Goal: Task Accomplishment & Management: Manage account settings

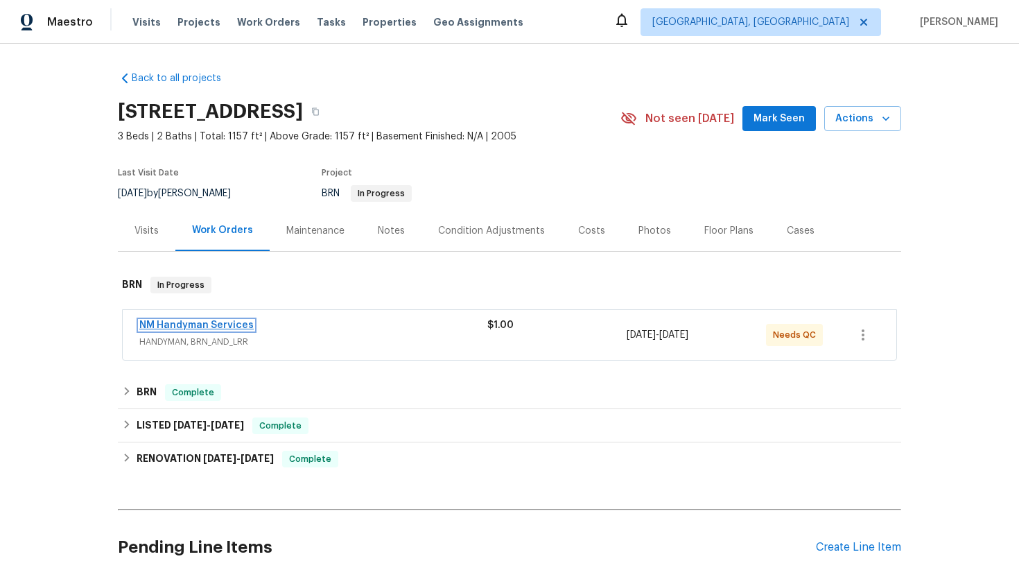
click at [216, 324] on link "NM Handyman Services" at bounding box center [196, 325] width 114 height 10
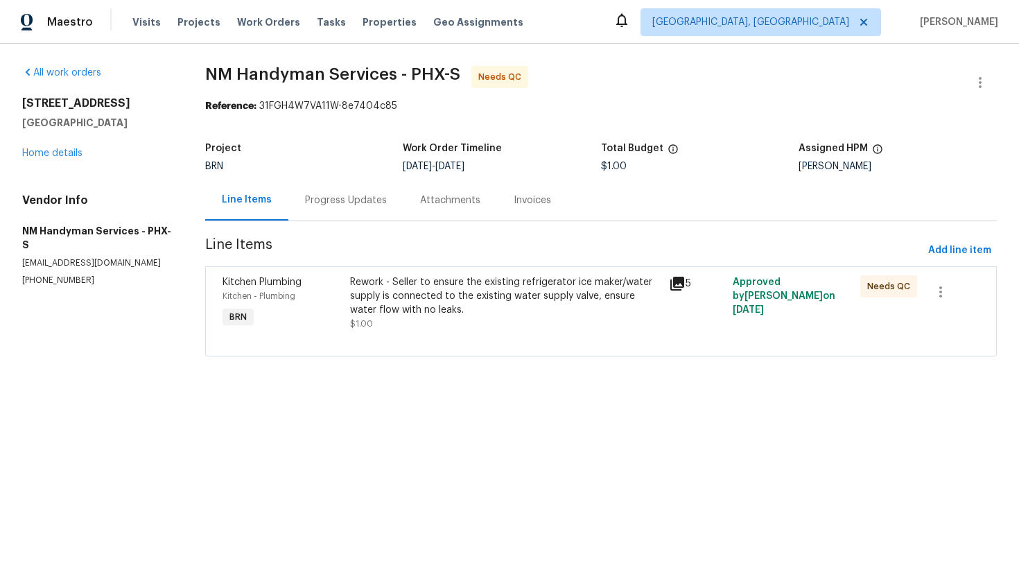
click at [347, 201] on div "Progress Updates" at bounding box center [346, 200] width 82 height 14
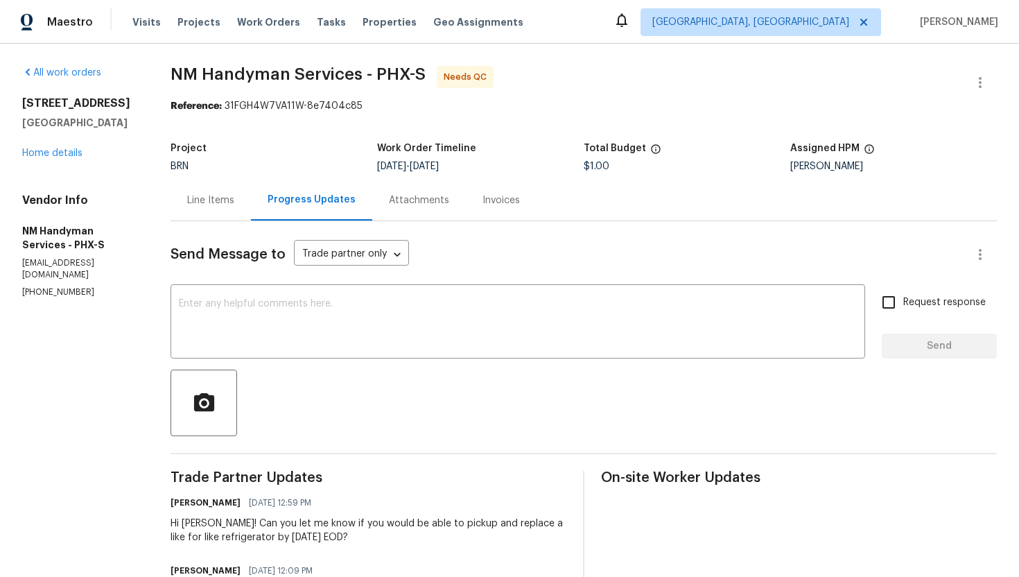
click at [208, 194] on div "Line Items" at bounding box center [210, 200] width 47 height 14
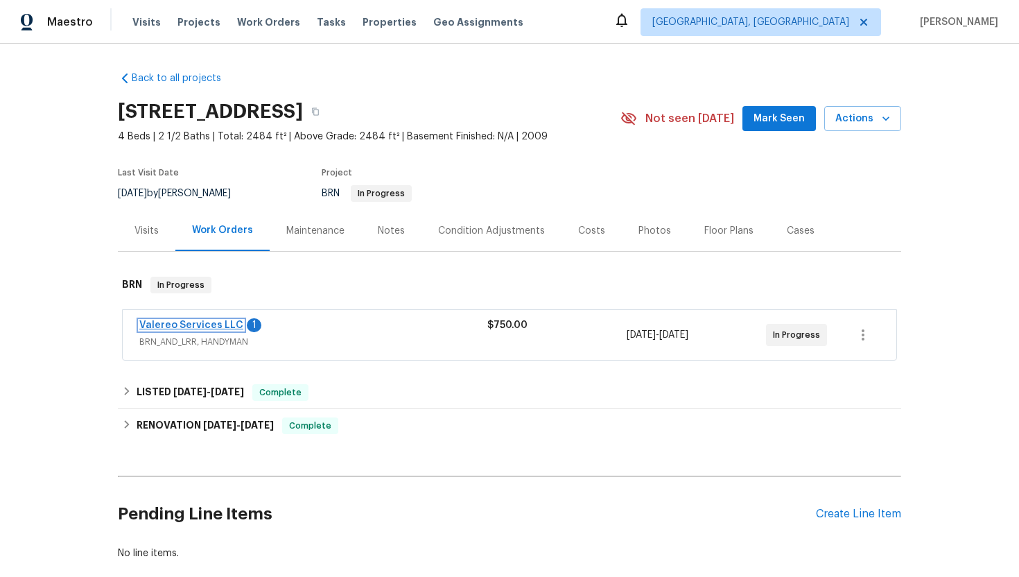
click at [220, 326] on link "Valereo Services LLC" at bounding box center [191, 325] width 104 height 10
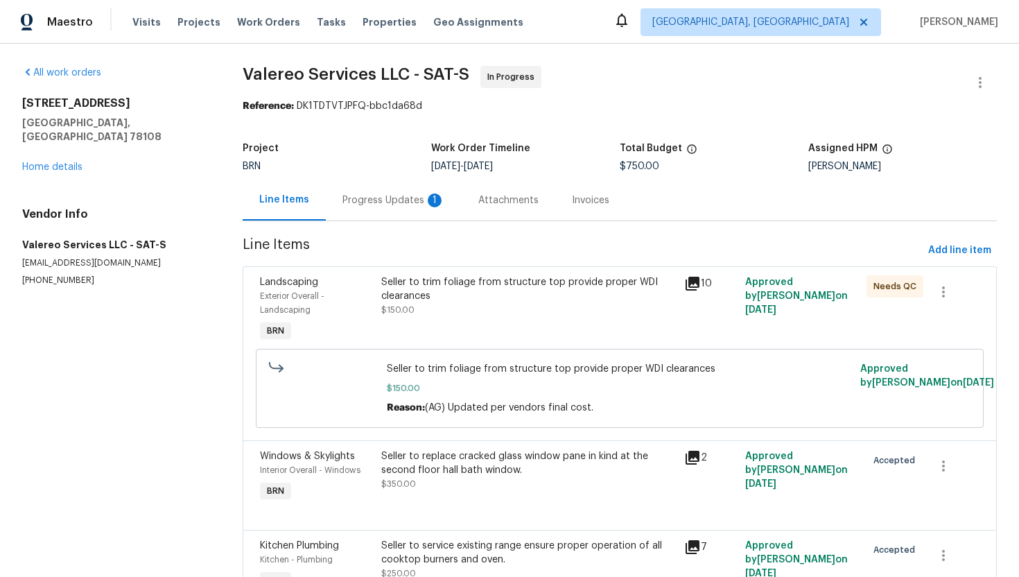
click at [368, 204] on div "Progress Updates 1" at bounding box center [393, 200] width 103 height 14
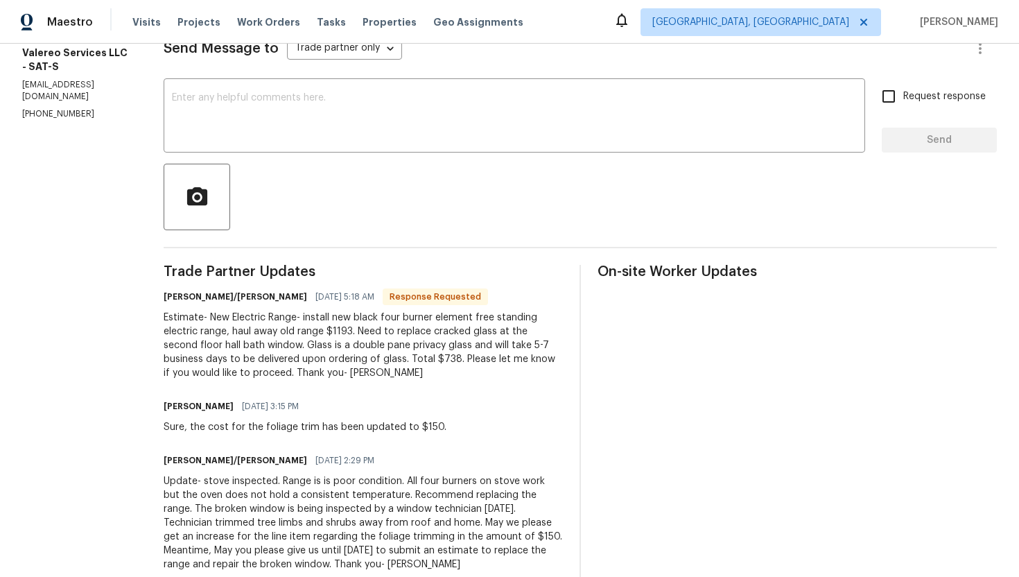
scroll to position [195, 0]
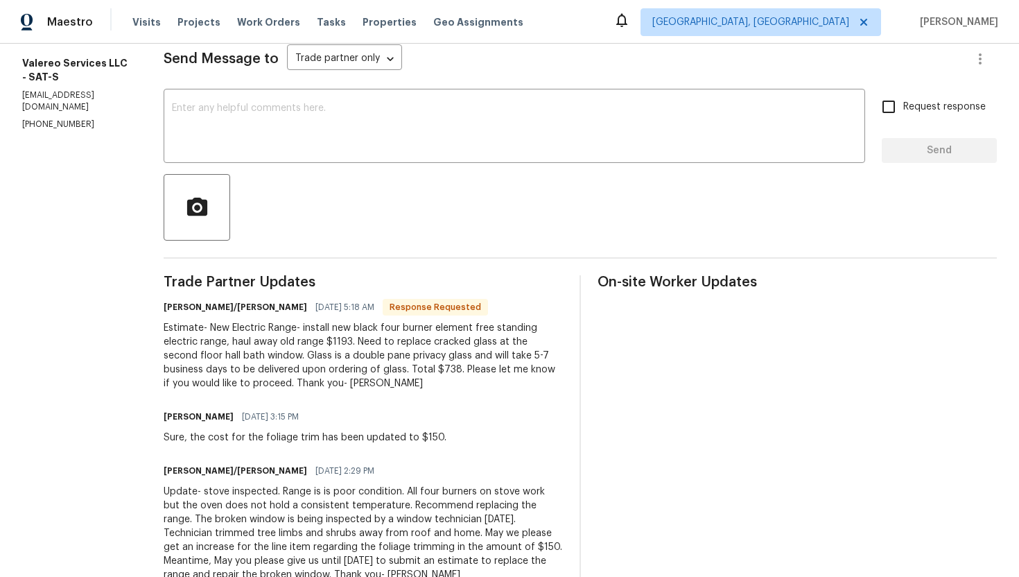
click at [727, 189] on div at bounding box center [580, 207] width 833 height 67
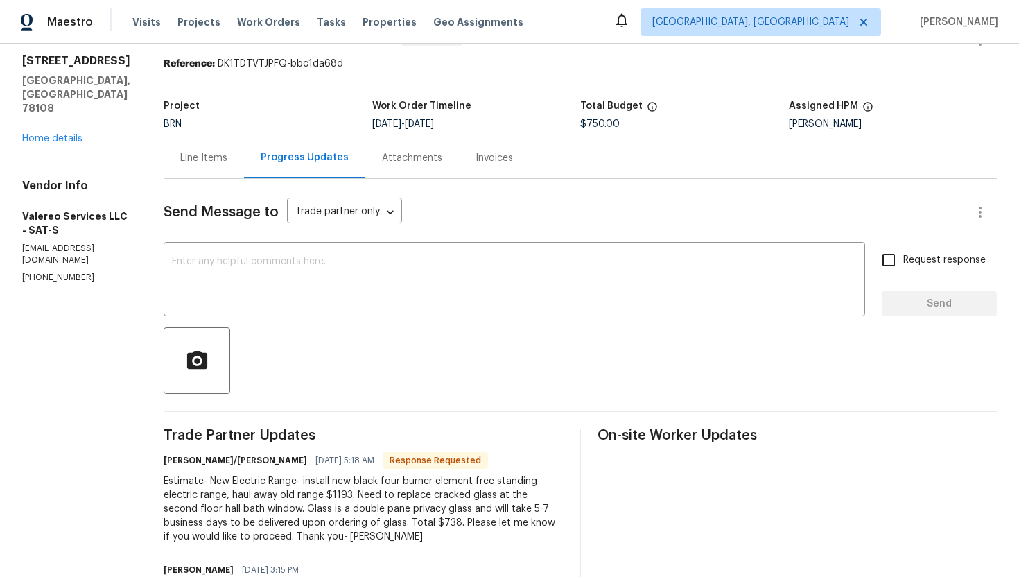
scroll to position [0, 0]
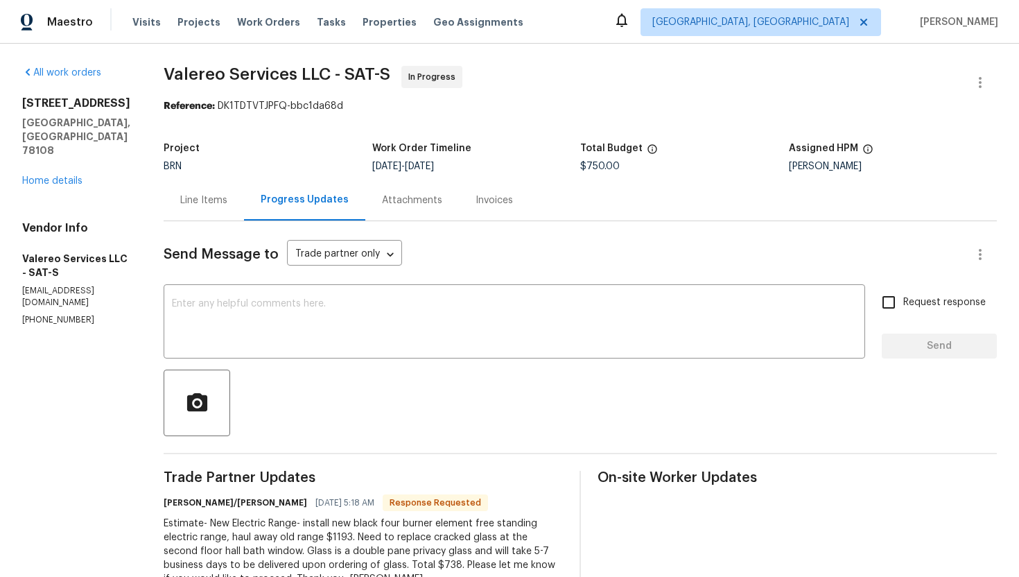
click at [189, 195] on div "Line Items" at bounding box center [203, 200] width 47 height 14
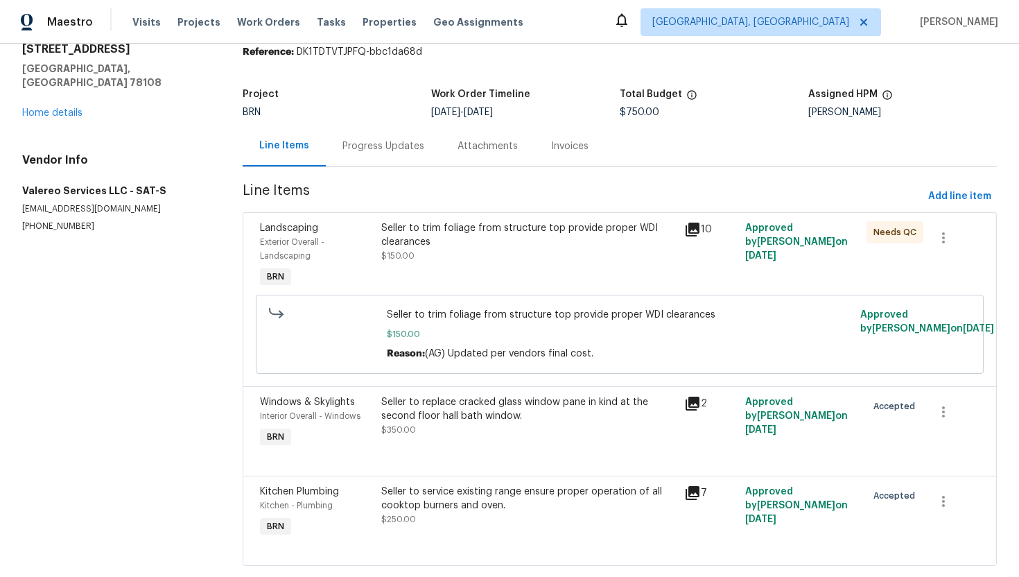
scroll to position [83, 0]
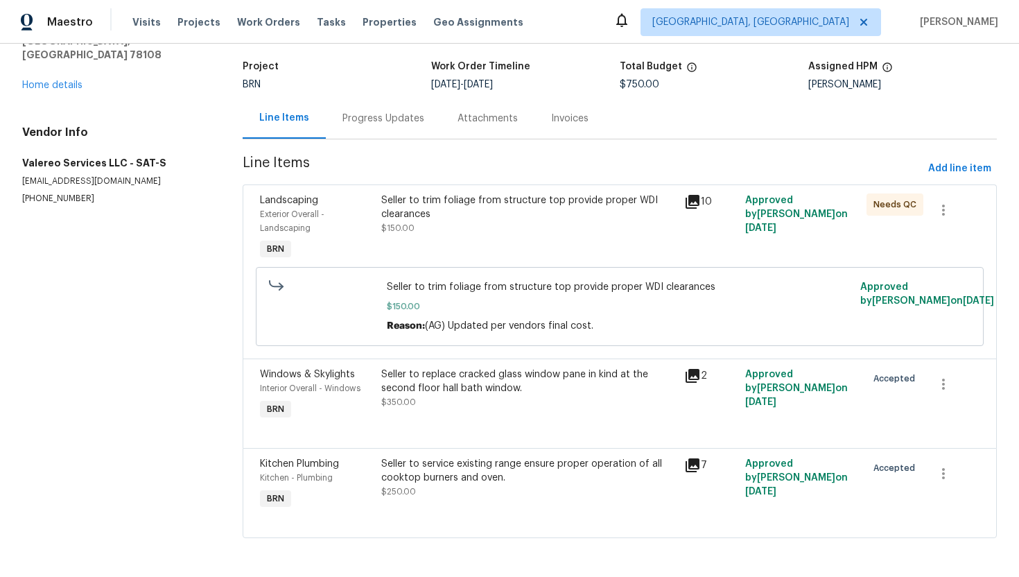
click at [405, 120] on div "Progress Updates" at bounding box center [383, 119] width 82 height 14
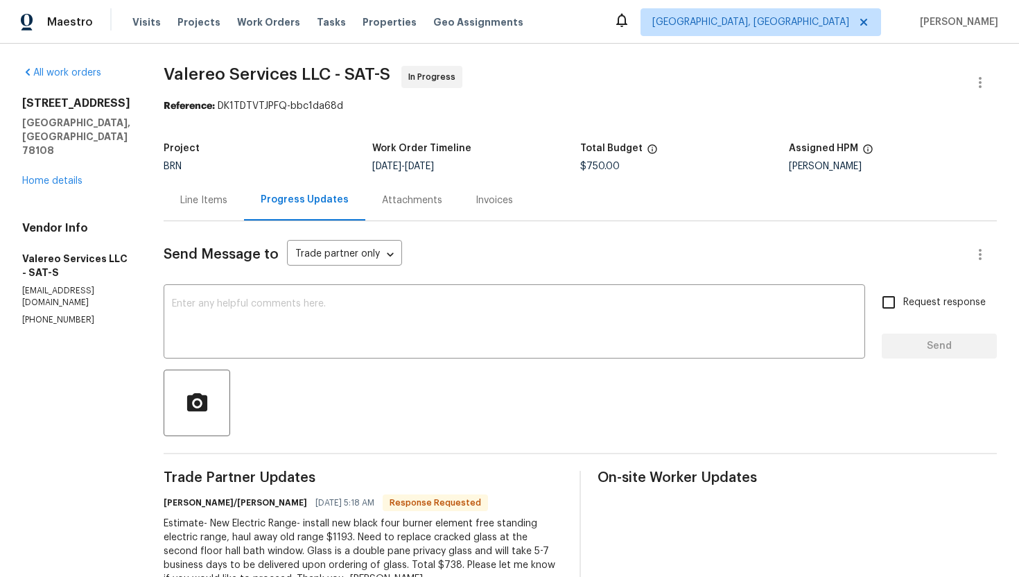
click at [189, 192] on div "Line Items" at bounding box center [204, 200] width 80 height 41
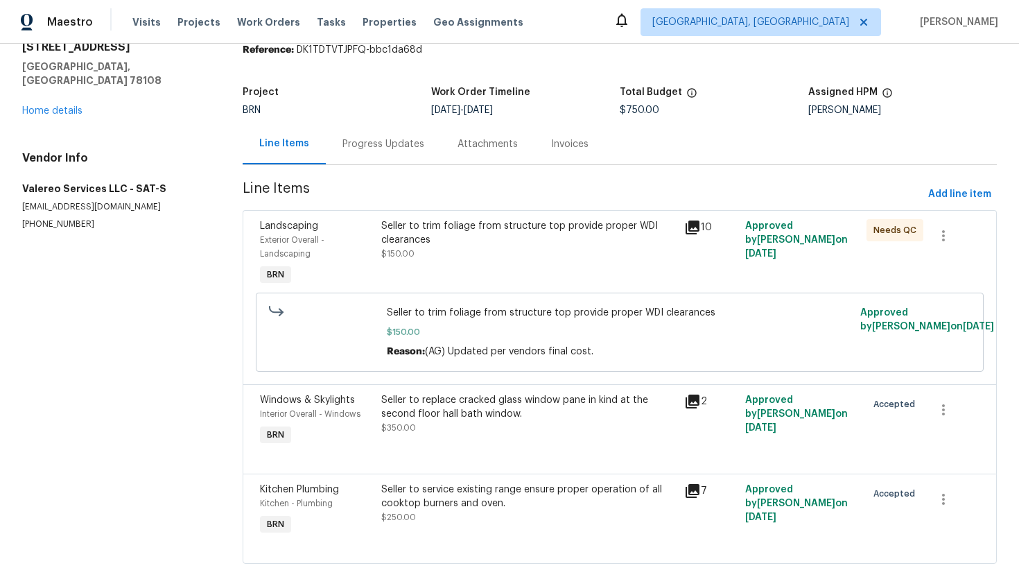
scroll to position [83, 0]
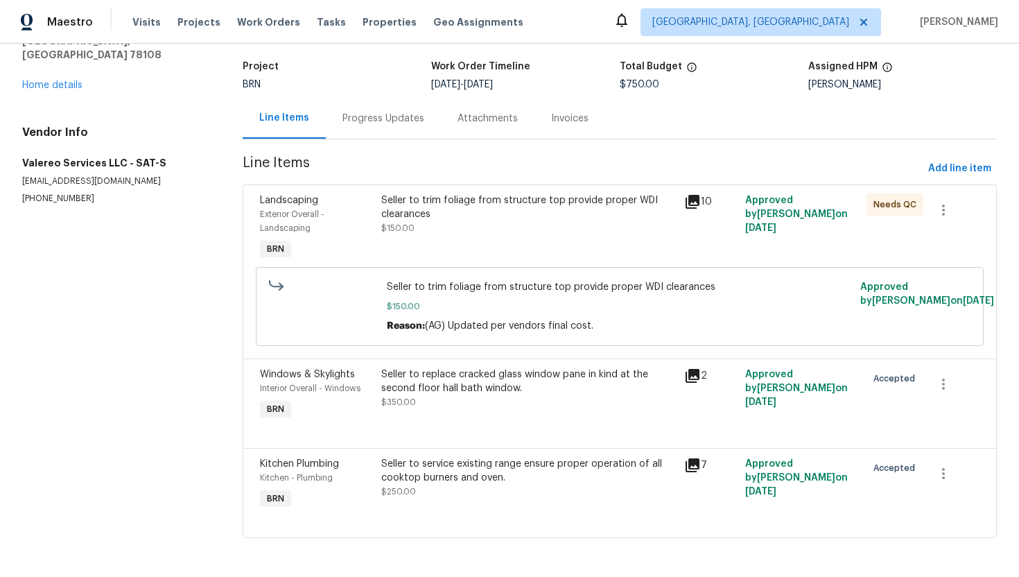
click at [385, 121] on div "Progress Updates" at bounding box center [383, 119] width 82 height 14
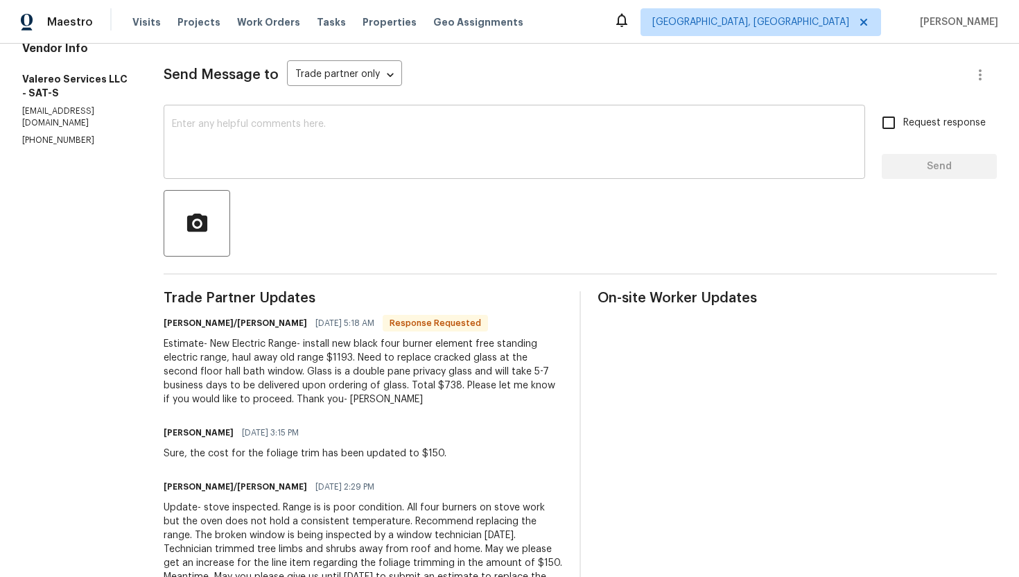
scroll to position [184, 0]
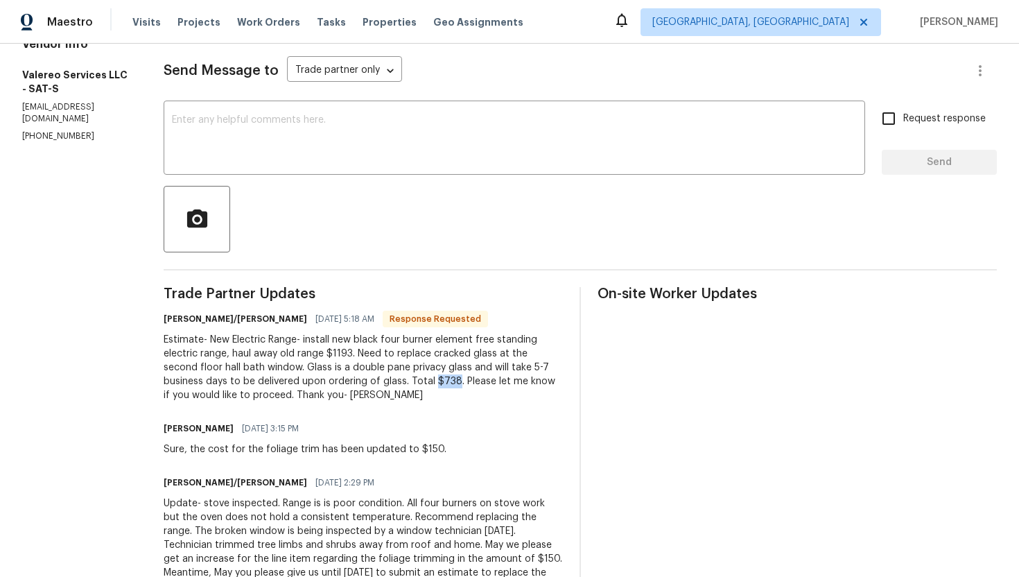
drag, startPoint x: 379, startPoint y: 383, endPoint x: 398, endPoint y: 383, distance: 18.7
click at [398, 383] on div "Estimate- New Electric Range- install new black four burner element free standi…" at bounding box center [363, 367] width 399 height 69
copy div "$738"
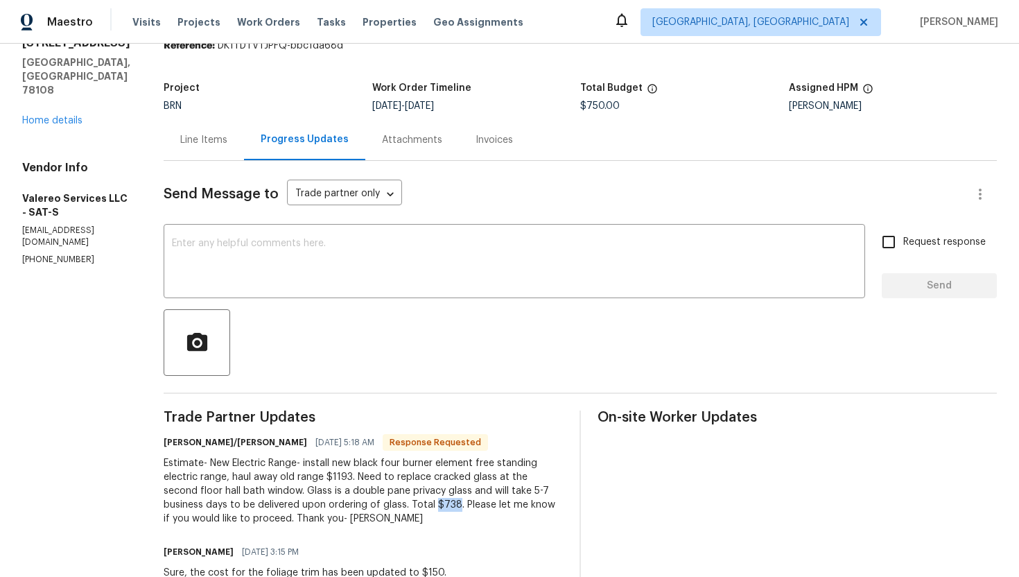
scroll to position [0, 0]
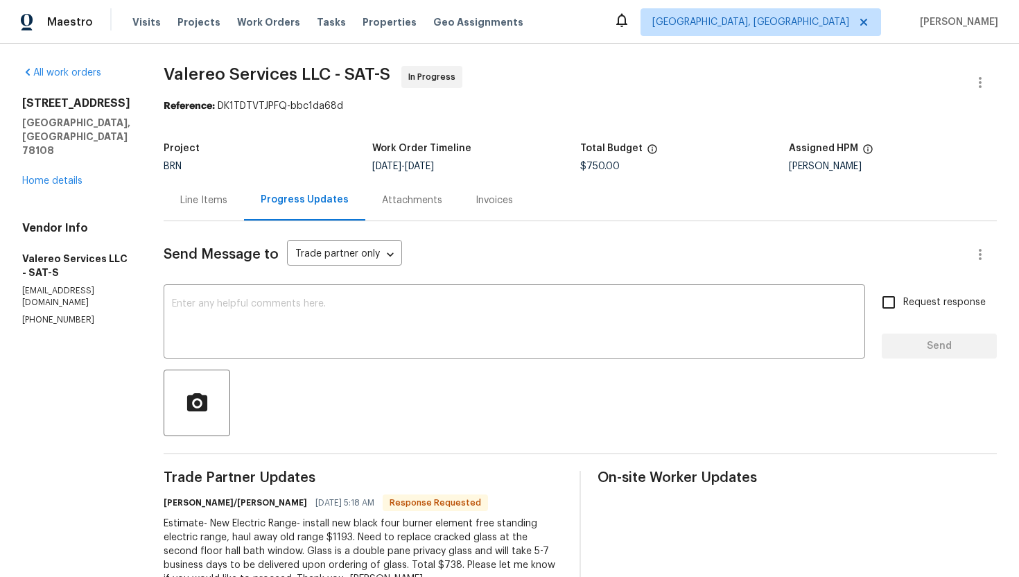
click at [211, 202] on div "Line Items" at bounding box center [203, 200] width 47 height 14
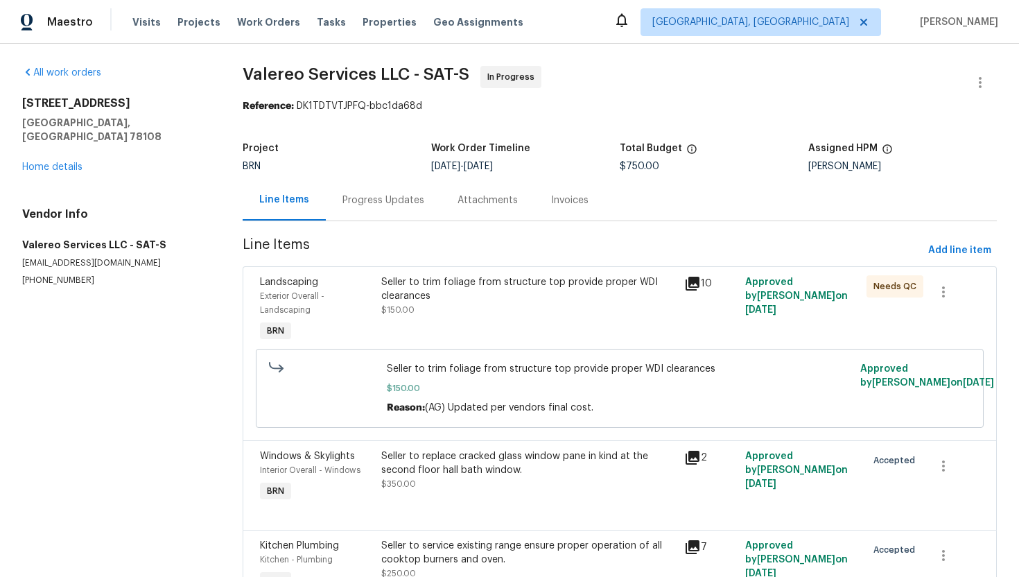
scroll to position [83, 0]
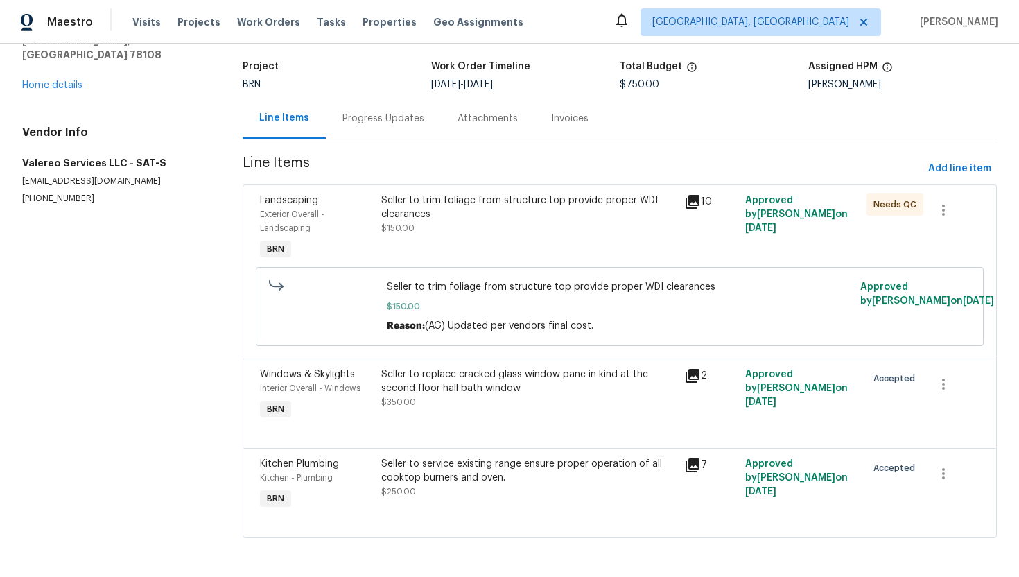
click at [473, 393] on div "Seller to replace cracked glass window pane in kind at the second floor hall ba…" at bounding box center [528, 381] width 295 height 28
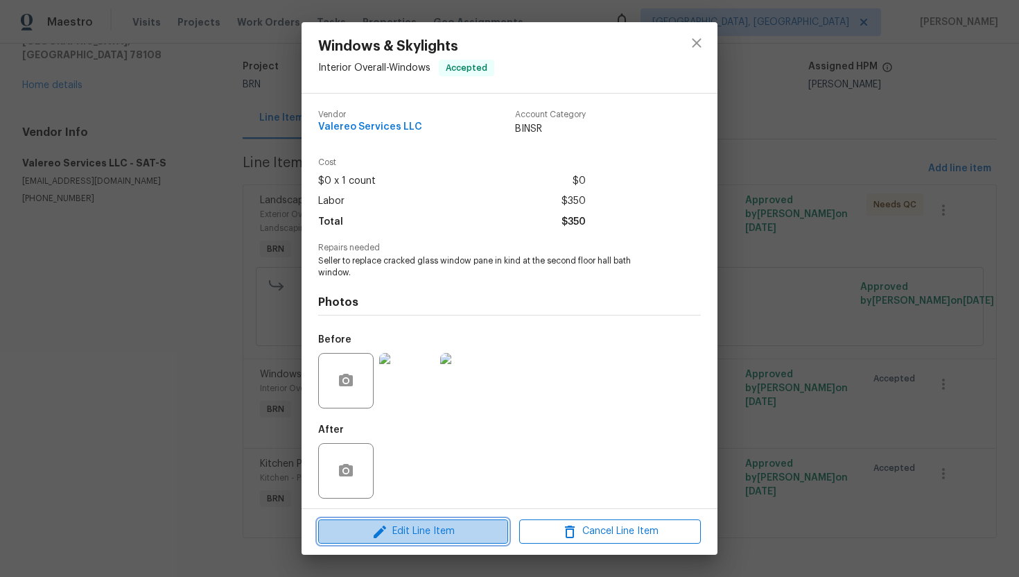
click at [430, 535] on span "Edit Line Item" at bounding box center [413, 531] width 182 height 17
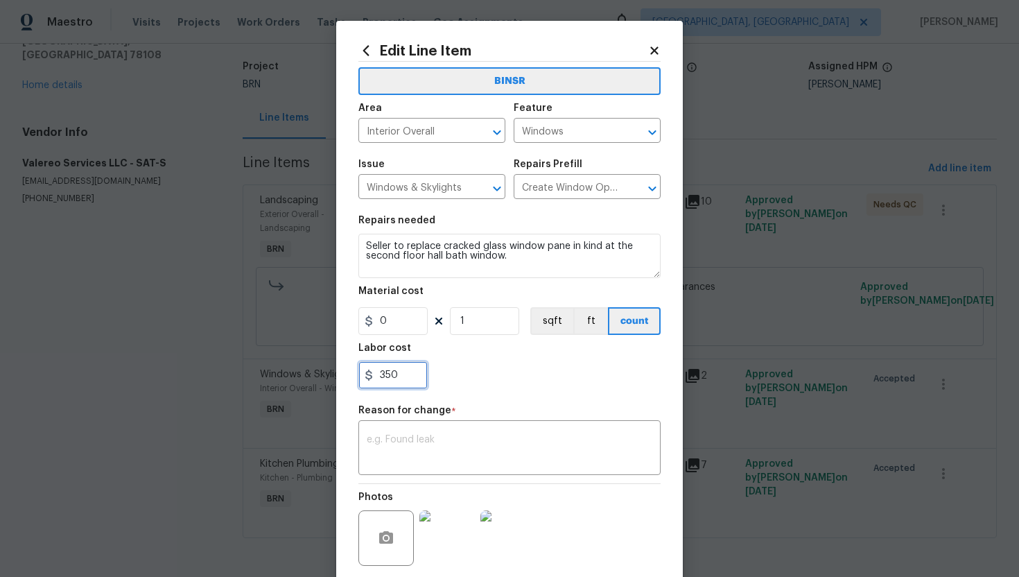
drag, startPoint x: 380, startPoint y: 377, endPoint x: 425, endPoint y: 380, distance: 45.1
click at [425, 379] on input "350" at bounding box center [392, 375] width 69 height 28
paste input "738"
type input "738"
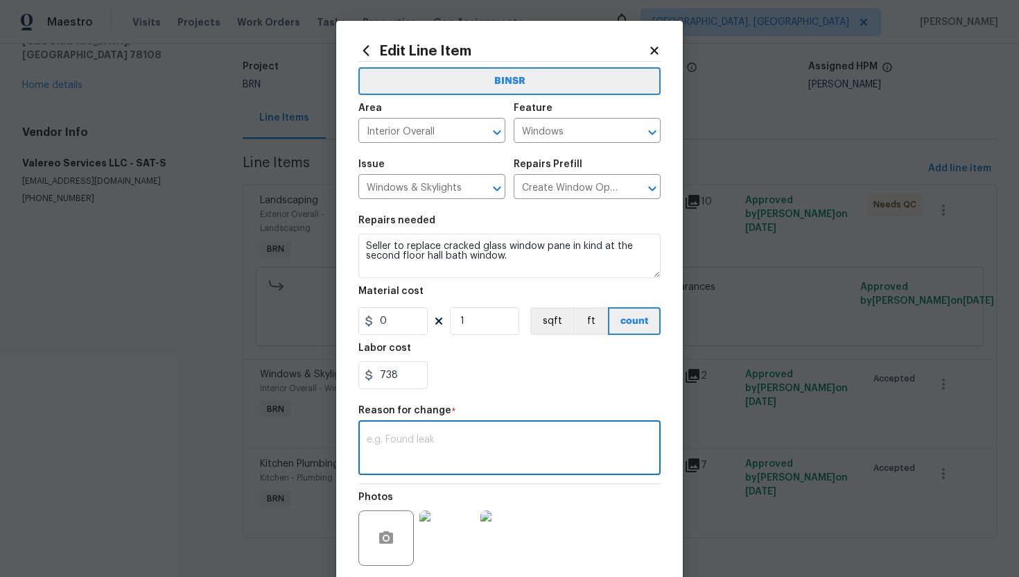
click at [496, 448] on textarea at bounding box center [510, 449] width 286 height 29
paste textarea "(AG) Updated per vendors final cost."
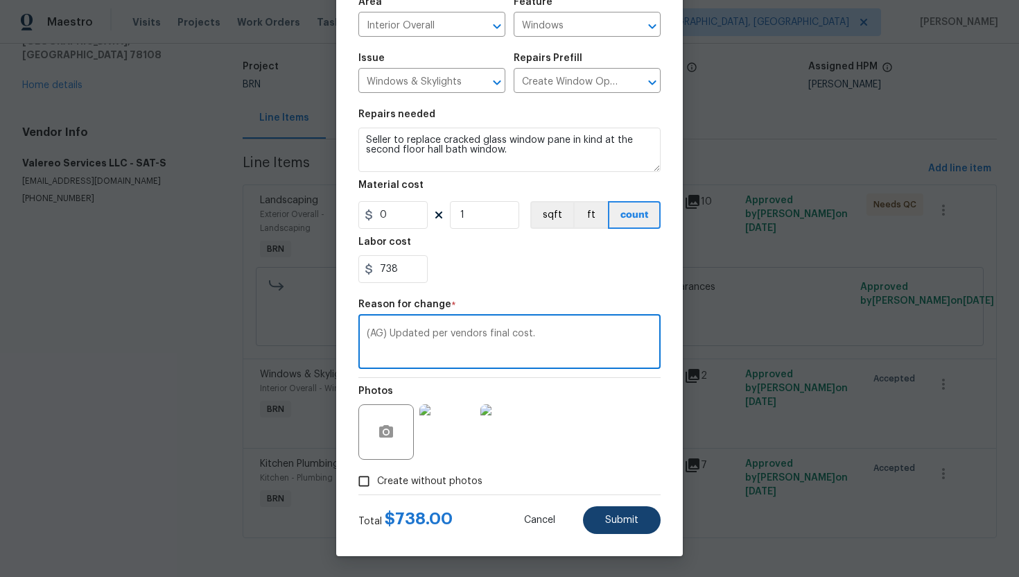
type textarea "(AG) Updated per vendors final cost."
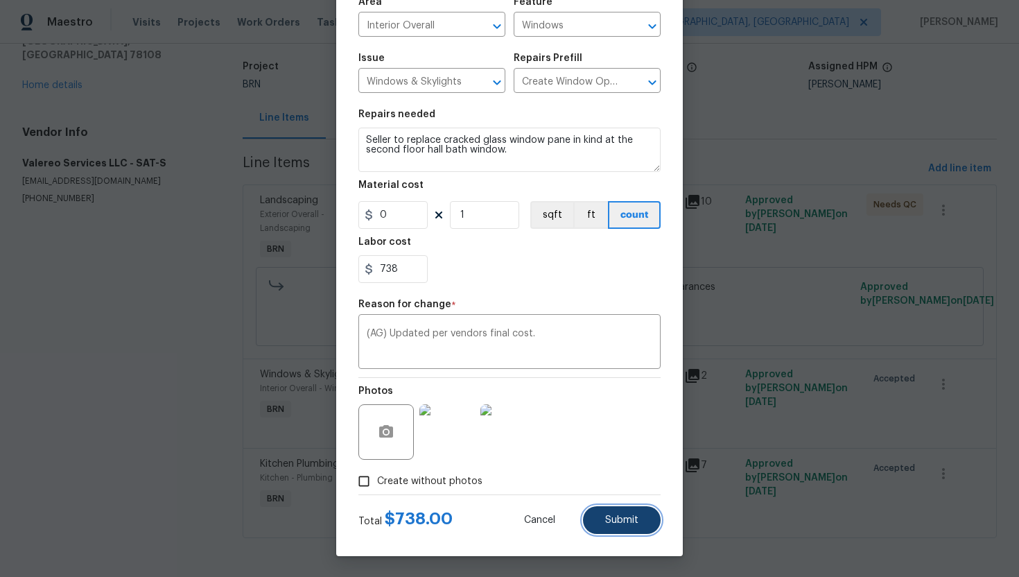
click at [607, 520] on span "Submit" at bounding box center [621, 520] width 33 height 10
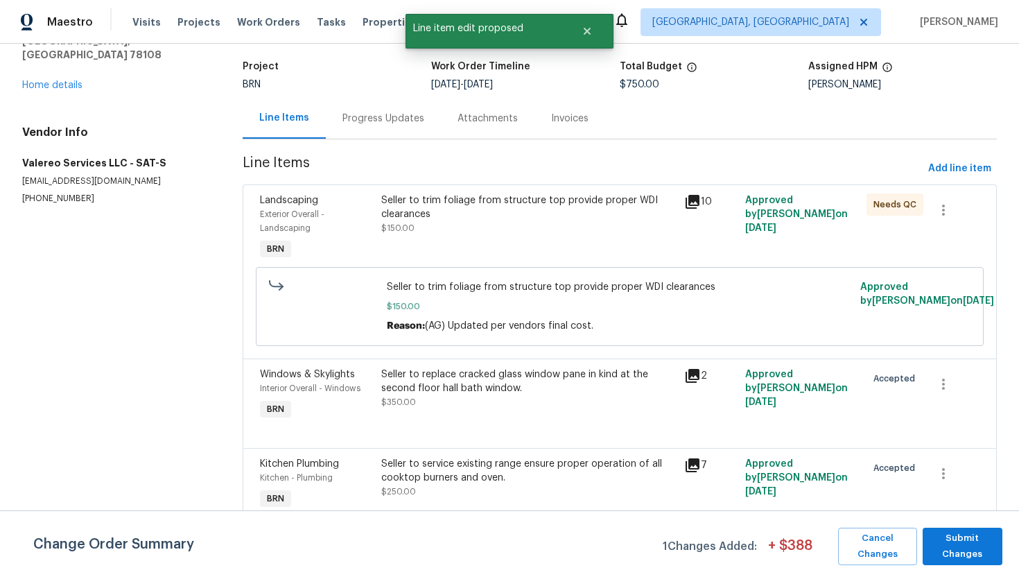
scroll to position [0, 0]
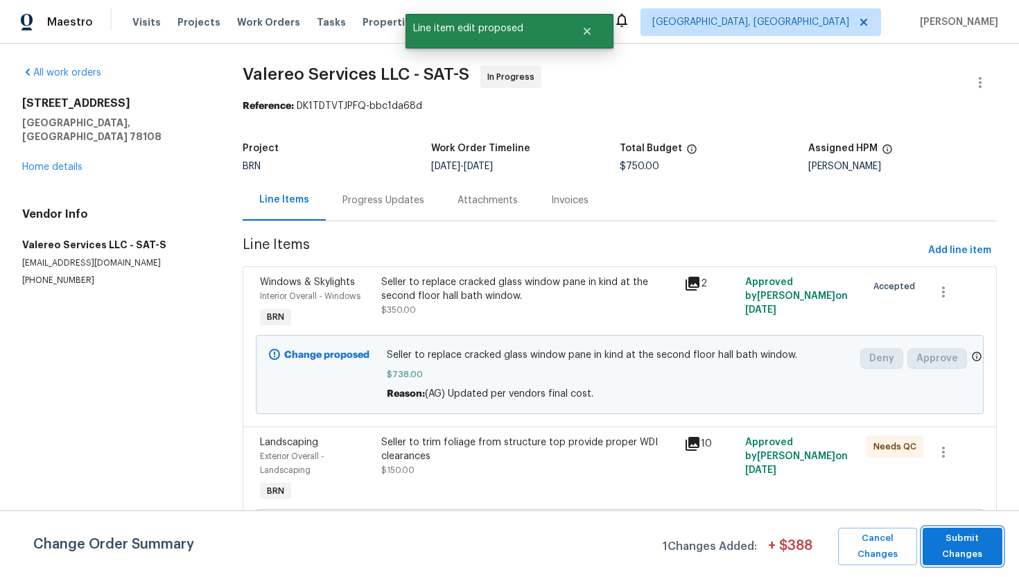
click at [969, 548] on span "Submit Changes" at bounding box center [963, 546] width 66 height 32
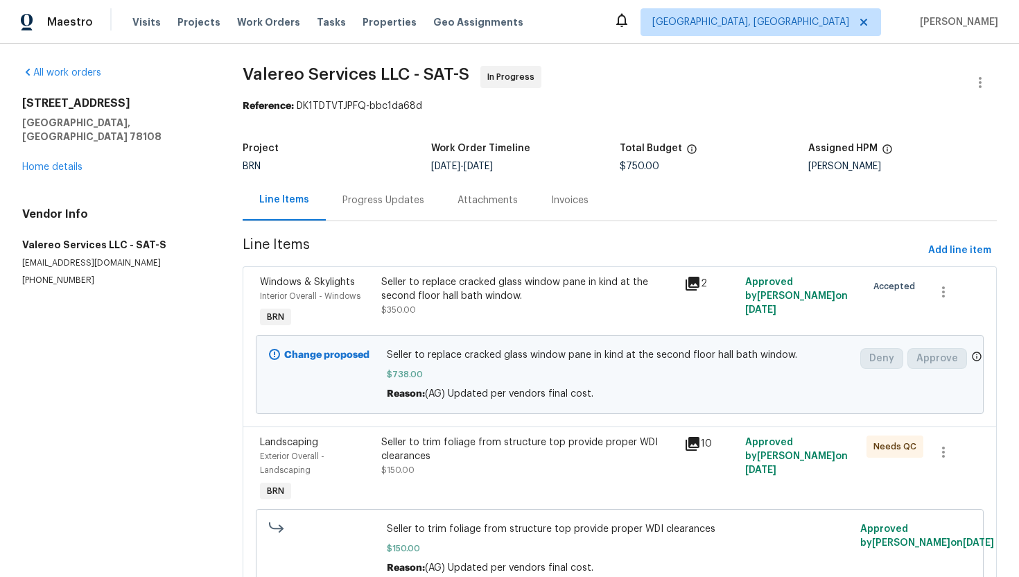
click at [369, 199] on div "Progress Updates" at bounding box center [383, 200] width 82 height 14
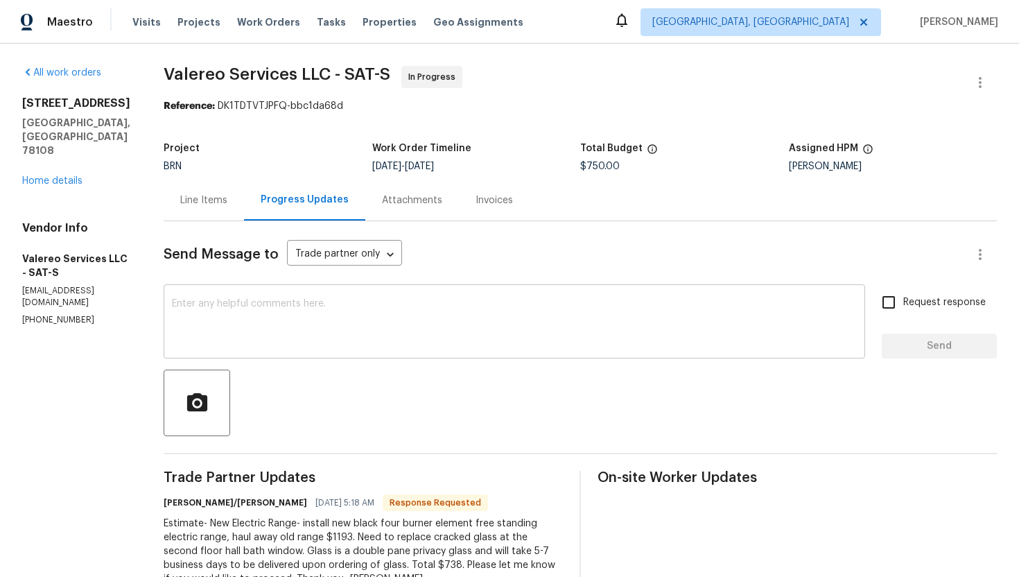
click at [304, 328] on textarea at bounding box center [514, 323] width 685 height 49
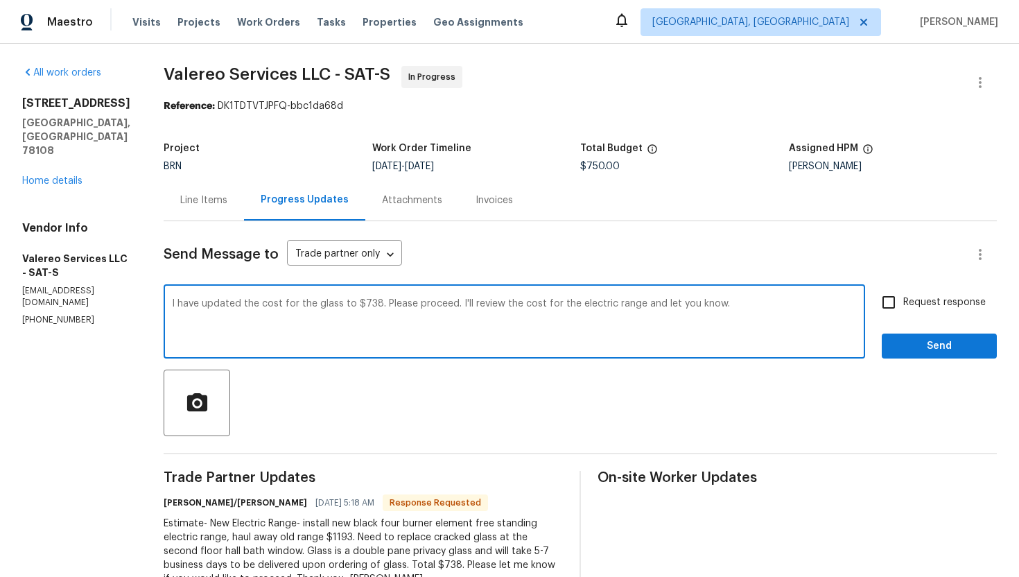
type textarea "I have updated the cost for the glass to $738. Please proceed. I'll review the …"
click at [900, 305] on input "Request response" at bounding box center [888, 302] width 29 height 29
checkbox input "true"
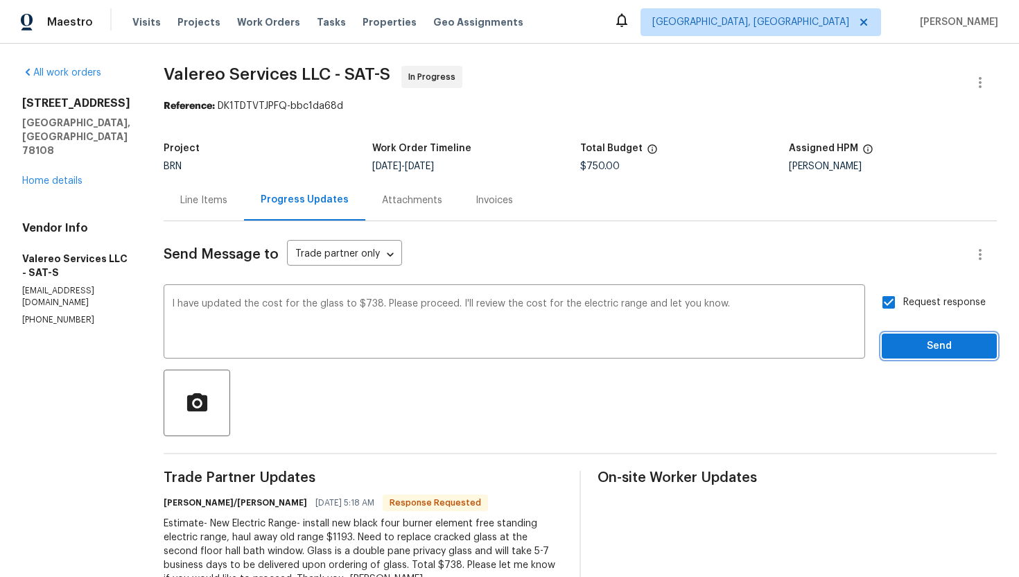
click at [927, 344] on span "Send" at bounding box center [939, 346] width 93 height 17
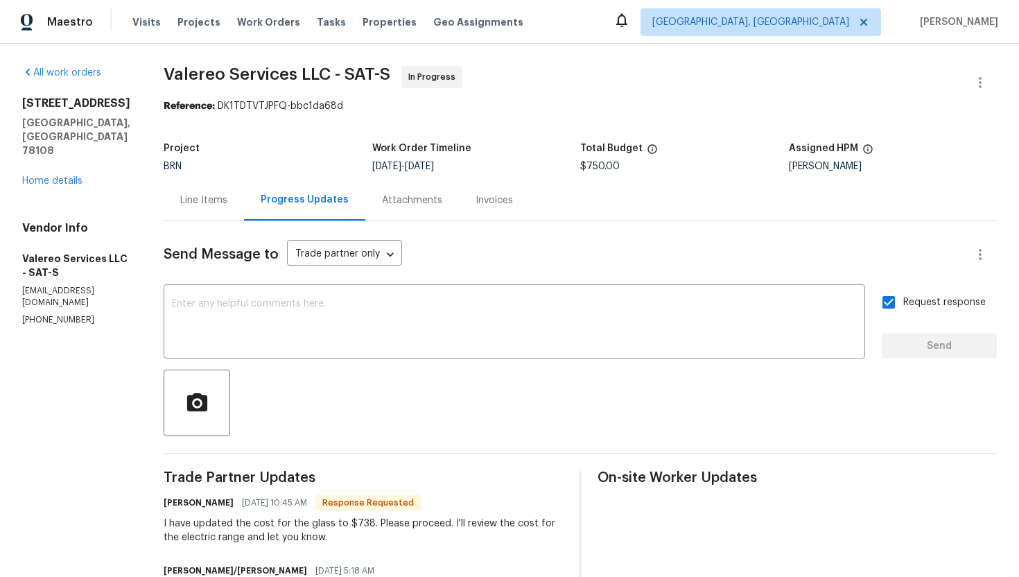
click at [191, 213] on div "Line Items" at bounding box center [204, 200] width 80 height 41
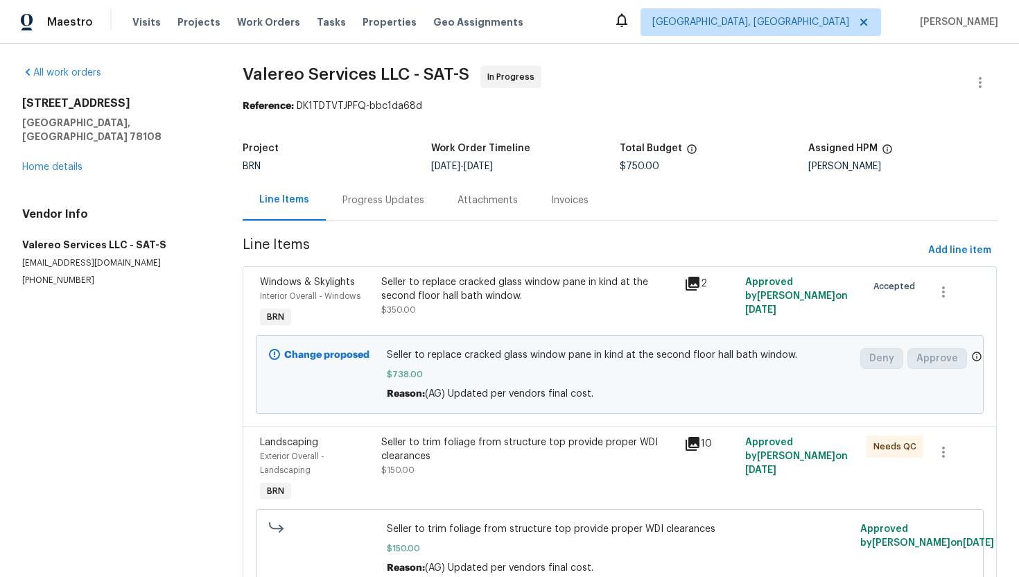
click at [356, 199] on div "Progress Updates" at bounding box center [383, 200] width 82 height 14
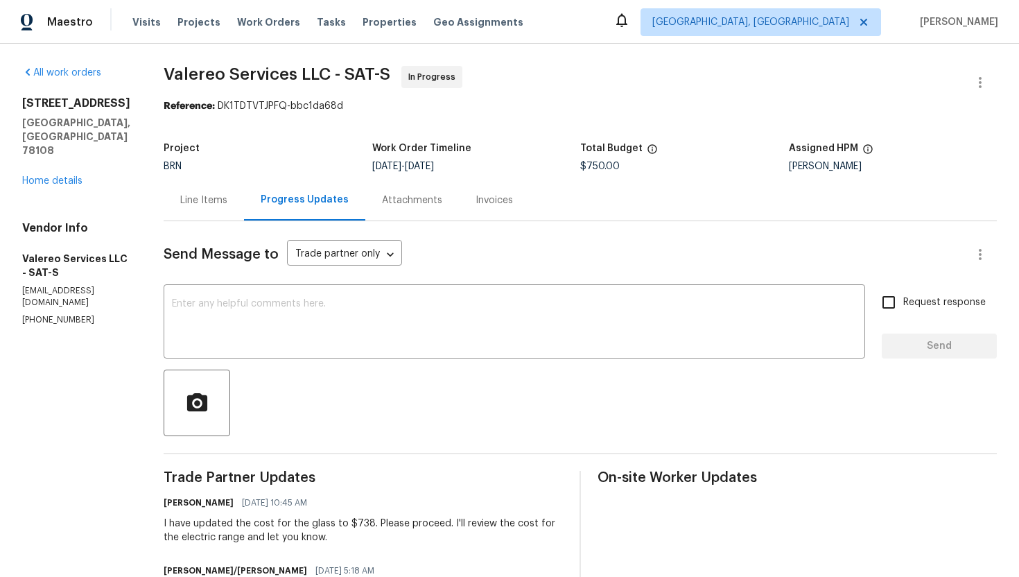
click at [194, 209] on div "Line Items" at bounding box center [204, 200] width 80 height 41
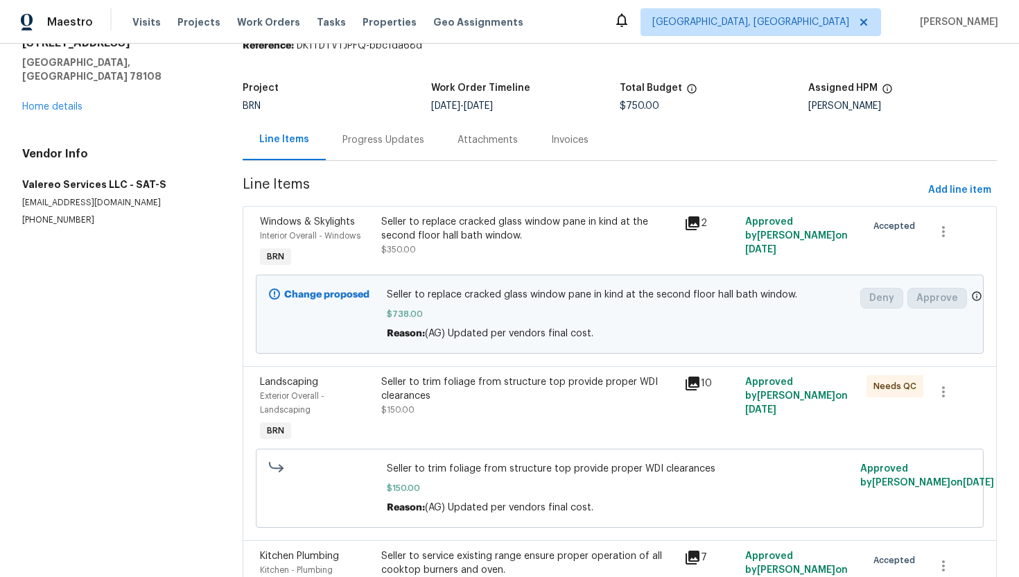
scroll to position [155, 0]
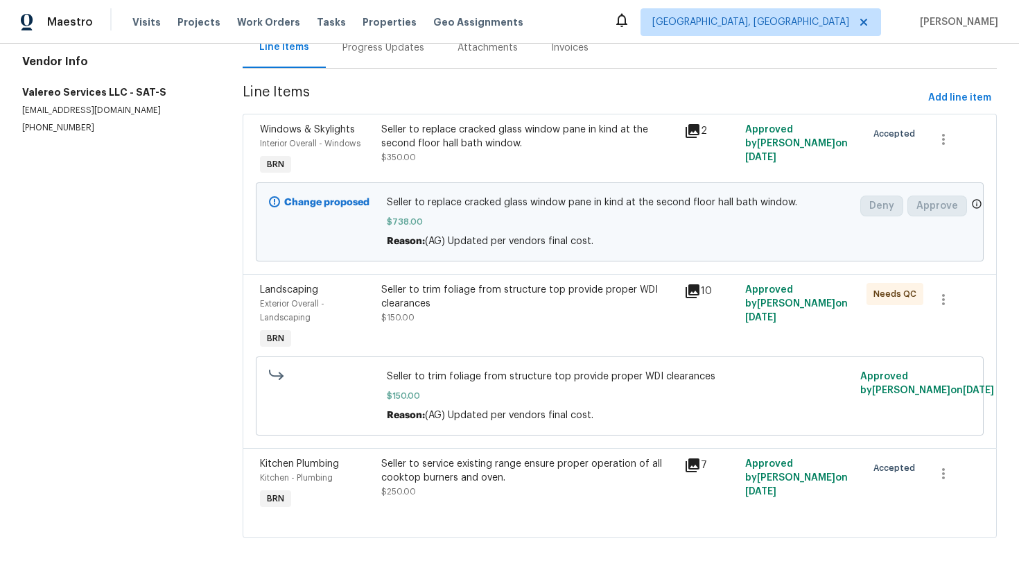
click at [437, 469] on div "Seller to service existing range ensure proper operation of all cooktop burners…" at bounding box center [528, 471] width 295 height 28
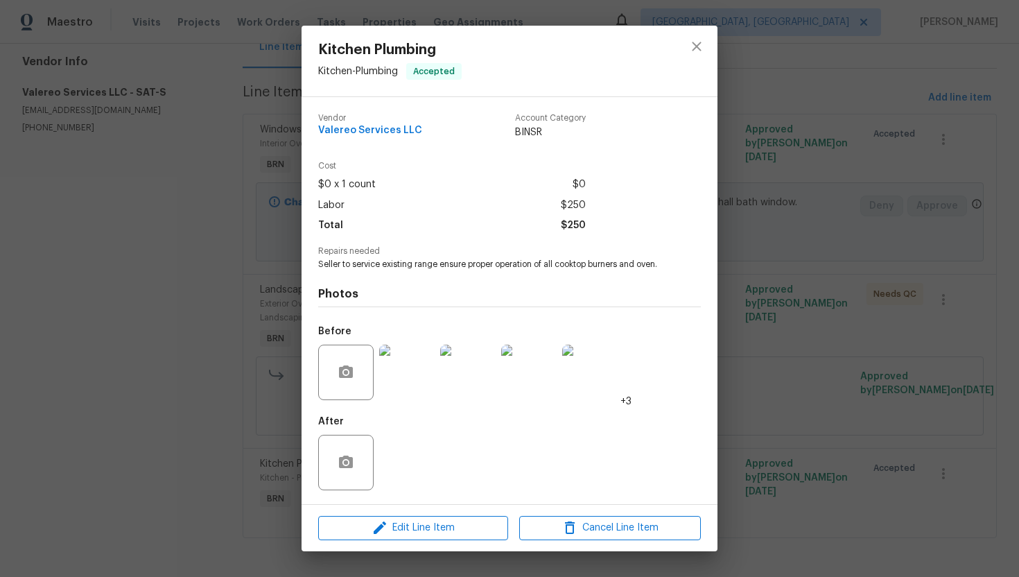
click at [437, 260] on span "Seller to service existing range ensure proper operation of all cooktop burners…" at bounding box center [490, 265] width 345 height 12
copy span "Seller to service existing range ensure proper operation of all cooktop burners…"
drag, startPoint x: 316, startPoint y: 126, endPoint x: 424, endPoint y: 137, distance: 108.6
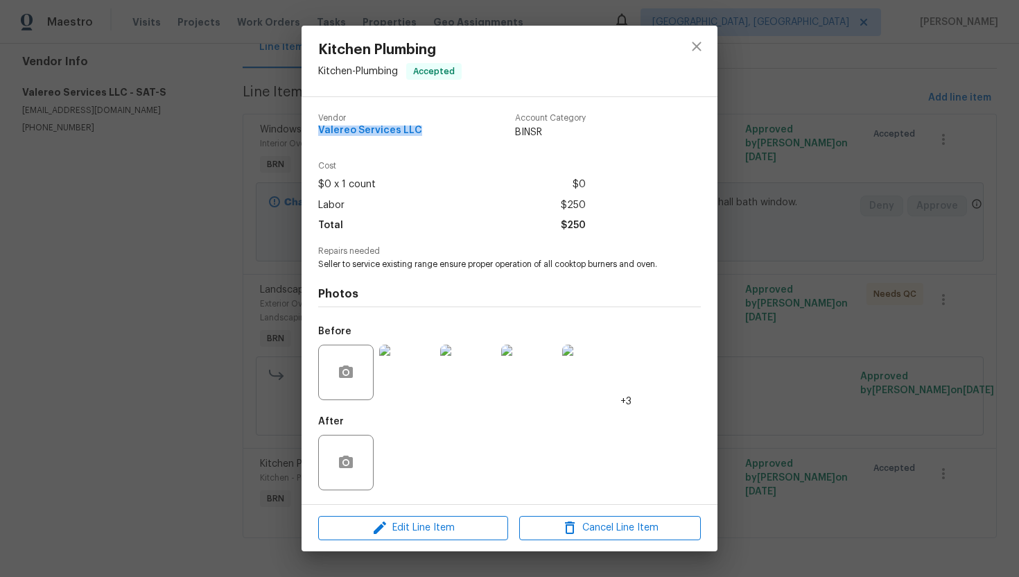
click at [424, 137] on div "Vendor Valereo Services LLC Account Category BINSR Cost $0 x 1 count $0 Labor $…" at bounding box center [510, 300] width 416 height 407
copy span "Valereo Services LLC"
click at [285, 238] on div "Kitchen Plumbing Kitchen - Plumbing Accepted Vendor Valereo Services LLC Accoun…" at bounding box center [509, 288] width 1019 height 577
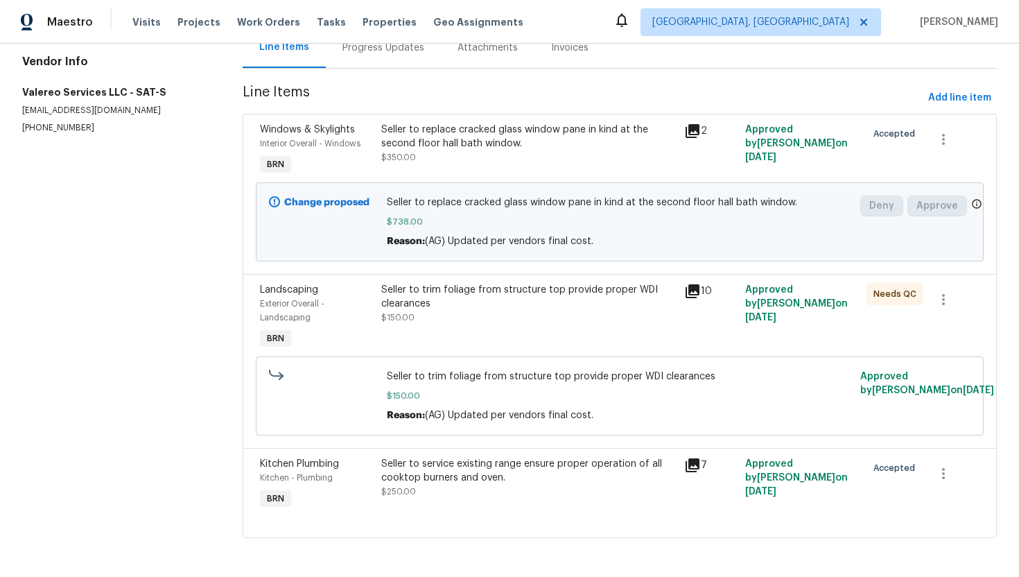
scroll to position [0, 0]
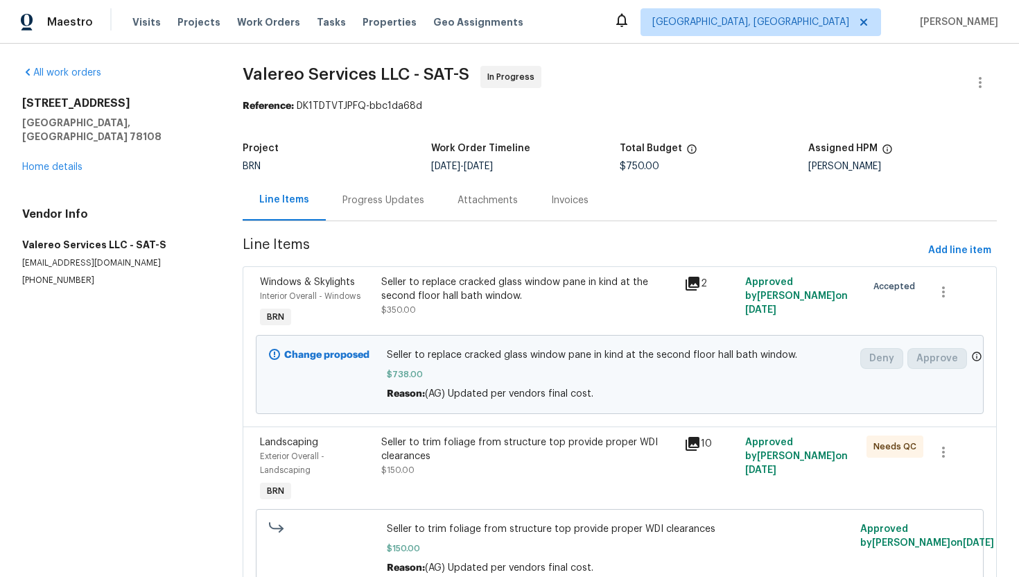
click at [374, 204] on div "Progress Updates" at bounding box center [383, 200] width 82 height 14
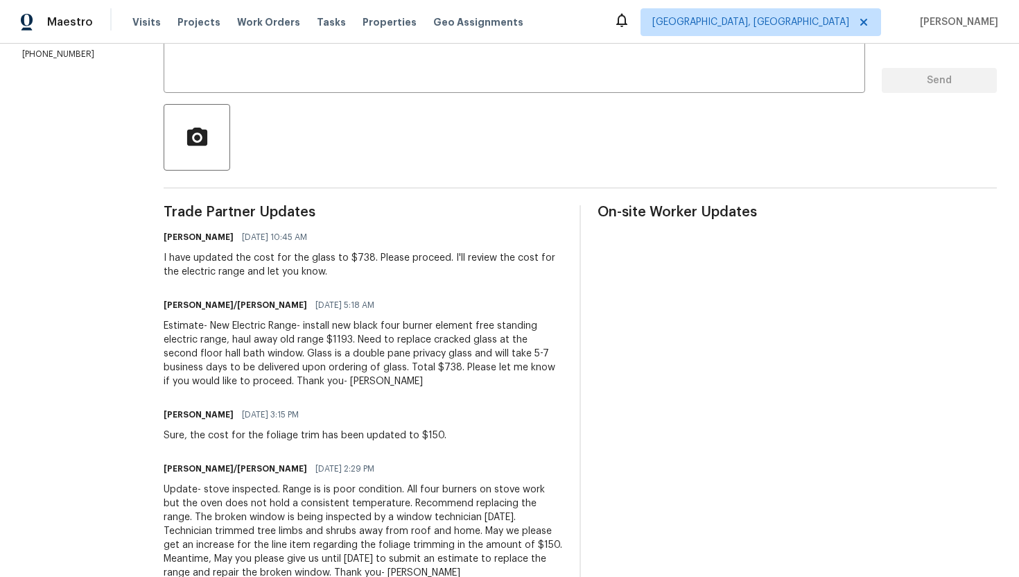
scroll to position [271, 0]
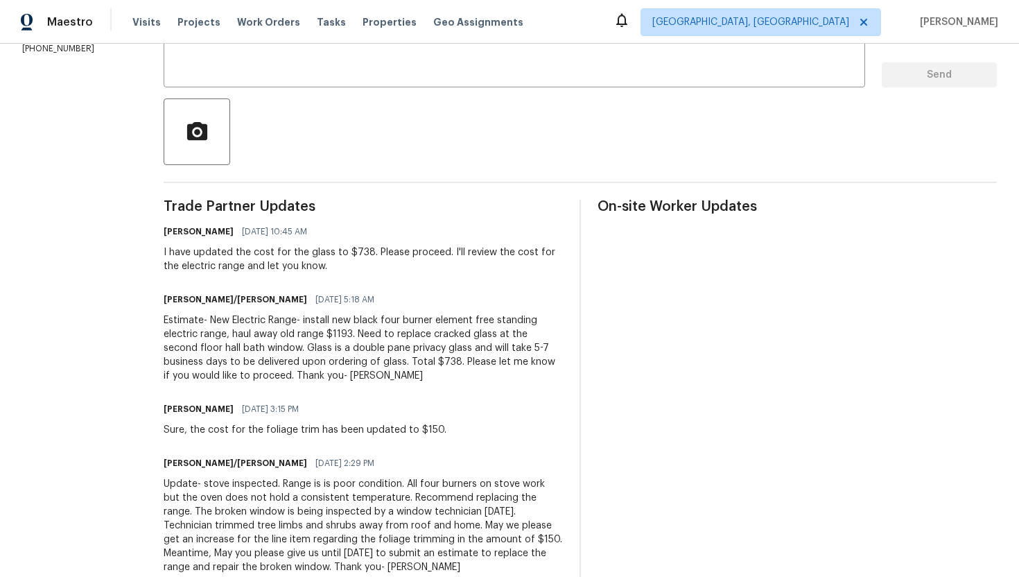
click at [313, 356] on div "Estimate- New Electric Range- install new black four burner element free standi…" at bounding box center [363, 347] width 399 height 69
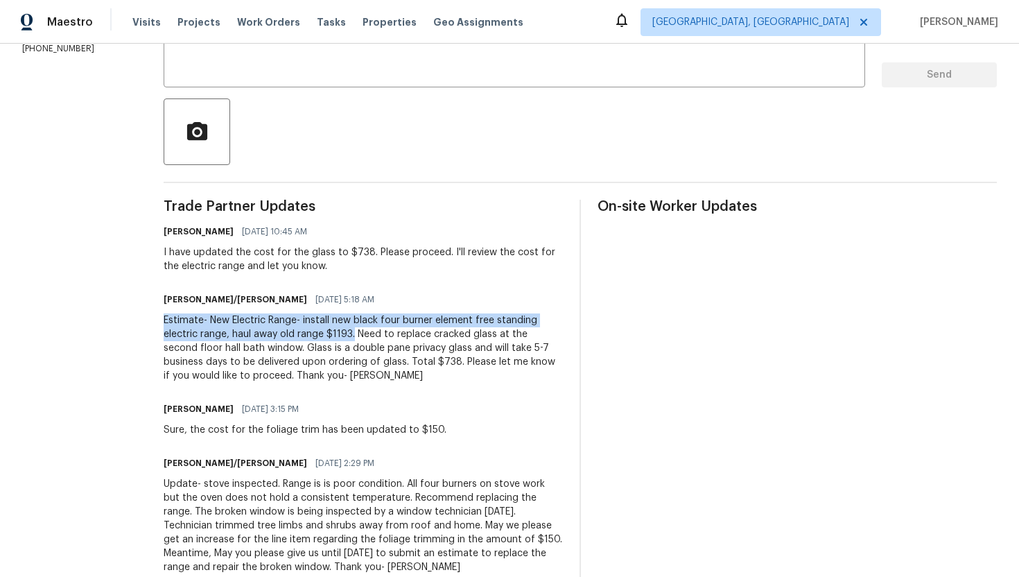
drag, startPoint x: 152, startPoint y: 318, endPoint x: 342, endPoint y: 333, distance: 190.6
click at [342, 333] on div "Estimate- New Electric Range- install new black four burner element free standi…" at bounding box center [363, 347] width 399 height 69
copy div "Estimate- New Electric Range- install new black four burner element free standi…"
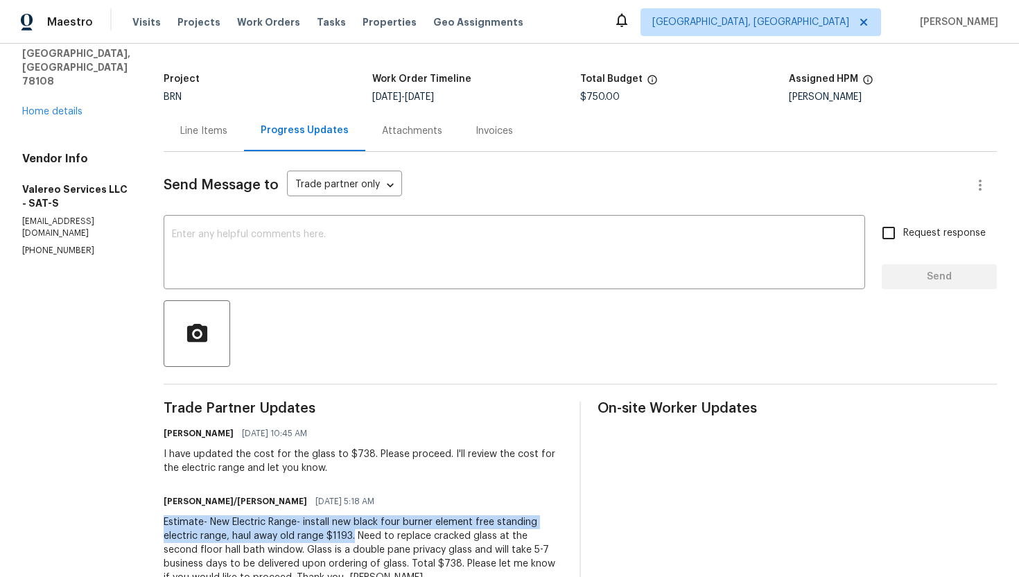
scroll to position [0, 0]
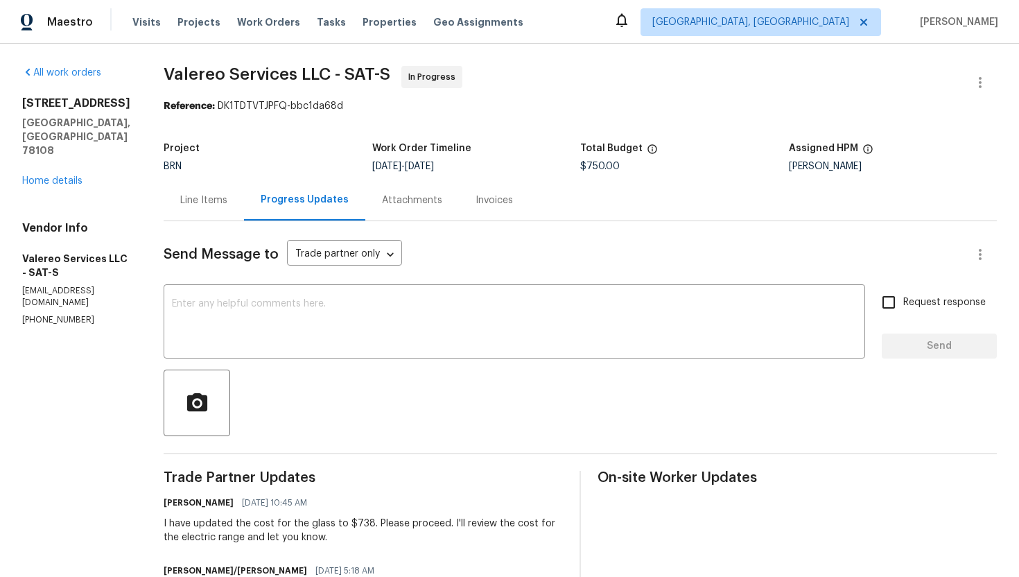
click at [210, 204] on div "Line Items" at bounding box center [203, 200] width 47 height 14
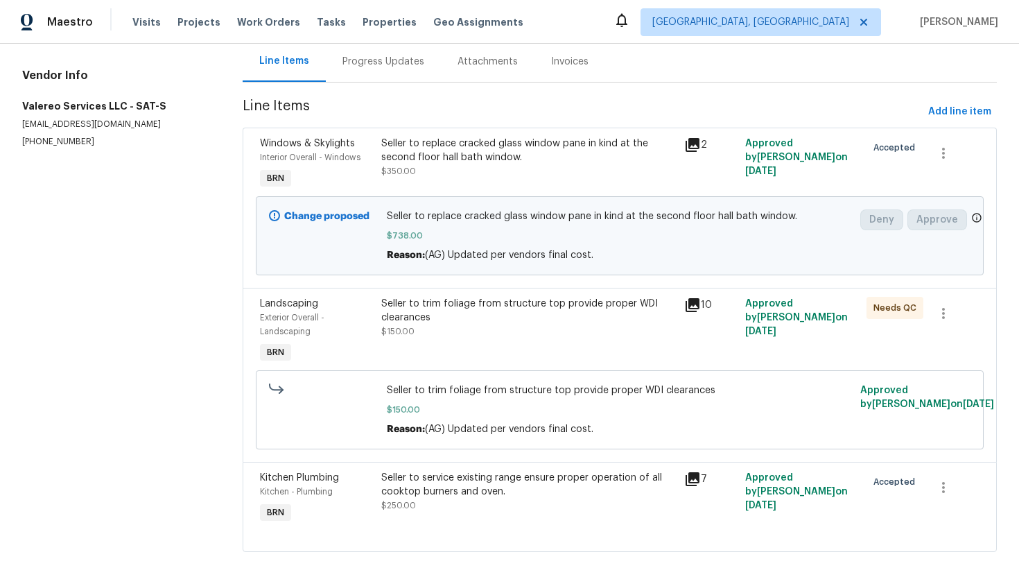
scroll to position [155, 0]
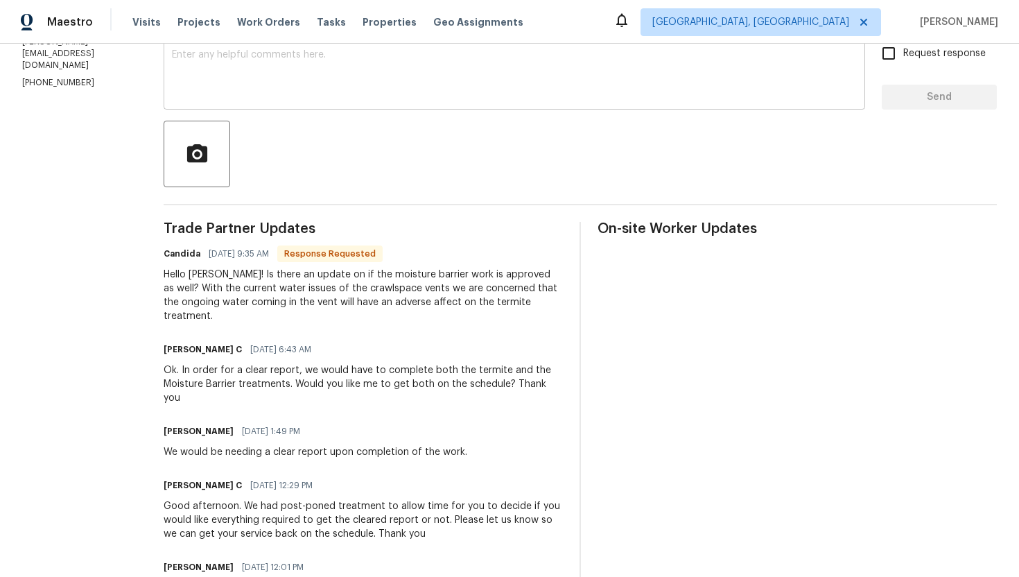
scroll to position [245, 0]
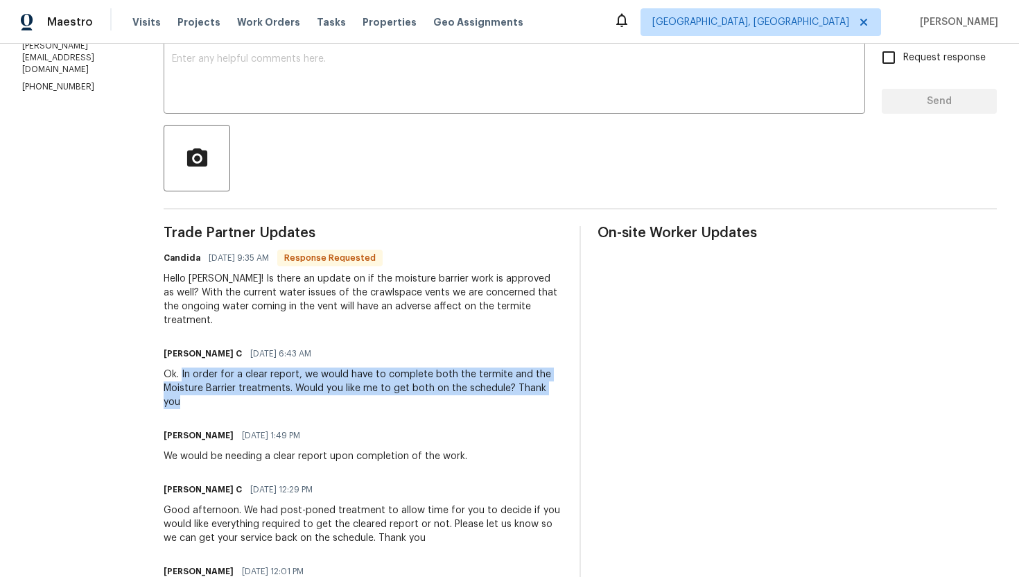
drag, startPoint x: 183, startPoint y: 360, endPoint x: 559, endPoint y: 387, distance: 377.3
copy div "In order for a clear report, we would have to complete both the termite and the…"
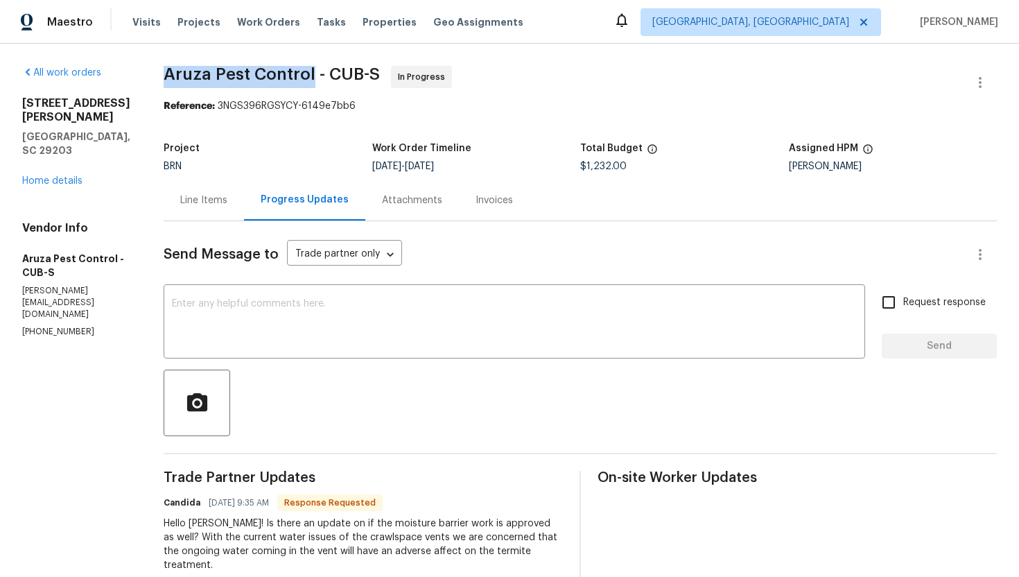
drag, startPoint x: 160, startPoint y: 71, endPoint x: 312, endPoint y: 69, distance: 151.8
copy span "Aruza Pest Control"
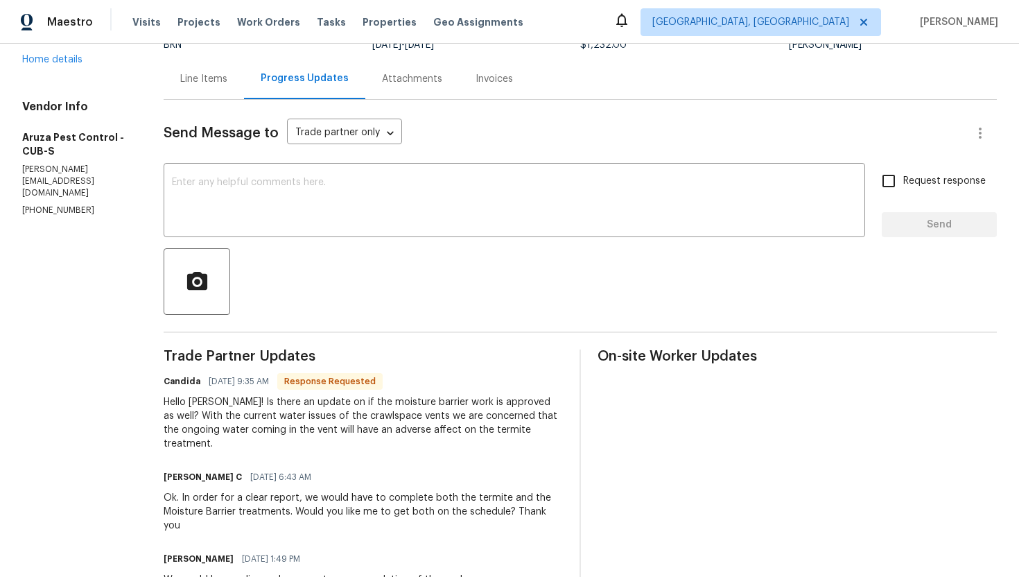
scroll to position [183, 0]
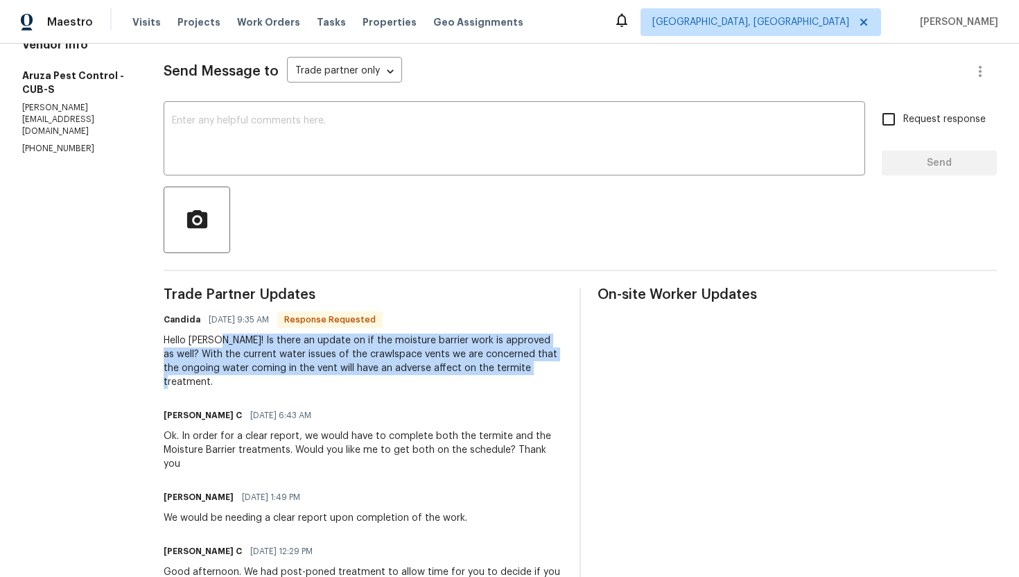
drag, startPoint x: 215, startPoint y: 341, endPoint x: 528, endPoint y: 371, distance: 314.1
click at [528, 371] on div "Hello Ajay! Is there an update on if the moisture barrier work is approved as w…" at bounding box center [363, 360] width 399 height 55
copy div "Is there an update on if the moisture barrier work is approved as well? With th…"
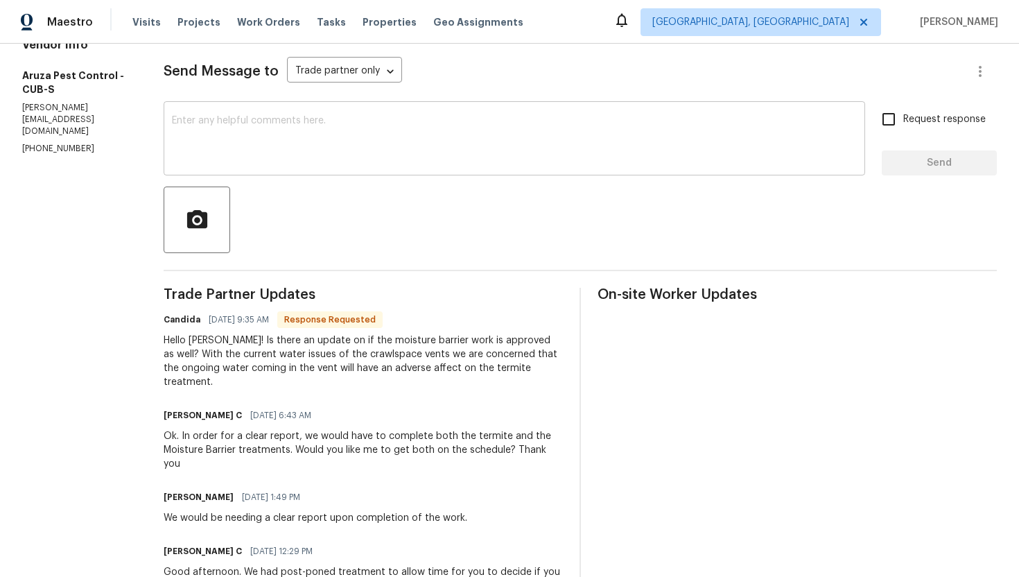
click at [399, 135] on textarea at bounding box center [514, 140] width 685 height 49
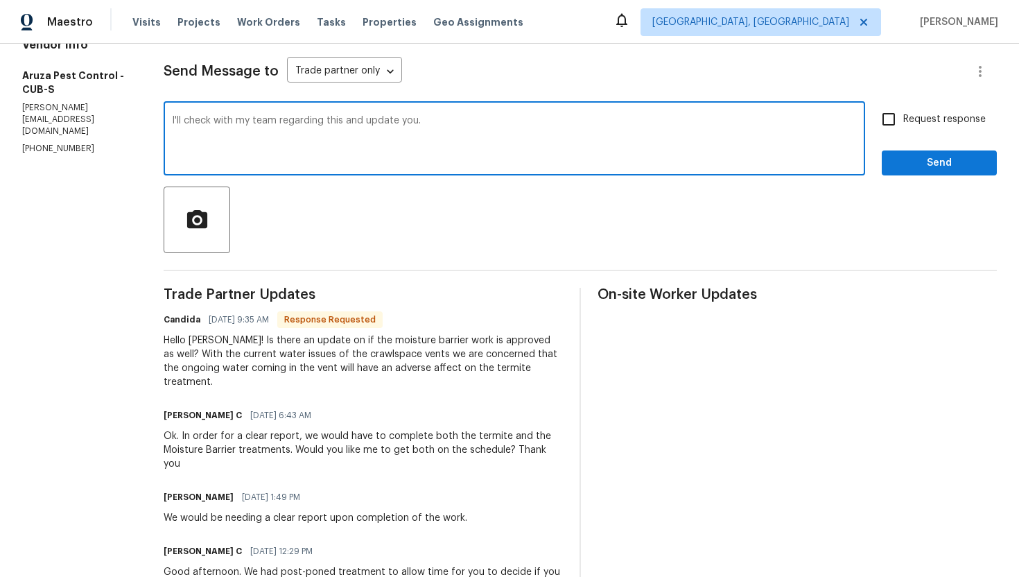
type textarea "I'll check with my team regarding this and update you."
click at [916, 121] on span "Request response" at bounding box center [944, 119] width 82 height 15
click at [903, 121] on input "Request response" at bounding box center [888, 119] width 29 height 29
checkbox input "true"
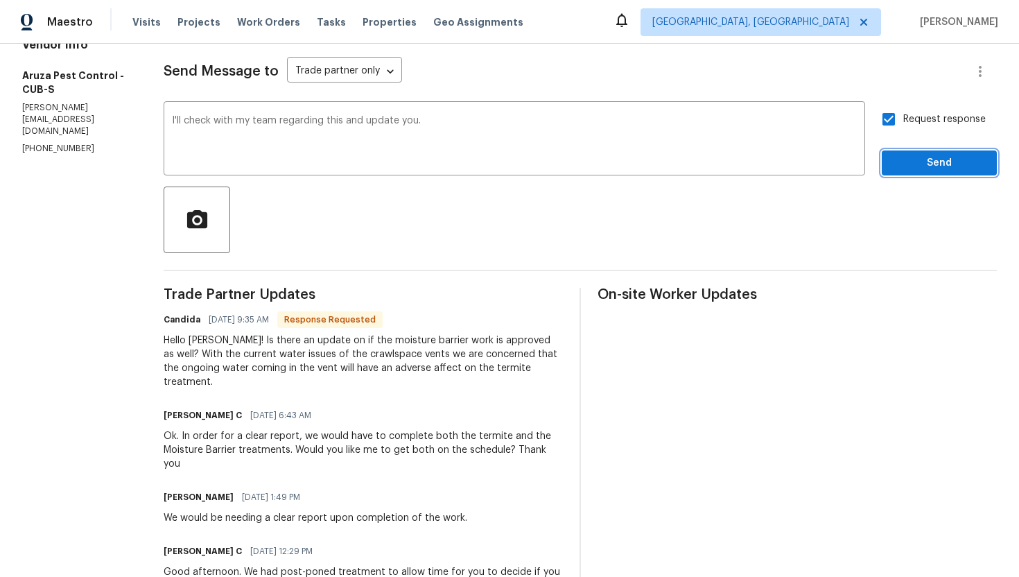
click at [912, 164] on span "Send" at bounding box center [939, 163] width 93 height 17
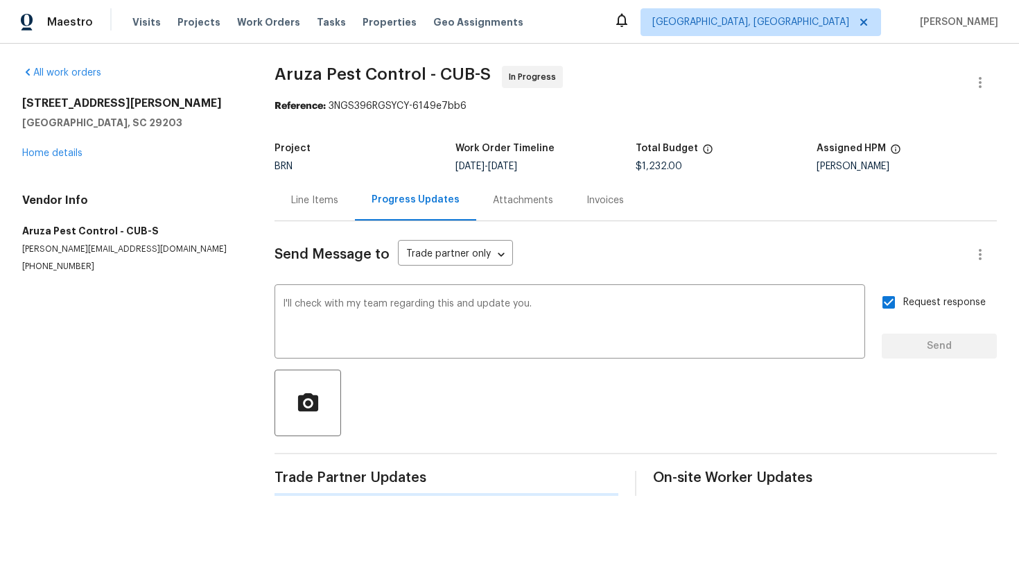
scroll to position [0, 0]
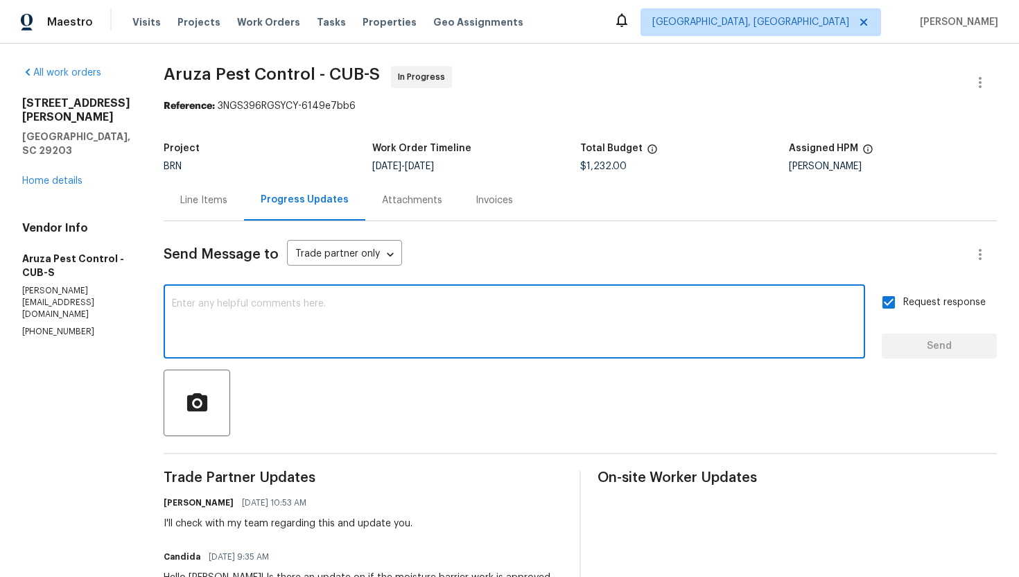
click at [347, 299] on textarea at bounding box center [514, 323] width 685 height 49
paste textarea "we have completed that only"
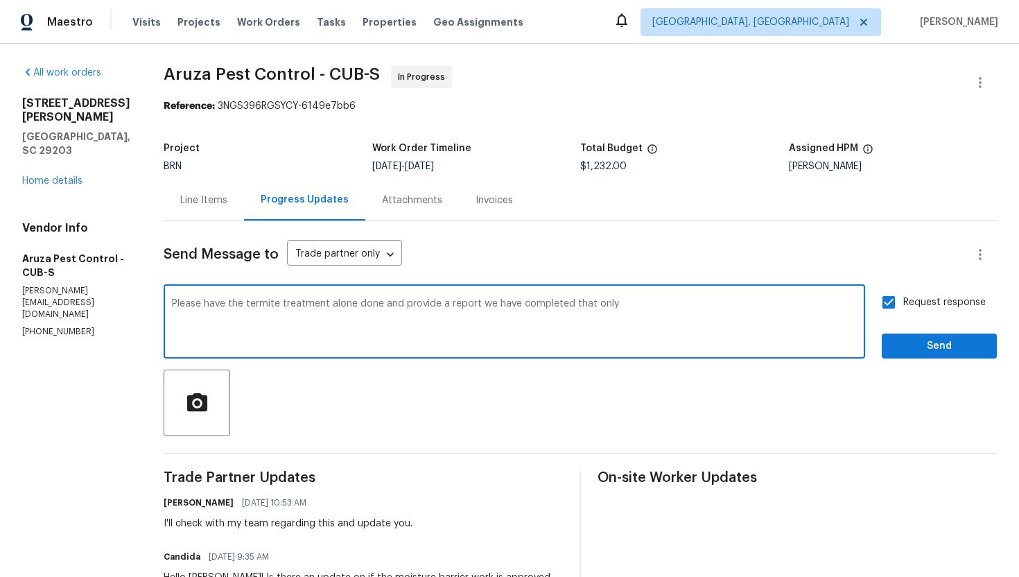
drag, startPoint x: 513, startPoint y: 307, endPoint x: 478, endPoint y: 306, distance: 35.4
click at [478, 306] on textarea "Please have the termite treatment alone done and provide a report we have compl…" at bounding box center [514, 323] width 685 height 49
click at [654, 308] on textarea "Please have the termite treatment alone done and provide a report showing we ha…" at bounding box center [514, 323] width 685 height 49
type textarea "Please have the termite treatment alone done and provide a report showing we ha…"
click at [949, 342] on span "Send" at bounding box center [939, 346] width 93 height 17
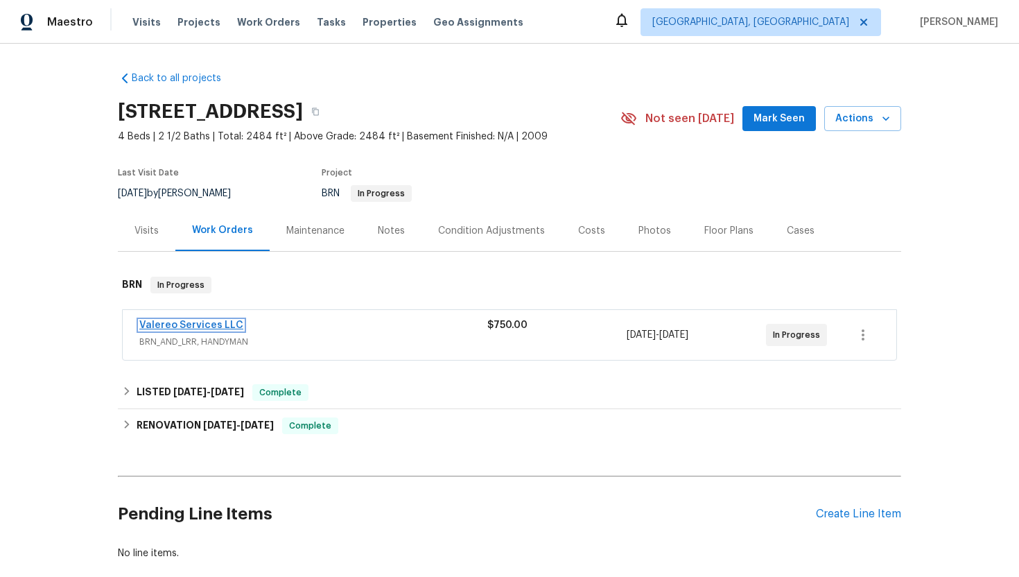
click at [206, 325] on link "Valereo Services LLC" at bounding box center [191, 325] width 104 height 10
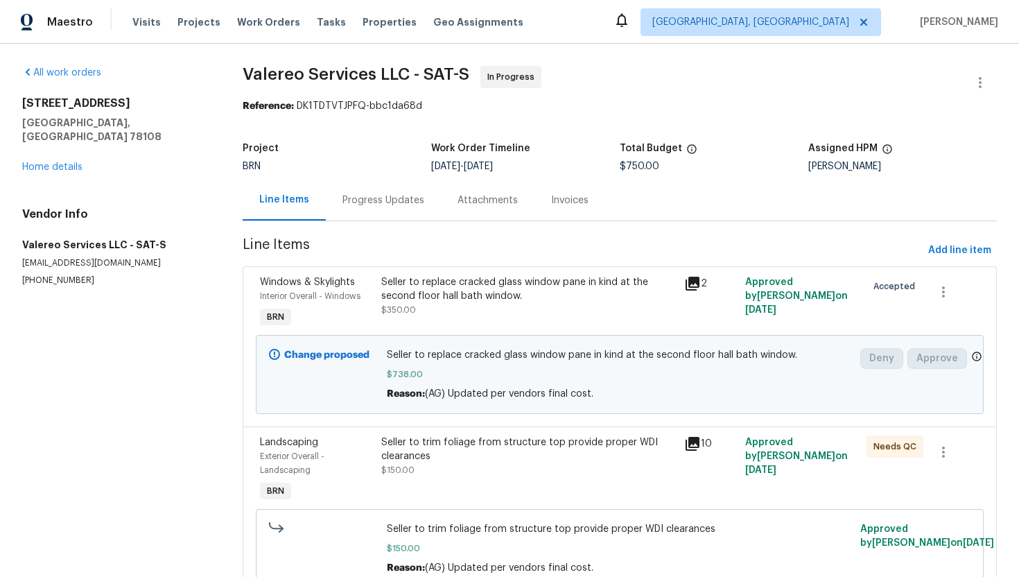
click at [363, 204] on div "Progress Updates" at bounding box center [383, 200] width 82 height 14
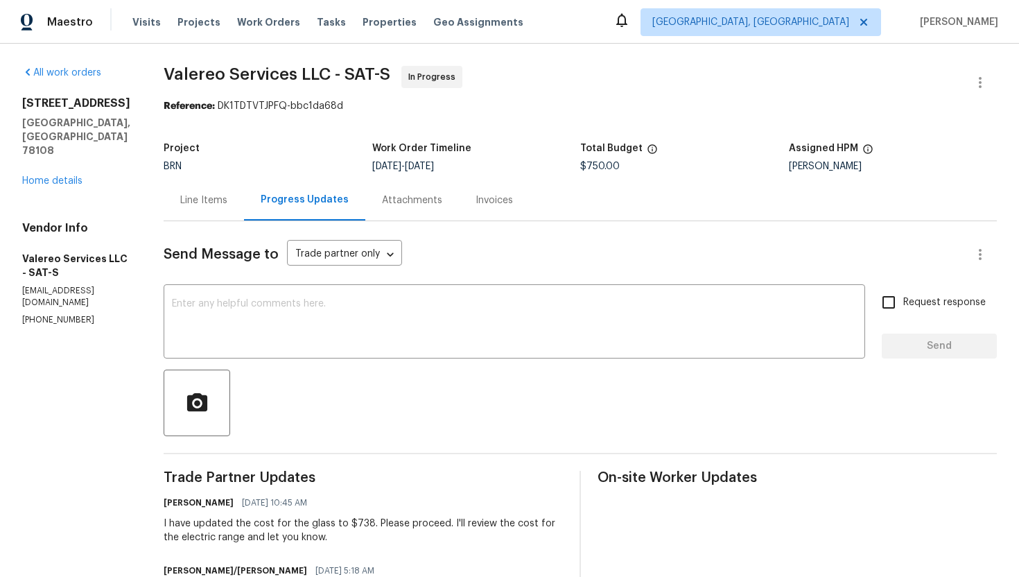
click at [206, 196] on div "Line Items" at bounding box center [203, 200] width 47 height 14
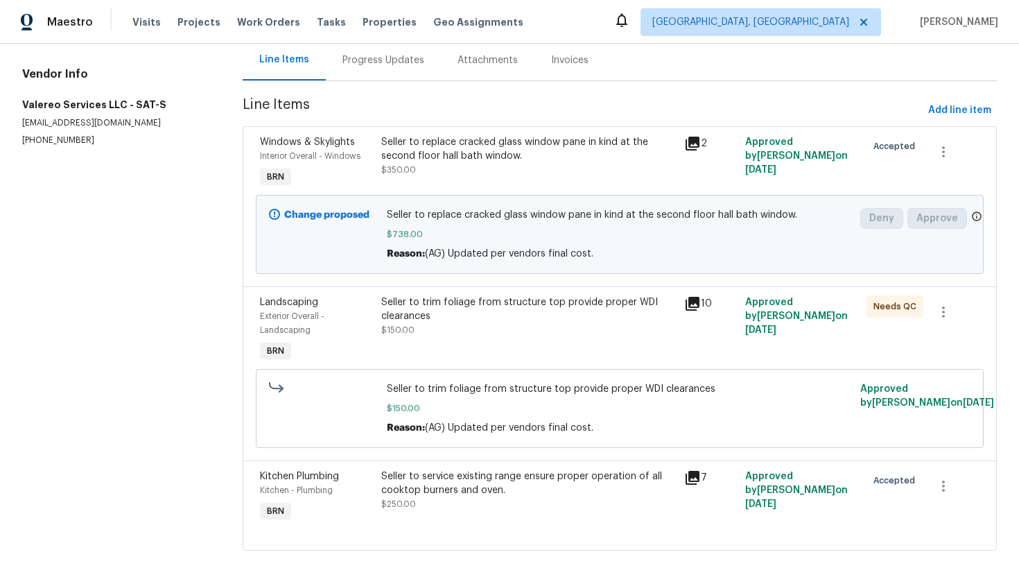
scroll to position [155, 0]
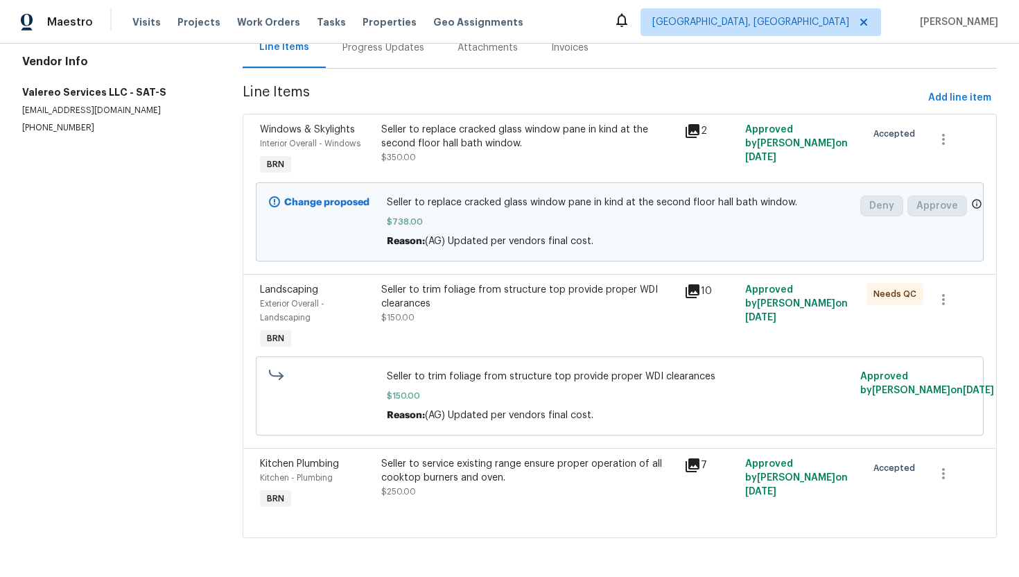
click at [463, 476] on div "Seller to service existing range ensure proper operation of all cooktop burners…" at bounding box center [528, 471] width 295 height 28
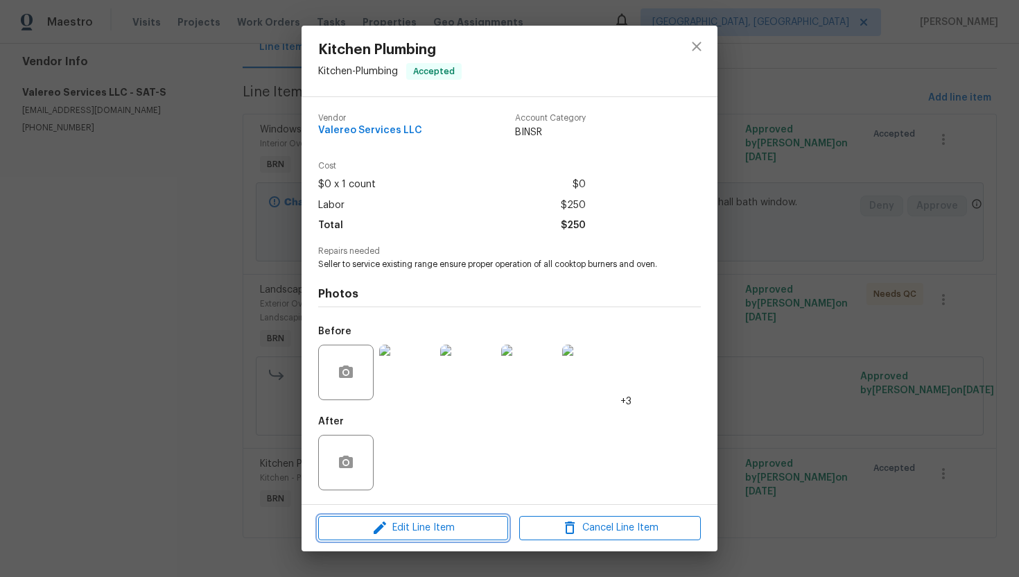
click at [398, 528] on span "Edit Line Item" at bounding box center [413, 527] width 182 height 17
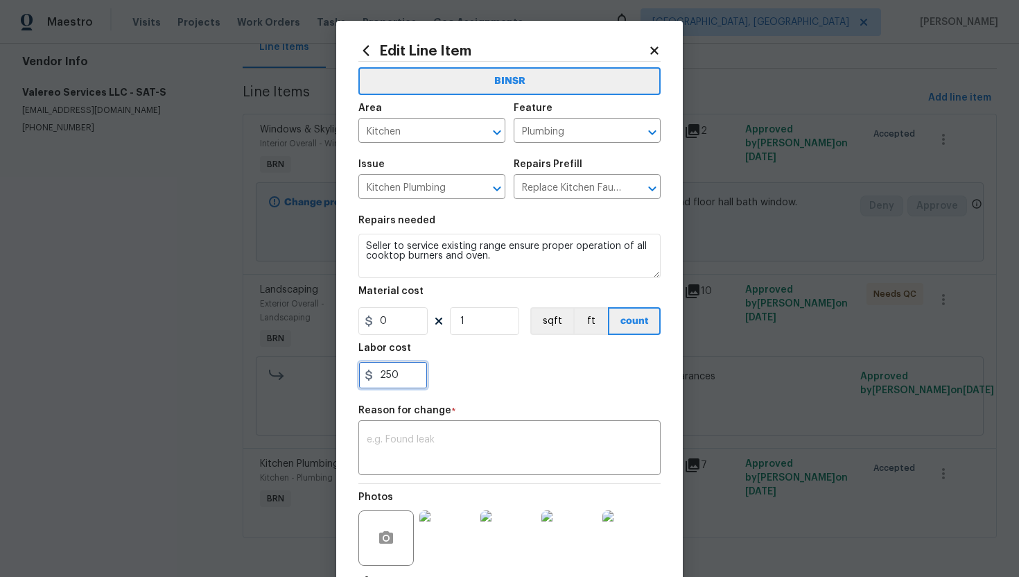
drag, startPoint x: 379, startPoint y: 376, endPoint x: 446, endPoint y: 381, distance: 67.5
click at [446, 381] on div "250" at bounding box center [509, 375] width 302 height 28
type input "1193"
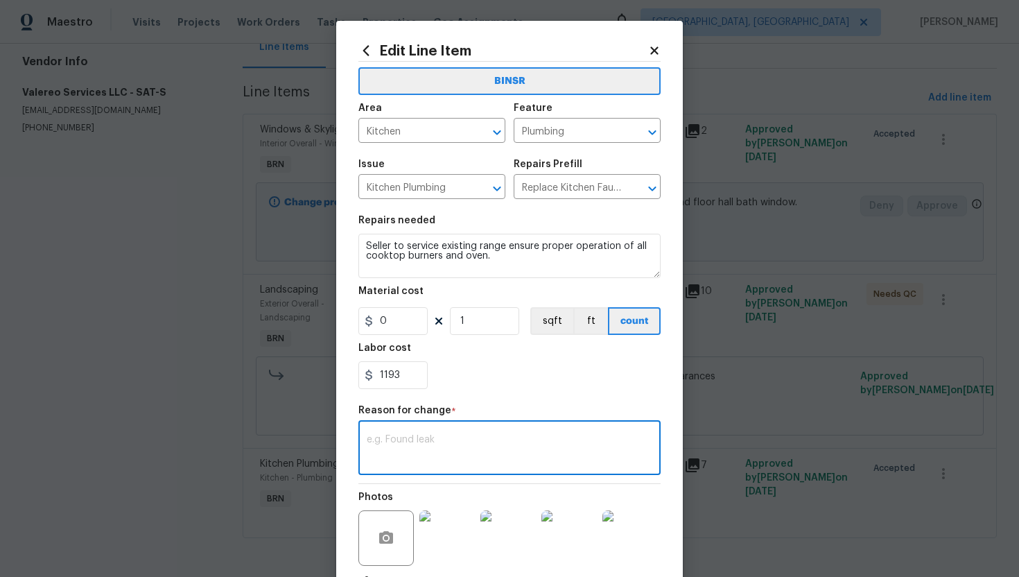
click at [503, 446] on textarea at bounding box center [510, 449] width 286 height 29
paste textarea "(AG) Updated cost per BR team’s approval."
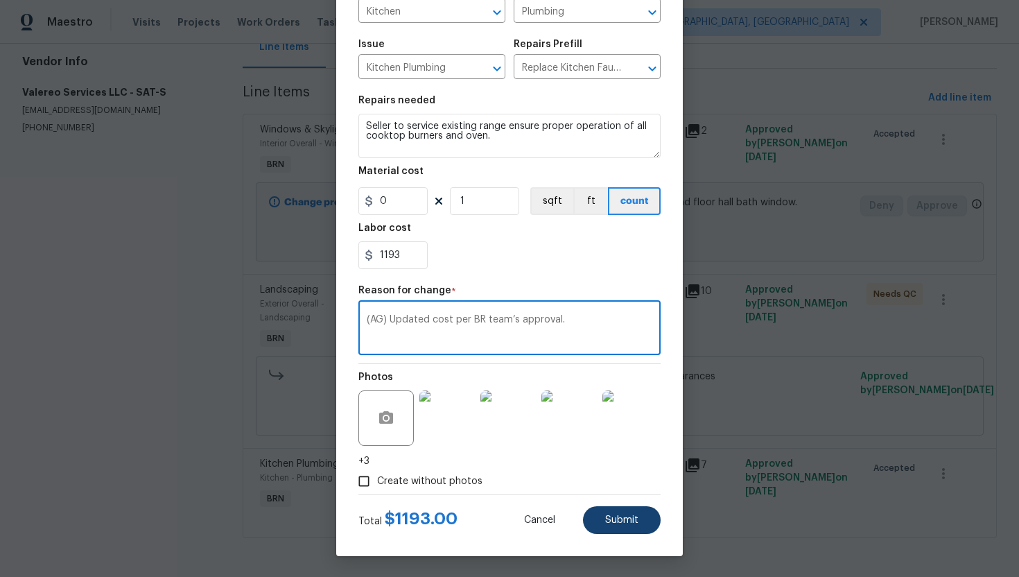
type textarea "(AG) Updated cost per BR team’s approval."
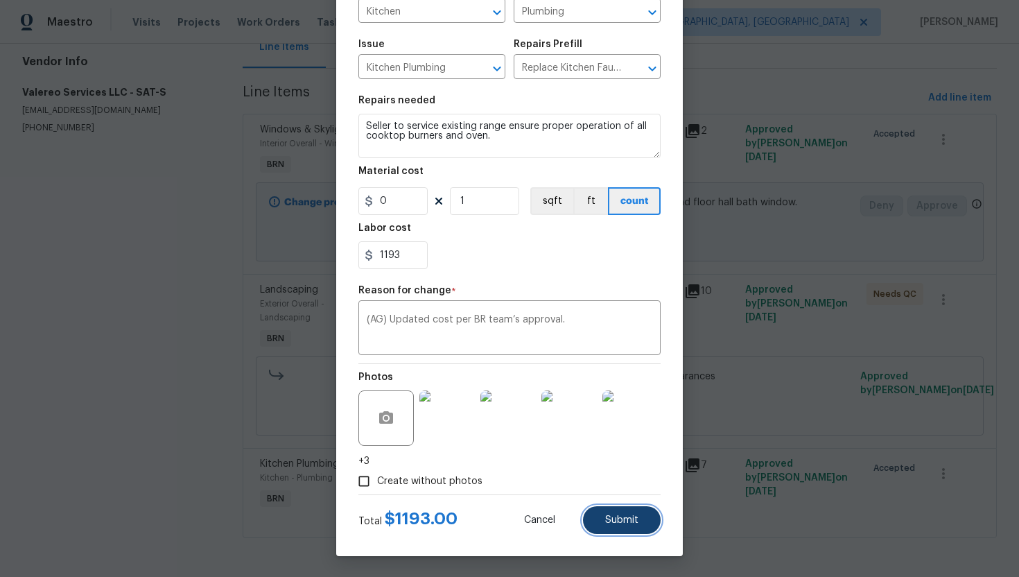
click at [614, 510] on button "Submit" at bounding box center [622, 520] width 78 height 28
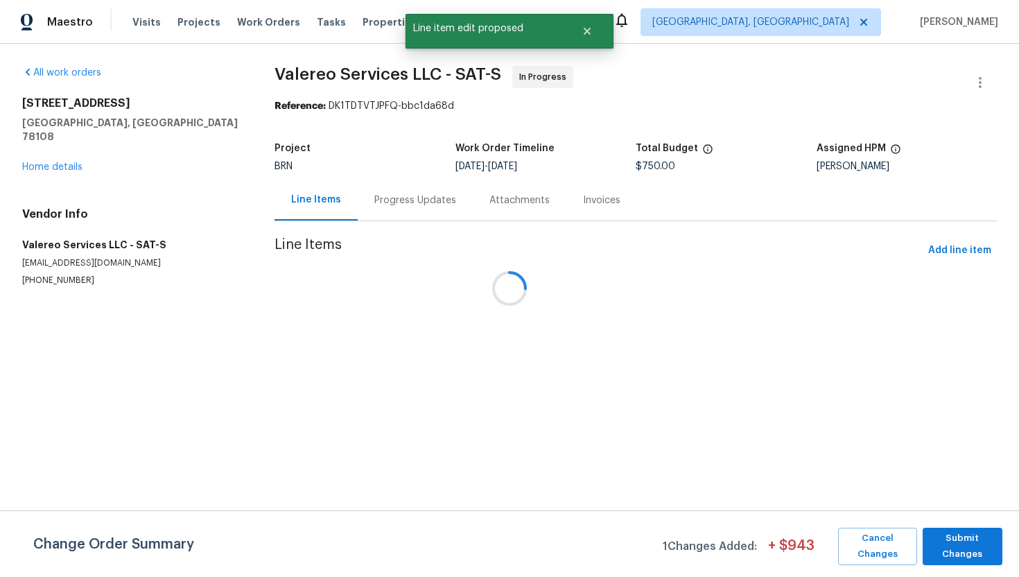
scroll to position [0, 0]
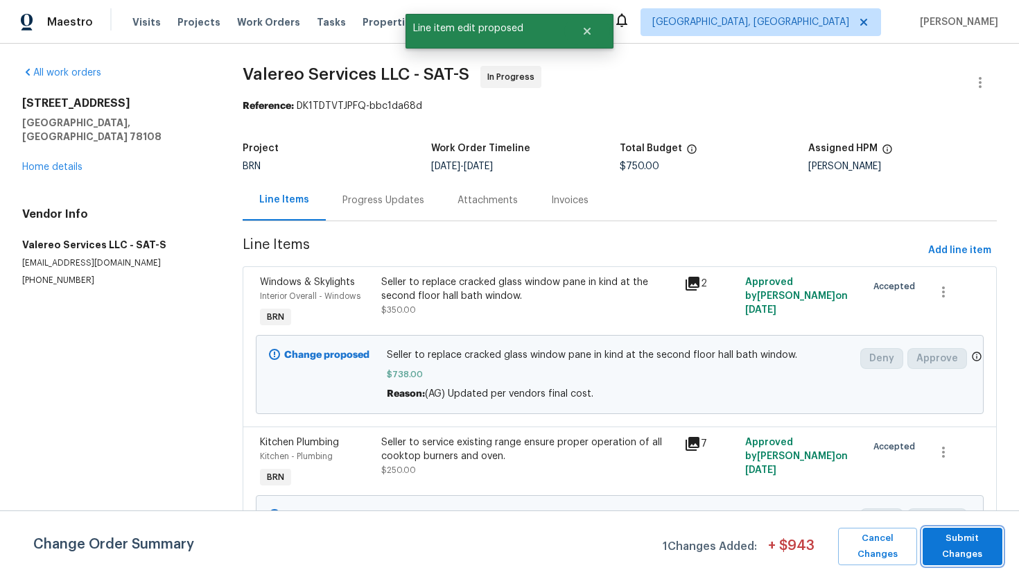
click at [973, 553] on span "Submit Changes" at bounding box center [963, 546] width 66 height 32
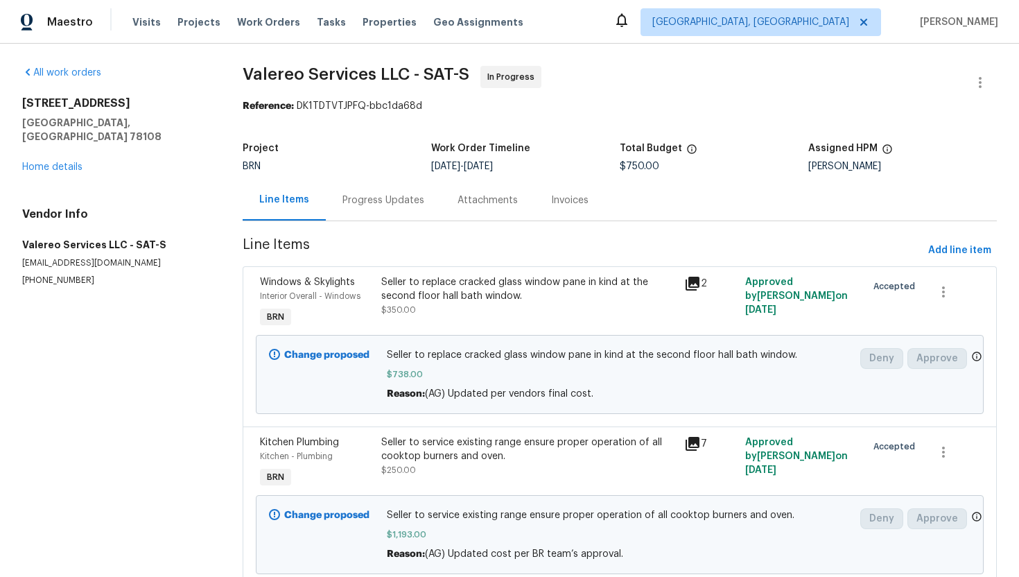
click at [410, 202] on div "Progress Updates" at bounding box center [383, 200] width 82 height 14
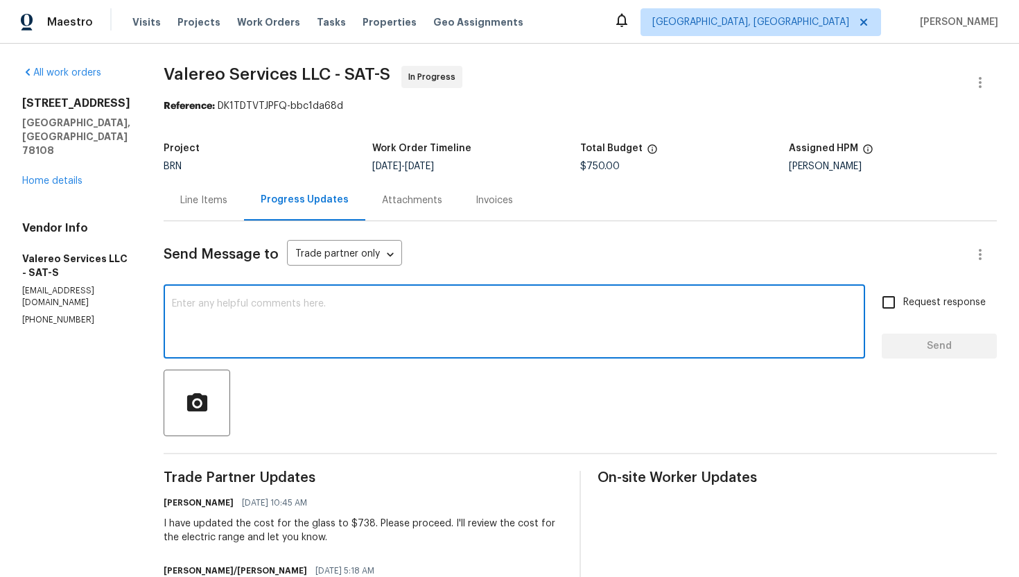
click at [361, 334] on textarea at bounding box center [514, 323] width 685 height 49
type textarea "The cost for the range is updated as well, please proceed."
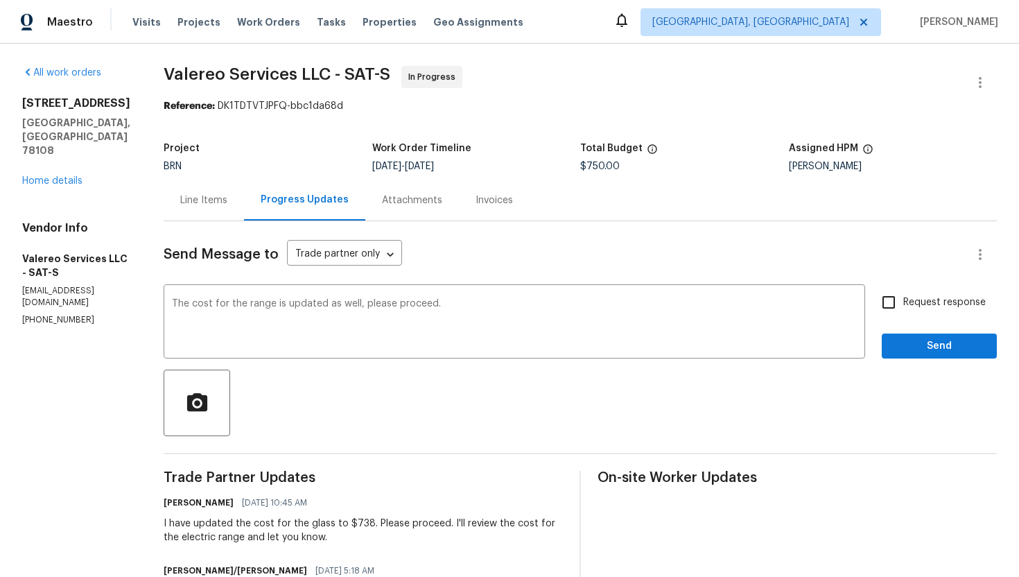
click at [949, 298] on span "Request response" at bounding box center [944, 302] width 82 height 15
click at [903, 298] on input "Request response" at bounding box center [888, 302] width 29 height 29
checkbox input "true"
click at [948, 347] on span "Send" at bounding box center [939, 346] width 93 height 17
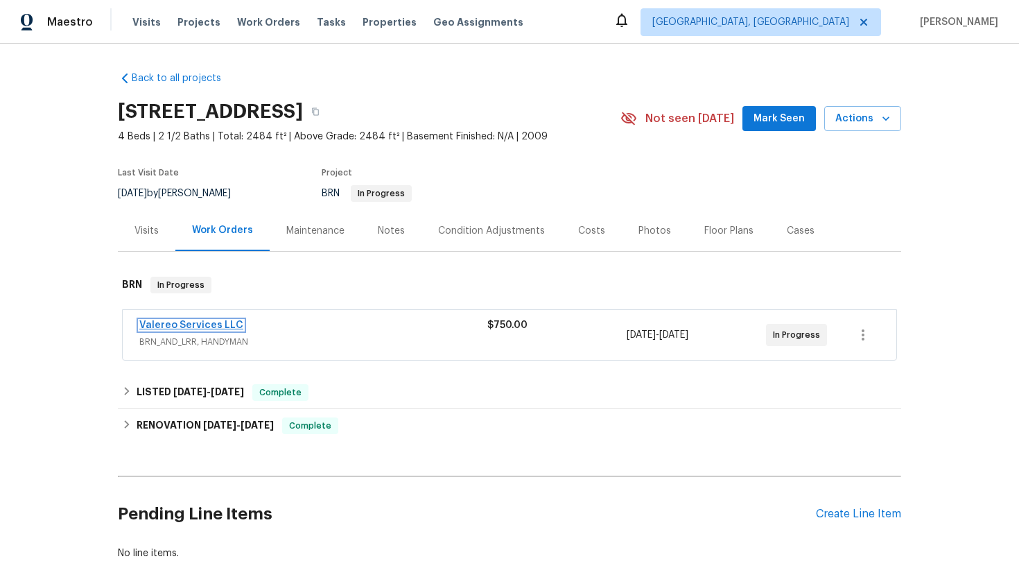
click at [169, 326] on link "Valereo Services LLC" at bounding box center [191, 325] width 104 height 10
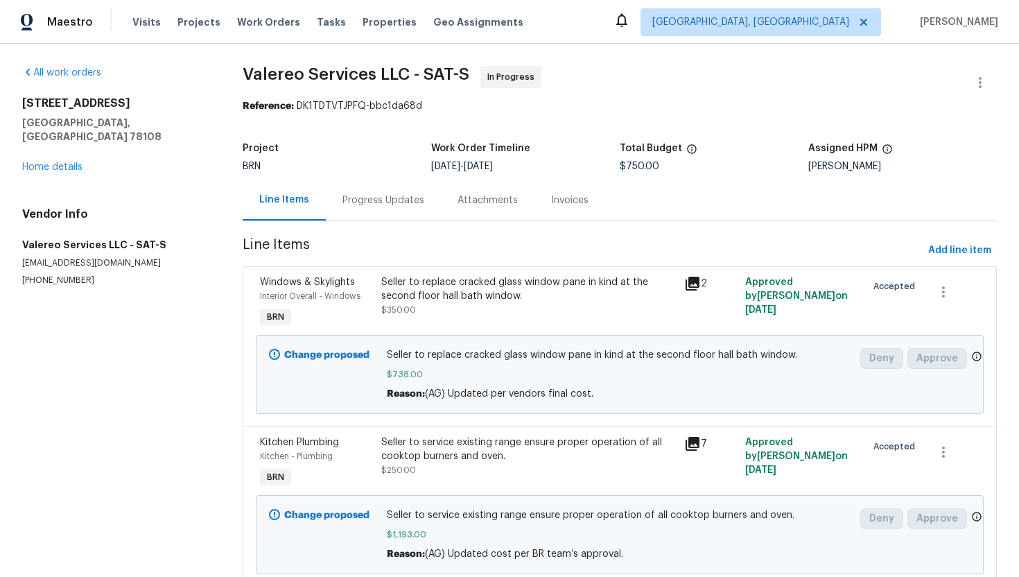
click at [391, 205] on div "Progress Updates" at bounding box center [383, 200] width 82 height 14
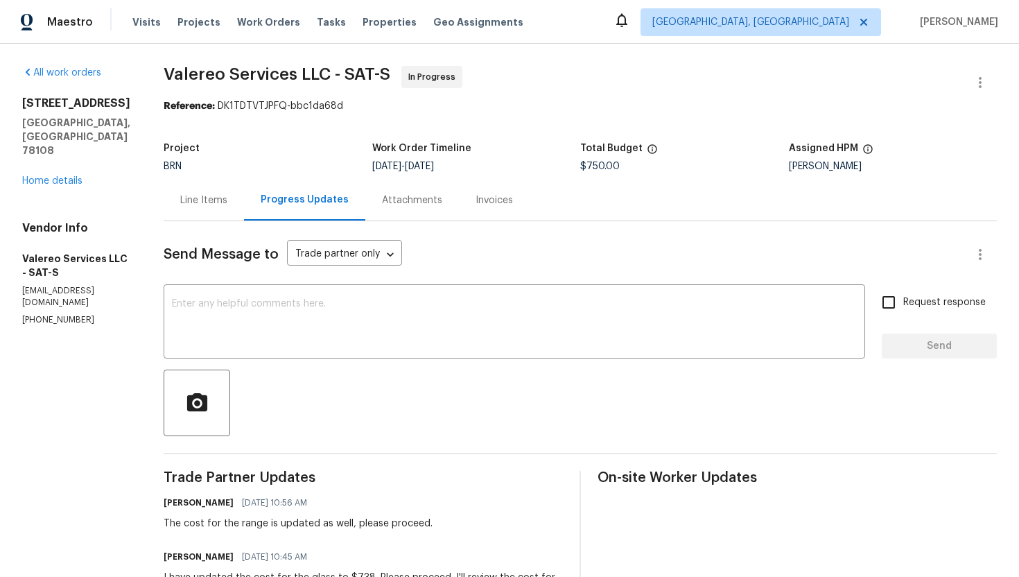
click at [210, 209] on div "Line Items" at bounding box center [204, 200] width 80 height 41
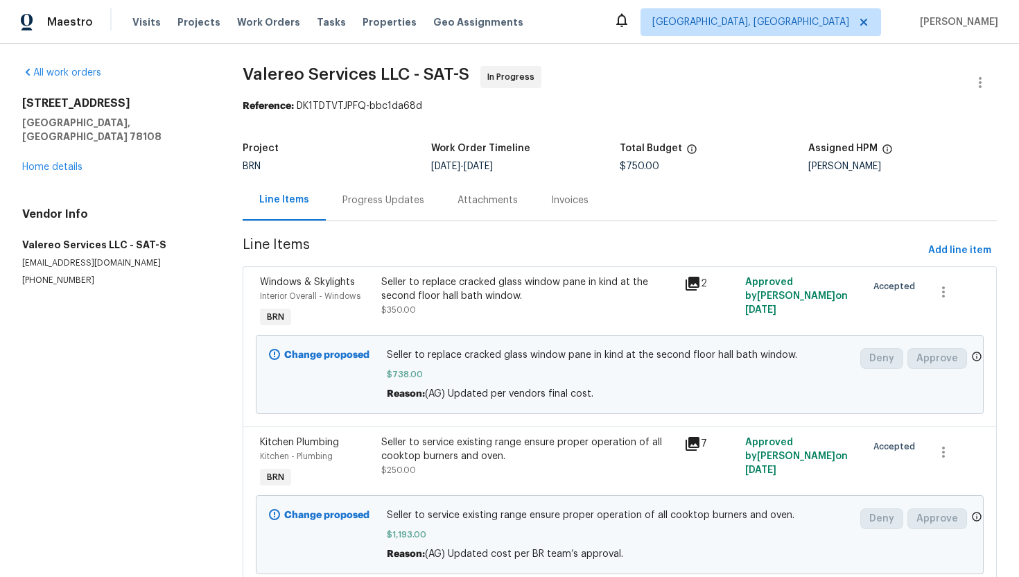
click at [360, 199] on div "Progress Updates" at bounding box center [383, 200] width 82 height 14
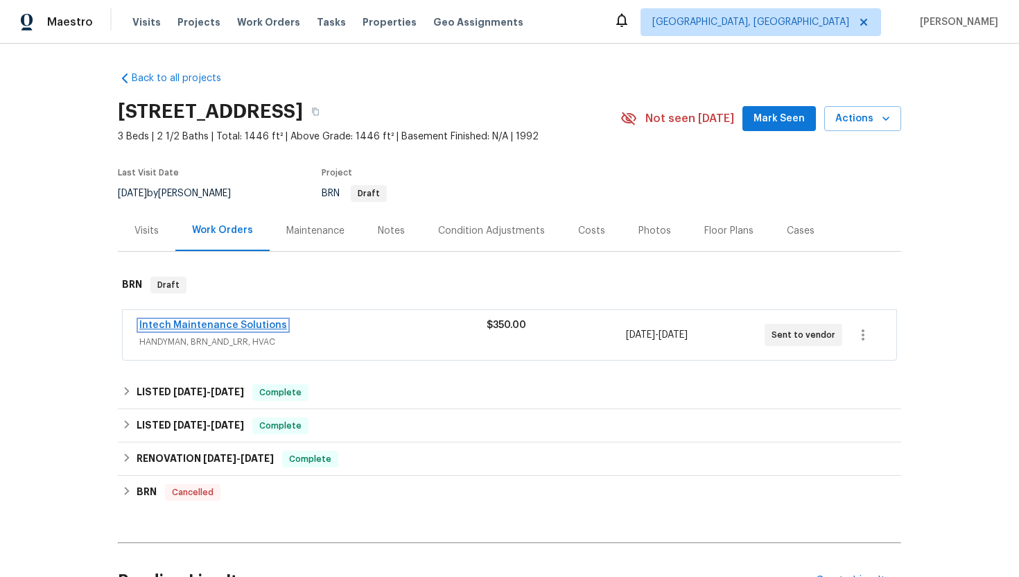
click at [216, 324] on link "Intech Maintenance Solutions" at bounding box center [213, 325] width 148 height 10
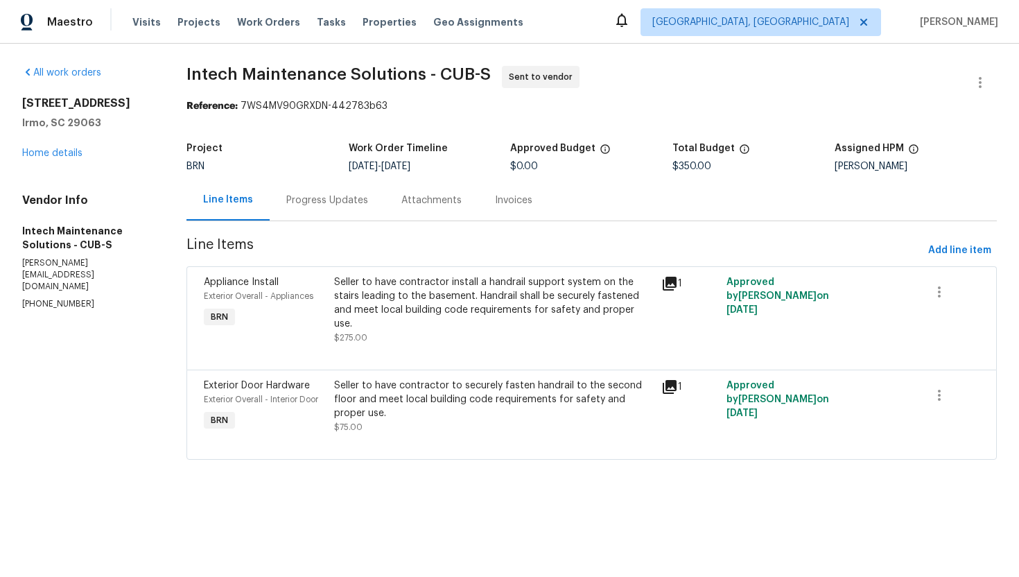
click at [337, 217] on div "Progress Updates" at bounding box center [327, 200] width 115 height 41
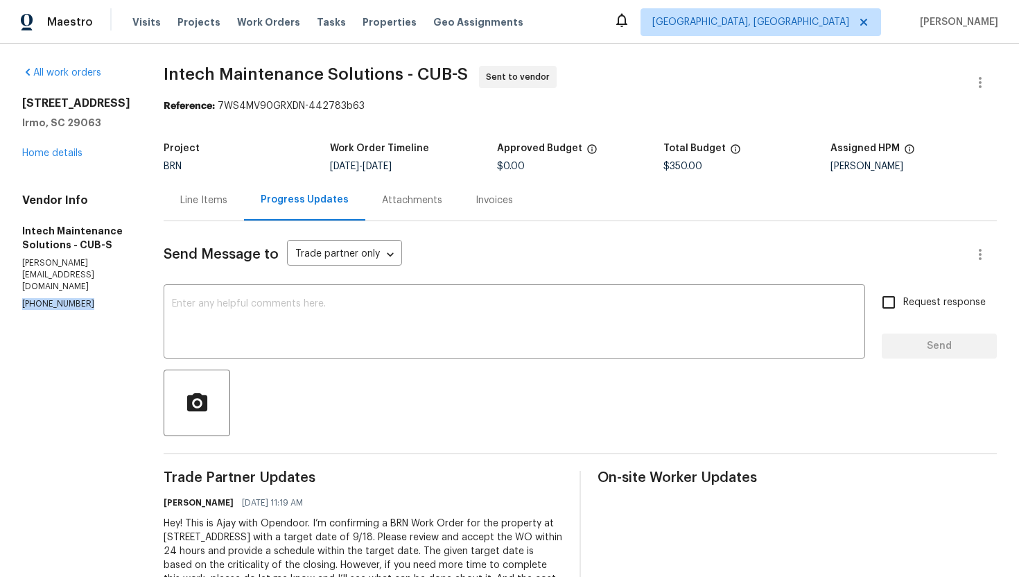
drag, startPoint x: 13, startPoint y: 318, endPoint x: 109, endPoint y: 322, distance: 95.8
click at [109, 320] on div "All work orders 105 Riverwalk Ct Irmo, SC 29063 Home details Vendor Info Intech…" at bounding box center [509, 348] width 1019 height 609
copy p "(803) 399-8035"
click at [206, 218] on div "Line Items" at bounding box center [204, 200] width 80 height 41
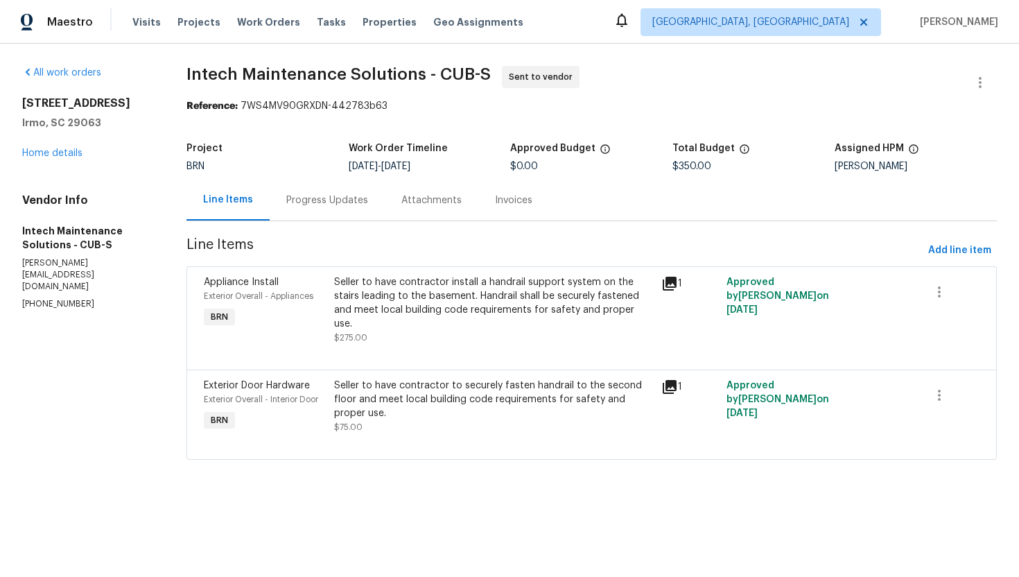
click at [324, 217] on div "Progress Updates" at bounding box center [327, 200] width 115 height 41
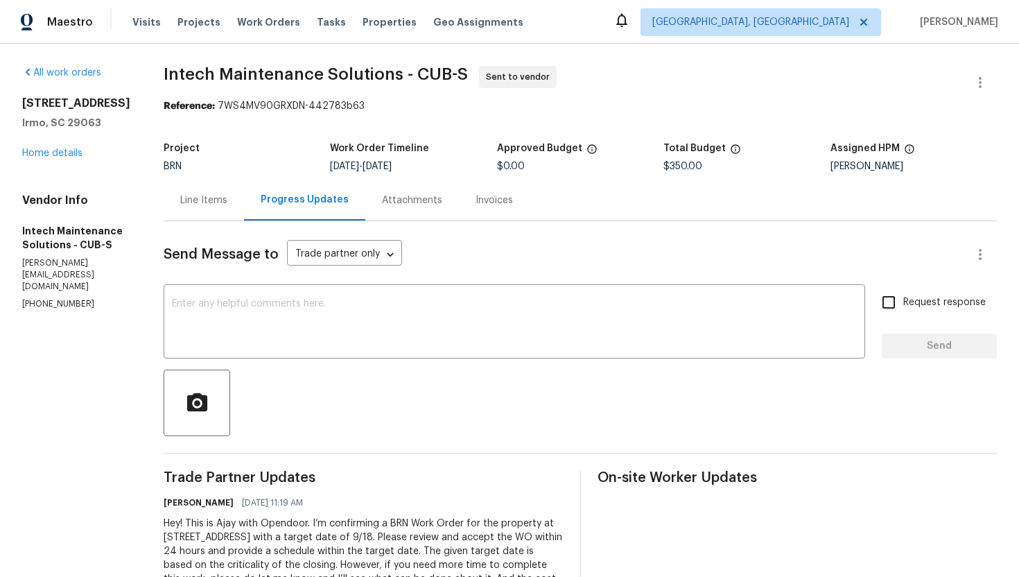
click at [189, 200] on div "Line Items" at bounding box center [203, 200] width 47 height 14
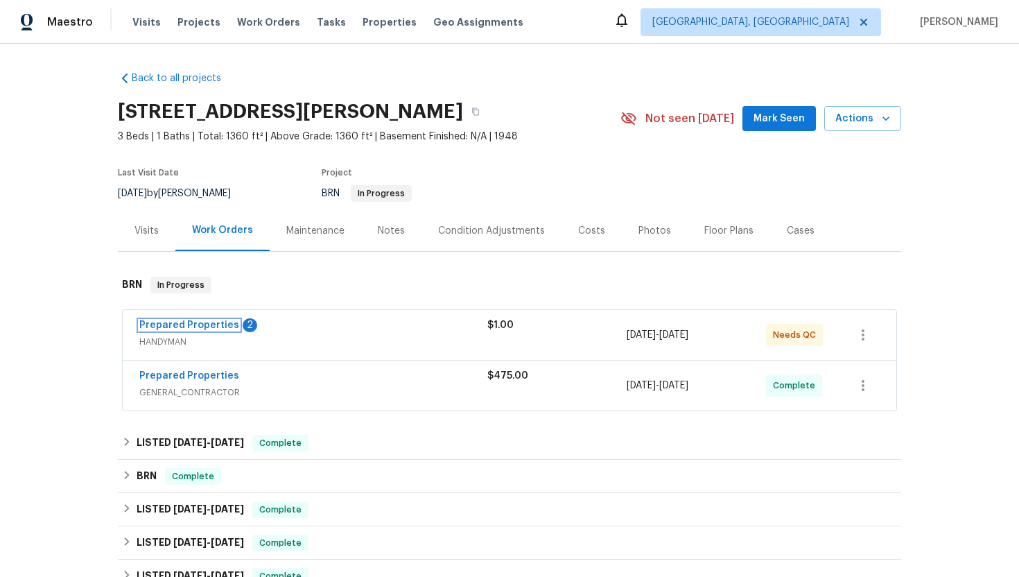
click at [198, 326] on link "Prepared Properties" at bounding box center [189, 325] width 100 height 10
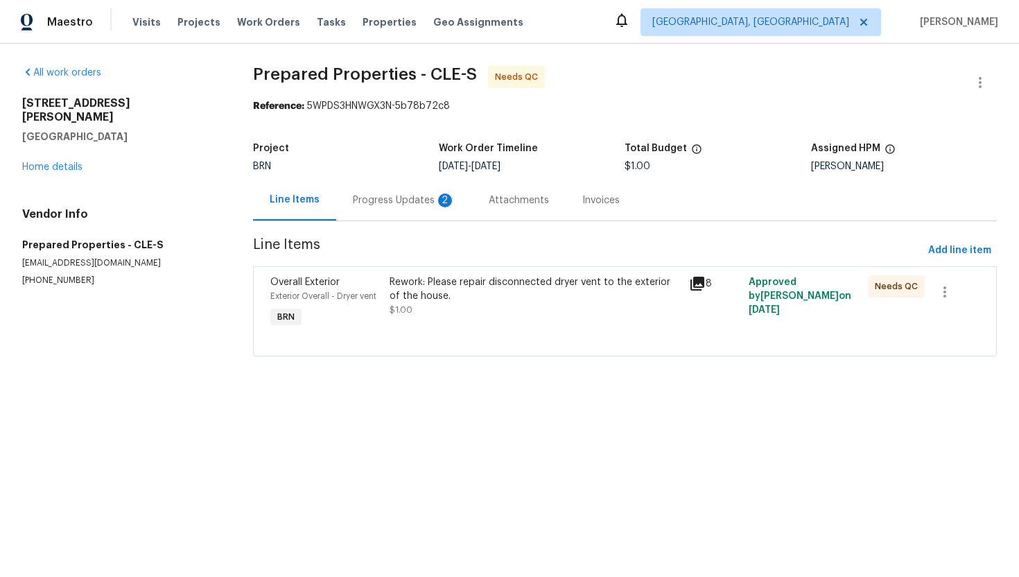
click at [373, 195] on div "Progress Updates 2" at bounding box center [404, 200] width 103 height 14
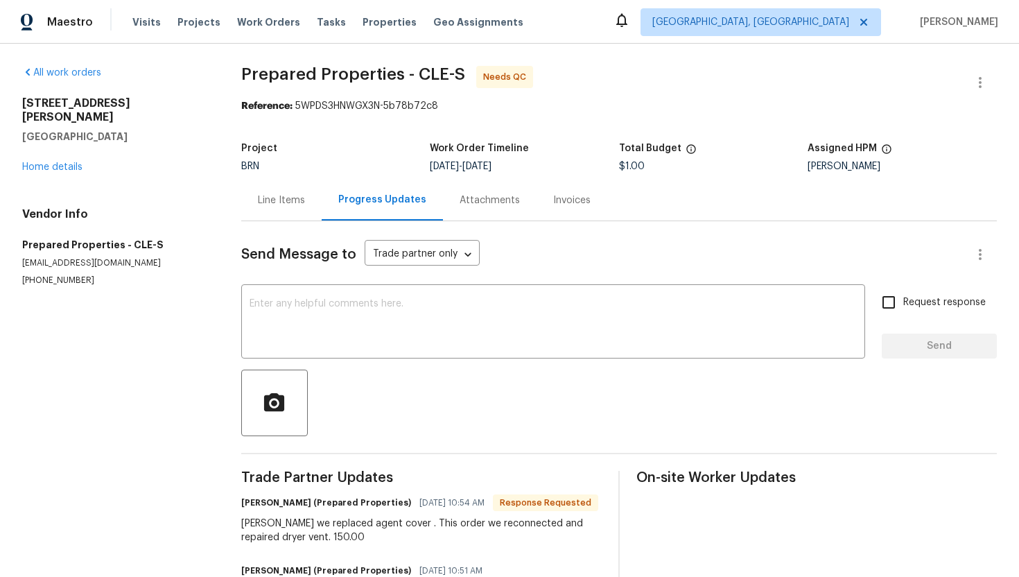
click at [290, 193] on div "Line Items" at bounding box center [281, 200] width 47 height 14
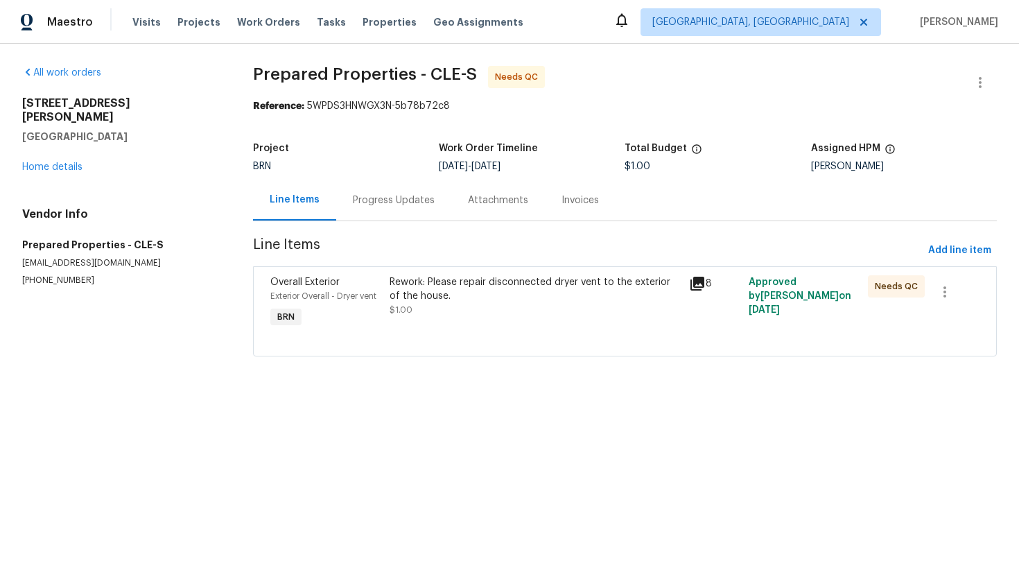
click at [428, 326] on div "Rework: Please repair disconnected dryer vent to the exterior of the house. $1.…" at bounding box center [534, 303] width 299 height 64
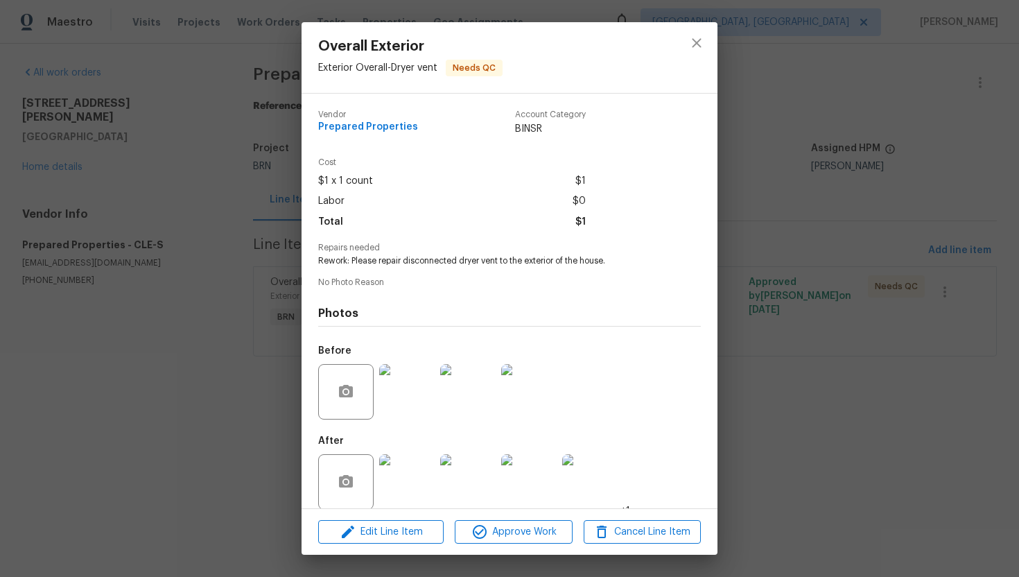
click at [413, 483] on img at bounding box center [406, 481] width 55 height 55
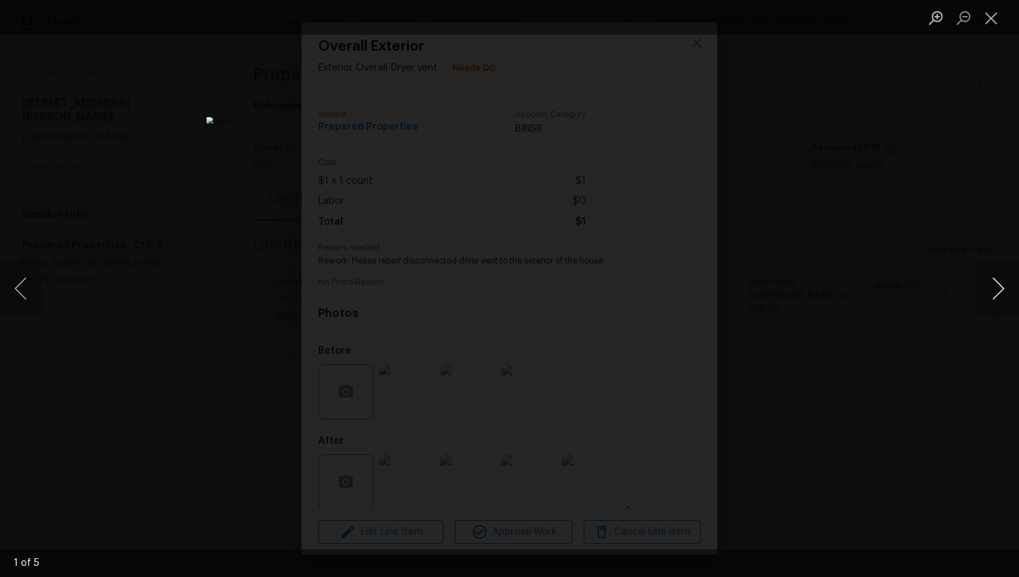
click at [994, 295] on button "Next image" at bounding box center [998, 288] width 42 height 55
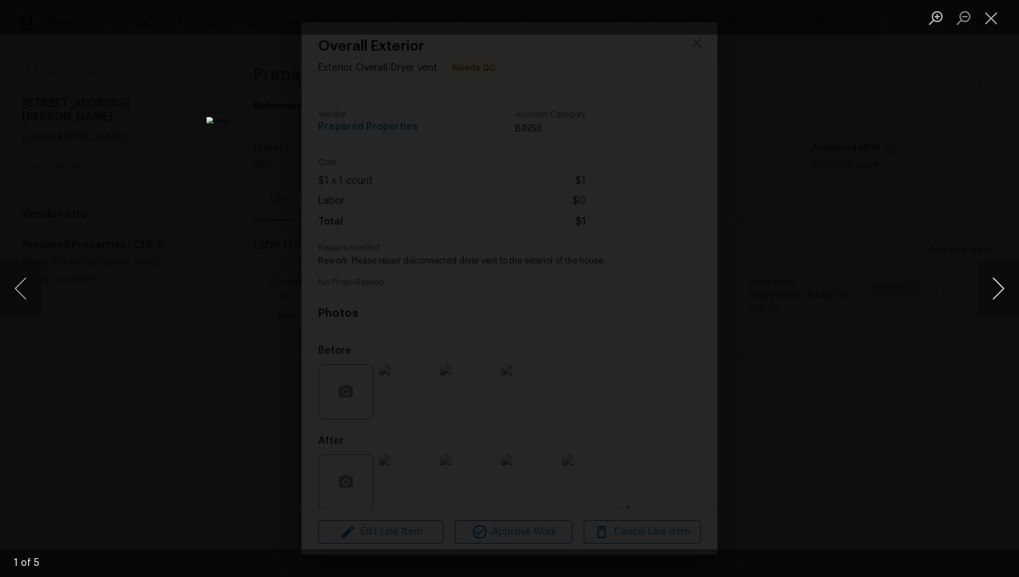
click at [994, 295] on button "Next image" at bounding box center [998, 288] width 42 height 55
click at [990, 14] on button "Close lightbox" at bounding box center [991, 18] width 28 height 24
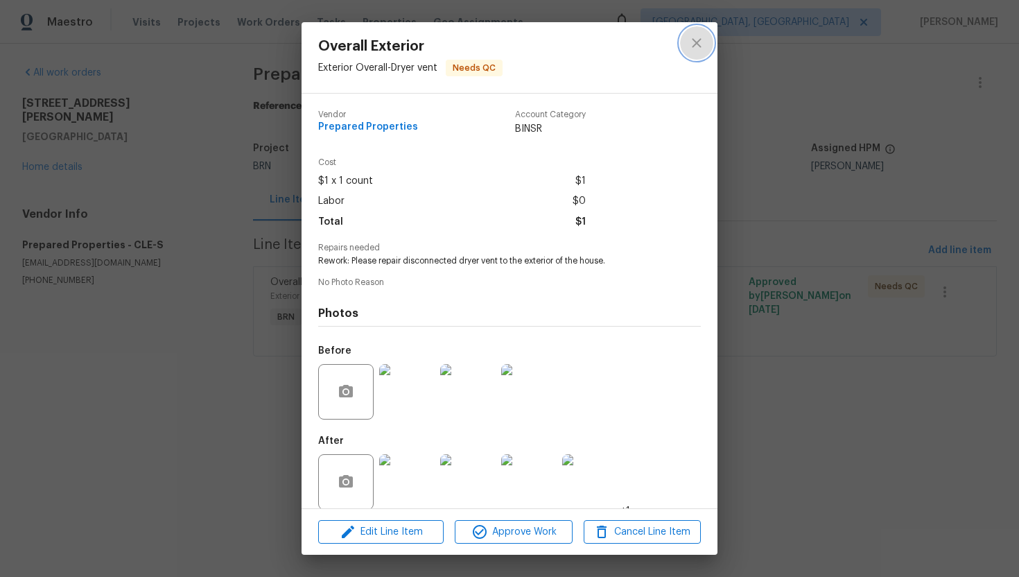
click at [691, 52] on button "close" at bounding box center [696, 42] width 33 height 33
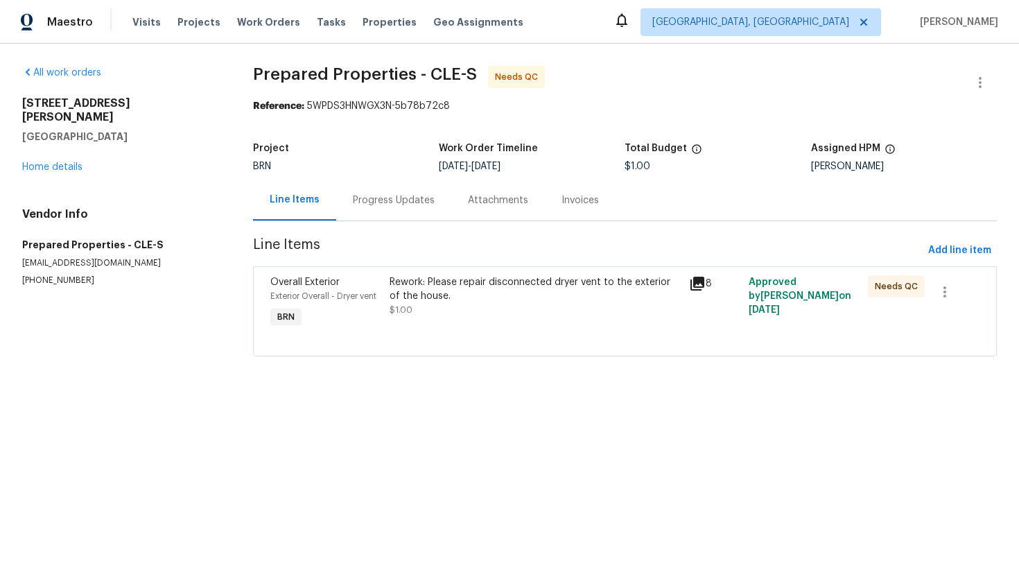
click at [381, 188] on div "Progress Updates" at bounding box center [393, 200] width 115 height 41
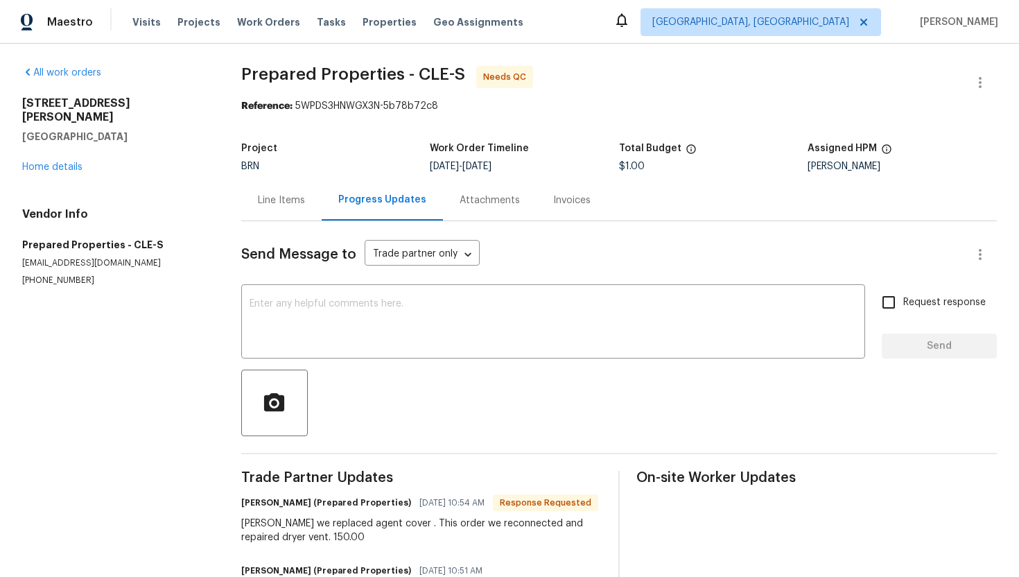
click at [275, 195] on div "Line Items" at bounding box center [281, 200] width 47 height 14
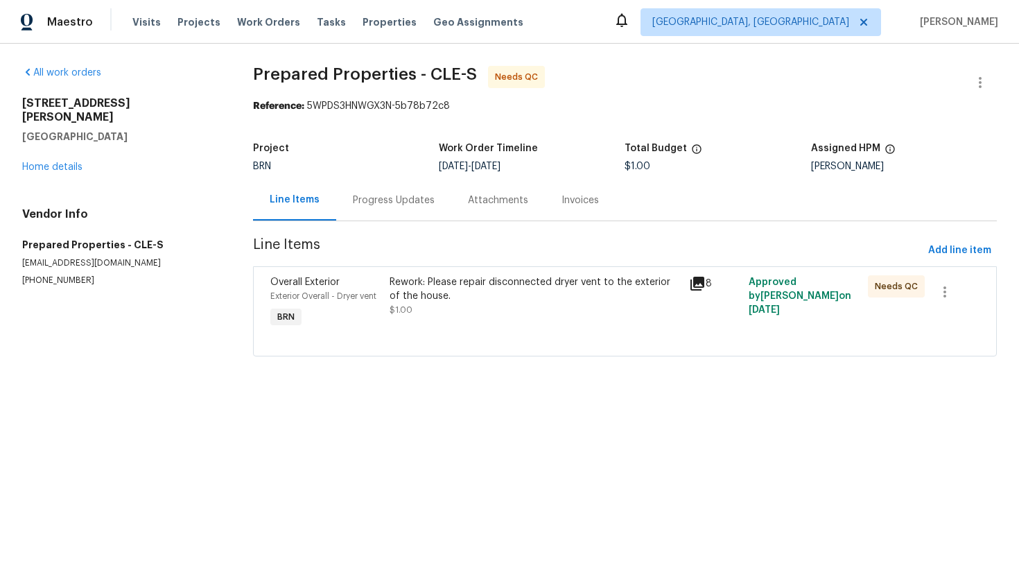
click at [452, 327] on div "Rework: Please repair disconnected dryer vent to the exterior of the house. $1.…" at bounding box center [534, 303] width 299 height 64
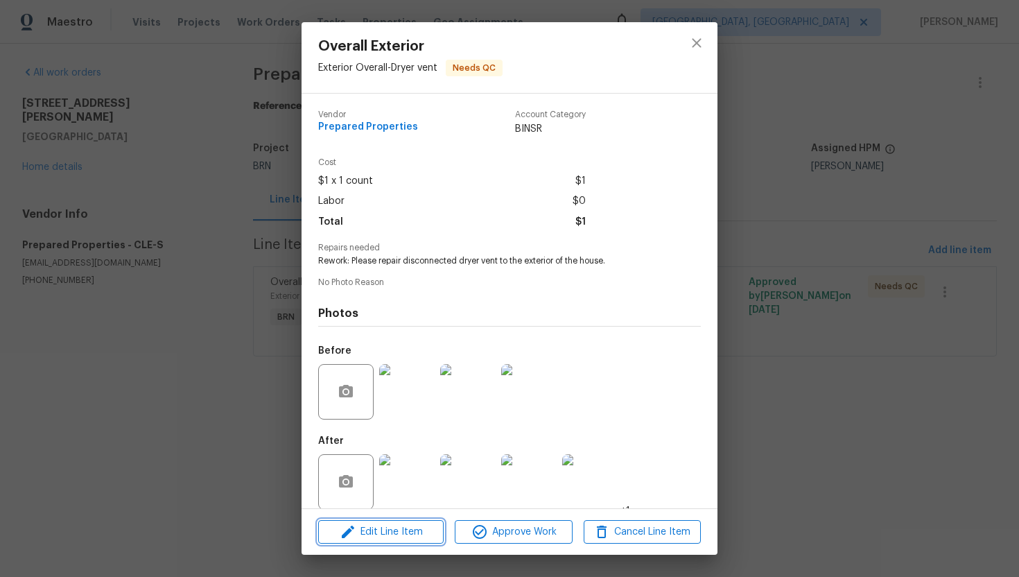
click at [396, 532] on span "Edit Line Item" at bounding box center [380, 531] width 117 height 17
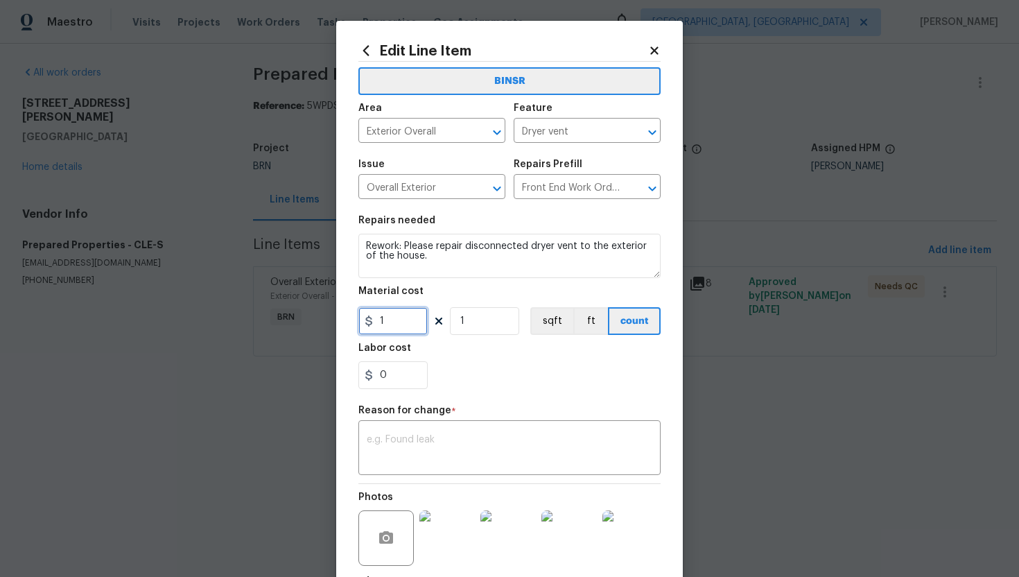
click at [393, 319] on input "1" at bounding box center [392, 321] width 69 height 28
type input "150"
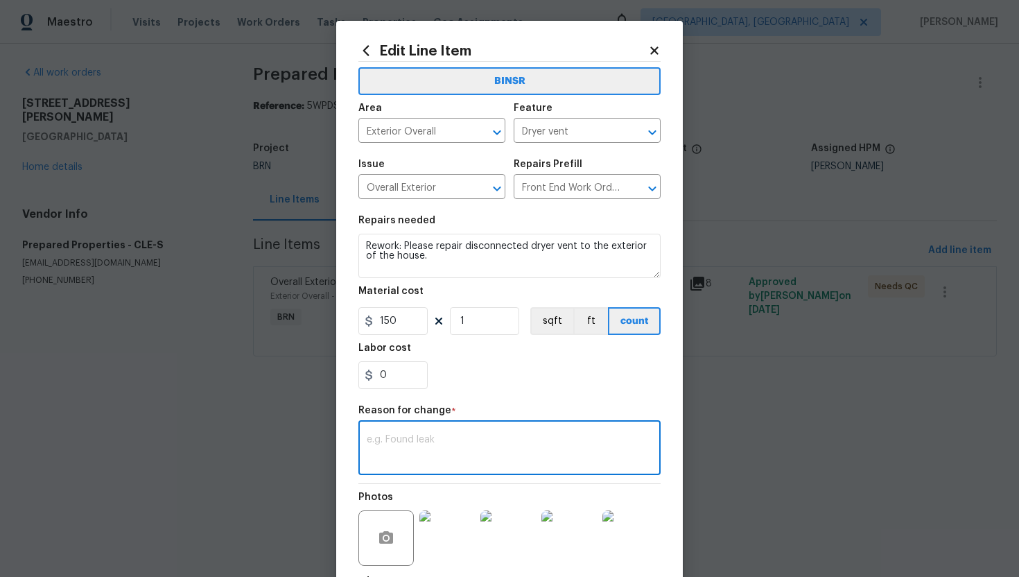
click at [511, 453] on textarea at bounding box center [510, 449] width 286 height 29
paste textarea "(AG) Updated per vendors final cost."
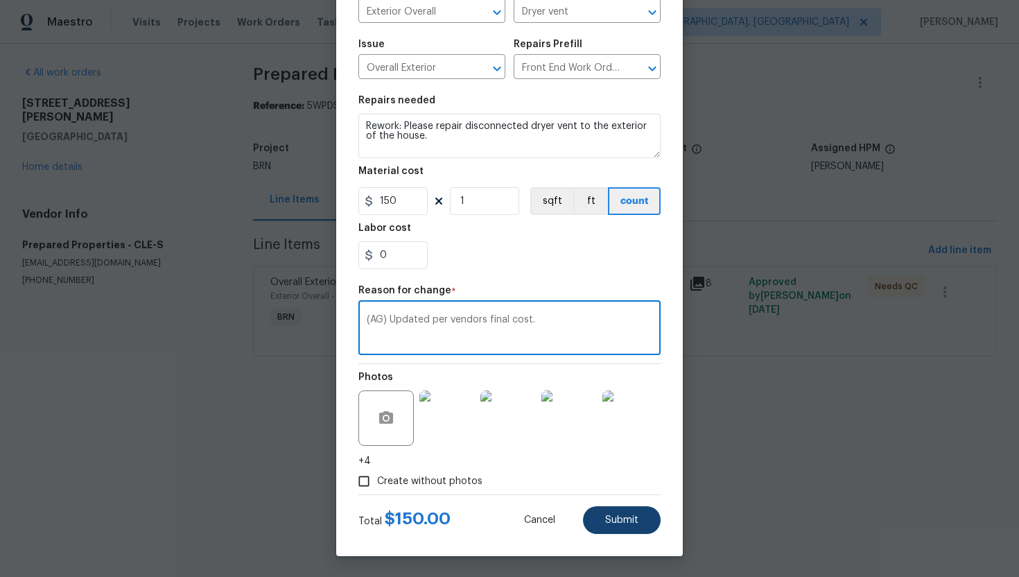
type textarea "(AG) Updated per vendors final cost."
click at [611, 516] on span "Submit" at bounding box center [621, 520] width 33 height 10
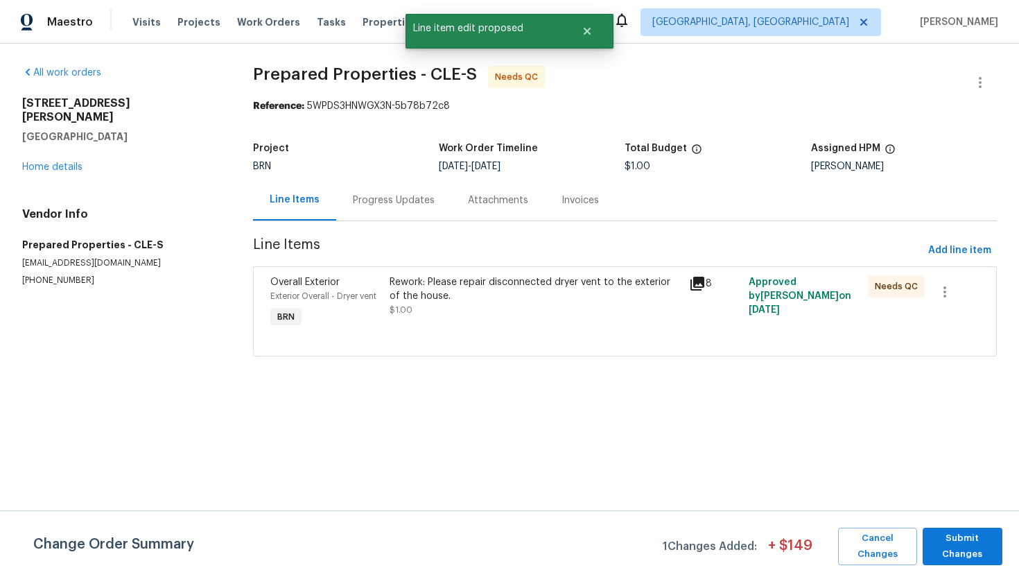
scroll to position [0, 0]
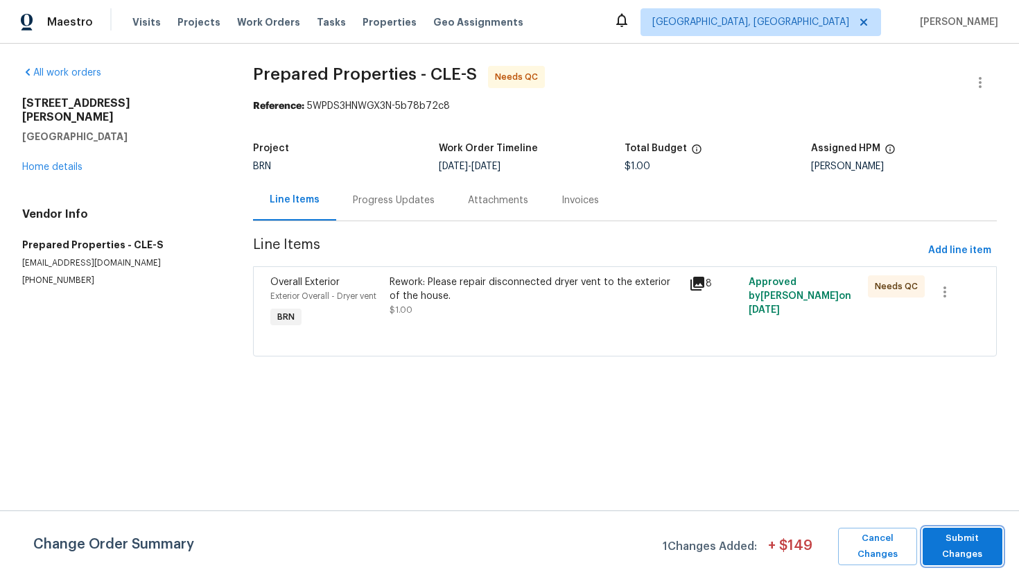
click at [966, 551] on span "Submit Changes" at bounding box center [963, 546] width 66 height 32
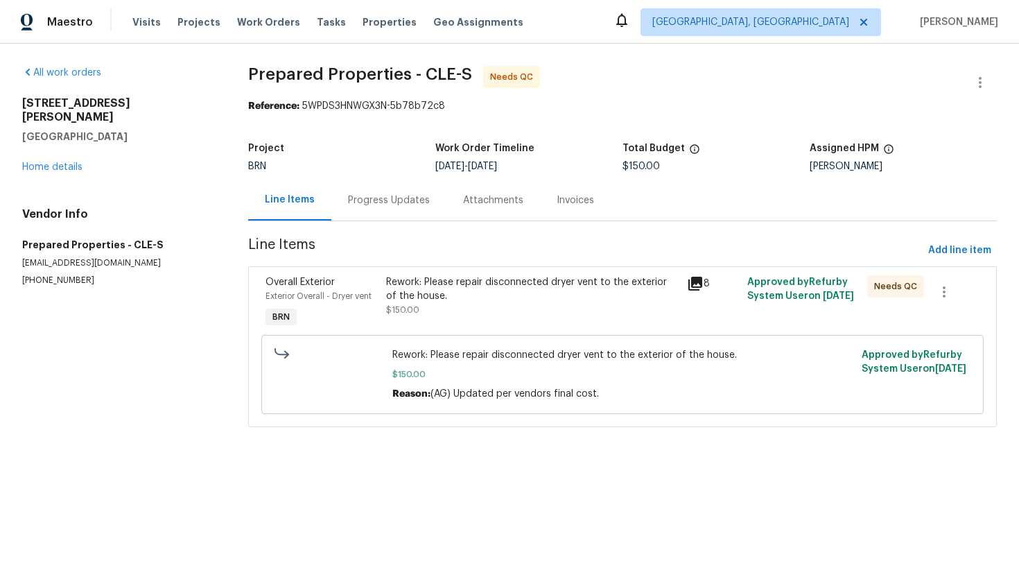
click at [376, 216] on div "Progress Updates" at bounding box center [388, 200] width 115 height 41
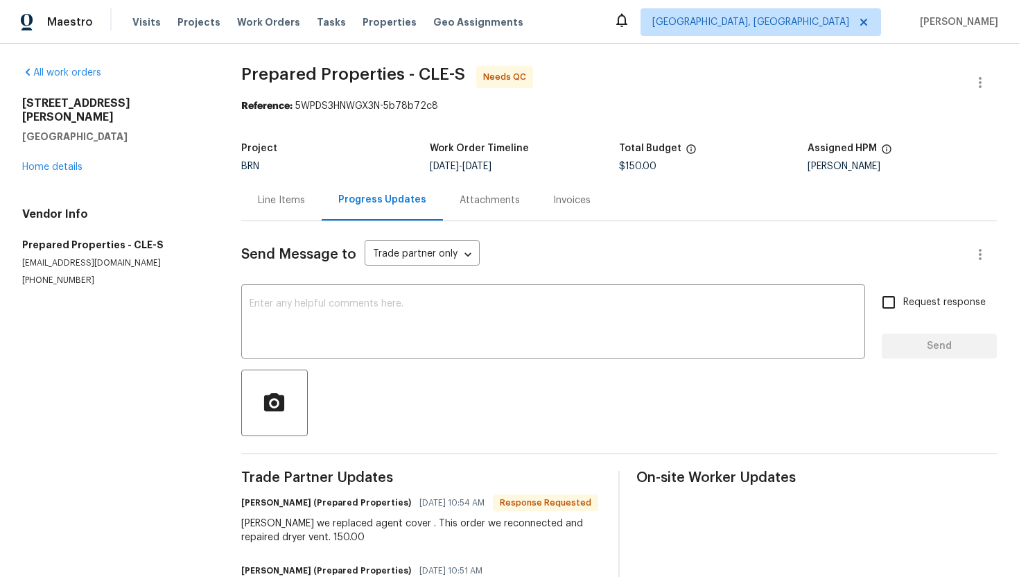
click at [299, 204] on div "Line Items" at bounding box center [281, 200] width 47 height 14
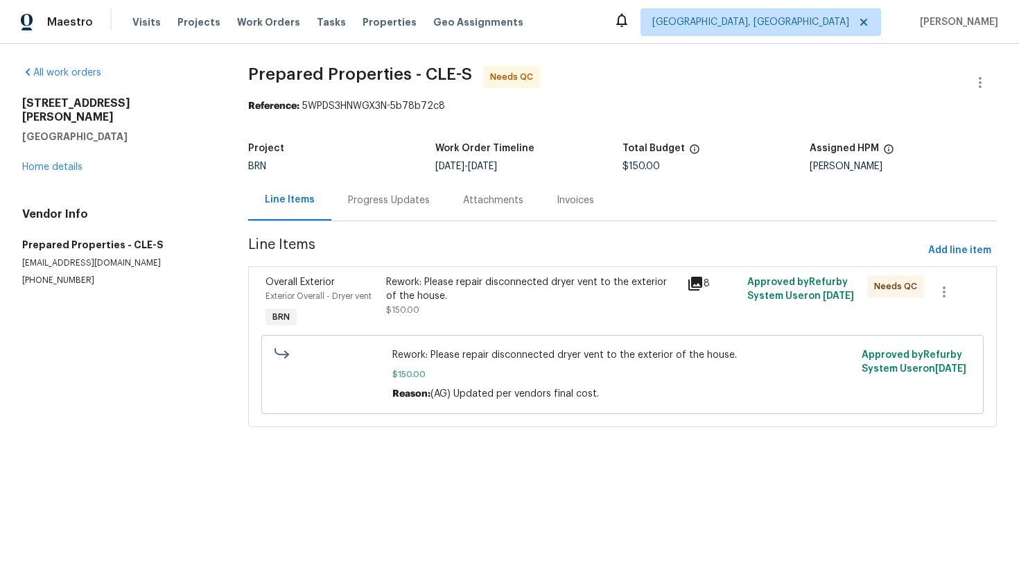
click at [435, 290] on div "Rework: Please repair disconnected dryer vent to the exterior of the house." at bounding box center [532, 289] width 293 height 28
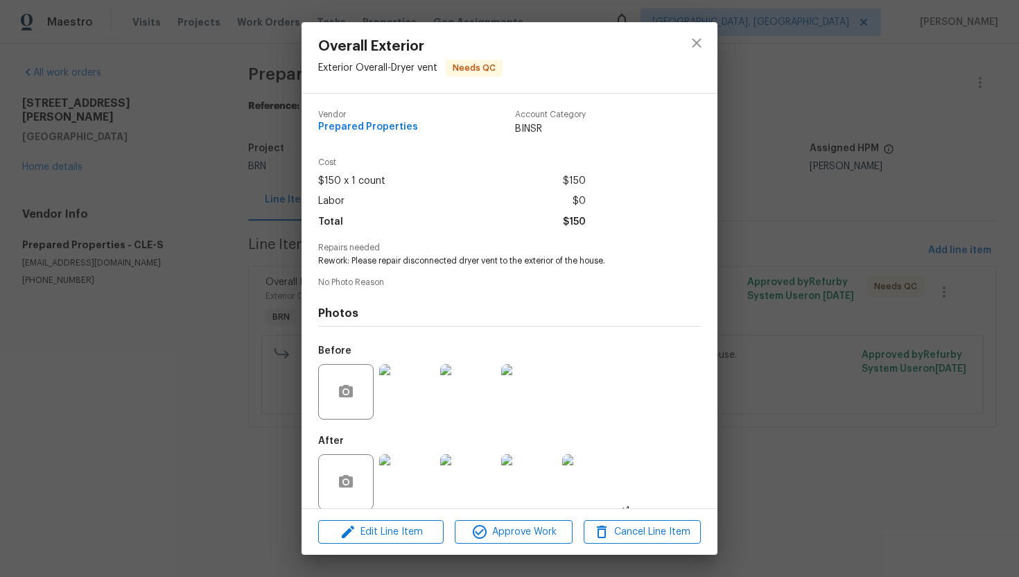
scroll to position [15, 0]
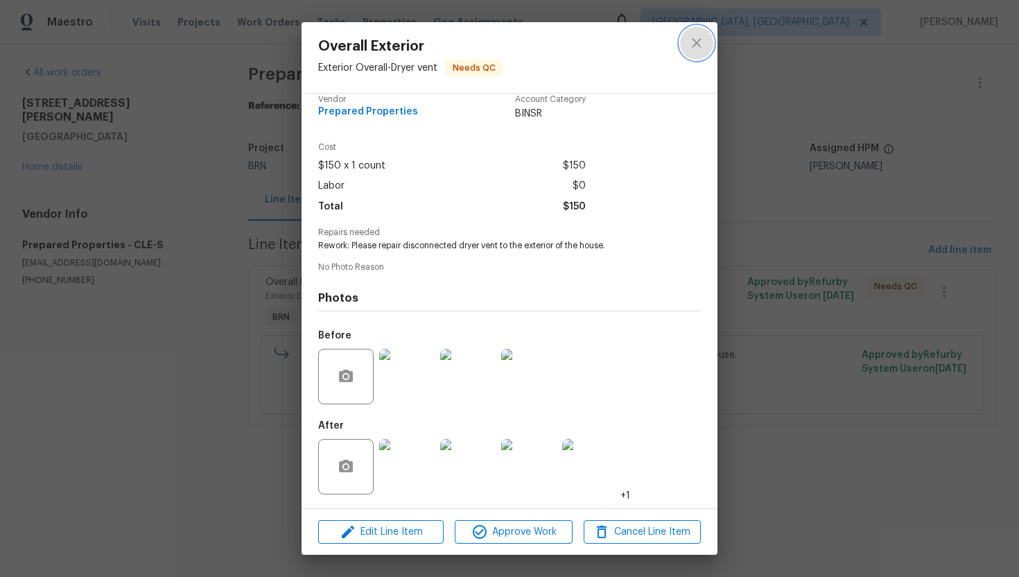
click at [685, 45] on button "close" at bounding box center [696, 42] width 33 height 33
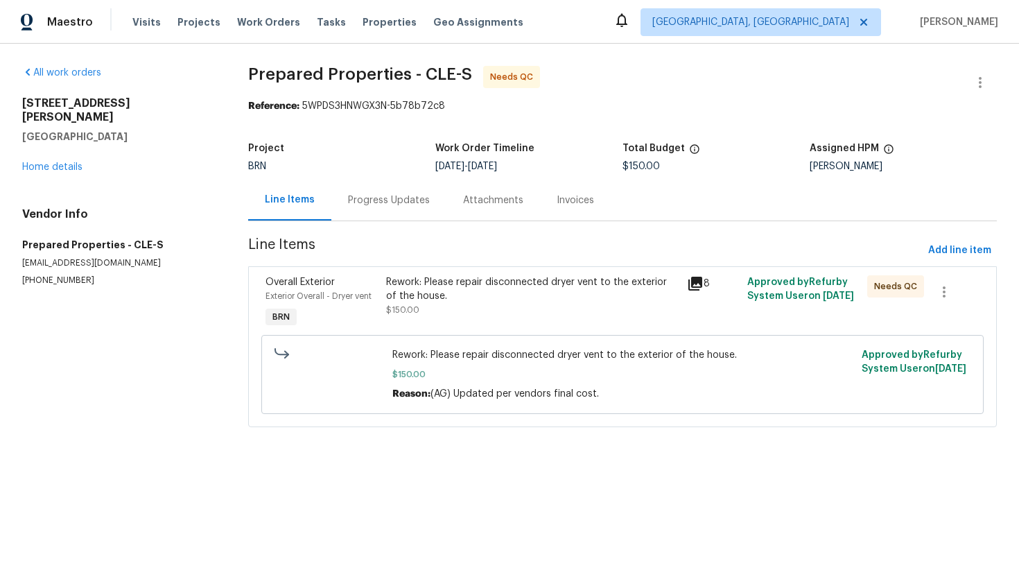
click at [503, 308] on div "Rework: Please repair disconnected dryer vent to the exterior of the house. $15…" at bounding box center [532, 296] width 293 height 42
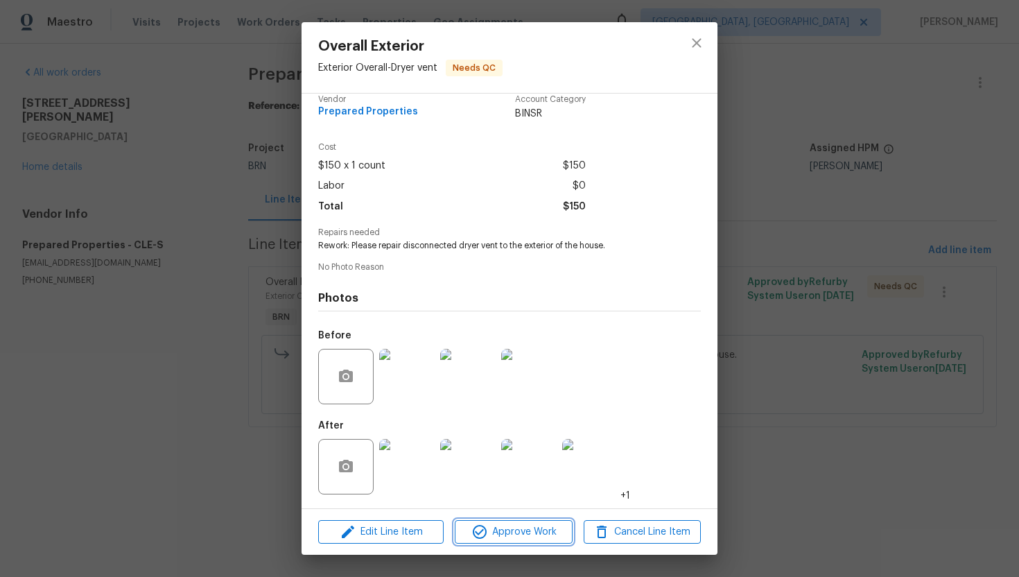
click at [498, 532] on span "Approve Work" at bounding box center [513, 531] width 109 height 17
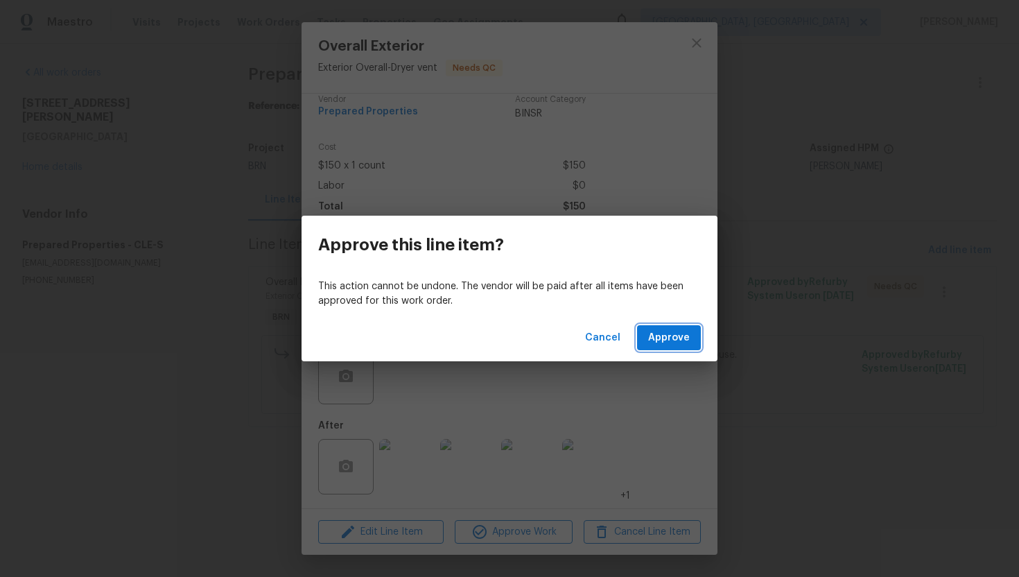
click at [663, 340] on span "Approve" at bounding box center [669, 337] width 42 height 17
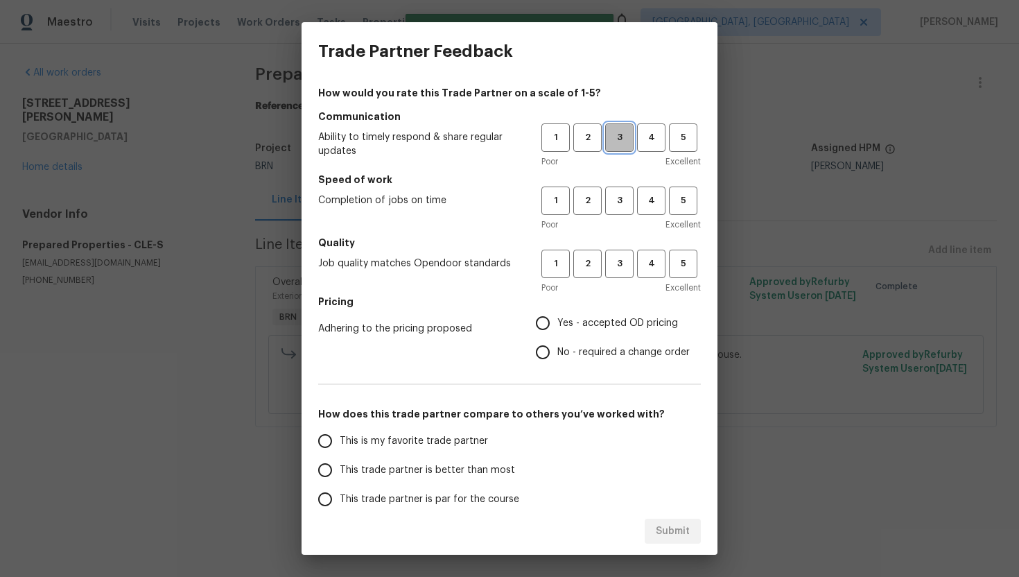
click at [618, 143] on span "3" at bounding box center [620, 138] width 26 height 16
click at [616, 204] on span "3" at bounding box center [620, 201] width 26 height 16
click at [618, 276] on button "3" at bounding box center [619, 264] width 28 height 28
click at [568, 355] on span "No - required a change order" at bounding box center [623, 352] width 132 height 15
click at [557, 355] on input "No - required a change order" at bounding box center [542, 352] width 29 height 29
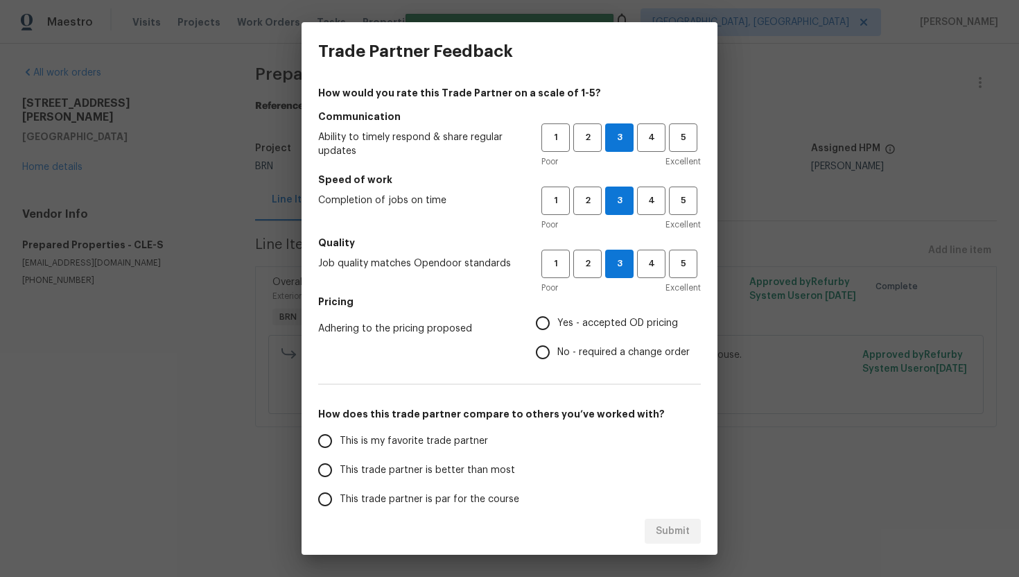
radio input "true"
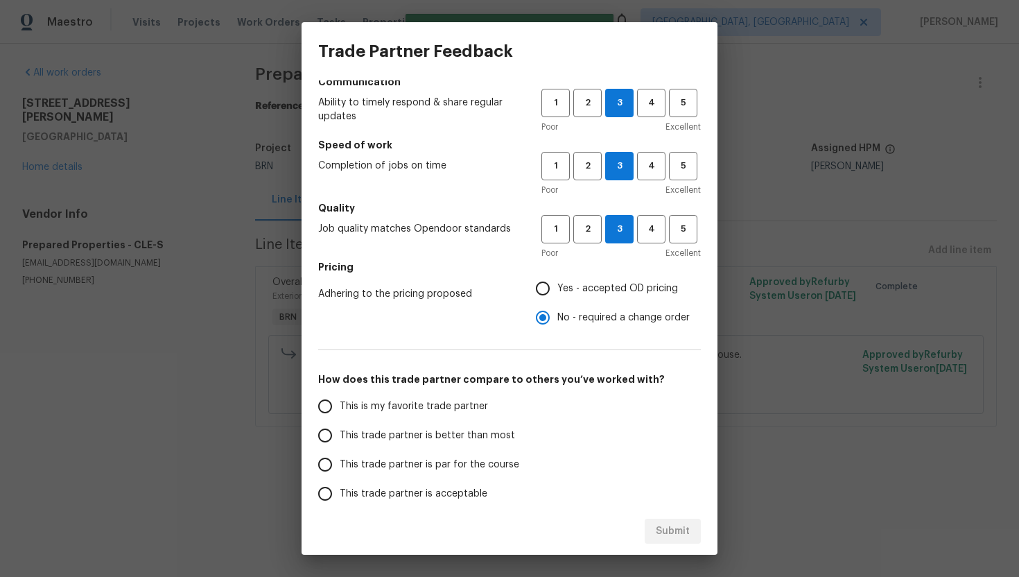
scroll to position [69, 0]
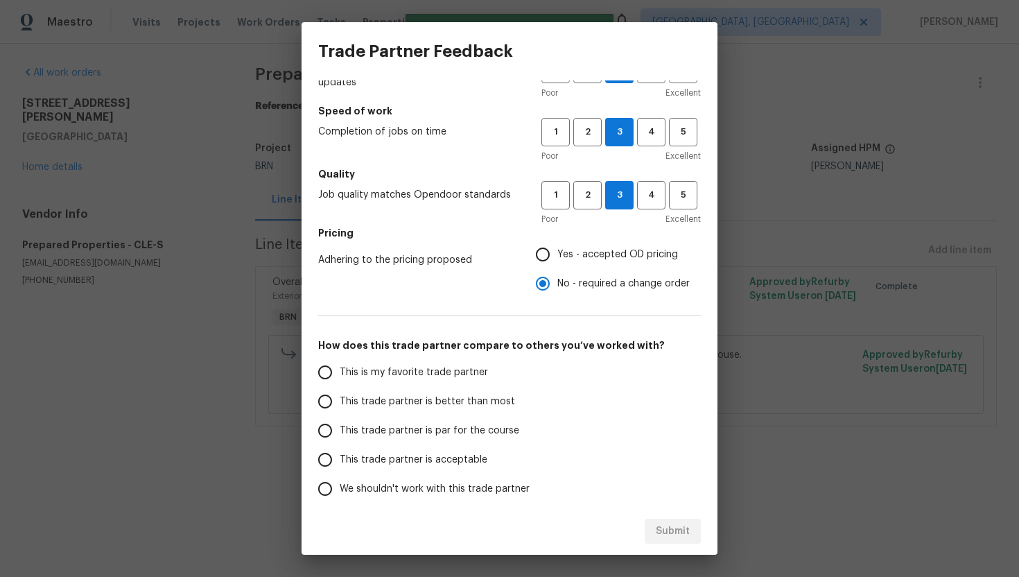
click at [398, 435] on span "This trade partner is par for the course" at bounding box center [430, 431] width 180 height 15
click at [340, 435] on input "This trade partner is par for the course" at bounding box center [325, 430] width 29 height 29
click at [671, 523] on span "Submit" at bounding box center [673, 531] width 34 height 17
radio input "true"
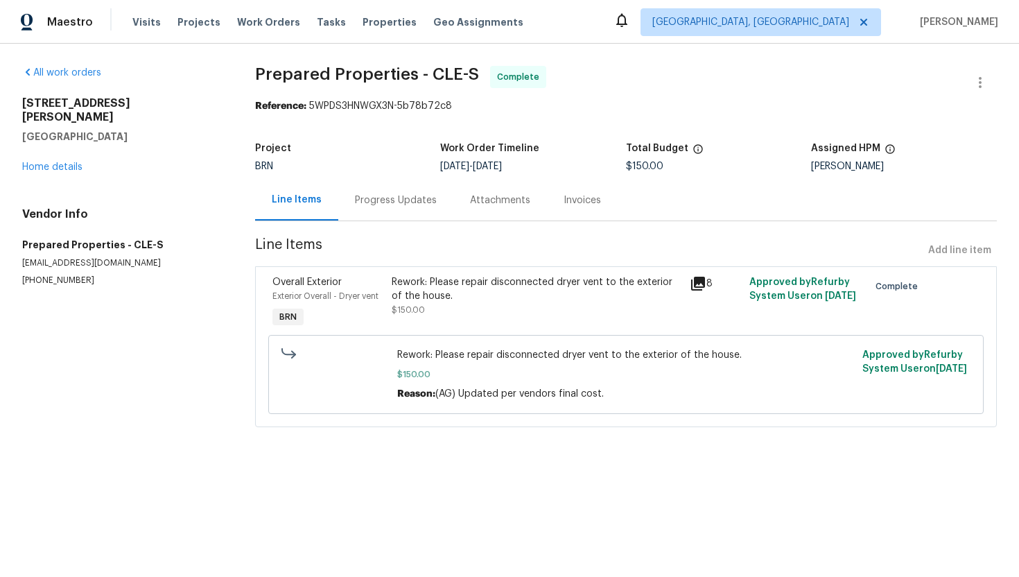
click at [403, 207] on div "Progress Updates" at bounding box center [395, 200] width 115 height 41
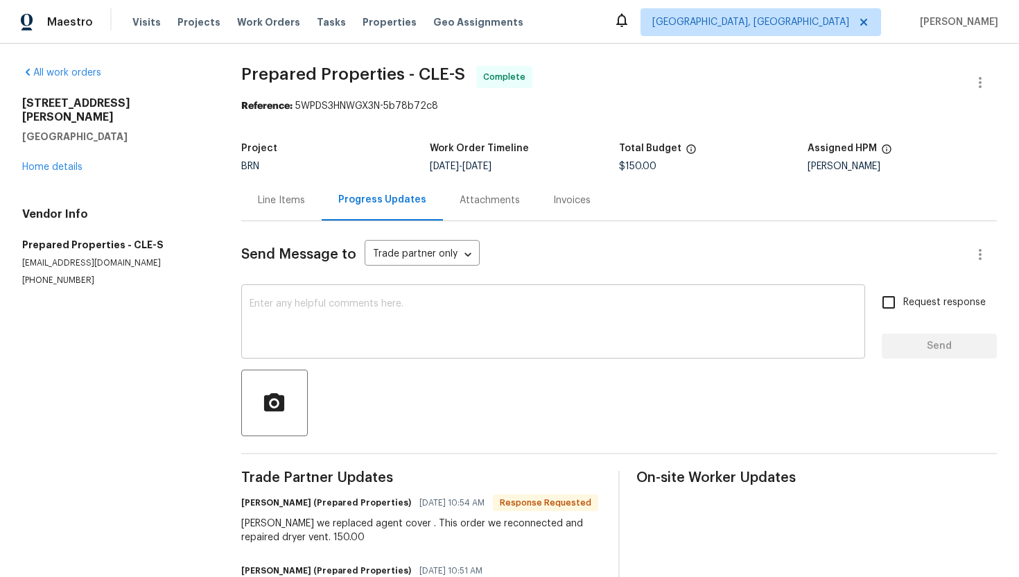
click at [374, 348] on div "x ​" at bounding box center [553, 323] width 624 height 71
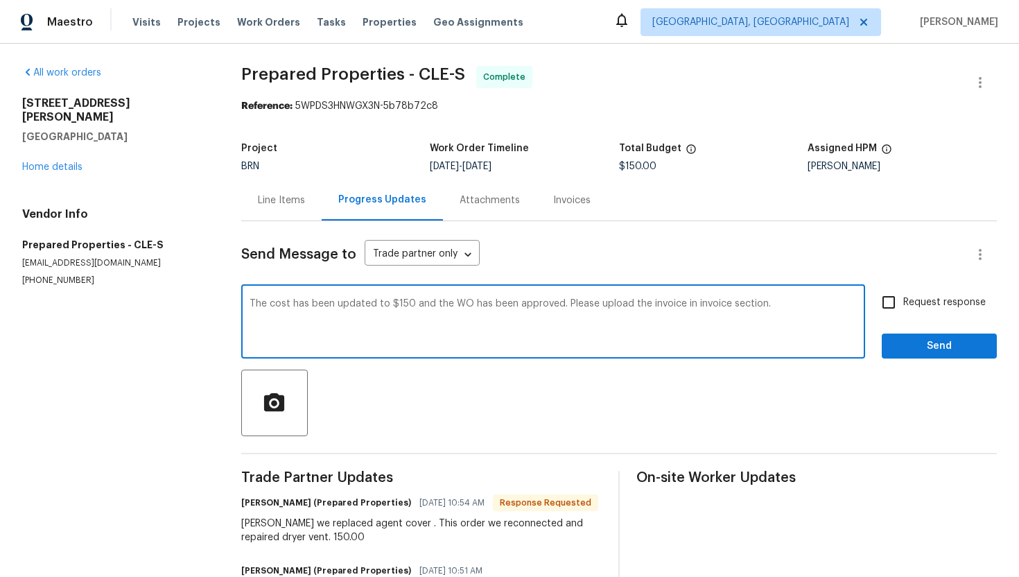
type textarea "The cost has been updated to $150 and the WO has been approved. Please upload t…"
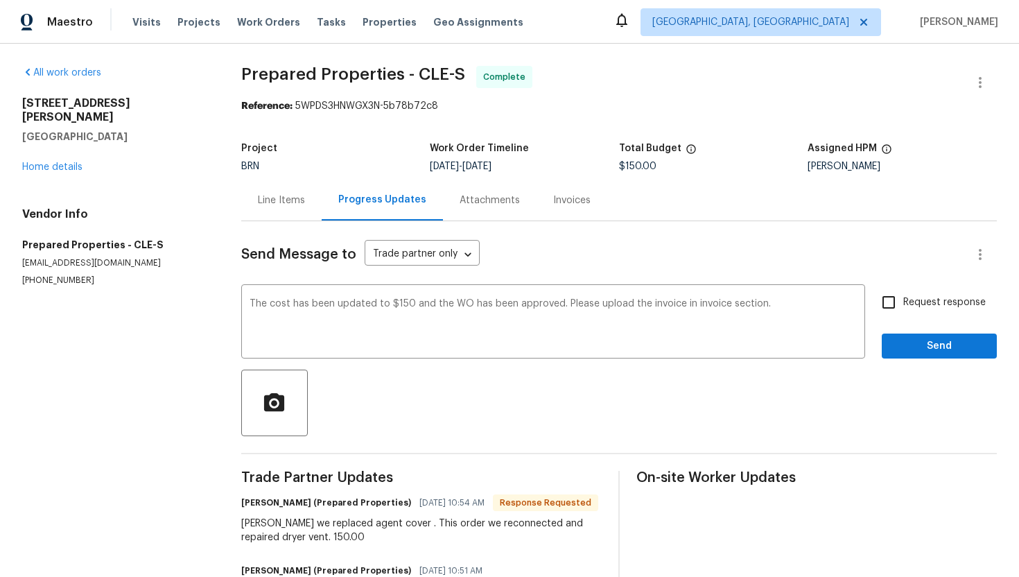
click at [910, 310] on label "Request response" at bounding box center [930, 302] width 112 height 29
click at [903, 310] on input "Request response" at bounding box center [888, 302] width 29 height 29
checkbox input "true"
click at [914, 351] on span "Send" at bounding box center [939, 346] width 93 height 17
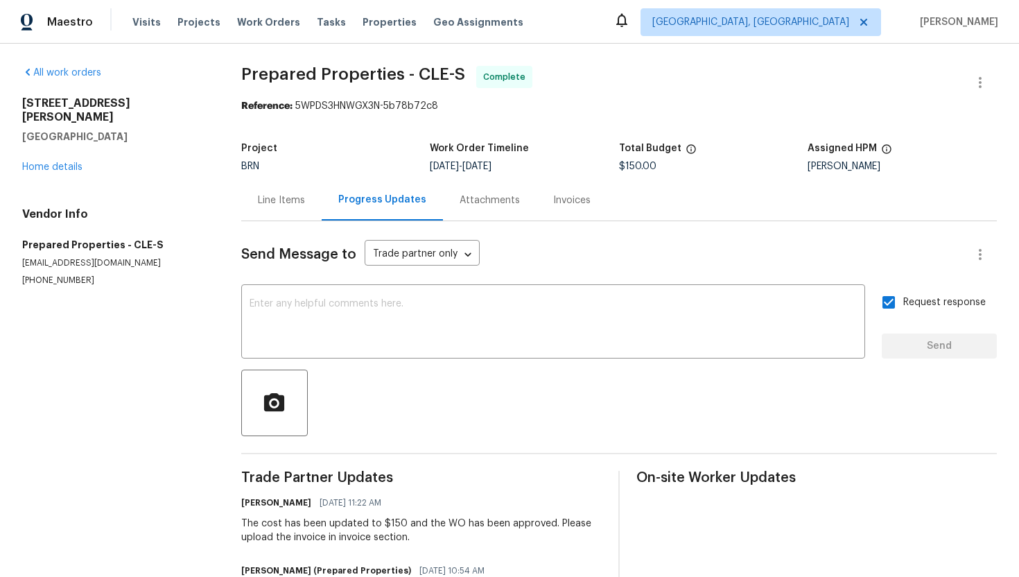
click at [288, 196] on div "Line Items" at bounding box center [281, 200] width 47 height 14
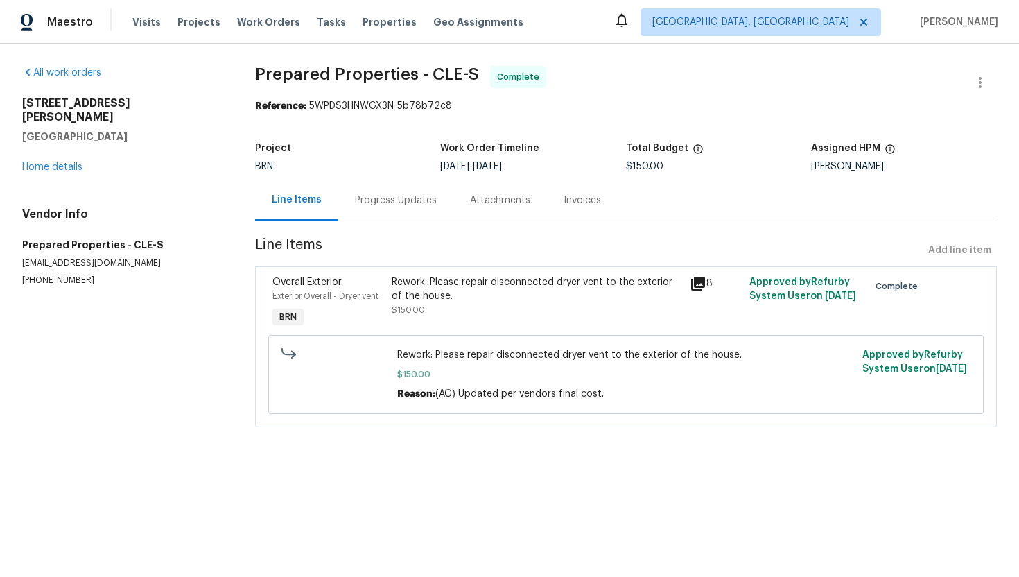
click at [476, 293] on div "Rework: Please repair disconnected dryer vent to the exterior of the house." at bounding box center [537, 289] width 290 height 28
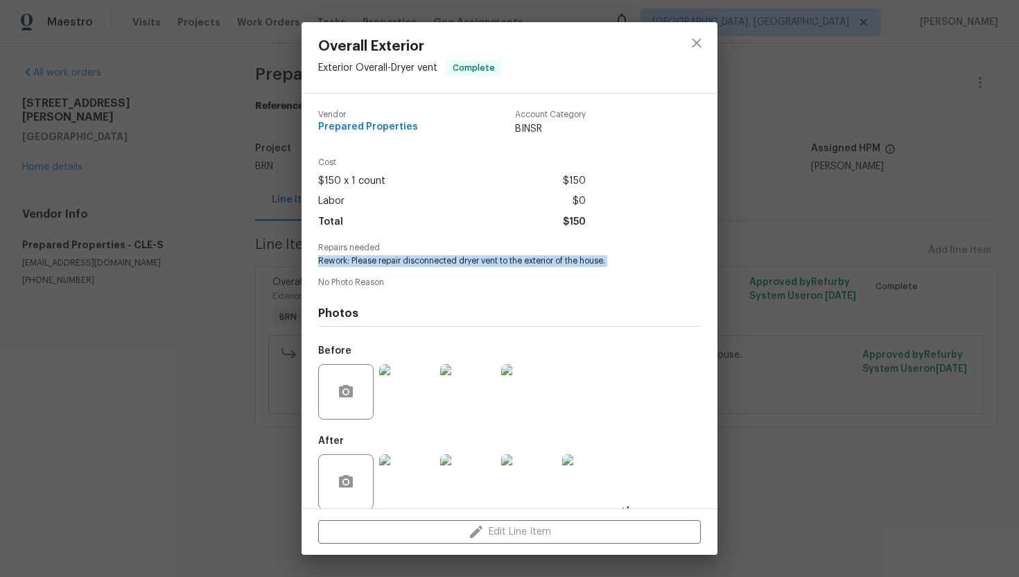
drag, startPoint x: 316, startPoint y: 260, endPoint x: 625, endPoint y: 276, distance: 308.9
click at [625, 276] on div "Vendor Prepared Properties Account Category BINSR Cost $150 x 1 count $150 Labo…" at bounding box center [510, 301] width 416 height 415
copy span "Rework: Please repair disconnected dryer vent to the exterior of the house."
drag, startPoint x: 315, startPoint y: 127, endPoint x: 416, endPoint y: 130, distance: 100.6
click at [416, 130] on div "Vendor Prepared Properties Account Category BINSR Cost $150 x 1 count $150 Labo…" at bounding box center [510, 301] width 416 height 415
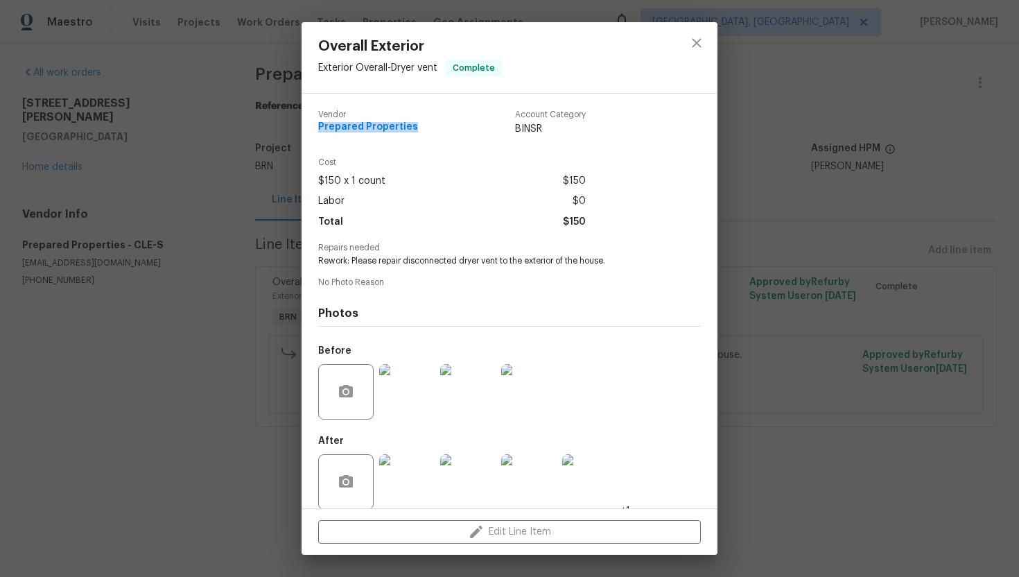
copy span "Prepared Properties"
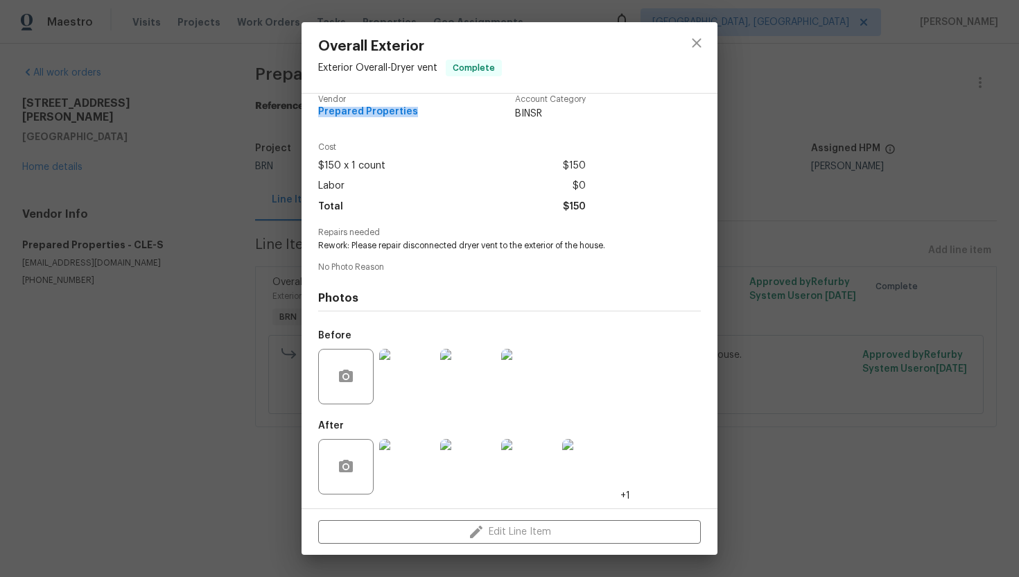
click at [539, 378] on img at bounding box center [528, 376] width 55 height 55
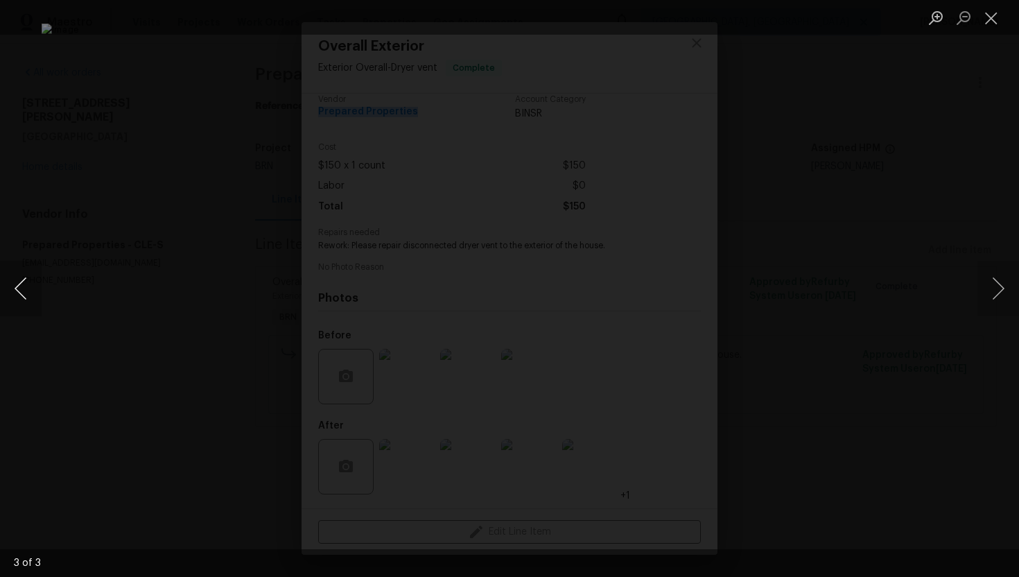
click at [29, 280] on button "Previous image" at bounding box center [21, 288] width 42 height 55
click at [27, 284] on button "Previous image" at bounding box center [21, 288] width 42 height 55
click at [994, 24] on button "Close lightbox" at bounding box center [991, 18] width 28 height 24
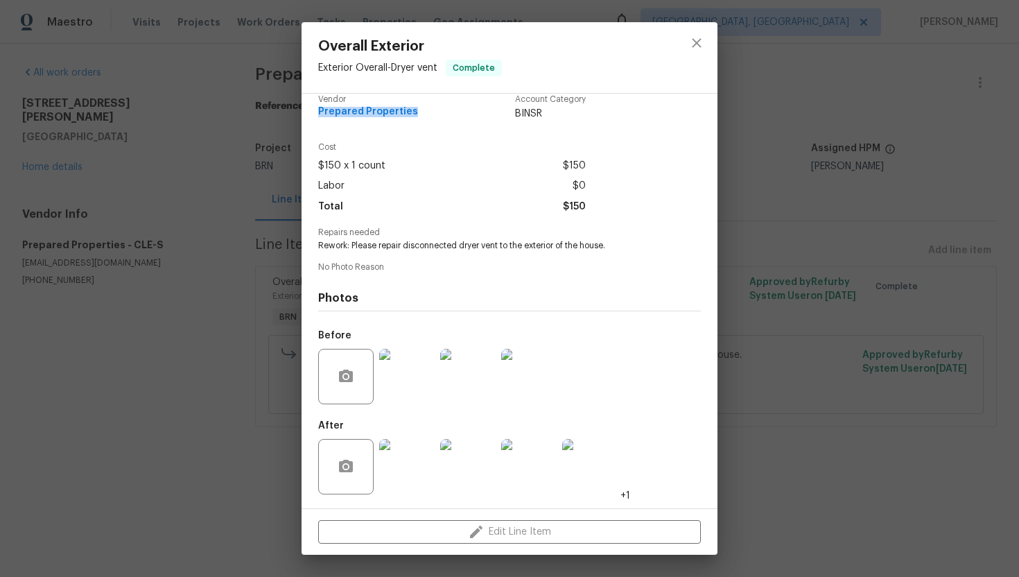
click at [412, 451] on img at bounding box center [406, 466] width 55 height 55
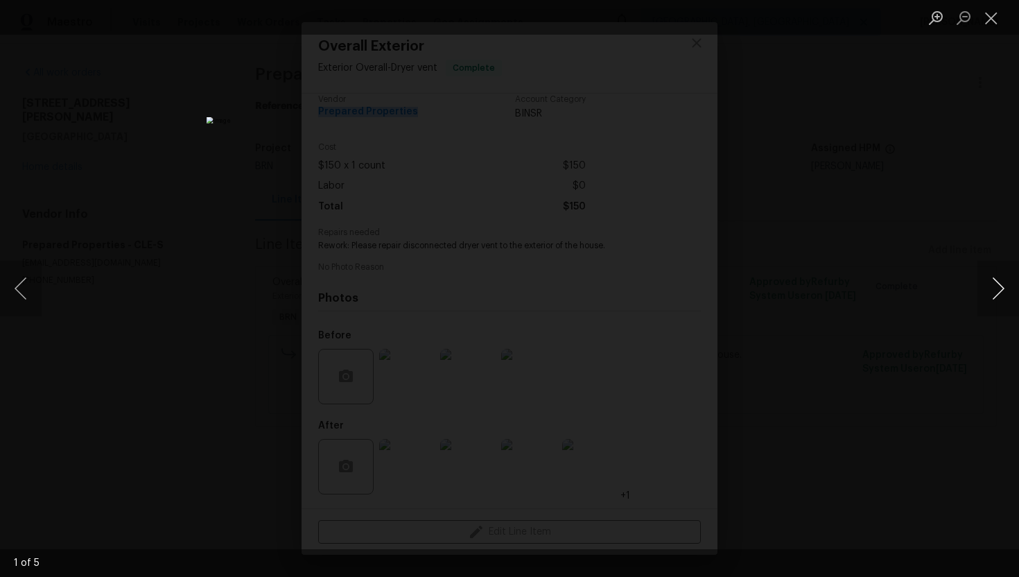
click at [994, 280] on button "Next image" at bounding box center [998, 288] width 42 height 55
click at [1006, 286] on button "Next image" at bounding box center [998, 288] width 42 height 55
click at [993, 293] on button "Next image" at bounding box center [998, 288] width 42 height 55
click at [993, 295] on button "Next image" at bounding box center [998, 288] width 42 height 55
click at [987, 27] on button "Close lightbox" at bounding box center [991, 18] width 28 height 24
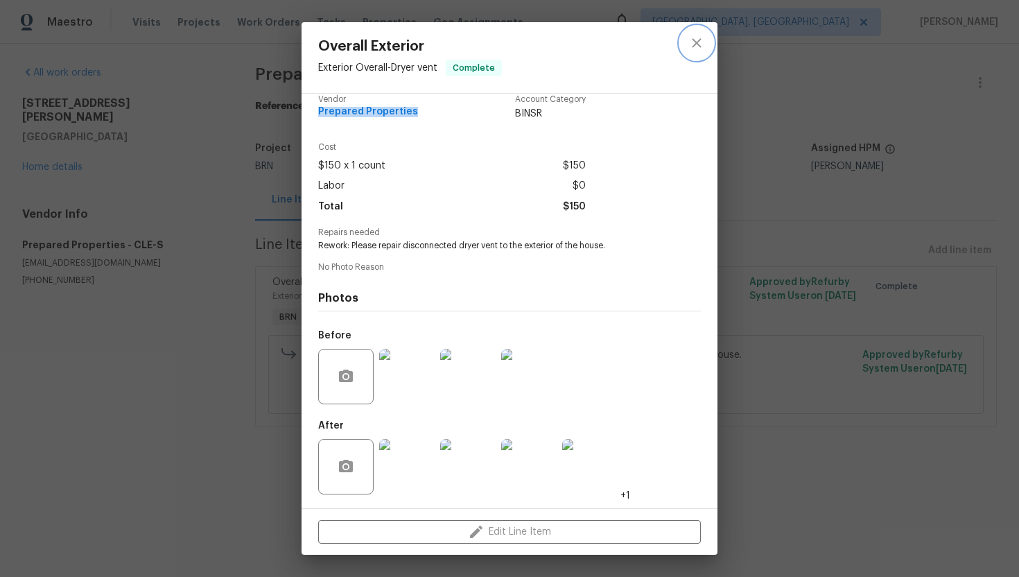
click at [689, 54] on button "close" at bounding box center [696, 42] width 33 height 33
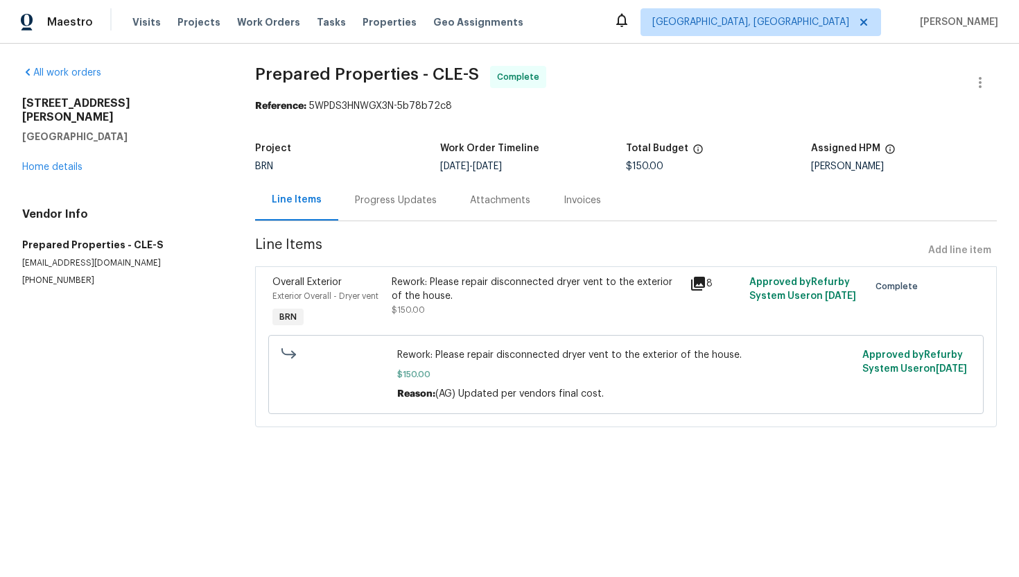
click at [564, 204] on div "Invoices" at bounding box center [582, 200] width 37 height 14
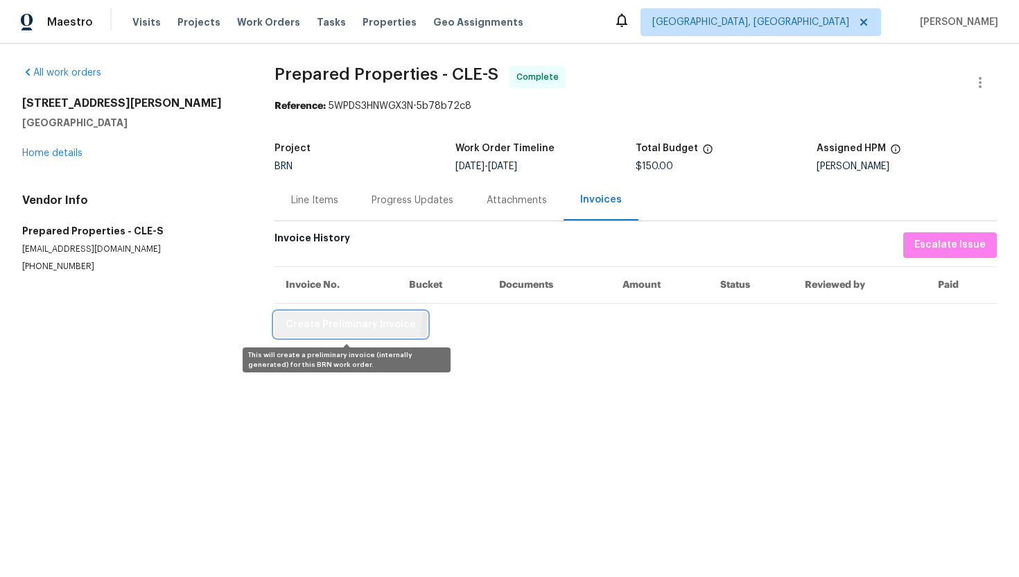
click at [306, 313] on button "Create Preliminary Invoice" at bounding box center [351, 325] width 153 height 26
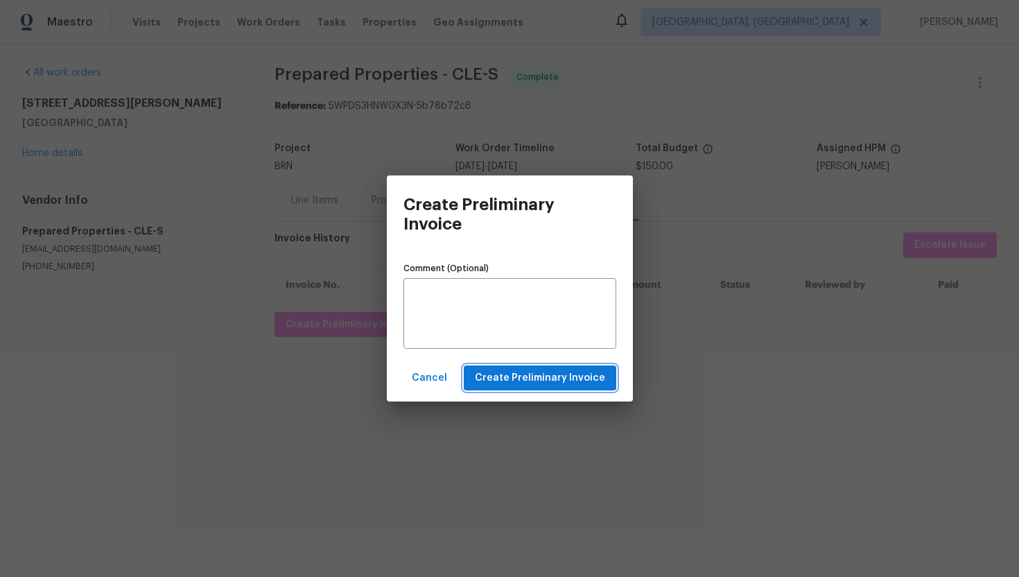
click at [577, 383] on span "Create Preliminary Invoice" at bounding box center [540, 377] width 130 height 17
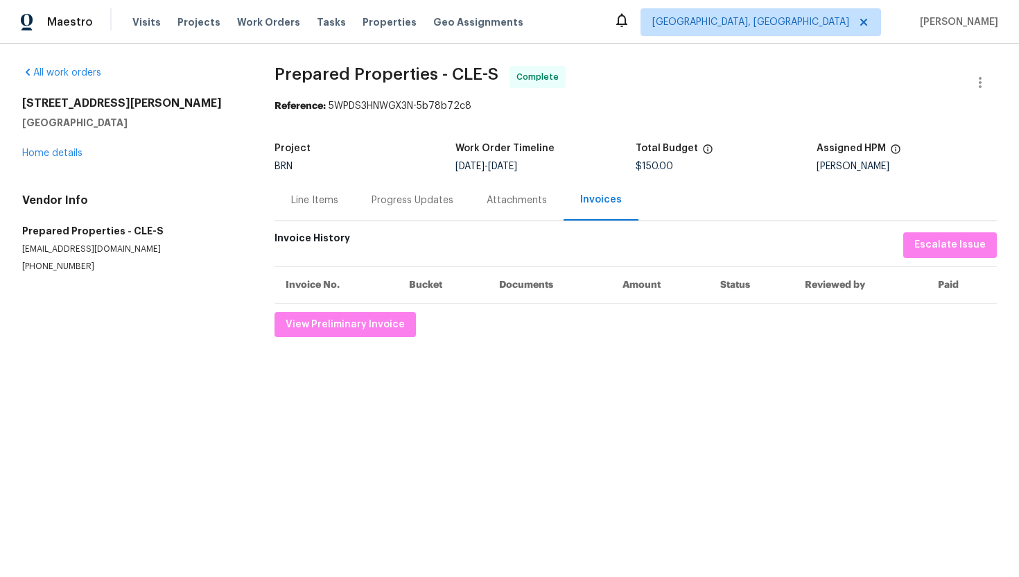
click at [438, 202] on div "Progress Updates" at bounding box center [413, 200] width 82 height 14
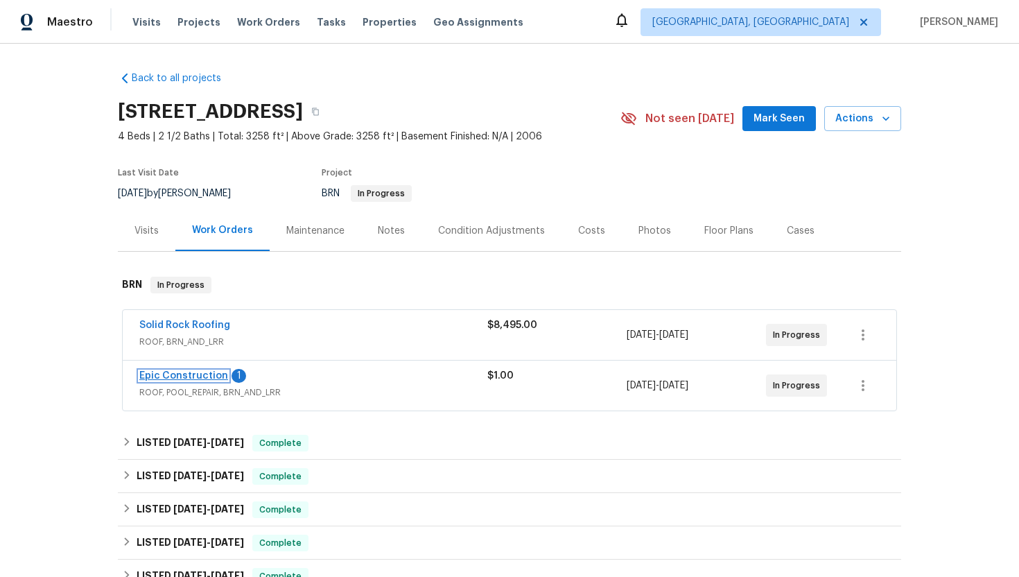
click at [201, 376] on link "Epic Construction" at bounding box center [183, 376] width 89 height 10
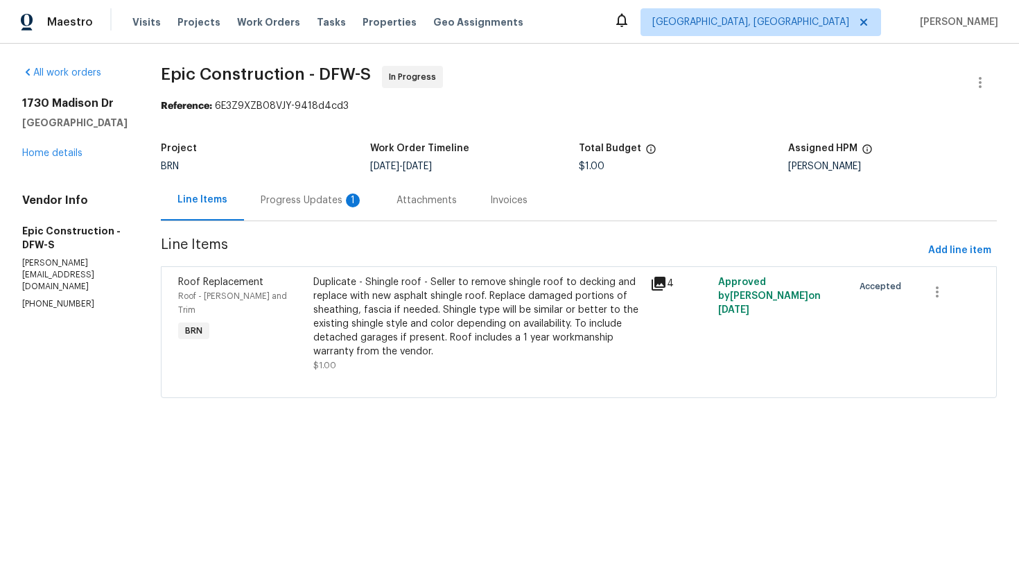
click at [339, 206] on div "Progress Updates 1" at bounding box center [312, 200] width 103 height 14
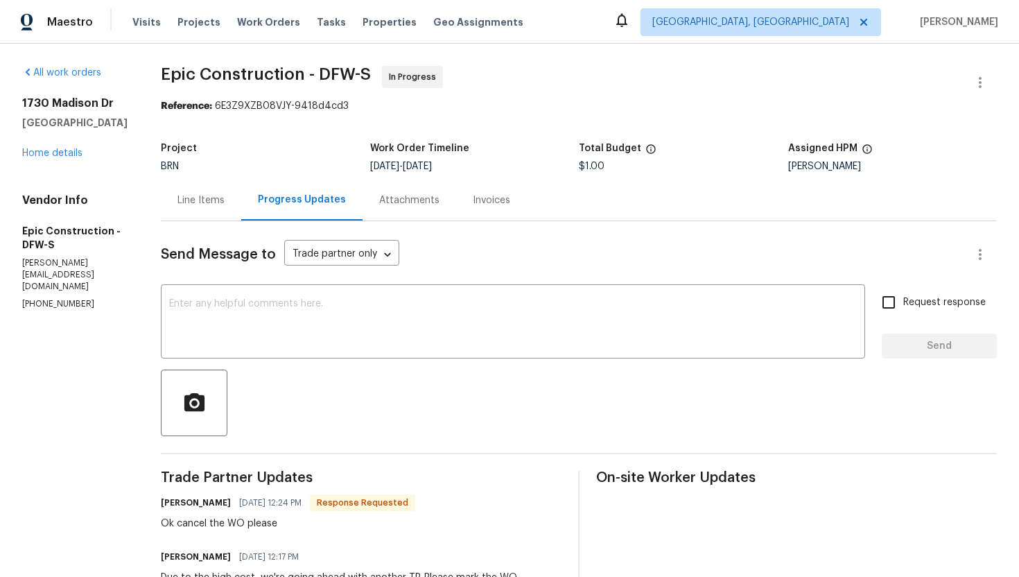
click at [177, 194] on div "Line Items" at bounding box center [200, 200] width 47 height 14
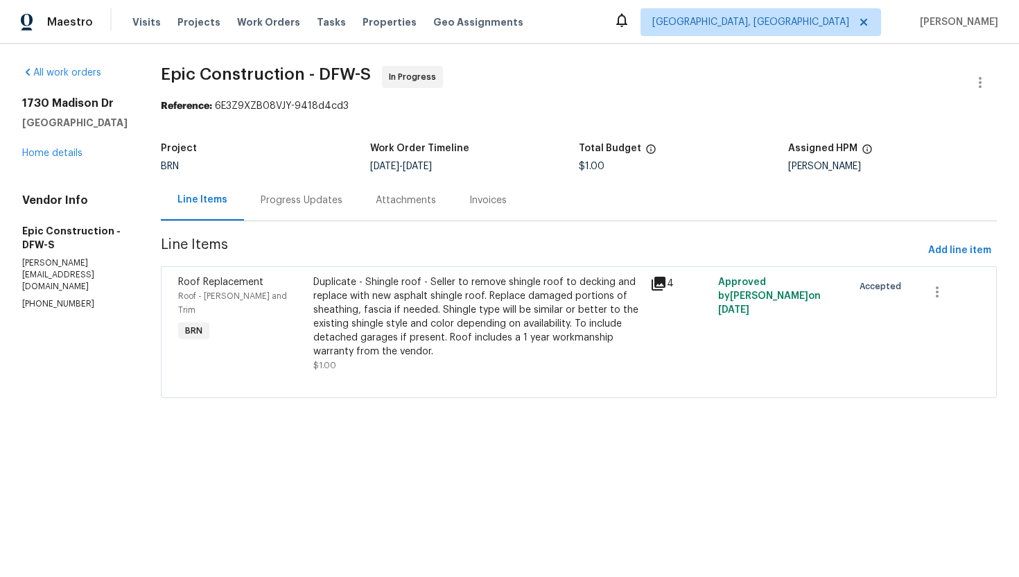
click at [275, 211] on div "Progress Updates" at bounding box center [301, 200] width 115 height 41
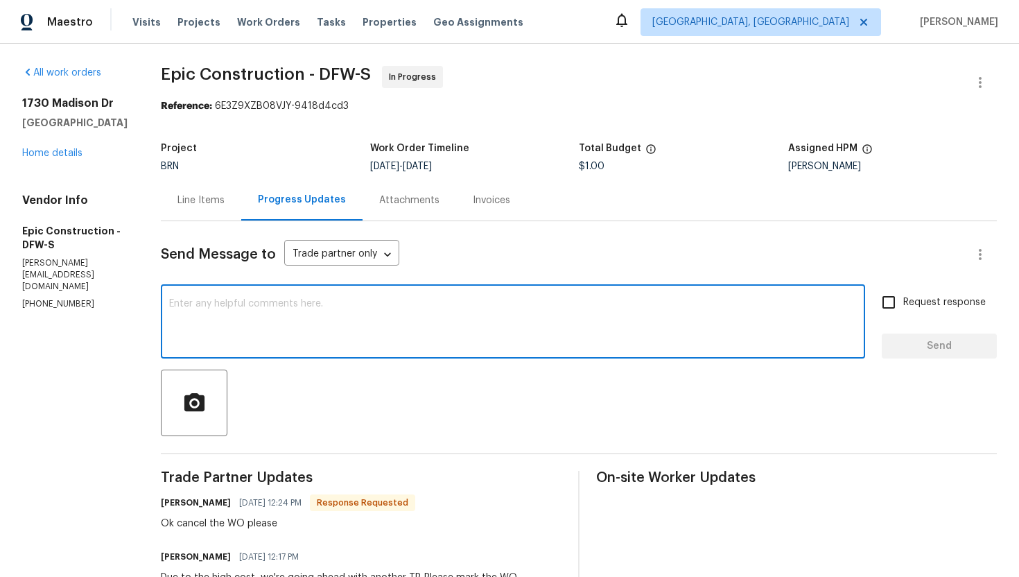
click at [264, 308] on textarea at bounding box center [513, 323] width 688 height 49
type textarea "S"
type textarea "The WO is being cancelled, thank you."
click at [907, 311] on label "Request response" at bounding box center [930, 302] width 112 height 29
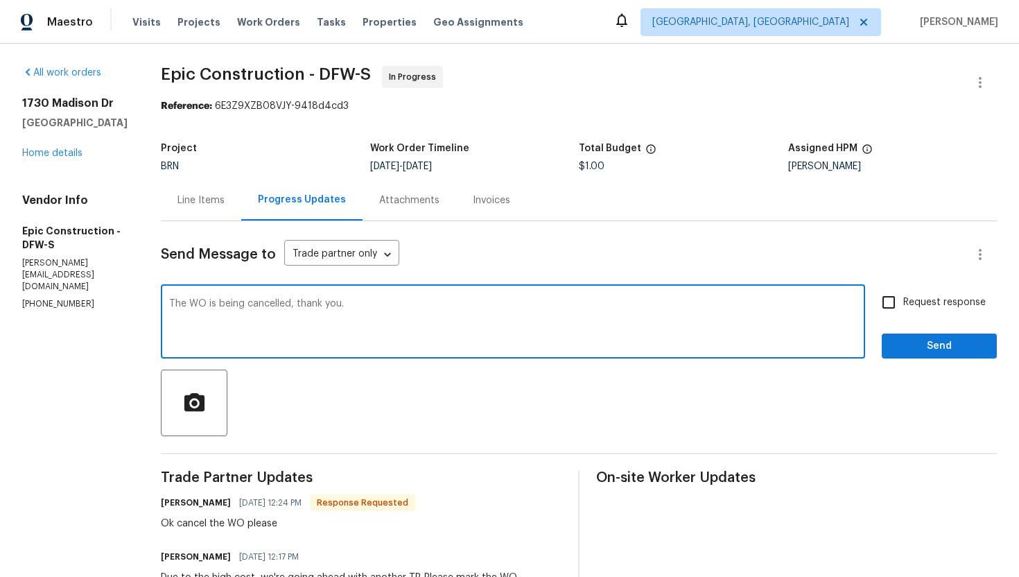
click at [903, 311] on input "Request response" at bounding box center [888, 302] width 29 height 29
checkbox input "true"
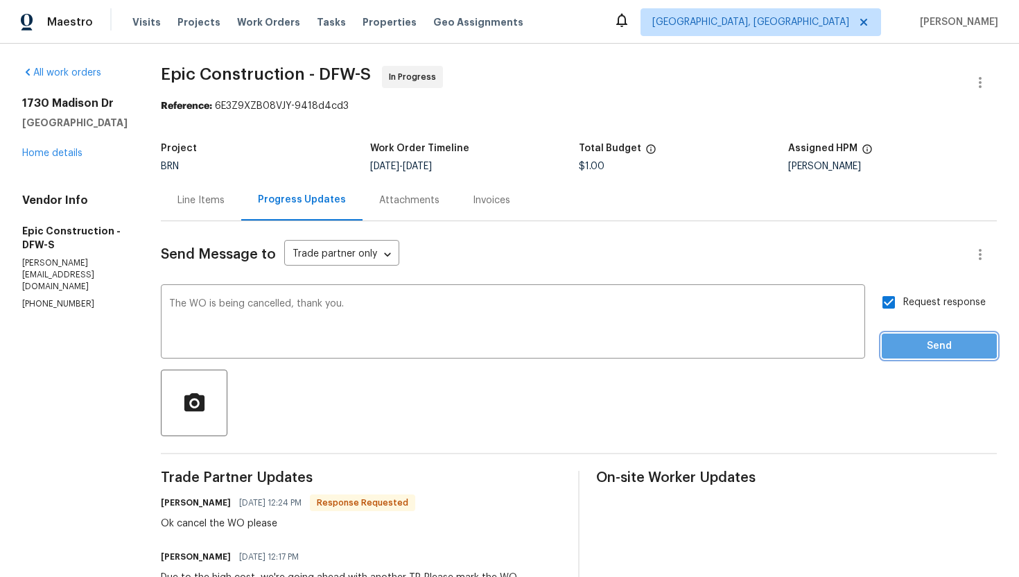
click at [914, 344] on span "Send" at bounding box center [939, 346] width 93 height 17
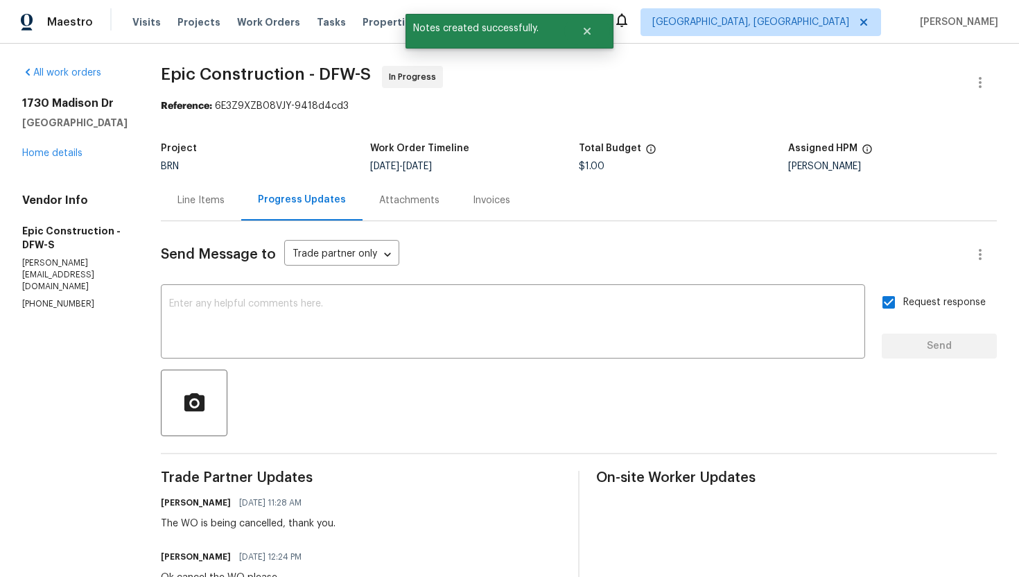
click at [177, 204] on div "Line Items" at bounding box center [200, 200] width 47 height 14
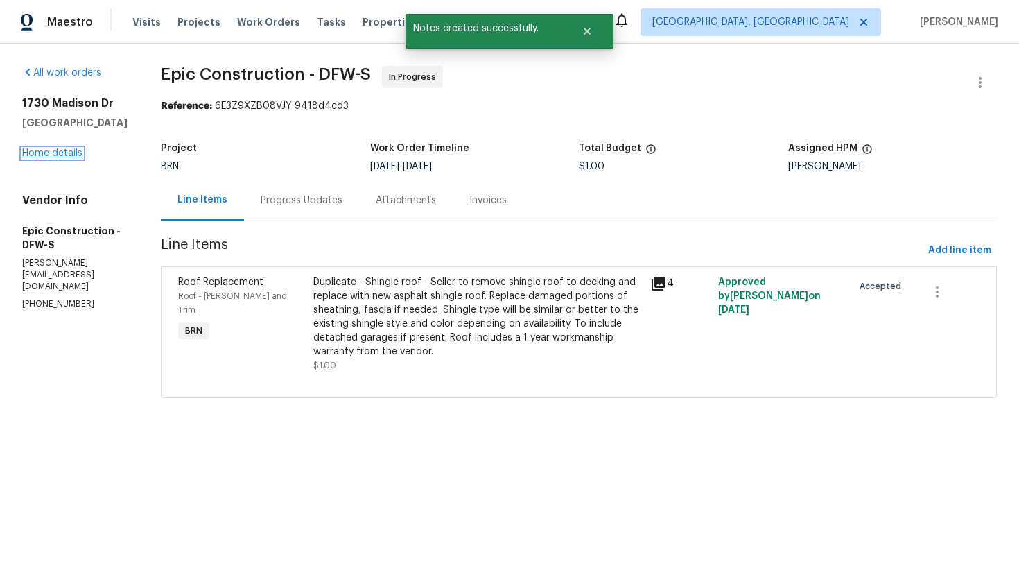
click at [68, 158] on link "Home details" at bounding box center [52, 153] width 60 height 10
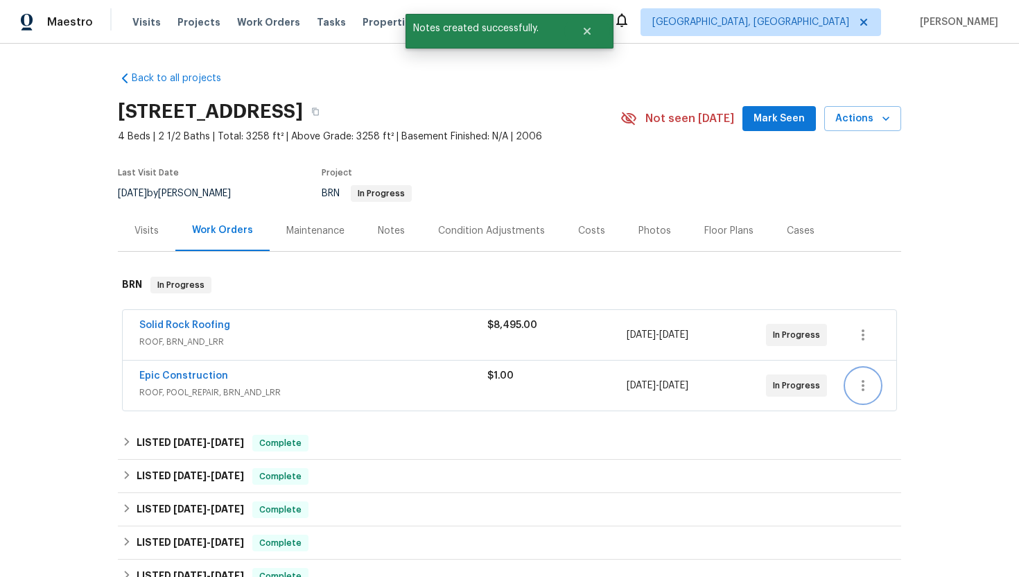
click at [869, 389] on icon "button" at bounding box center [863, 385] width 17 height 17
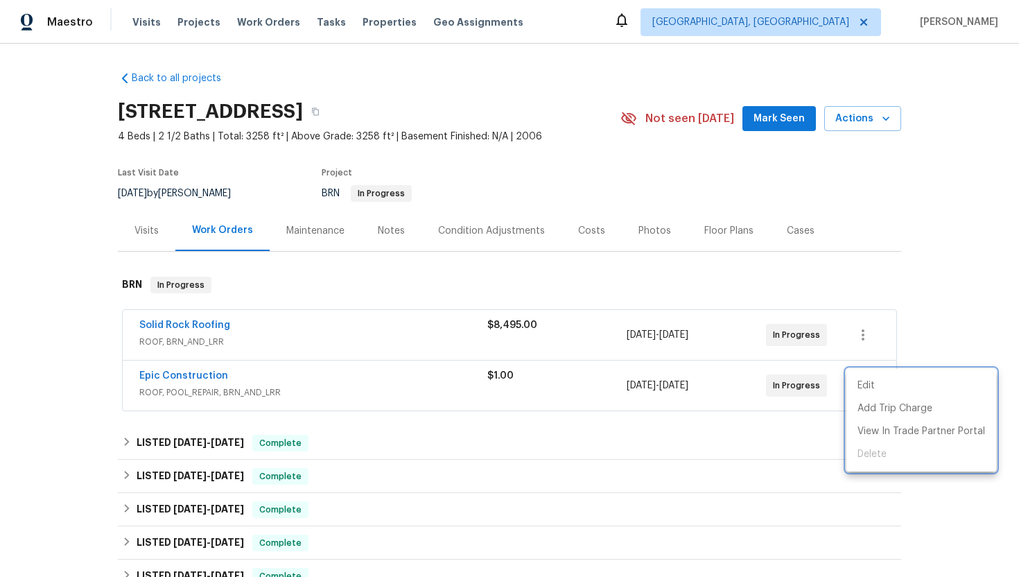
click at [184, 378] on div at bounding box center [509, 288] width 1019 height 577
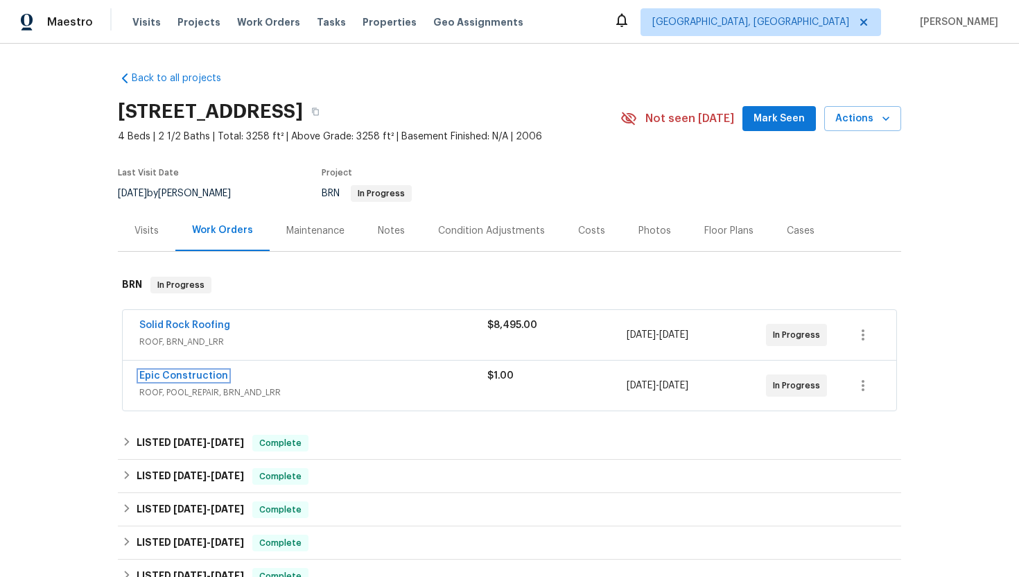
click at [184, 378] on link "Epic Construction" at bounding box center [183, 376] width 89 height 10
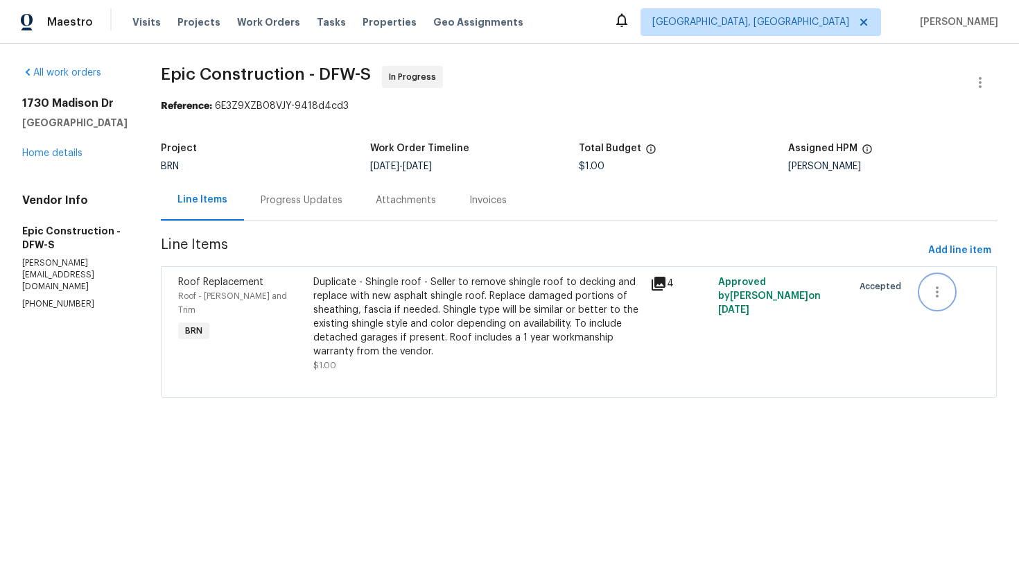
click at [936, 288] on icon "button" at bounding box center [937, 291] width 3 height 11
click at [939, 294] on li "Cancel" at bounding box center [945, 292] width 53 height 23
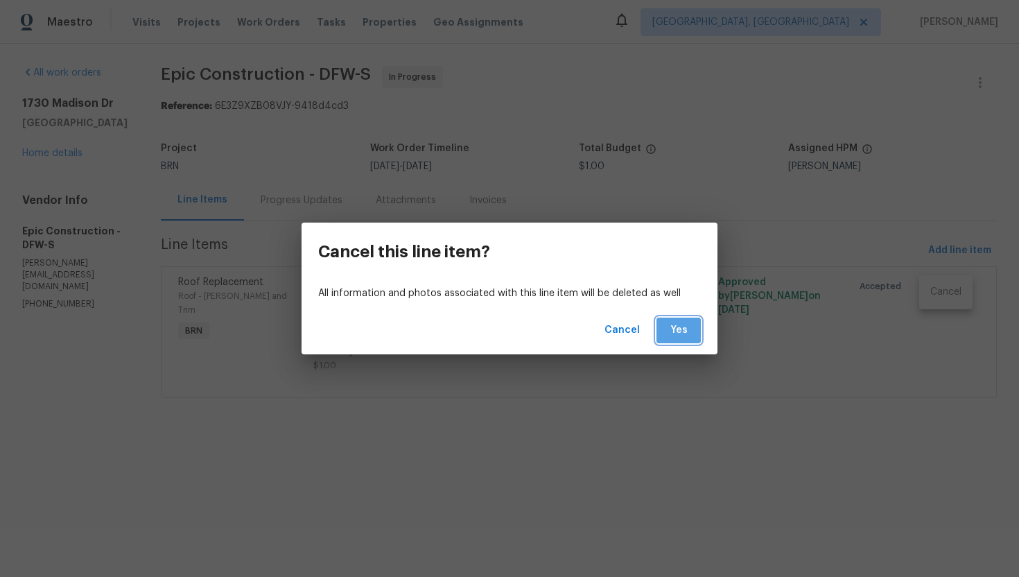
click at [698, 329] on button "Yes" at bounding box center [678, 330] width 44 height 26
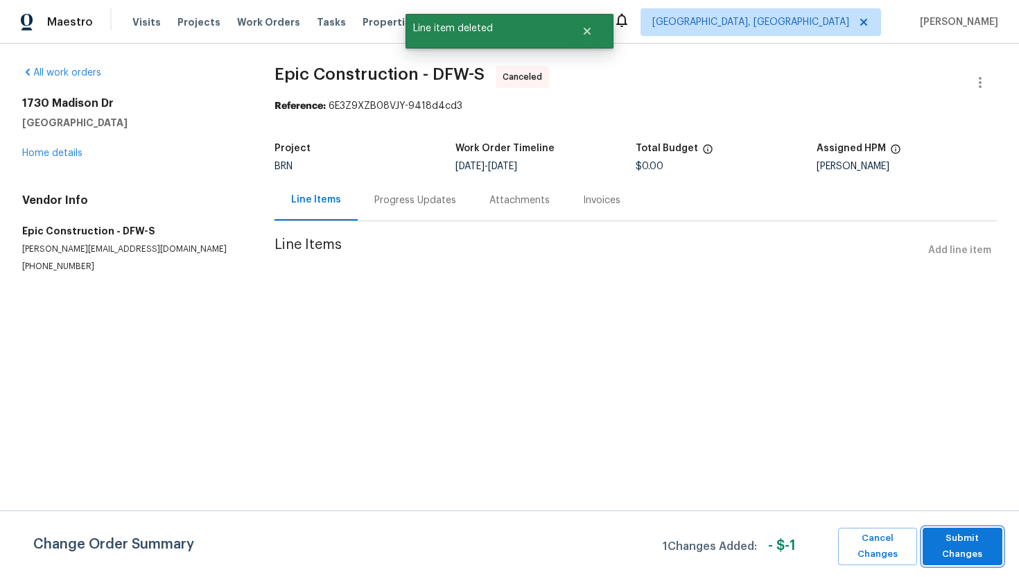
click at [944, 549] on span "Submit Changes" at bounding box center [963, 546] width 66 height 32
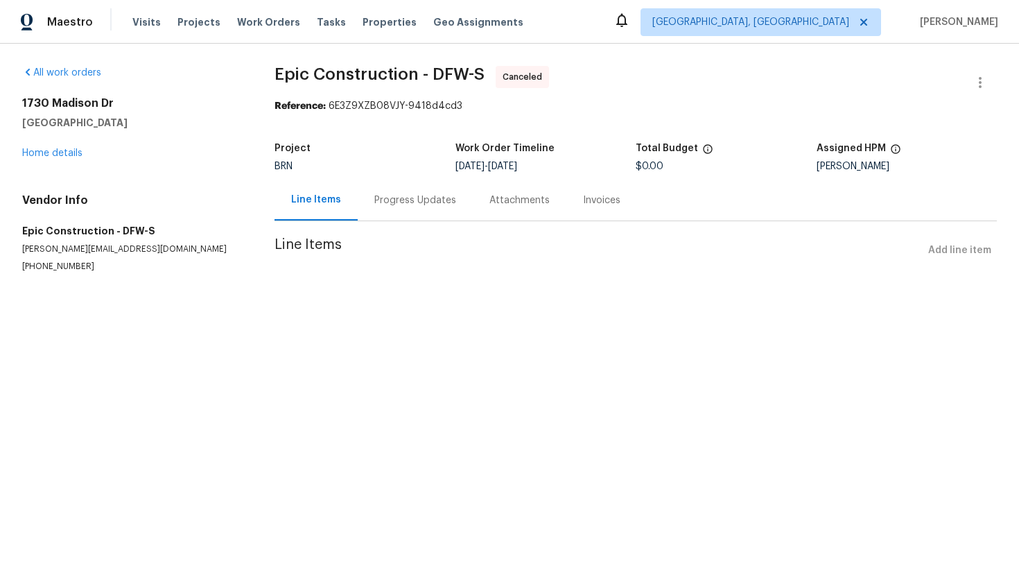
click at [57, 147] on div "1730 Madison Dr Cedar Hill, TX 75104 Home details" at bounding box center [131, 128] width 219 height 64
click at [55, 152] on link "Home details" at bounding box center [52, 153] width 60 height 10
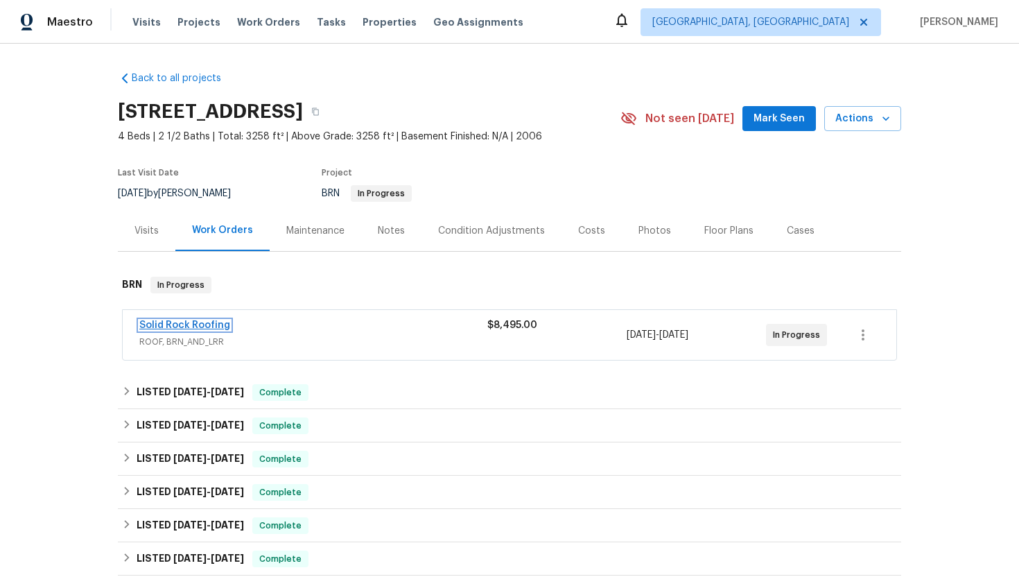
click at [201, 327] on link "Solid Rock Roofing" at bounding box center [184, 325] width 91 height 10
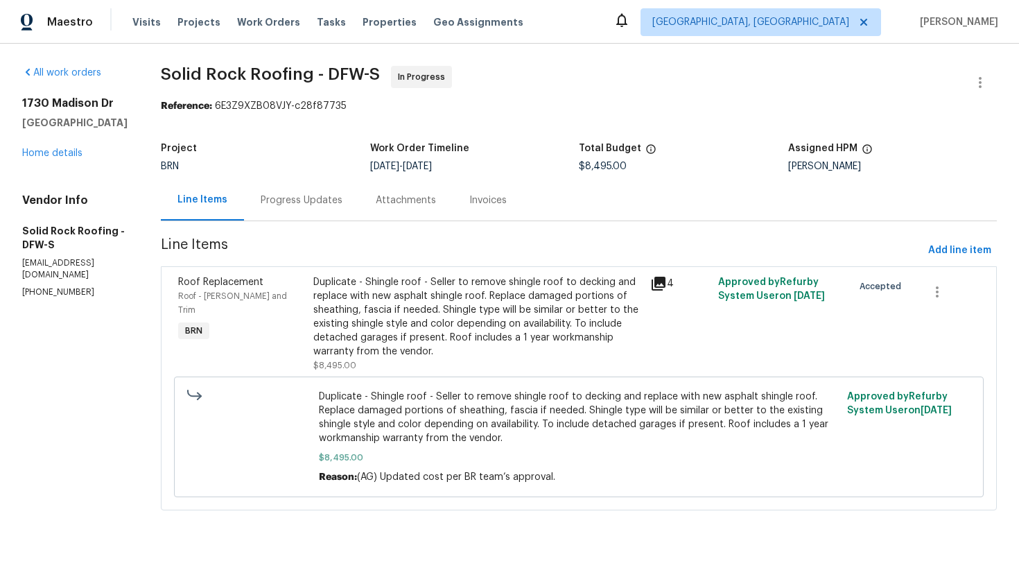
click at [317, 200] on div "Progress Updates" at bounding box center [302, 200] width 82 height 14
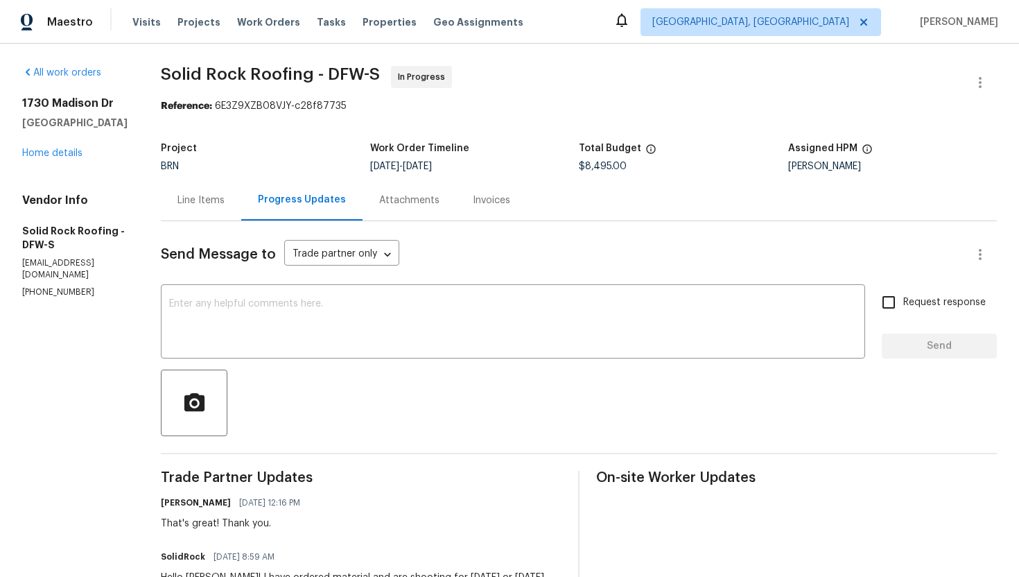
click at [220, 202] on div "Line Items" at bounding box center [200, 200] width 47 height 14
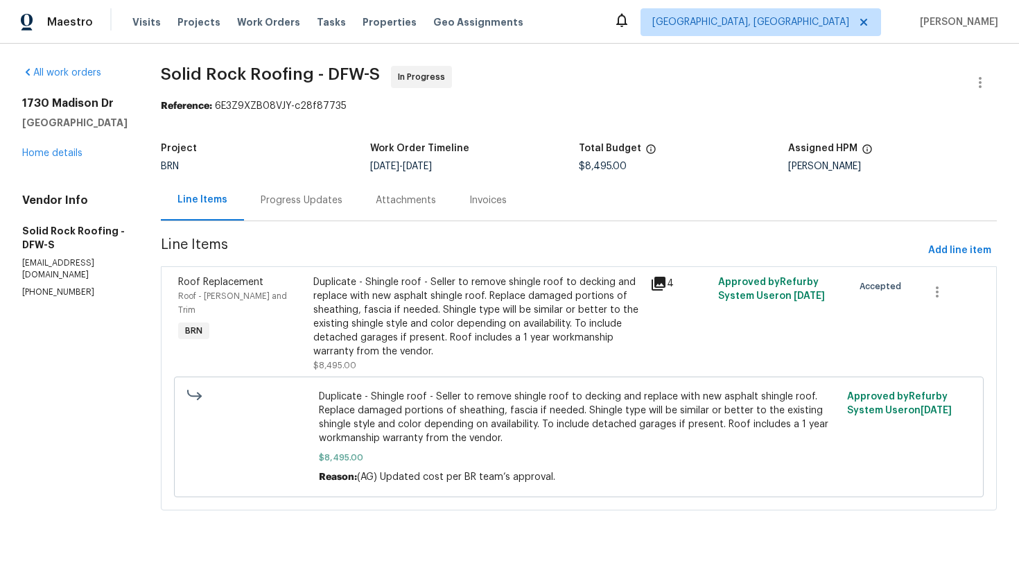
click at [289, 211] on div "Progress Updates" at bounding box center [301, 200] width 115 height 41
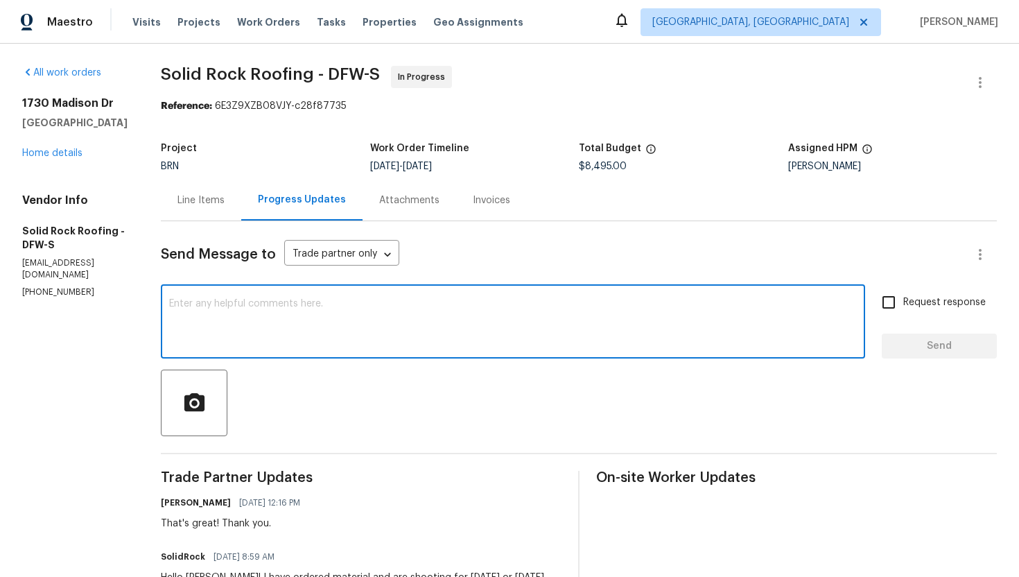
click at [293, 327] on textarea at bounding box center [513, 323] width 688 height 49
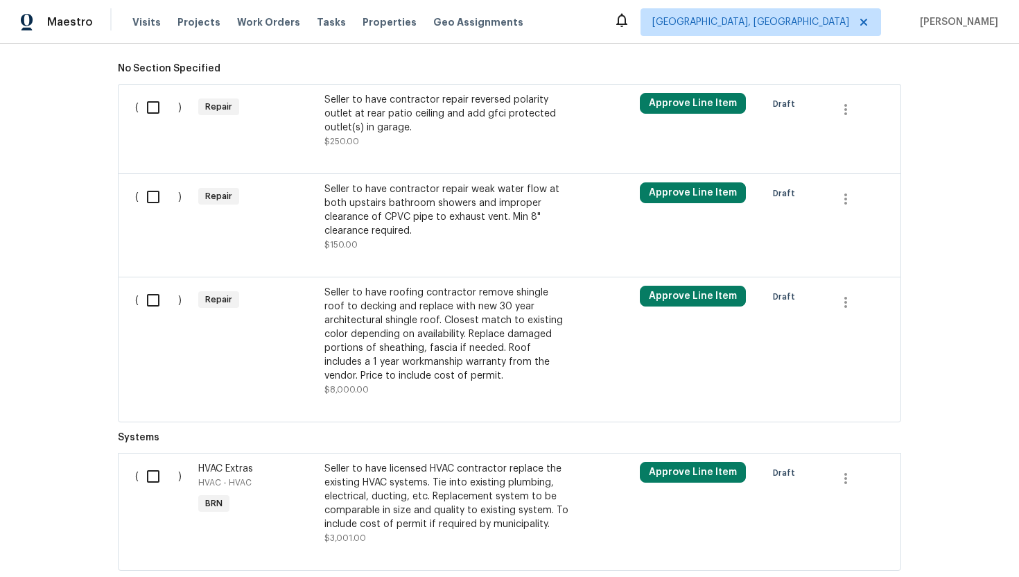
scroll to position [1010, 0]
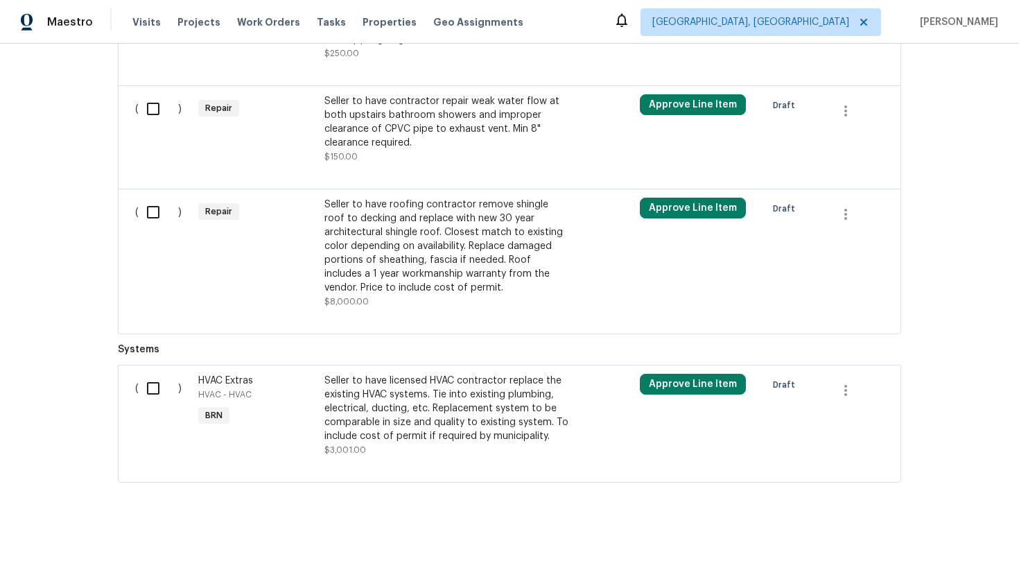
click at [170, 397] on input "checkbox" at bounding box center [159, 388] width 40 height 29
checkbox input "true"
click at [938, 545] on span "Create Work Order" at bounding box center [940, 542] width 92 height 17
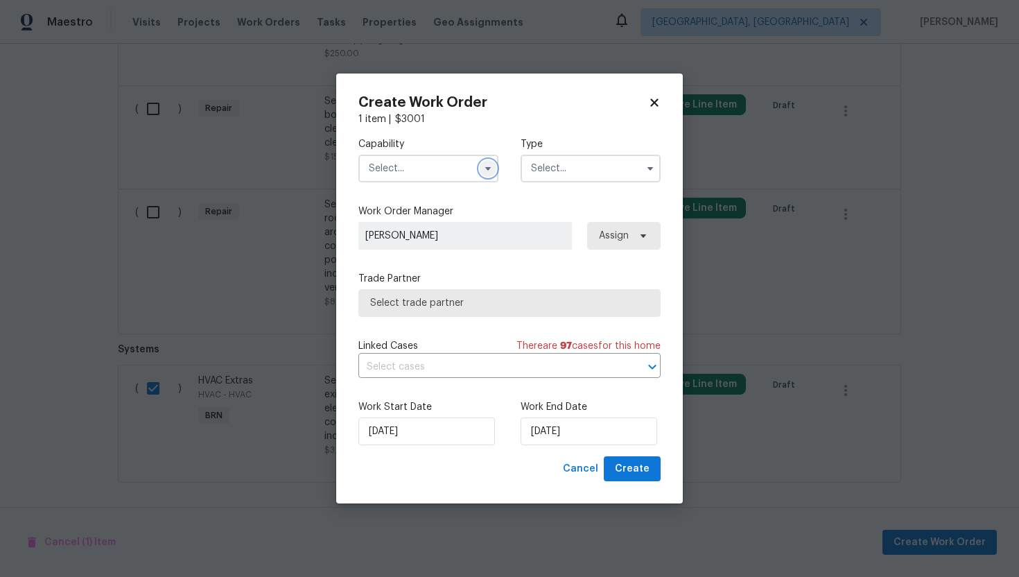
click at [489, 173] on button "button" at bounding box center [488, 168] width 17 height 17
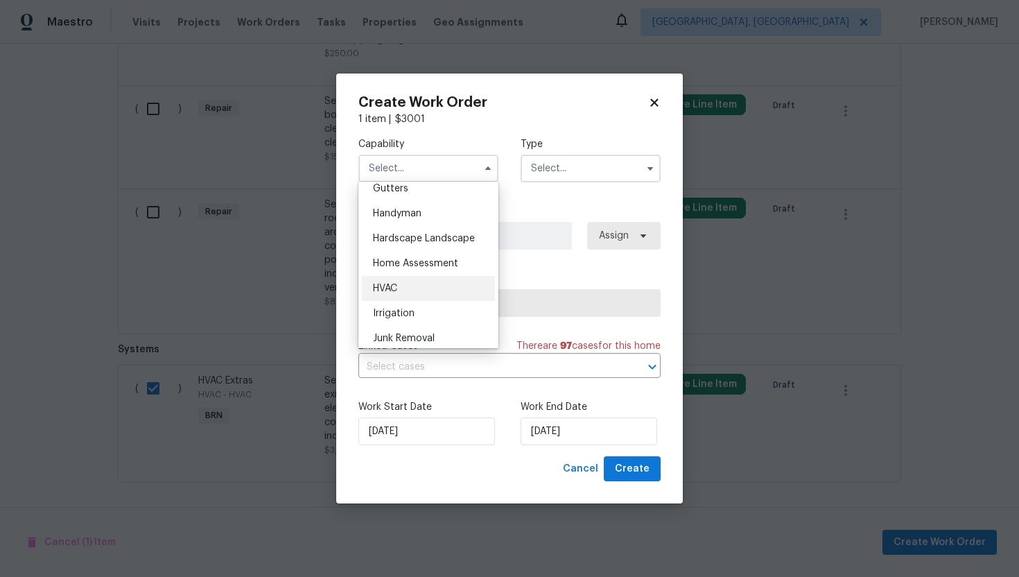
scroll to position [748, 0]
click at [427, 291] on div "HVAC" at bounding box center [428, 287] width 133 height 25
type input "HVAC"
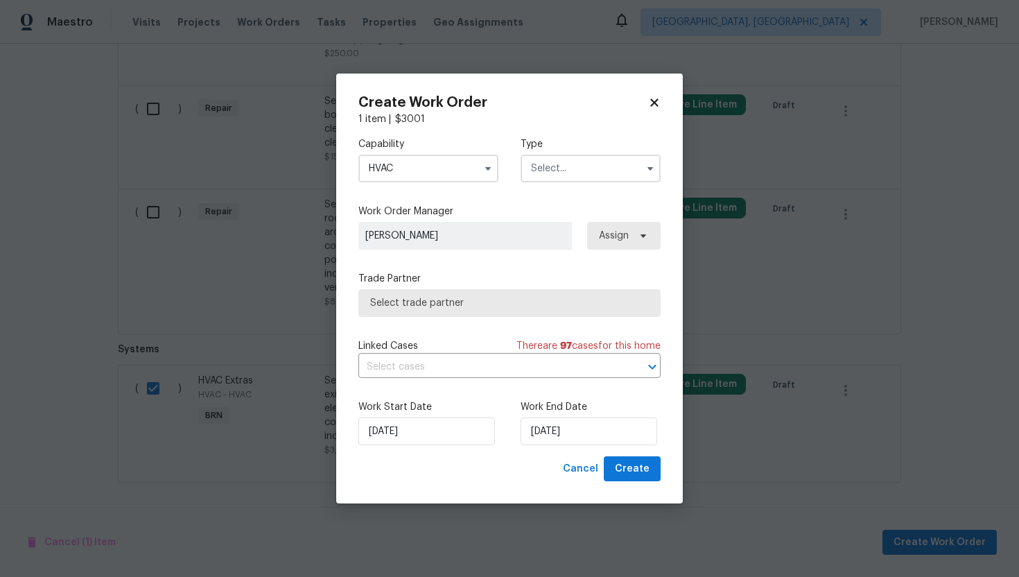
click at [564, 171] on input "text" at bounding box center [591, 169] width 140 height 28
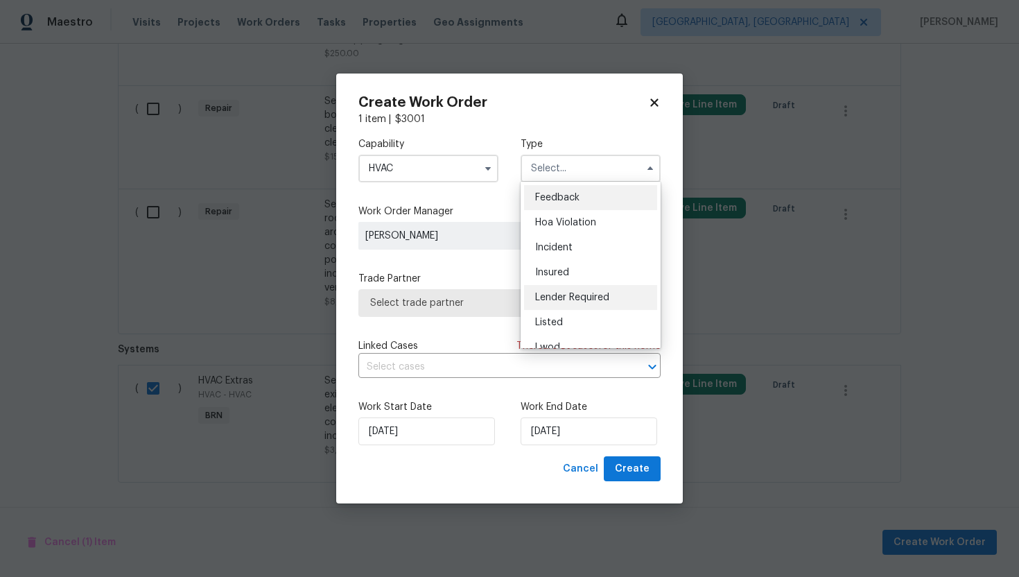
scroll to position [165, 0]
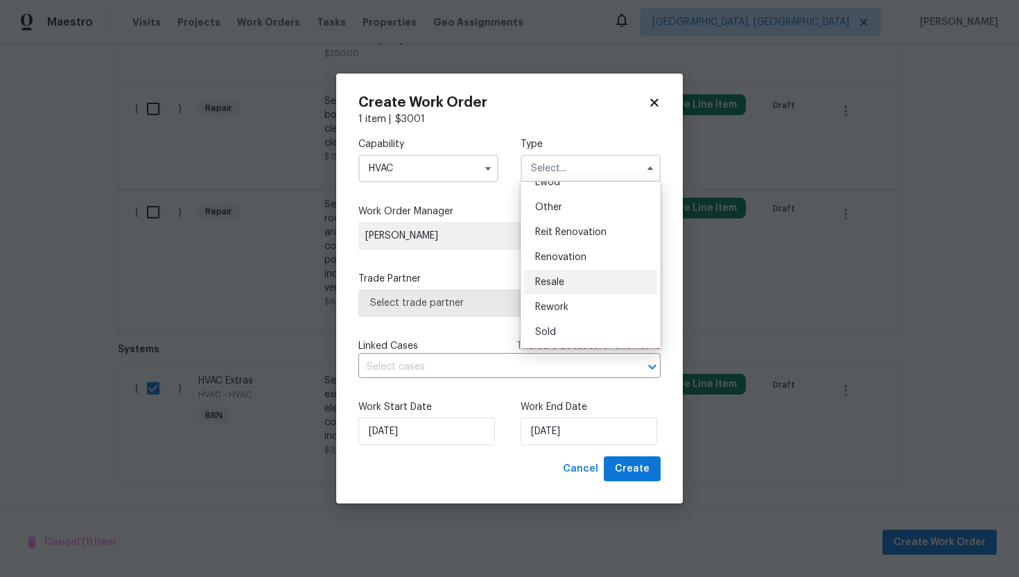
click at [573, 281] on div "Resale" at bounding box center [590, 282] width 133 height 25
type input "Resale"
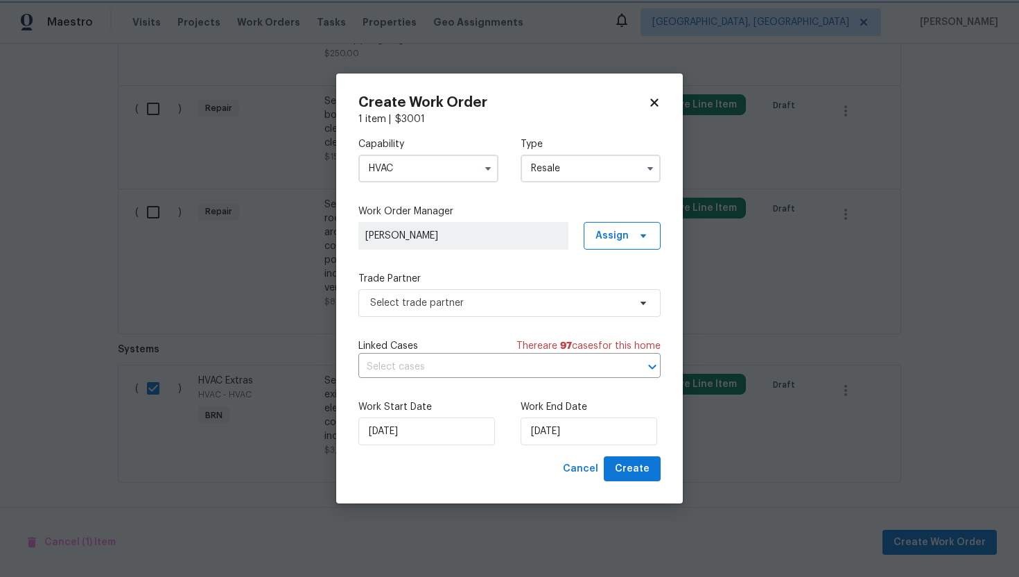
scroll to position [0, 0]
click at [464, 376] on input "text" at bounding box center [489, 366] width 263 height 21
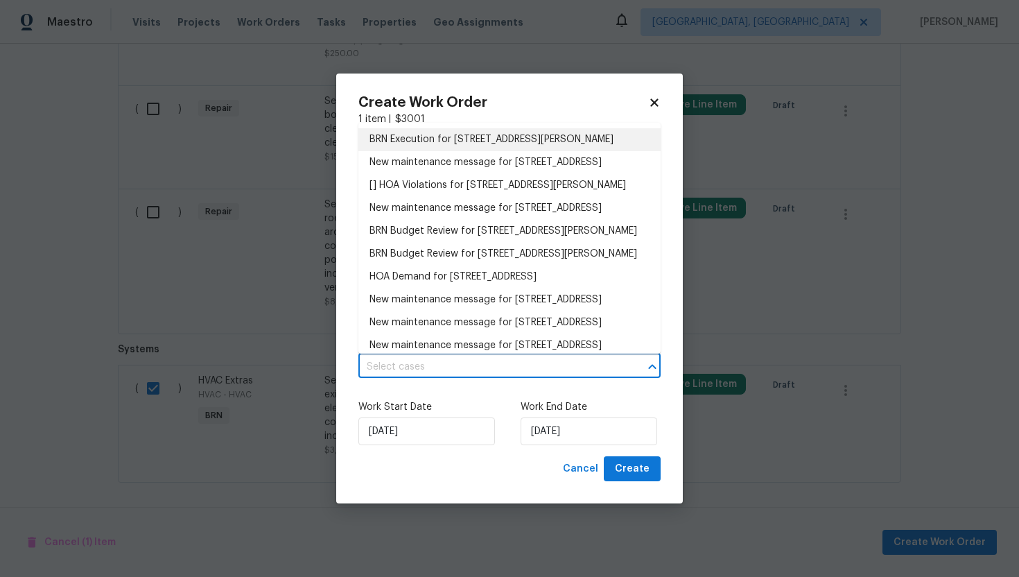
click at [490, 144] on li "BRN Execution for [STREET_ADDRESS][PERSON_NAME]" at bounding box center [509, 139] width 302 height 23
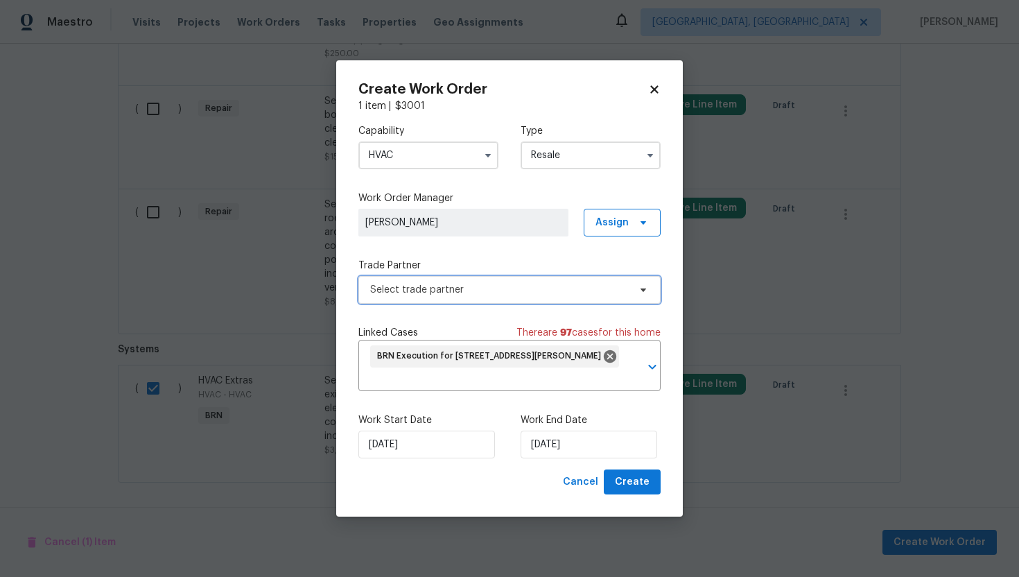
click at [436, 294] on span "Select trade partner" at bounding box center [499, 290] width 259 height 14
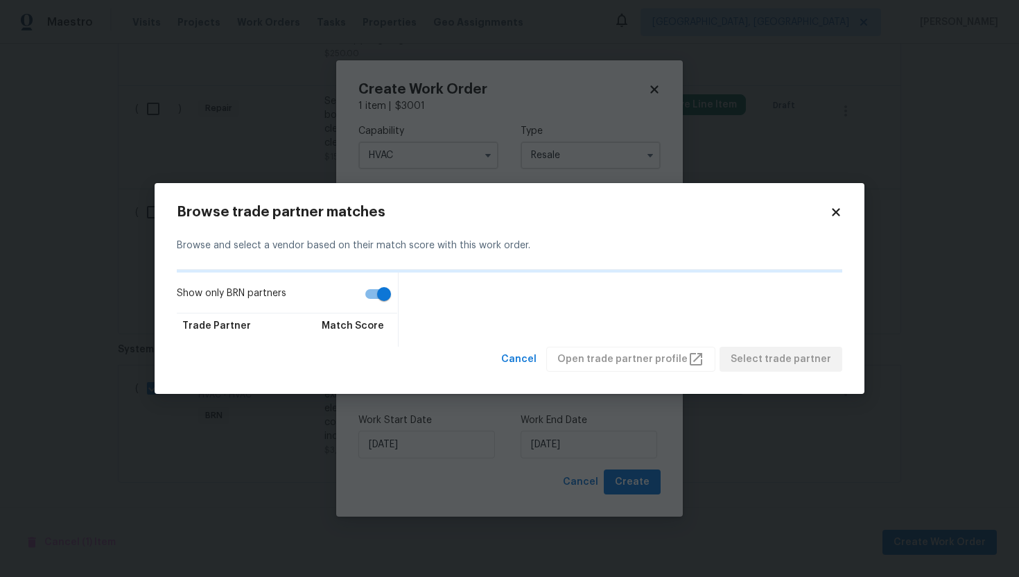
click at [379, 299] on input "Show only BRN partners" at bounding box center [384, 294] width 79 height 26
checkbox input "false"
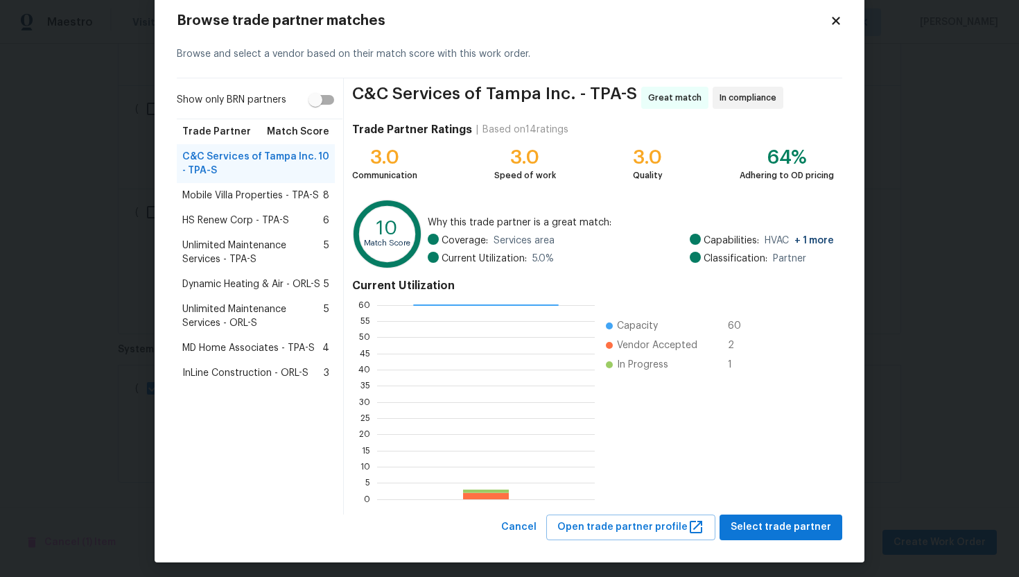
scroll to position [35, 0]
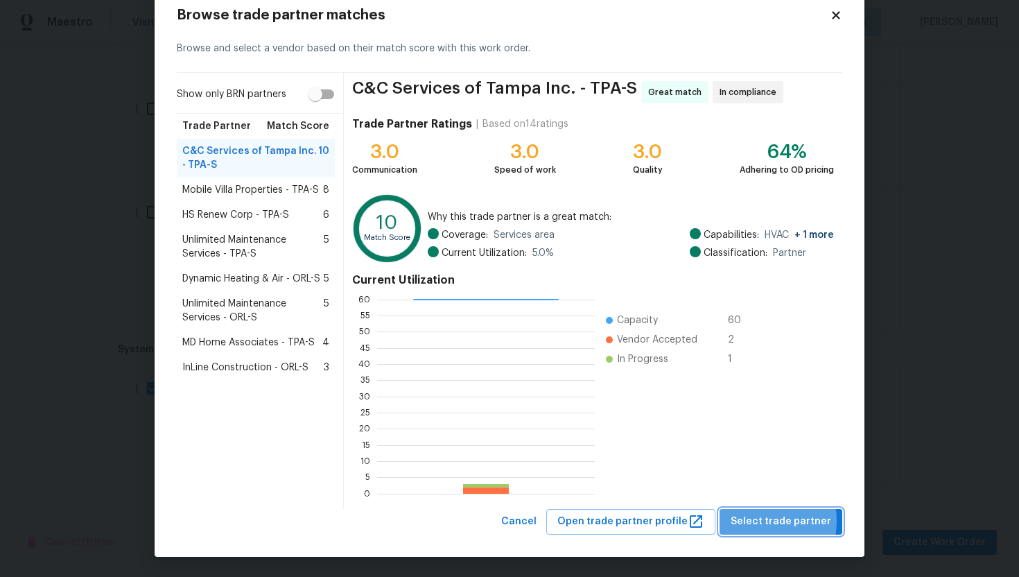
click at [755, 521] on span "Select trade partner" at bounding box center [781, 521] width 101 height 17
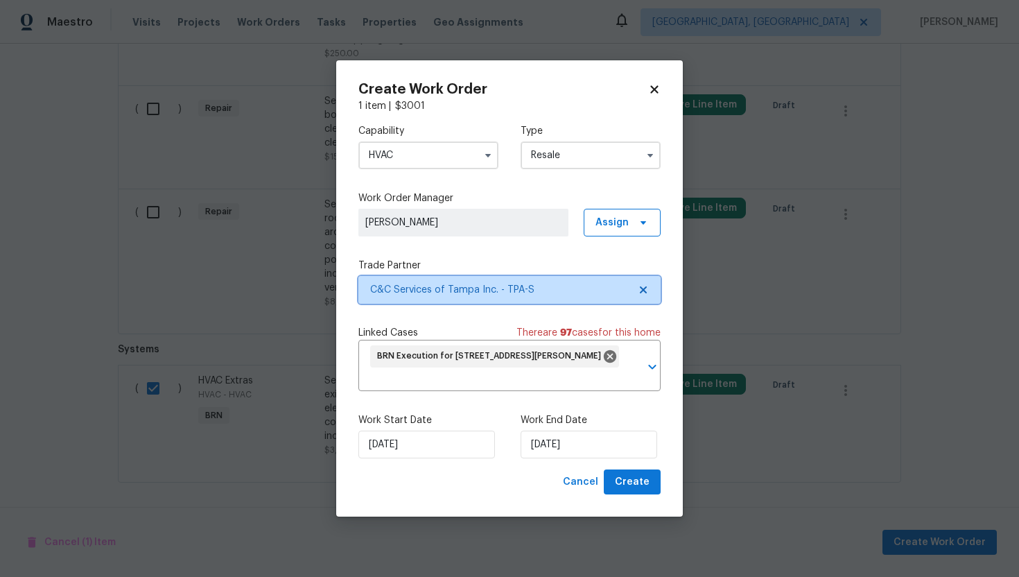
scroll to position [0, 0]
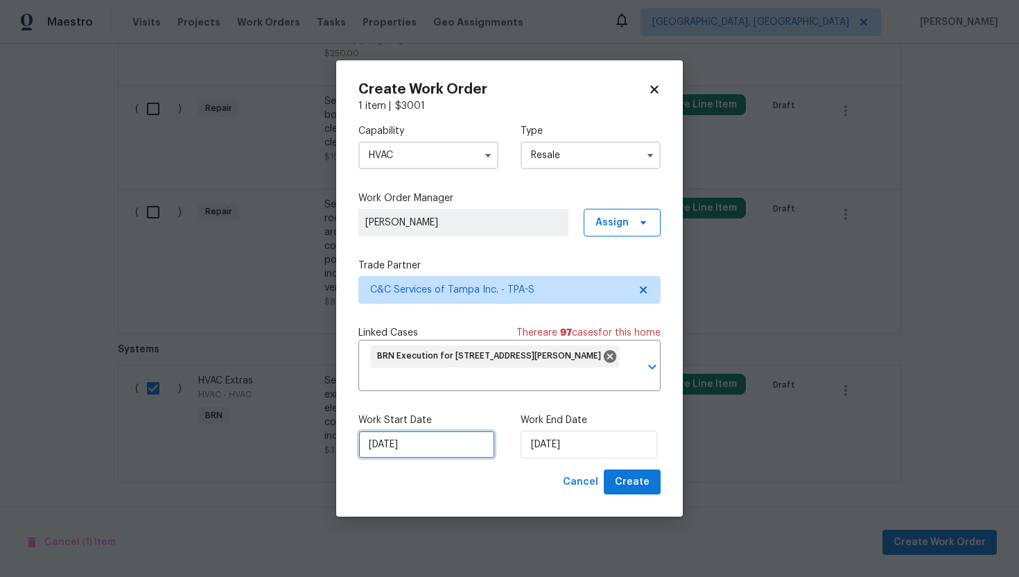
click at [384, 440] on input "[DATE]" at bounding box center [426, 444] width 137 height 28
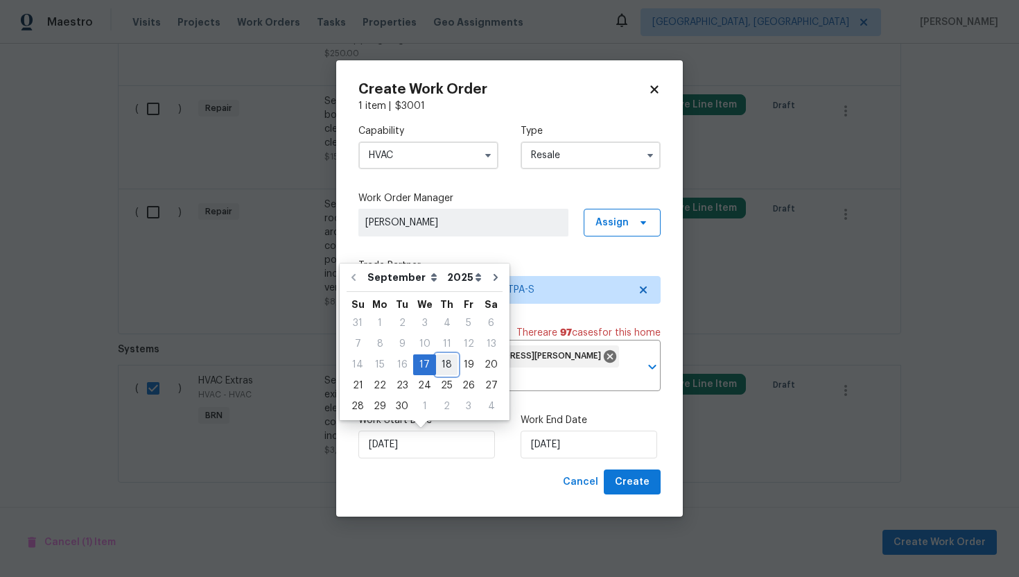
click at [437, 364] on div "18" at bounding box center [446, 364] width 21 height 19
type input "[DATE]"
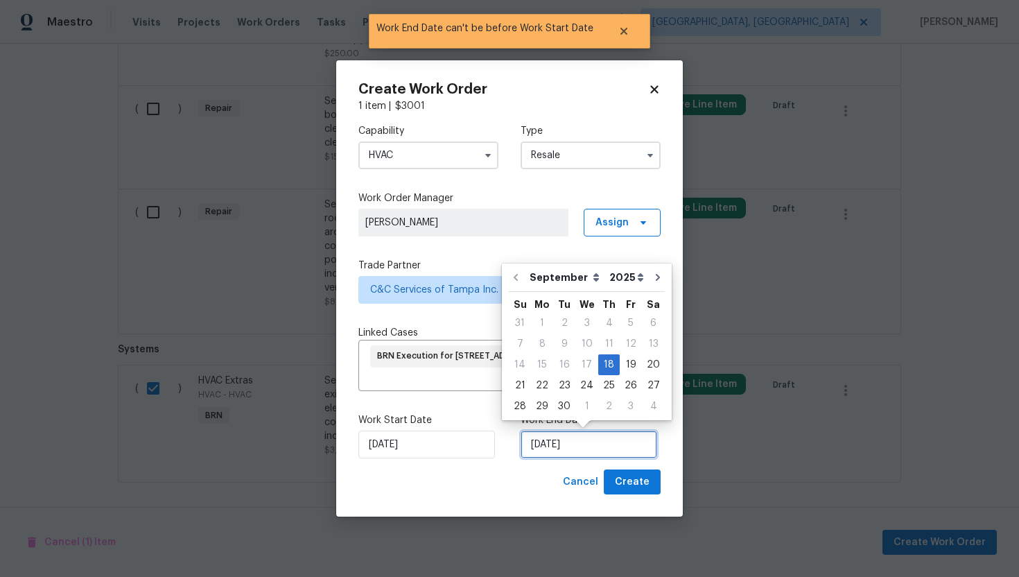
click at [541, 443] on input "[DATE]" at bounding box center [589, 444] width 137 height 28
click at [620, 369] on div "19" at bounding box center [631, 364] width 22 height 19
type input "[DATE]"
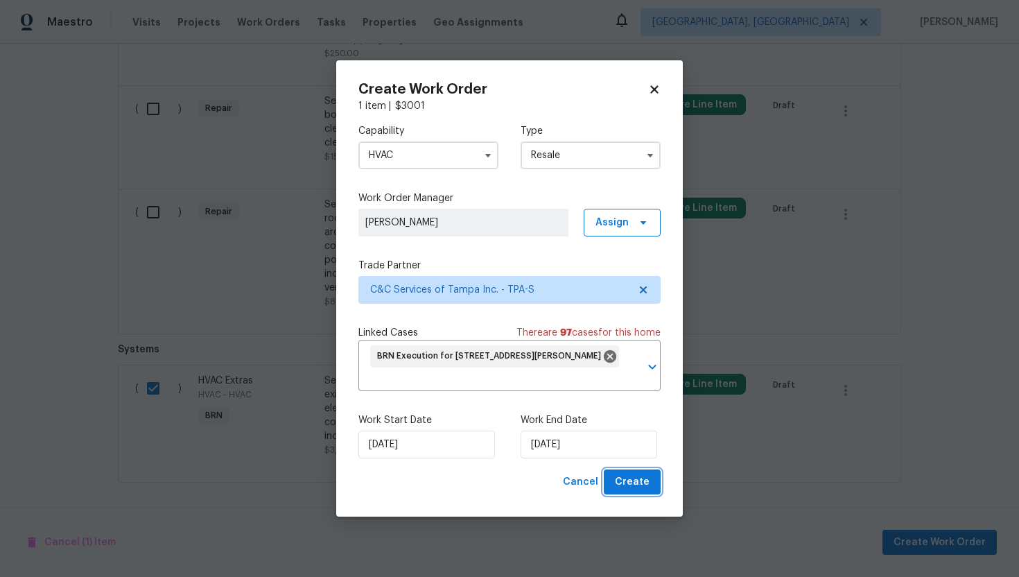
click at [635, 482] on span "Create" at bounding box center [632, 481] width 35 height 17
checkbox input "false"
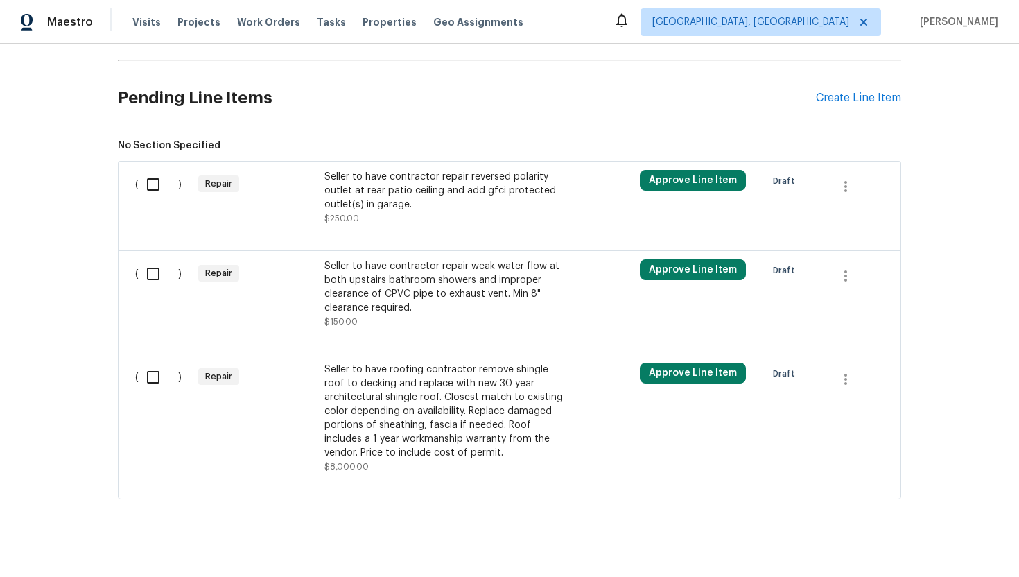
scroll to position [898, 0]
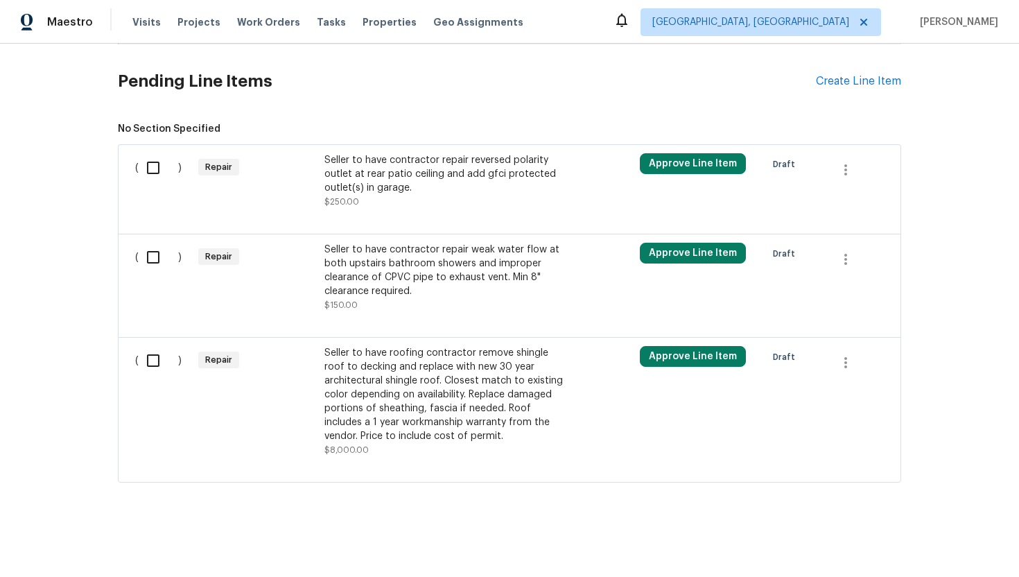
click at [455, 272] on div "Seller to have contractor repair weak water flow at both upstairs bathroom show…" at bounding box center [446, 270] width 244 height 55
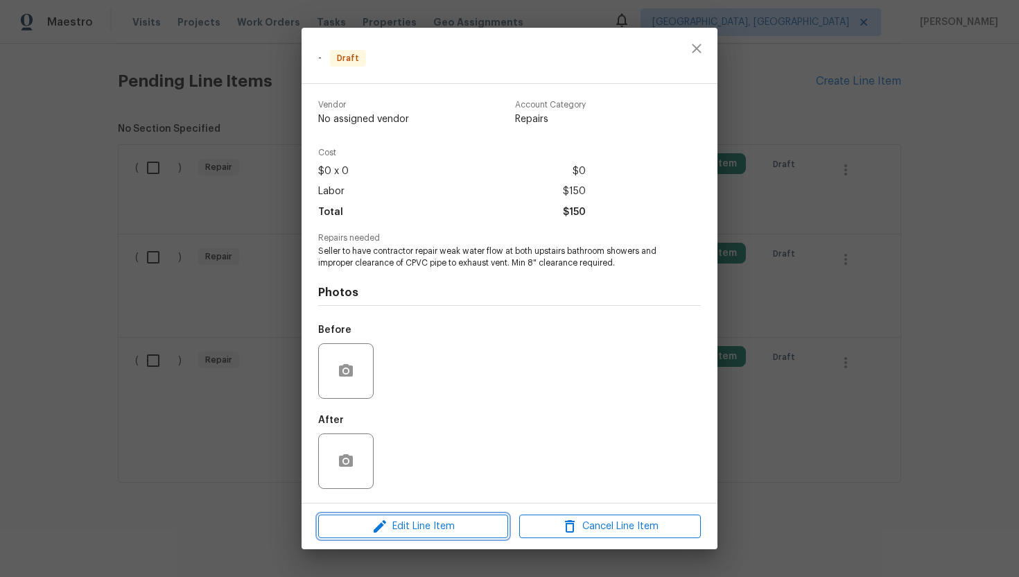
click at [427, 521] on span "Edit Line Item" at bounding box center [413, 526] width 182 height 17
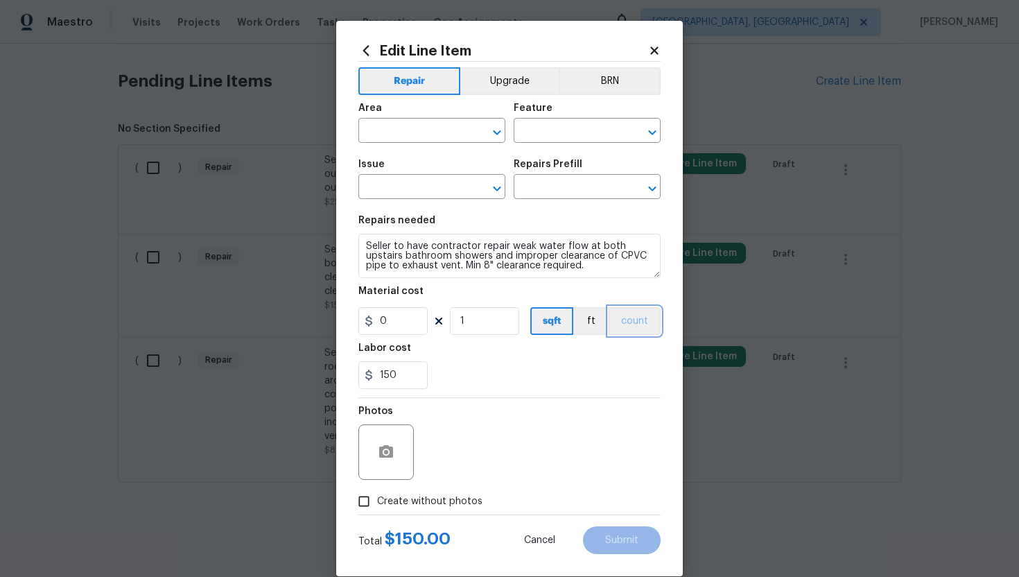
click at [643, 320] on button "count" at bounding box center [635, 321] width 52 height 28
click at [603, 82] on button "BRN" at bounding box center [610, 81] width 102 height 28
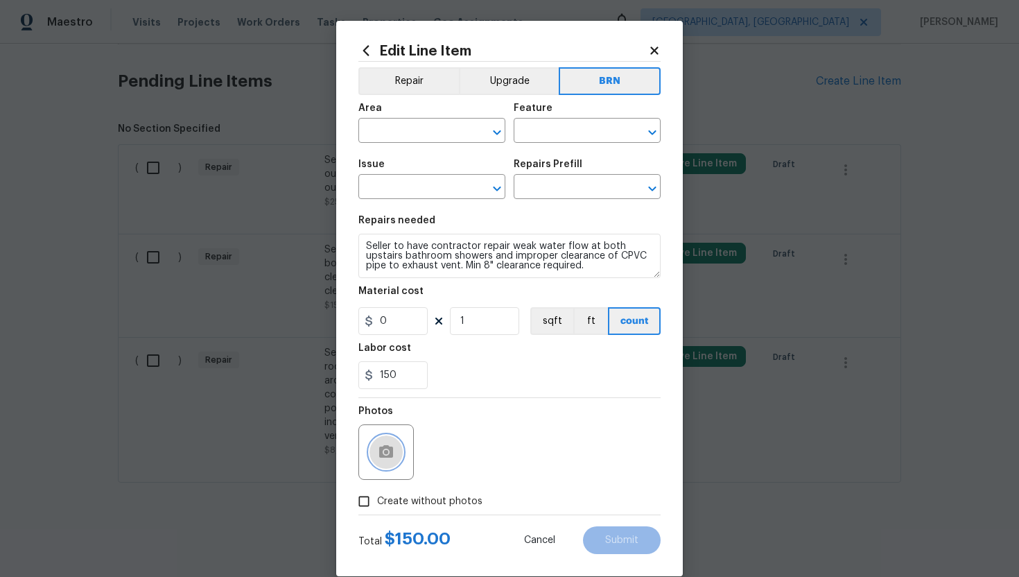
click at [384, 451] on icon "button" at bounding box center [386, 452] width 17 height 17
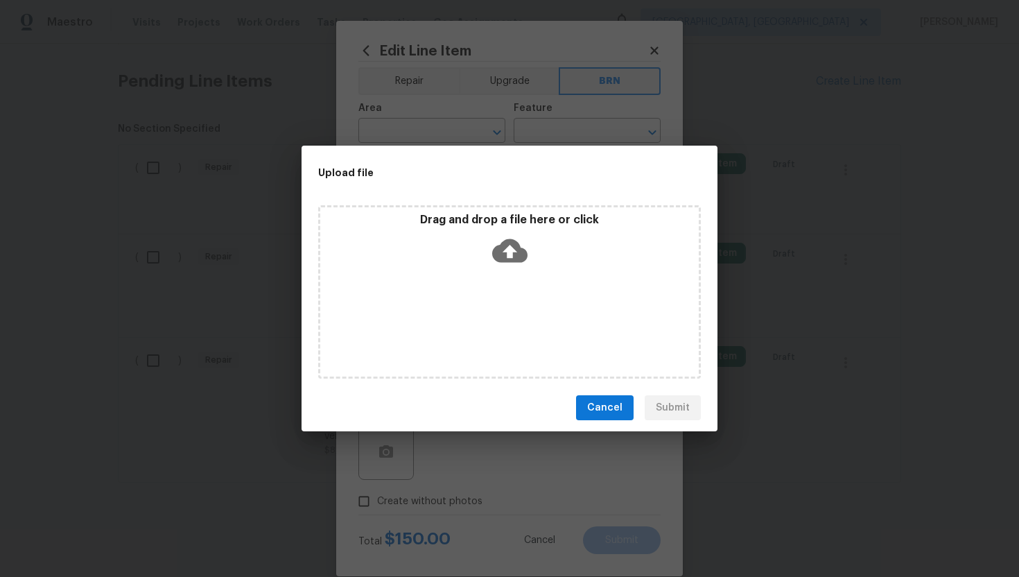
click at [499, 254] on icon at bounding box center [509, 251] width 35 height 24
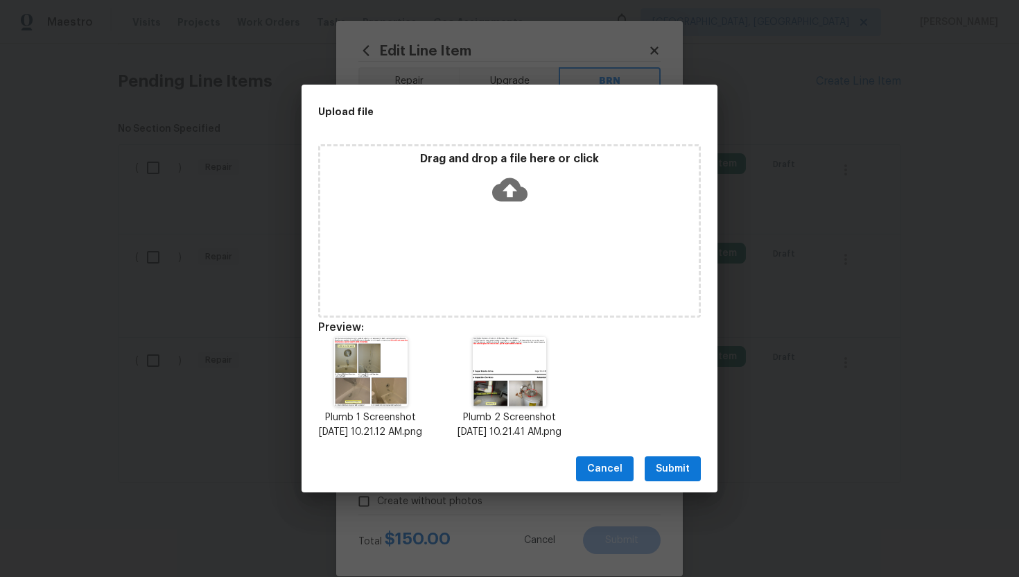
click at [679, 471] on span "Submit" at bounding box center [673, 468] width 34 height 17
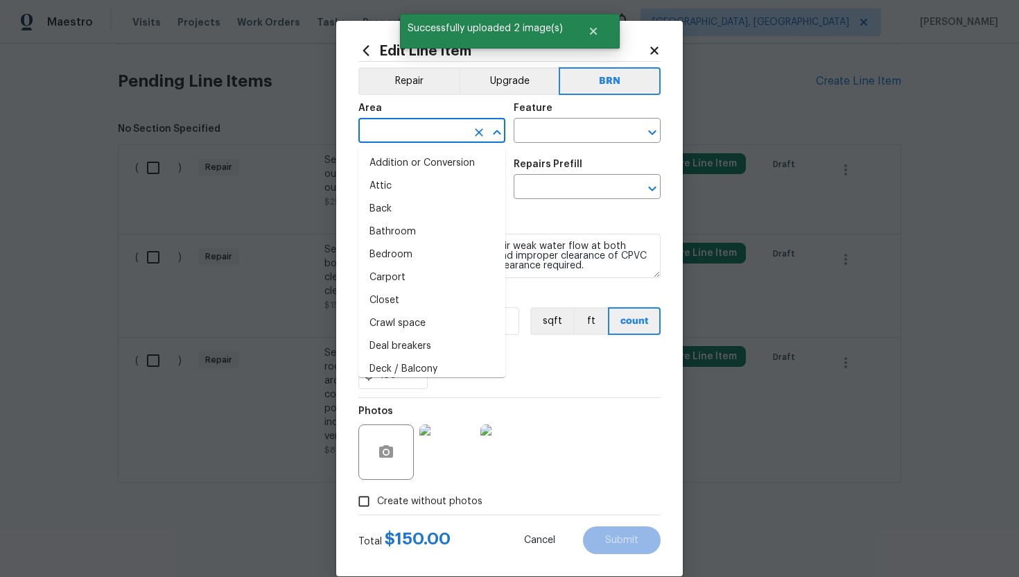
click at [389, 138] on input "text" at bounding box center [412, 131] width 108 height 21
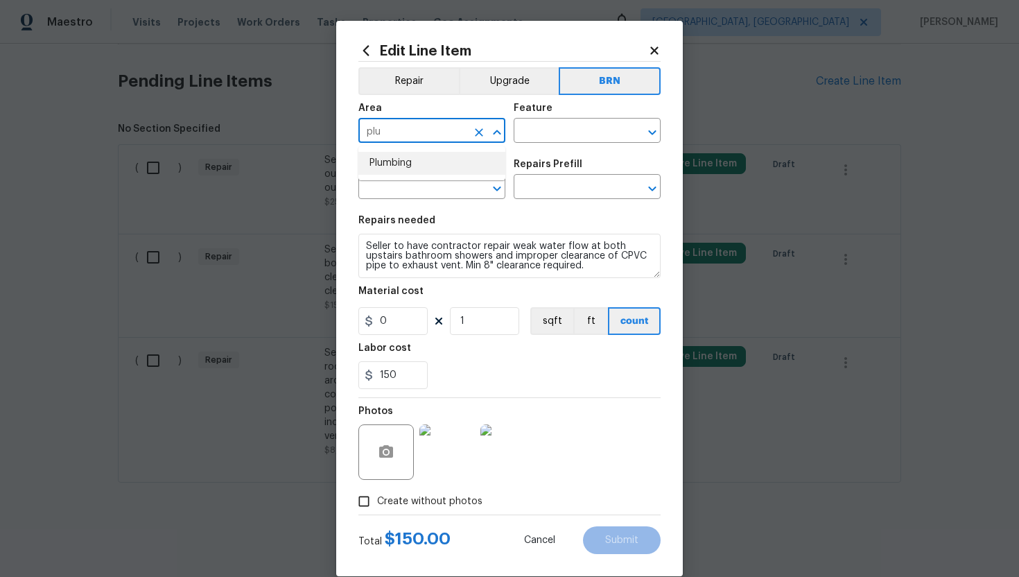
click at [403, 171] on li "Plumbing" at bounding box center [431, 163] width 147 height 23
type input "Plumbing"
click at [548, 134] on input "text" at bounding box center [568, 131] width 108 height 21
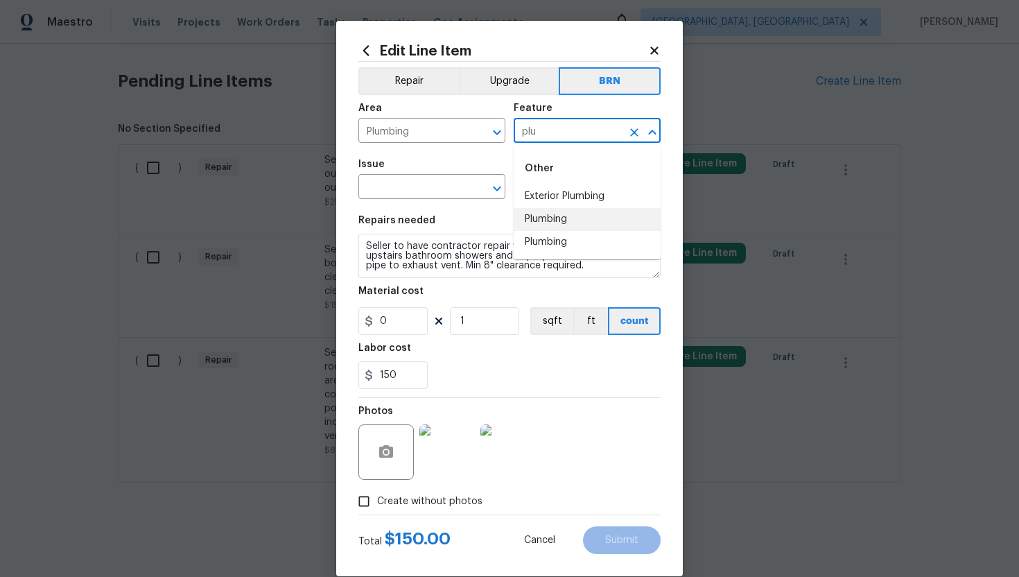
click at [568, 213] on li "Plumbing" at bounding box center [587, 219] width 147 height 23
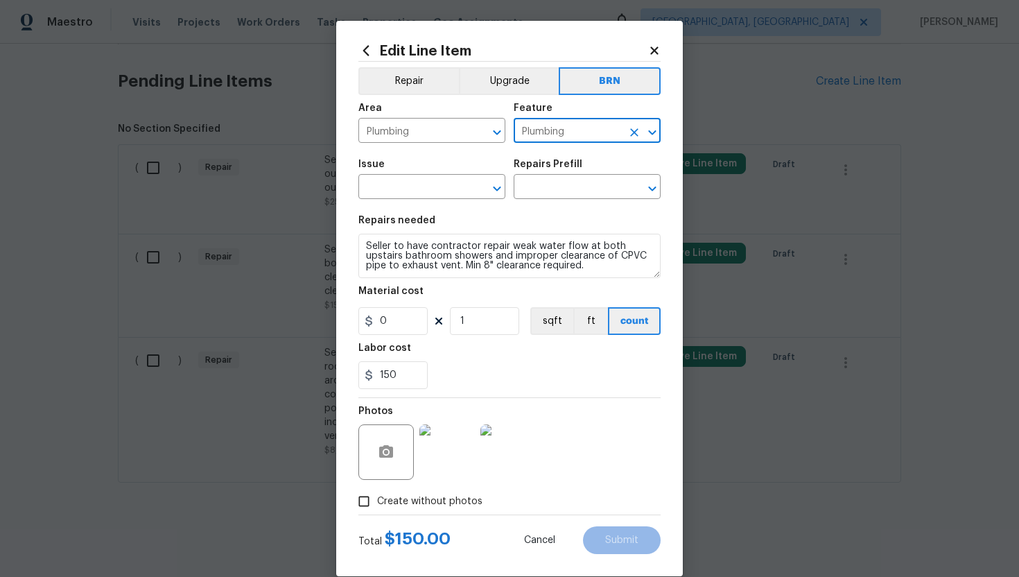
click at [578, 137] on input "Plumbing" at bounding box center [568, 131] width 108 height 21
click at [571, 199] on li "Shower" at bounding box center [587, 196] width 147 height 23
type input "Shower"
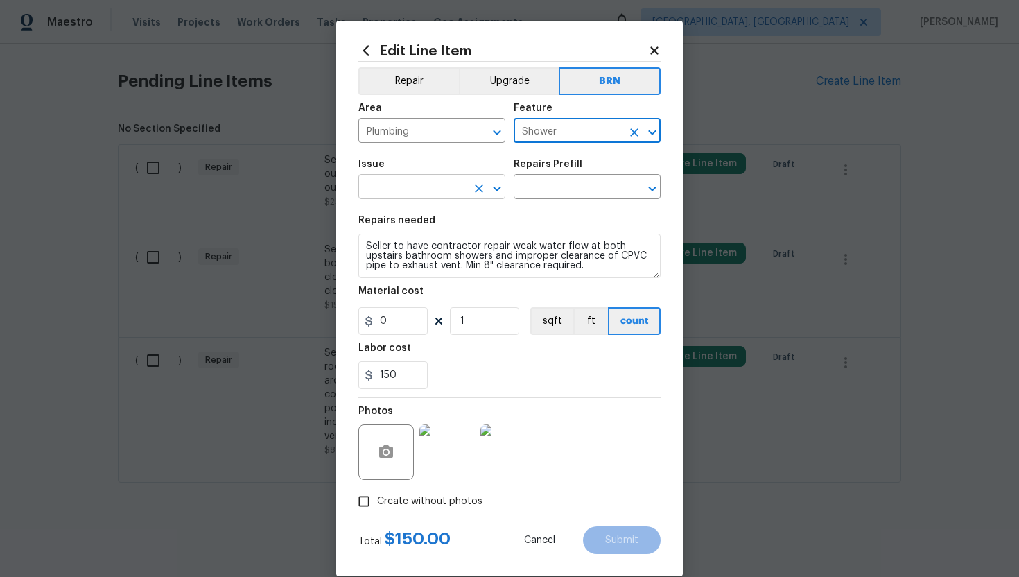
click at [399, 193] on input "text" at bounding box center [412, 187] width 108 height 21
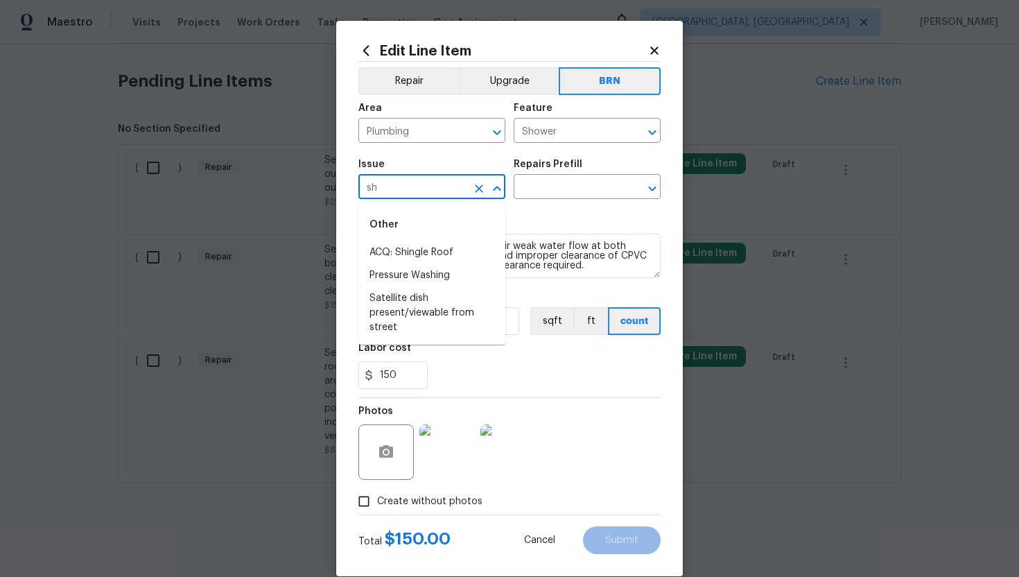
type input "s"
click at [406, 293] on li "General Plumbing" at bounding box center [431, 298] width 147 height 23
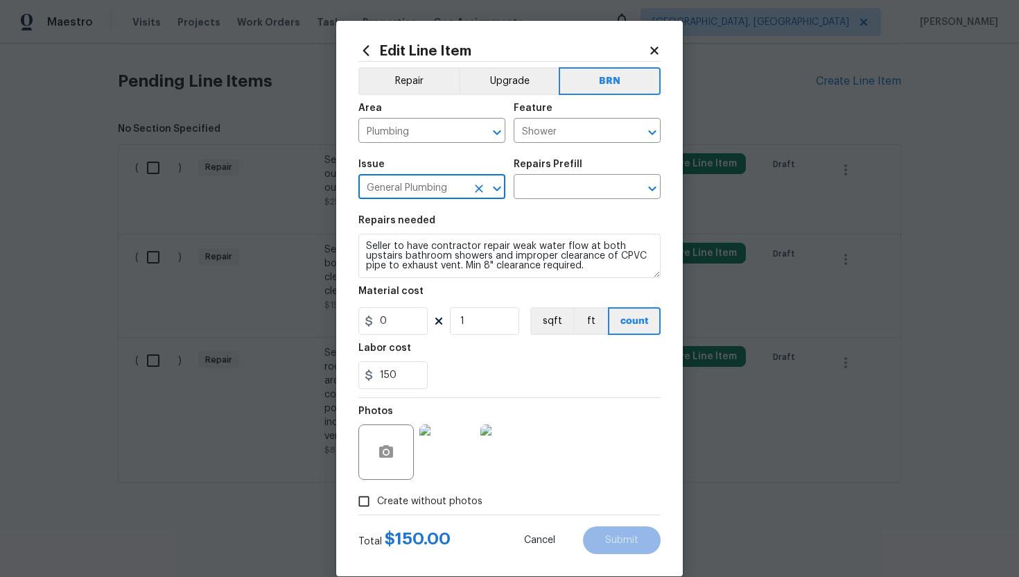
type input "General Plumbing"
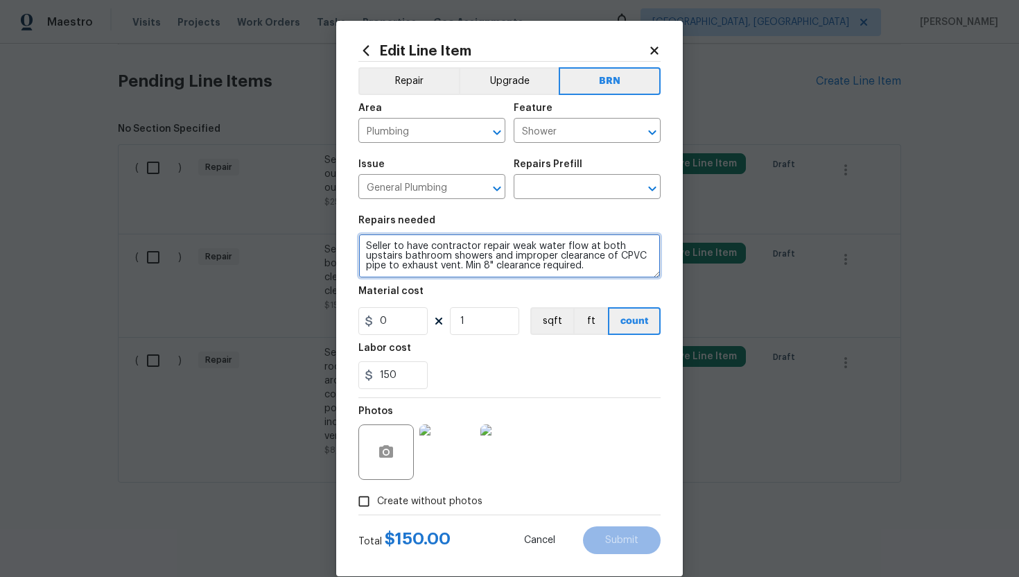
drag, startPoint x: 362, startPoint y: 244, endPoint x: 447, endPoint y: 290, distance: 96.8
click at [447, 290] on section "Repairs needed Seller to have contractor repair weak water flow at both upstair…" at bounding box center [509, 302] width 302 height 190
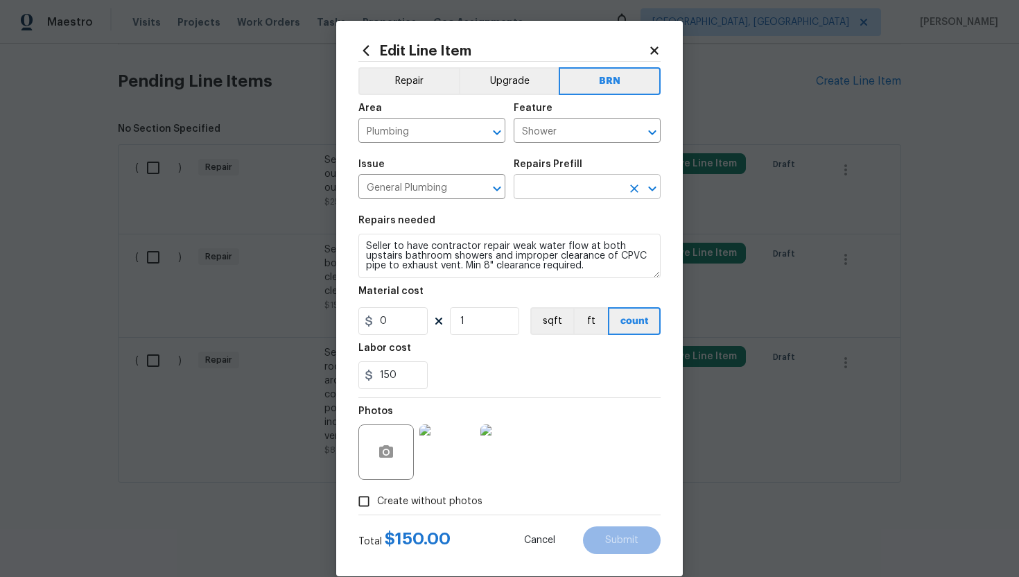
click at [546, 188] on input "text" at bounding box center [568, 187] width 108 height 21
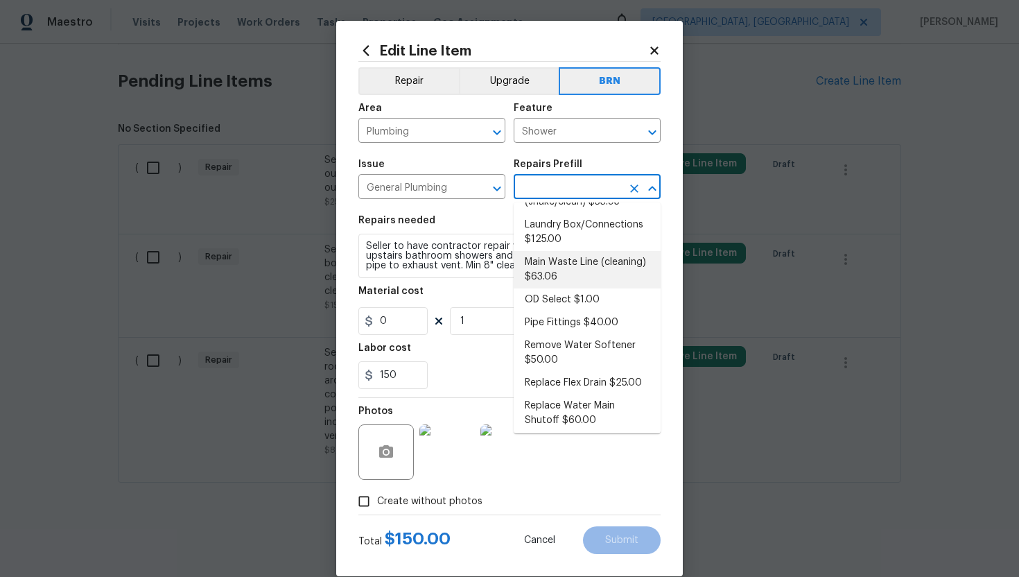
scroll to position [210, 0]
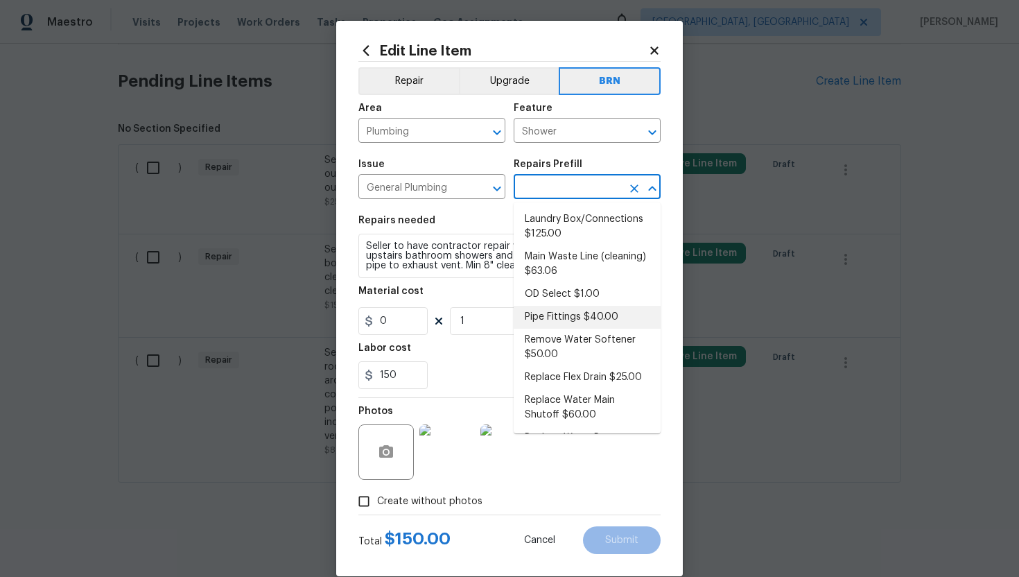
click at [567, 326] on li "Pipe Fittings $40.00" at bounding box center [587, 317] width 147 height 23
type input "Plumbing"
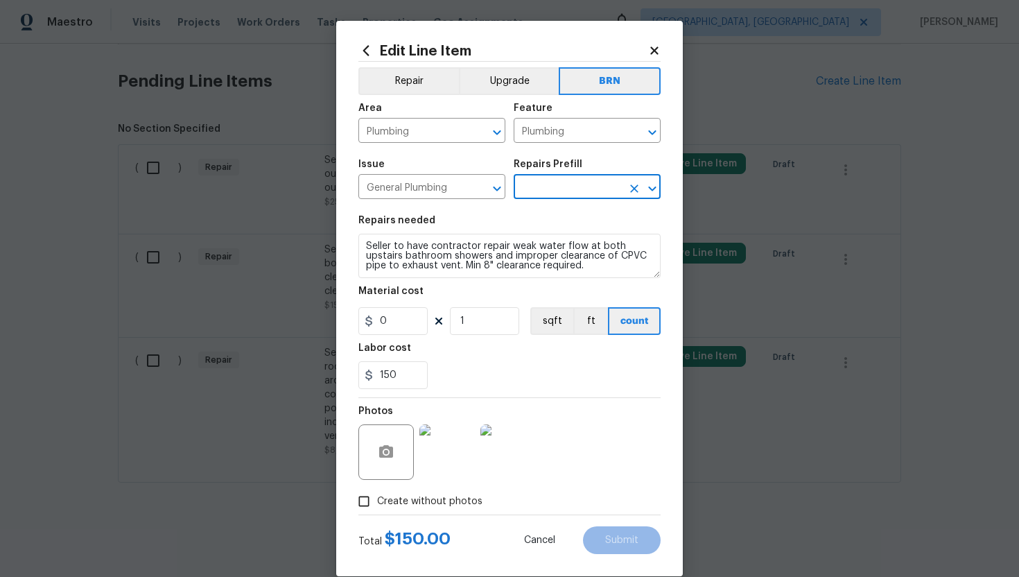
type input "Pipe Fittings $40.00"
type textarea "Remove and replace the flexible rubber coupling on a sewer drain, waste or vent…"
type input "40"
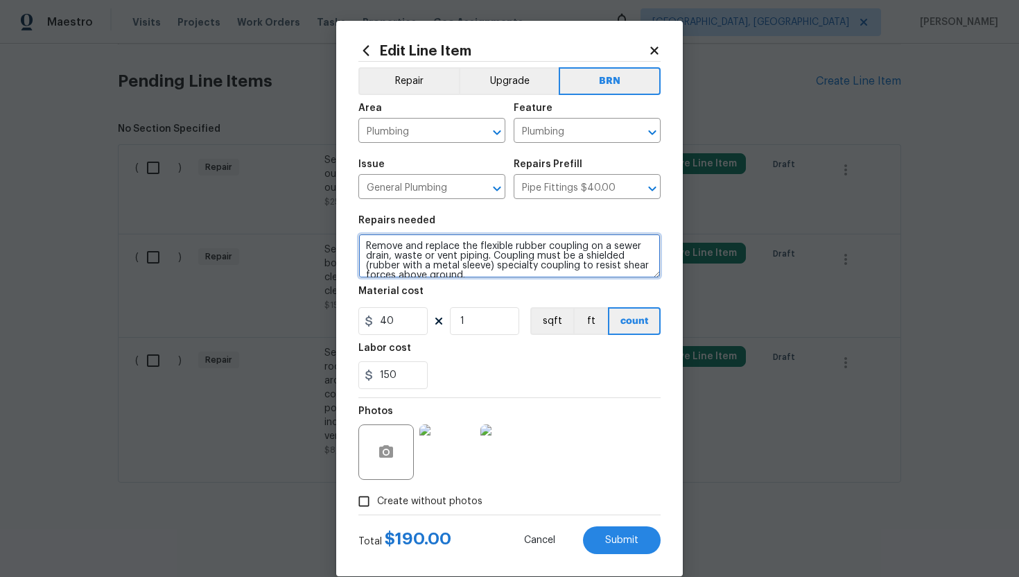
scroll to position [10, 0]
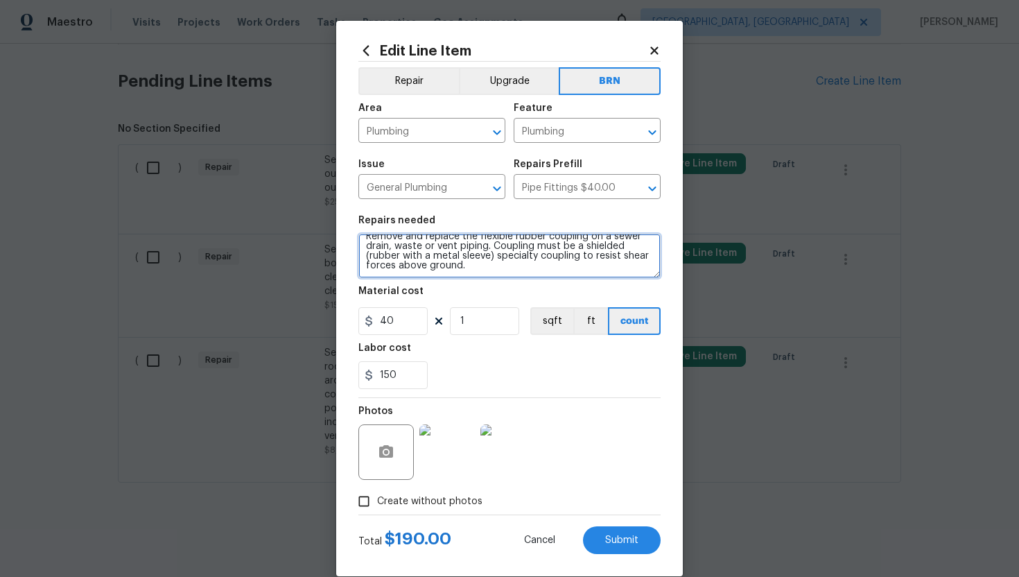
drag, startPoint x: 365, startPoint y: 247, endPoint x: 453, endPoint y: 285, distance: 95.3
click at [453, 285] on section "Repairs needed Remove and replace the flexible rubber coupling on a sewer drain…" at bounding box center [509, 302] width 302 height 190
paste textarea "Seller to have contractor repair weak water flow at both upstairs bathroom show…"
type textarea "Seller to have contractor repair weak water flow at both upstairs bathroom show…"
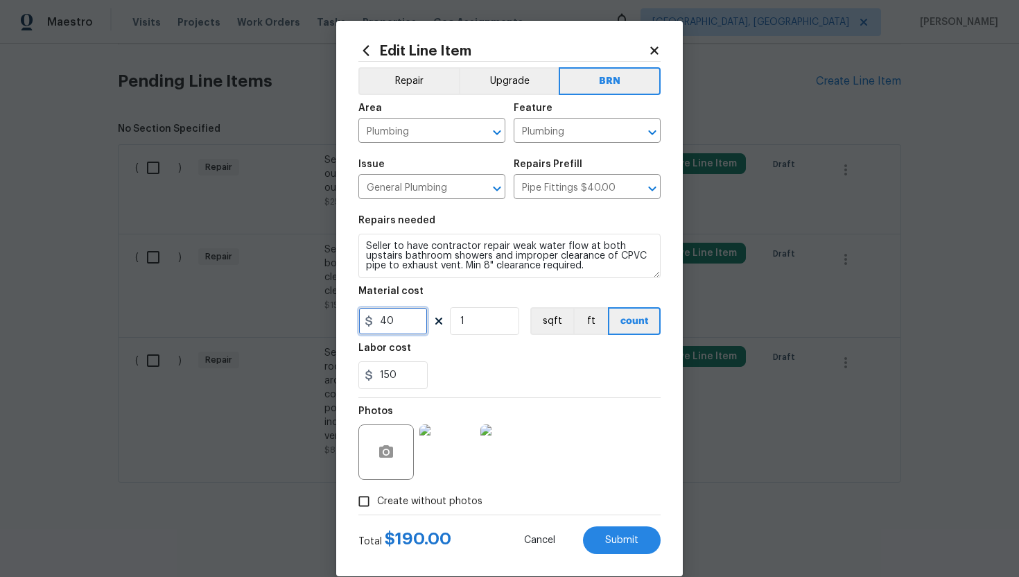
click at [385, 323] on input "40" at bounding box center [392, 321] width 69 height 28
type input "0"
click at [555, 365] on div "150" at bounding box center [509, 375] width 302 height 28
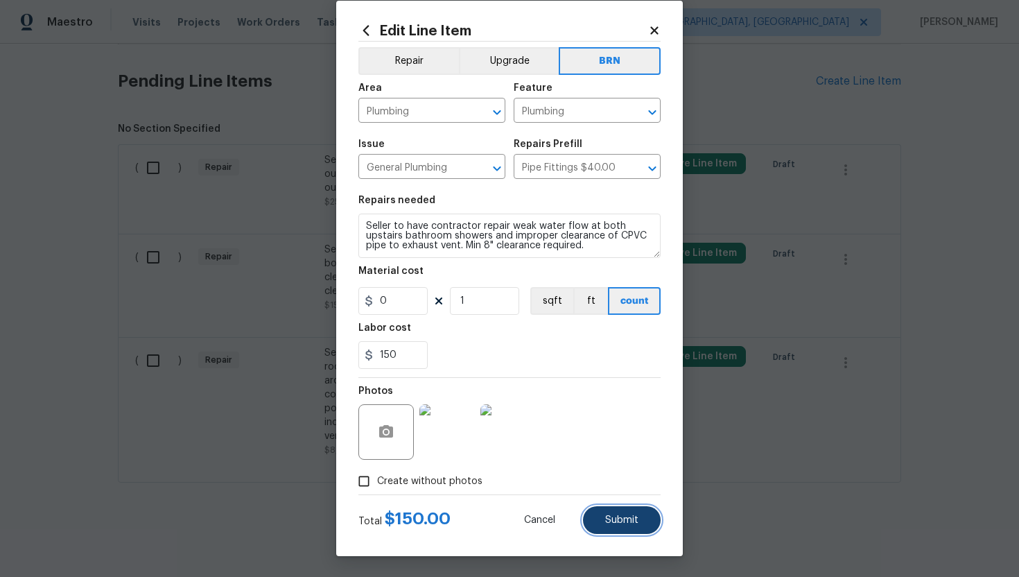
click at [623, 517] on span "Submit" at bounding box center [621, 520] width 33 height 10
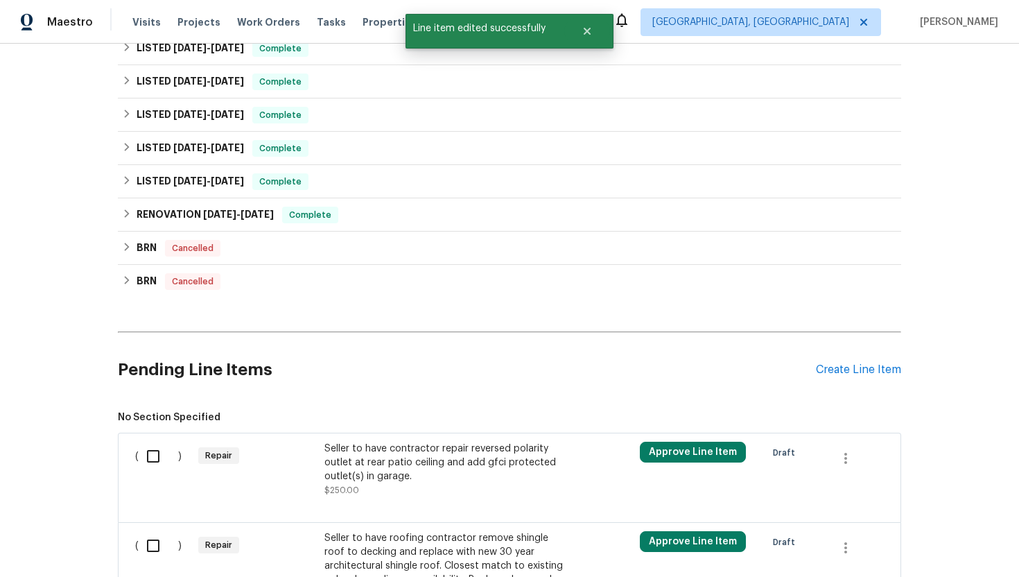
scroll to position [929, 0]
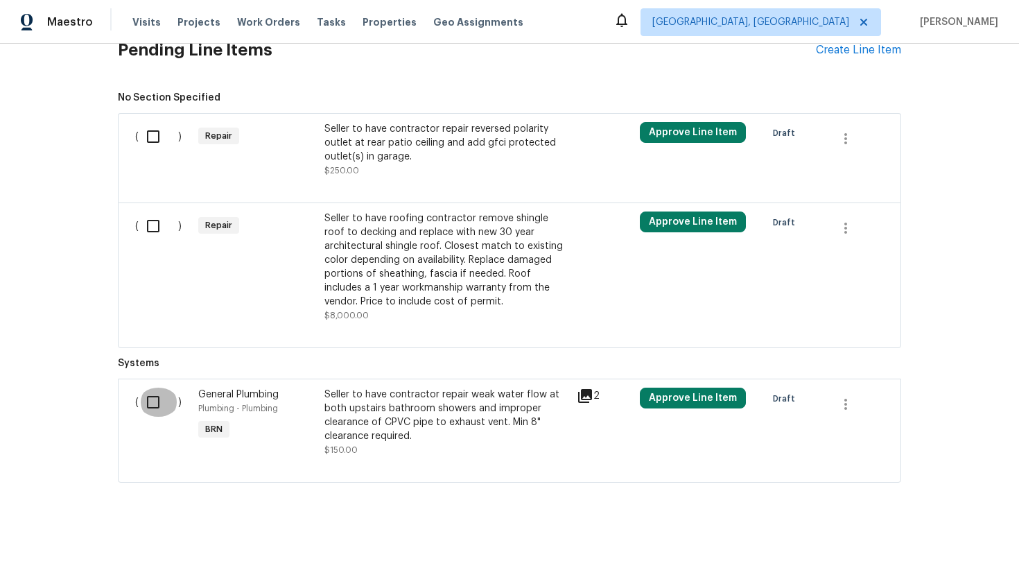
click at [146, 391] on input "checkbox" at bounding box center [159, 402] width 40 height 29
checkbox input "true"
click at [896, 530] on button "Create Work Order" at bounding box center [939, 543] width 114 height 26
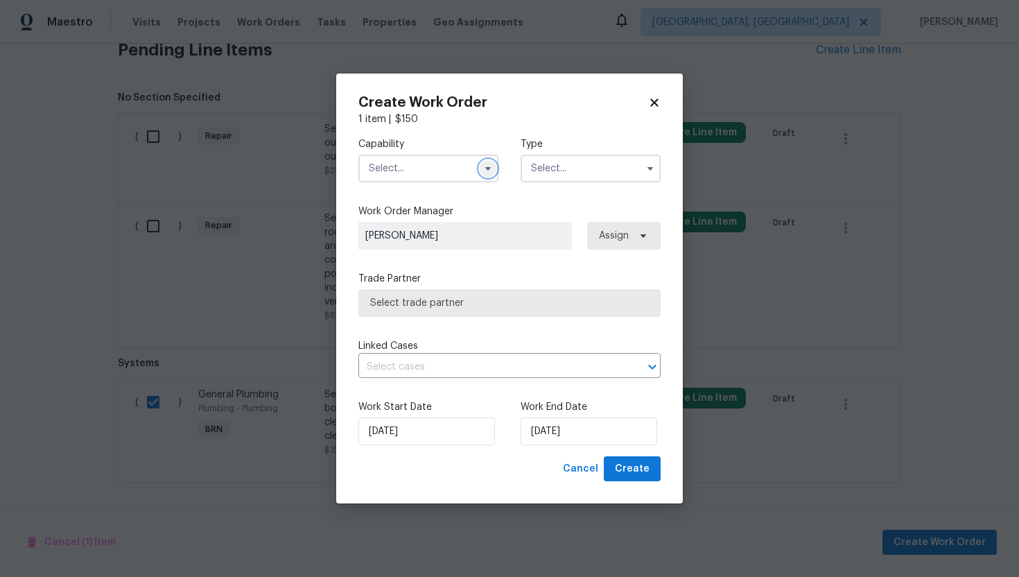
click at [488, 169] on icon "button" at bounding box center [488, 168] width 6 height 3
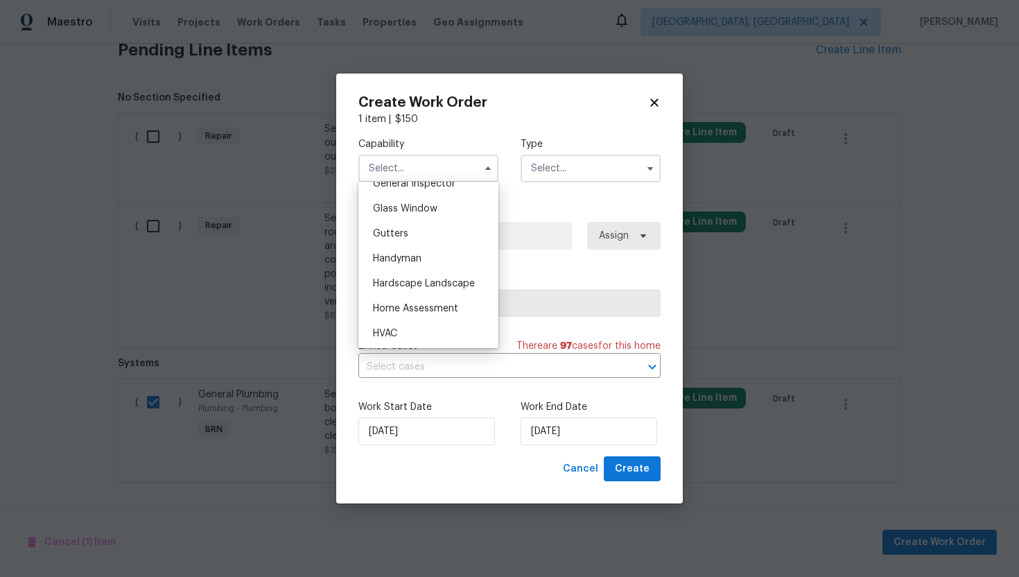
scroll to position [711, 0]
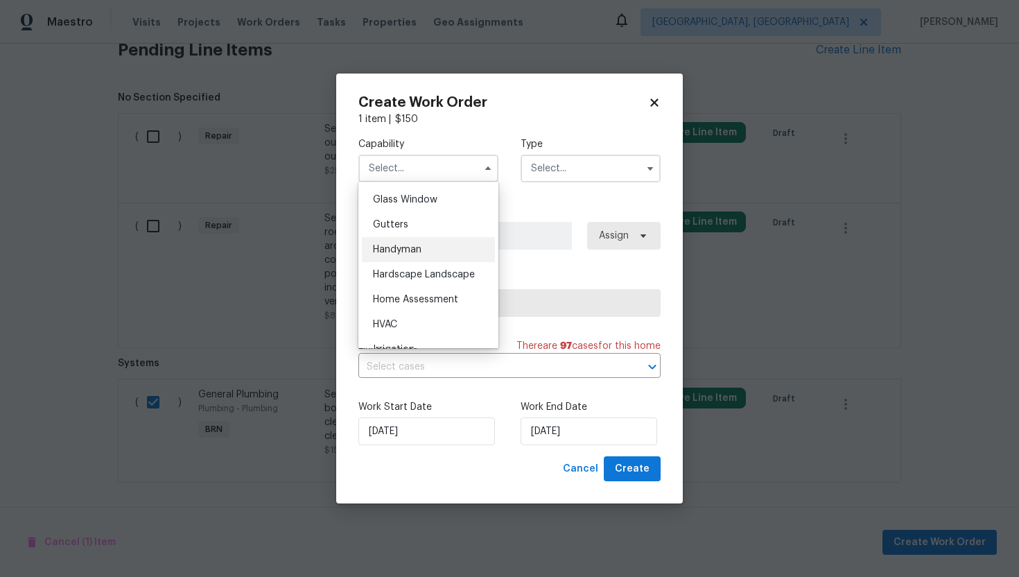
click at [452, 253] on div "Handyman" at bounding box center [428, 249] width 133 height 25
type input "Handyman"
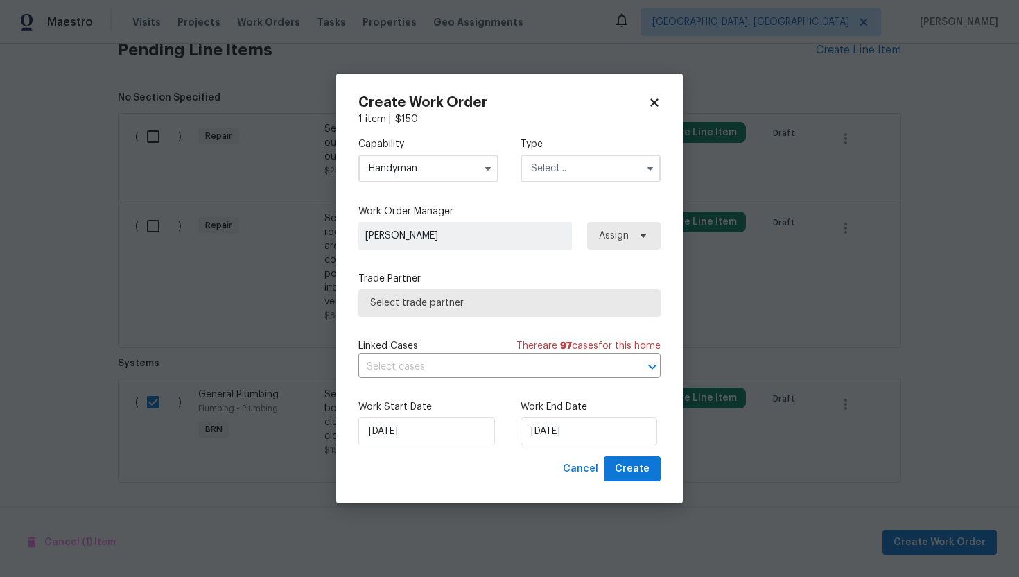
click at [571, 162] on input "text" at bounding box center [591, 169] width 140 height 28
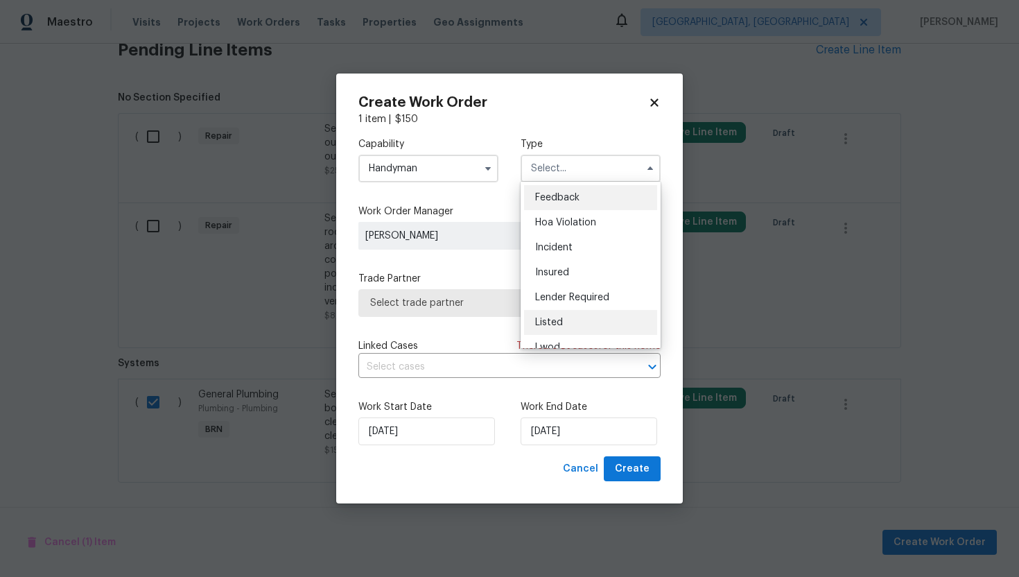
scroll to position [165, 0]
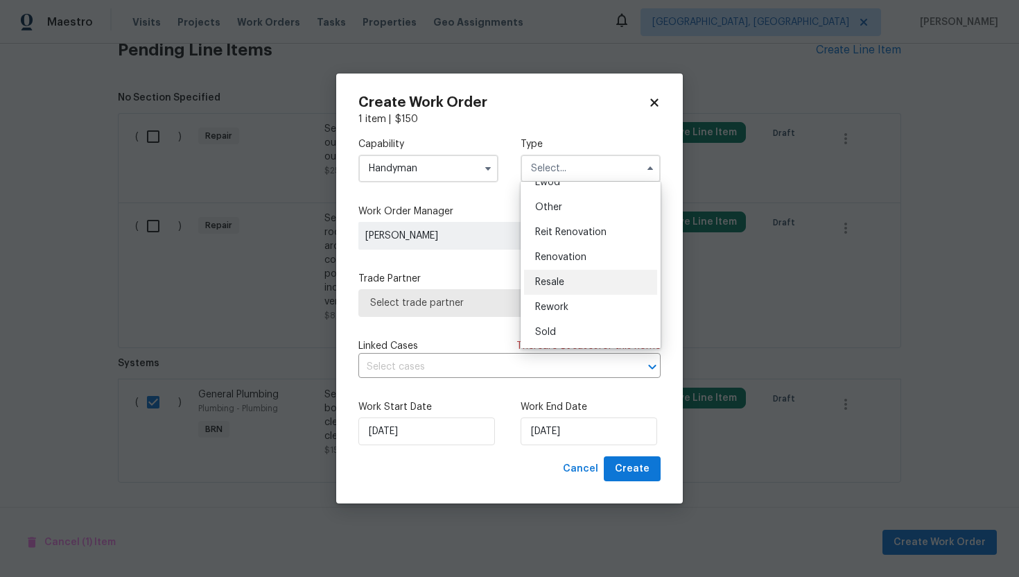
click at [577, 286] on div "Resale" at bounding box center [590, 282] width 133 height 25
type input "Resale"
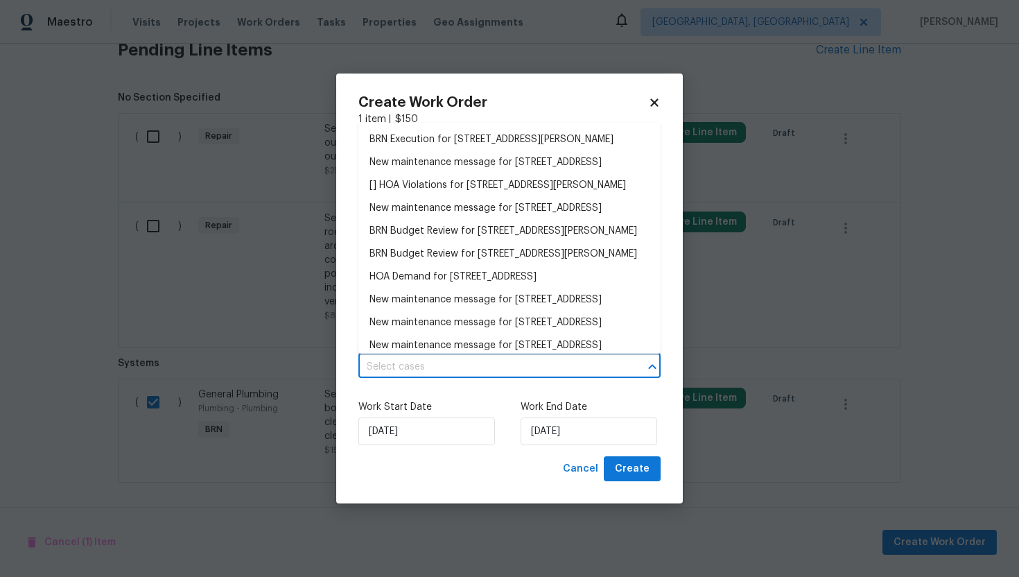
click at [514, 359] on input "text" at bounding box center [489, 366] width 263 height 21
click at [501, 139] on li "BRN Execution for 18122 Sugar Brooke Dr, Tampa, FL 33647" at bounding box center [509, 139] width 302 height 23
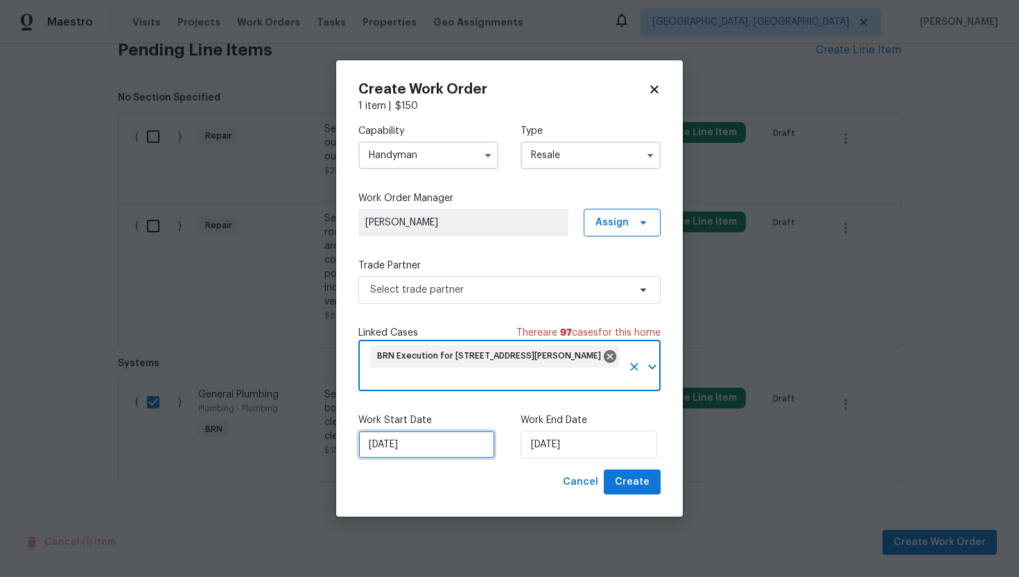
click at [389, 446] on input "9/17/2025" at bounding box center [426, 444] width 137 height 28
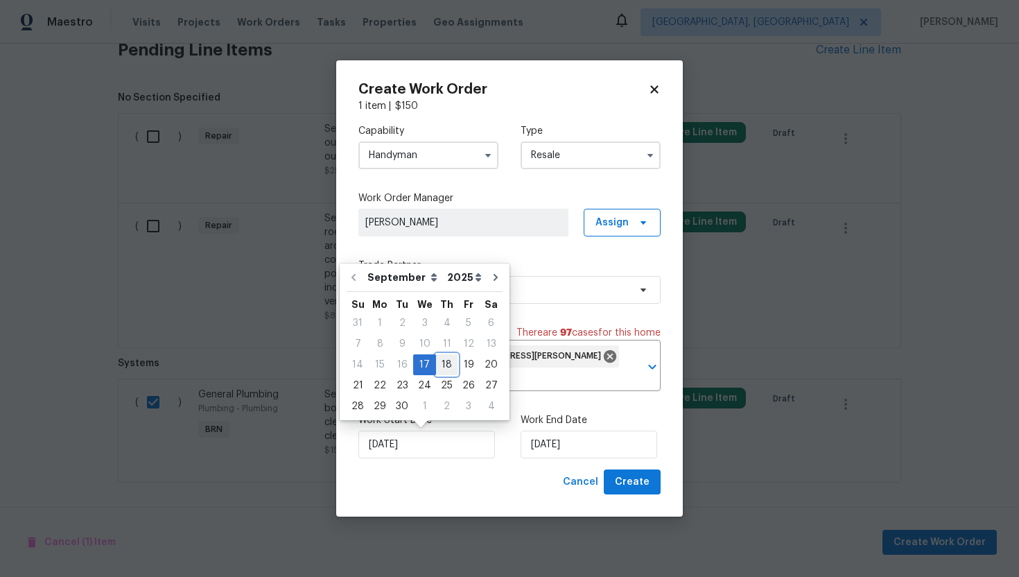
click at [437, 370] on div "18" at bounding box center [446, 364] width 21 height 19
type input "9/18/2025"
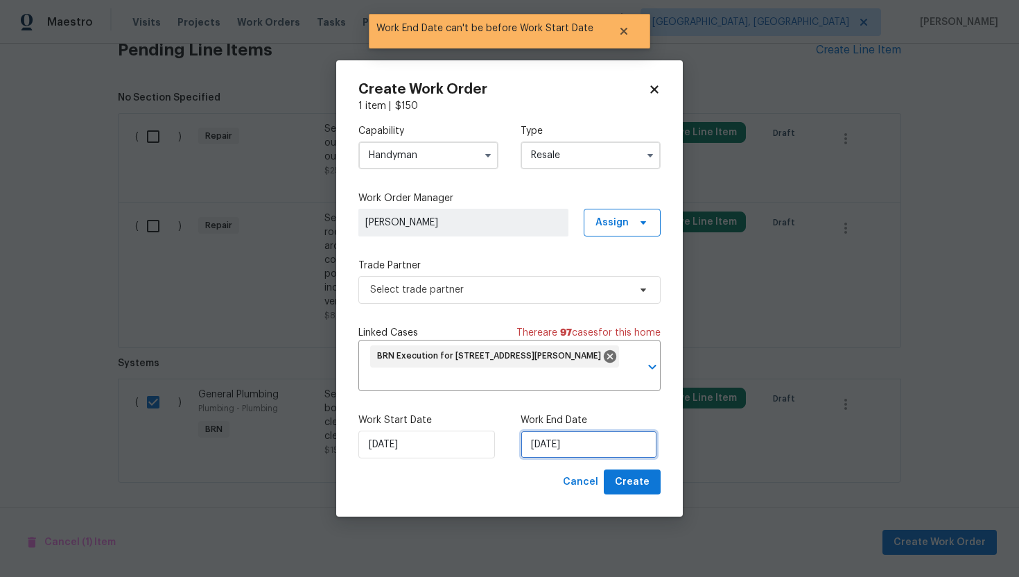
click at [548, 451] on input "9/18/2025" at bounding box center [589, 444] width 137 height 28
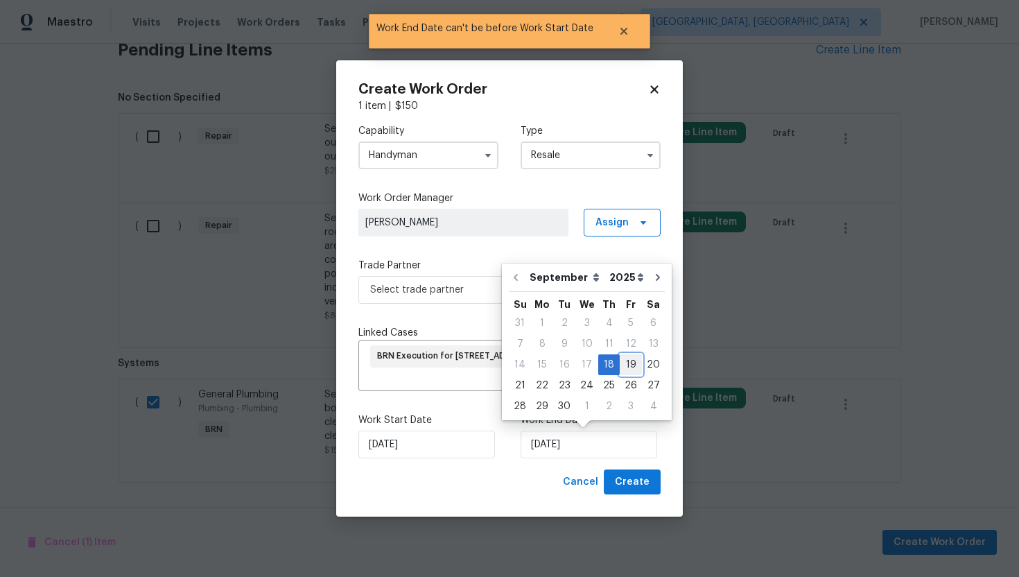
click at [620, 369] on div "19" at bounding box center [631, 364] width 22 height 19
type input "9/19/2025"
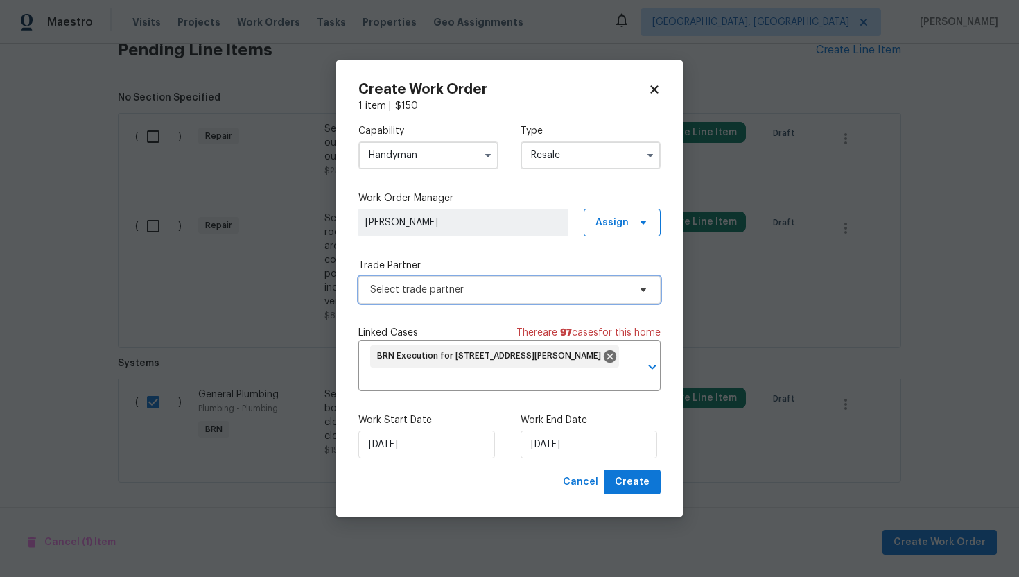
click at [545, 298] on span "Select trade partner" at bounding box center [509, 290] width 302 height 28
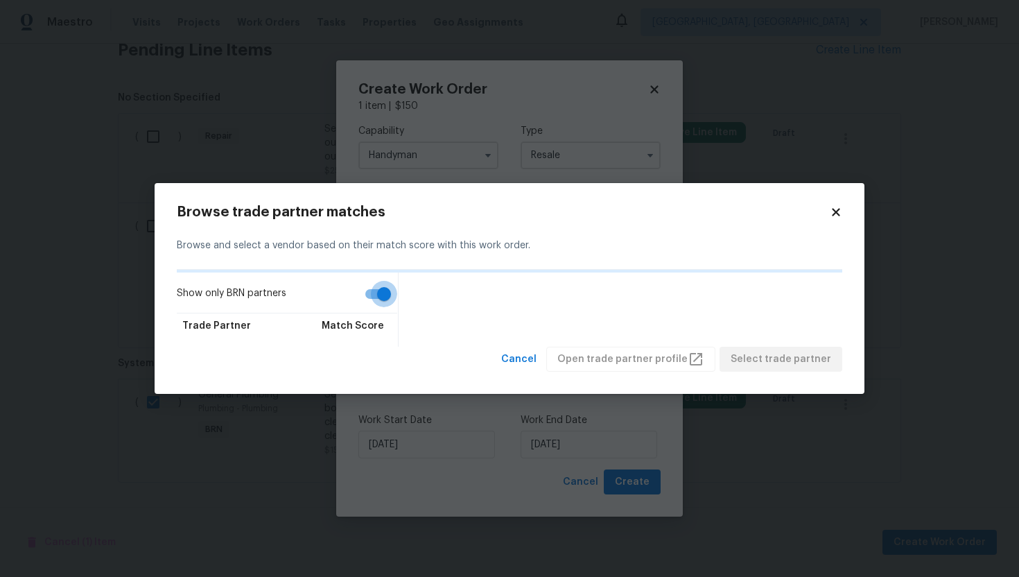
click at [390, 294] on input "Show only BRN partners" at bounding box center [384, 294] width 79 height 26
checkbox input "false"
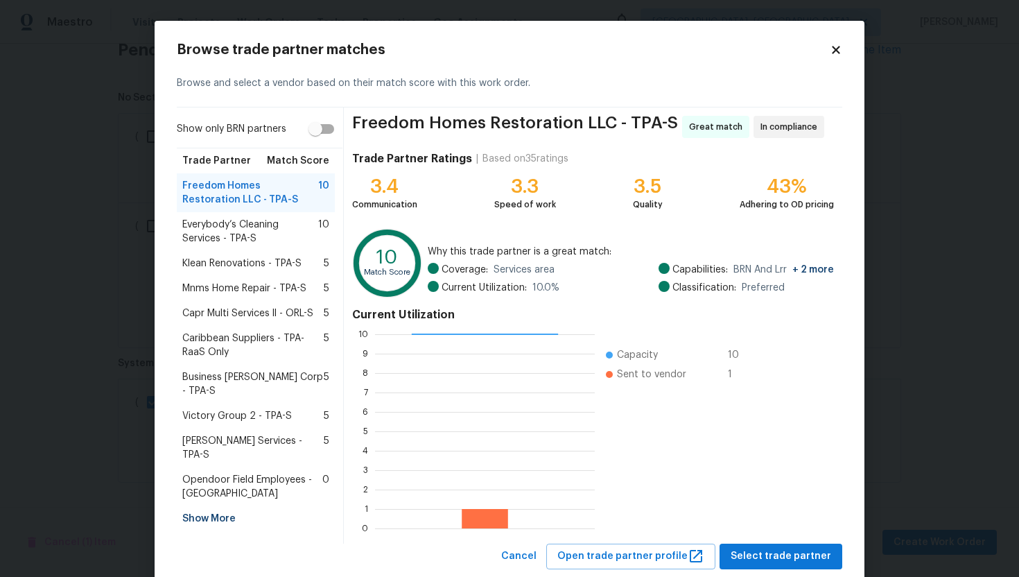
scroll to position [35, 0]
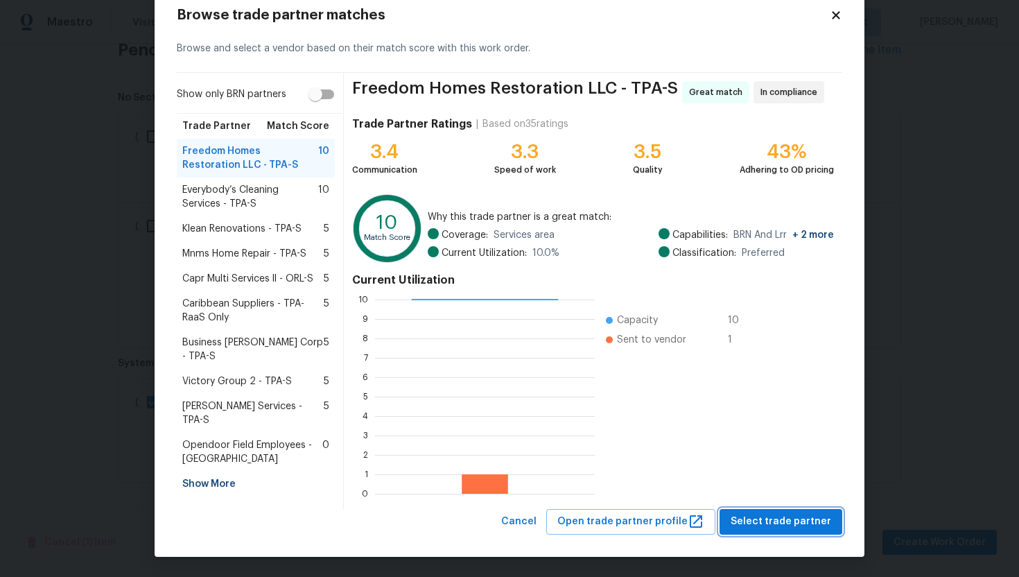
click at [763, 519] on span "Select trade partner" at bounding box center [781, 521] width 101 height 17
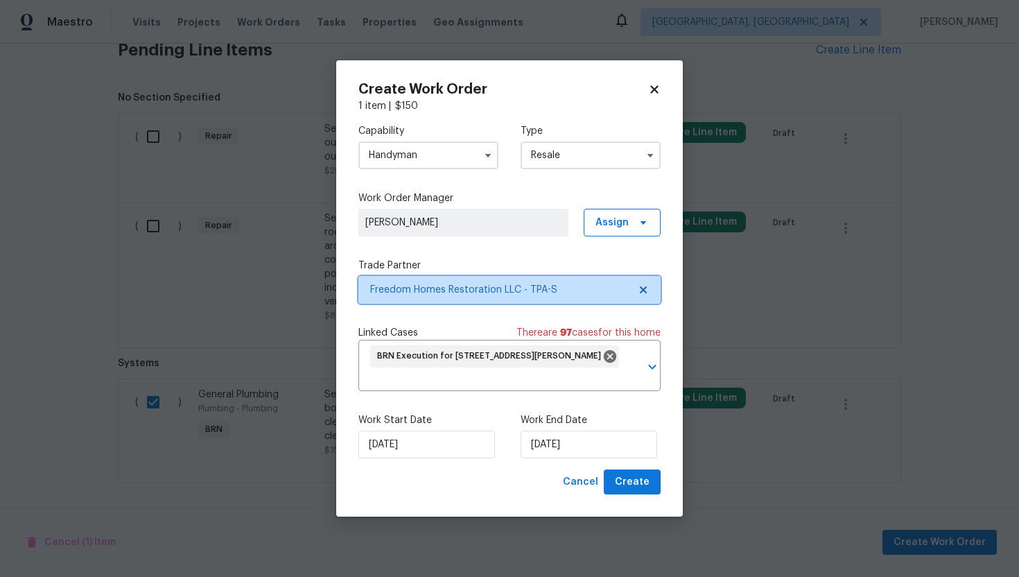
scroll to position [0, 0]
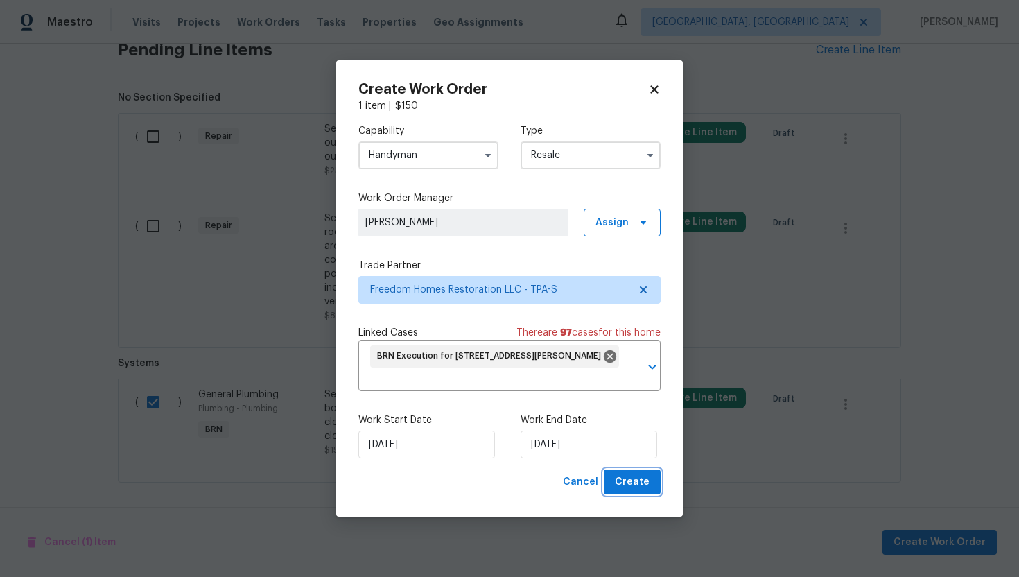
click at [622, 478] on span "Create" at bounding box center [632, 481] width 35 height 17
checkbox input "false"
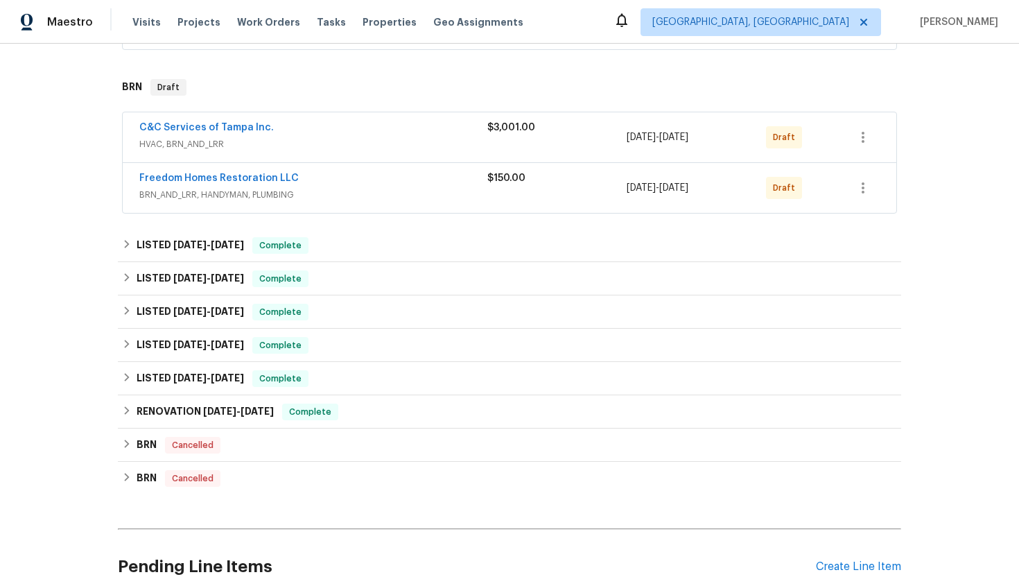
scroll to position [845, 0]
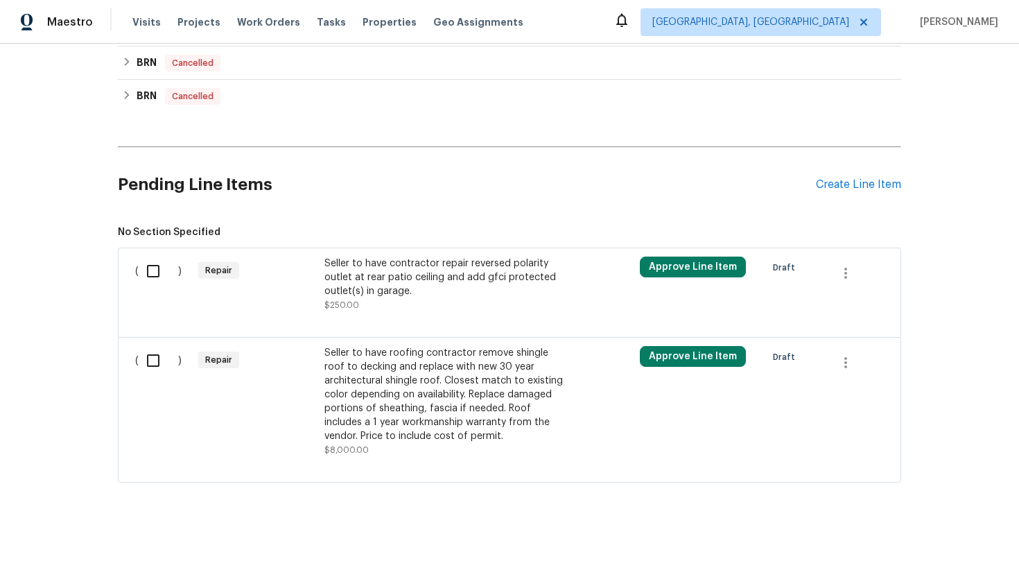
click at [339, 285] on div "Seller to have contractor repair reversed polarity outlet at rear patio ceiling…" at bounding box center [446, 277] width 244 height 42
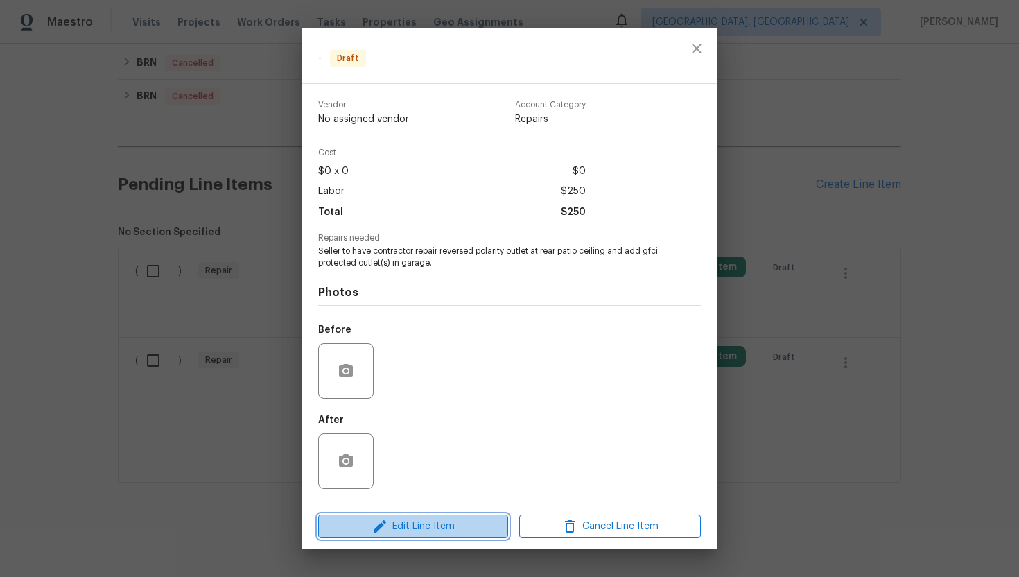
click at [415, 528] on span "Edit Line Item" at bounding box center [413, 526] width 182 height 17
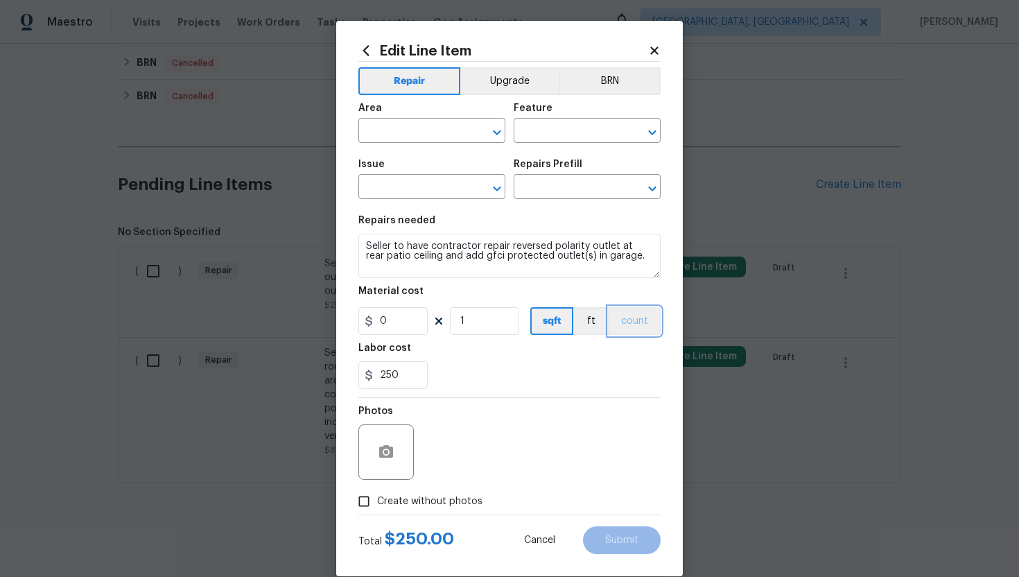
click at [643, 313] on button "count" at bounding box center [635, 321] width 52 height 28
click at [388, 453] on circle "button" at bounding box center [386, 452] width 4 height 4
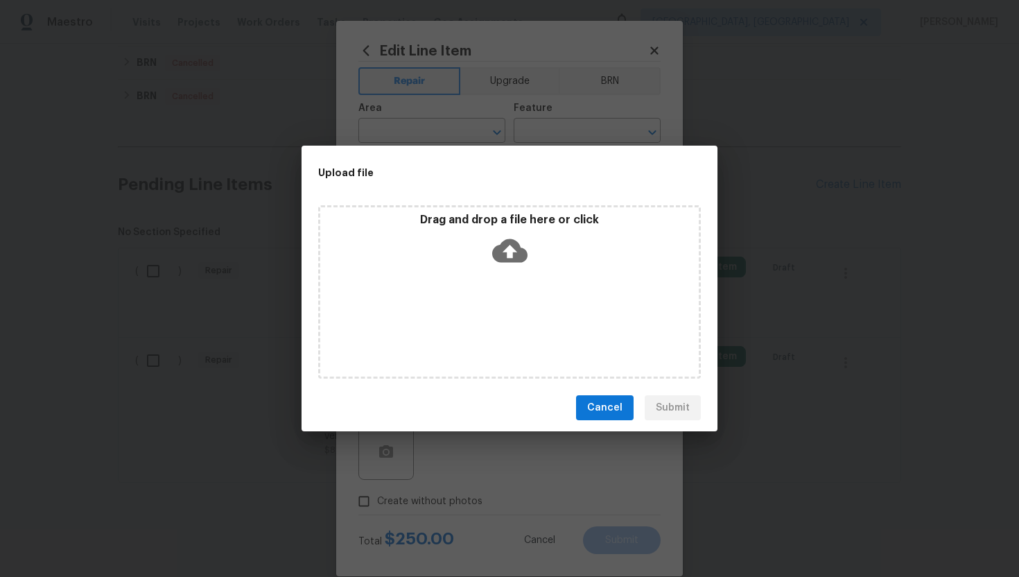
click at [508, 254] on icon at bounding box center [509, 250] width 35 height 35
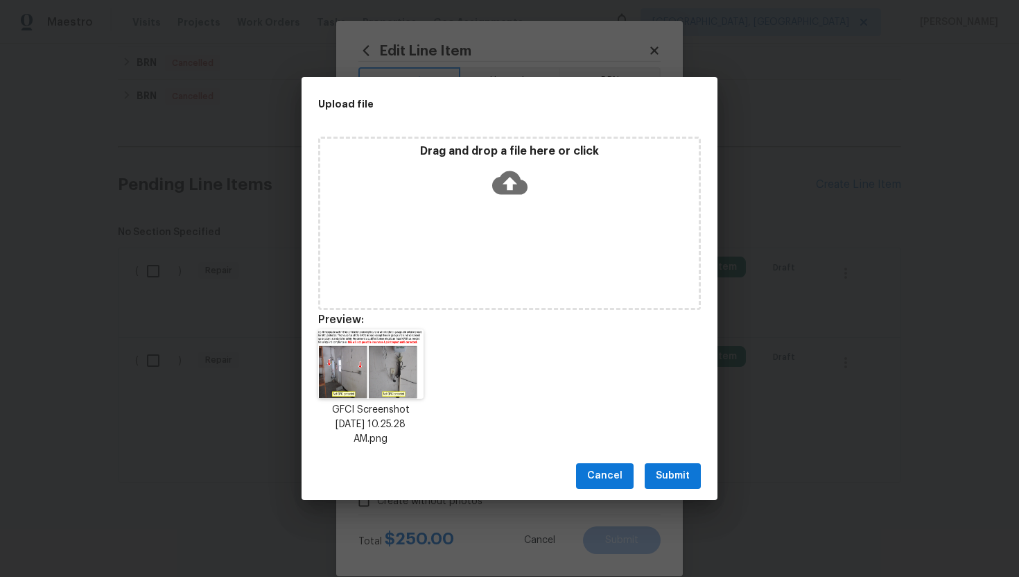
click at [670, 470] on span "Submit" at bounding box center [673, 475] width 34 height 17
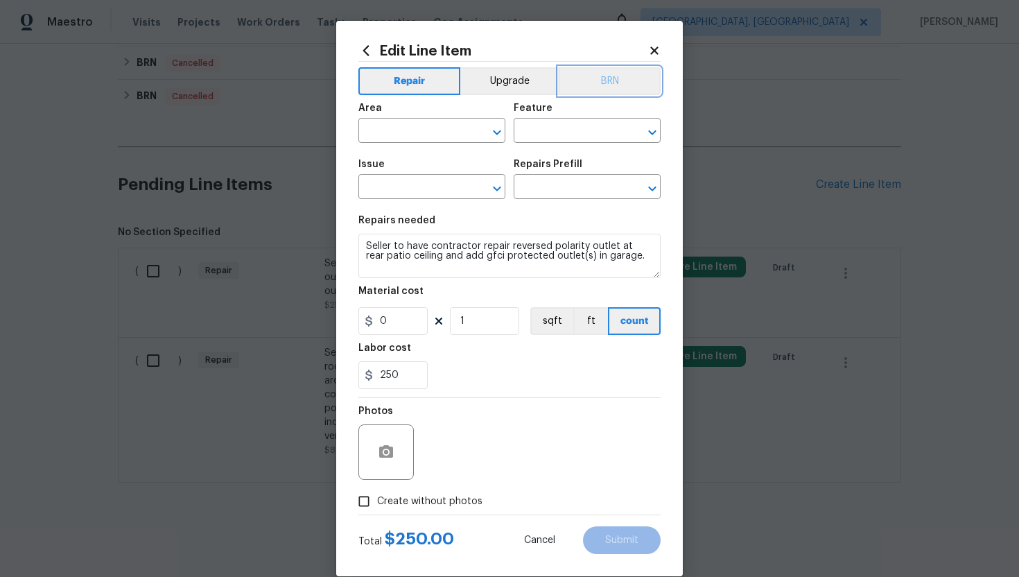
click at [582, 86] on button "BRN" at bounding box center [610, 81] width 102 height 28
click at [418, 120] on div "Area" at bounding box center [431, 112] width 147 height 18
click at [411, 125] on input "text" at bounding box center [412, 131] width 108 height 21
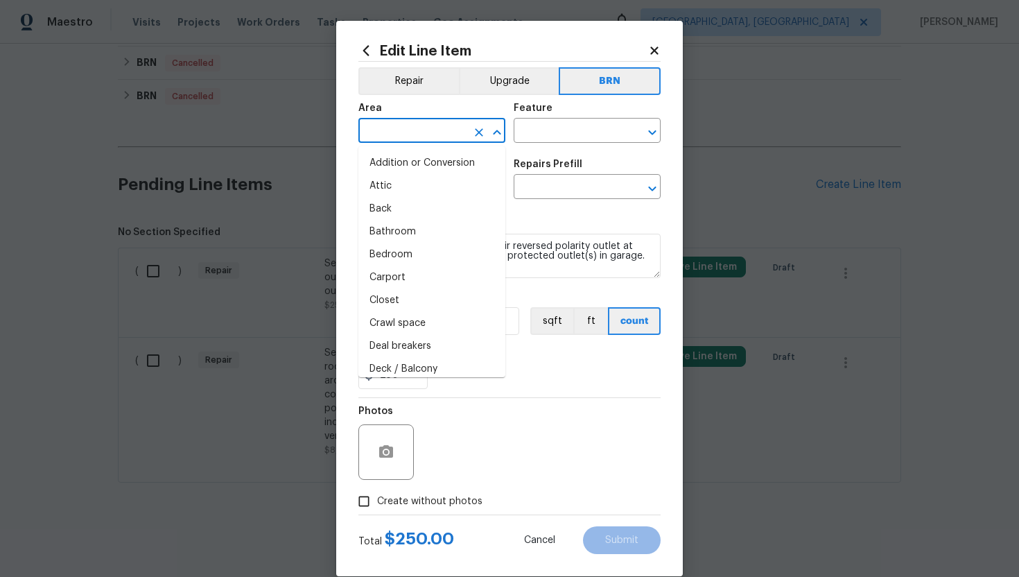
type input "e"
type input "le"
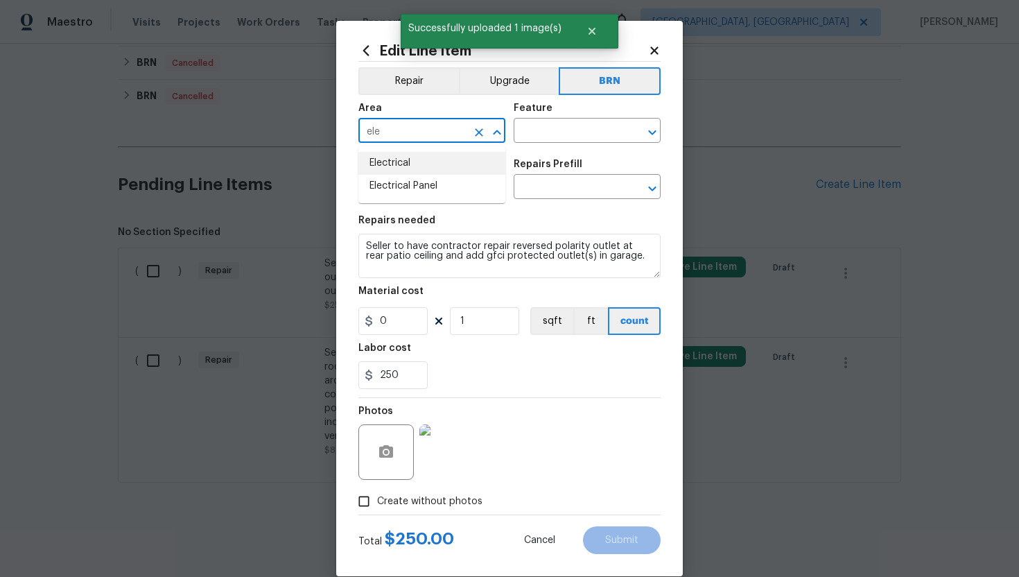
click at [403, 161] on li "Electrical" at bounding box center [431, 163] width 147 height 23
type input "Electrical"
click at [557, 131] on input "text" at bounding box center [568, 131] width 108 height 21
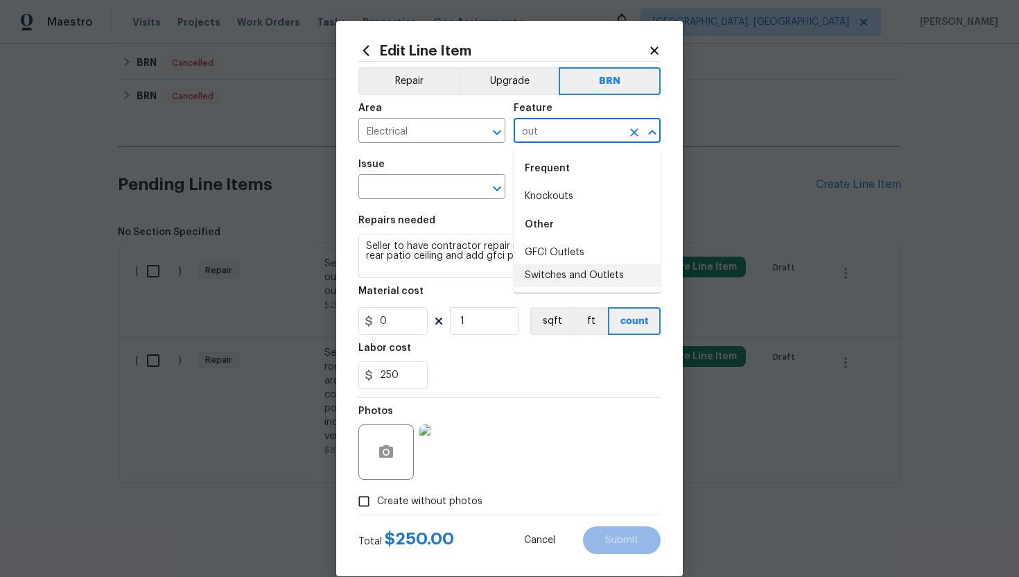
click at [581, 268] on li "Switches and Outlets" at bounding box center [587, 275] width 147 height 23
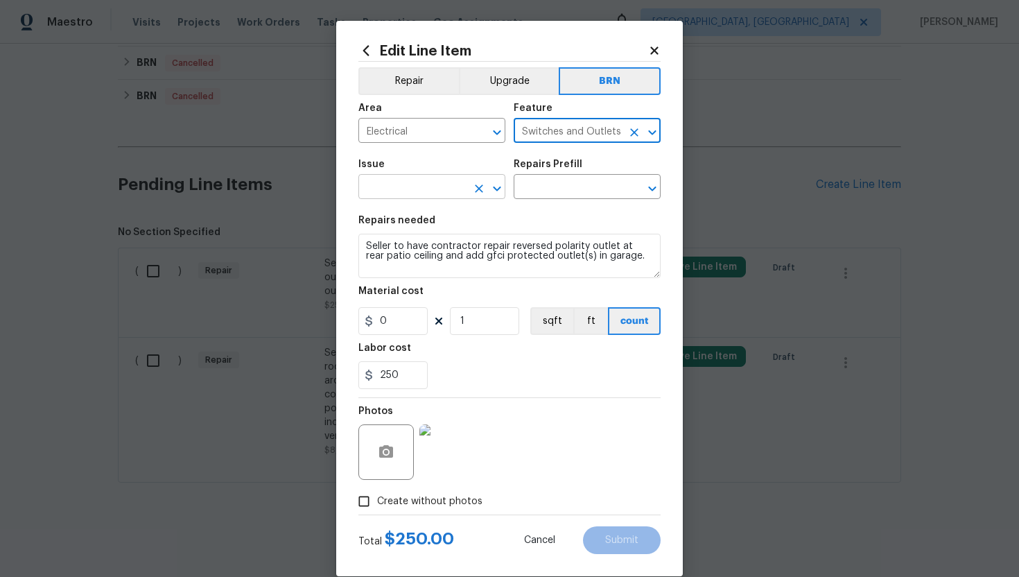
type input "Switches and Outlets"
click at [421, 186] on input "text" at bounding box center [412, 187] width 108 height 21
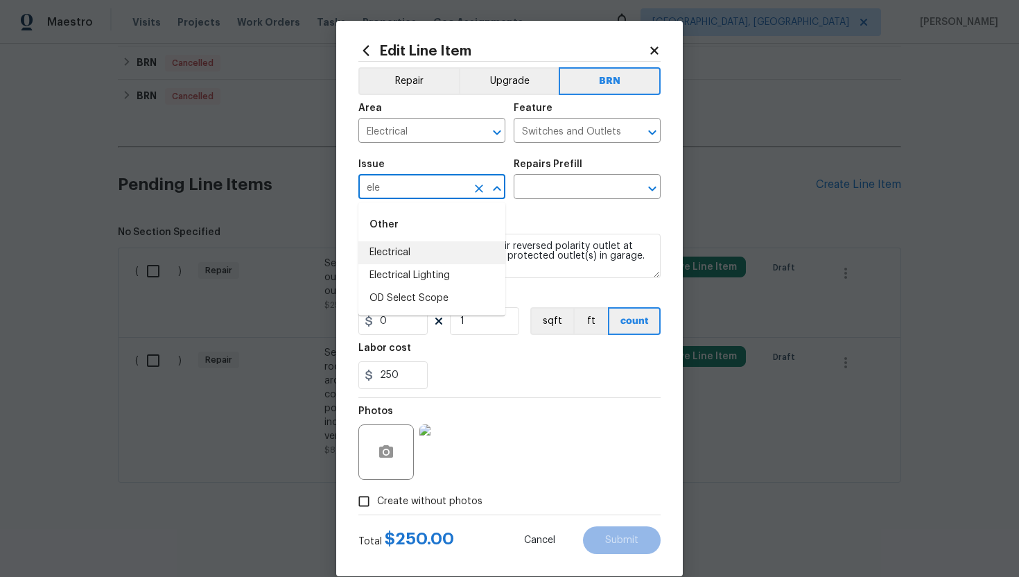
click at [430, 256] on li "Electrical" at bounding box center [431, 252] width 147 height 23
type input "Electrical"
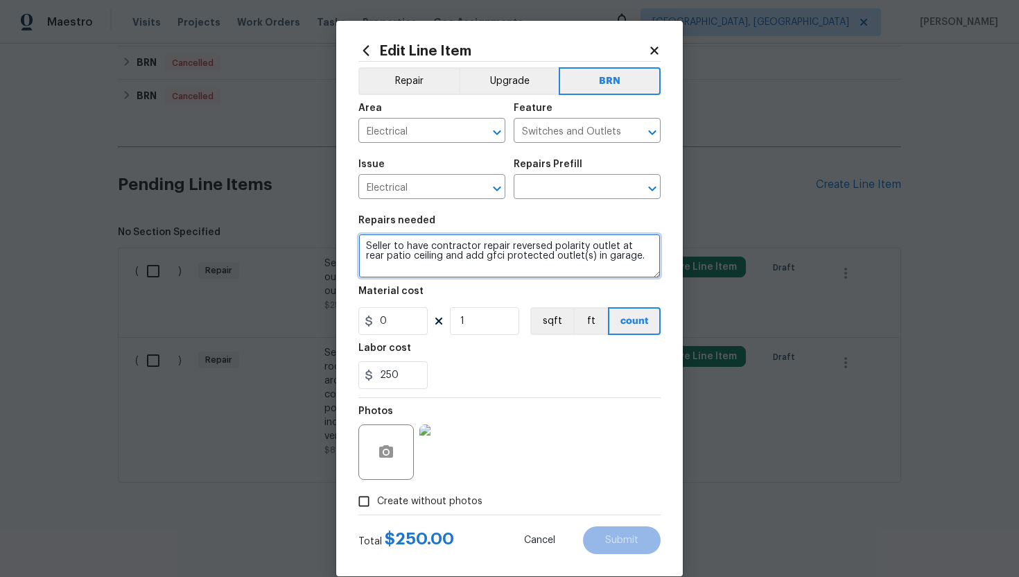
drag, startPoint x: 363, startPoint y: 248, endPoint x: 577, endPoint y: 289, distance: 218.8
click at [579, 289] on section "Repairs needed Seller to have contractor repair reversed polarity outlet at rea…" at bounding box center [509, 302] width 302 height 190
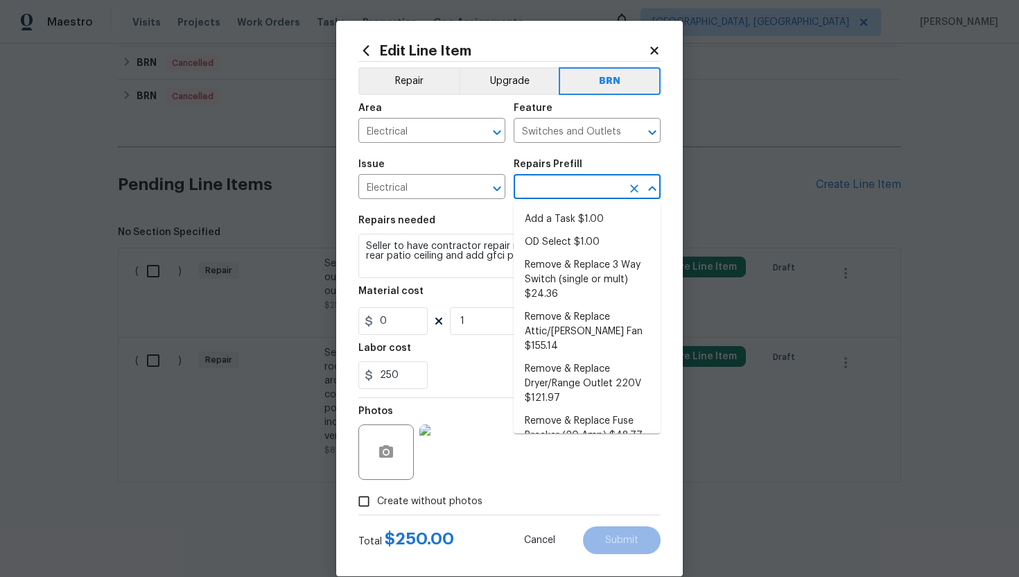
click at [582, 194] on input "text" at bounding box center [568, 187] width 108 height 21
click at [565, 358] on li "Remove & Replace Dryer/Range Outlet 220V $121.97" at bounding box center [587, 384] width 147 height 52
type input "Remove & Replace Dryer/Range Outlet 220V $121.97"
type textarea "Remove and replace the 220 AMP range/dryer outlet with new. Ensure all connecti…"
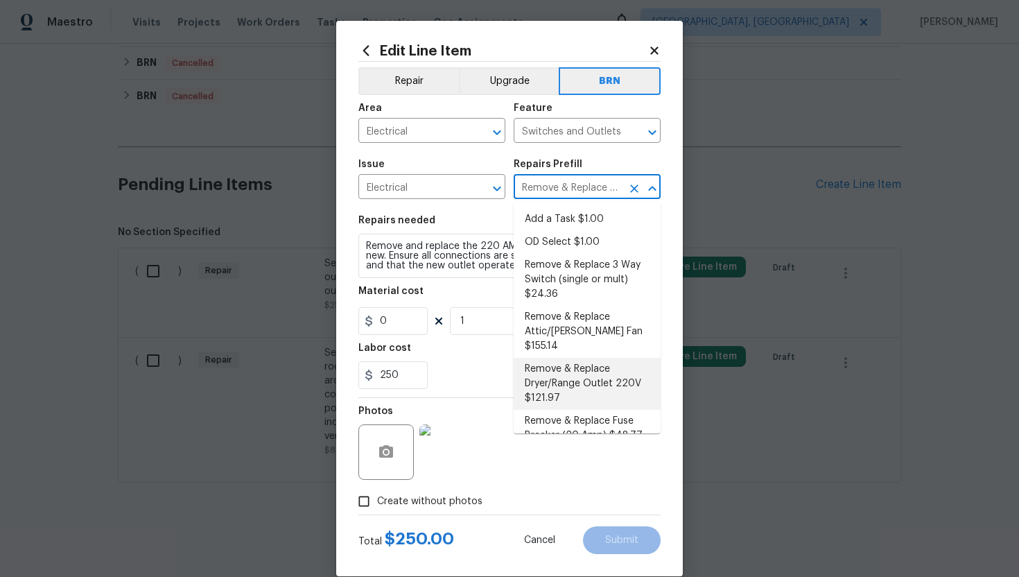
type input "121.97"
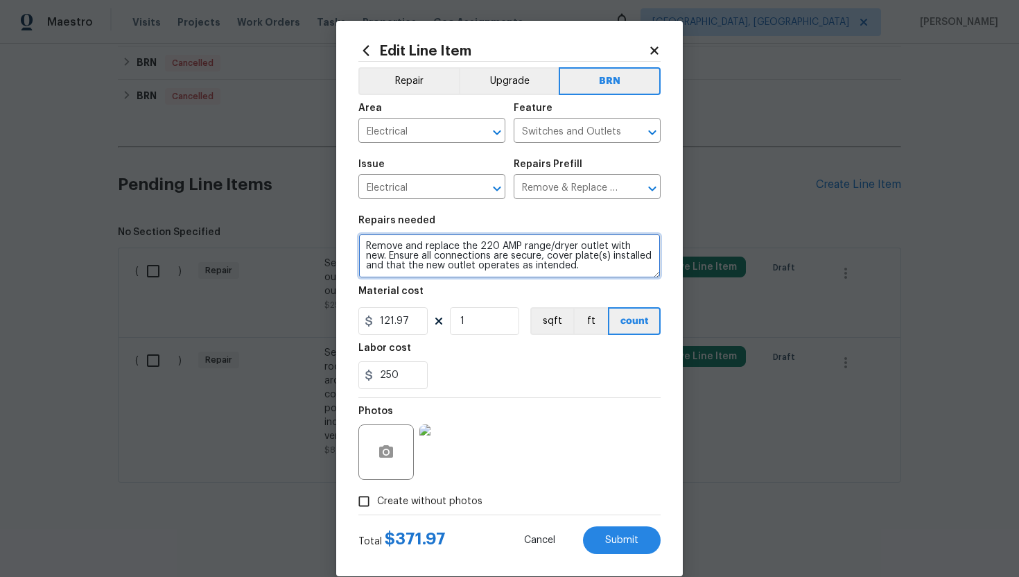
drag, startPoint x: 363, startPoint y: 247, endPoint x: 496, endPoint y: 303, distance: 144.5
click at [496, 303] on section "Repairs needed Remove and replace the 220 AMP range/dryer outlet with new. Ensu…" at bounding box center [509, 302] width 302 height 190
paste textarea "Seller to have contractor repair reversed polarity outlet at rear patio ceiling…"
type textarea "Seller to have contractor repair reversed polarity outlet at rear patio ceiling…"
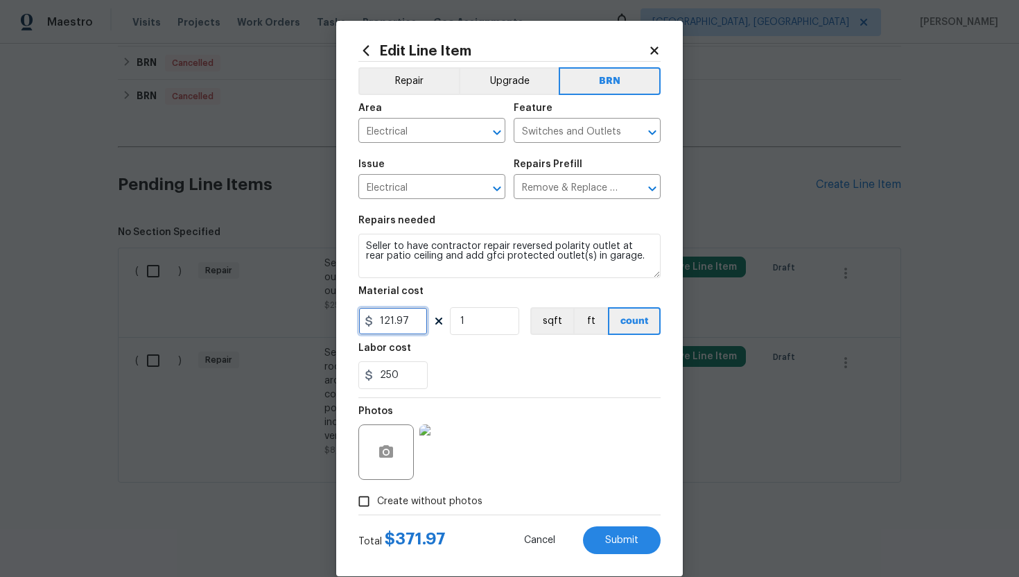
drag, startPoint x: 409, startPoint y: 322, endPoint x: 367, endPoint y: 321, distance: 41.6
click at [367, 321] on div "121.97" at bounding box center [392, 321] width 69 height 28
type input "0"
click at [523, 402] on div "Photos" at bounding box center [509, 443] width 302 height 90
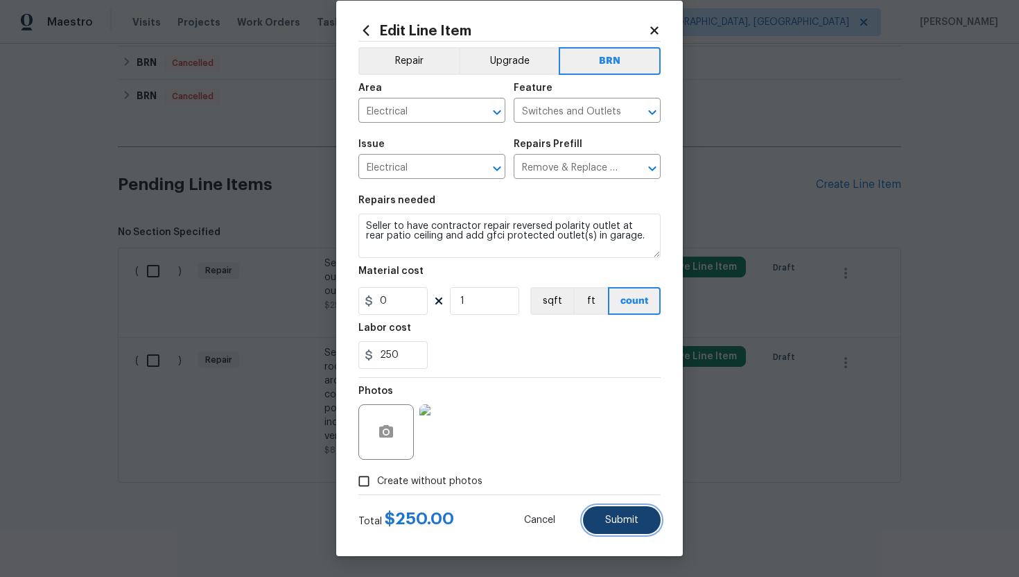
click at [615, 512] on button "Submit" at bounding box center [622, 520] width 78 height 28
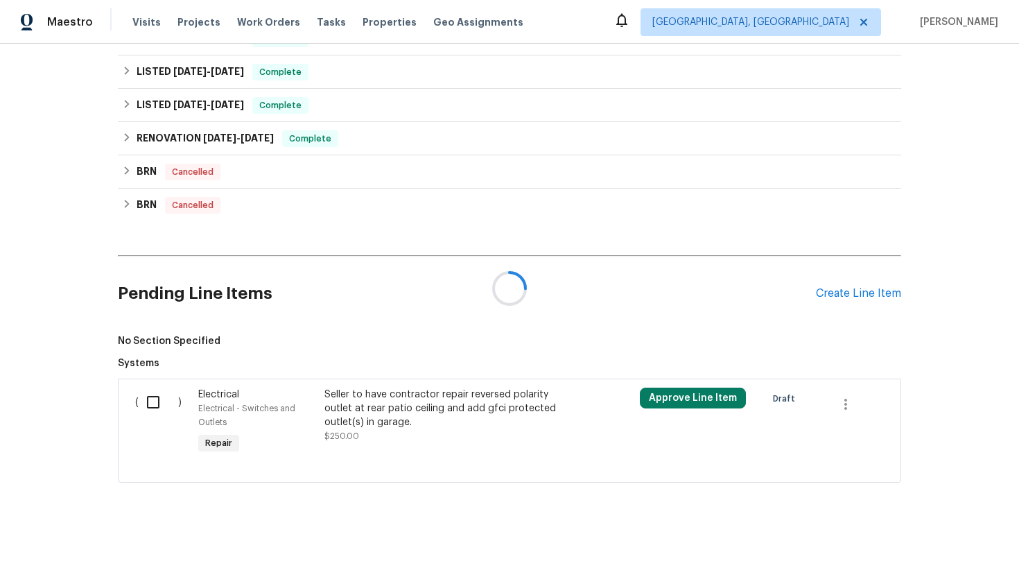
scroll to position [845, 0]
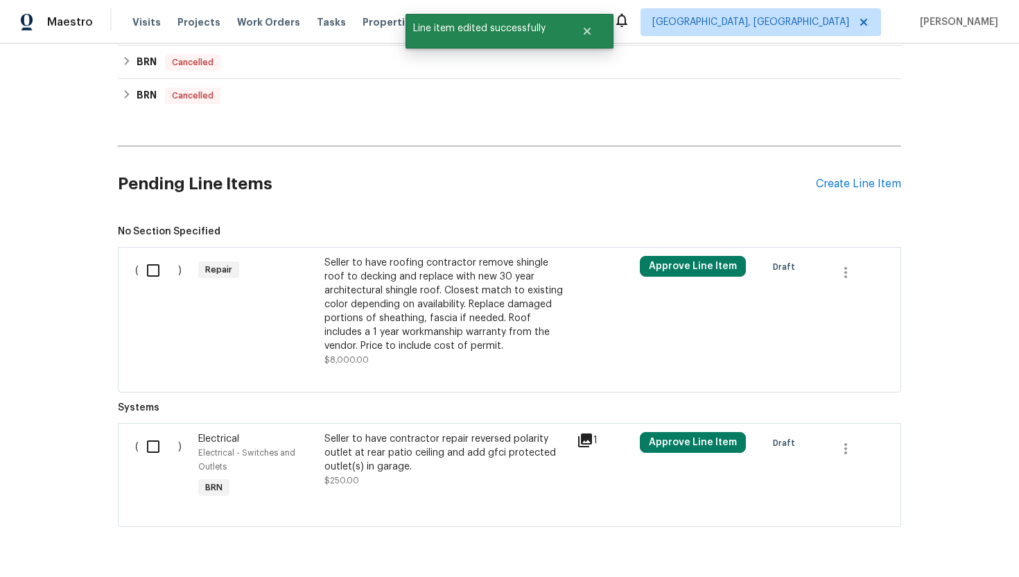
click at [159, 442] on input "checkbox" at bounding box center [159, 446] width 40 height 29
checkbox input "true"
click at [927, 546] on span "Create Work Order" at bounding box center [940, 542] width 92 height 17
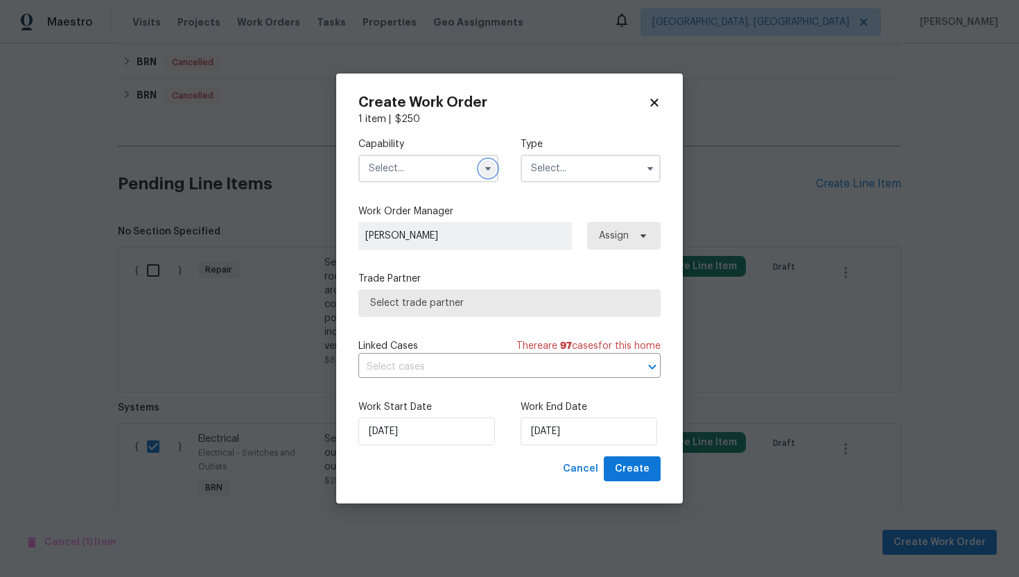
click at [488, 168] on icon "button" at bounding box center [488, 168] width 6 height 3
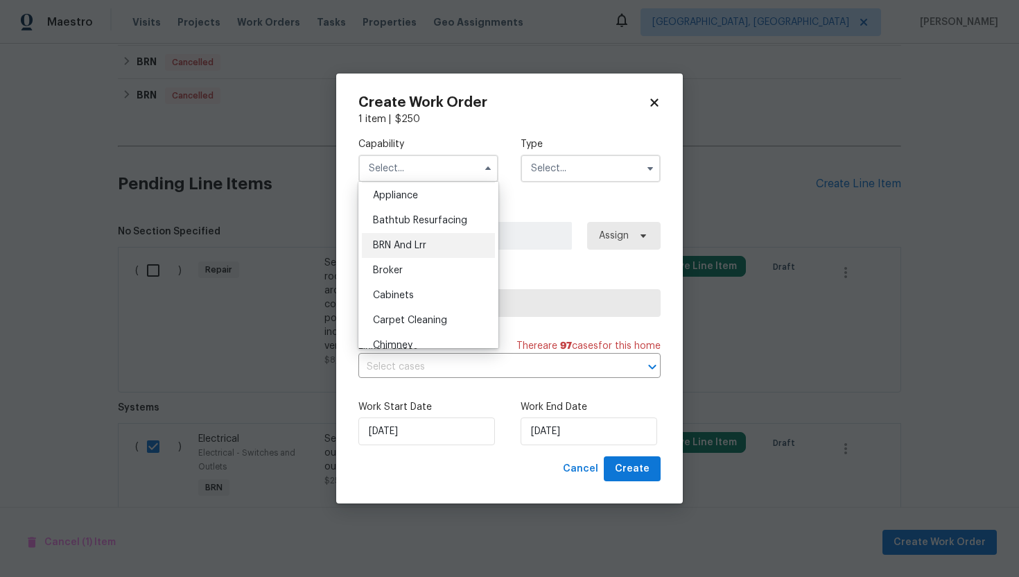
scroll to position [0, 0]
click at [439, 272] on div "BRN And Lrr" at bounding box center [428, 272] width 133 height 25
type input "BRN And Lrr"
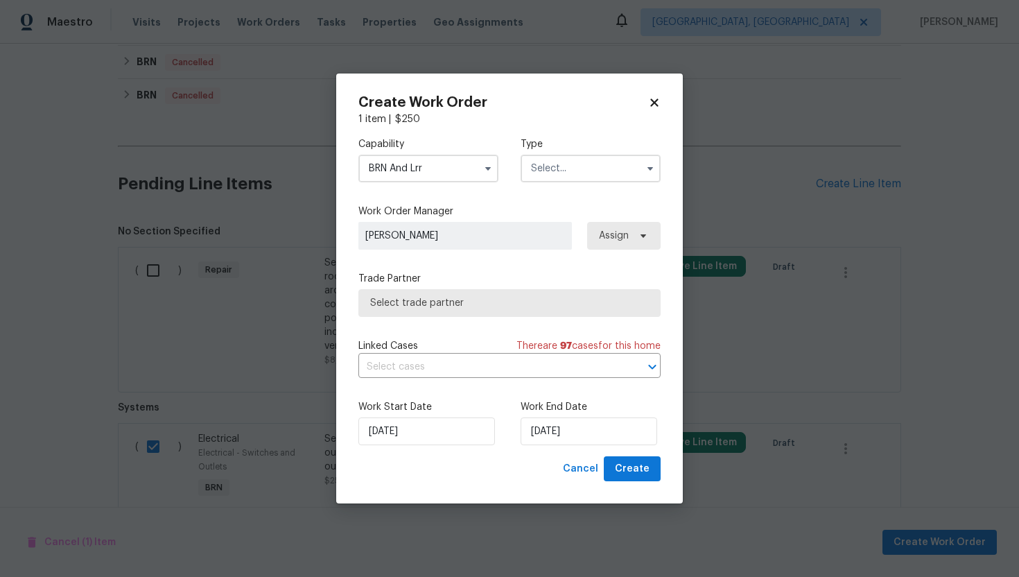
click at [568, 163] on input "text" at bounding box center [591, 169] width 140 height 28
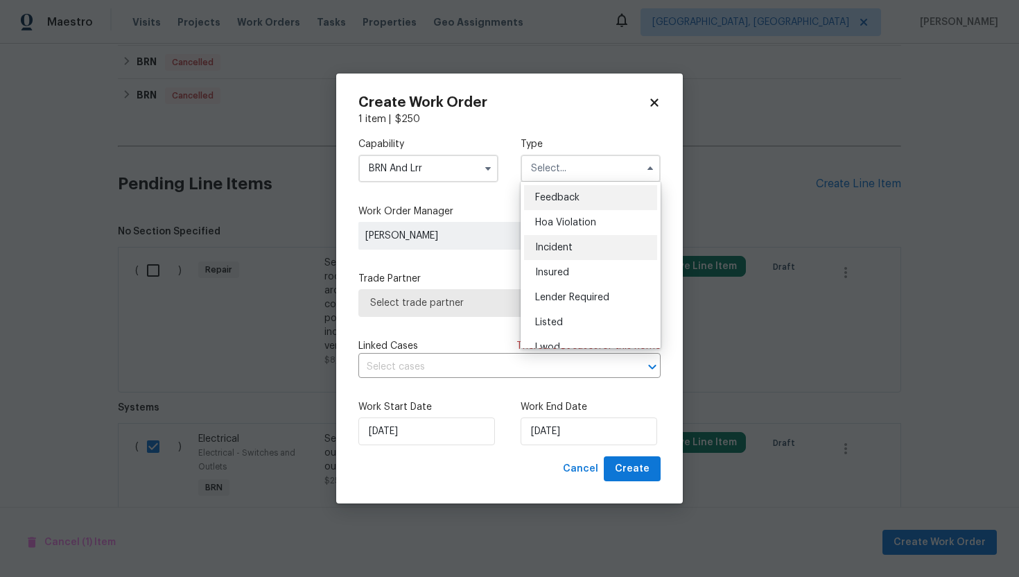
scroll to position [165, 0]
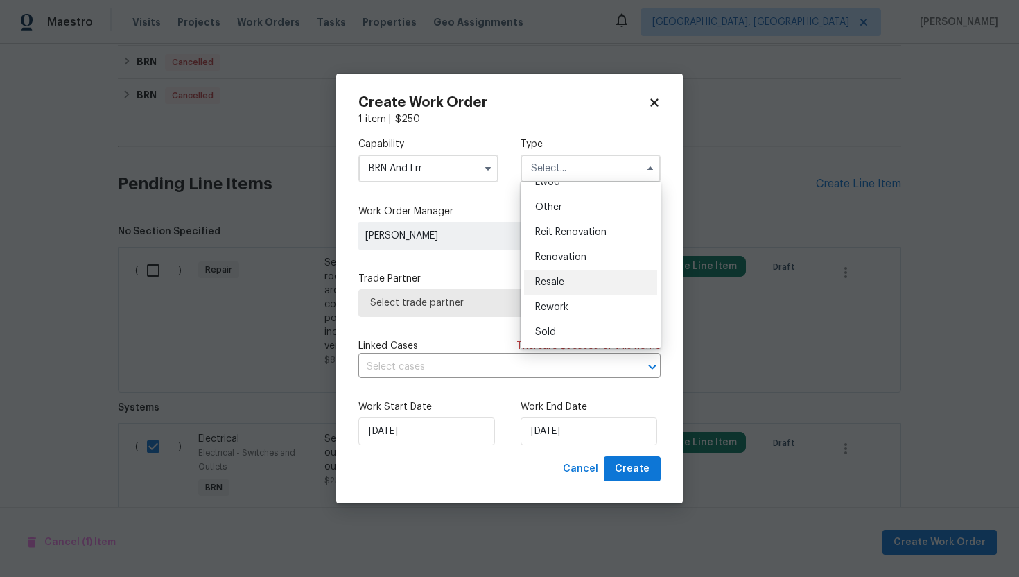
click at [589, 284] on div "Resale" at bounding box center [590, 282] width 133 height 25
type input "Resale"
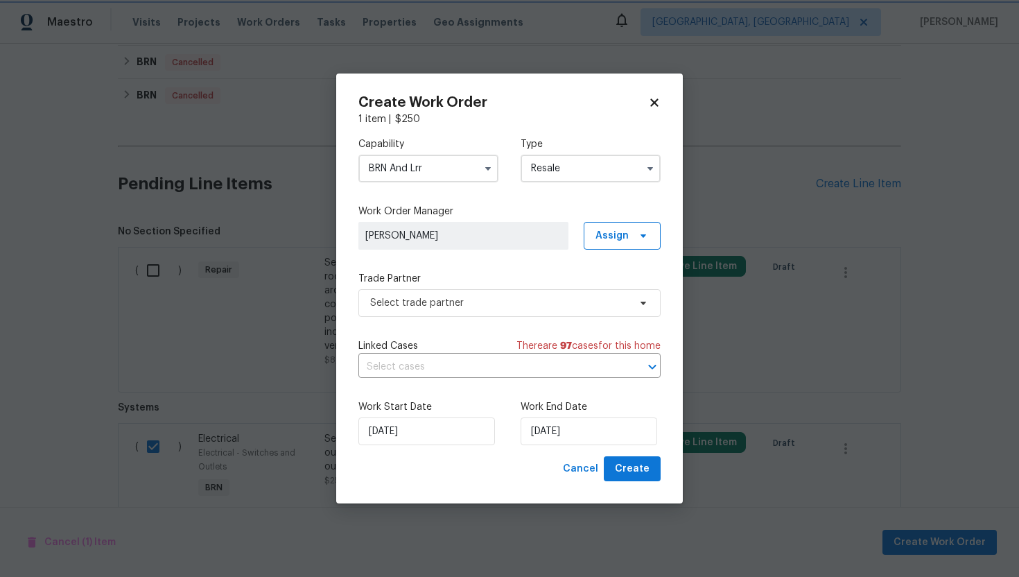
scroll to position [0, 0]
click at [482, 363] on input "text" at bounding box center [489, 366] width 263 height 21
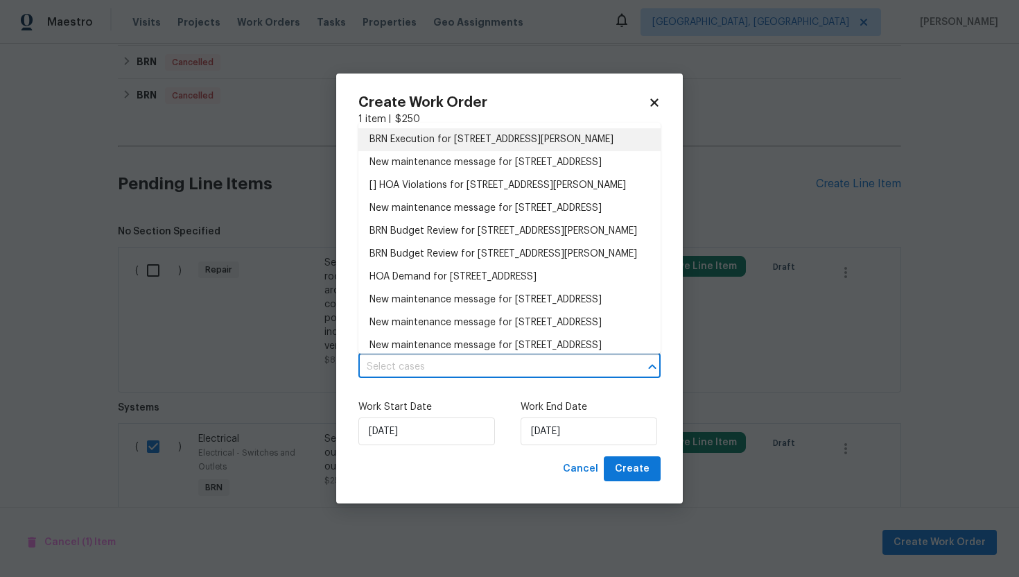
click at [468, 149] on li "BRN Execution for 18122 Sugar Brooke Dr, Tampa, FL 33647" at bounding box center [509, 139] width 302 height 23
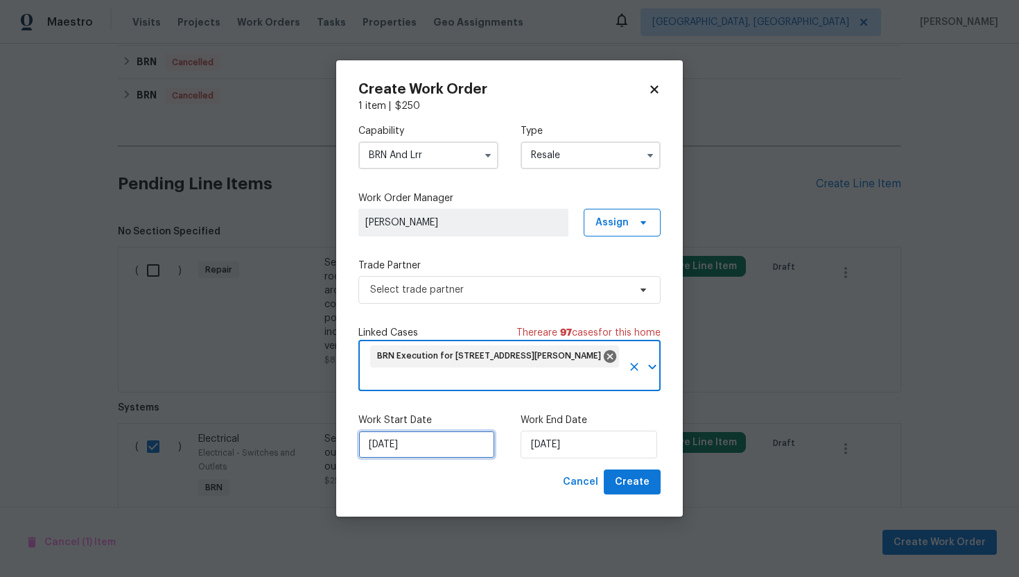
click at [394, 443] on input "[DATE]" at bounding box center [426, 444] width 137 height 28
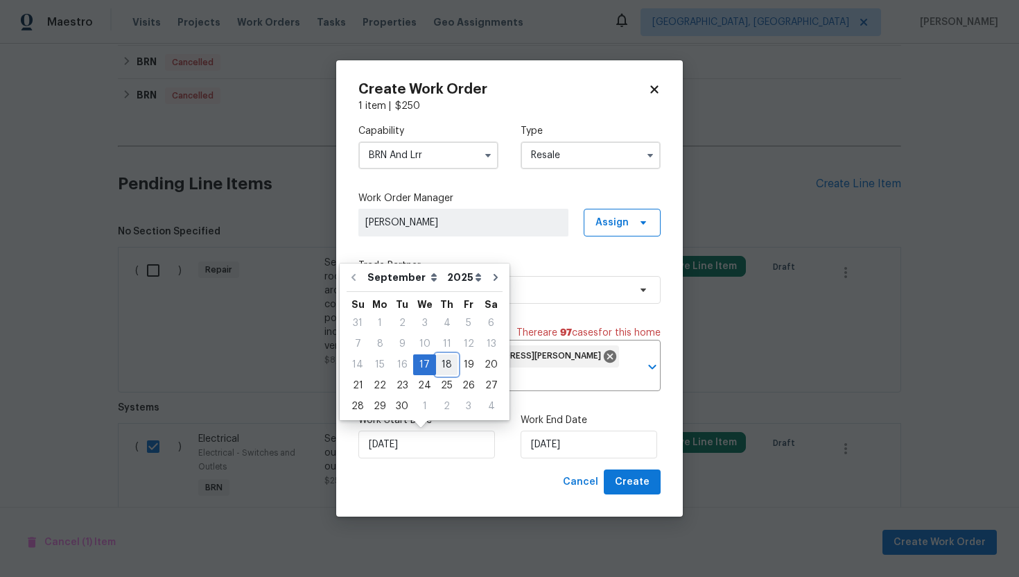
click at [445, 366] on div "18" at bounding box center [446, 364] width 21 height 19
type input "[DATE]"
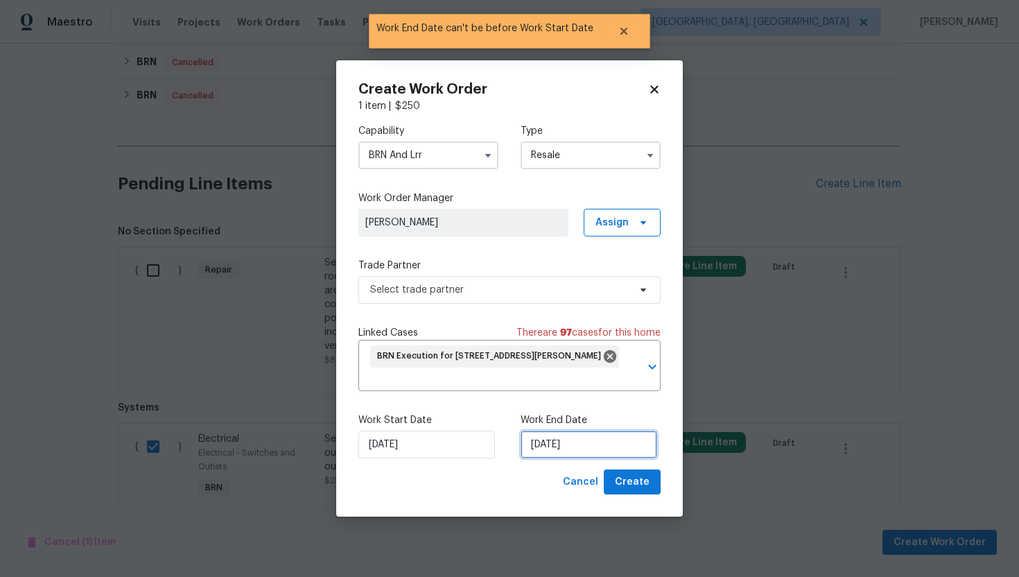
click at [550, 446] on input "[DATE]" at bounding box center [589, 444] width 137 height 28
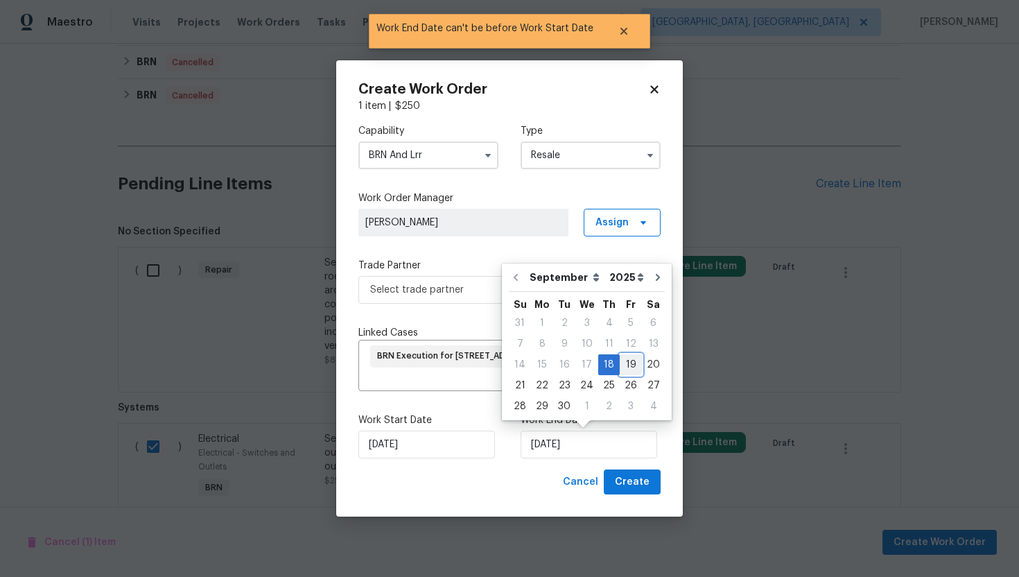
click at [624, 367] on div "19" at bounding box center [631, 364] width 22 height 19
type input "[DATE]"
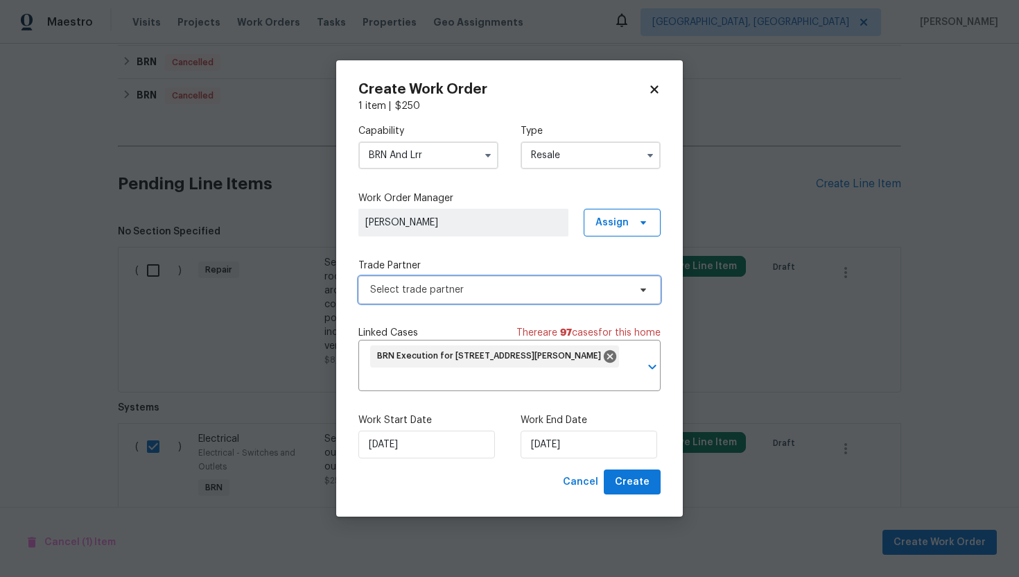
click at [523, 297] on span "Select trade partner" at bounding box center [509, 290] width 302 height 28
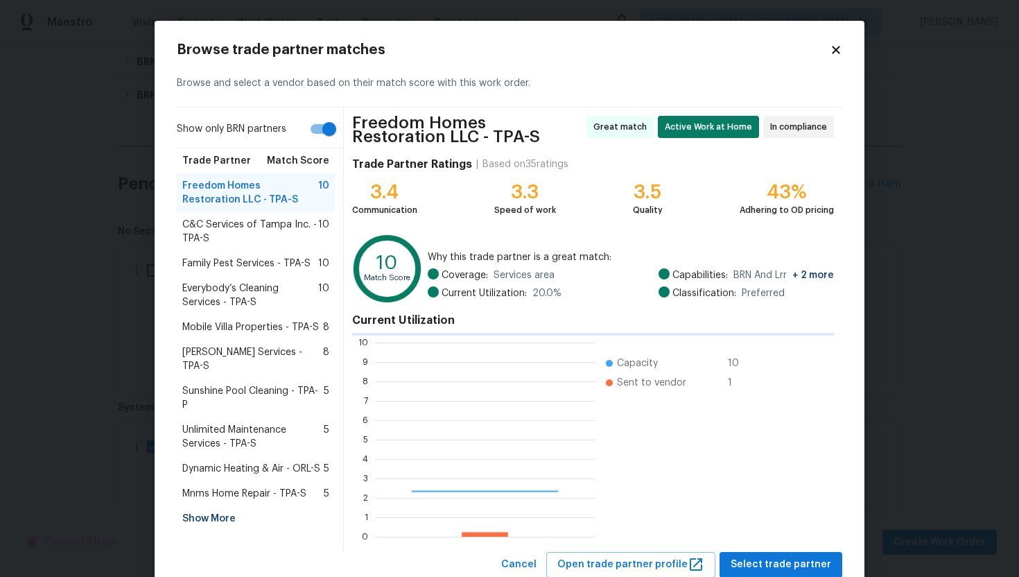
scroll to position [194, 220]
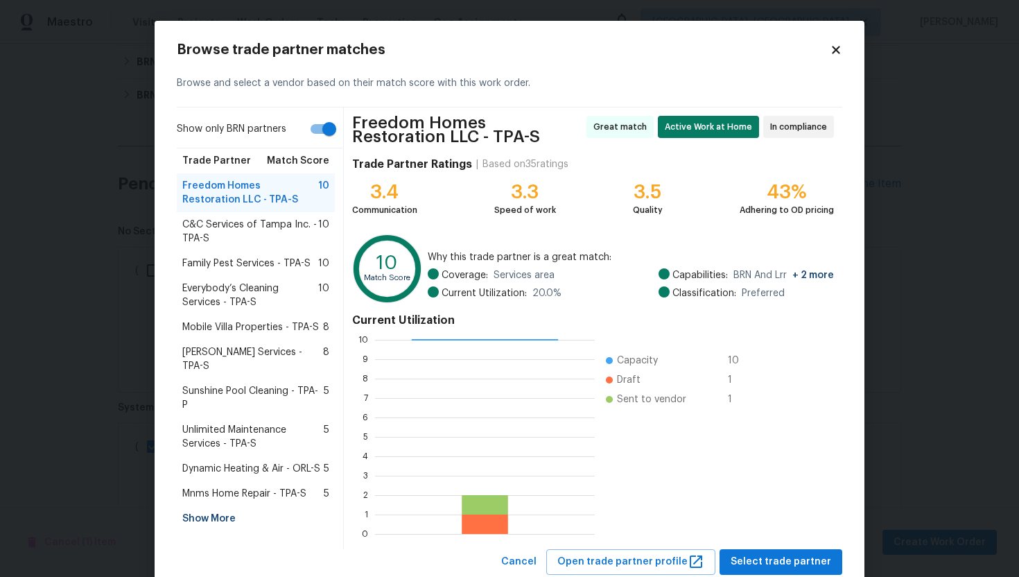
click at [322, 135] on input "Show only BRN partners" at bounding box center [329, 129] width 79 height 26
checkbox input "false"
click at [215, 506] on div "Show More" at bounding box center [256, 518] width 158 height 25
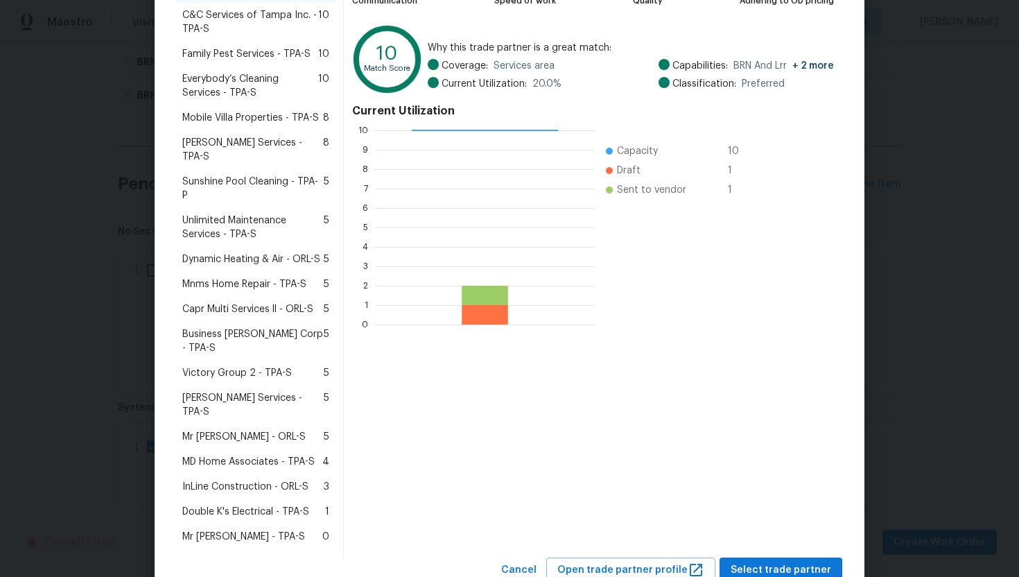
scroll to position [216, 0]
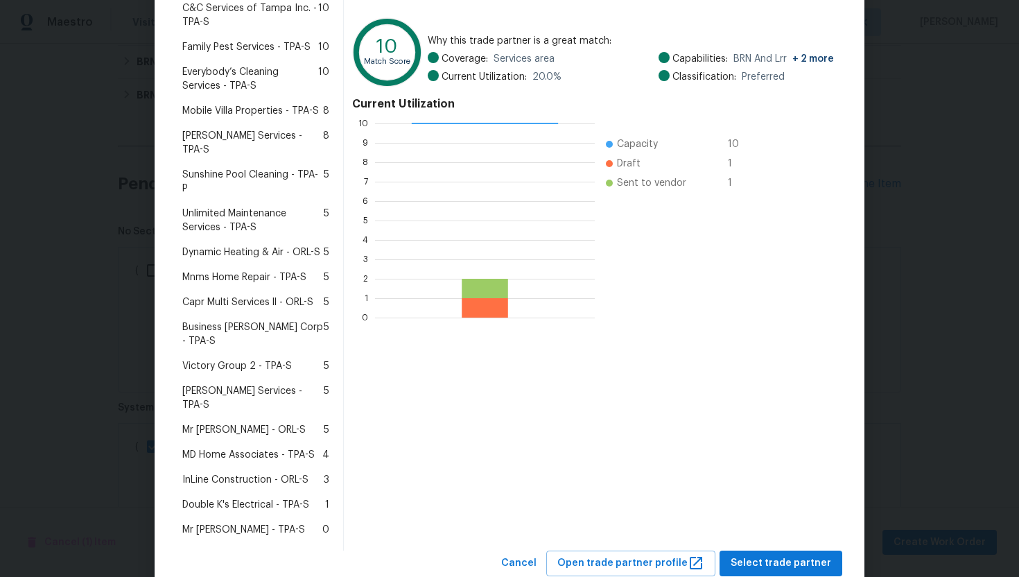
click at [225, 498] on span "Double K's Electrical - TPA-S" at bounding box center [245, 505] width 127 height 14
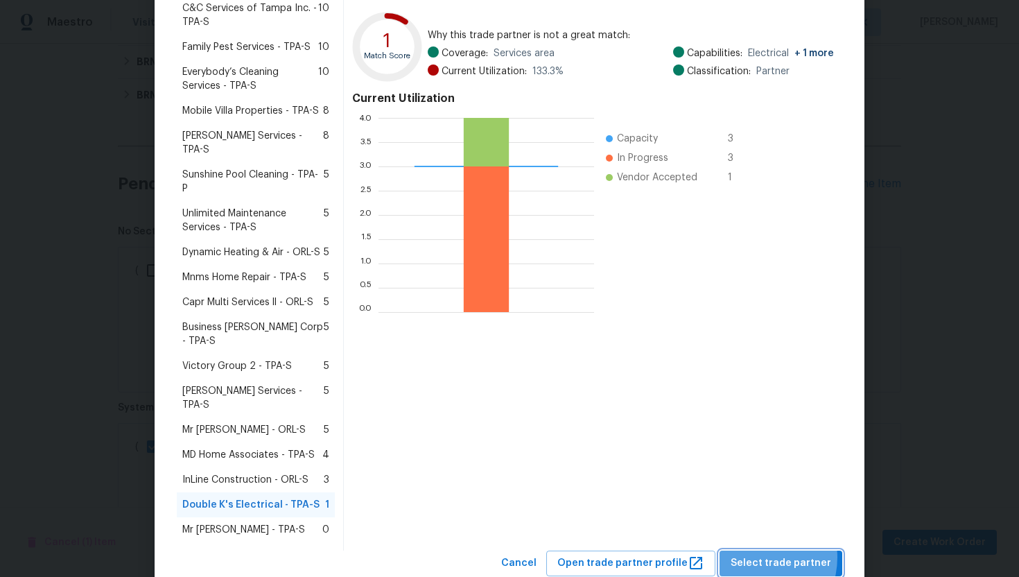
click at [760, 555] on span "Select trade partner" at bounding box center [781, 563] width 101 height 17
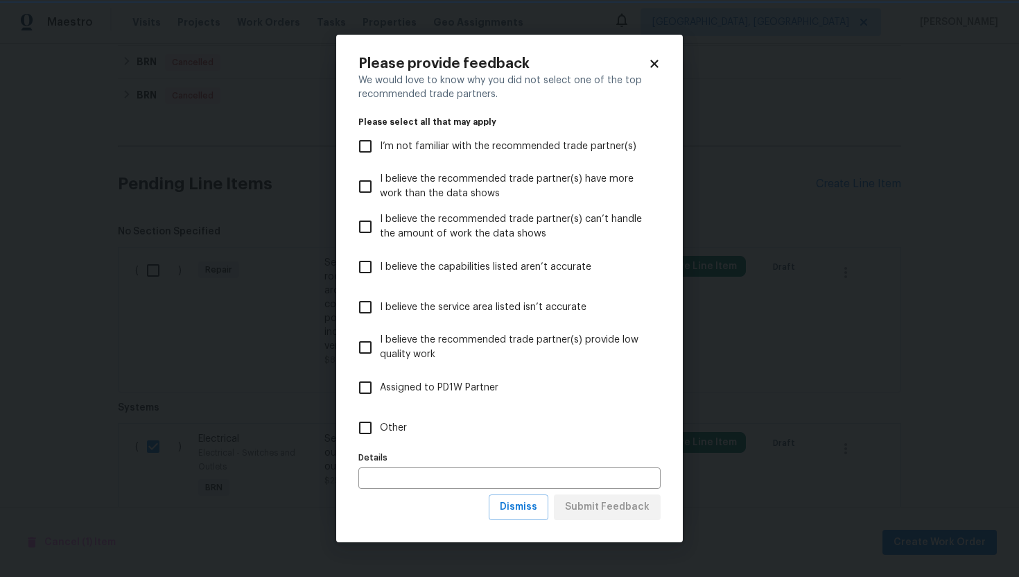
scroll to position [0, 0]
click at [537, 510] on span "Dismiss" at bounding box center [518, 506] width 37 height 17
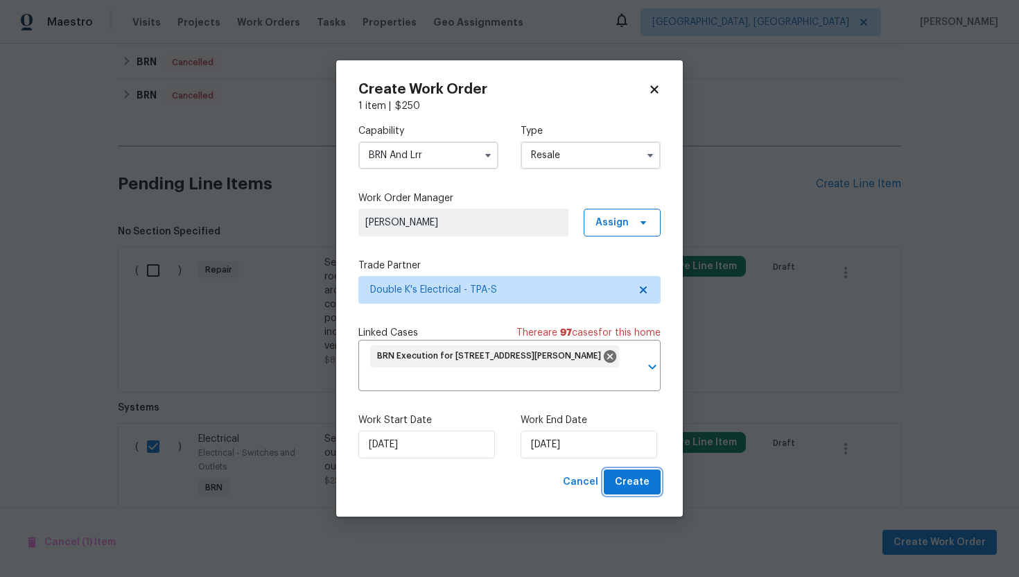
click at [629, 480] on span "Create" at bounding box center [632, 481] width 35 height 17
checkbox input "false"
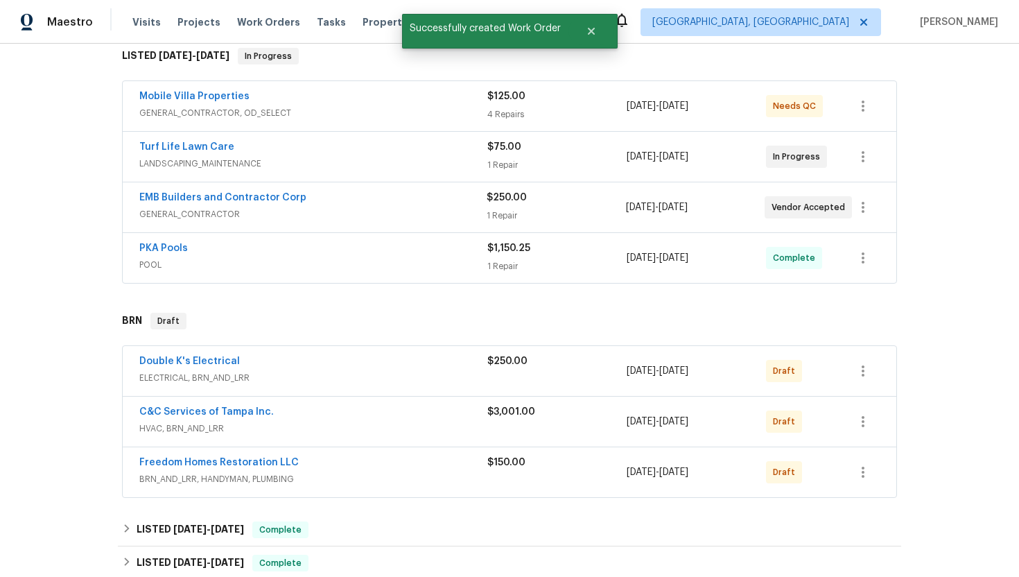
scroll to position [224, 0]
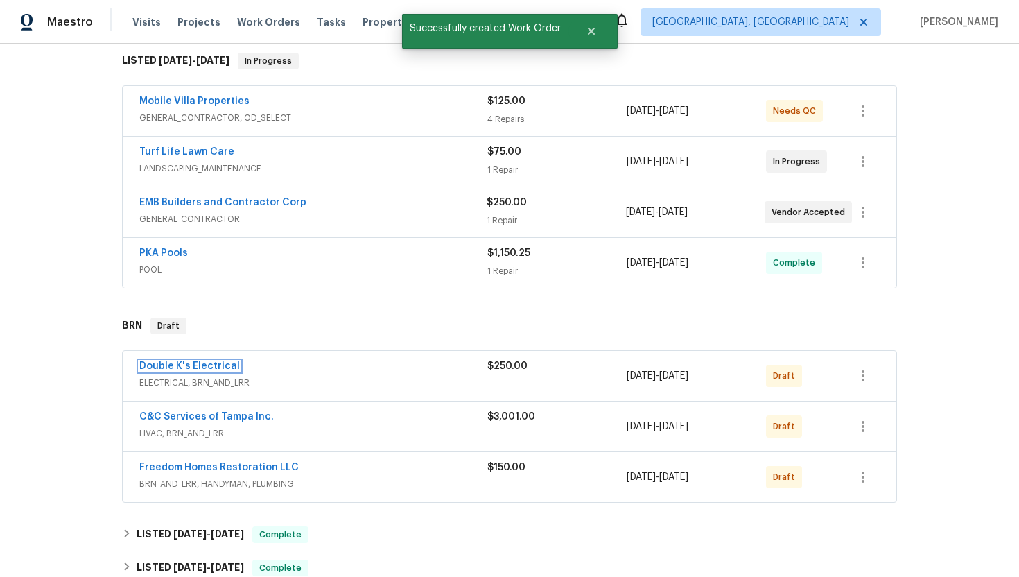
click at [202, 365] on link "Double K's Electrical" at bounding box center [189, 366] width 101 height 10
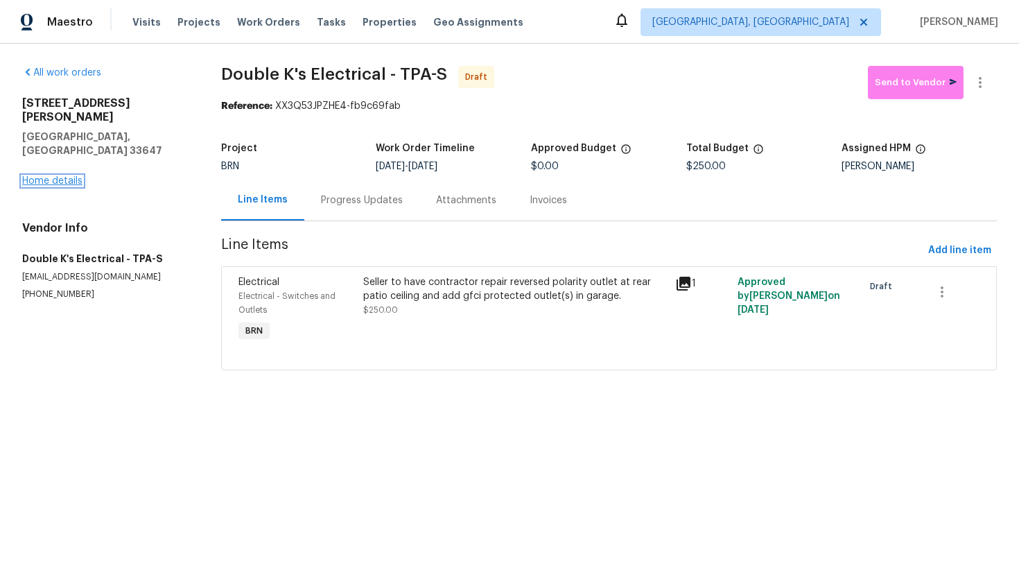
click at [58, 176] on link "Home details" at bounding box center [52, 181] width 60 height 10
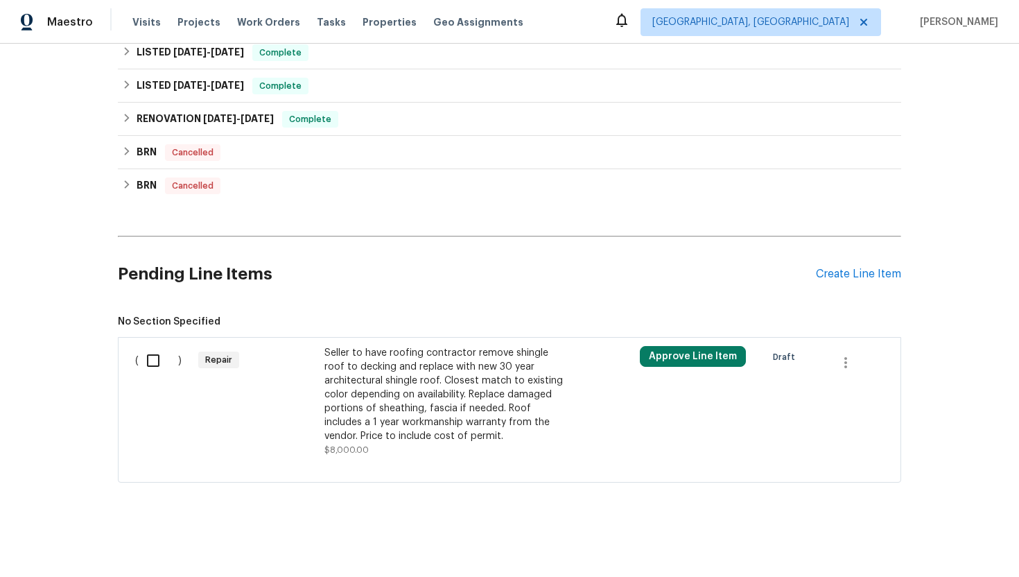
scroll to position [806, 0]
click at [403, 403] on div "Seller to have roofing contractor remove shingle roof to decking and replace wi…" at bounding box center [446, 394] width 244 height 97
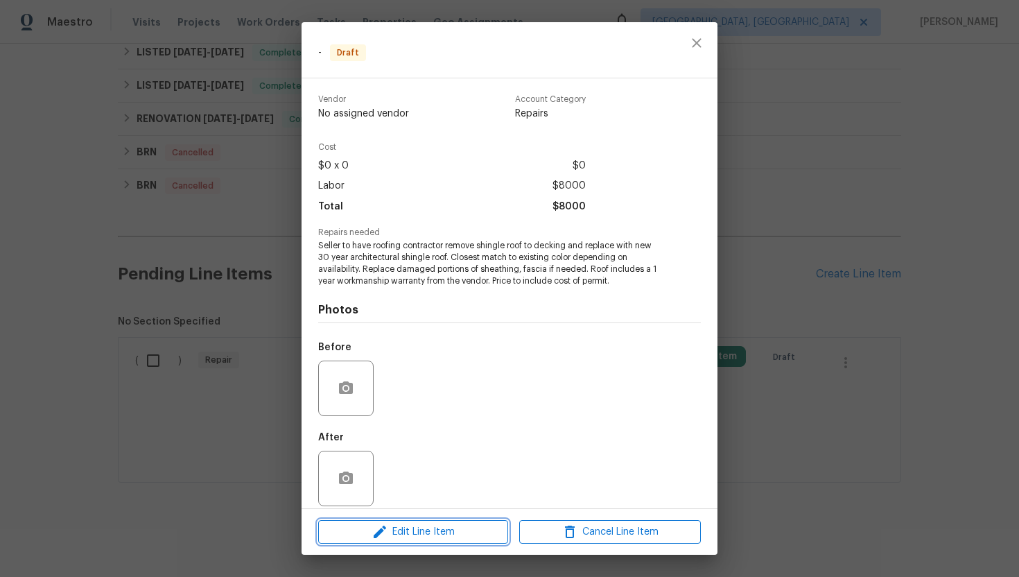
click at [402, 529] on span "Edit Line Item" at bounding box center [413, 531] width 182 height 17
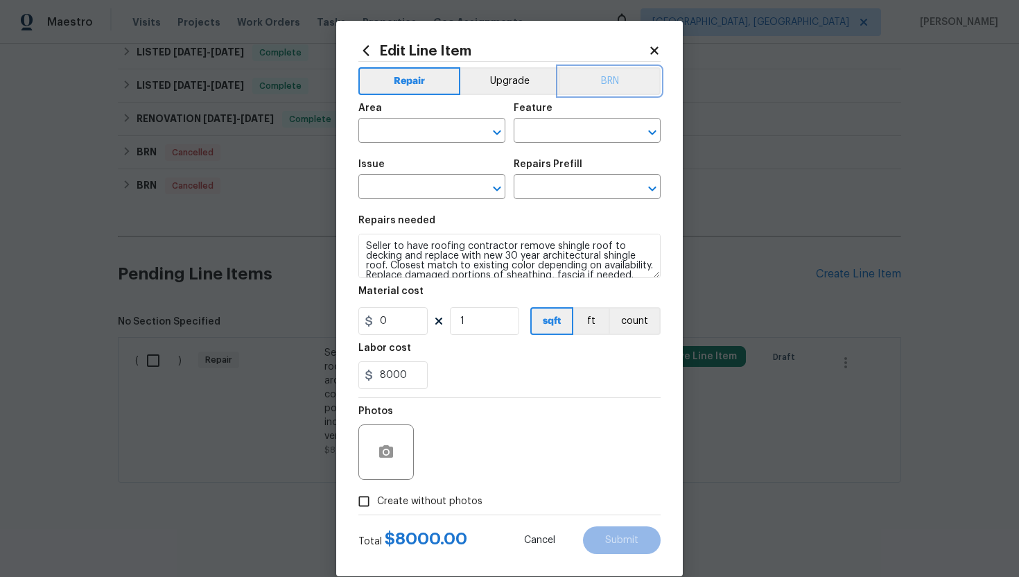
click at [629, 82] on button "BRN" at bounding box center [610, 81] width 102 height 28
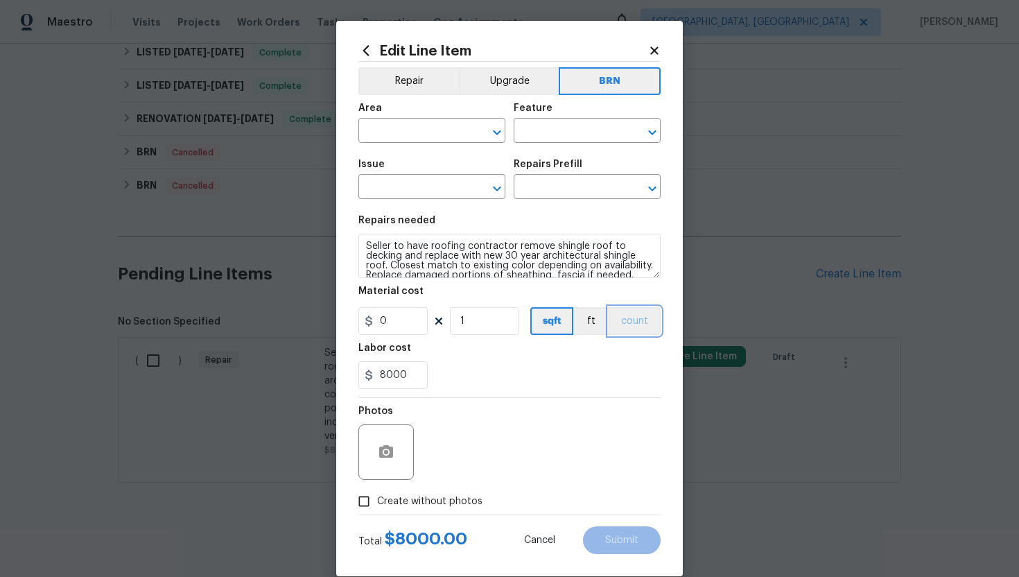
click at [629, 318] on button "count" at bounding box center [635, 321] width 52 height 28
click at [402, 139] on input "text" at bounding box center [412, 131] width 108 height 21
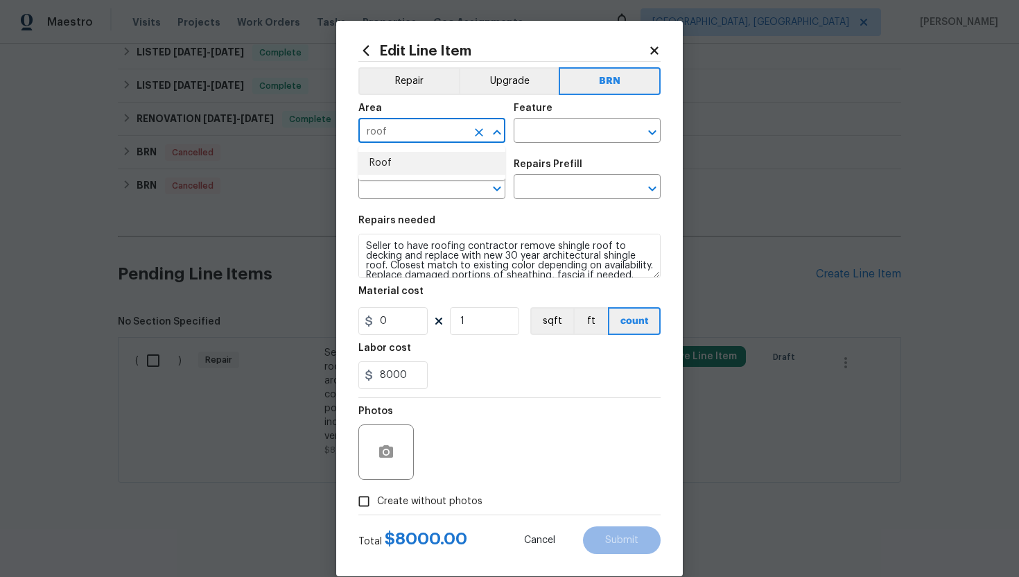
click at [415, 162] on li "Roof" at bounding box center [431, 163] width 147 height 23
type input "Roof"
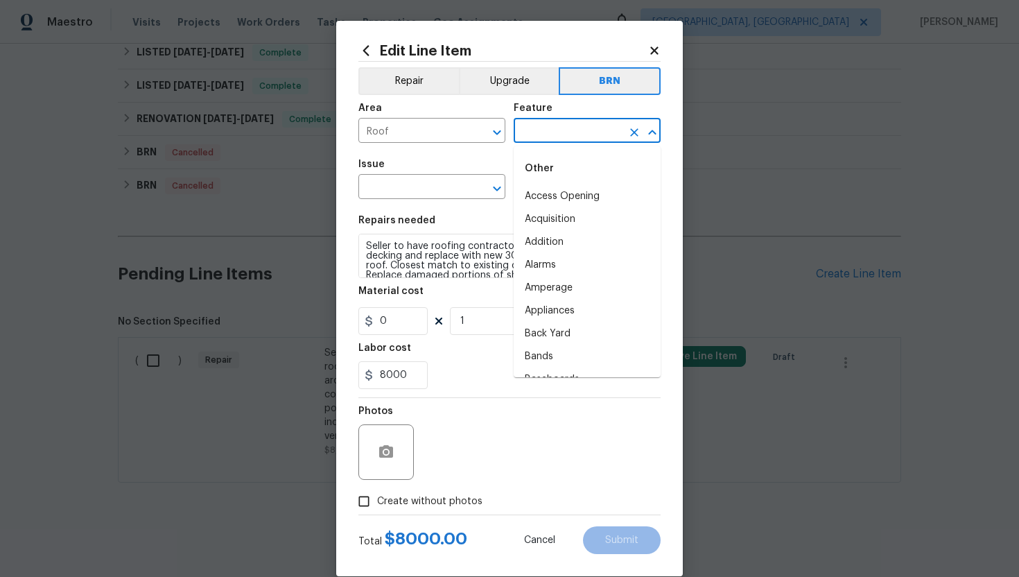
click at [543, 131] on input "text" at bounding box center [568, 131] width 108 height 21
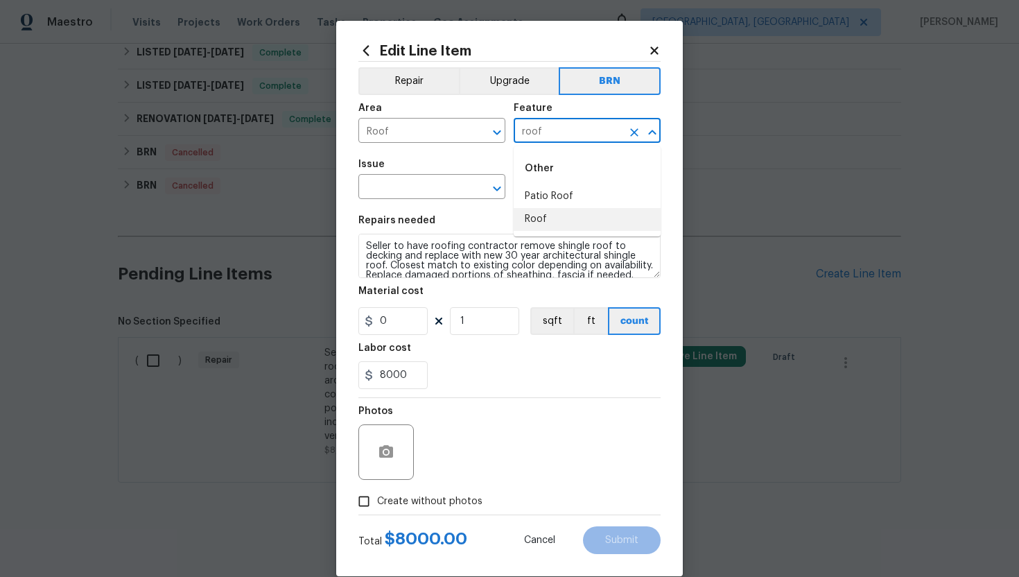
click at [537, 219] on li "Roof" at bounding box center [587, 219] width 147 height 23
type input "Roof"
click at [419, 194] on input "text" at bounding box center [412, 187] width 108 height 21
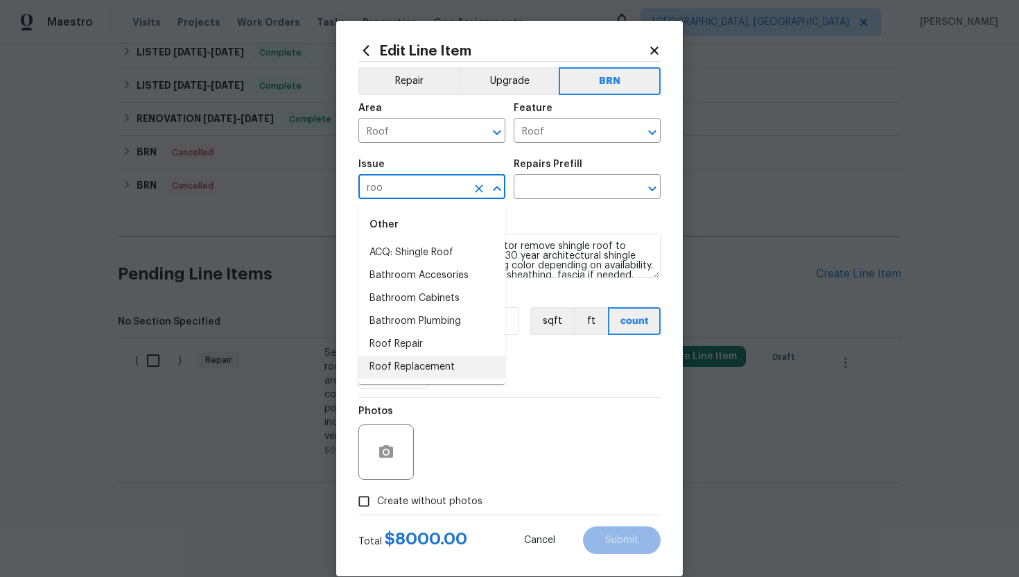
click at [421, 359] on li "Roof Replacement" at bounding box center [431, 367] width 147 height 23
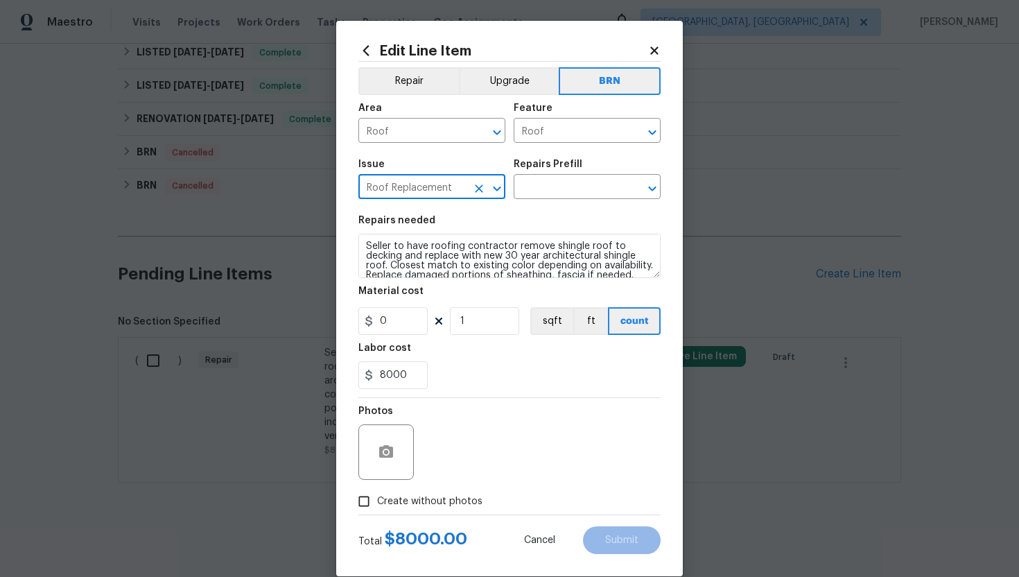
type input "Roof Replacement"
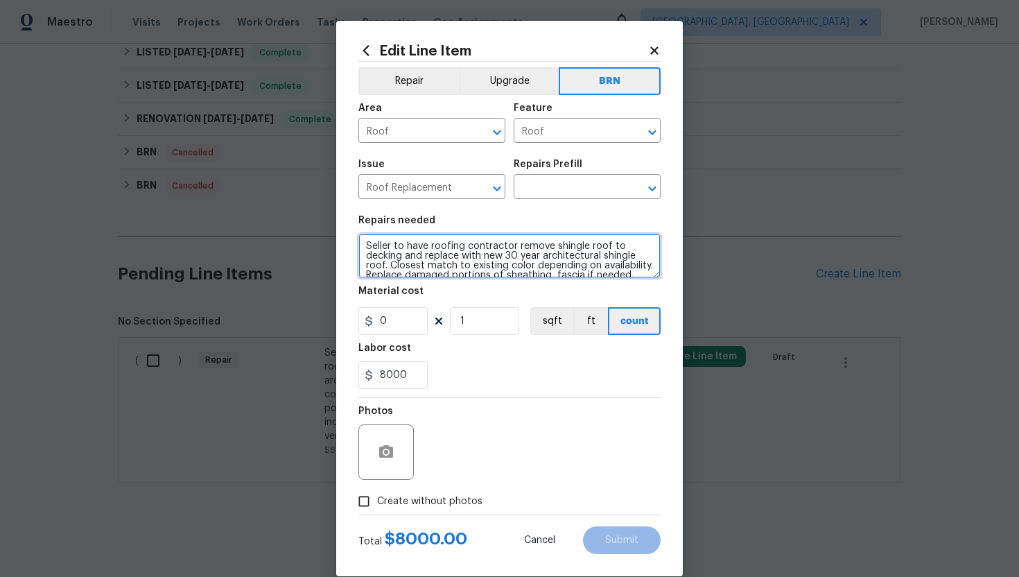
scroll to position [29, 0]
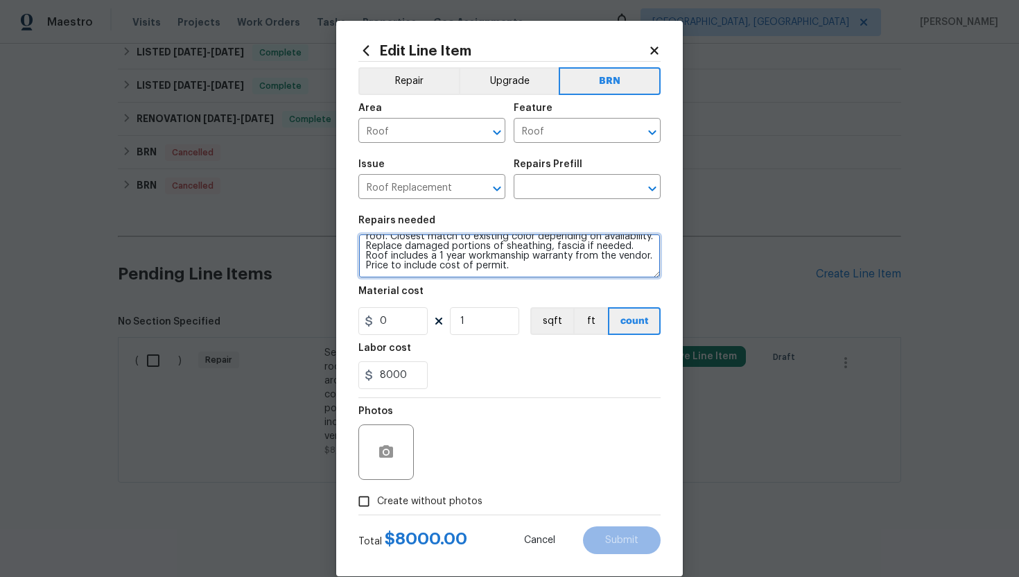
drag, startPoint x: 364, startPoint y: 244, endPoint x: 462, endPoint y: 320, distance: 124.5
click at [462, 320] on section "Repairs needed Seller to have roofing contractor remove shingle roof to decking…" at bounding box center [509, 302] width 302 height 190
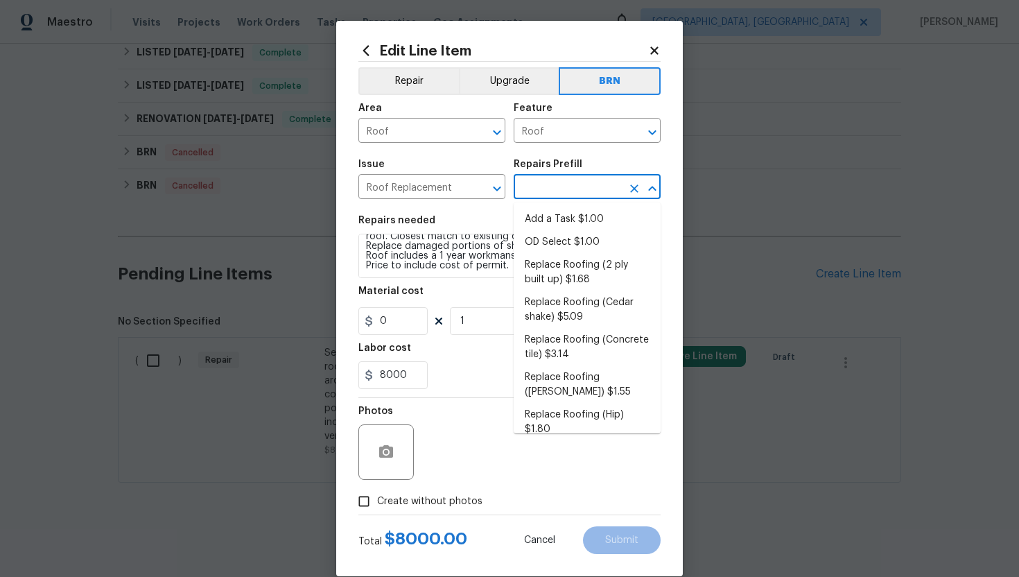
click at [538, 191] on input "text" at bounding box center [568, 187] width 108 height 21
click at [559, 330] on li "Replace Roofing (Concrete tile) $3.14" at bounding box center [587, 347] width 147 height 37
type input "Eaves and Trim"
type input "Replace Roofing (Concrete tile) $3.14"
type textarea "Concrete Tile Roof: Remove the existing roof covering, prep the substrate and i…"
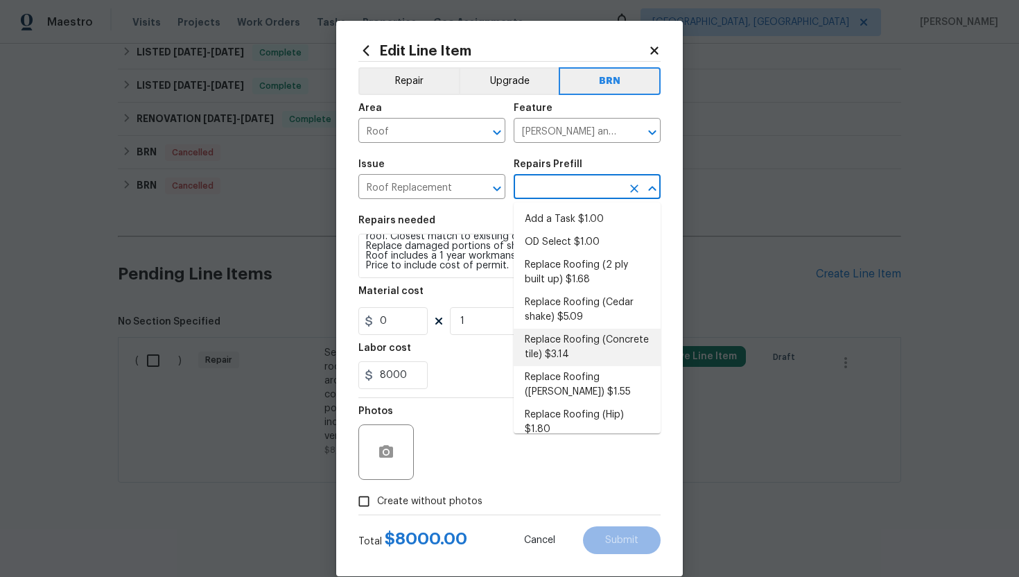
type input "3.14"
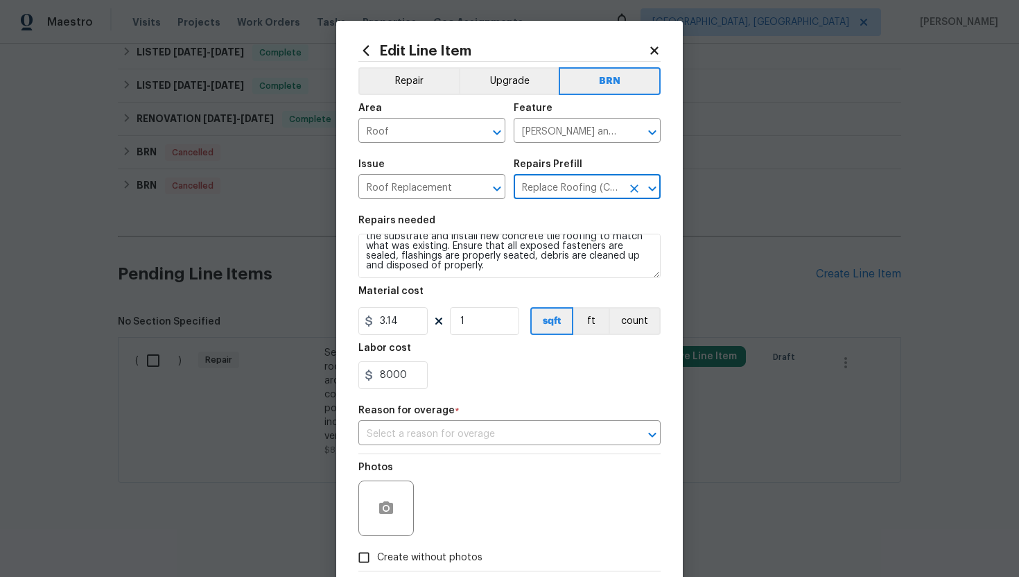
scroll to position [0, 0]
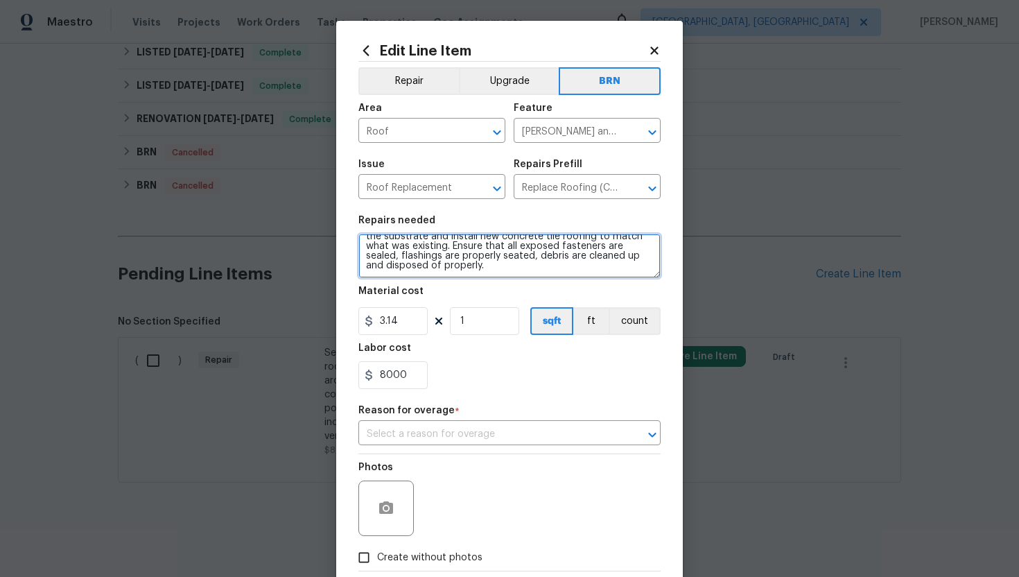
drag, startPoint x: 365, startPoint y: 247, endPoint x: 453, endPoint y: 301, distance: 103.9
click at [453, 301] on section "Repairs needed Concrete Tile Roof: Remove the existing roof covering, prep the …" at bounding box center [509, 302] width 302 height 190
paste textarea "Seller to have roofing contractor remove shingle roof to decking and replace wi…"
type textarea "Seller to have roofing contractor remove shingle roof to decking and replace wi…"
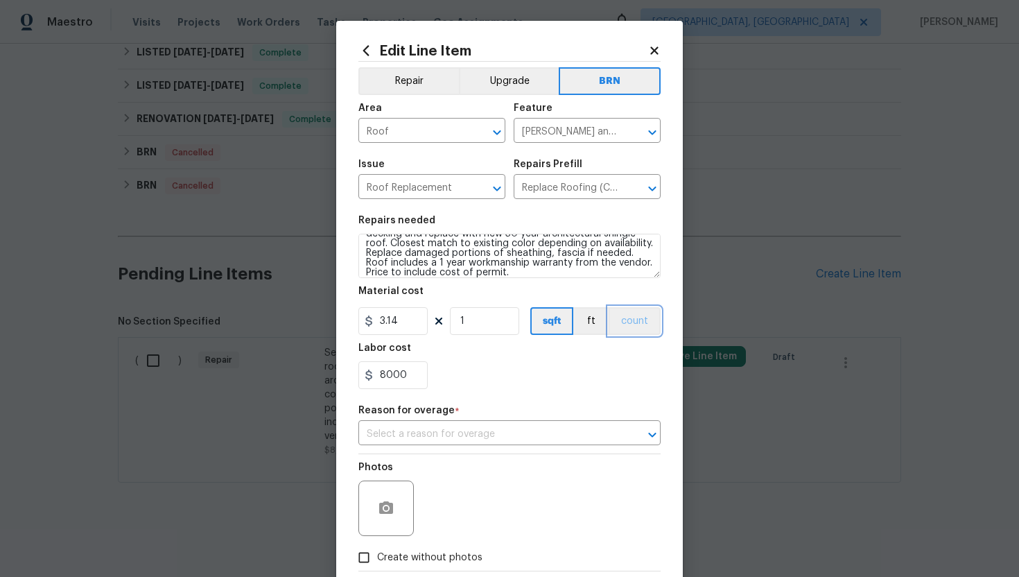
click at [637, 328] on button "count" at bounding box center [635, 321] width 52 height 28
drag, startPoint x: 402, startPoint y: 324, endPoint x: 349, endPoint y: 323, distance: 53.4
click at [349, 323] on div "Edit Line Item Repair Upgrade BRN Area Roof ​ Feature Eaves and Trim ​ Issue Ro…" at bounding box center [509, 326] width 347 height 611
type input "0"
click at [526, 367] on div "8000" at bounding box center [509, 375] width 302 height 28
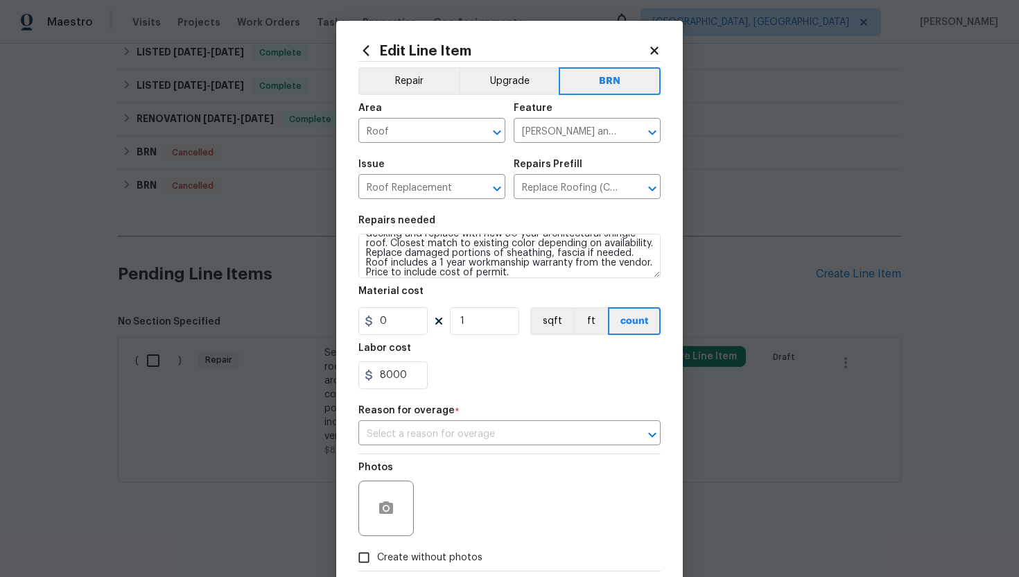
click at [526, 367] on div "8000" at bounding box center [509, 375] width 302 height 28
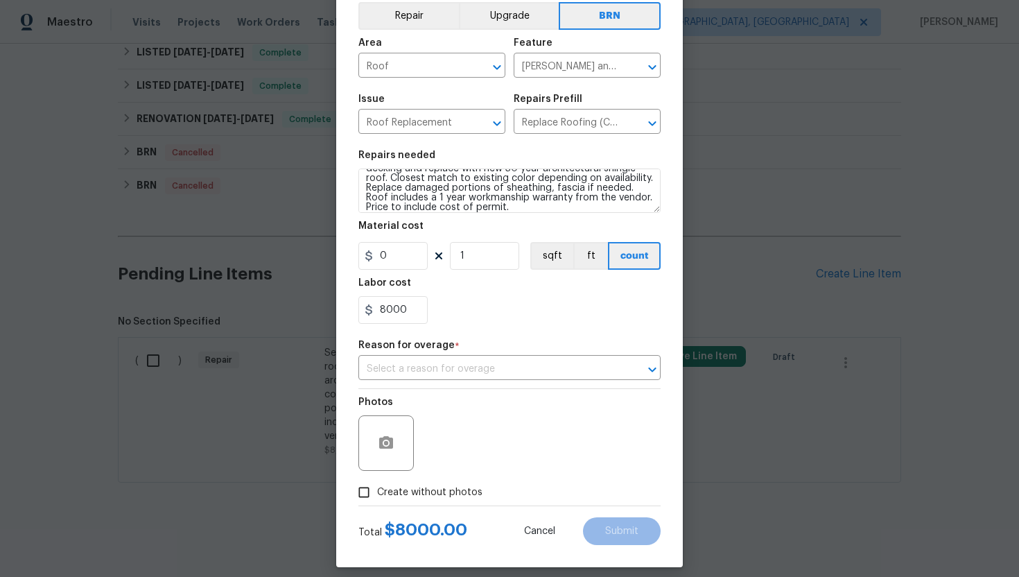
scroll to position [77, 0]
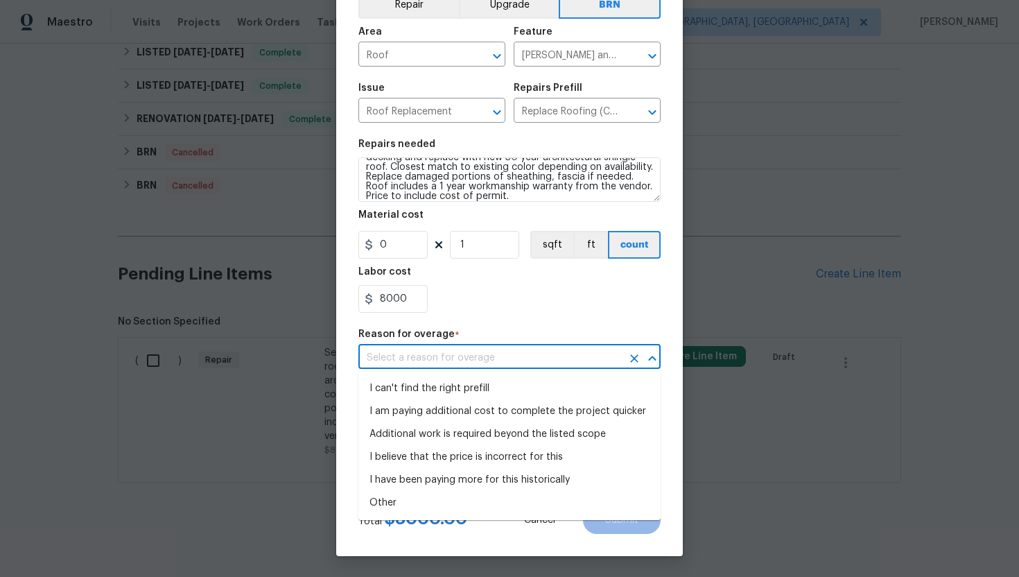
click at [535, 356] on input "text" at bounding box center [489, 357] width 263 height 21
click at [516, 393] on li "I can't find the right prefill" at bounding box center [509, 388] width 302 height 23
type input "I can't find the right prefill"
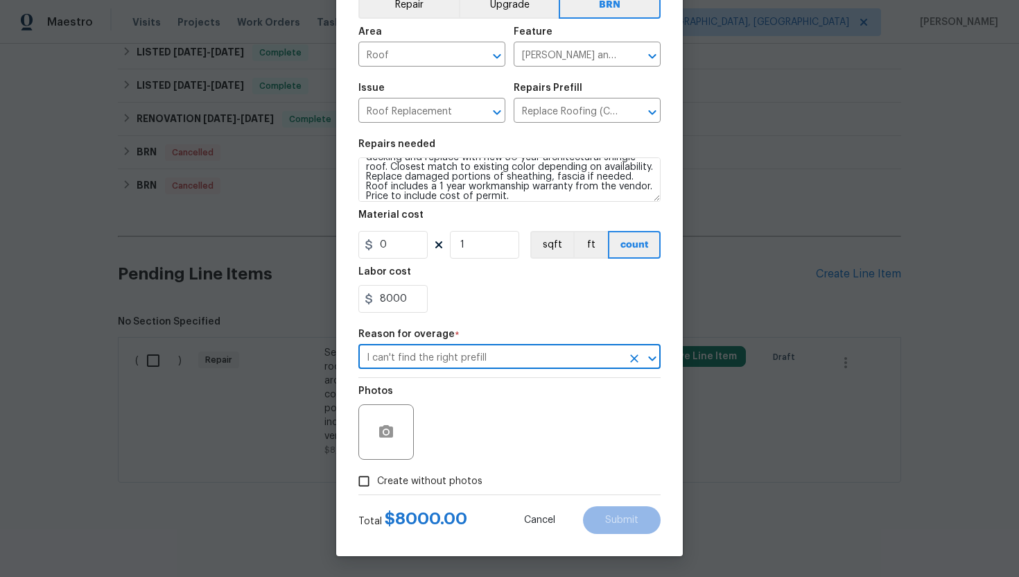
click at [402, 482] on span "Create without photos" at bounding box center [429, 481] width 105 height 15
click at [377, 482] on input "Create without photos" at bounding box center [364, 481] width 26 height 26
checkbox input "true"
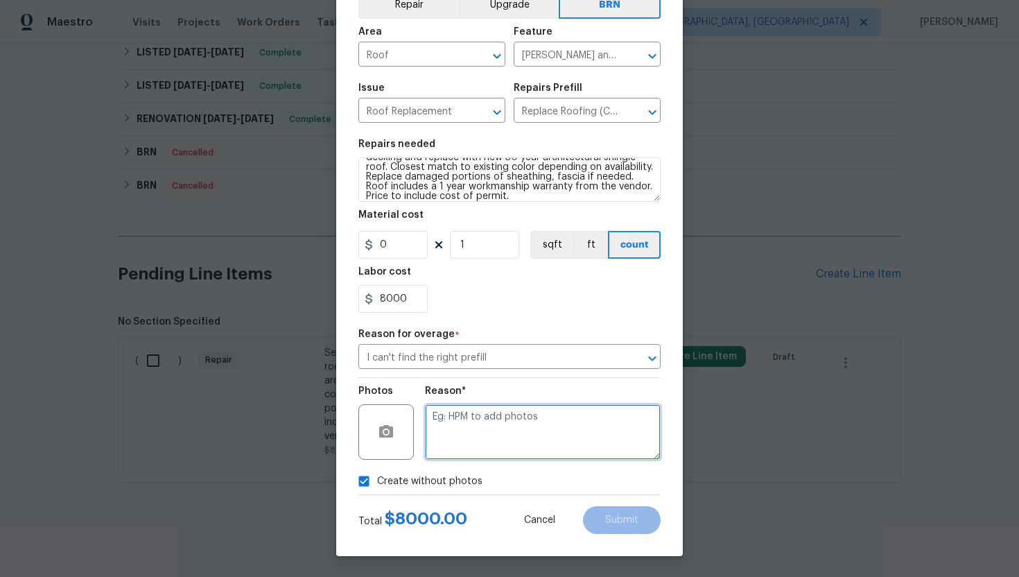
click at [478, 440] on textarea at bounding box center [543, 431] width 236 height 55
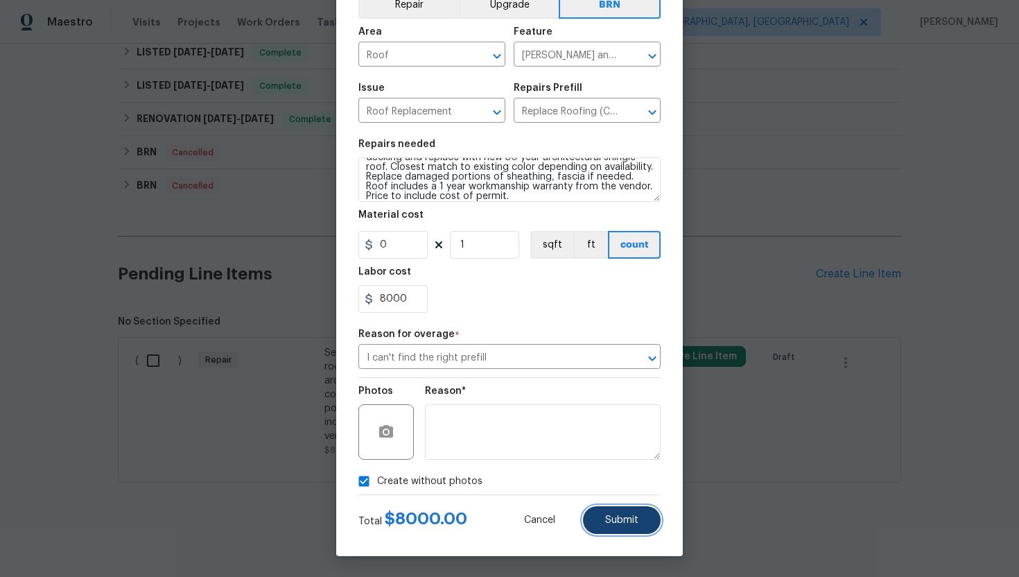
click at [623, 520] on span "Submit" at bounding box center [621, 520] width 33 height 10
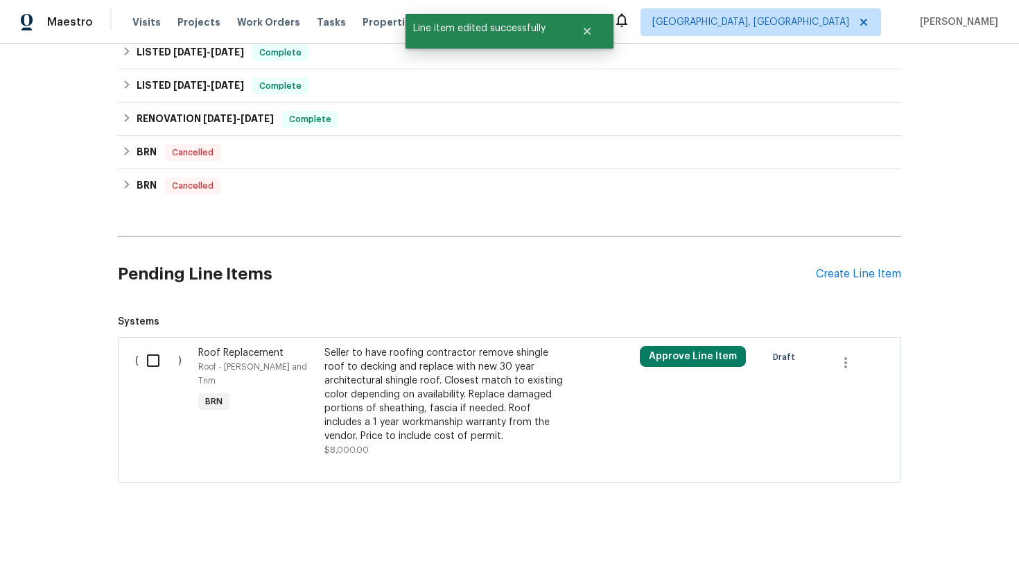
click at [421, 419] on div "Seller to have roofing contractor remove shingle roof to decking and replace wi…" at bounding box center [446, 394] width 244 height 97
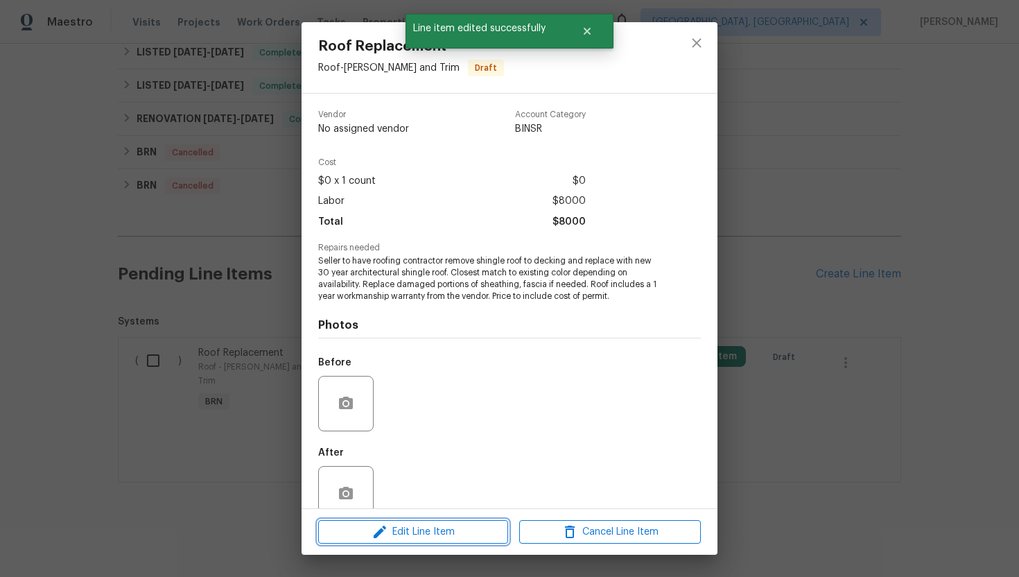
click at [421, 528] on span "Edit Line Item" at bounding box center [413, 531] width 182 height 17
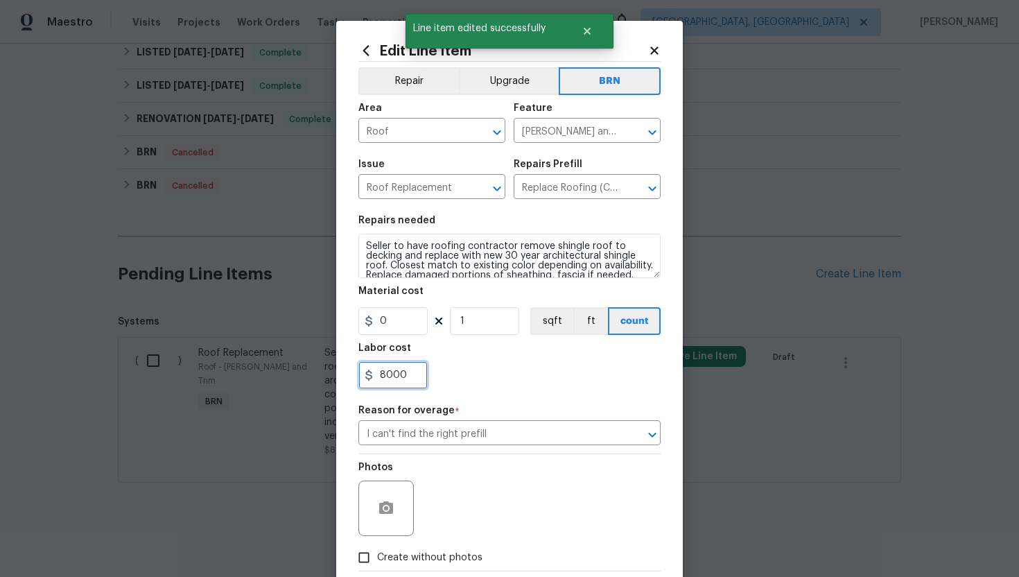
click at [385, 376] on input "8000" at bounding box center [392, 375] width 69 height 28
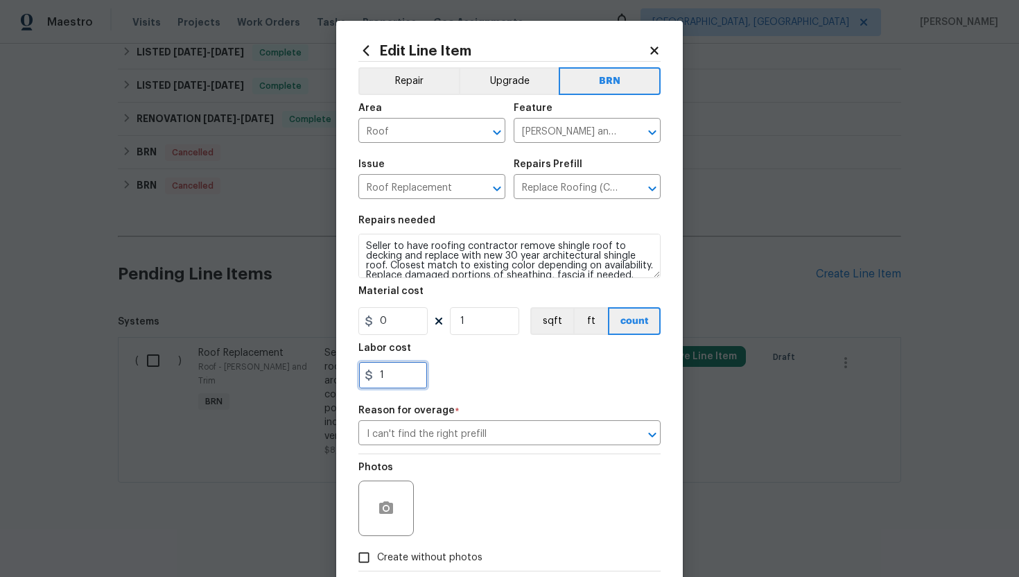
type input "1"
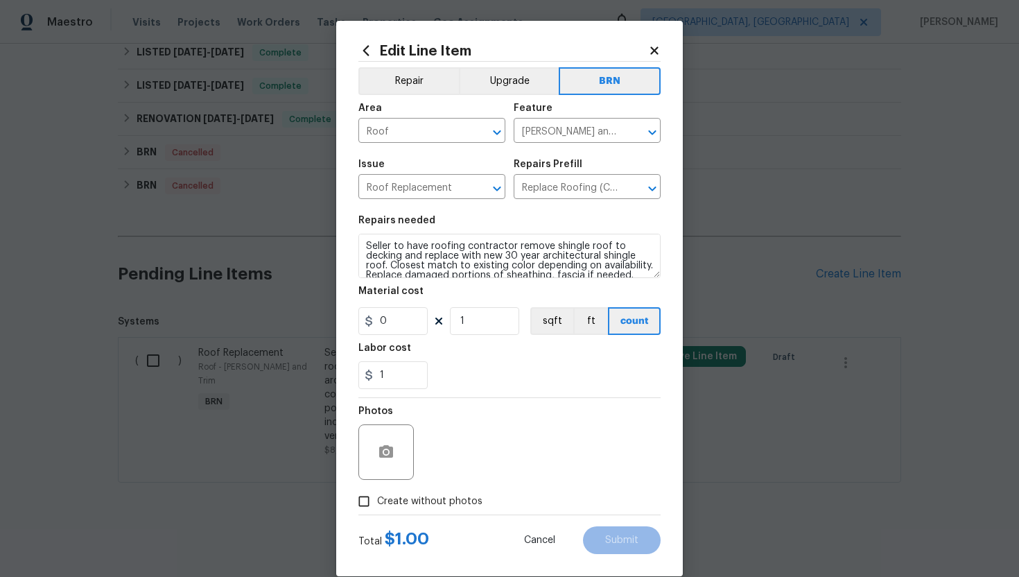
click at [516, 388] on div "1" at bounding box center [509, 375] width 302 height 28
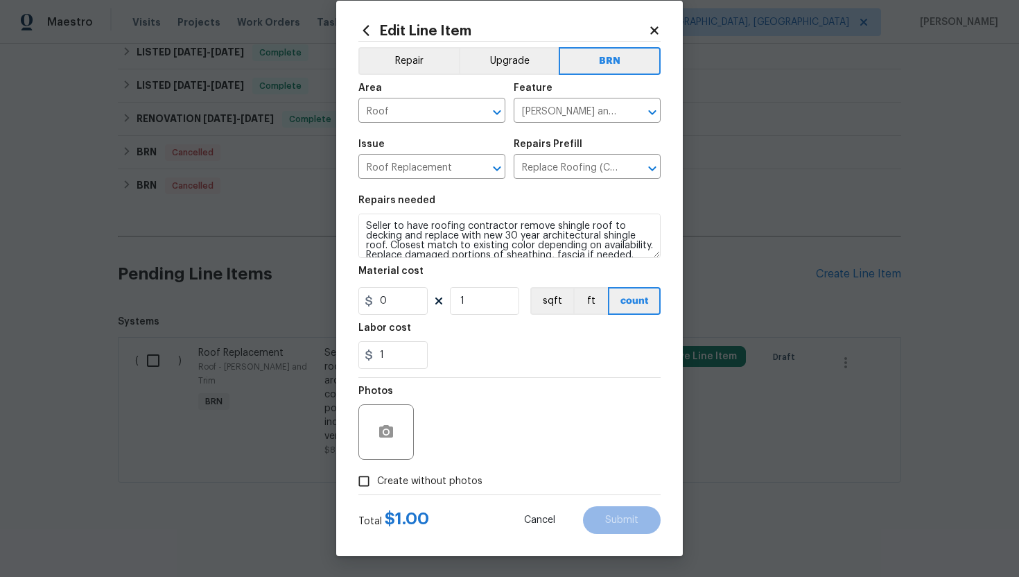
click at [447, 483] on span "Create without photos" at bounding box center [429, 481] width 105 height 15
click at [377, 483] on input "Create without photos" at bounding box center [364, 481] width 26 height 26
checkbox input "true"
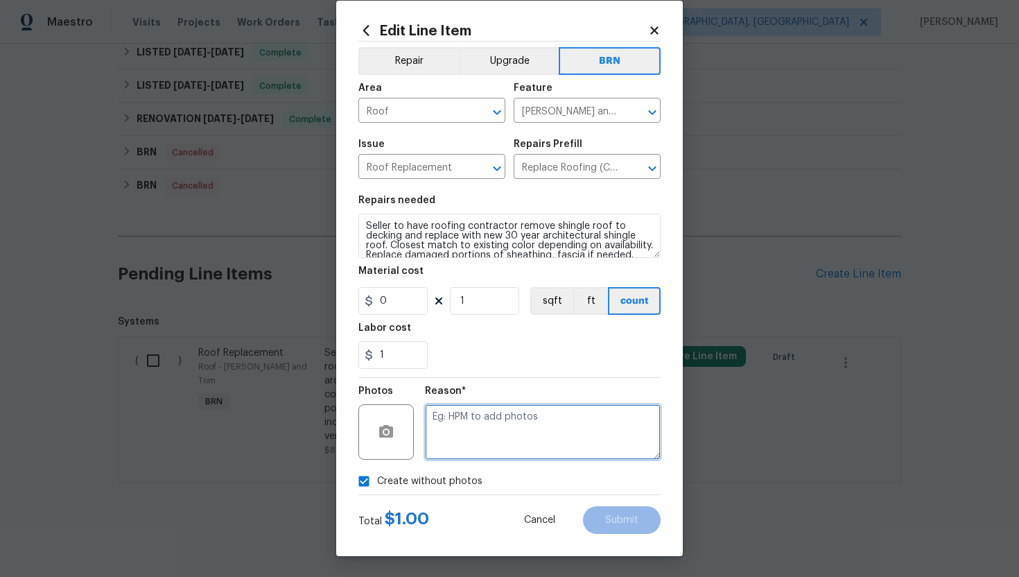
click at [480, 447] on textarea at bounding box center [543, 431] width 236 height 55
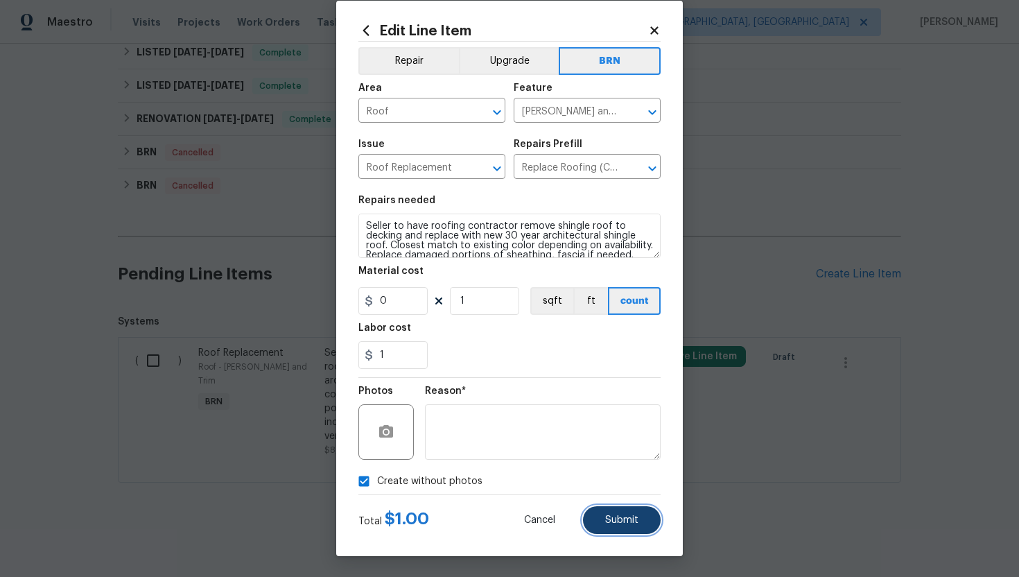
click at [607, 509] on button "Submit" at bounding box center [622, 520] width 78 height 28
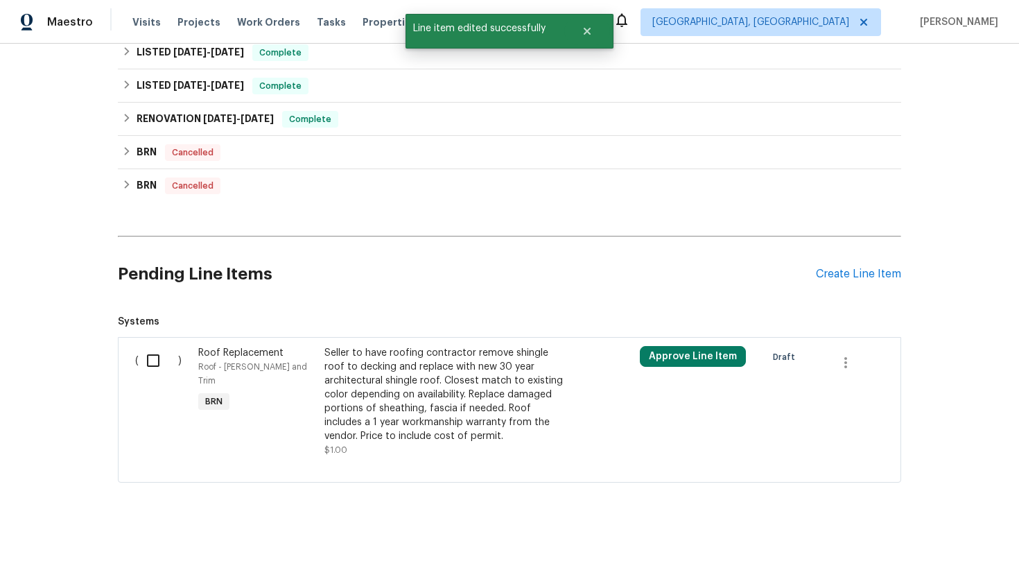
scroll to position [0, 0]
click at [391, 403] on div "Seller to have roofing contractor remove shingle roof to decking and replace wi…" at bounding box center [446, 394] width 244 height 97
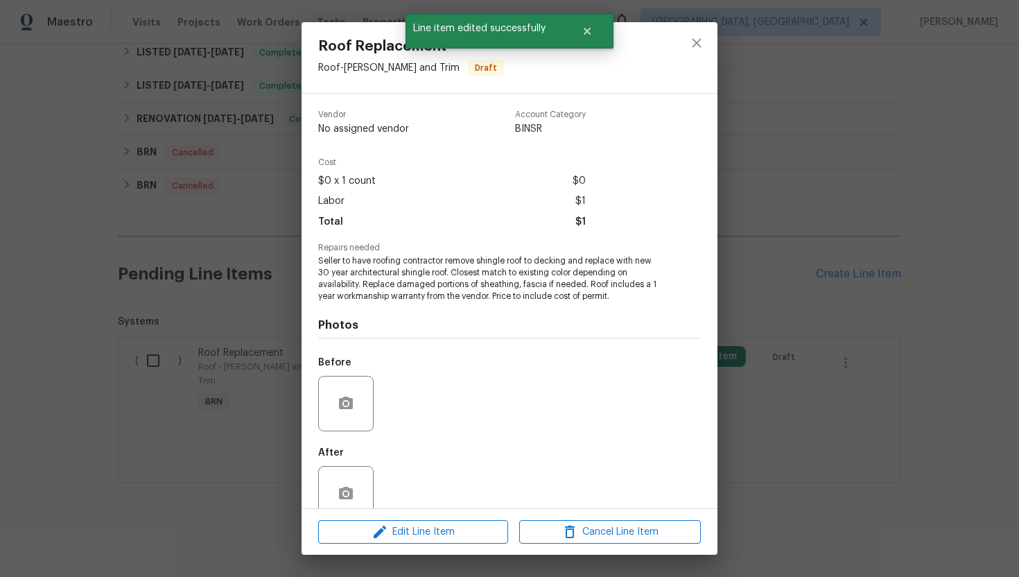
scroll to position [28, 0]
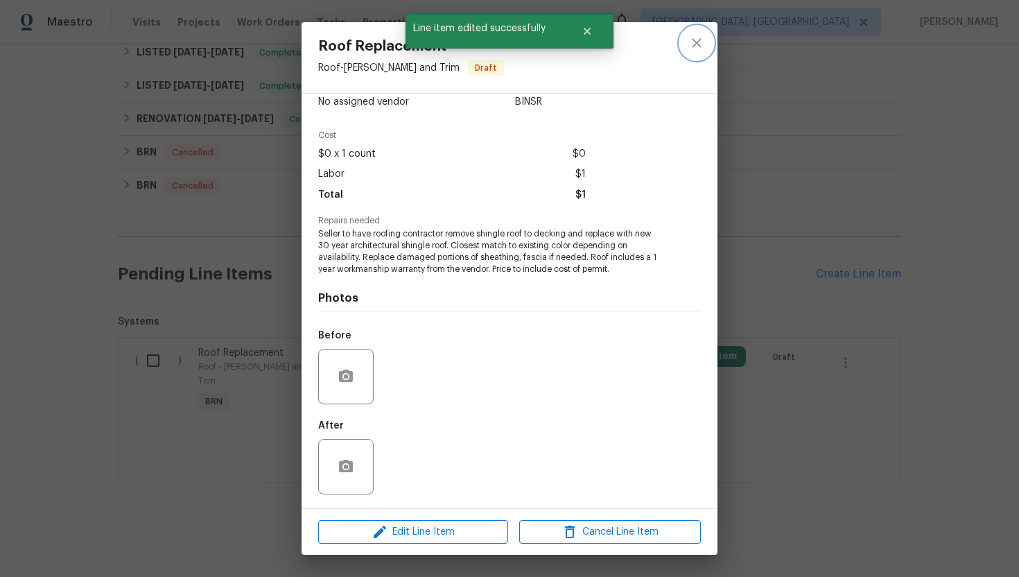
click at [704, 39] on icon "close" at bounding box center [696, 43] width 17 height 17
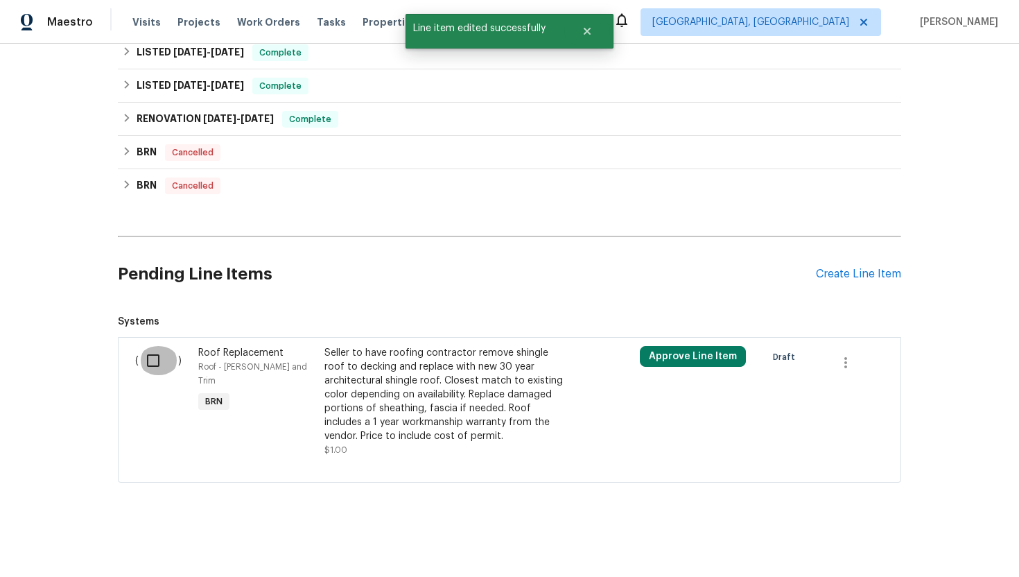
click at [160, 354] on input "checkbox" at bounding box center [159, 360] width 40 height 29
checkbox input "true"
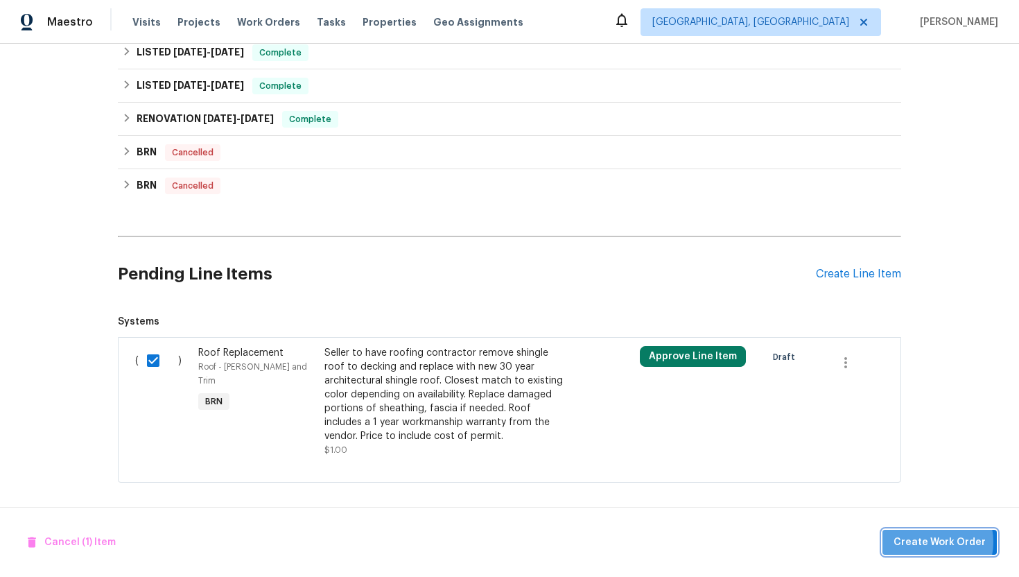
click at [934, 541] on span "Create Work Order" at bounding box center [940, 542] width 92 height 17
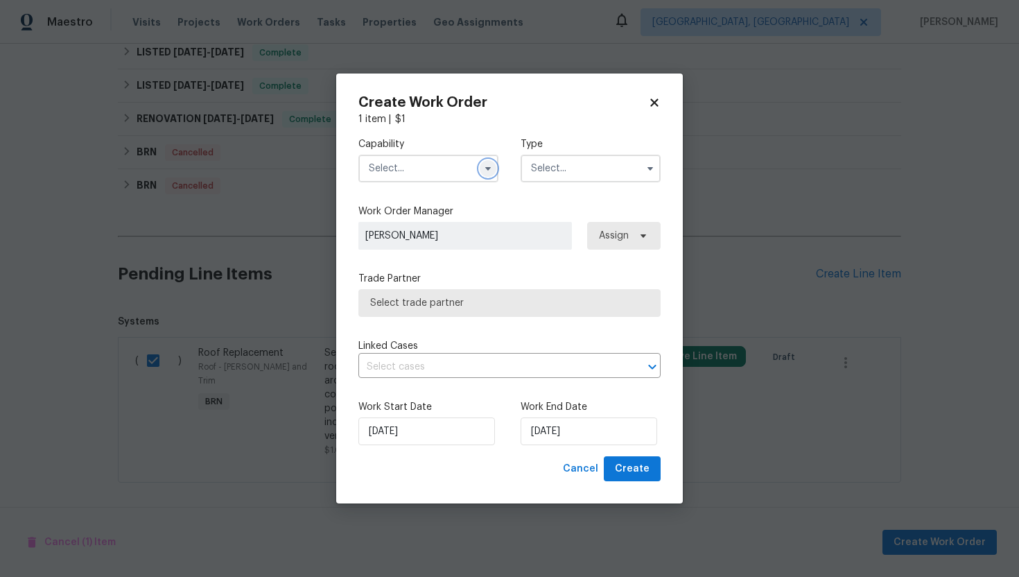
click at [480, 170] on button "button" at bounding box center [488, 168] width 17 height 17
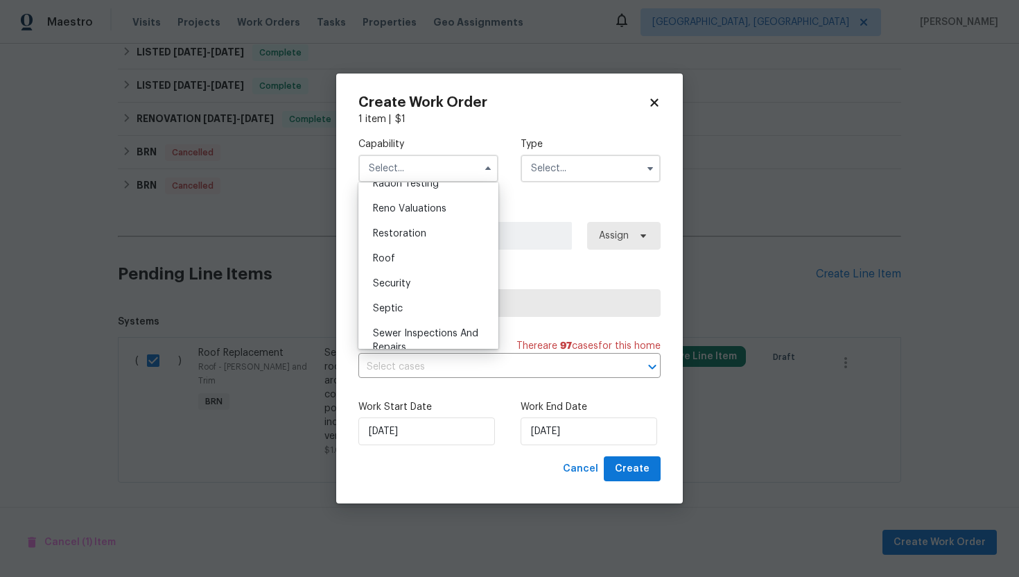
scroll to position [1359, 0]
click at [427, 260] on div "Roof" at bounding box center [428, 253] width 133 height 25
type input "Roof"
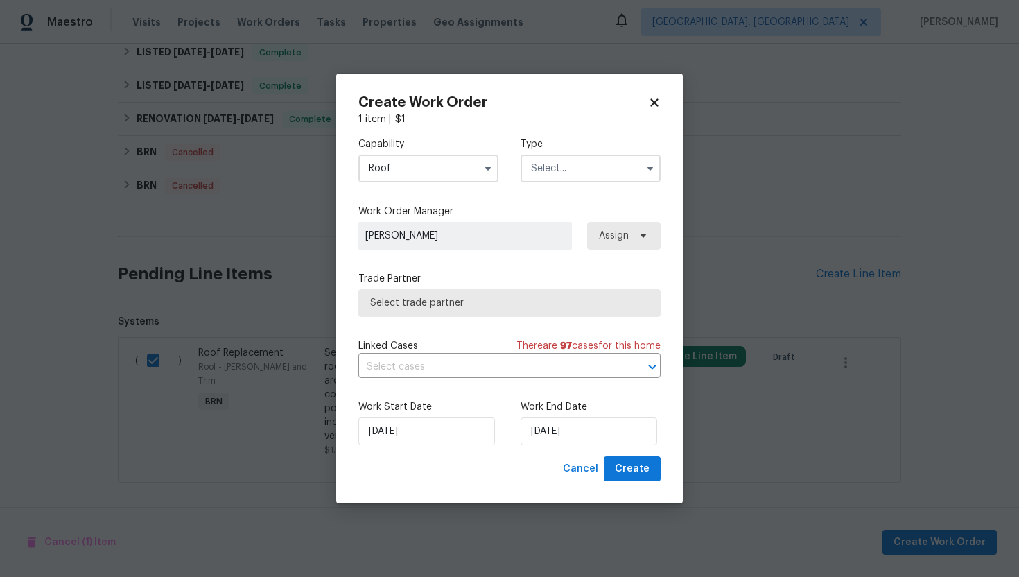
click at [543, 173] on input "text" at bounding box center [591, 169] width 140 height 28
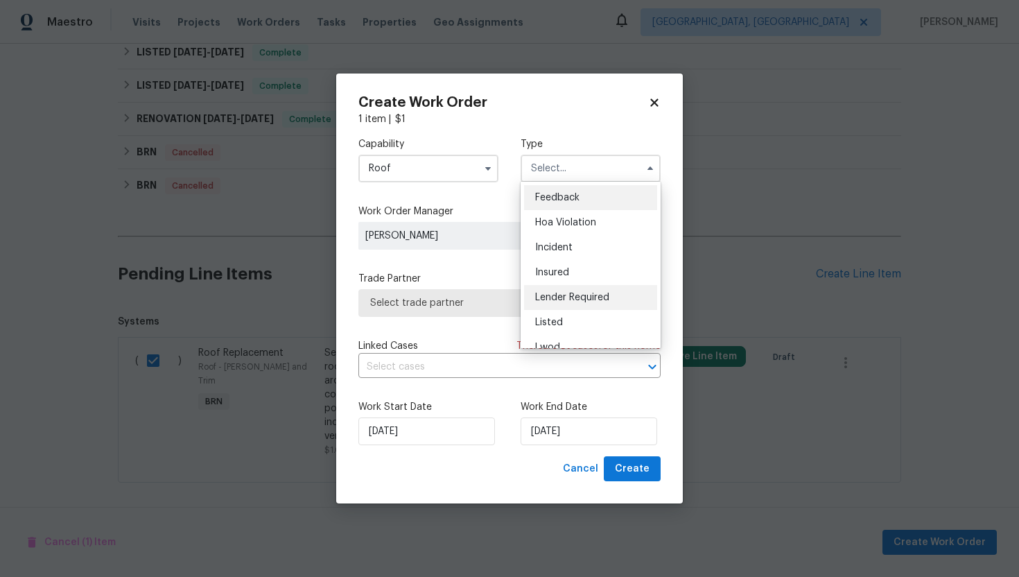
scroll to position [165, 0]
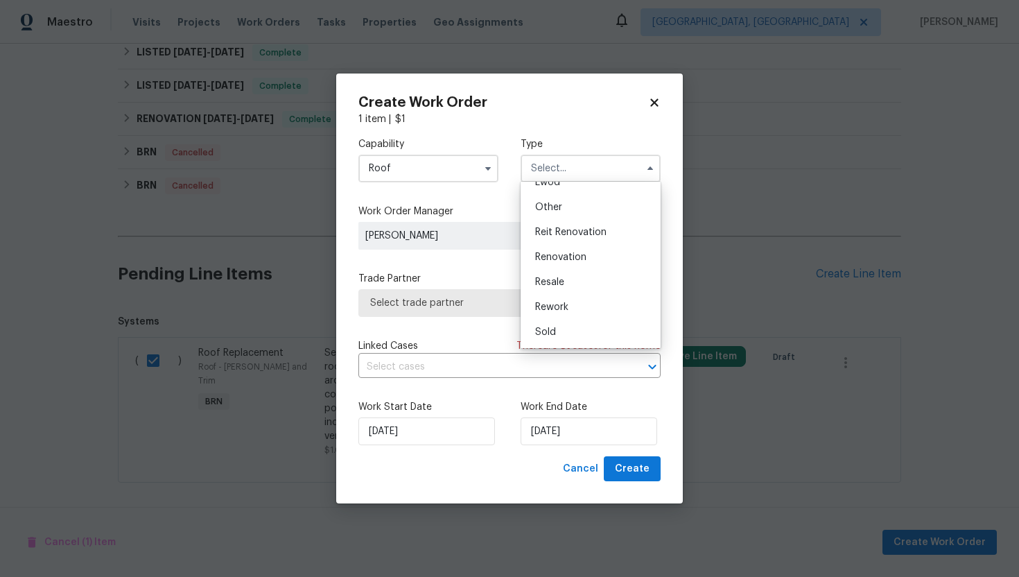
click at [584, 285] on div "Resale" at bounding box center [590, 282] width 133 height 25
type input "Resale"
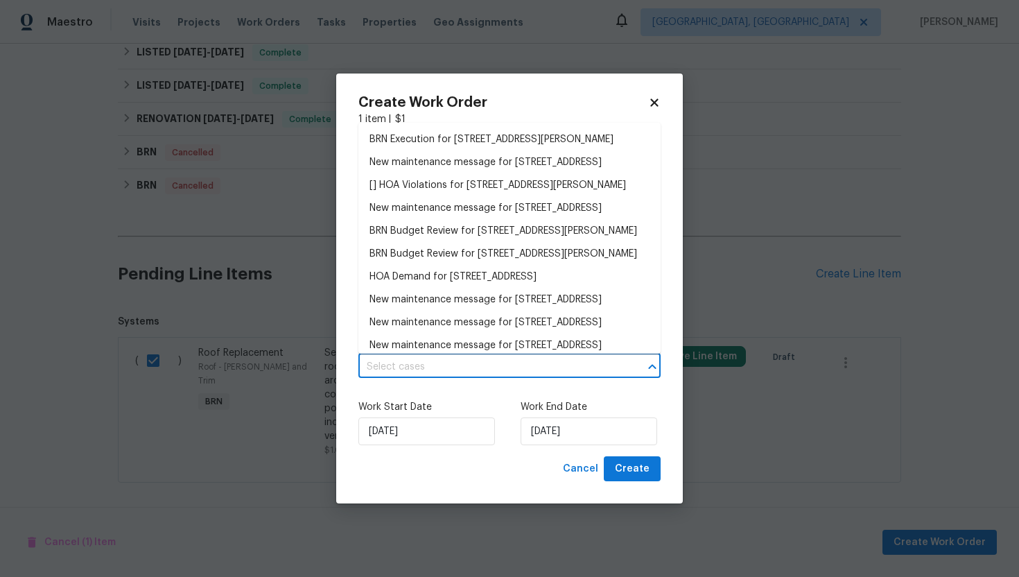
click at [480, 372] on input "text" at bounding box center [489, 366] width 263 height 21
click at [515, 137] on li "BRN Execution for 18122 Sugar Brooke Dr, Tampa, FL 33647" at bounding box center [509, 139] width 302 height 23
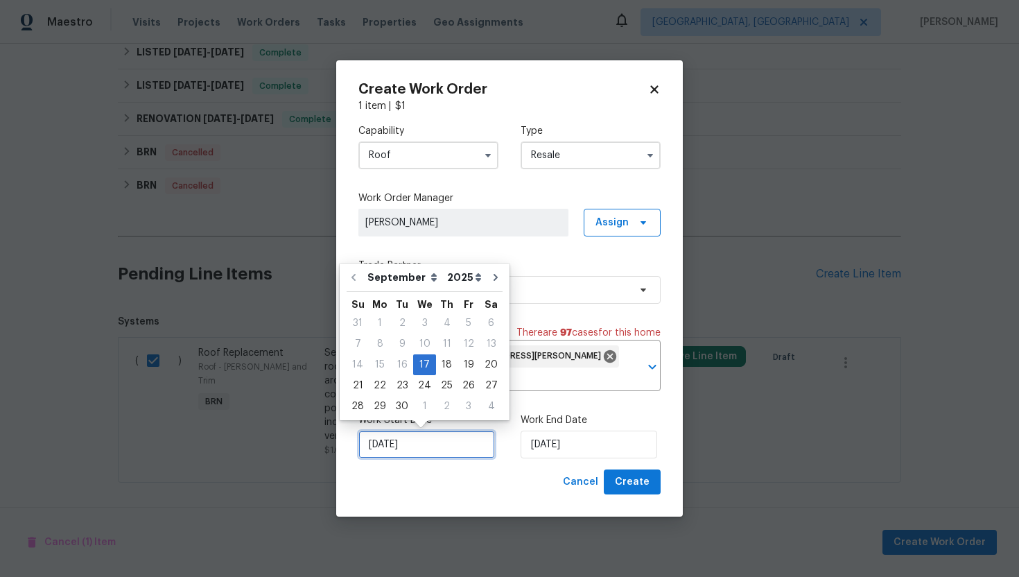
click at [383, 445] on input "[DATE]" at bounding box center [426, 444] width 137 height 28
click at [446, 369] on div "18" at bounding box center [446, 364] width 21 height 19
type input "[DATE]"
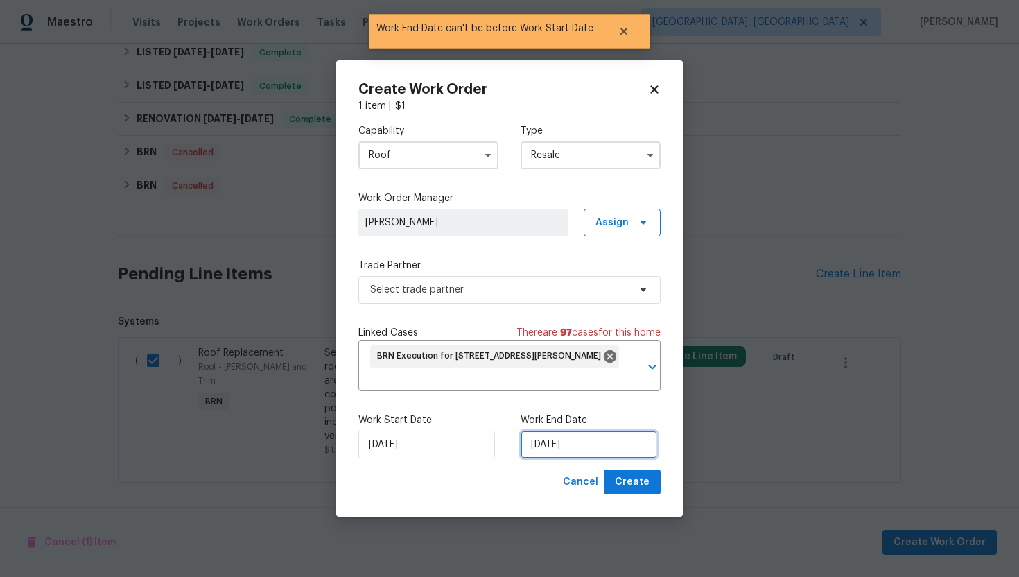
click at [555, 453] on input "[DATE]" at bounding box center [589, 444] width 137 height 28
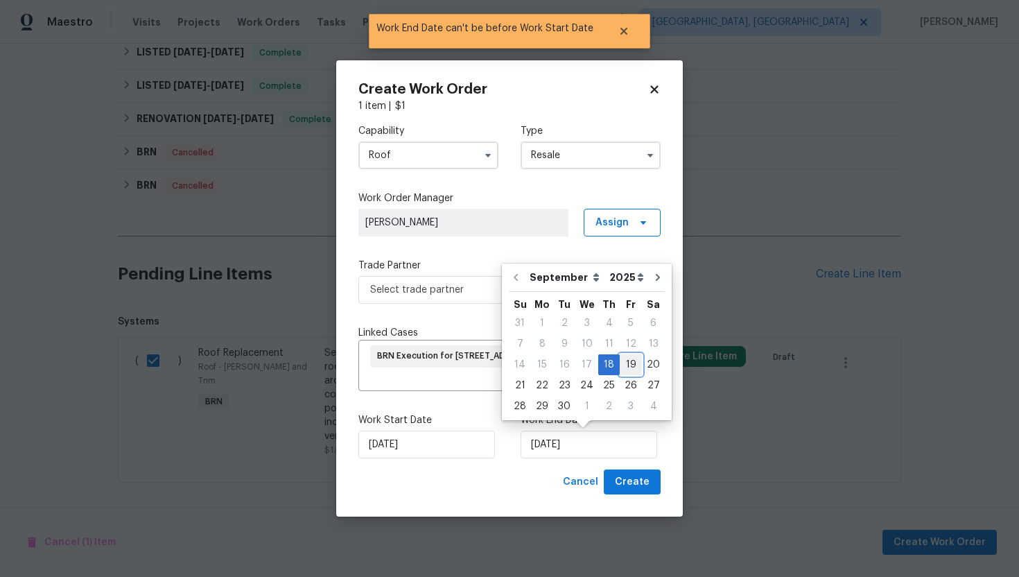
click at [627, 368] on div "19" at bounding box center [631, 364] width 22 height 19
type input "9/19/2025"
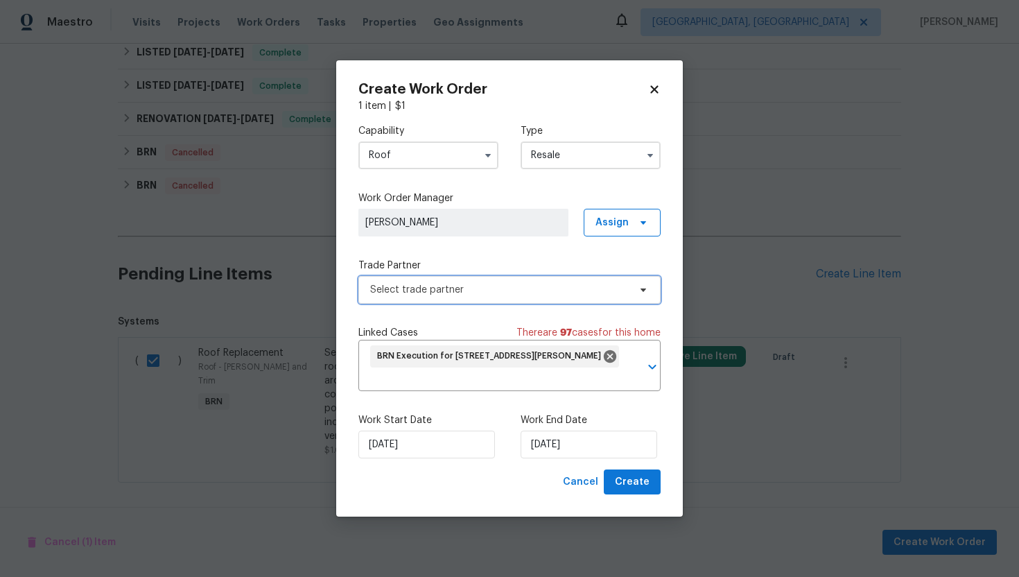
click at [607, 298] on span "Select trade partner" at bounding box center [509, 290] width 302 height 28
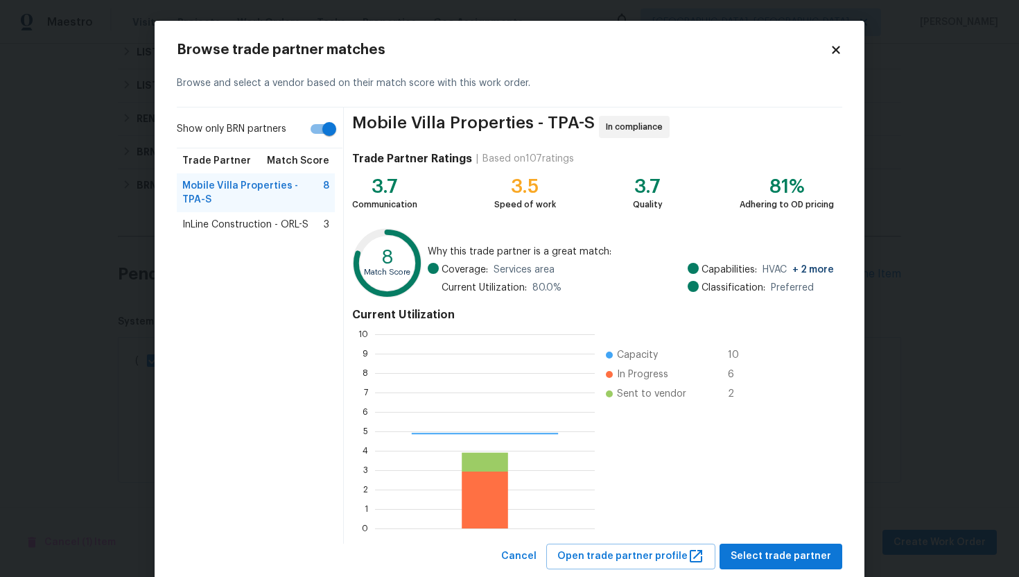
scroll to position [194, 220]
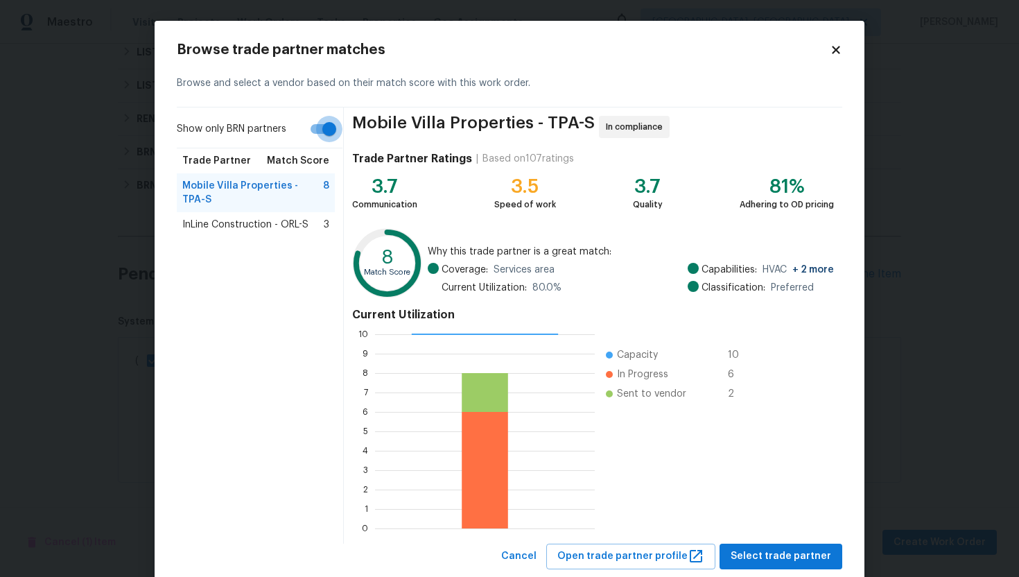
click at [334, 135] on input "Show only BRN partners" at bounding box center [329, 129] width 79 height 26
checkbox input "false"
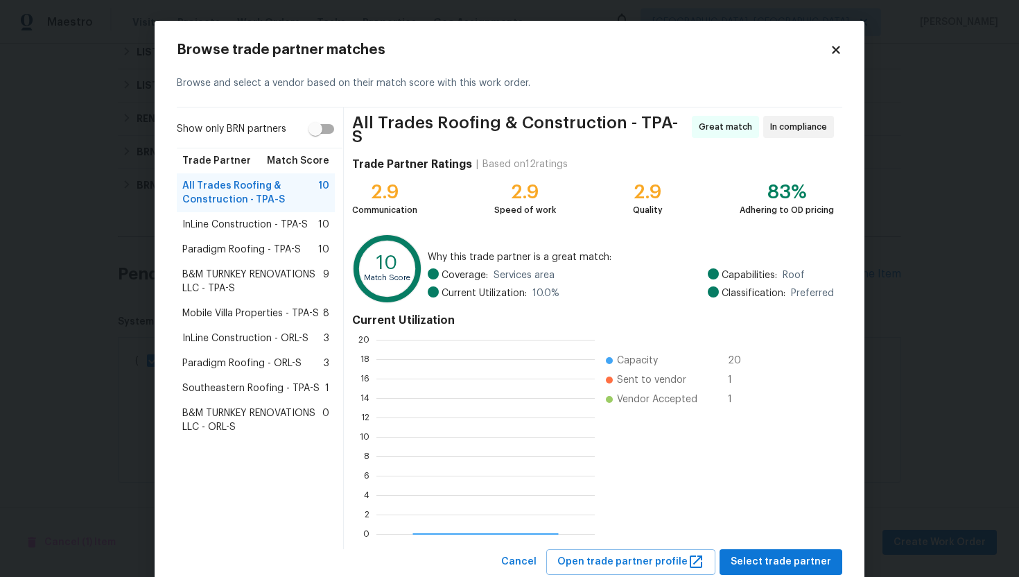
scroll to position [194, 218]
click at [234, 244] on span "Paradigm Roofing - TPA-S" at bounding box center [241, 250] width 119 height 14
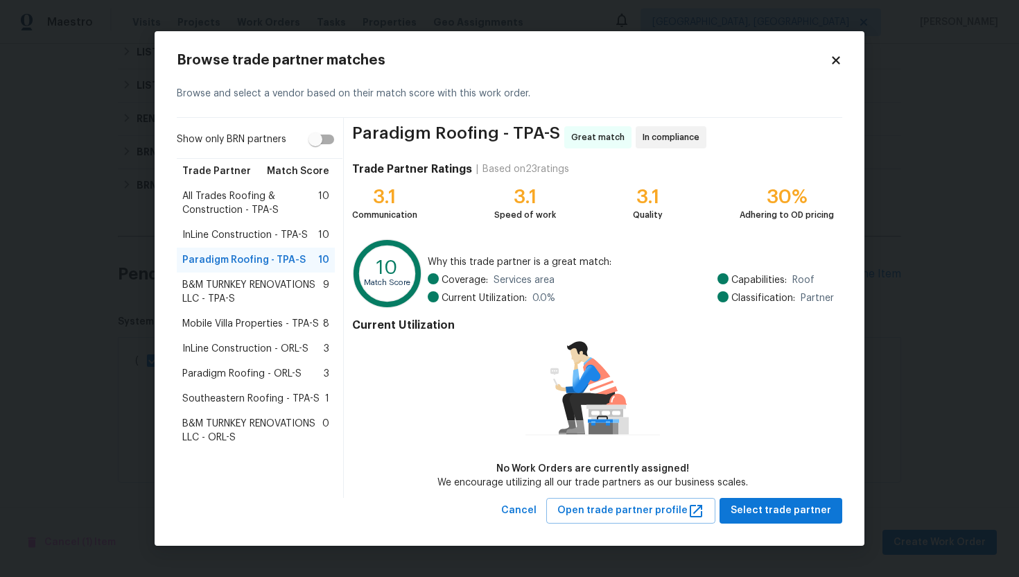
click at [229, 197] on span "All Trades Roofing & Construction - TPA-S" at bounding box center [250, 203] width 136 height 28
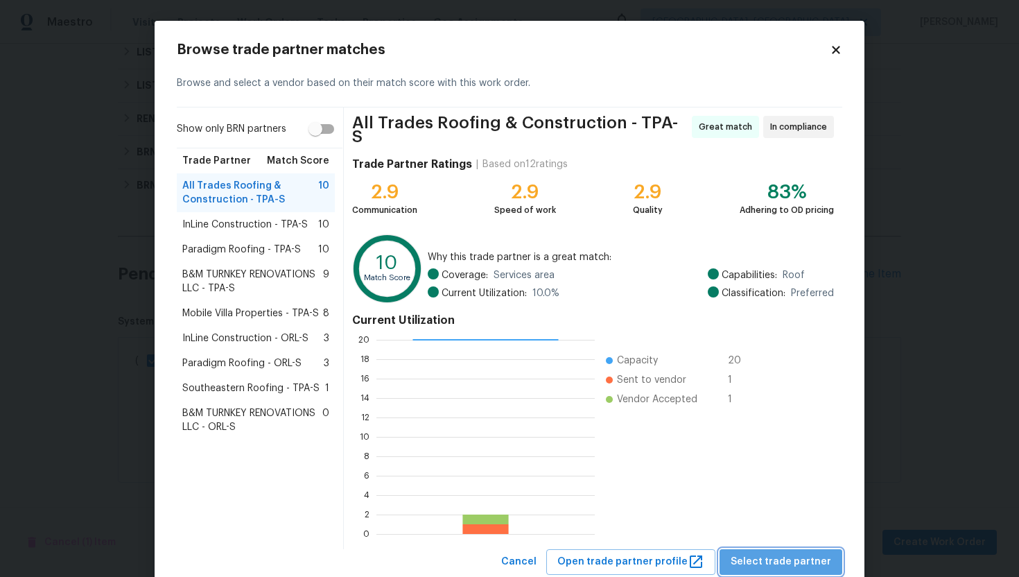
click at [819, 553] on span "Select trade partner" at bounding box center [781, 561] width 101 height 17
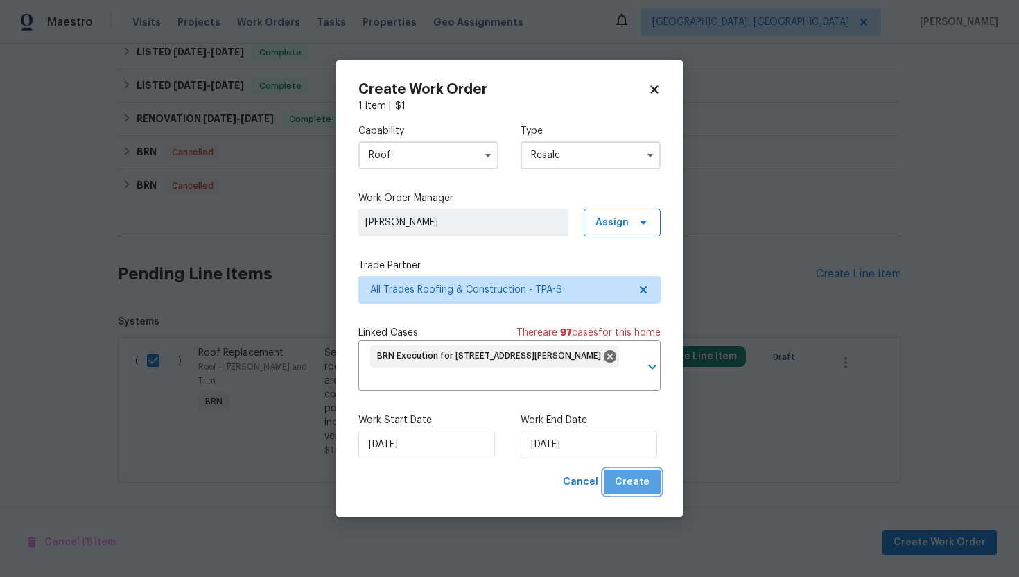
click at [645, 484] on span "Create" at bounding box center [632, 481] width 35 height 17
checkbox input "false"
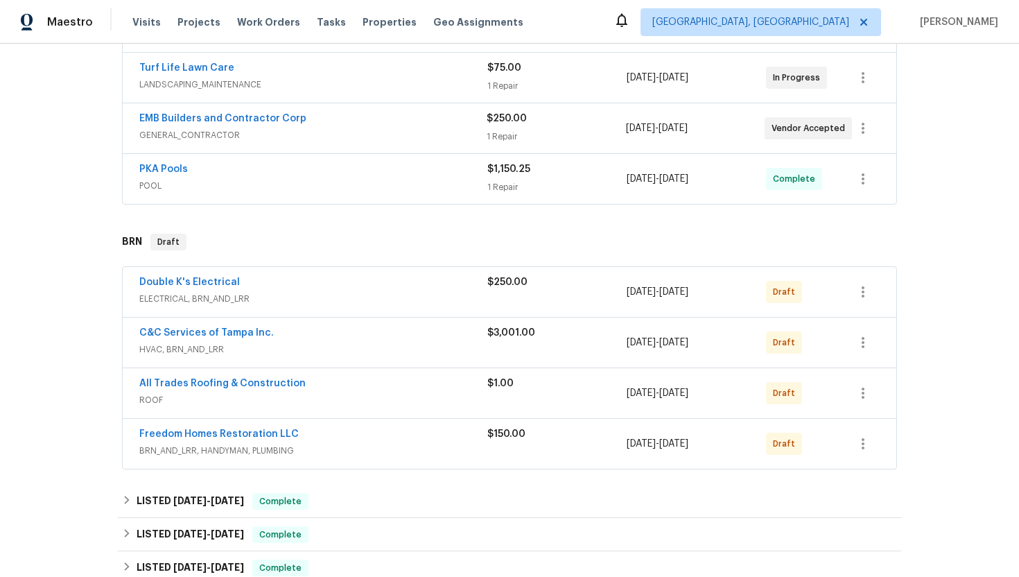
scroll to position [694, 0]
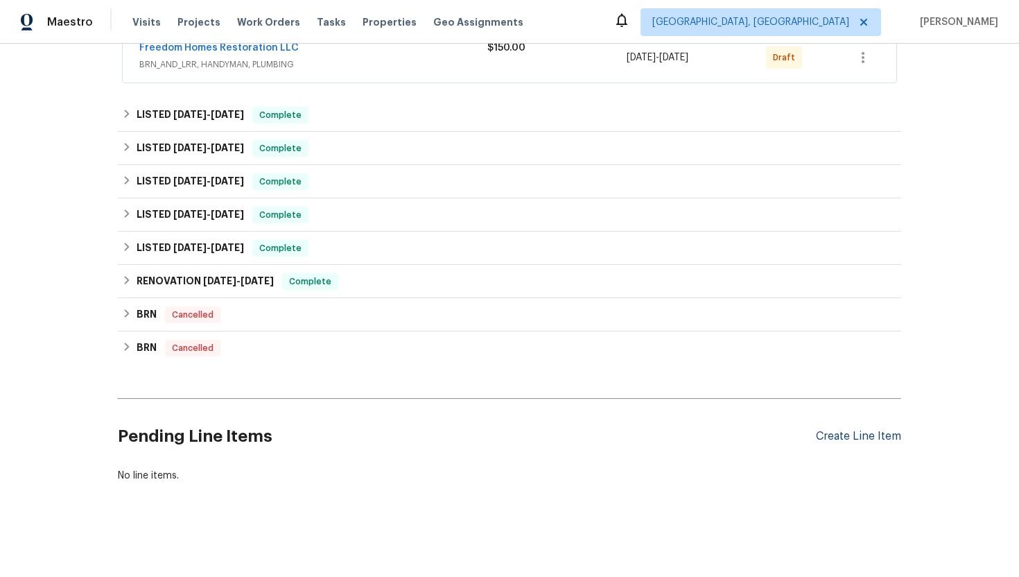
click at [850, 442] on div "Create Line Item" at bounding box center [858, 436] width 85 height 13
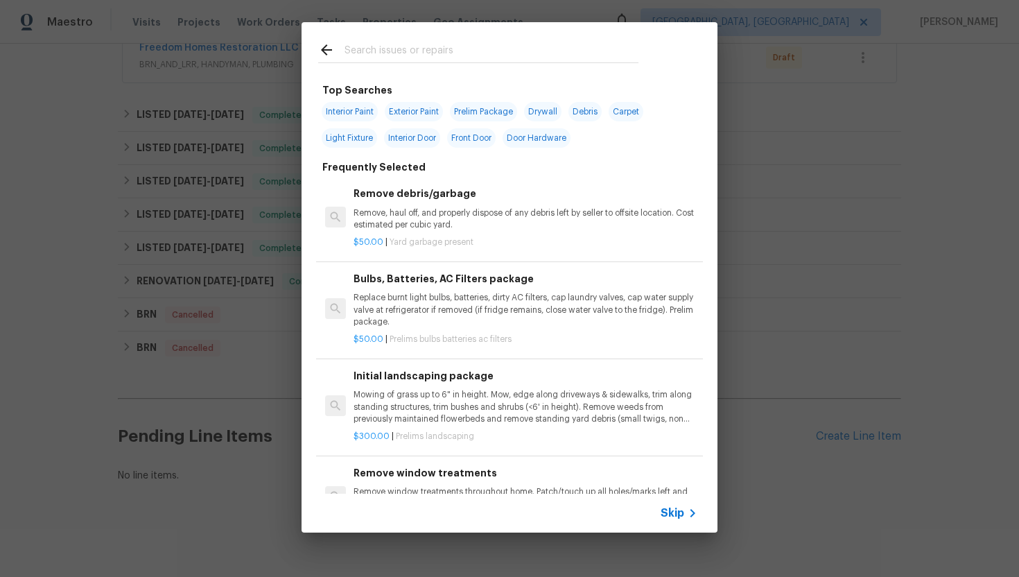
click at [681, 516] on span "Skip" at bounding box center [673, 513] width 24 height 14
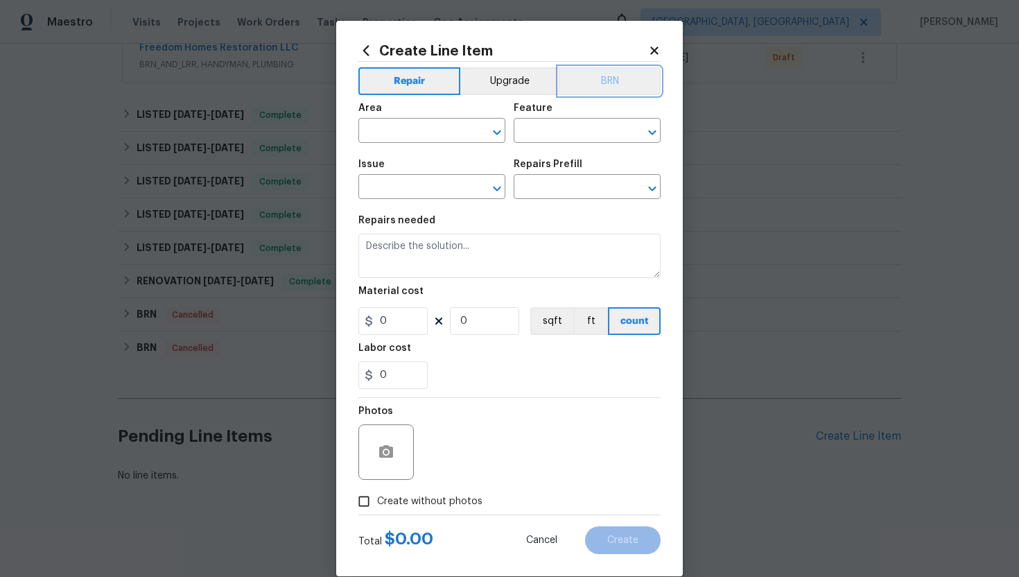
click at [623, 87] on button "BRN" at bounding box center [610, 81] width 102 height 28
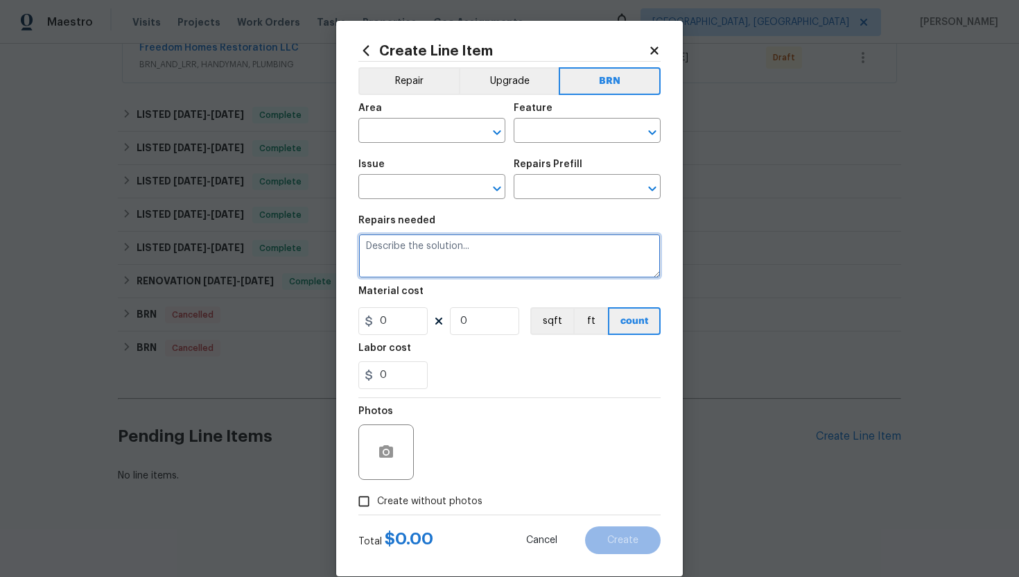
click at [543, 266] on textarea at bounding box center [509, 256] width 302 height 44
paste textarea "Seller to have roofing contractor remove shingle roof to decking and replace wi…"
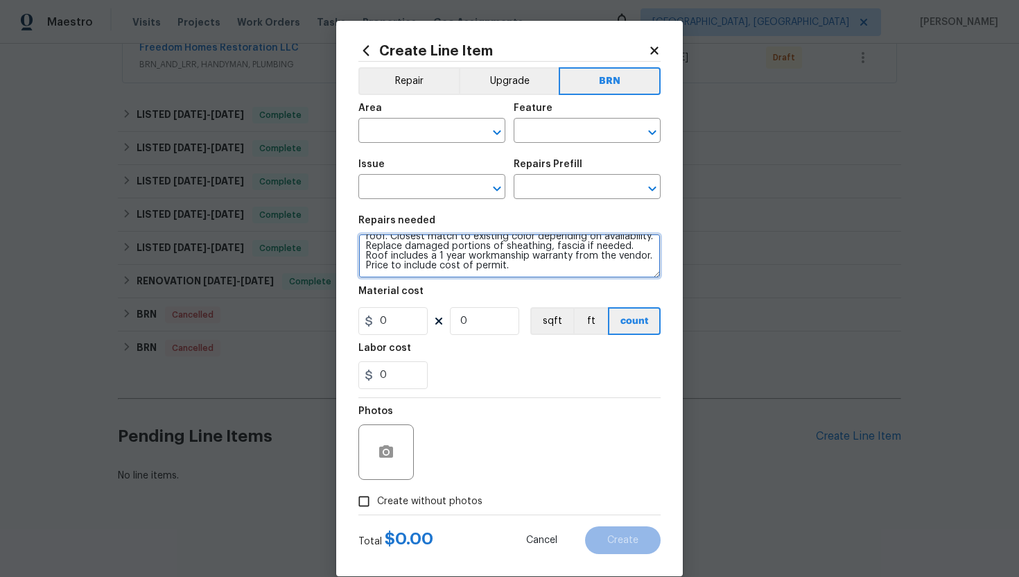
scroll to position [0, 0]
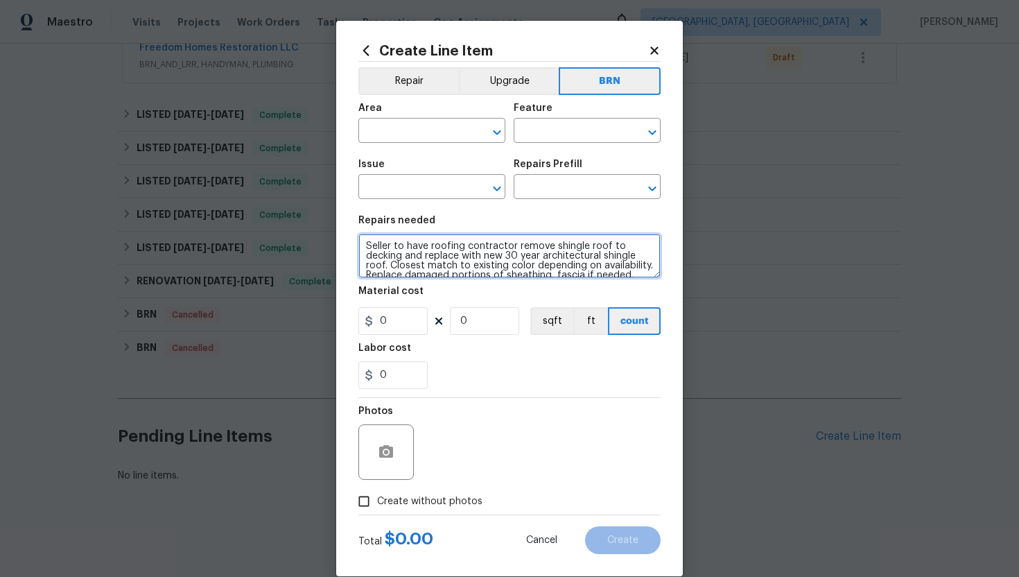
type textarea "Seller to have roofing contractor remove shingle roof to decking and replace wi…"
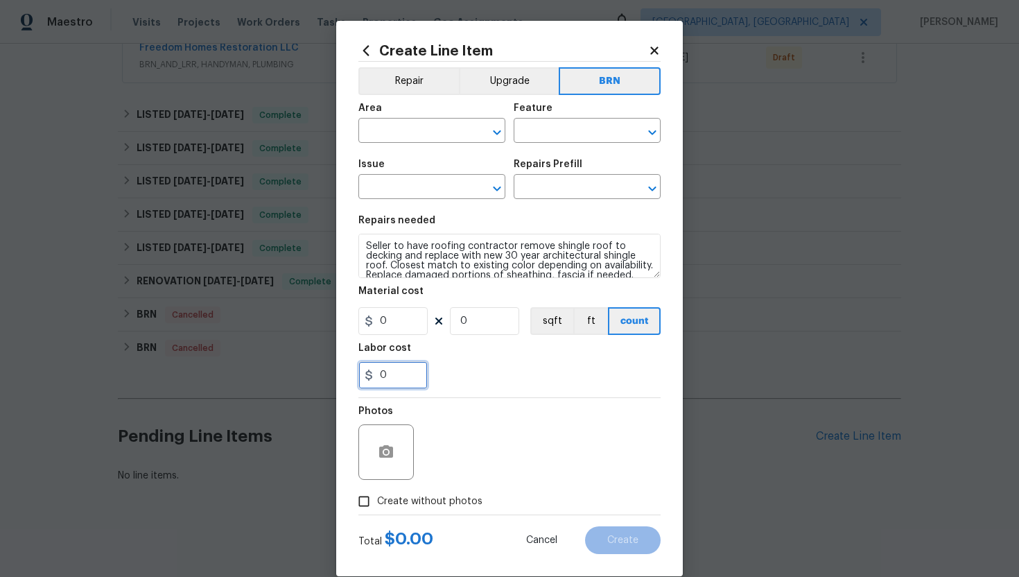
click at [408, 374] on input "0" at bounding box center [392, 375] width 69 height 28
type input "1"
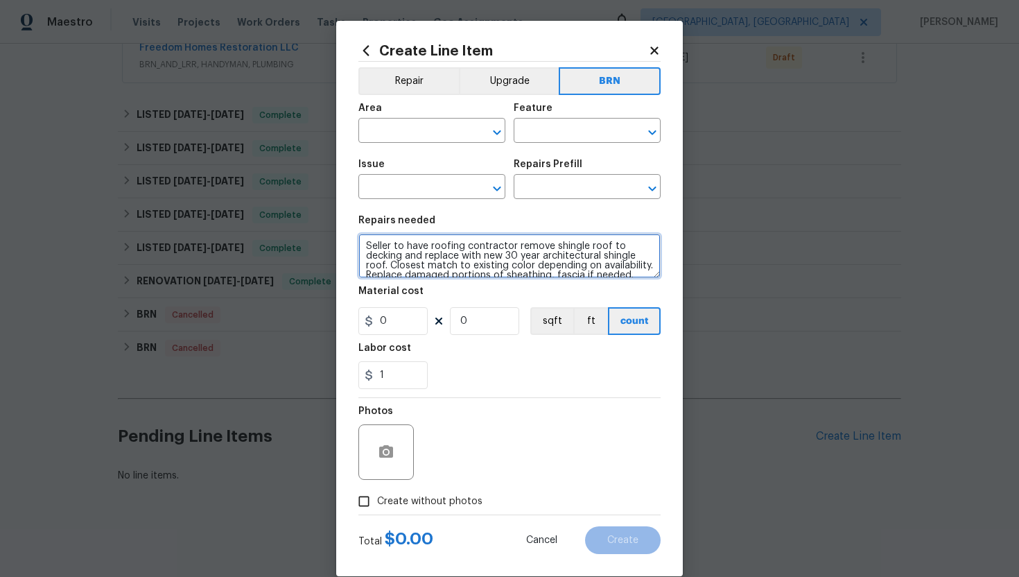
click at [364, 245] on textarea "Seller to have roofing contractor remove shingle roof to decking and replace wi…" at bounding box center [509, 256] width 302 height 44
type textarea "Duplicate - Seller to have roofing contractor remove shingle roof to decking an…"
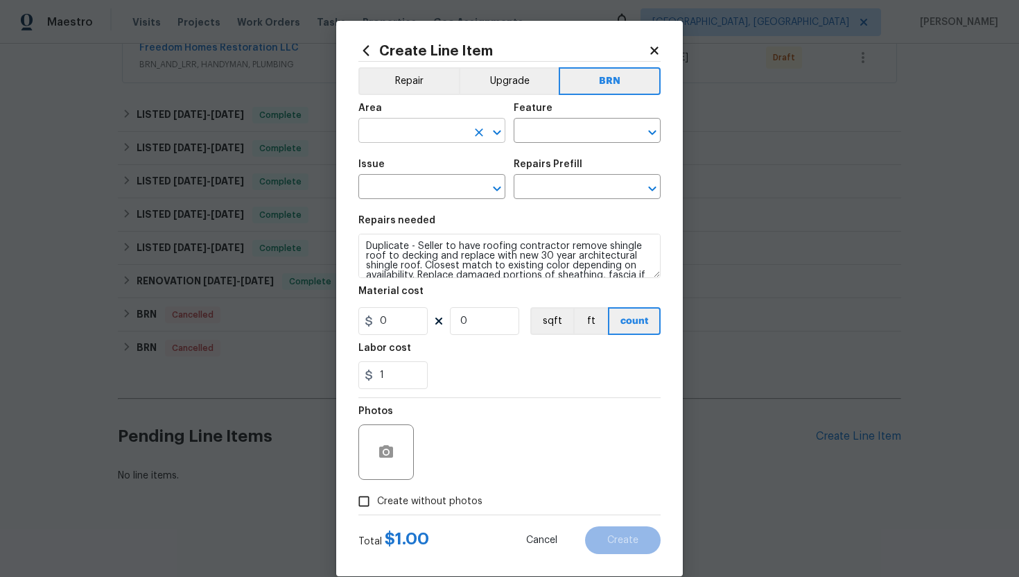
click at [403, 130] on input "text" at bounding box center [412, 131] width 108 height 21
click at [405, 160] on li "Roof" at bounding box center [431, 163] width 147 height 23
type input "Roof"
click at [548, 139] on input "text" at bounding box center [568, 131] width 108 height 21
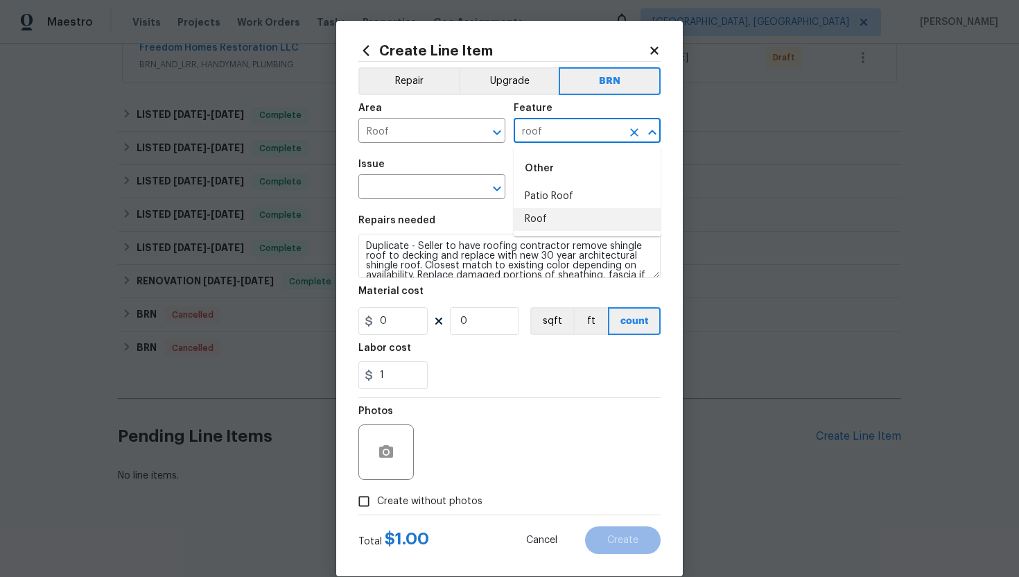
click at [553, 214] on li "Roof" at bounding box center [587, 219] width 147 height 23
type input "Roof"
click at [435, 187] on input "text" at bounding box center [412, 187] width 108 height 21
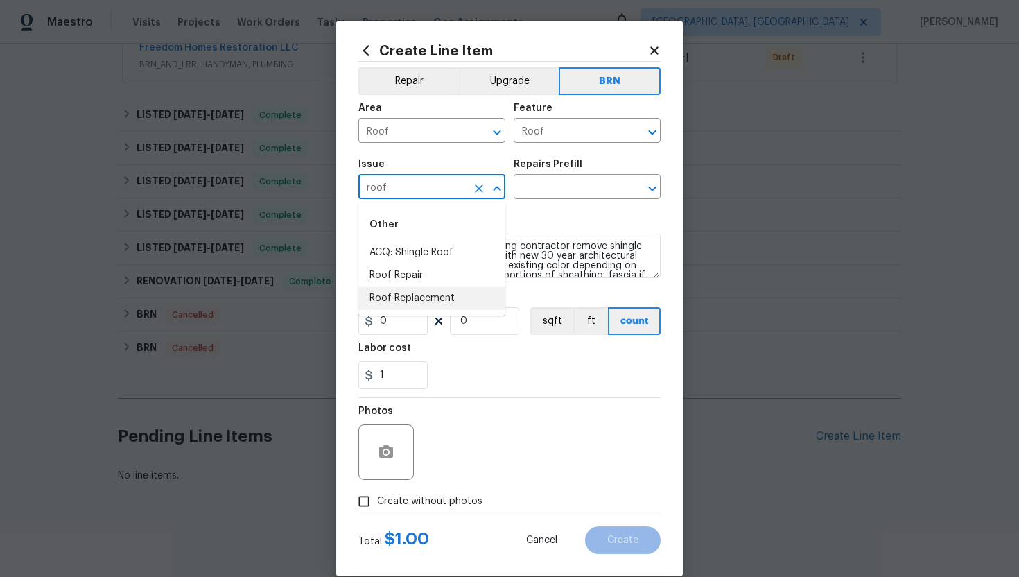
click at [429, 306] on li "Roof Replacement" at bounding box center [431, 298] width 147 height 23
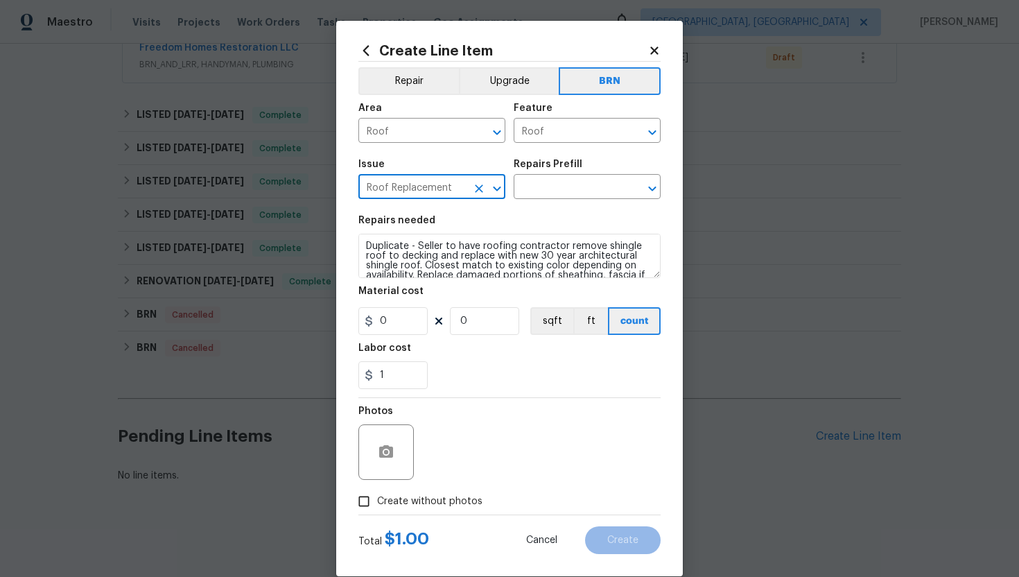
type input "Roof Replacement"
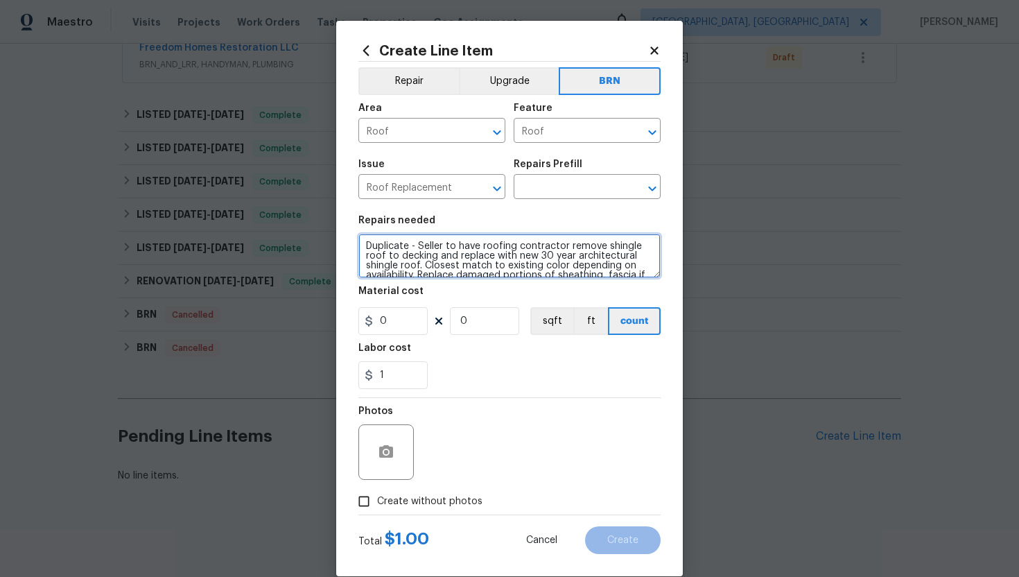
scroll to position [39, 0]
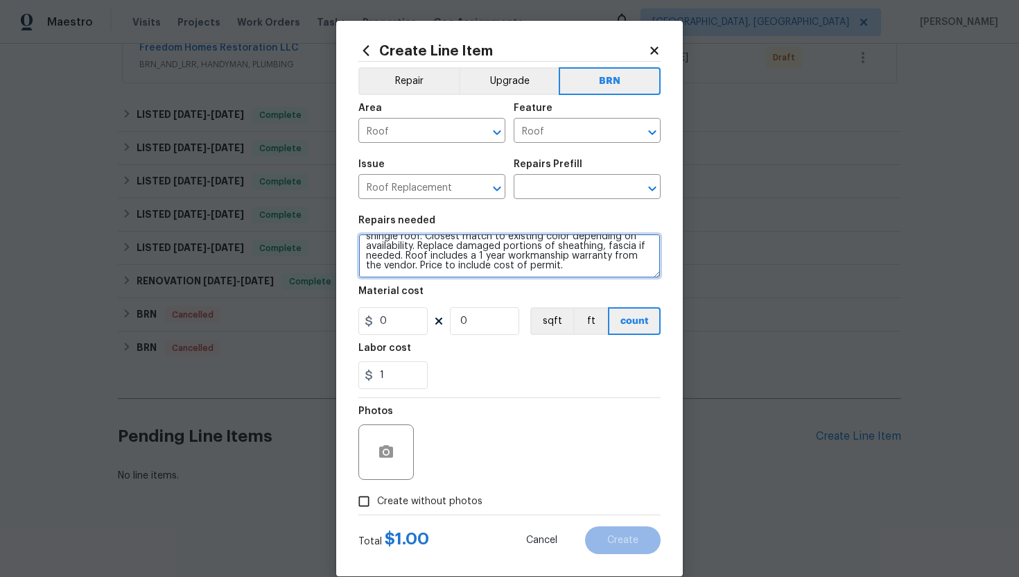
drag, startPoint x: 365, startPoint y: 247, endPoint x: 446, endPoint y: 295, distance: 94.2
click at [446, 295] on section "Repairs needed Duplicate - Seller to have roofing contractor remove shingle roo…" at bounding box center [509, 302] width 302 height 190
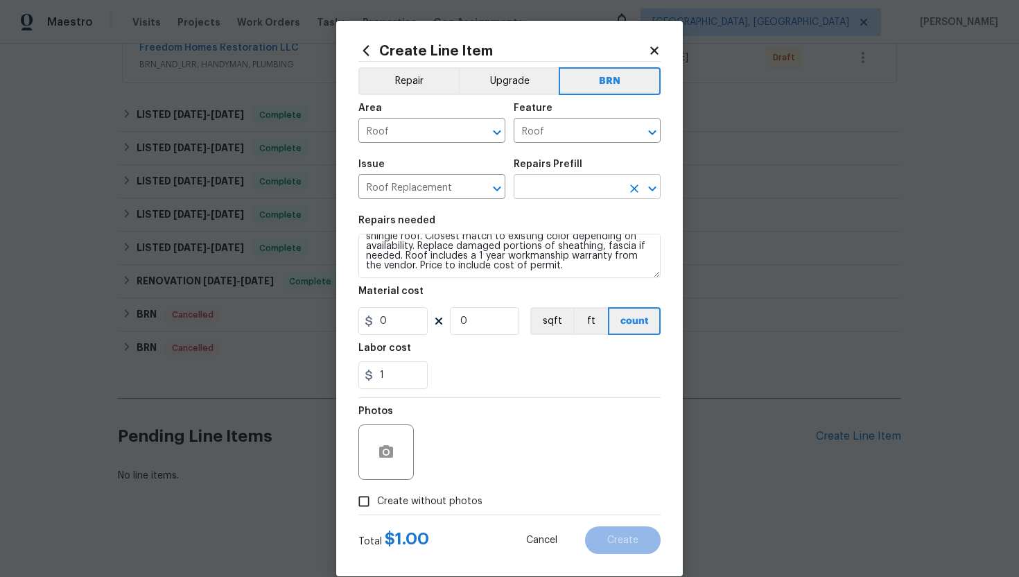
click at [578, 187] on input "text" at bounding box center [568, 187] width 108 height 21
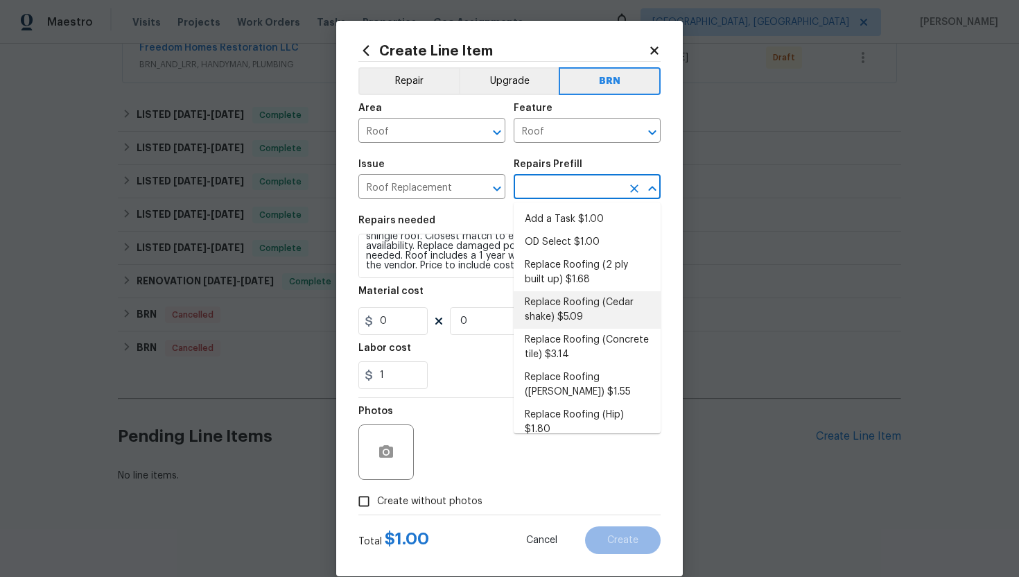
click at [580, 306] on li "Replace Roofing (Cedar shake) $5.09" at bounding box center [587, 309] width 147 height 37
type input "Eaves and Trim"
type input "Replace Roofing (Cedar shake) $5.09"
type textarea "Cedar Shake Roof: Remove the existing roof covering, prep the substrate and ins…"
type input "5.09"
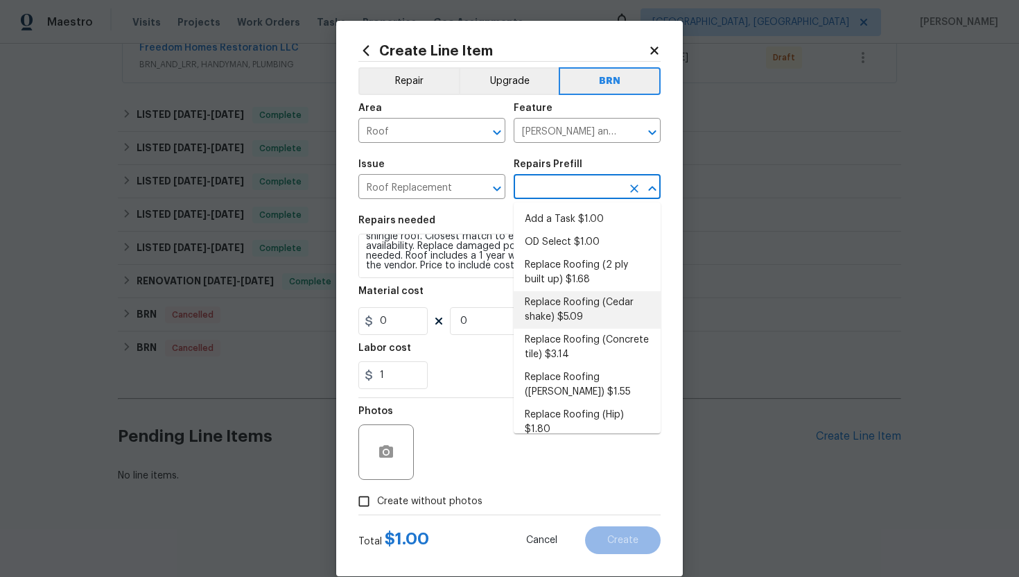
type input "1"
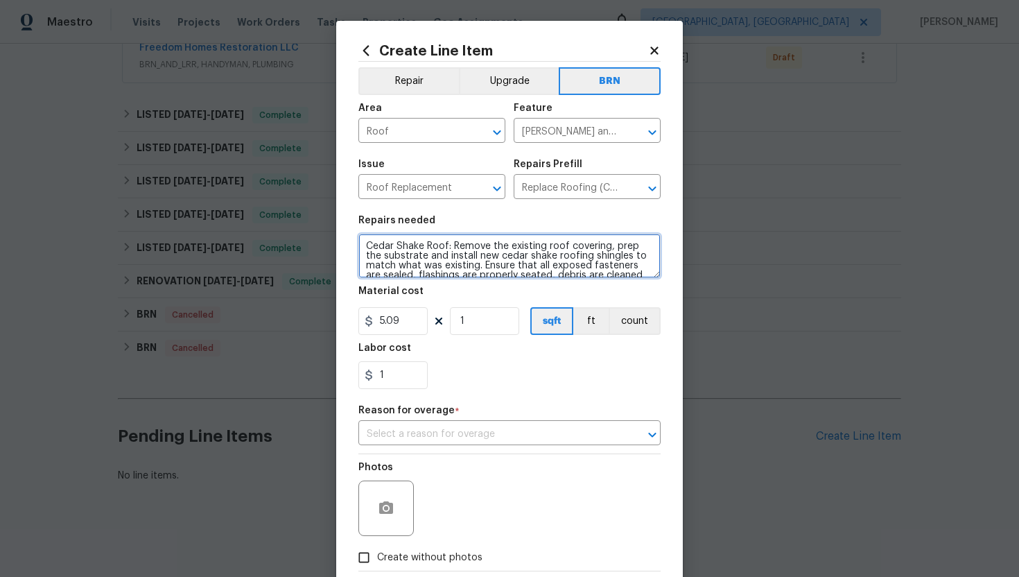
scroll to position [19, 0]
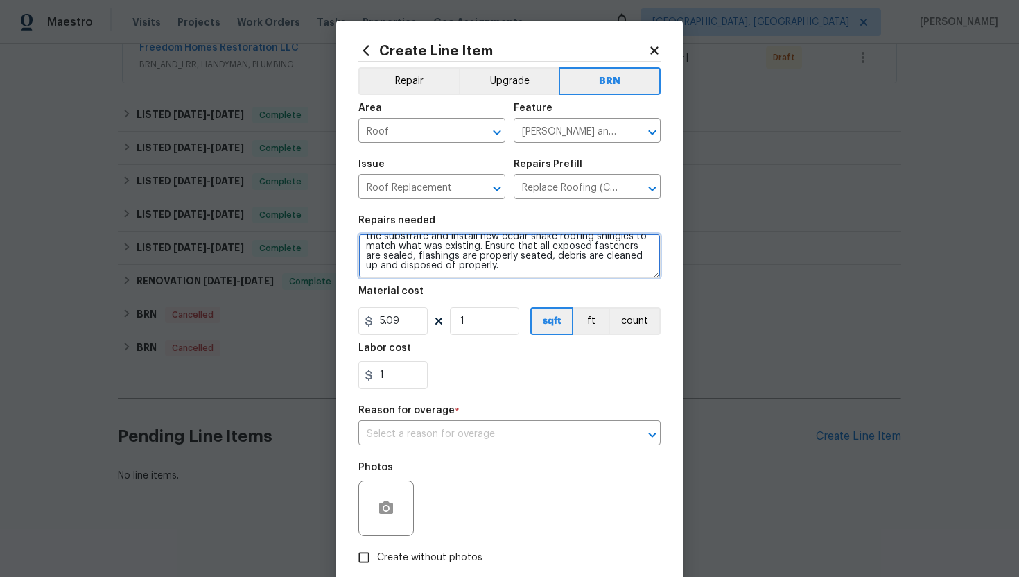
drag, startPoint x: 363, startPoint y: 248, endPoint x: 440, endPoint y: 289, distance: 87.8
click at [441, 289] on section "Repairs needed Cedar Shake Roof: Remove the existing roof covering, prep the su…" at bounding box center [509, 302] width 302 height 190
paste textarea "Duplicate - Seller to have roofing contractor remove shingle roof to decking an…"
type textarea "Duplicate - Seller to have roofing contractor remove shingle roof to decking an…"
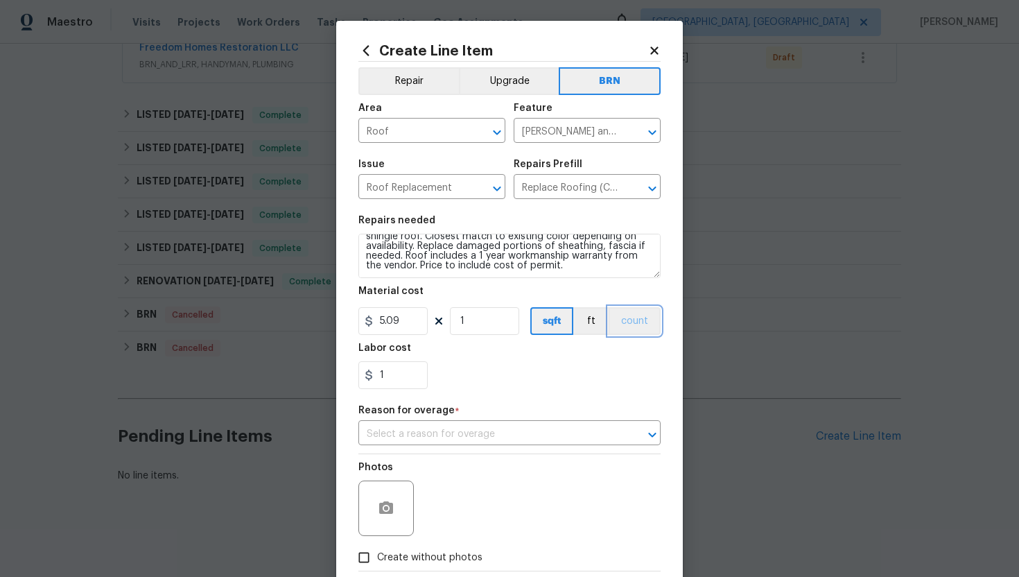
click at [618, 318] on button "count" at bounding box center [635, 321] width 52 height 28
drag, startPoint x: 416, startPoint y: 318, endPoint x: 365, endPoint y: 325, distance: 51.8
click at [365, 325] on div "5.09" at bounding box center [392, 321] width 69 height 28
type input "0"
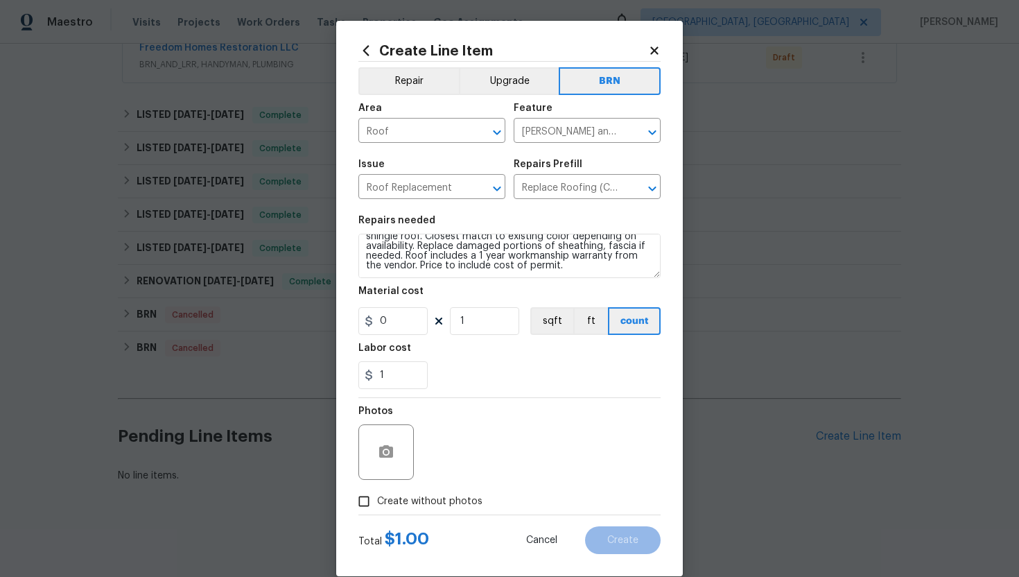
click at [495, 369] on div "1" at bounding box center [509, 375] width 302 height 28
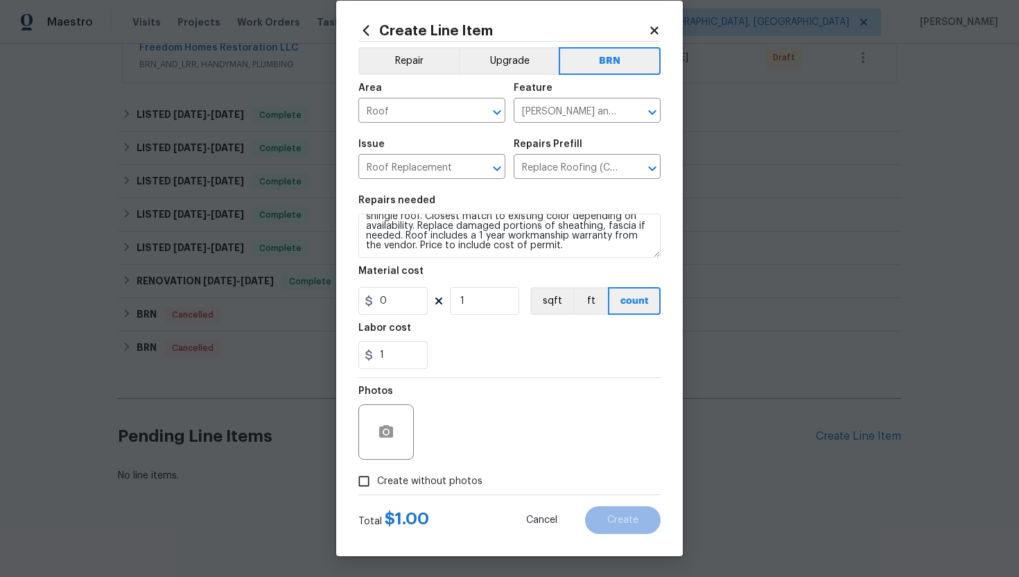
click at [431, 471] on label "Create without photos" at bounding box center [417, 481] width 132 height 26
click at [377, 471] on input "Create without photos" at bounding box center [364, 481] width 26 height 26
checkbox input "true"
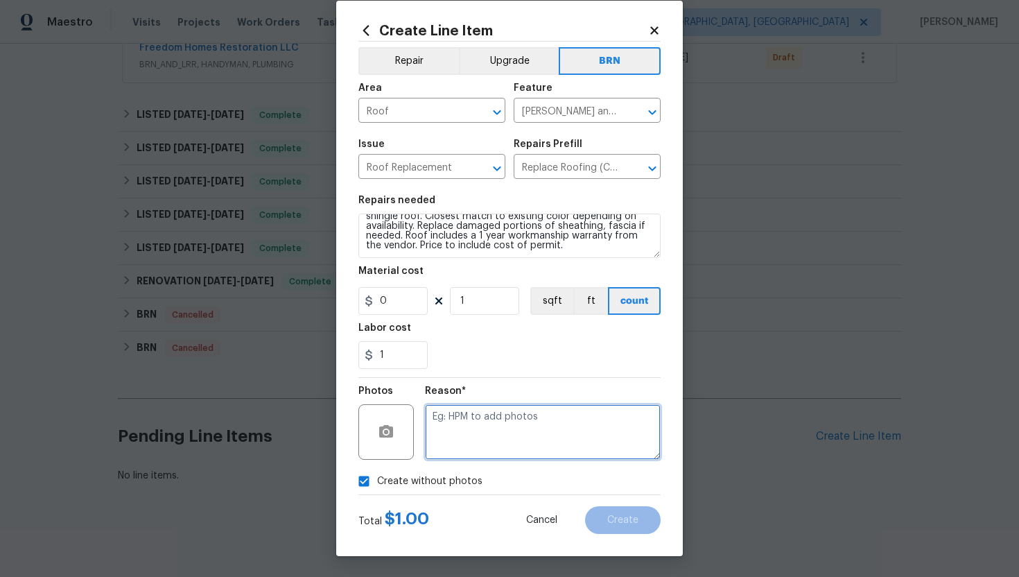
click at [476, 435] on textarea at bounding box center [543, 431] width 236 height 55
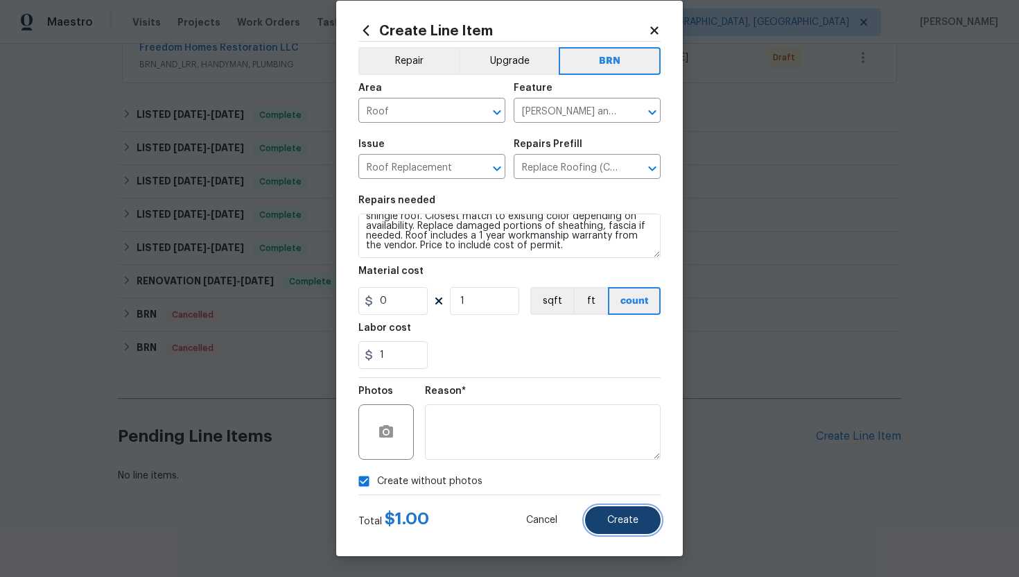
click at [615, 519] on span "Create" at bounding box center [622, 520] width 31 height 10
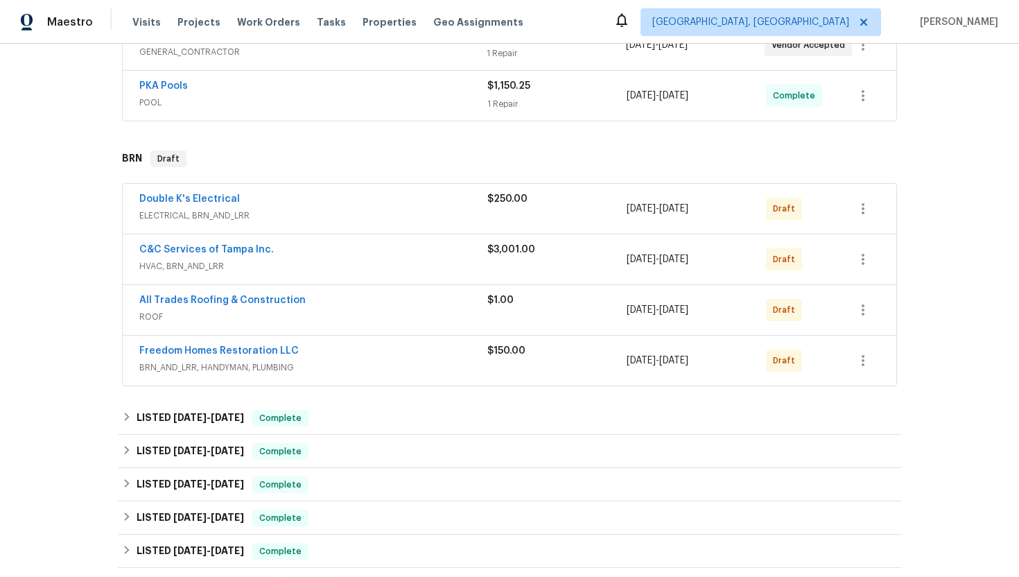
scroll to position [949, 0]
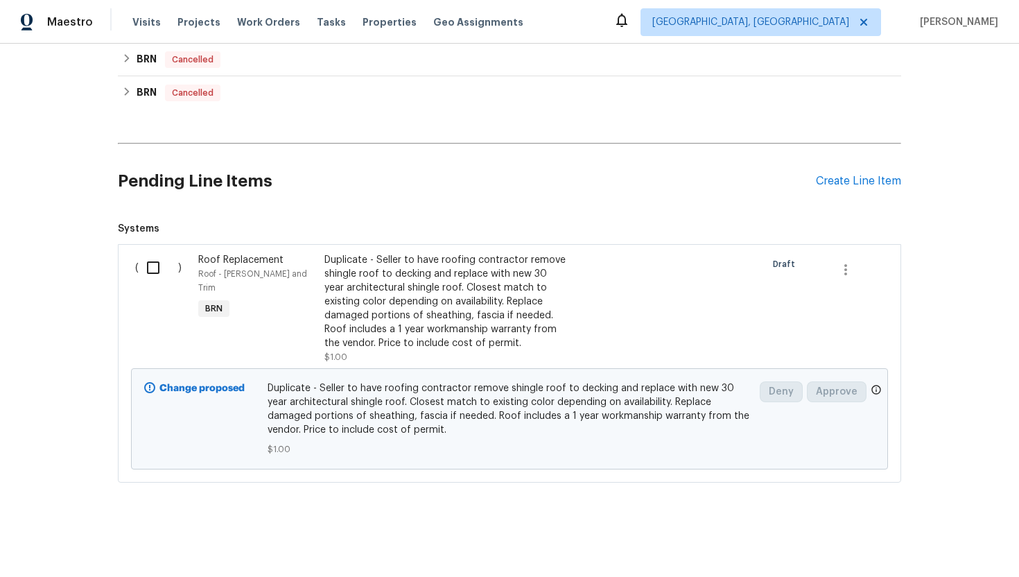
click at [145, 268] on input "checkbox" at bounding box center [159, 267] width 40 height 29
checkbox input "true"
click at [984, 536] on span "Create Work Order" at bounding box center [940, 542] width 92 height 17
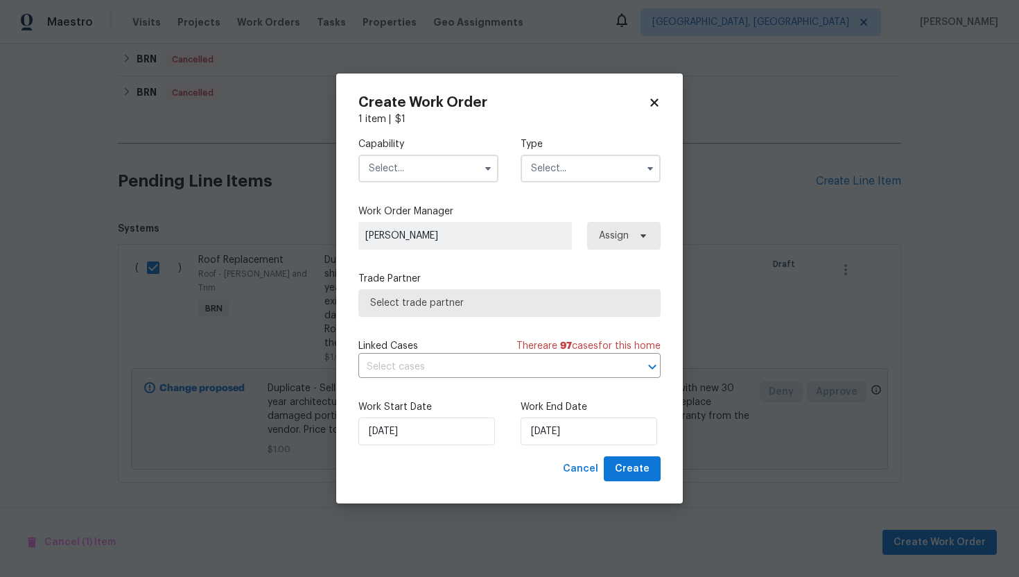
click at [486, 177] on span at bounding box center [488, 168] width 21 height 21
click at [486, 168] on icon "button" at bounding box center [487, 168] width 11 height 11
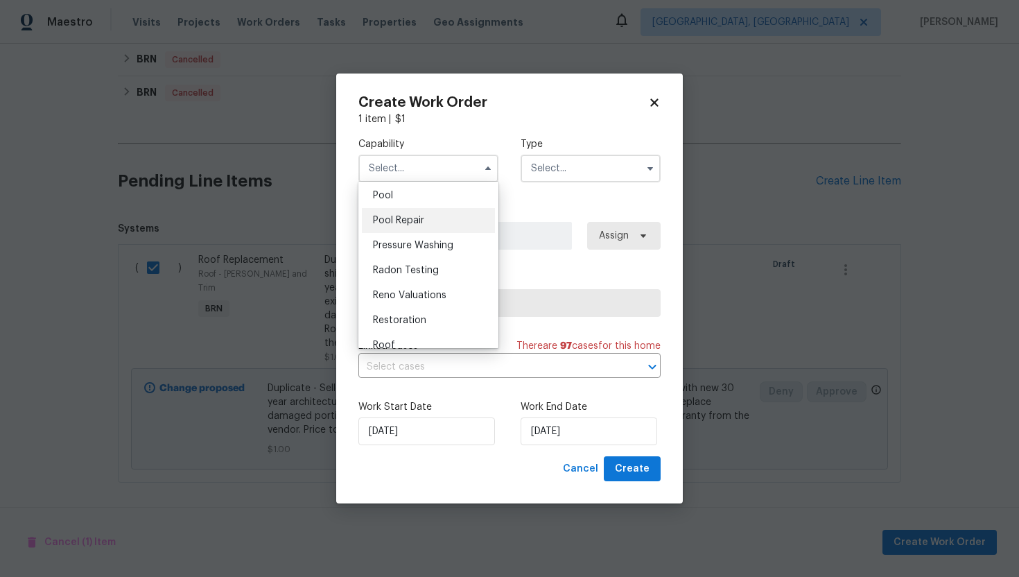
scroll to position [1301, 0]
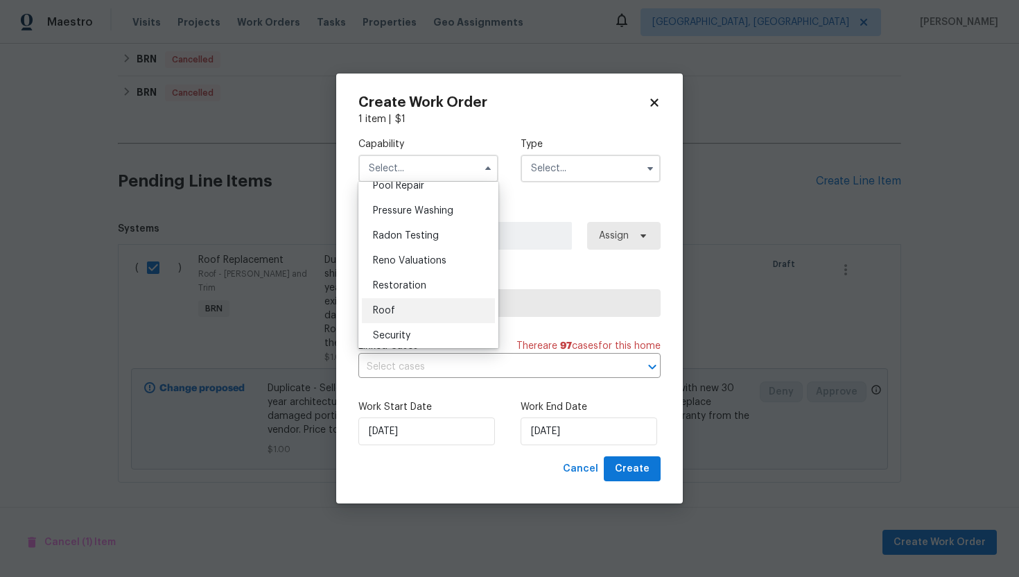
click at [412, 305] on div "Roof" at bounding box center [428, 310] width 133 height 25
type input "Roof"
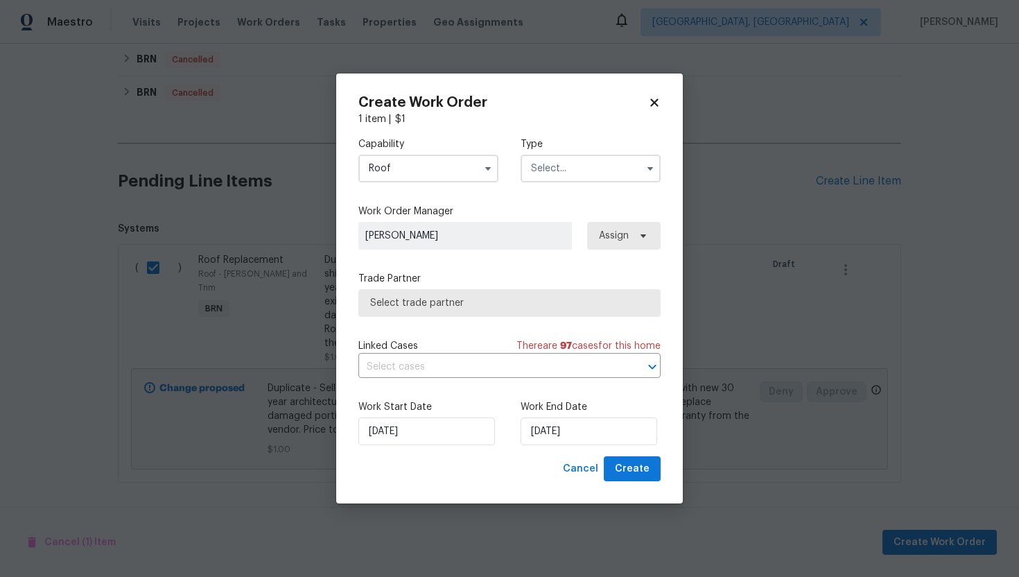
click at [561, 161] on input "text" at bounding box center [591, 169] width 140 height 28
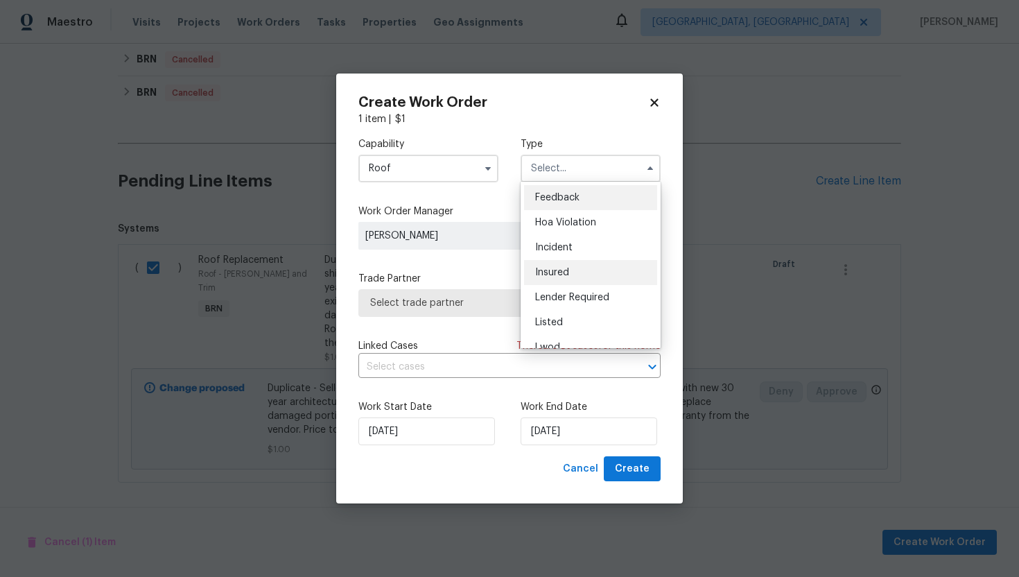
scroll to position [165, 0]
click at [591, 277] on div "Resale" at bounding box center [590, 282] width 133 height 25
type input "Resale"
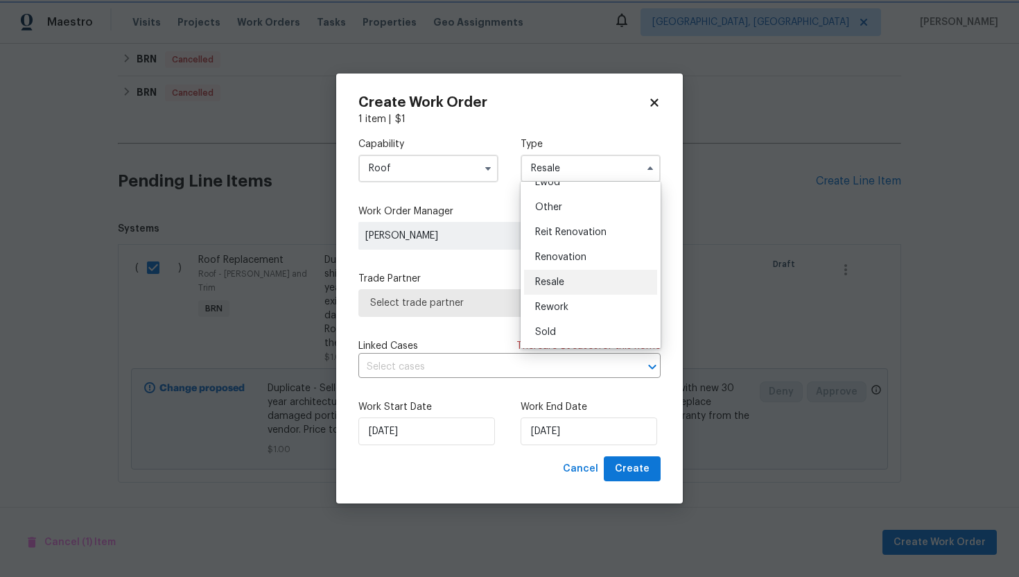
scroll to position [0, 0]
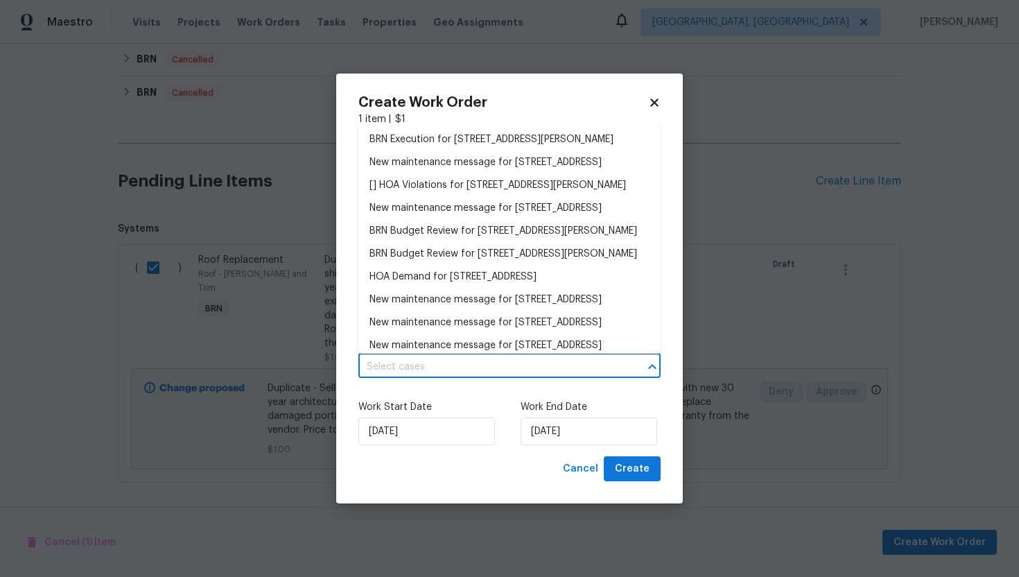
click at [478, 363] on input "text" at bounding box center [489, 366] width 263 height 21
click at [506, 147] on li "BRN Execution for 18122 Sugar Brooke Dr, Tampa, FL 33647" at bounding box center [509, 139] width 302 height 23
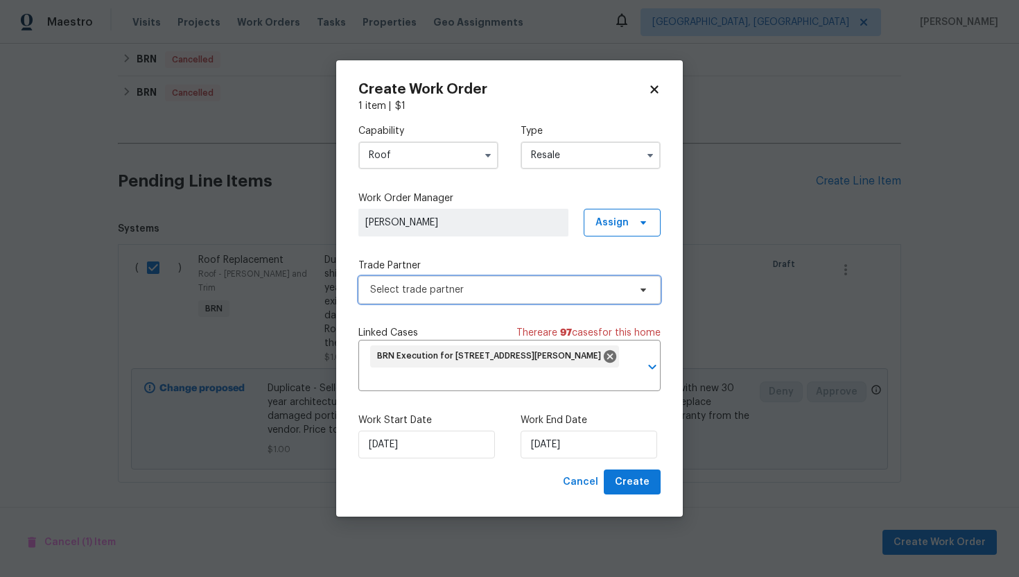
click at [478, 285] on span "Select trade partner" at bounding box center [499, 290] width 259 height 14
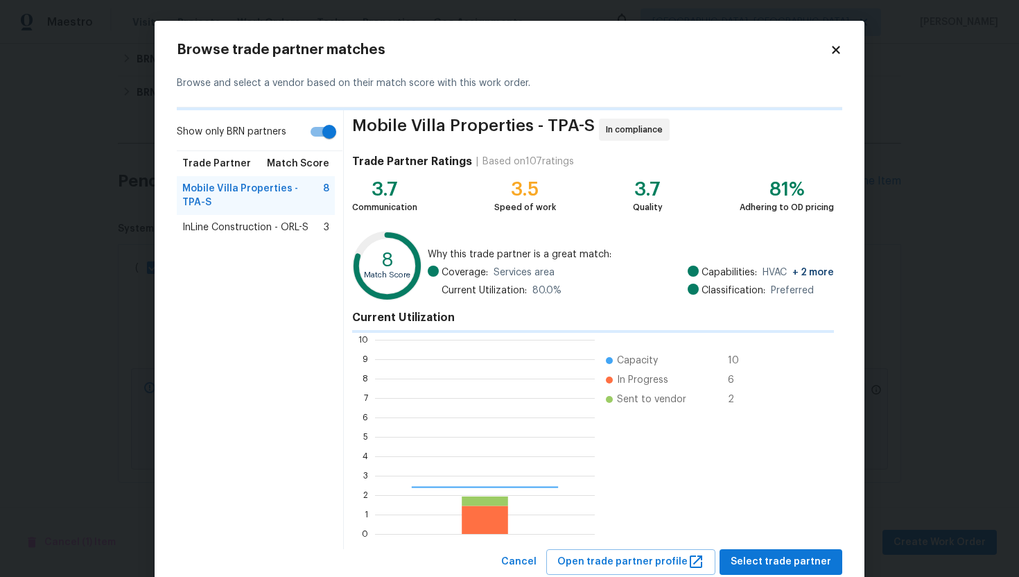
scroll to position [194, 220]
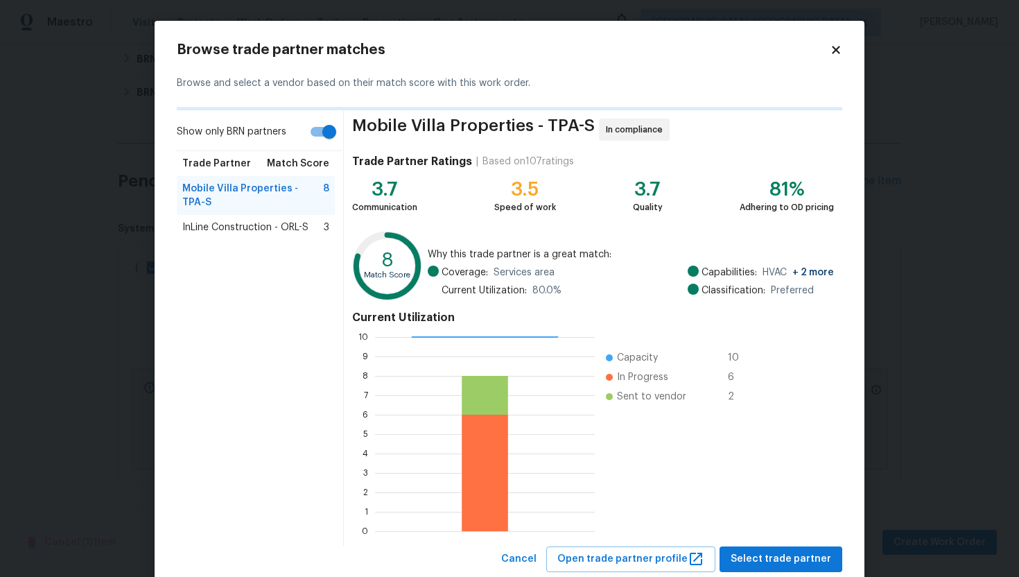
click at [334, 135] on input "Show only BRN partners" at bounding box center [329, 132] width 79 height 26
checkbox input "false"
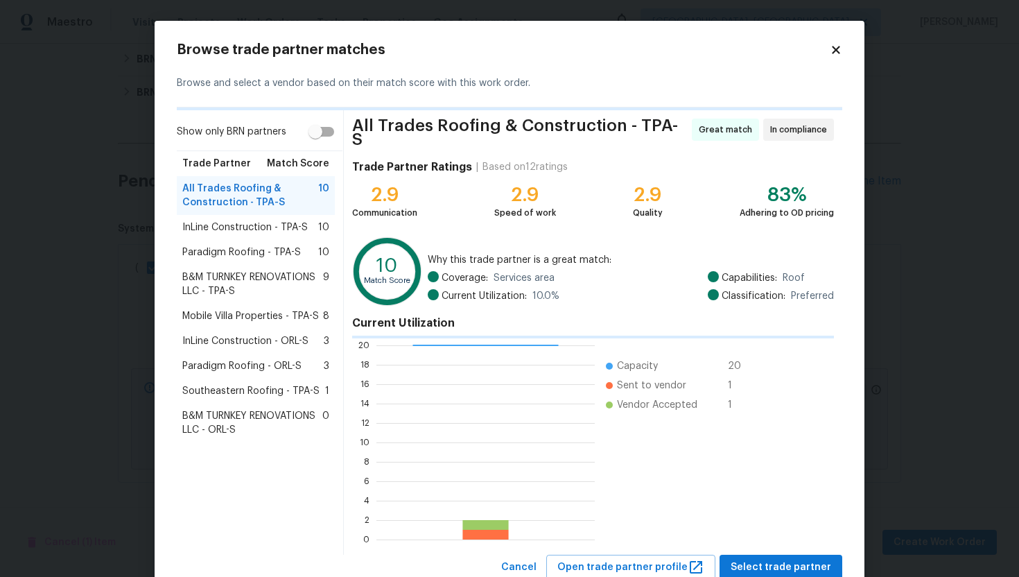
scroll to position [194, 218]
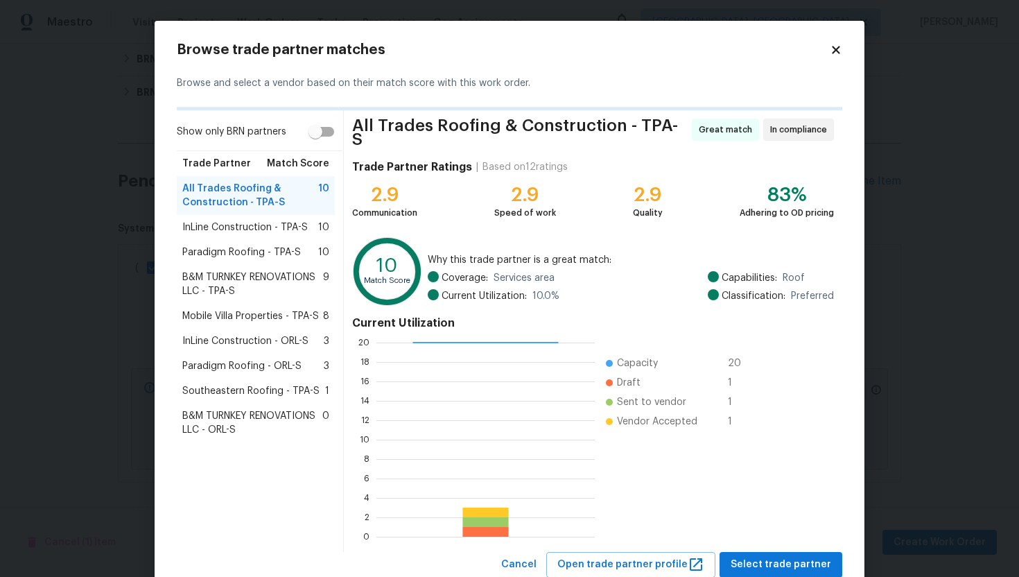
click at [266, 247] on span "Paradigm Roofing - TPA-S" at bounding box center [241, 252] width 119 height 14
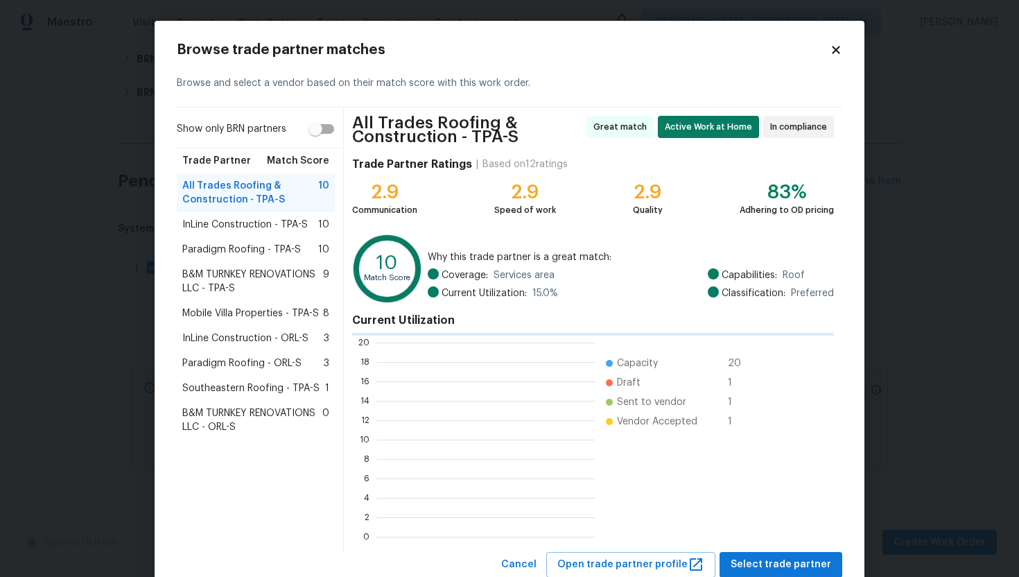
scroll to position [1, 1]
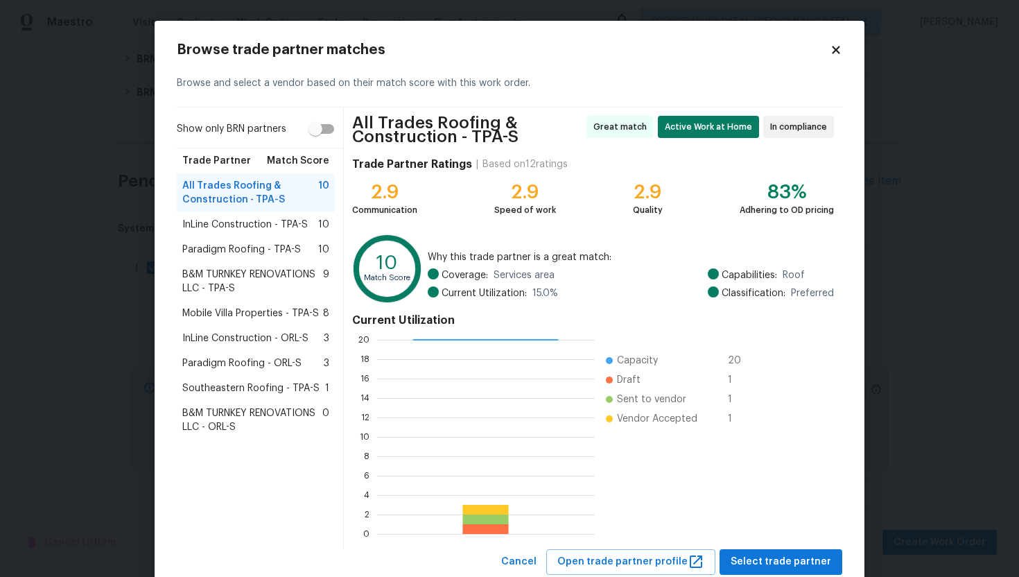
click at [266, 247] on span "Paradigm Roofing - TPA-S" at bounding box center [241, 250] width 119 height 14
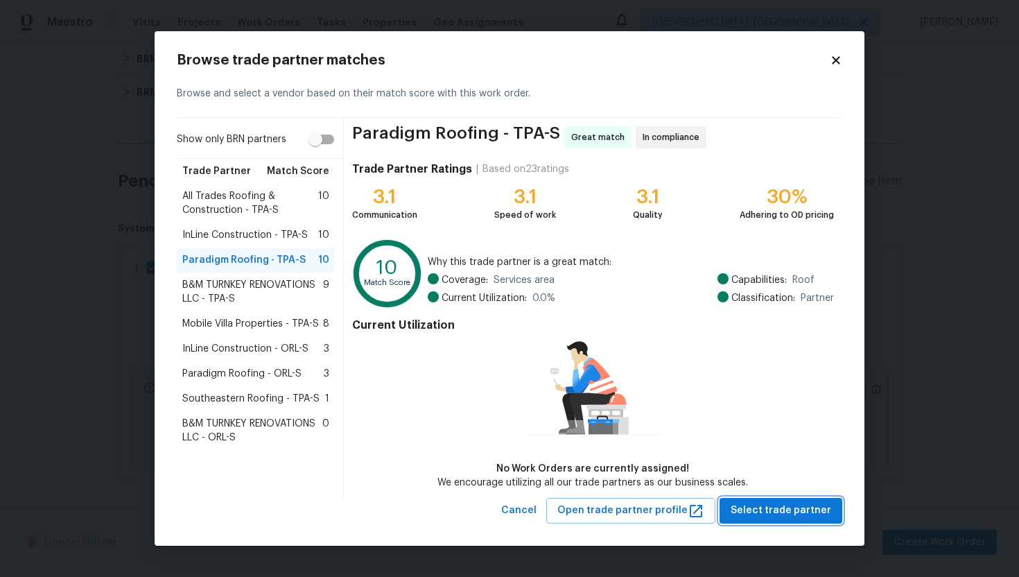
click at [753, 503] on span "Select trade partner" at bounding box center [781, 510] width 101 height 17
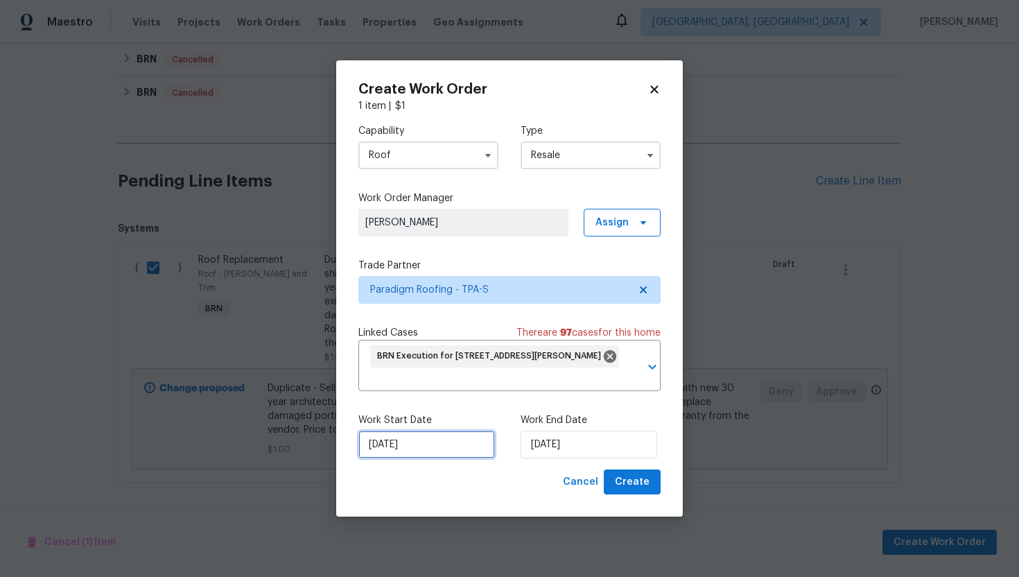
click at [383, 442] on input "[DATE]" at bounding box center [426, 444] width 137 height 28
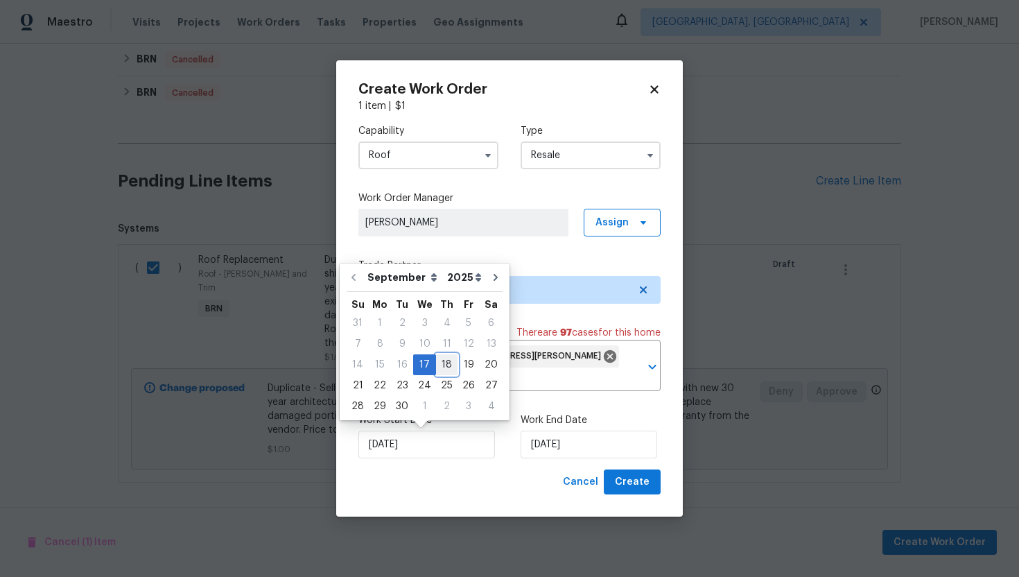
click at [441, 363] on div "18" at bounding box center [446, 364] width 21 height 19
type input "[DATE]"
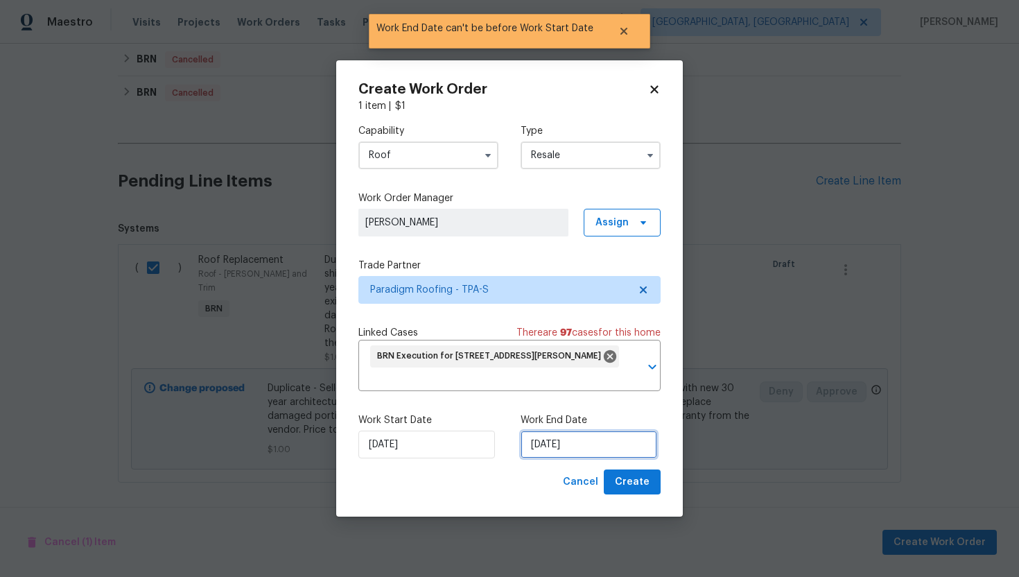
click at [552, 444] on input "[DATE]" at bounding box center [589, 444] width 137 height 28
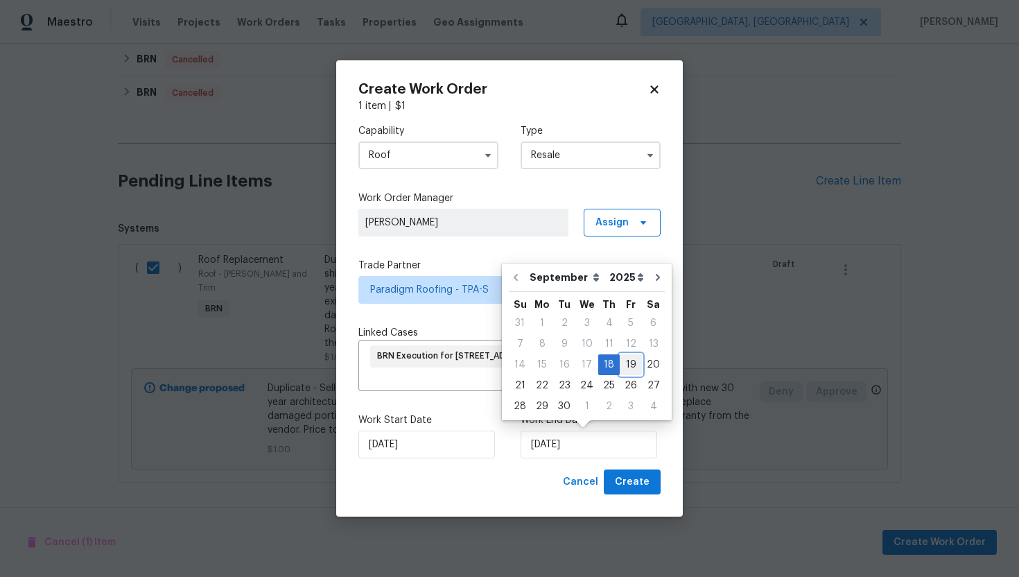
click at [620, 369] on div "19" at bounding box center [631, 364] width 22 height 19
type input "9/19/2025"
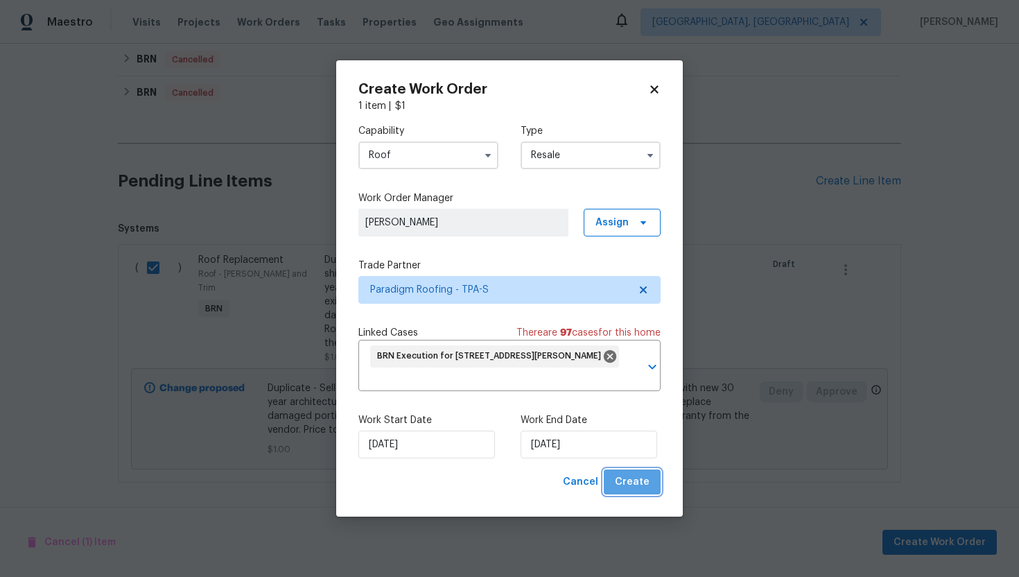
click at [640, 488] on span "Create" at bounding box center [632, 481] width 35 height 17
checkbox input "false"
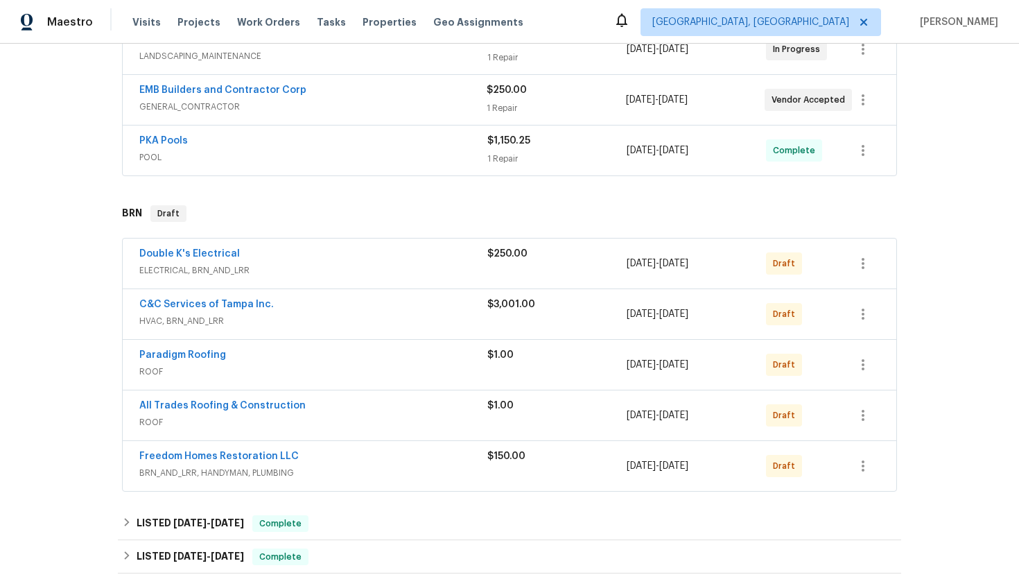
scroll to position [337, 0]
click at [194, 250] on link "Double K's Electrical" at bounding box center [189, 253] width 101 height 10
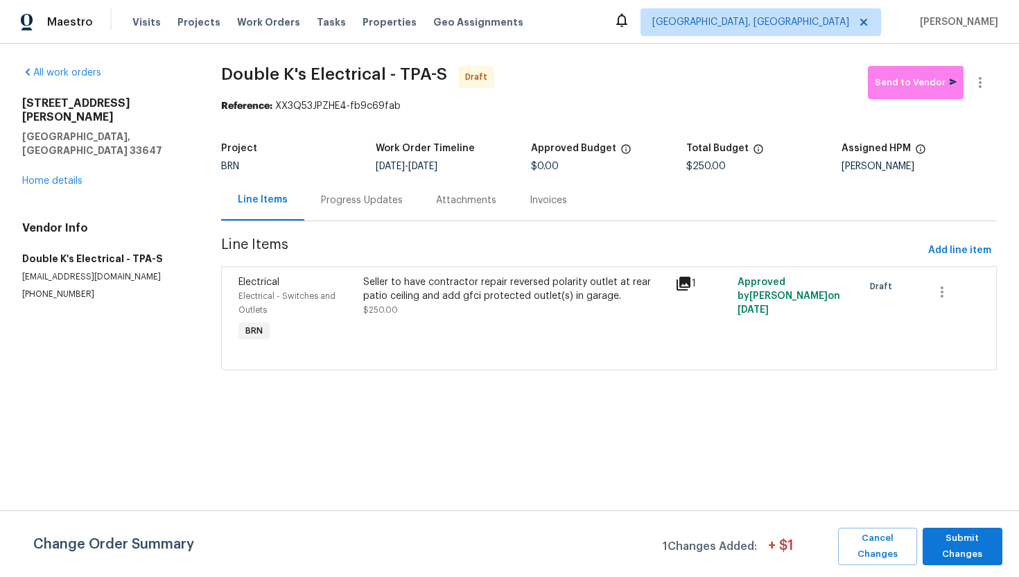
click at [954, 522] on div "Change Order Summary 1 Changes Added: + $ 1 Cancel Changes Submit Changes" at bounding box center [509, 543] width 1019 height 67
click at [956, 537] on span "Submit Changes" at bounding box center [963, 546] width 66 height 32
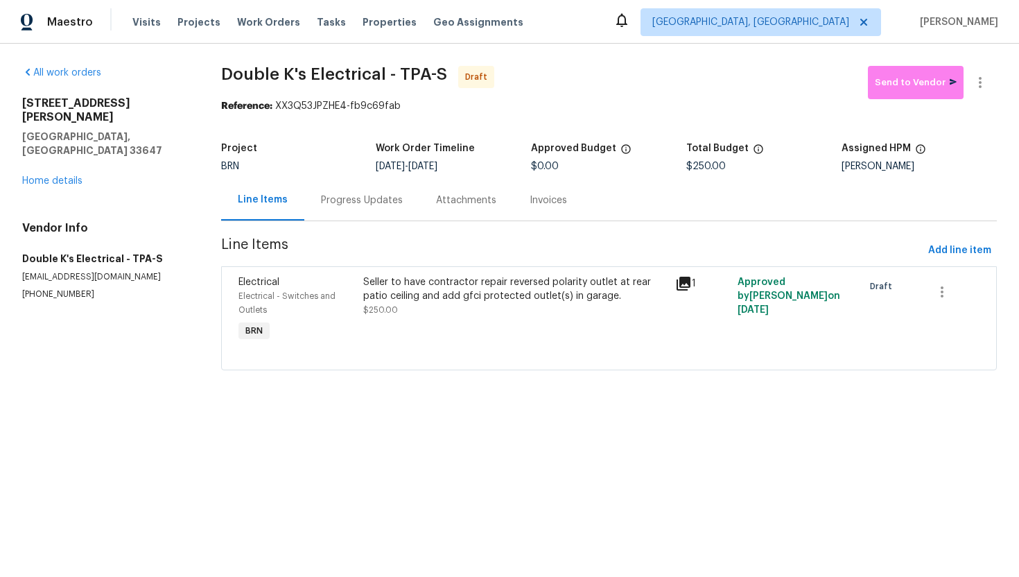
click at [347, 190] on div "Progress Updates" at bounding box center [361, 200] width 115 height 41
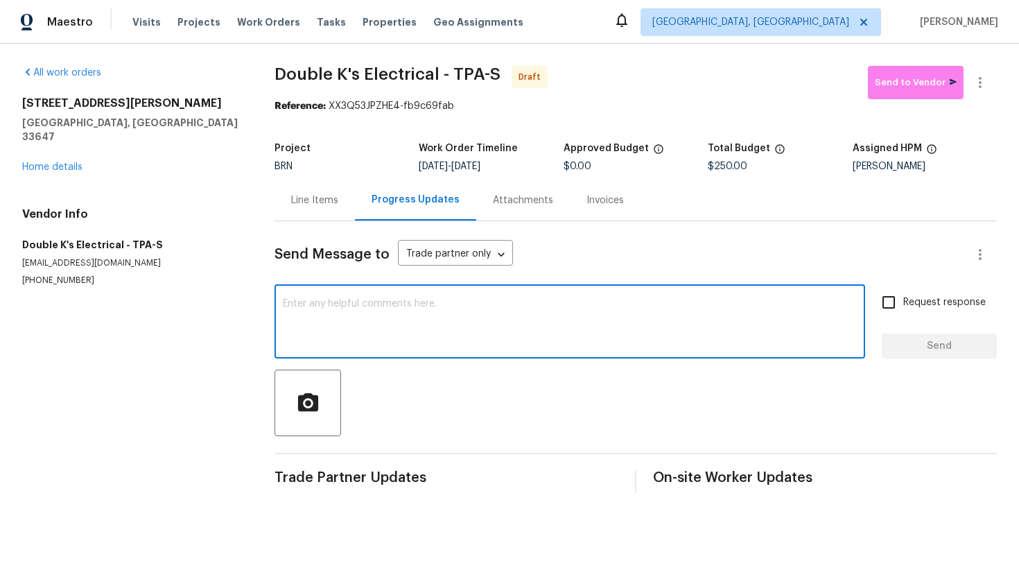
click at [425, 335] on textarea at bounding box center [570, 323] width 574 height 49
paste textarea "Hey! This is Ajay with Opendoor. I’m confirming a BRN Work Order for the proper…"
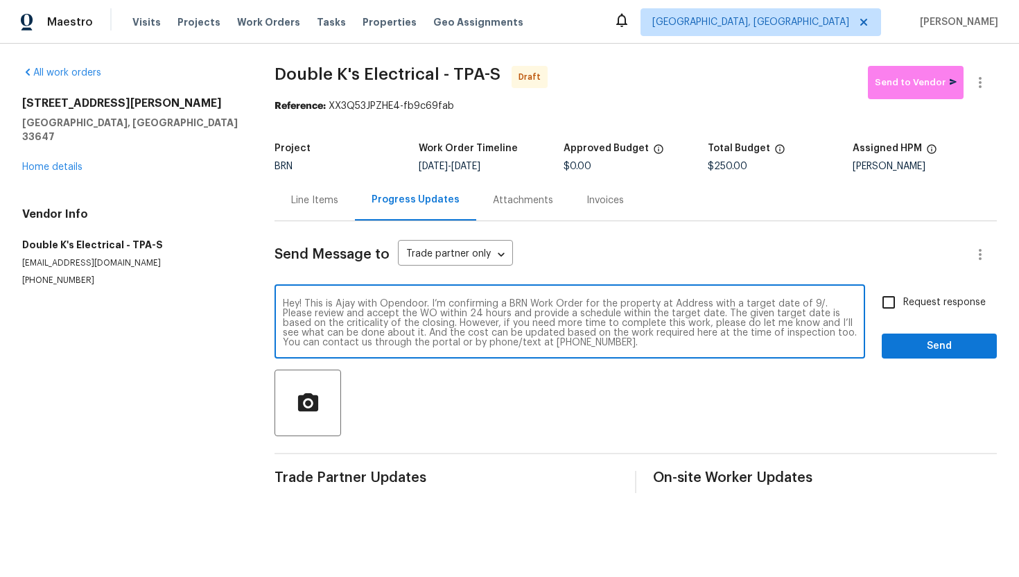
click at [689, 305] on textarea "Hey! This is Ajay with Opendoor. I’m confirming a BRN Work Order for the proper…" at bounding box center [570, 323] width 574 height 49
paste textarea "18122 Sugar Brooke Dr, Tampa, FL 33647"
click at [385, 314] on textarea "Hey! This is Ajay with Opendoor. I’m confirming a BRN Work Order for the proper…" at bounding box center [570, 323] width 574 height 49
type textarea "Hey! This is Ajay with Opendoor. I’m confirming a BRN Work Order for the proper…"
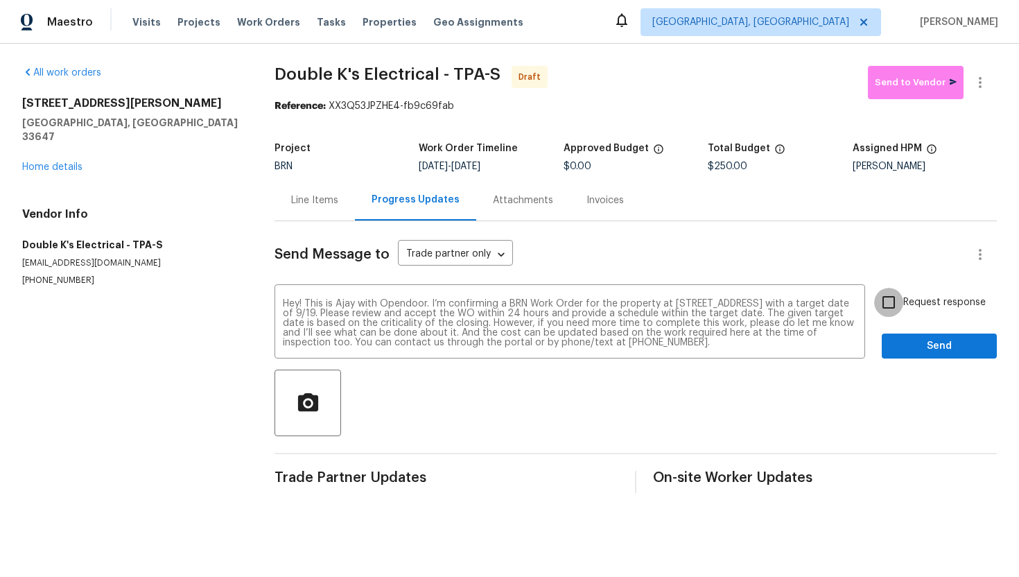
click at [895, 301] on input "Request response" at bounding box center [888, 302] width 29 height 29
checkbox input "true"
click at [910, 338] on span "Send" at bounding box center [939, 346] width 93 height 17
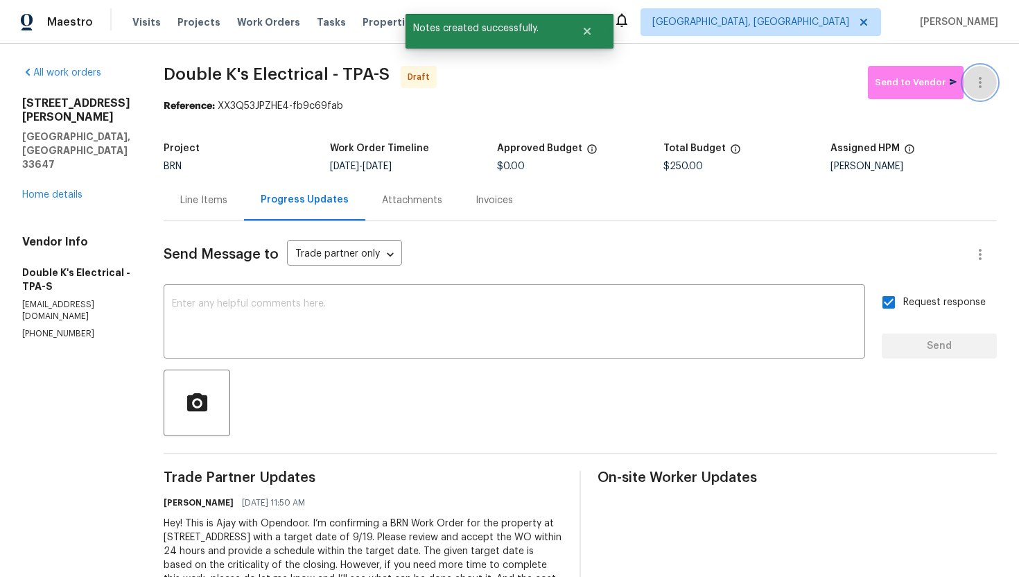
click at [979, 87] on icon "button" at bounding box center [980, 82] width 3 height 11
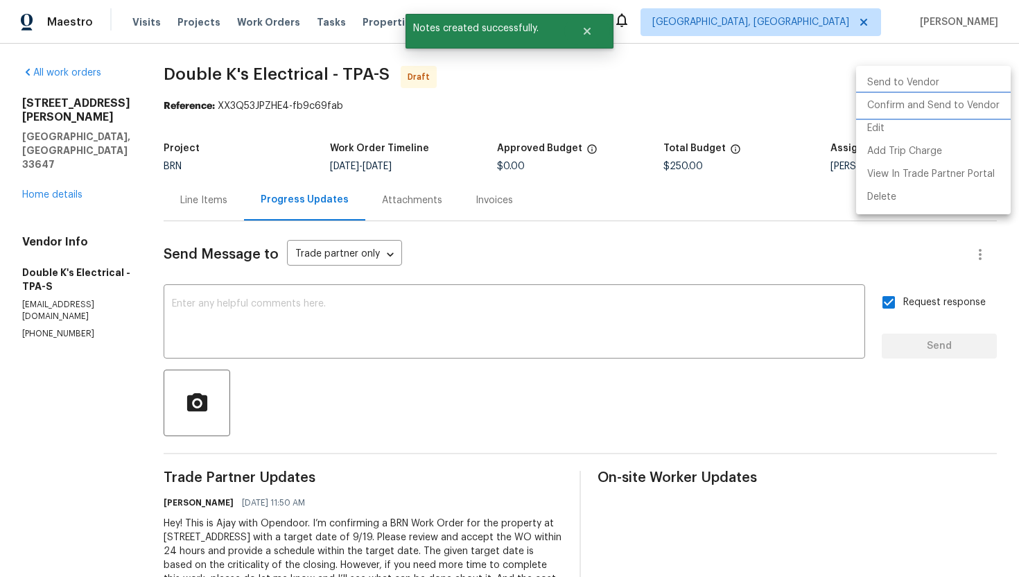
click at [963, 109] on li "Confirm and Send to Vendor" at bounding box center [933, 105] width 155 height 23
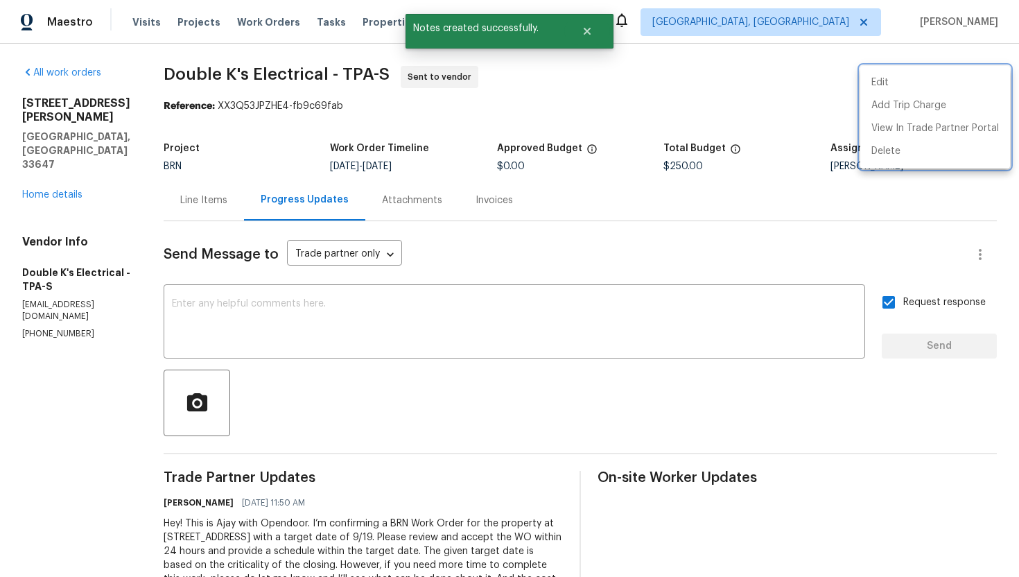
click at [652, 225] on div at bounding box center [509, 288] width 1019 height 577
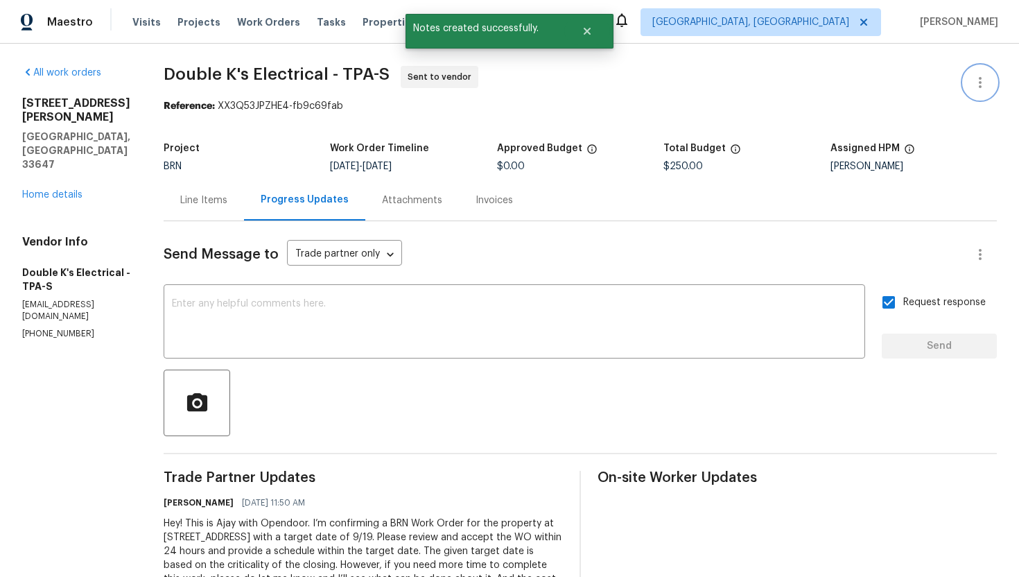
scroll to position [89, 0]
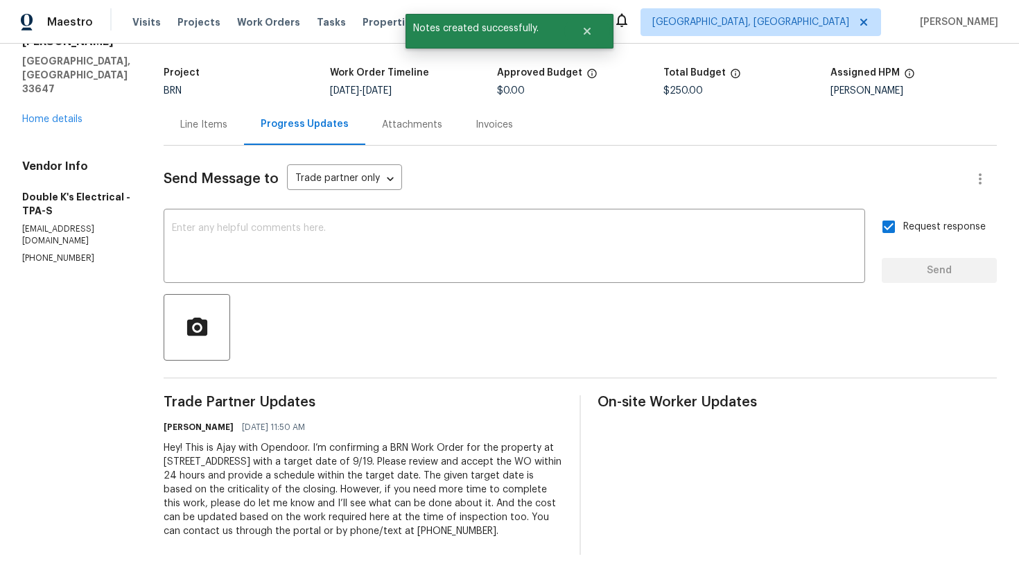
click at [428, 455] on div "Hey! This is Ajay with Opendoor. I’m confirming a BRN Work Order for the proper…" at bounding box center [363, 489] width 399 height 97
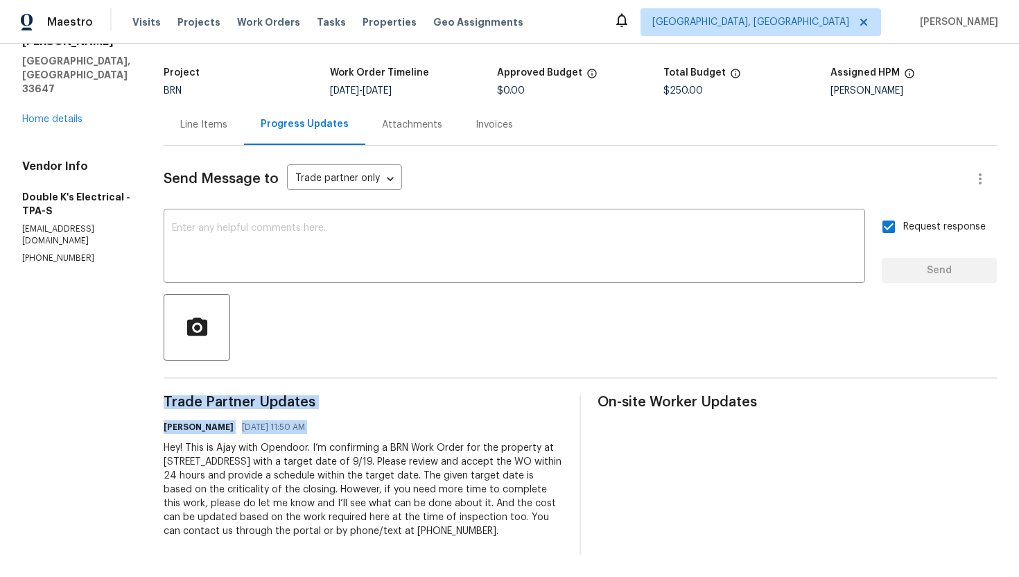
copy div "Trade Partner Updates Ajay Godson 09/17/2025 11:50 AM"
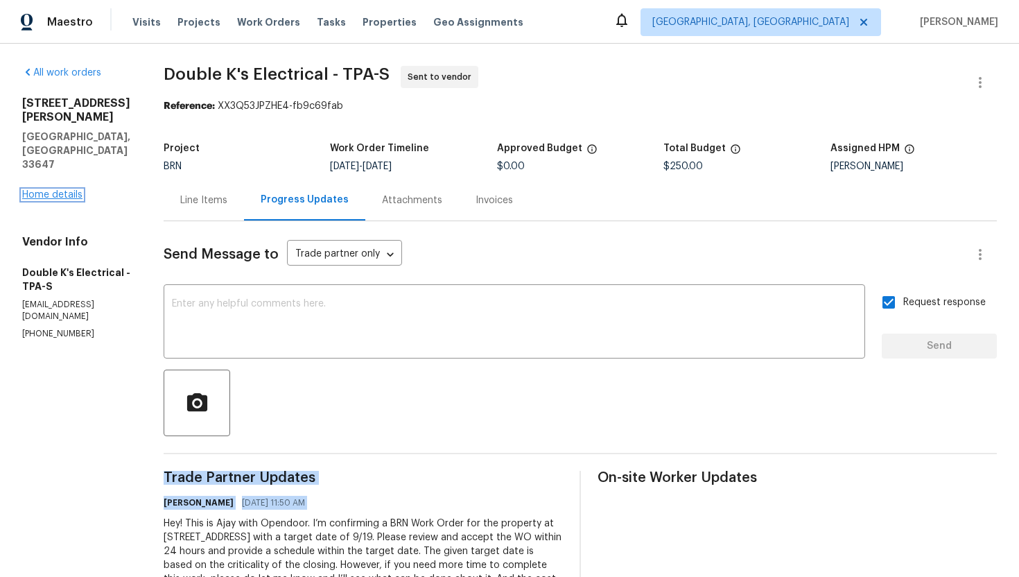
click at [58, 190] on link "Home details" at bounding box center [52, 195] width 60 height 10
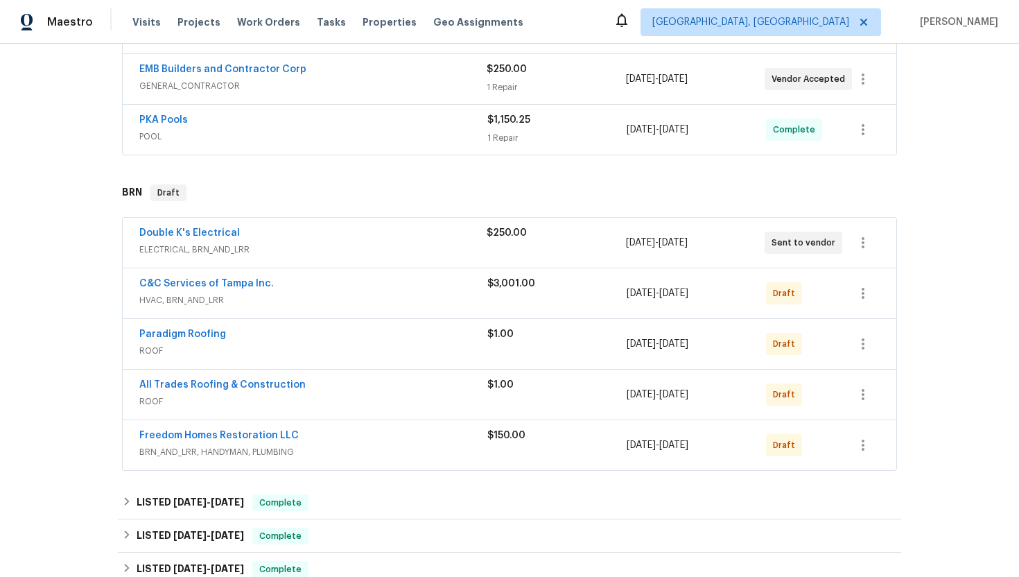
scroll to position [345, 0]
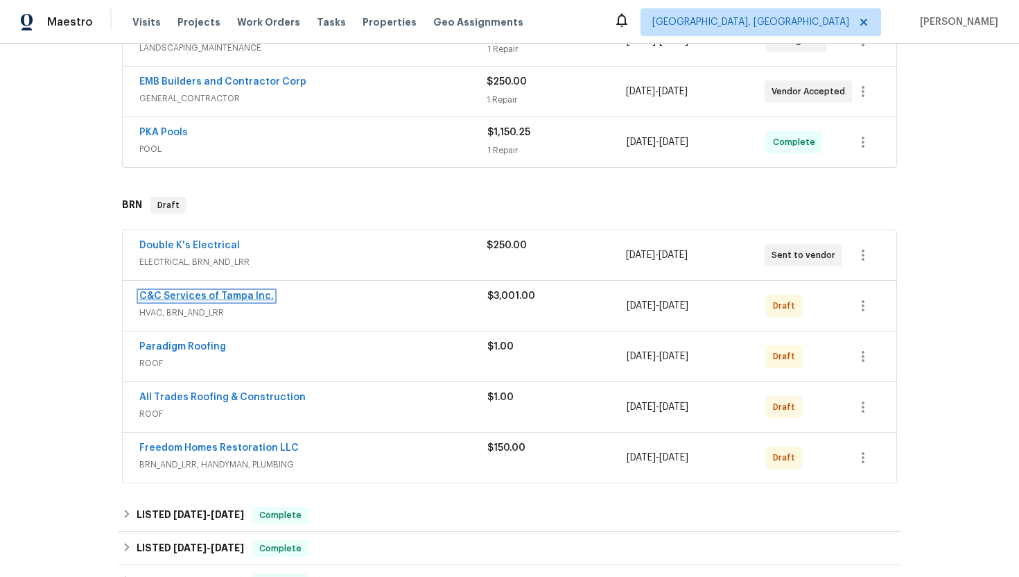
click at [187, 298] on link "C&C Services of Tampa Inc." at bounding box center [206, 296] width 134 height 10
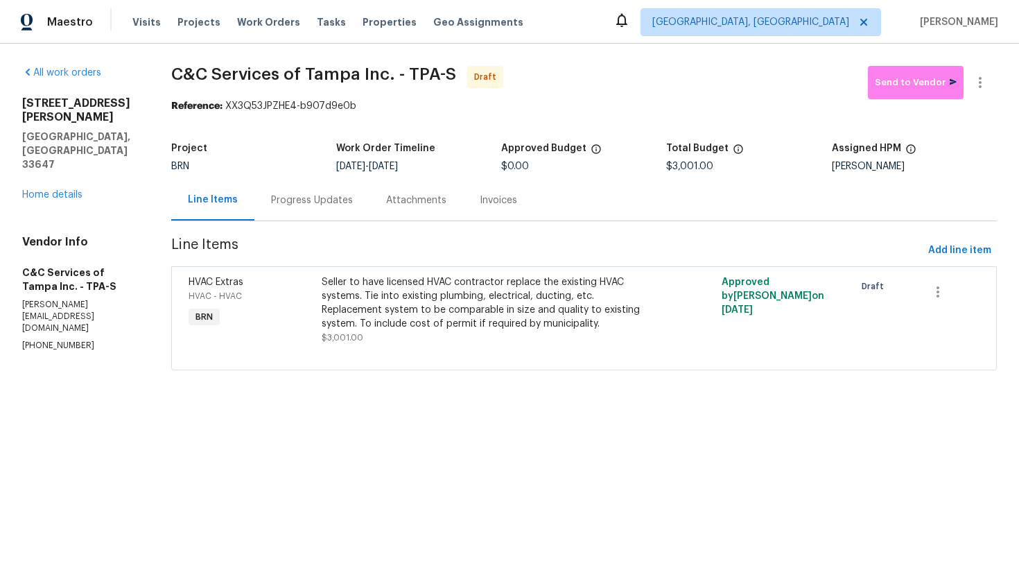
click at [319, 207] on div "Progress Updates" at bounding box center [312, 200] width 82 height 14
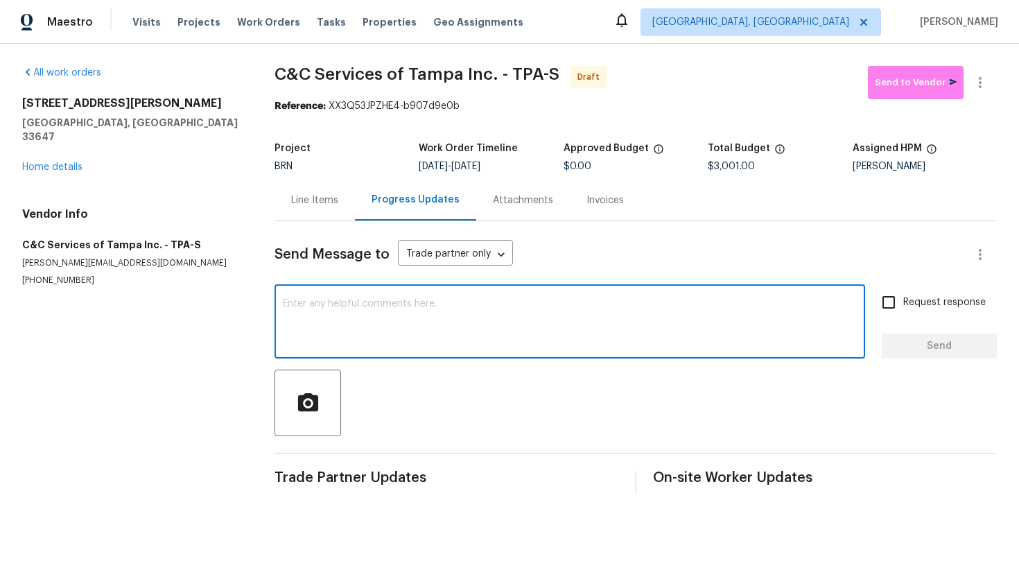
click at [351, 318] on textarea at bounding box center [570, 323] width 574 height 49
paste textarea "Hey! This is Ajay with Opendoor. I’m confirming a BRN Work Order for the proper…"
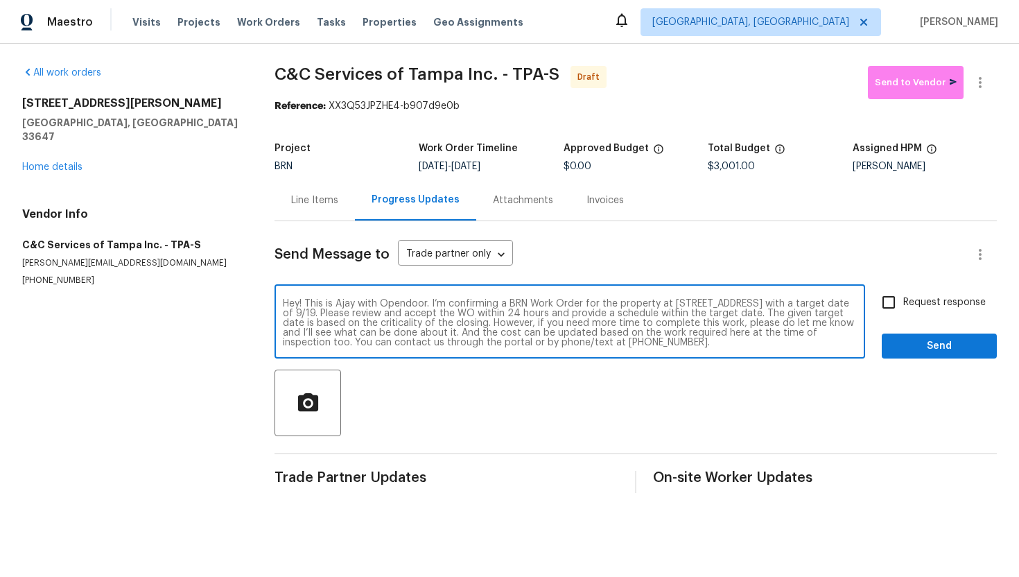
type textarea "Hey! This is Ajay with Opendoor. I’m confirming a BRN Work Order for the proper…"
click at [900, 313] on input "Request response" at bounding box center [888, 302] width 29 height 29
checkbox input "true"
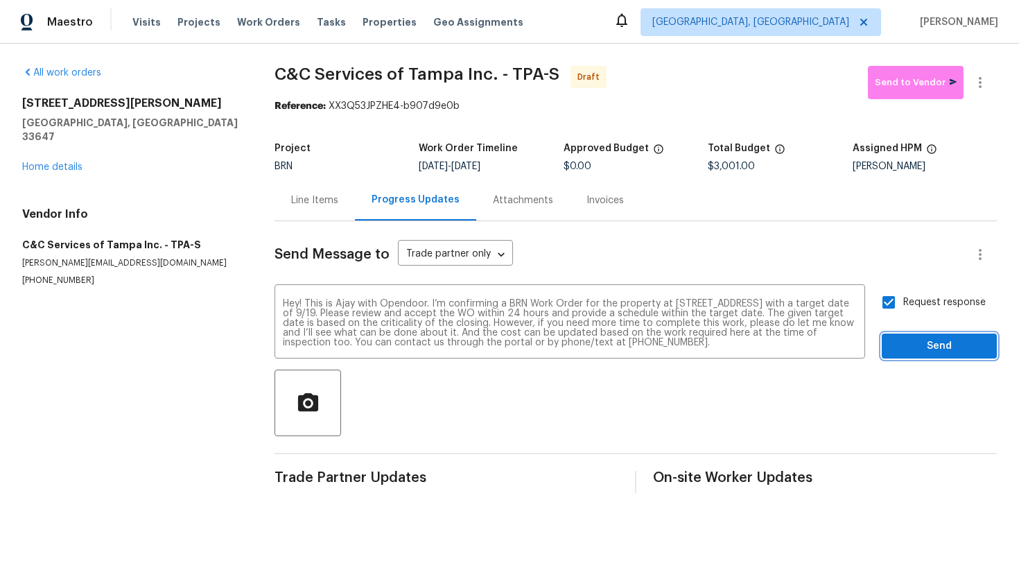
click at [919, 347] on span "Send" at bounding box center [939, 346] width 93 height 17
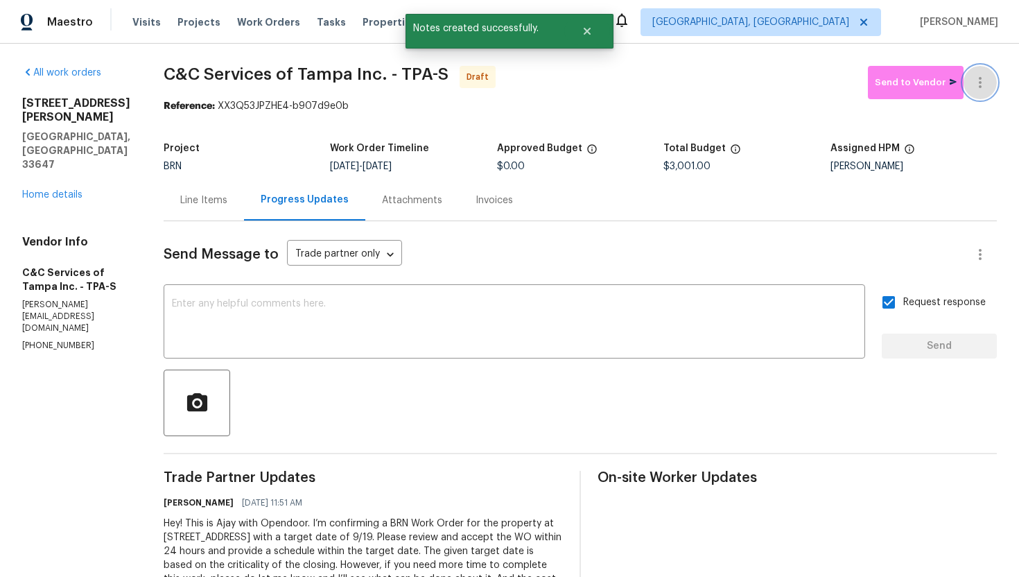
click at [980, 89] on icon "button" at bounding box center [980, 82] width 17 height 17
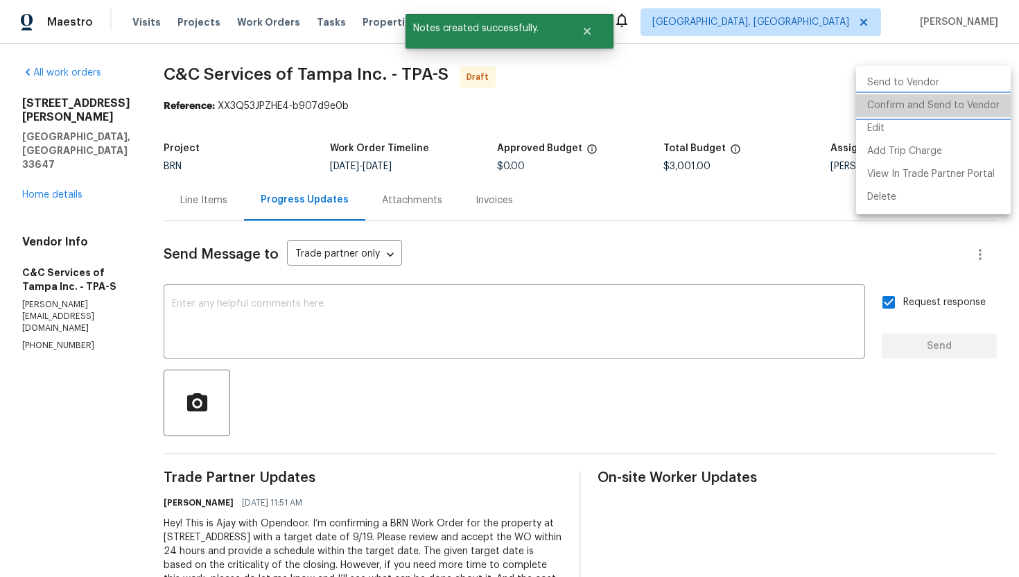
click at [975, 101] on li "Confirm and Send to Vendor" at bounding box center [933, 105] width 155 height 23
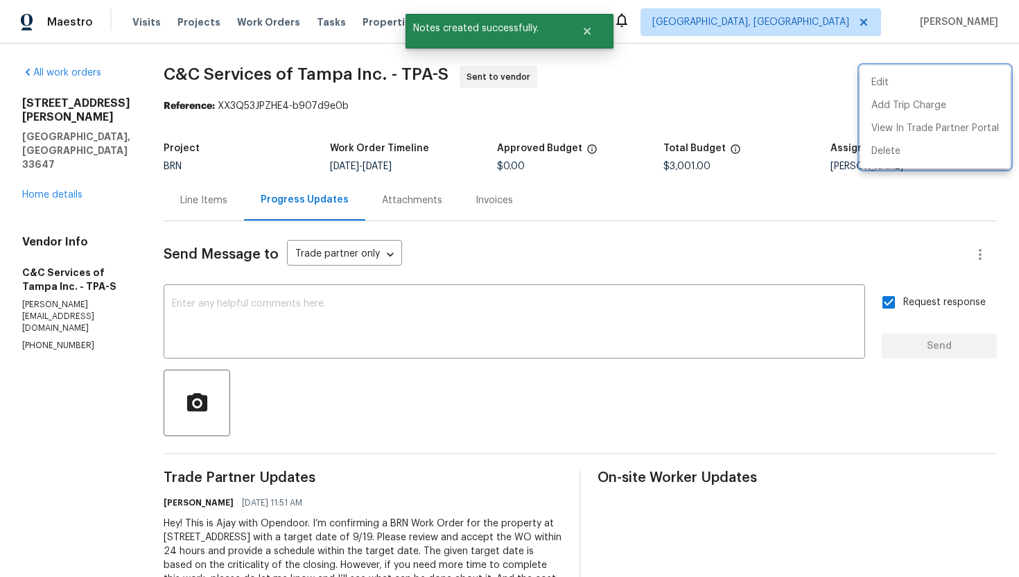
click at [71, 153] on div at bounding box center [509, 288] width 1019 height 577
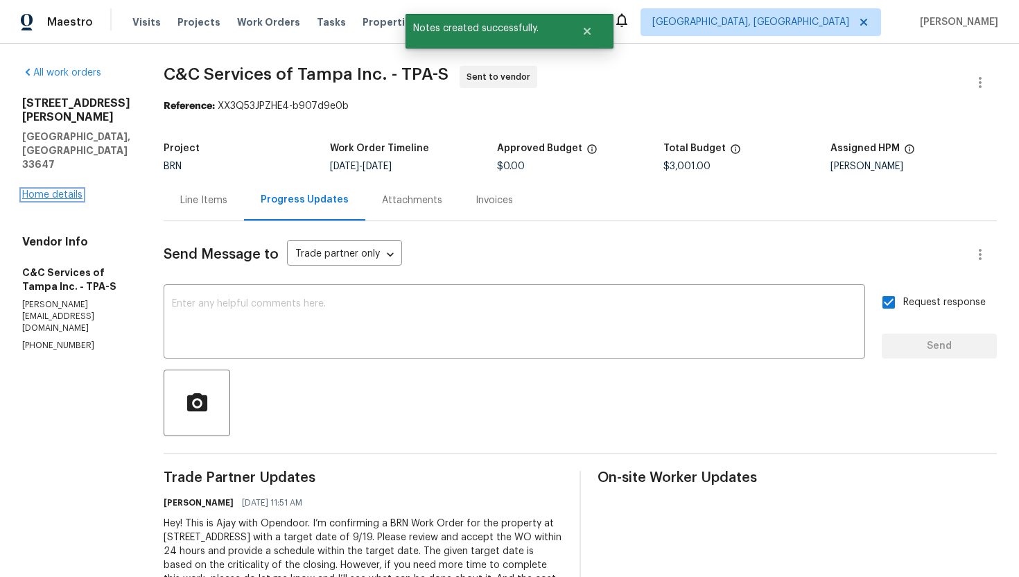
click at [65, 190] on link "Home details" at bounding box center [52, 195] width 60 height 10
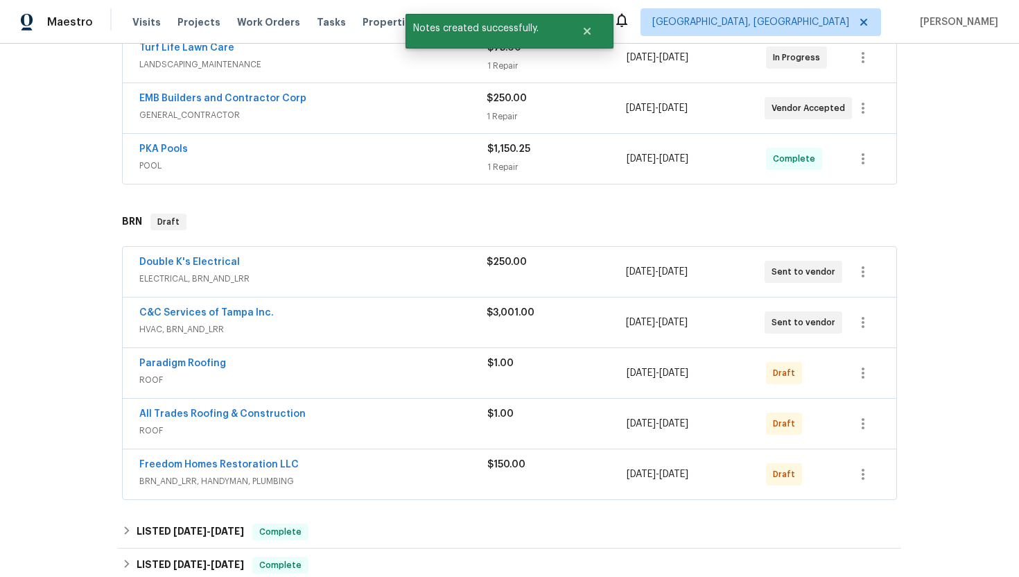
scroll to position [331, 0]
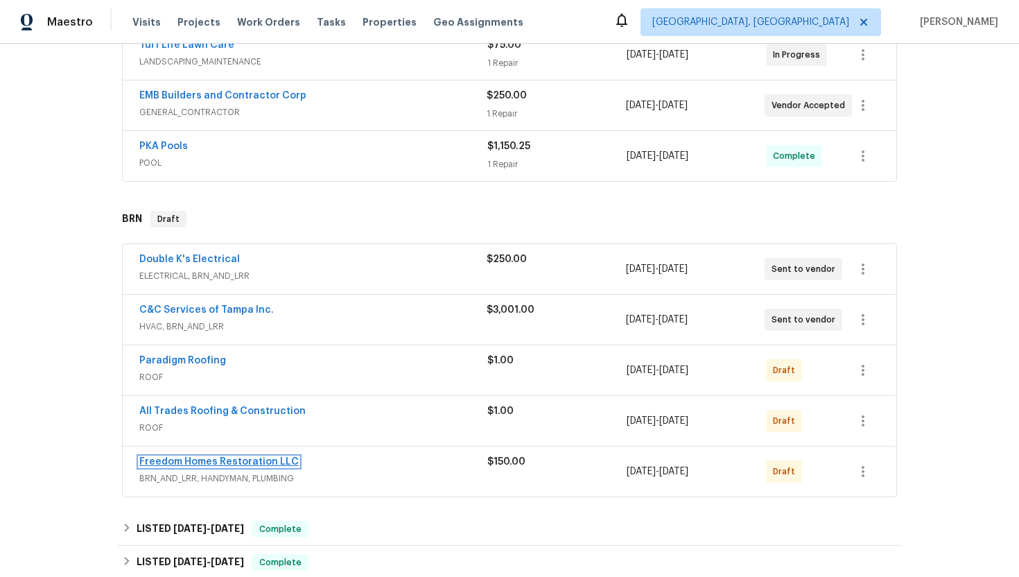
click at [190, 460] on link "Freedom Homes Restoration LLC" at bounding box center [218, 462] width 159 height 10
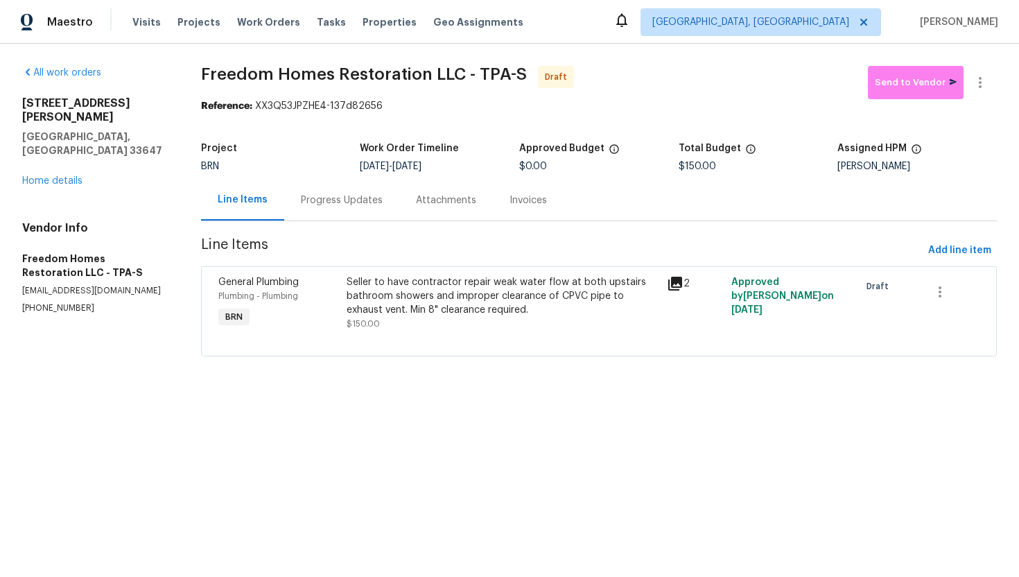
click at [359, 207] on div "Progress Updates" at bounding box center [341, 200] width 115 height 41
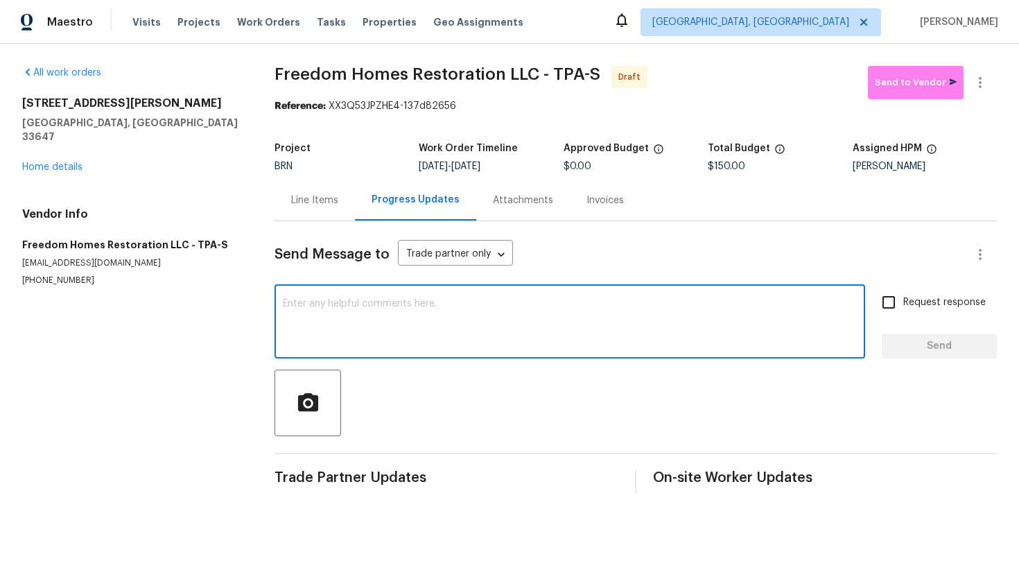
click at [384, 327] on textarea at bounding box center [570, 323] width 574 height 49
paste textarea "Hey! This is Ajay with Opendoor. I’m confirming a BRN Work Order for the proper…"
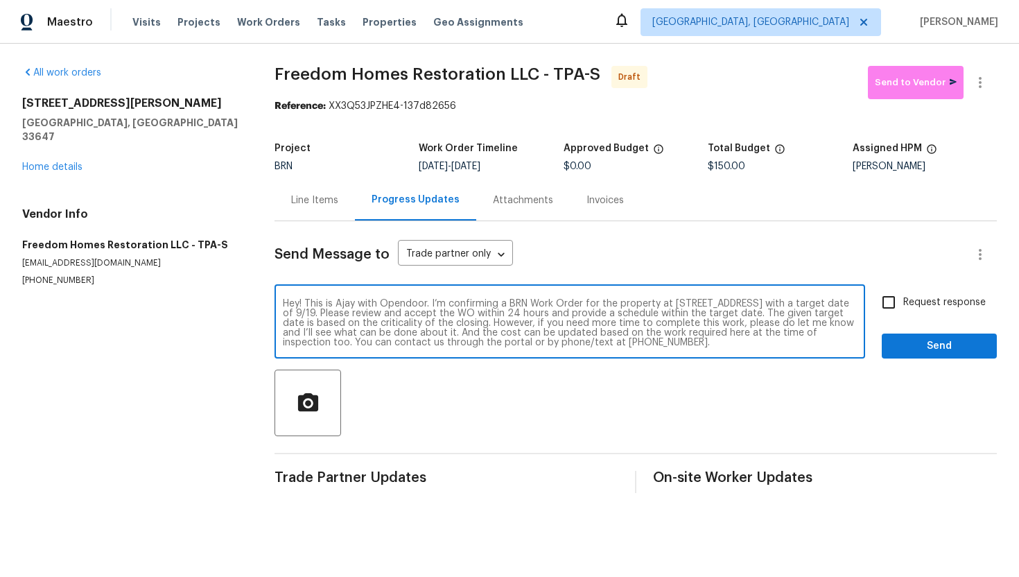
type textarea "Hey! This is Ajay with Opendoor. I’m confirming a BRN Work Order for the proper…"
click at [888, 295] on input "Request response" at bounding box center [888, 302] width 29 height 29
checkbox input "true"
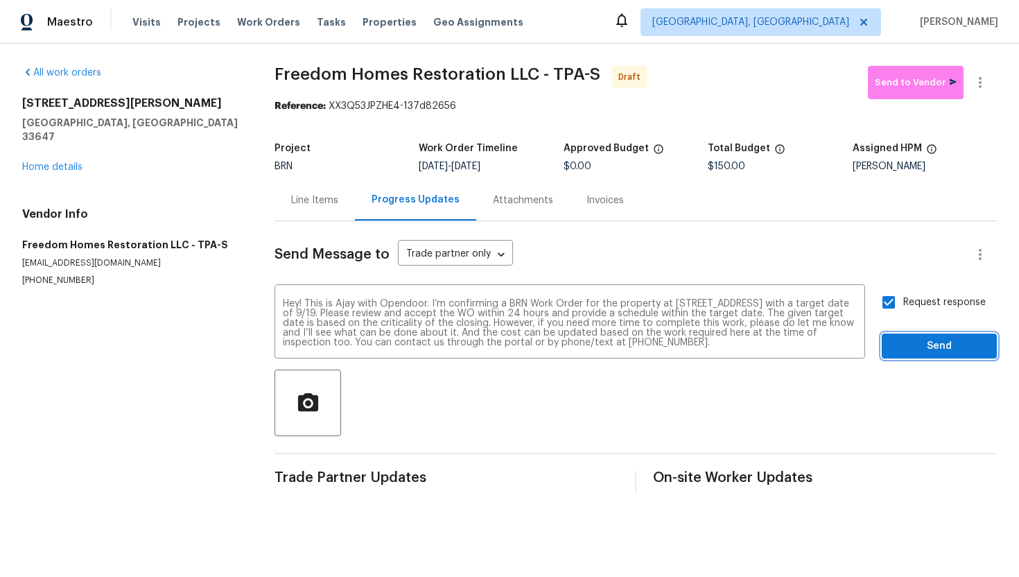
click at [916, 346] on span "Send" at bounding box center [939, 346] width 93 height 17
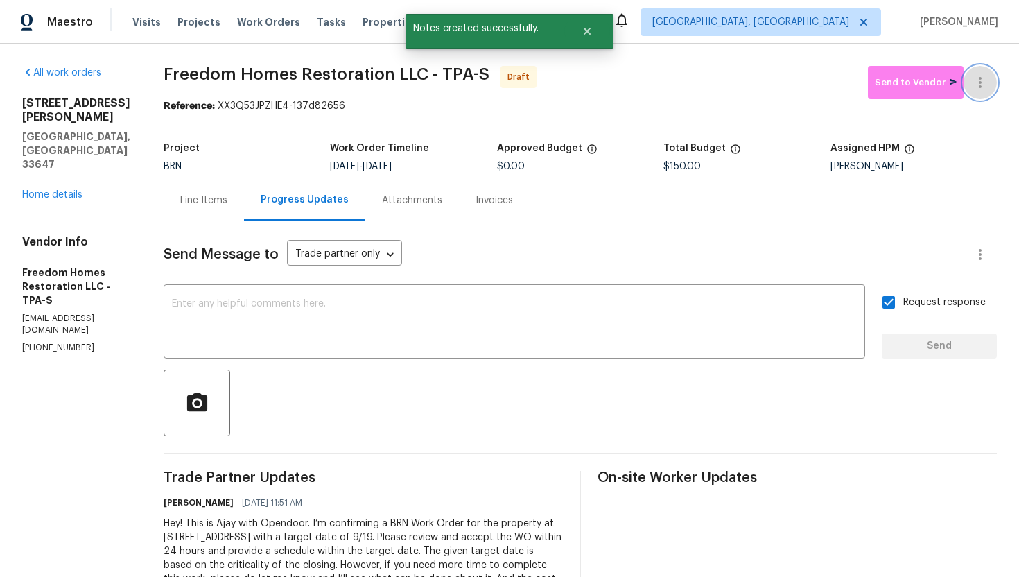
click at [980, 83] on icon "button" at bounding box center [980, 82] width 3 height 11
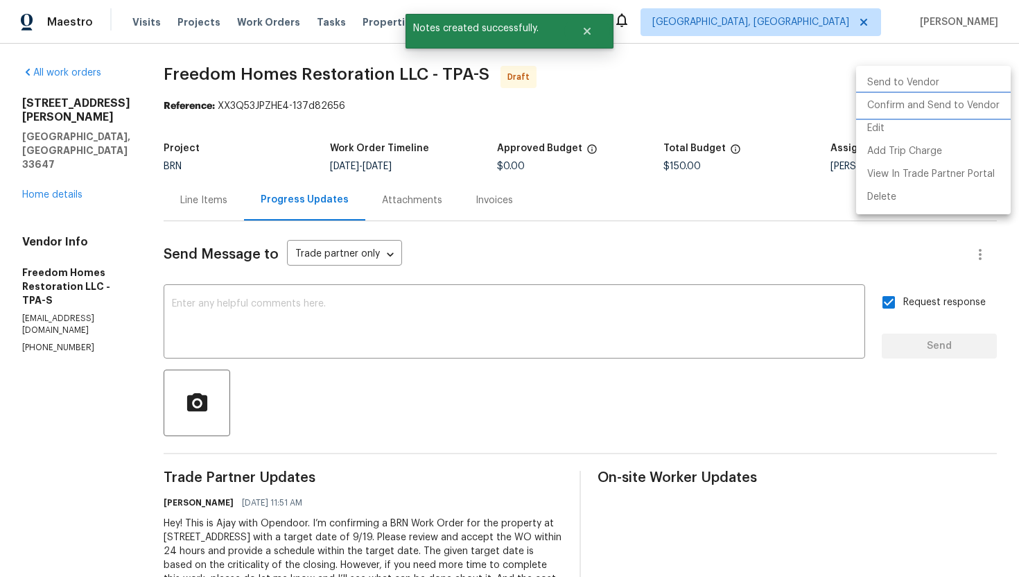
click at [973, 100] on li "Confirm and Send to Vendor" at bounding box center [933, 105] width 155 height 23
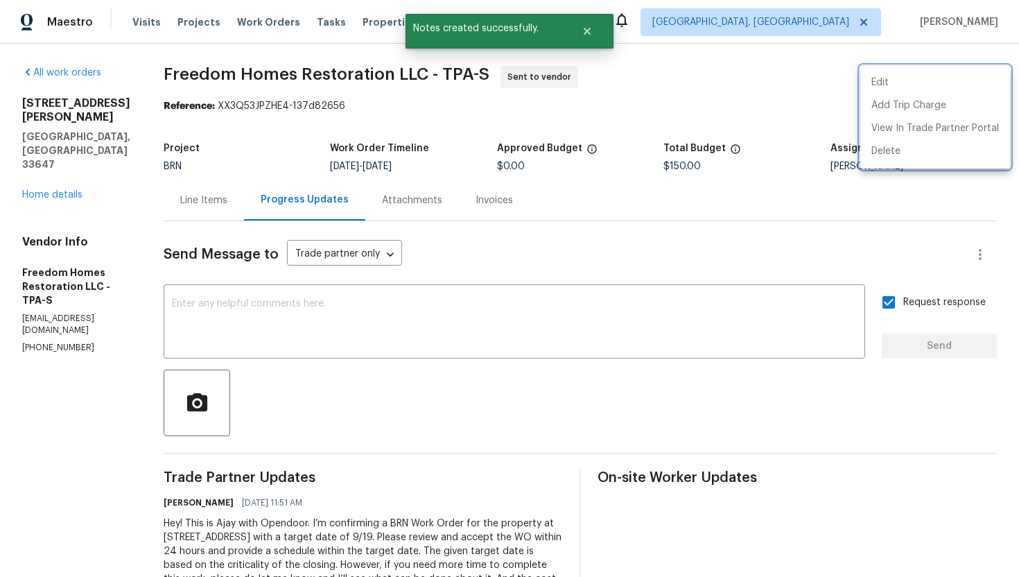
click at [37, 163] on div at bounding box center [509, 288] width 1019 height 577
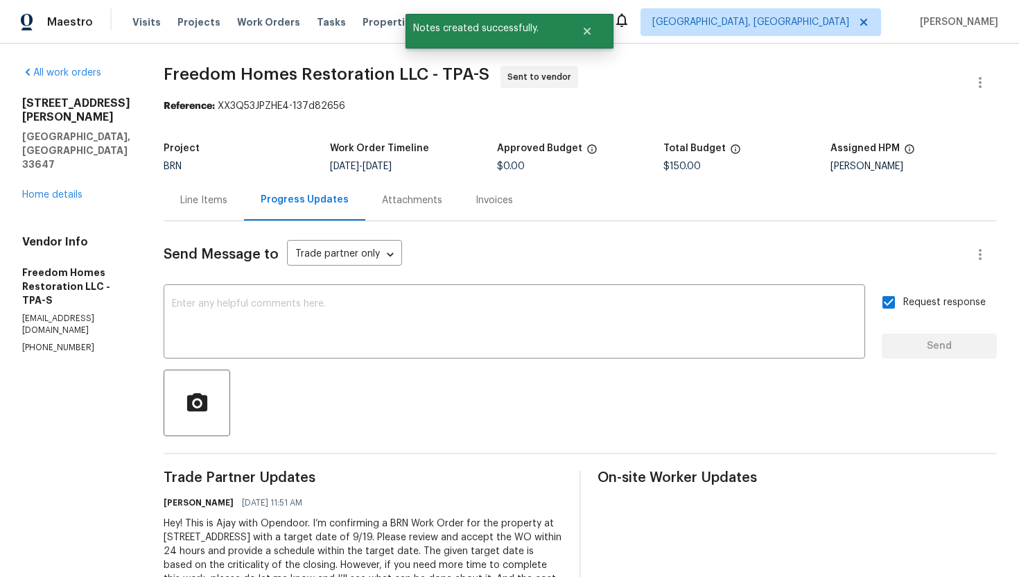
click at [37, 177] on div "All work orders 18122 Sugar Brooke Dr Tampa, FL 33647 Home details Vendor Info …" at bounding box center [76, 210] width 108 height 288
click at [37, 190] on link "Home details" at bounding box center [52, 195] width 60 height 10
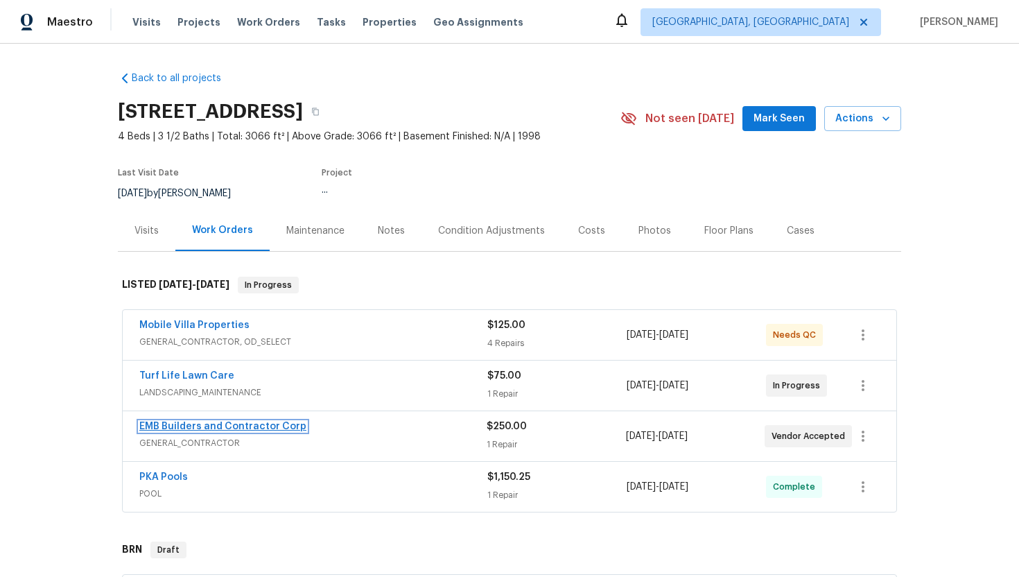
click at [189, 430] on link "EMB Builders and Contractor Corp" at bounding box center [222, 426] width 167 height 10
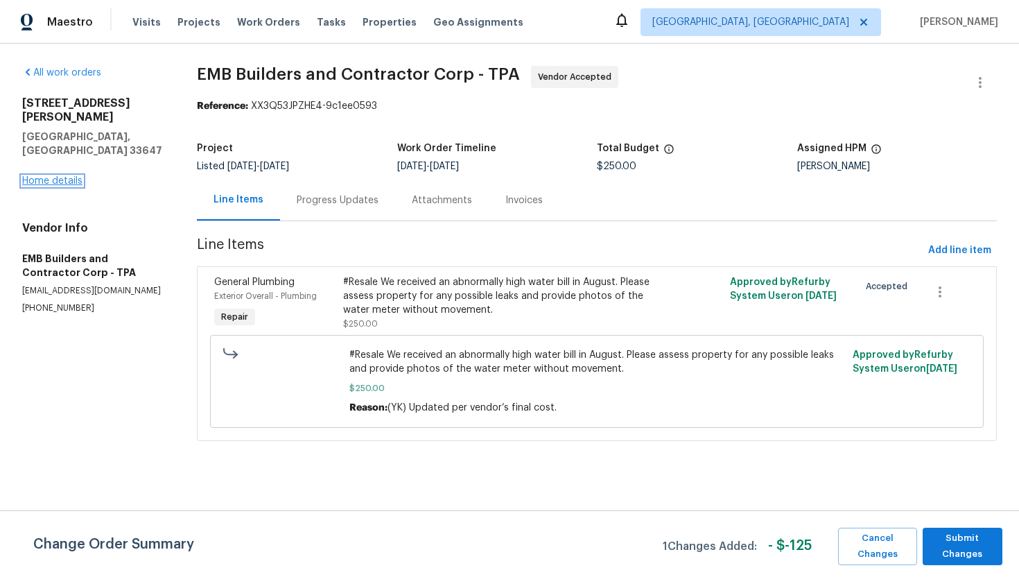
click at [37, 176] on link "Home details" at bounding box center [52, 181] width 60 height 10
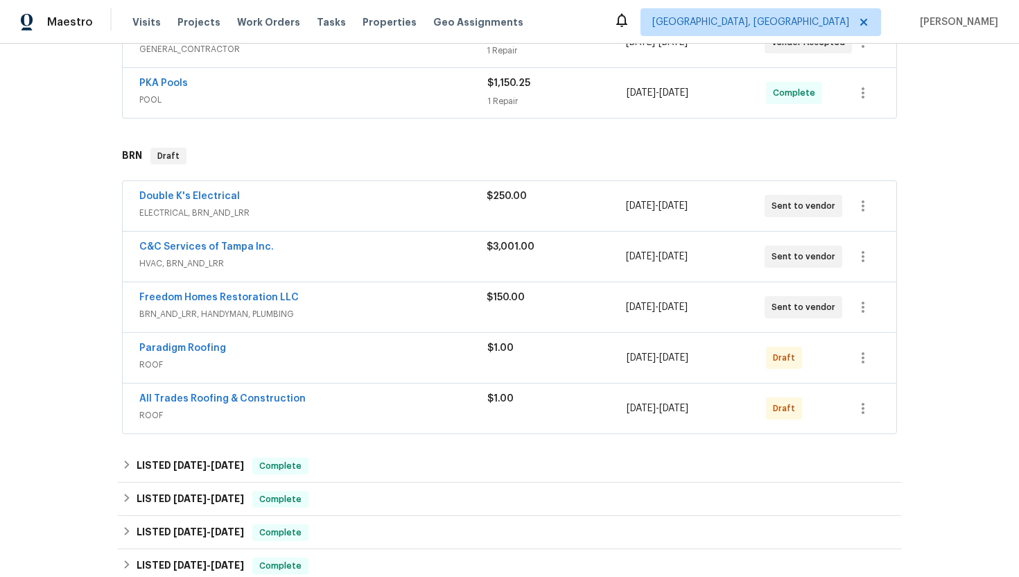
scroll to position [390, 0]
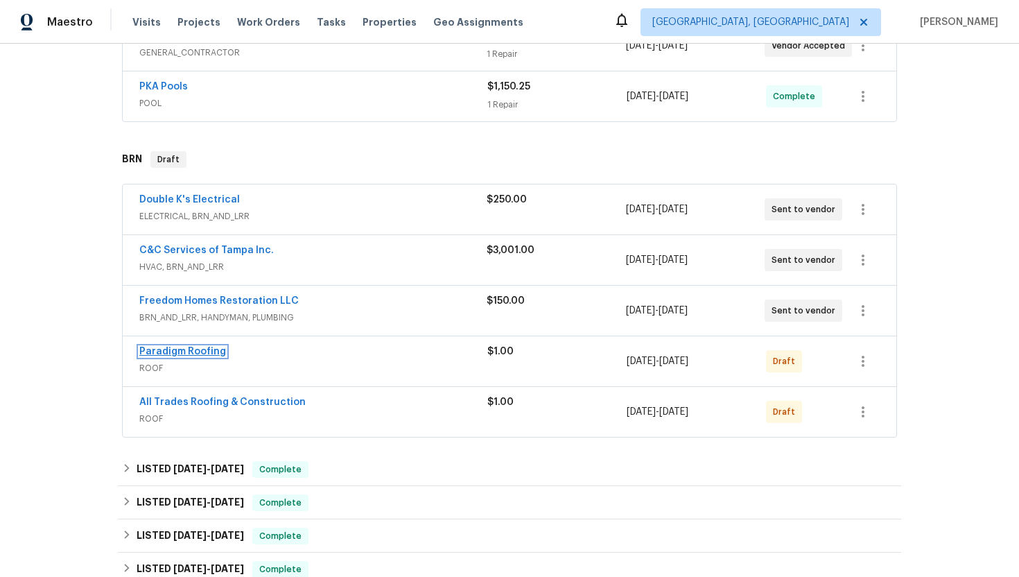
click at [195, 351] on link "Paradigm Roofing" at bounding box center [182, 352] width 87 height 10
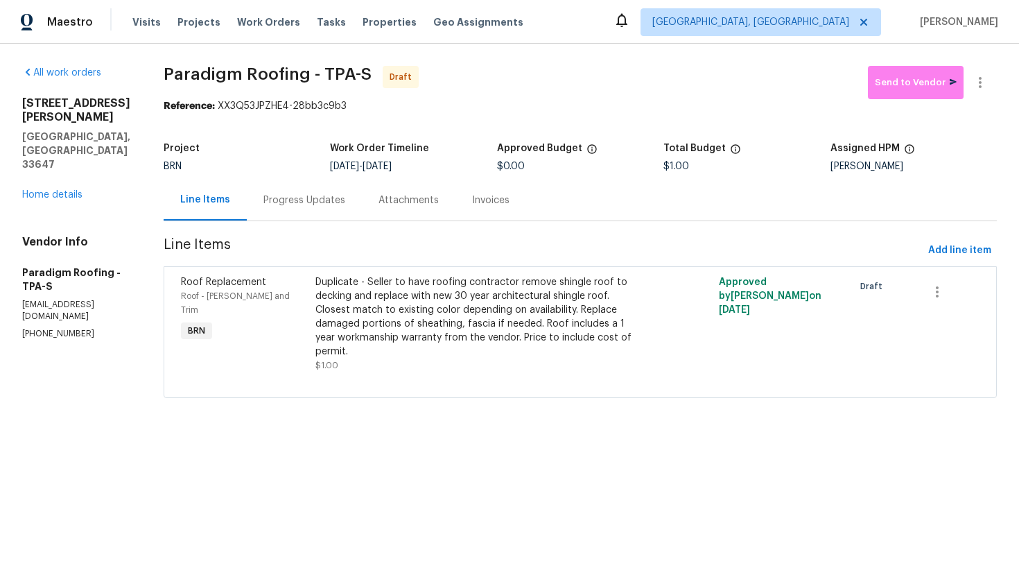
click at [301, 206] on div "Progress Updates" at bounding box center [304, 200] width 82 height 14
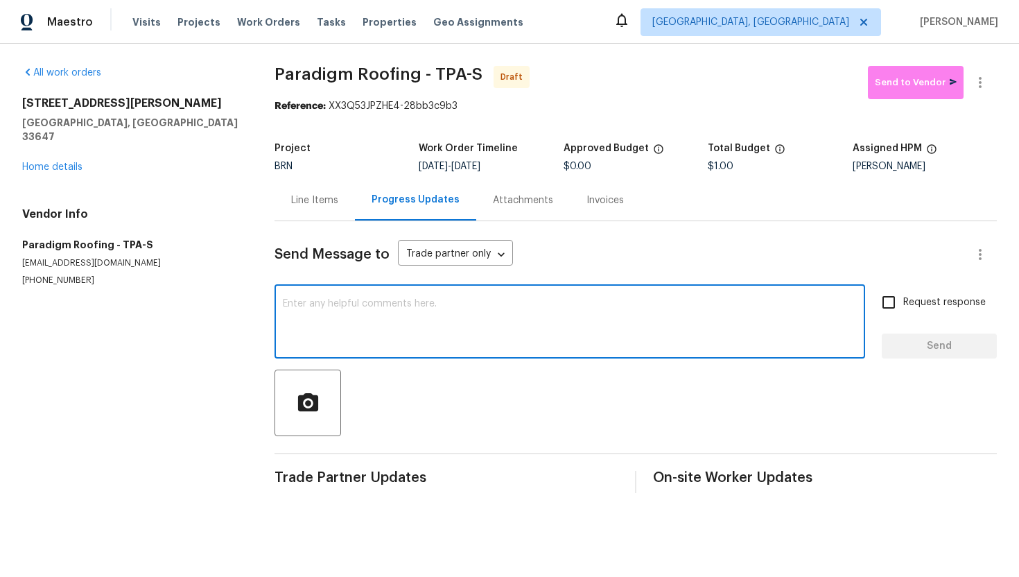
click at [327, 303] on textarea at bounding box center [570, 323] width 574 height 49
paste textarea "Hey! This is Ajay with Opendoor. I’m confirming a BRN Work Order for the proper…"
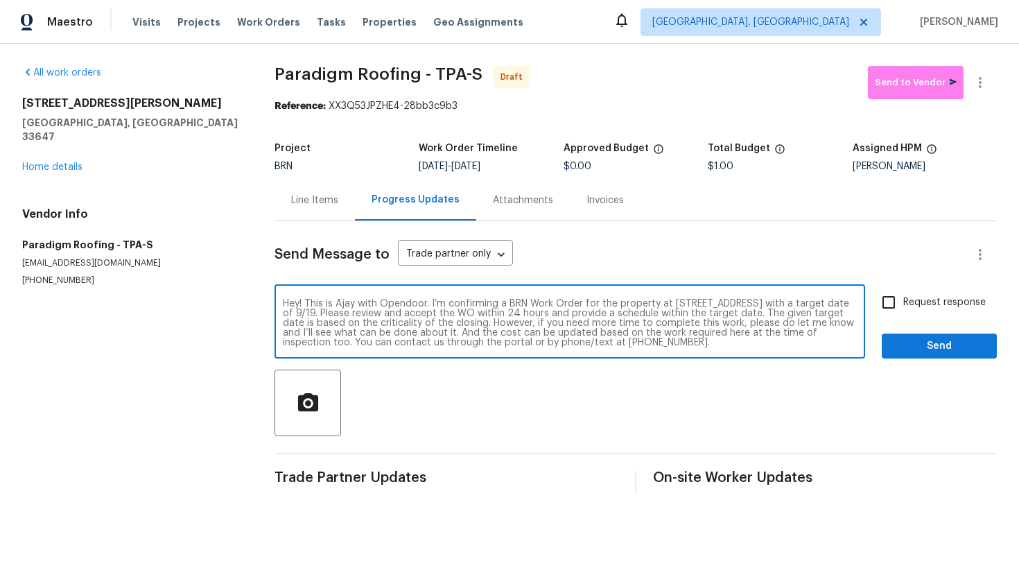
scroll to position [10, 0]
type textarea "Hey! This is Ajay with Opendoor. I’m confirming a BRN Work Order for the proper…"
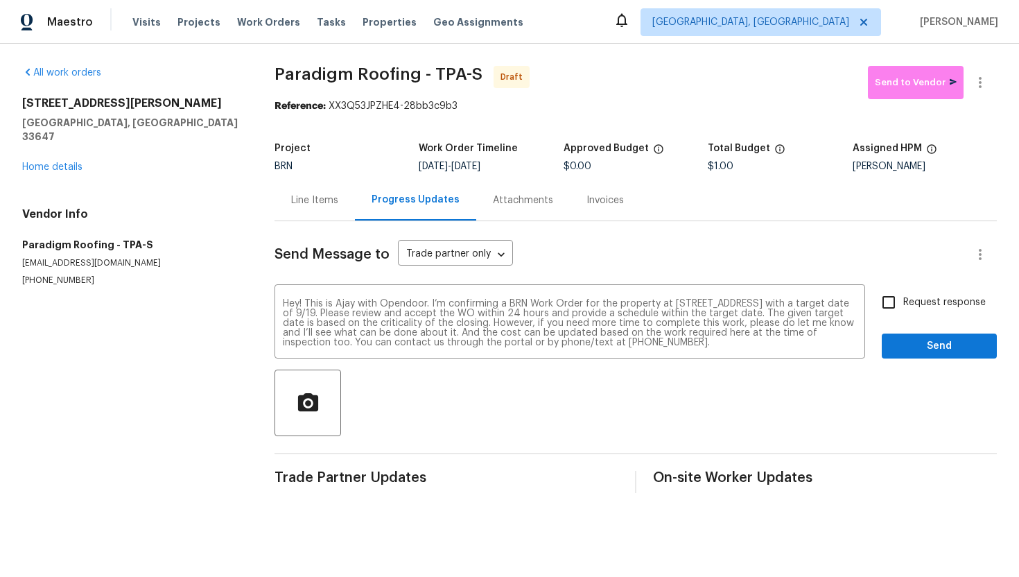
click at [915, 308] on span "Request response" at bounding box center [944, 302] width 82 height 15
click at [903, 308] on input "Request response" at bounding box center [888, 302] width 29 height 29
checkbox input "true"
click at [932, 352] on span "Send" at bounding box center [939, 346] width 93 height 17
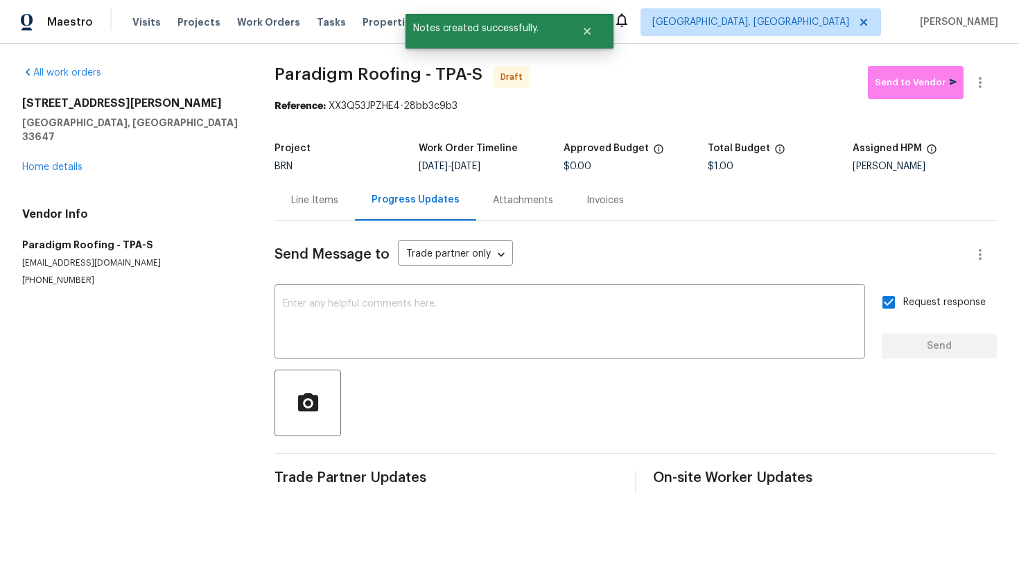
scroll to position [0, 0]
click at [984, 84] on icon "button" at bounding box center [980, 82] width 17 height 17
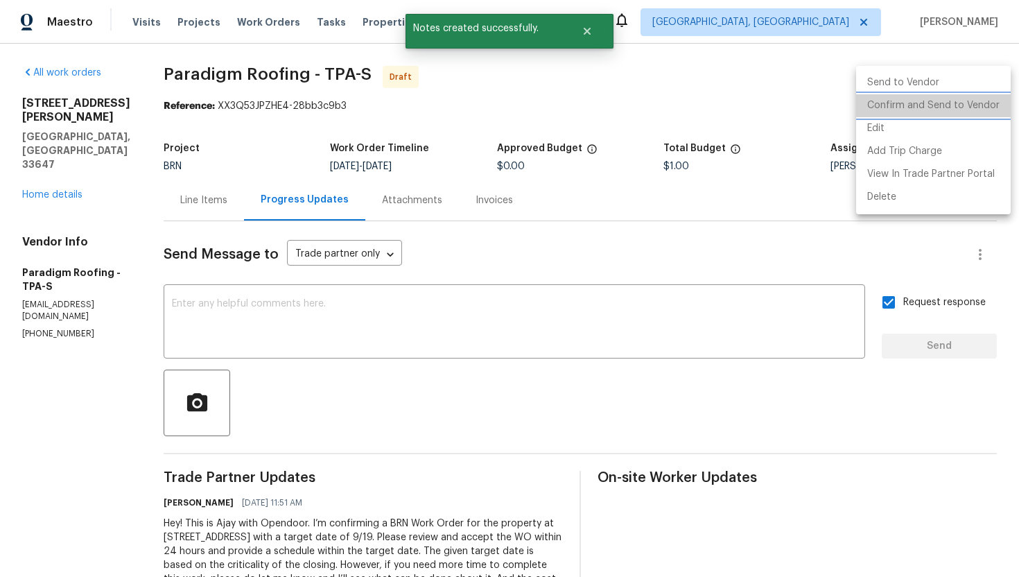
click at [962, 111] on li "Confirm and Send to Vendor" at bounding box center [933, 105] width 155 height 23
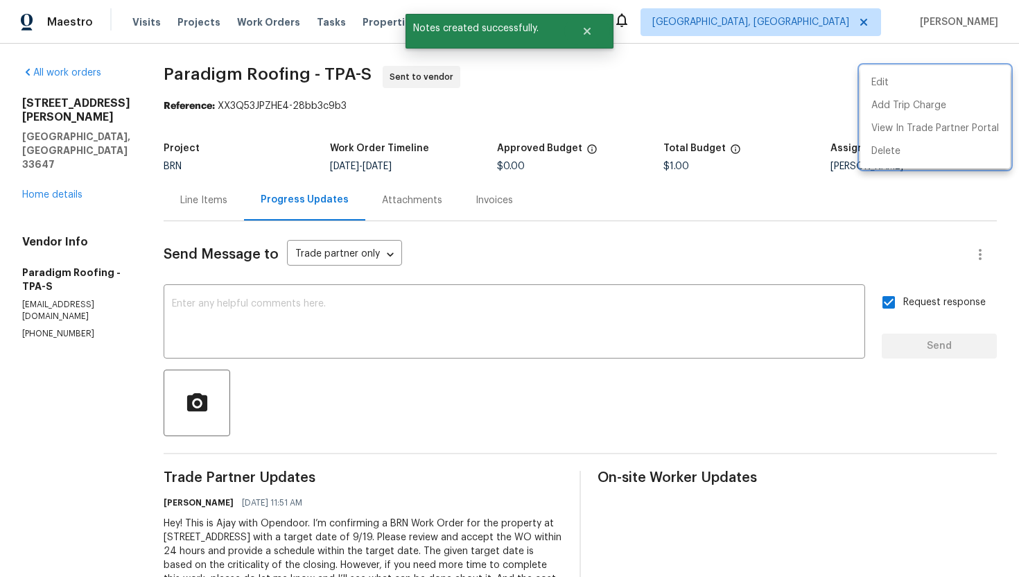
click at [628, 320] on div at bounding box center [509, 288] width 1019 height 577
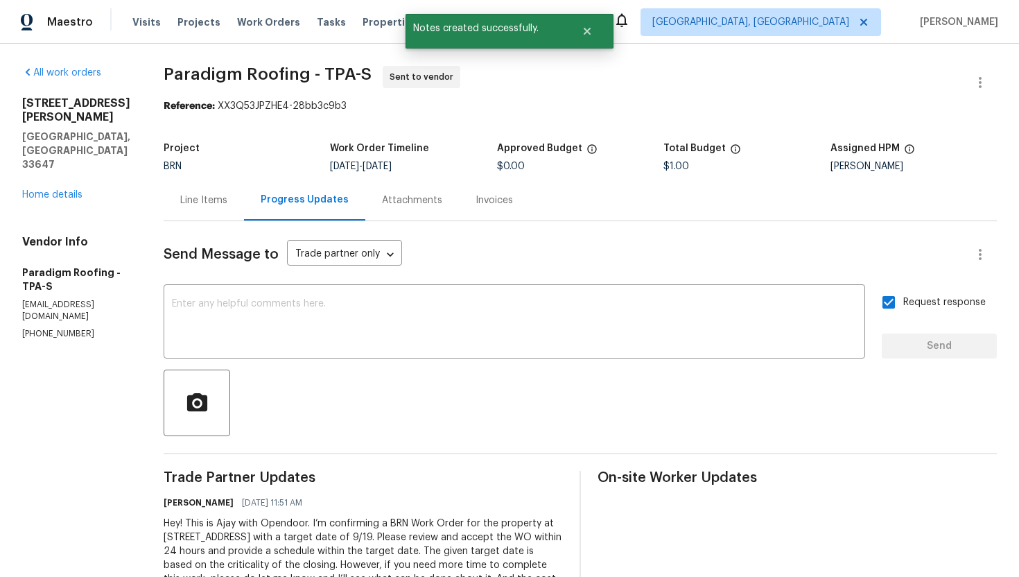
click at [628, 320] on textarea at bounding box center [514, 323] width 685 height 49
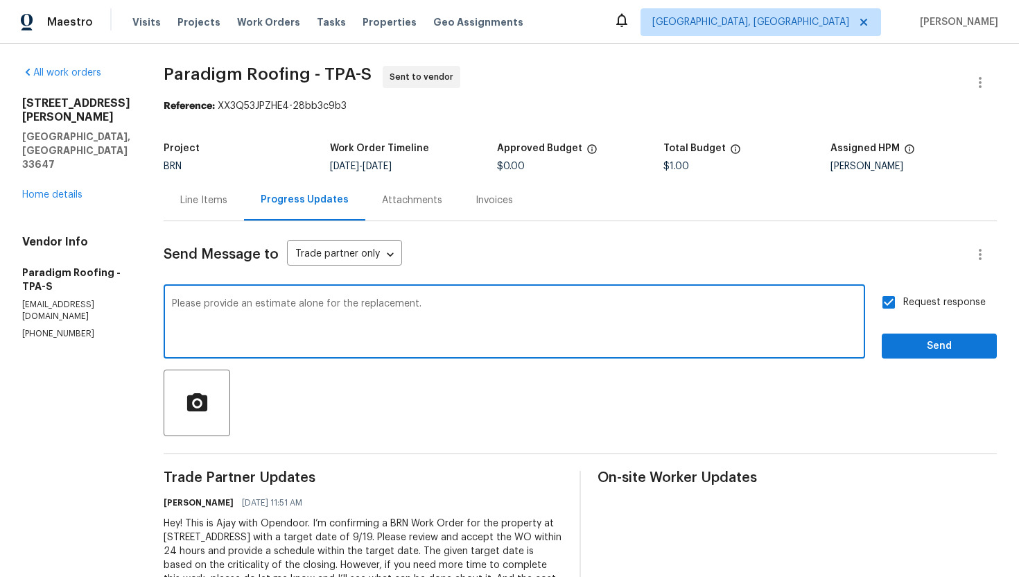
type textarea "Please provide an estimate alone for the replacement."
click at [910, 339] on span "Send" at bounding box center [939, 346] width 93 height 17
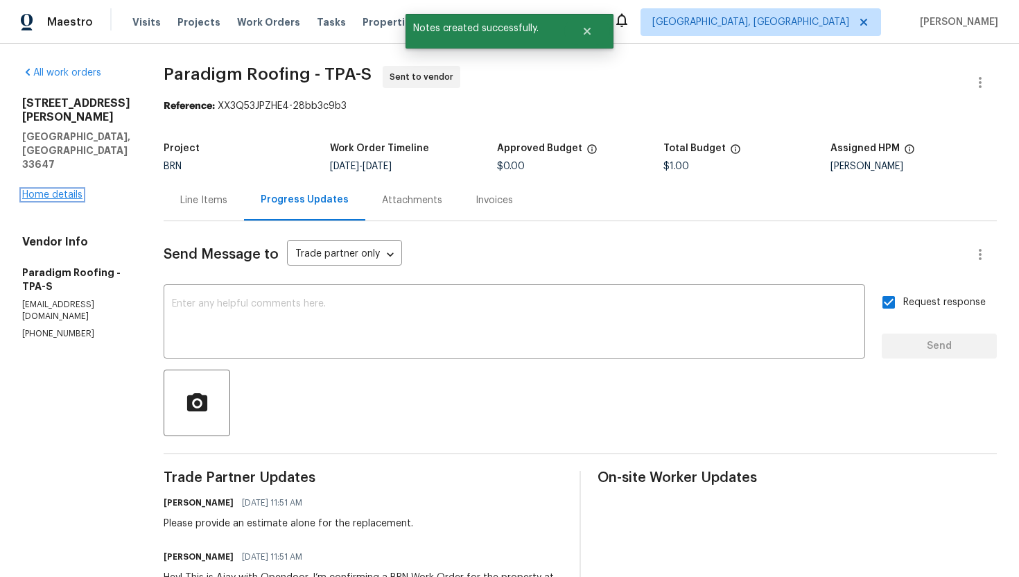
click at [78, 190] on link "Home details" at bounding box center [52, 195] width 60 height 10
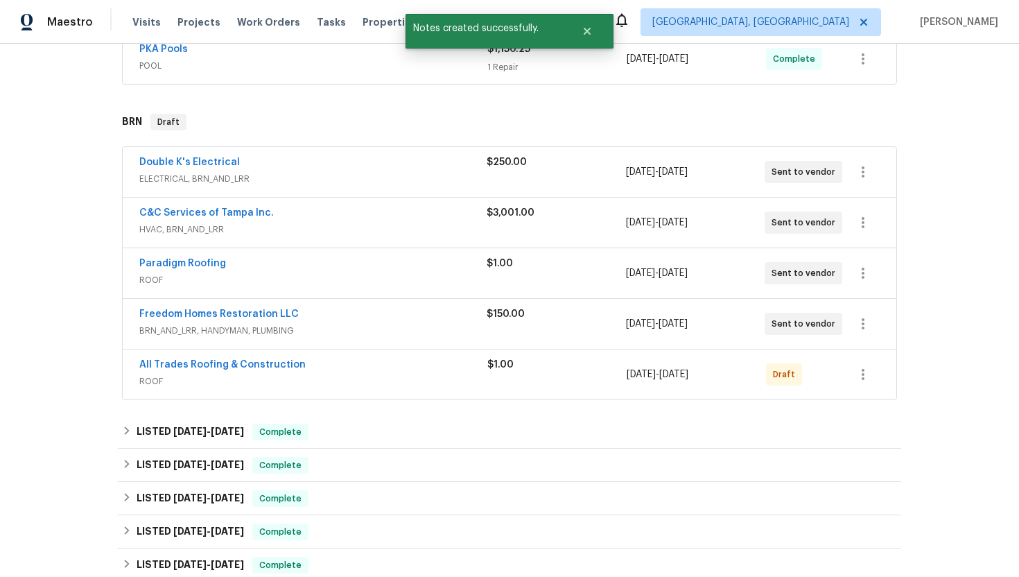
scroll to position [430, 0]
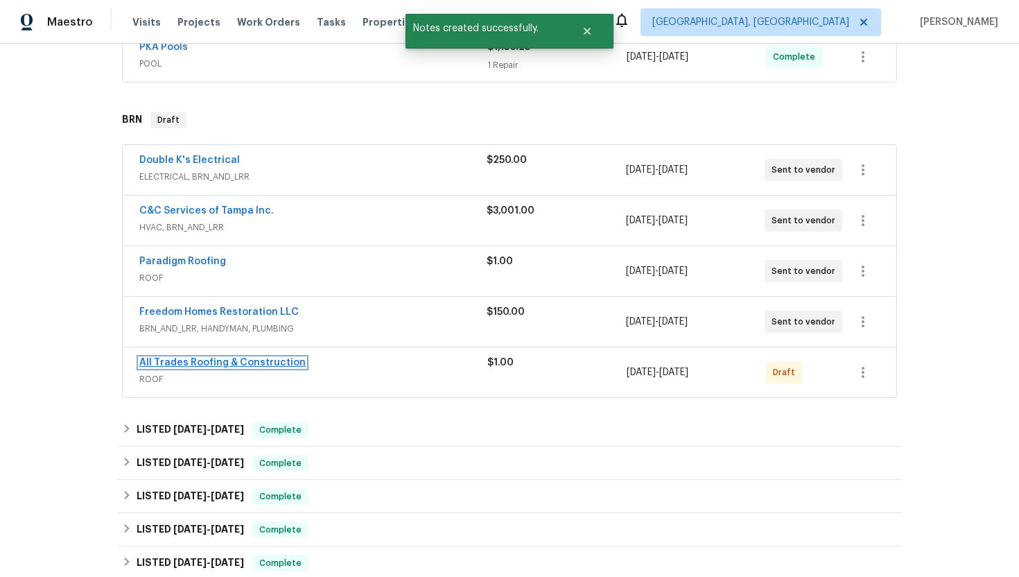
click at [196, 365] on link "All Trades Roofing & Construction" at bounding box center [222, 363] width 166 height 10
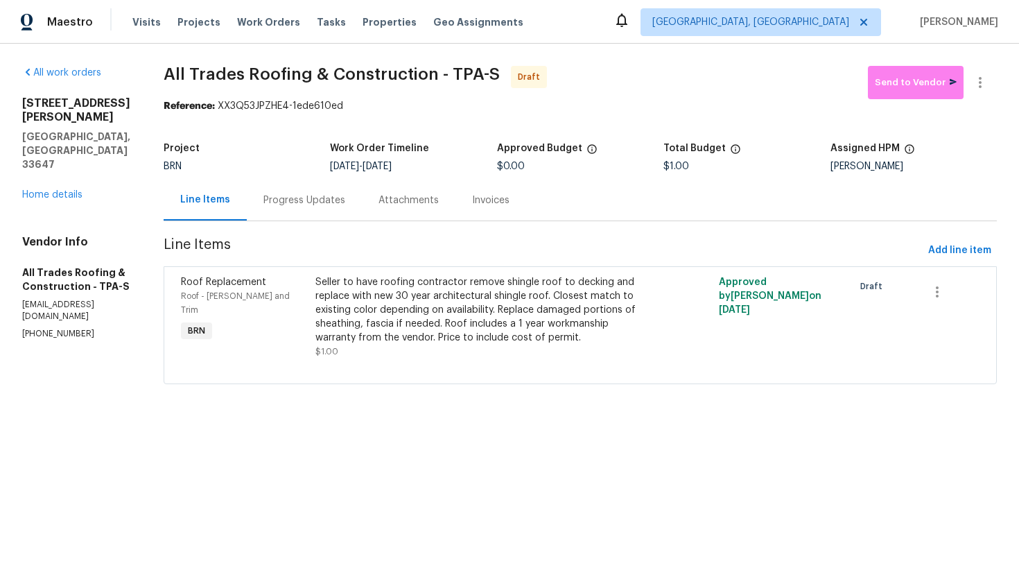
click at [313, 207] on div "Progress Updates" at bounding box center [304, 200] width 82 height 14
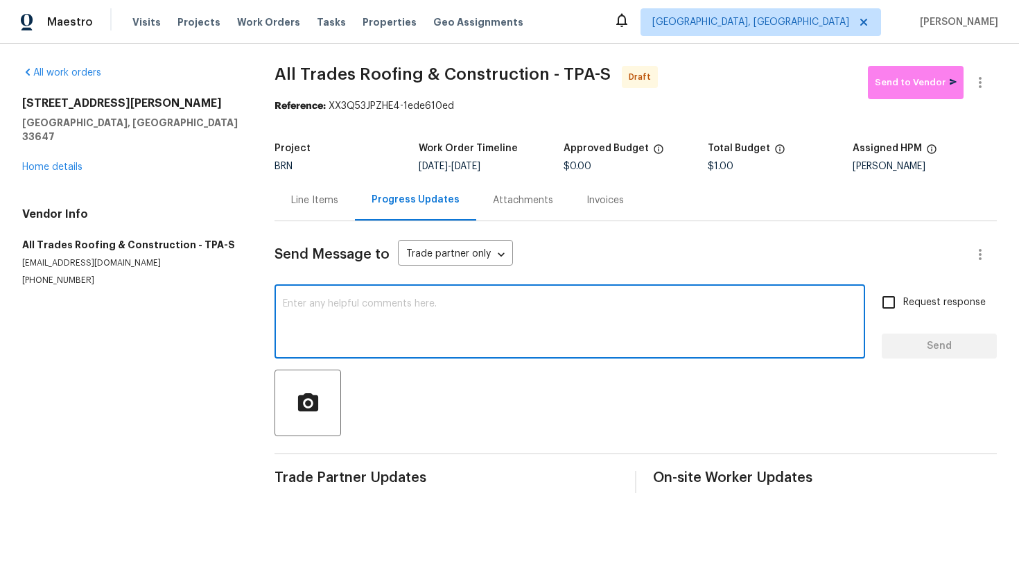
click at [334, 309] on textarea at bounding box center [570, 323] width 574 height 49
paste textarea "Hey! This is Ajay with Opendoor. I’m confirming a BRN Work Order for the proper…"
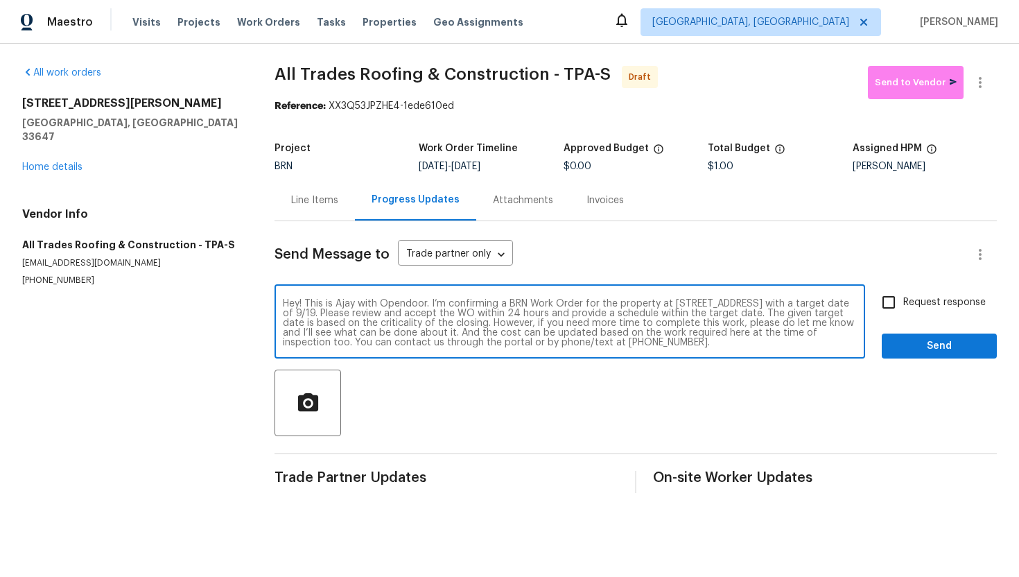
type textarea "Hey! This is Ajay with Opendoor. I’m confirming a BRN Work Order for the proper…"
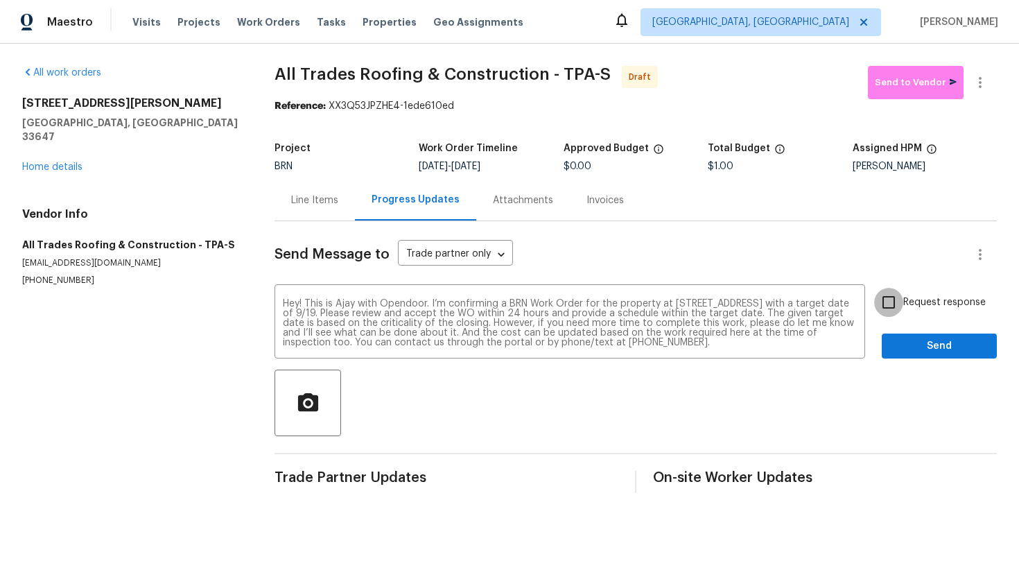
click at [883, 306] on input "Request response" at bounding box center [888, 302] width 29 height 29
checkbox input "true"
click at [972, 351] on span "Send" at bounding box center [939, 346] width 93 height 17
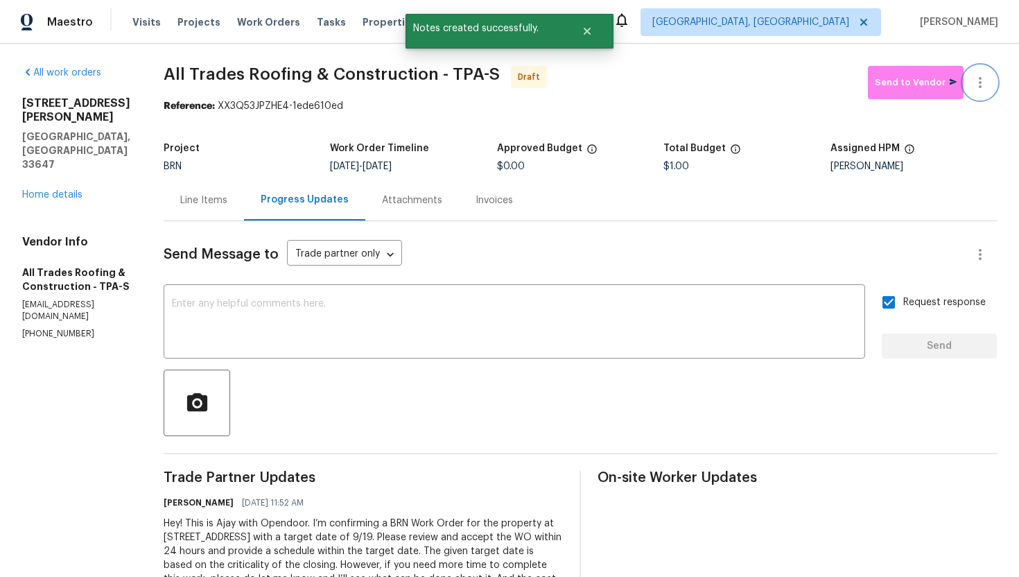
click at [982, 77] on icon "button" at bounding box center [980, 82] width 17 height 17
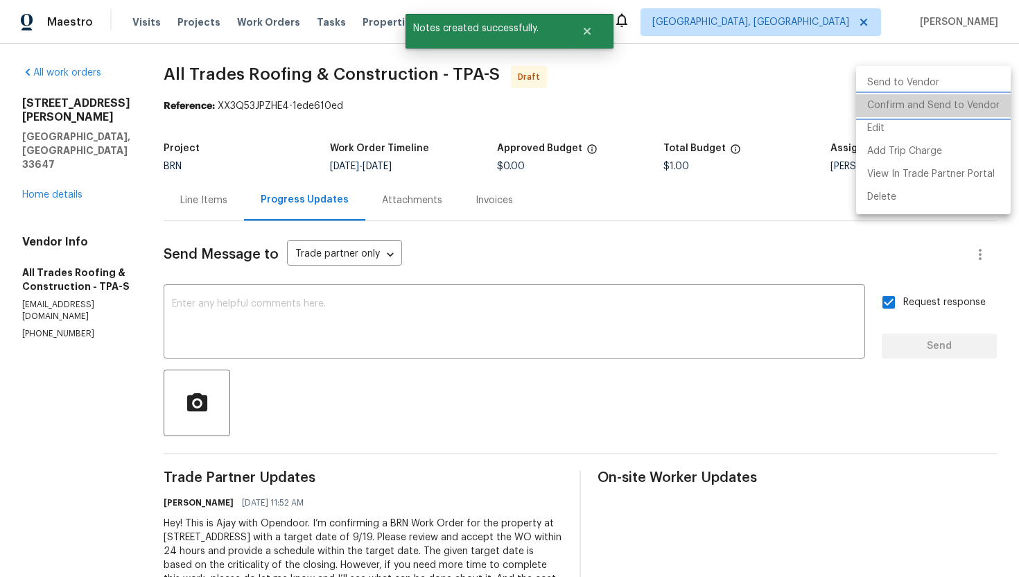
click at [965, 106] on li "Confirm and Send to Vendor" at bounding box center [933, 105] width 155 height 23
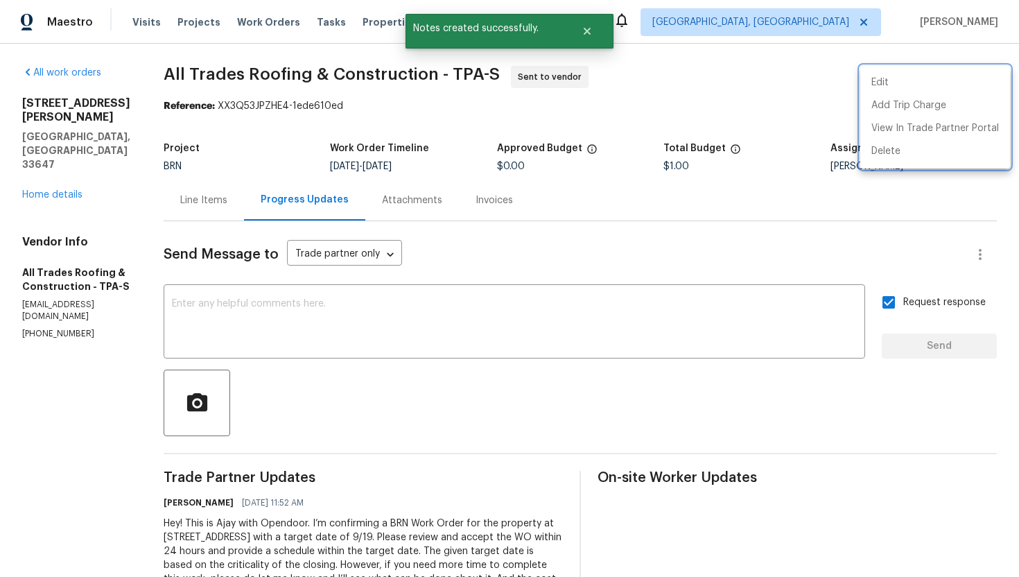
click at [400, 318] on div at bounding box center [509, 288] width 1019 height 577
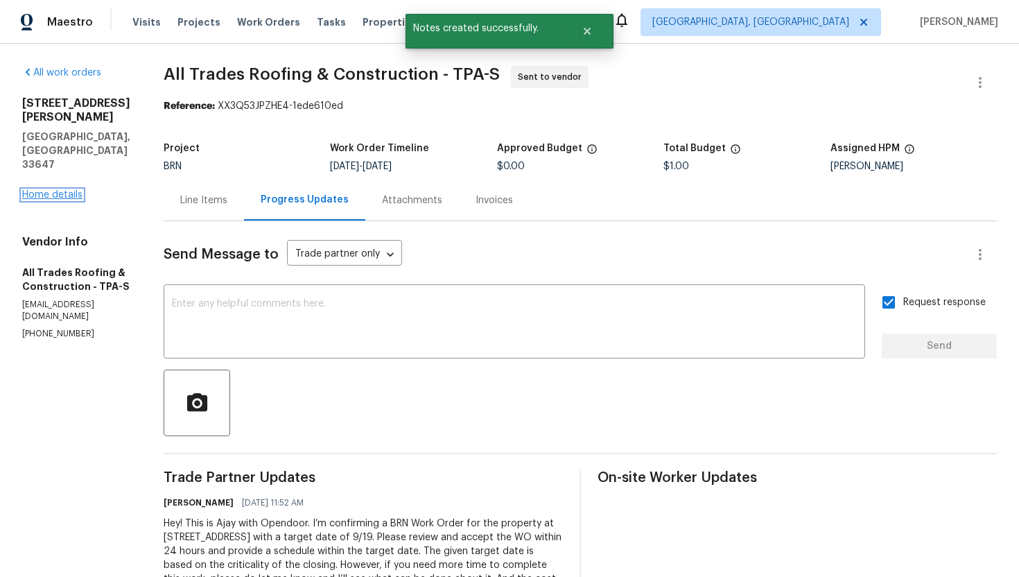
click at [61, 190] on link "Home details" at bounding box center [52, 195] width 60 height 10
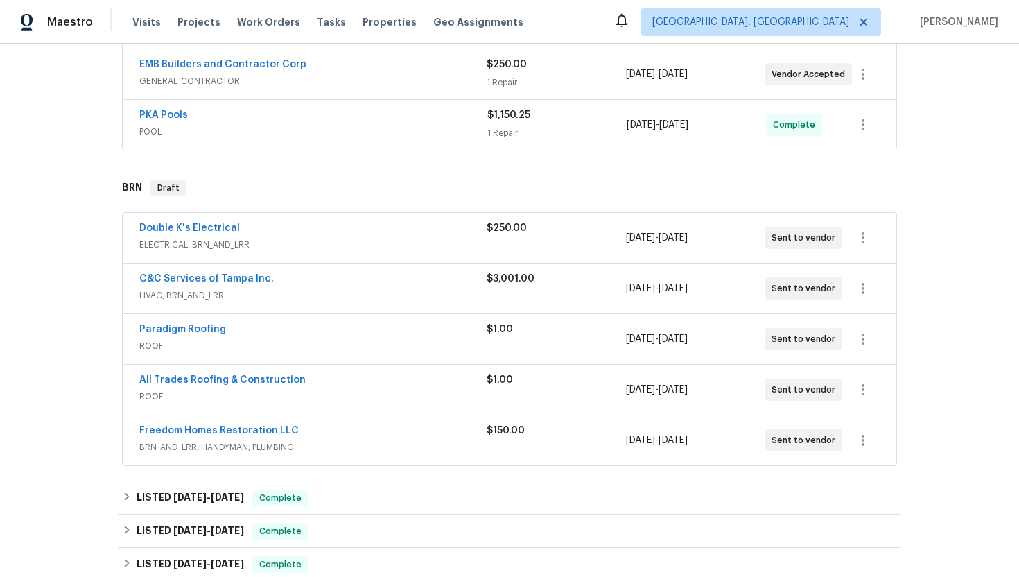
scroll to position [367, 0]
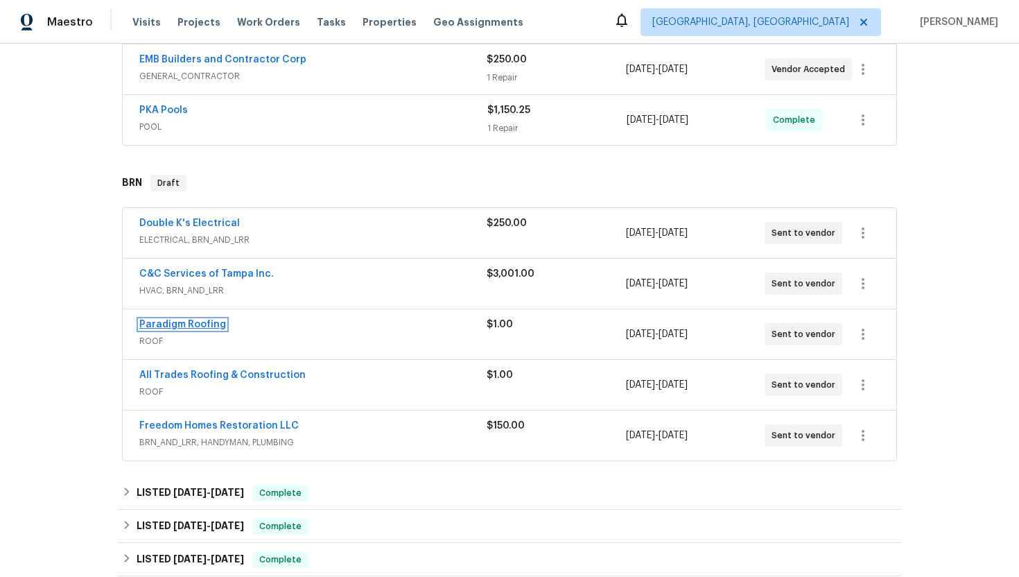
click at [175, 327] on link "Paradigm Roofing" at bounding box center [182, 325] width 87 height 10
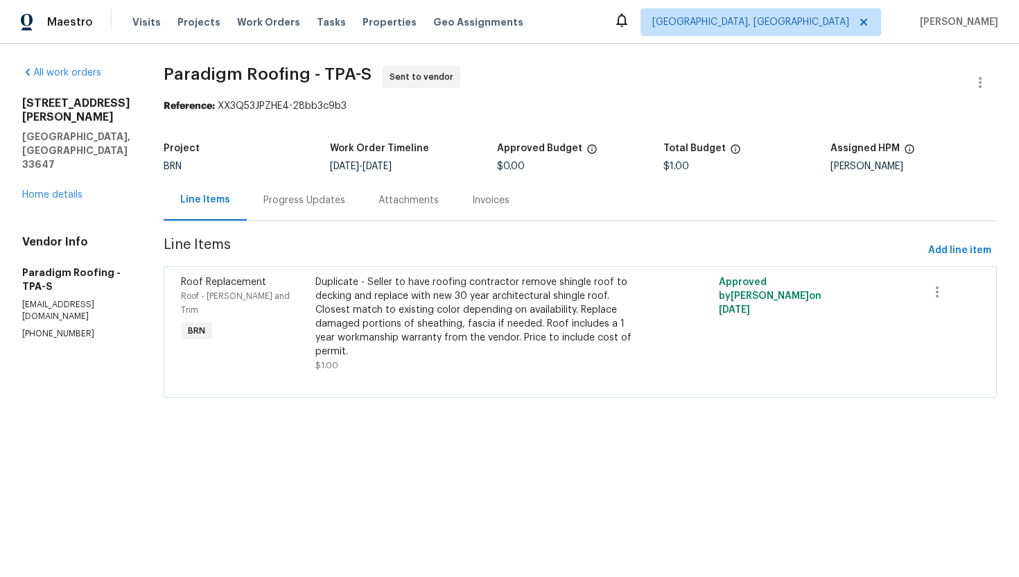
click at [308, 211] on div "Progress Updates" at bounding box center [304, 200] width 115 height 41
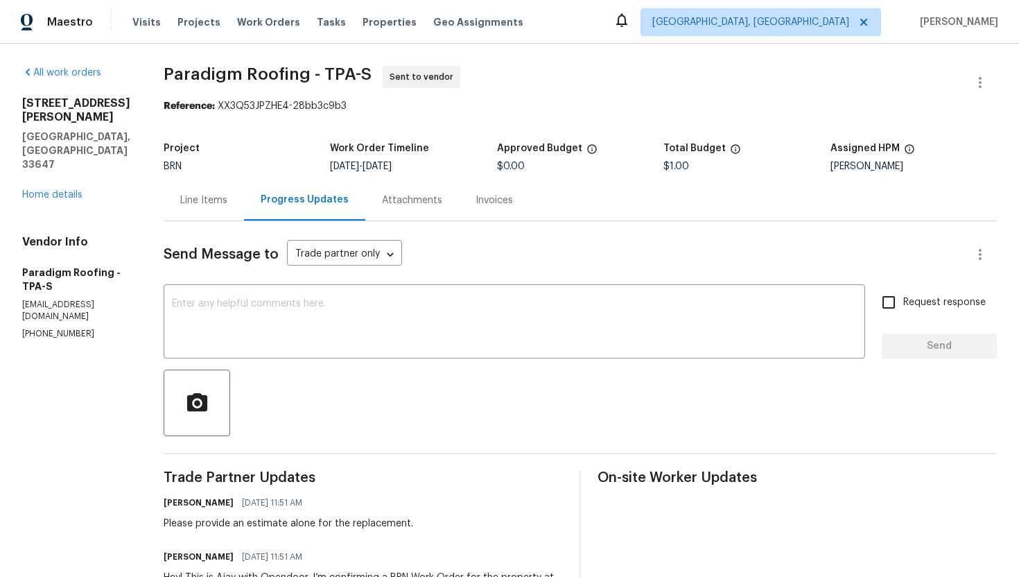
click at [281, 527] on div "Please provide an estimate alone for the replacement." at bounding box center [289, 523] width 250 height 14
copy div "Please provide an estimate alone for the replacement."
click at [59, 160] on div "18122 Sugar Brooke Dr Tampa, FL 33647 Home details" at bounding box center [76, 148] width 108 height 105
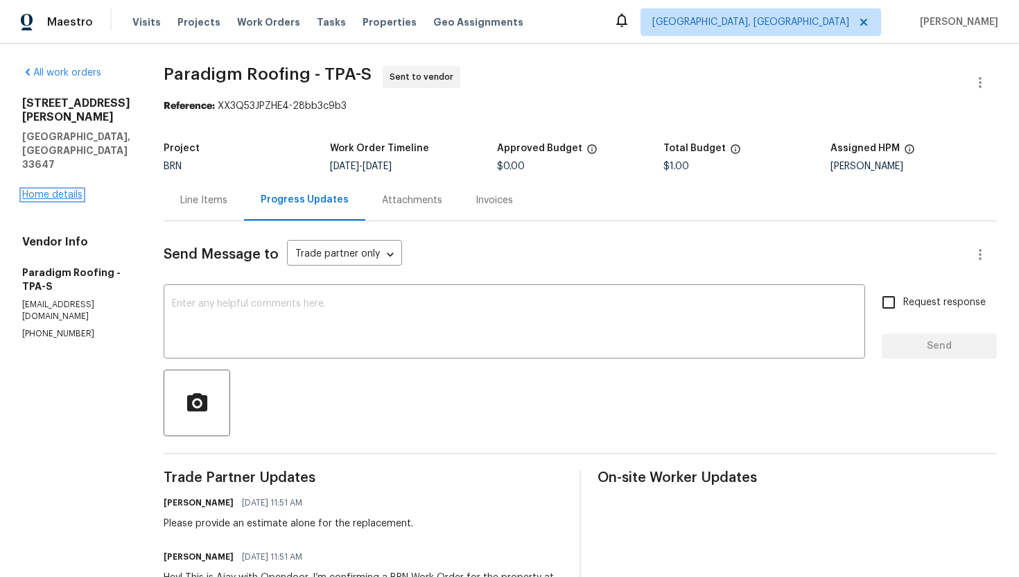
click at [56, 190] on link "Home details" at bounding box center [52, 195] width 60 height 10
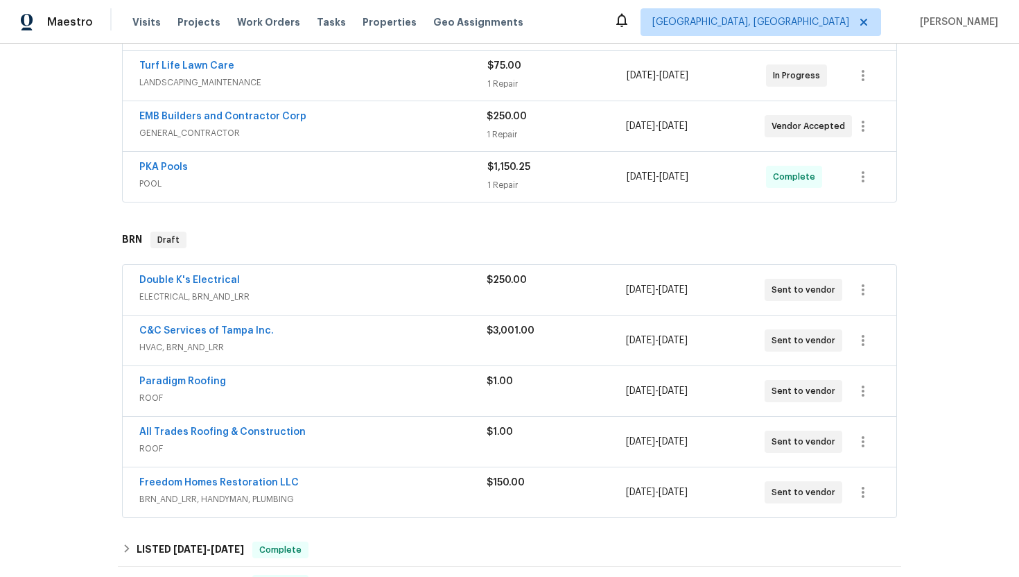
scroll to position [323, 0]
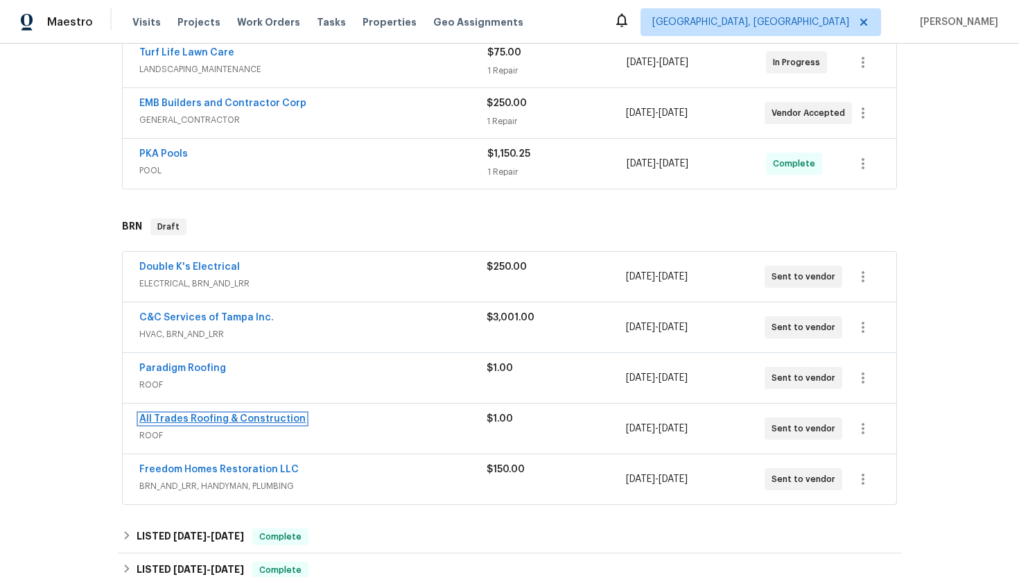
click at [173, 422] on link "All Trades Roofing & Construction" at bounding box center [222, 419] width 166 height 10
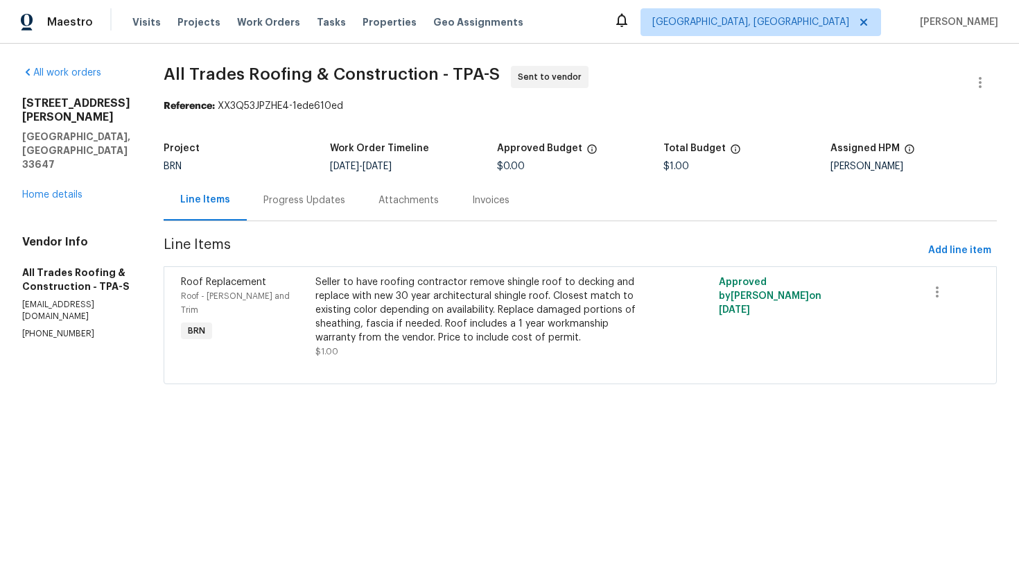
click at [289, 203] on div "Progress Updates" at bounding box center [304, 200] width 82 height 14
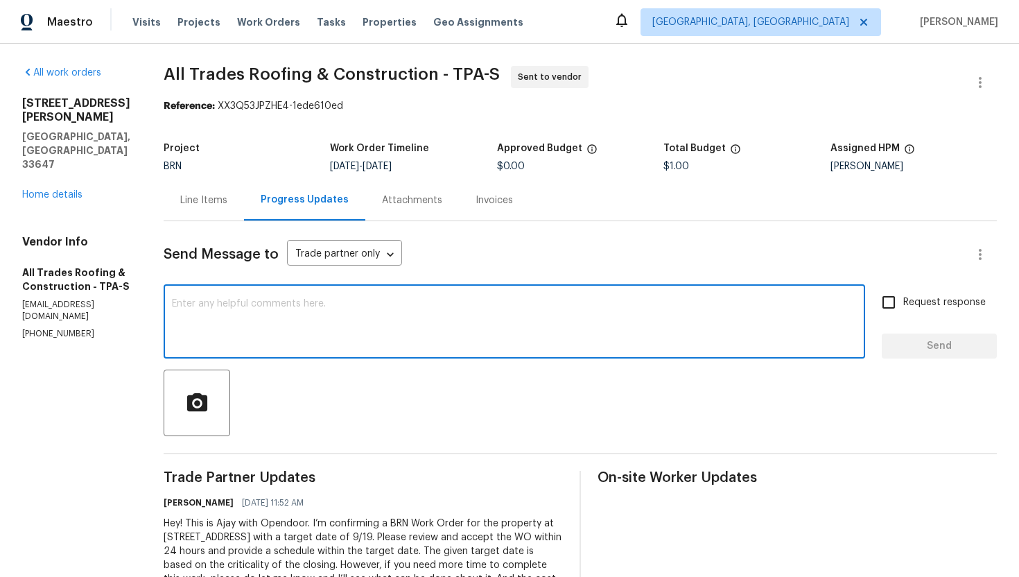
click at [315, 311] on textarea at bounding box center [514, 323] width 685 height 49
paste textarea "Please provide an estimate alone for the replacement."
type textarea "Please provide an estimate alone for the replacement."
click at [883, 306] on input "Request response" at bounding box center [888, 302] width 29 height 29
checkbox input "true"
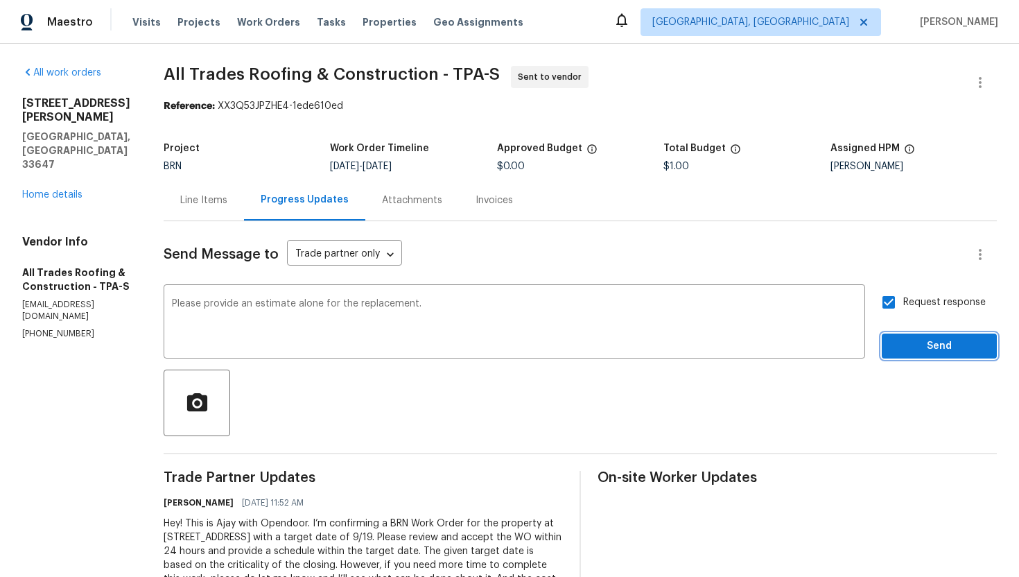
click at [916, 350] on span "Send" at bounding box center [939, 346] width 93 height 17
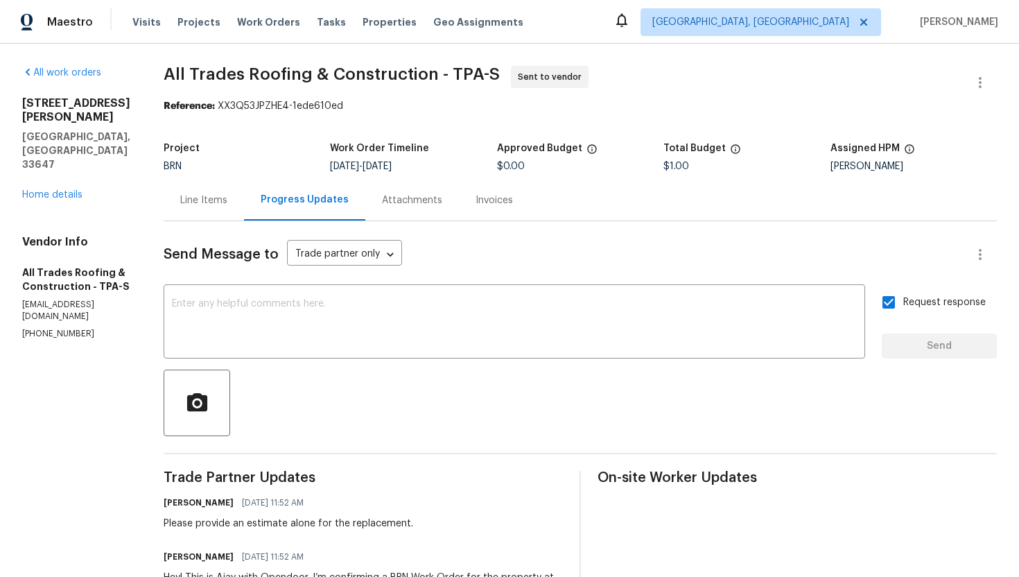
click at [189, 199] on div "Line Items" at bounding box center [203, 200] width 47 height 14
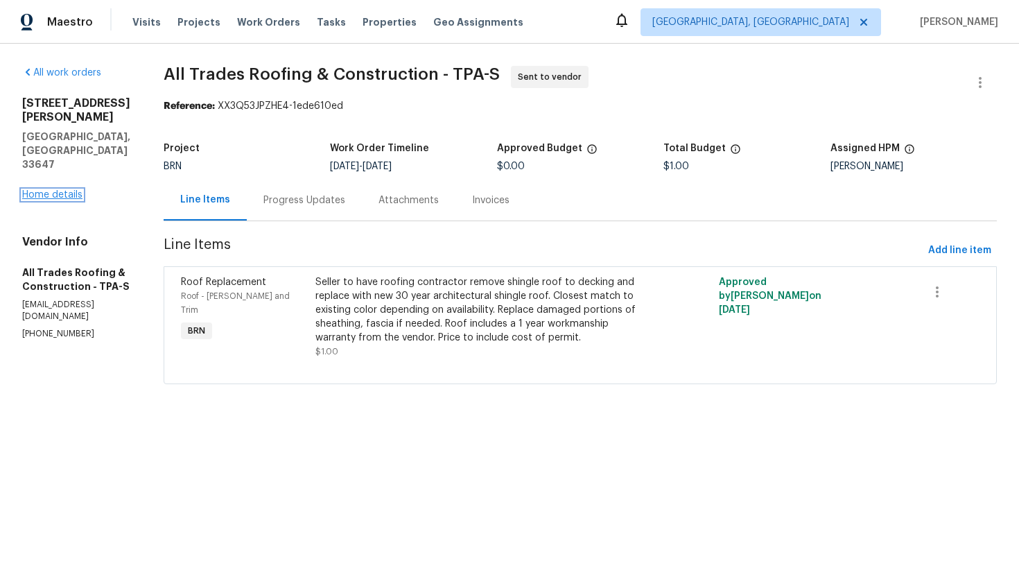
click at [72, 190] on link "Home details" at bounding box center [52, 195] width 60 height 10
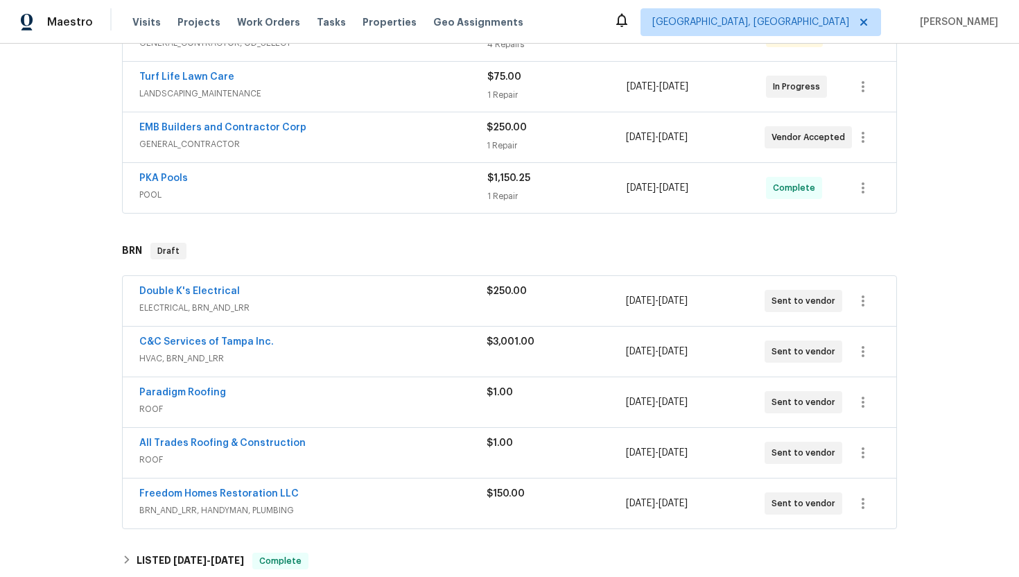
scroll to position [308, 0]
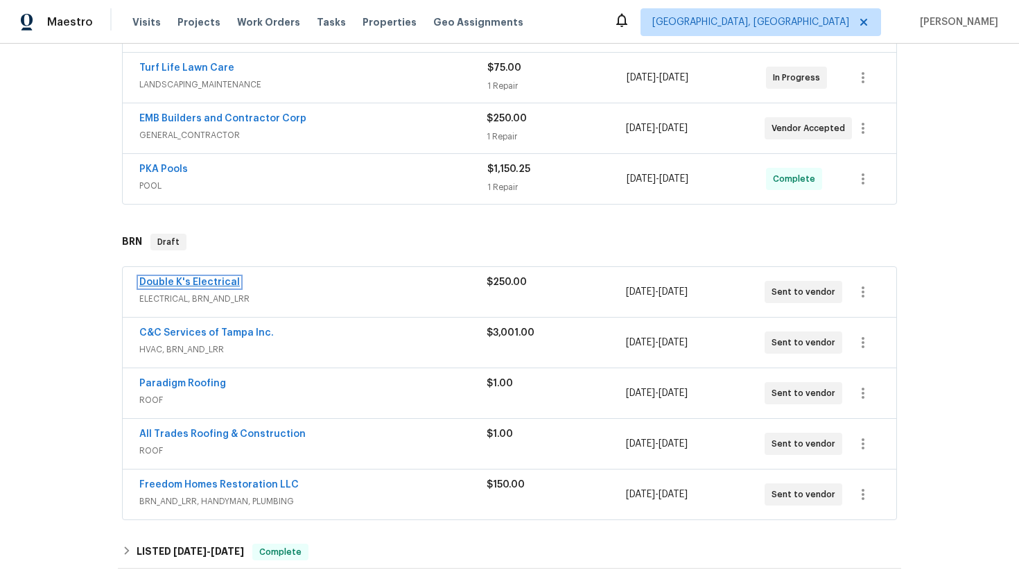
click at [197, 283] on link "Double K's Electrical" at bounding box center [189, 282] width 101 height 10
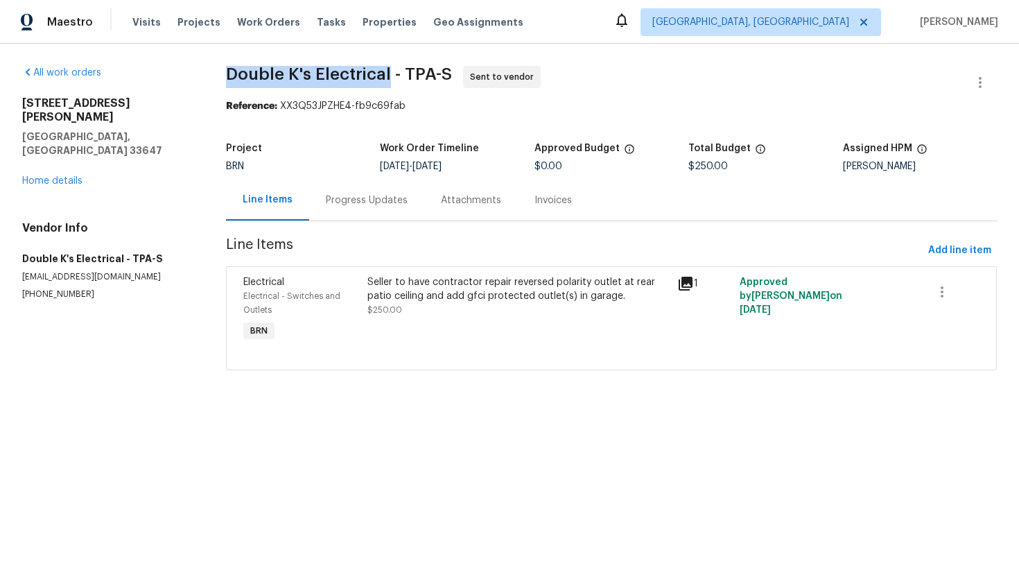
drag, startPoint x: 223, startPoint y: 72, endPoint x: 389, endPoint y: 73, distance: 165.7
click at [389, 73] on div "All work orders 18122 Sugar Brooke Dr Tampa, FL 33647 Home details Vendor Info …" at bounding box center [509, 226] width 1019 height 365
copy span "Double K's Electrical"
click at [557, 96] on span "Double K's Electrical - TPA-S Sent to vendor" at bounding box center [595, 82] width 738 height 33
click at [69, 176] on link "Home details" at bounding box center [52, 181] width 60 height 10
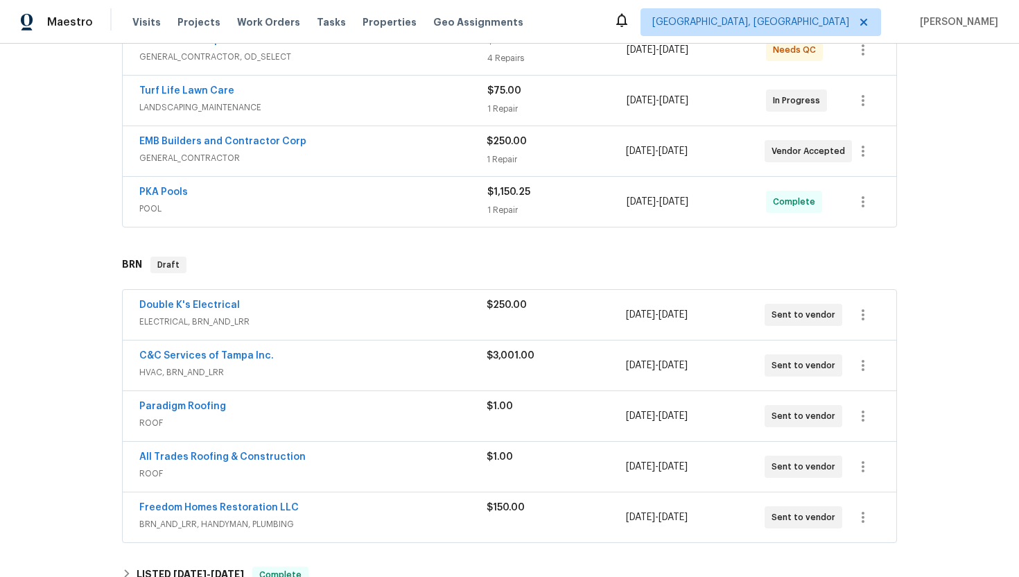
scroll to position [287, 0]
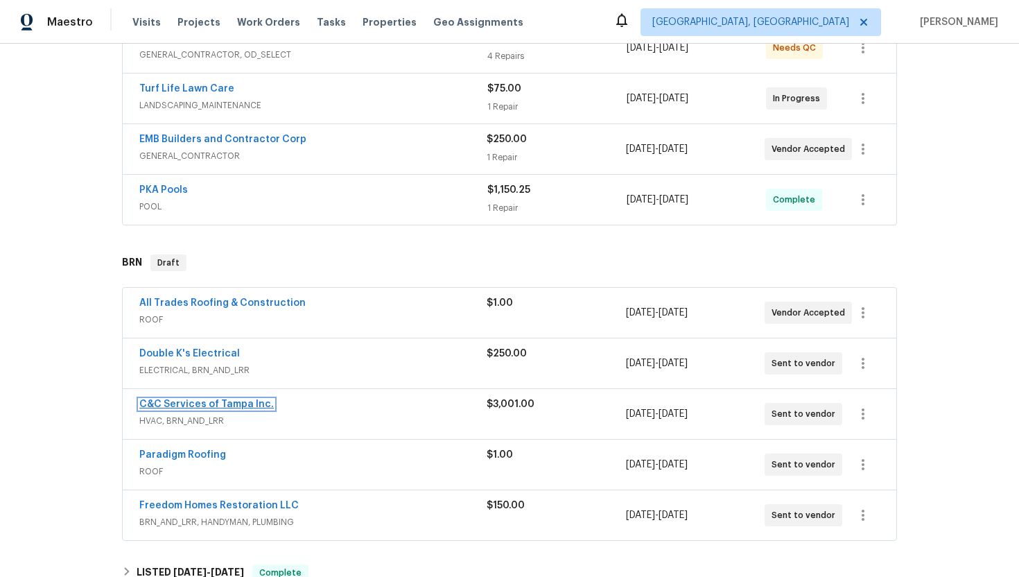
click at [186, 405] on link "C&C Services of Tampa Inc." at bounding box center [206, 404] width 134 height 10
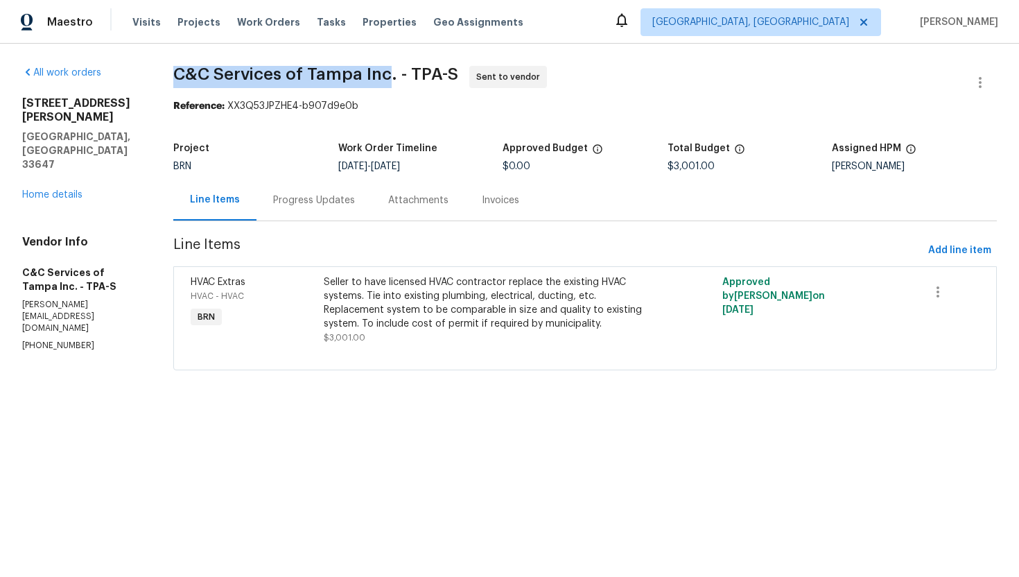
drag, startPoint x: 191, startPoint y: 76, endPoint x: 402, endPoint y: 75, distance: 211.4
click at [402, 75] on div "All work orders 18122 Sugar Brooke Dr Tampa, FL 33647 Home details Vendor Info …" at bounding box center [509, 226] width 1019 height 365
copy span "C&C Services of Tampa Inc"
click at [627, 74] on span "C&C Services of Tampa Inc. - TPA-S Sent to vendor" at bounding box center [568, 82] width 790 height 33
click at [69, 190] on link "Home details" at bounding box center [52, 195] width 60 height 10
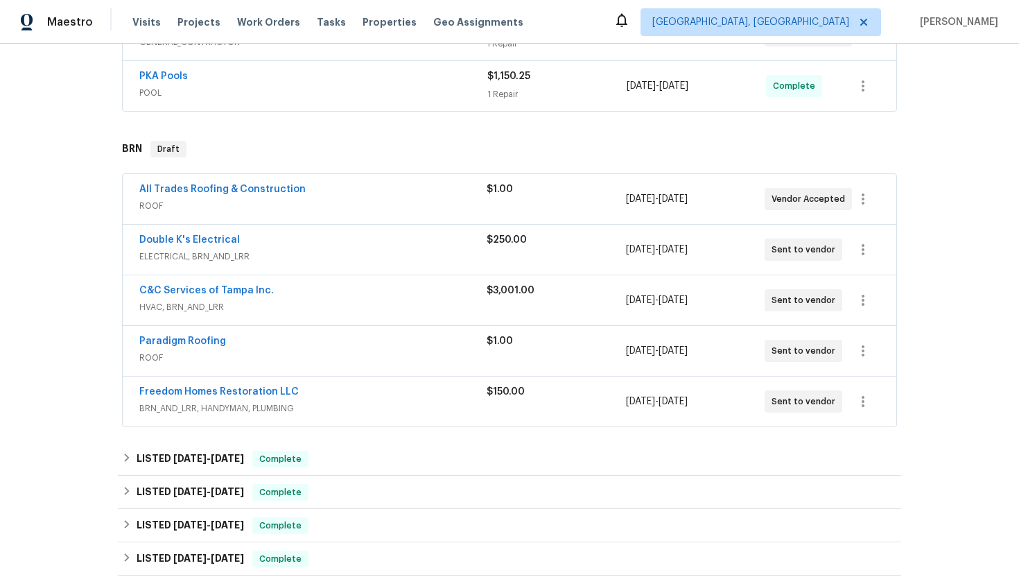
scroll to position [401, 0]
click at [209, 387] on link "Freedom Homes Restoration LLC" at bounding box center [218, 391] width 159 height 10
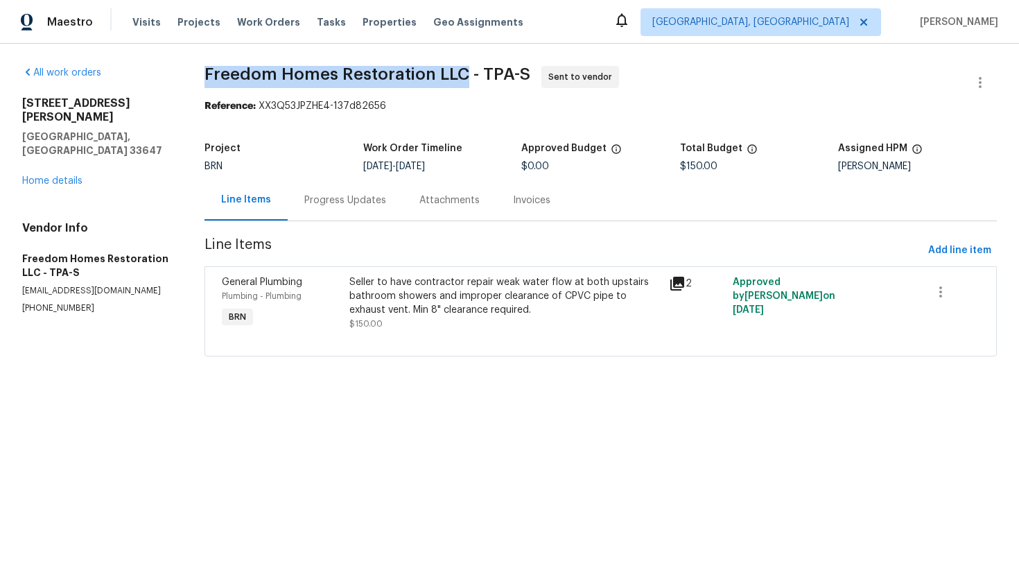
drag, startPoint x: 206, startPoint y: 73, endPoint x: 464, endPoint y: 71, distance: 258.6
click at [464, 71] on div "All work orders 18122 Sugar Brooke Dr Tampa, FL 33647 Home details Vendor Info …" at bounding box center [509, 219] width 1019 height 351
copy span "Freedom Homes Restoration LLC"
click at [601, 113] on section "Freedom Homes Restoration LLC - TPA-S Sent to vendor Reference: XX3Q53JPZHE4-13…" at bounding box center [600, 219] width 792 height 307
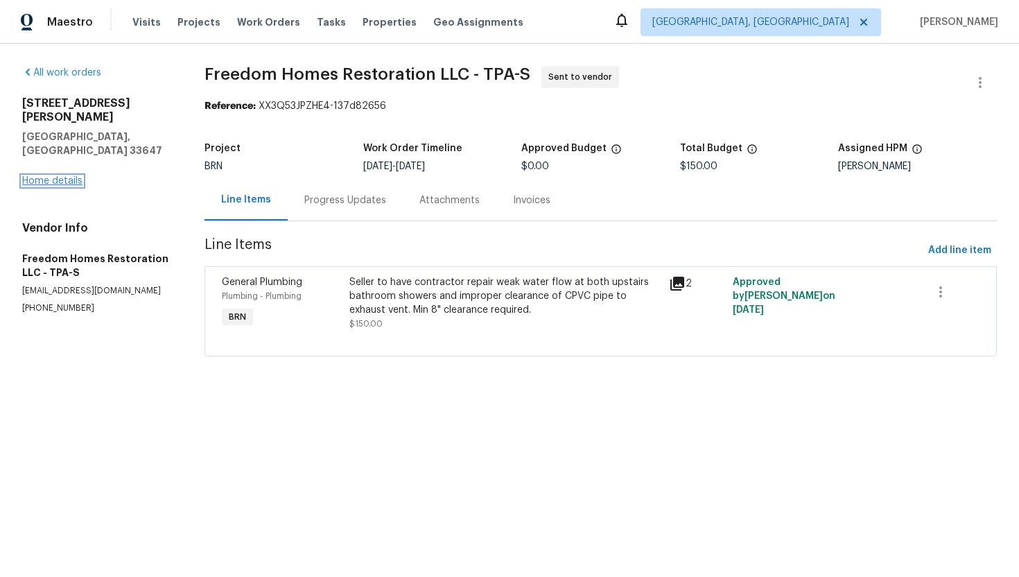
click at [64, 176] on link "Home details" at bounding box center [52, 181] width 60 height 10
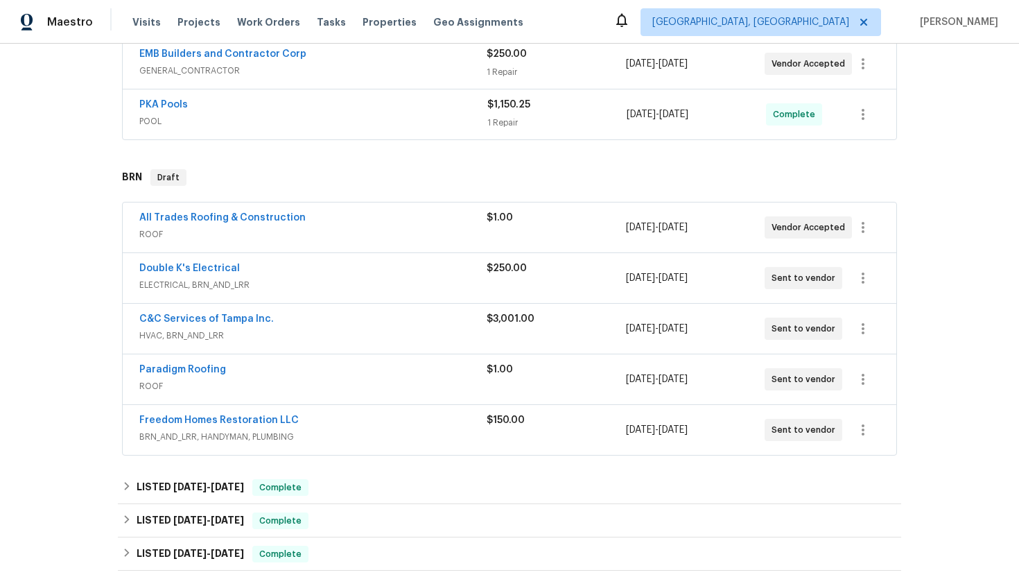
scroll to position [393, 0]
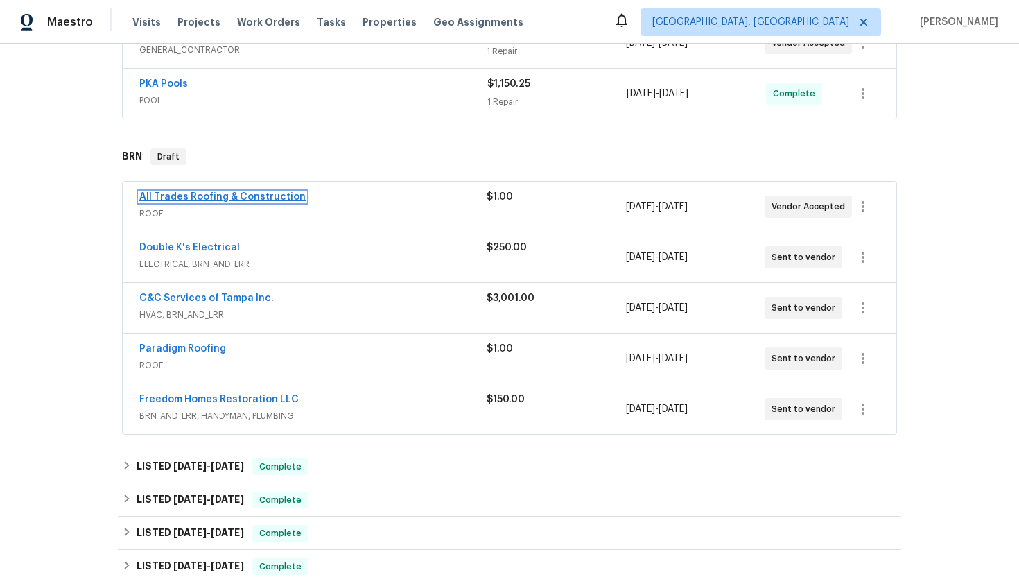
click at [215, 197] on link "All Trades Roofing & Construction" at bounding box center [222, 197] width 166 height 10
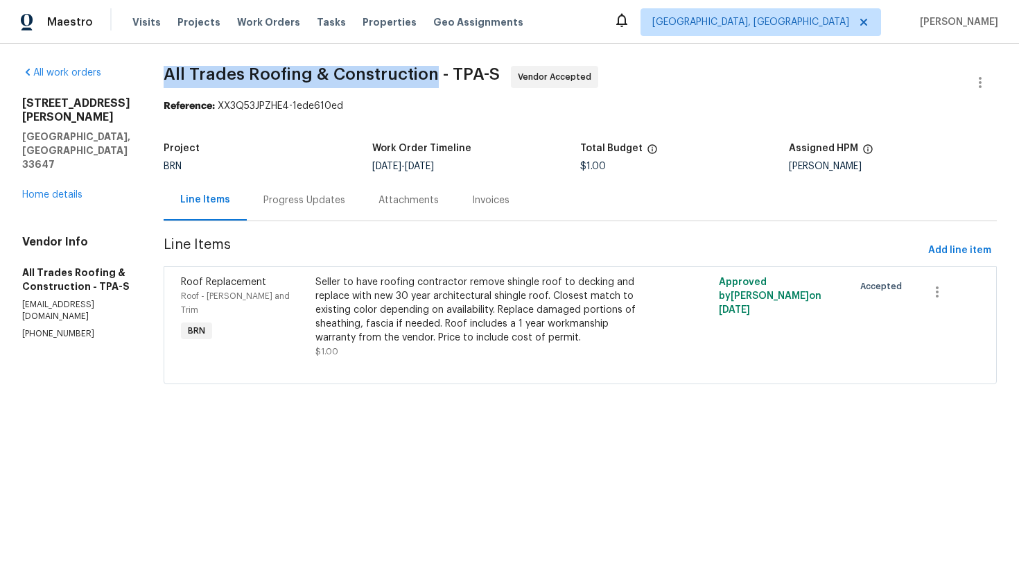
drag, startPoint x: 150, startPoint y: 72, endPoint x: 415, endPoint y: 71, distance: 264.1
click at [415, 71] on div "All work orders 18122 Sugar Brooke Dr Tampa, FL 33647 Home details Vendor Info …" at bounding box center [509, 233] width 1019 height 379
copy span "All Trades Roofing & Construction"
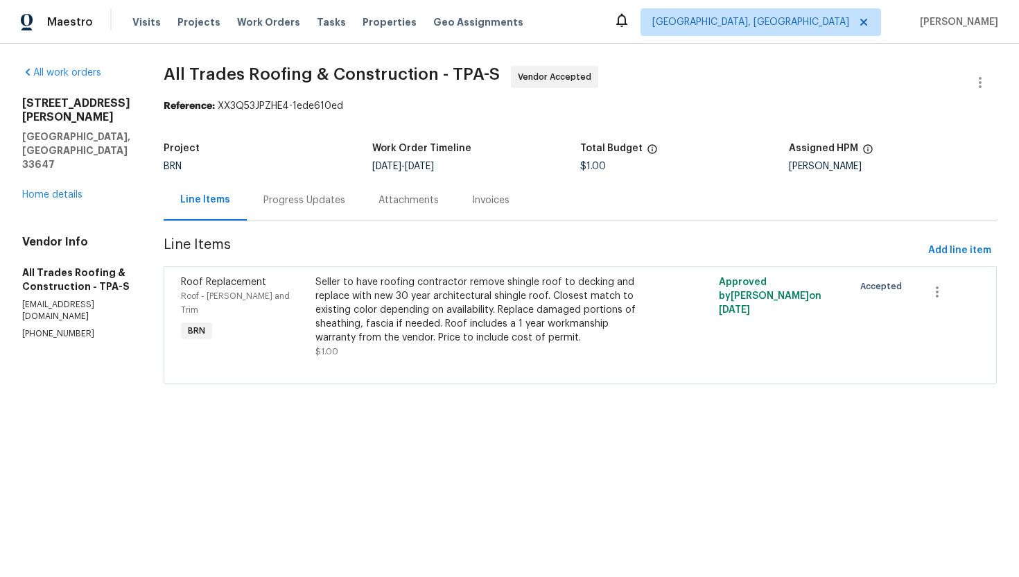
click at [523, 143] on div "Project BRN Work Order Timeline 9/18/2025 - 9/19/2025 Total Budget $1.00 Assign…" at bounding box center [580, 157] width 833 height 44
click at [71, 190] on link "Home details" at bounding box center [52, 195] width 60 height 10
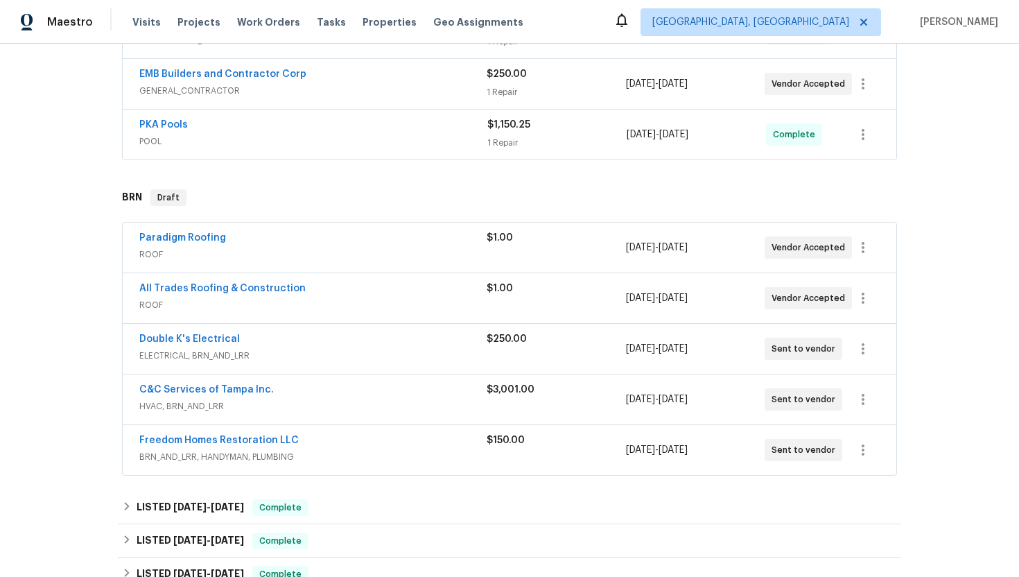
scroll to position [350, 0]
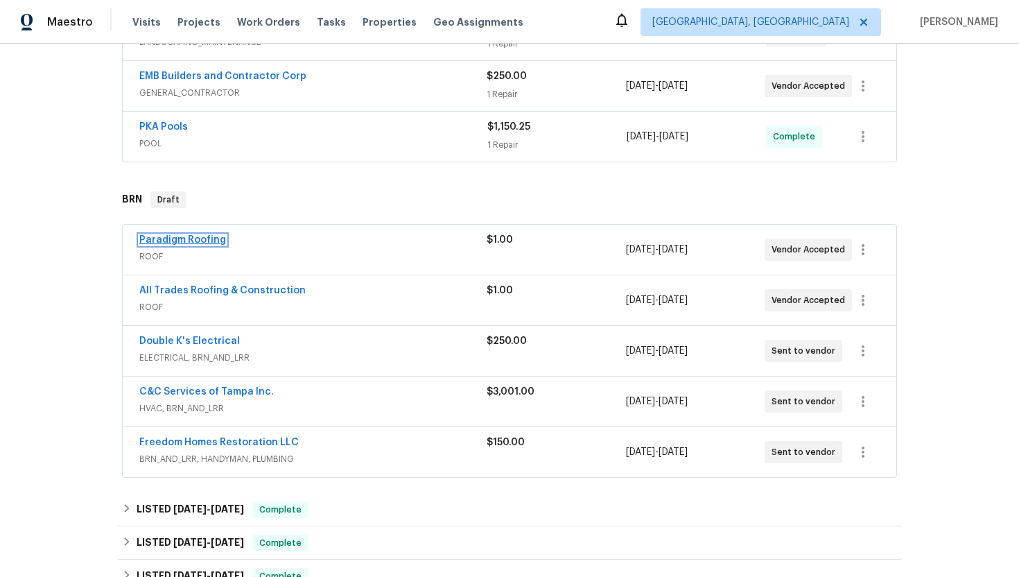
click at [199, 241] on link "Paradigm Roofing" at bounding box center [182, 240] width 87 height 10
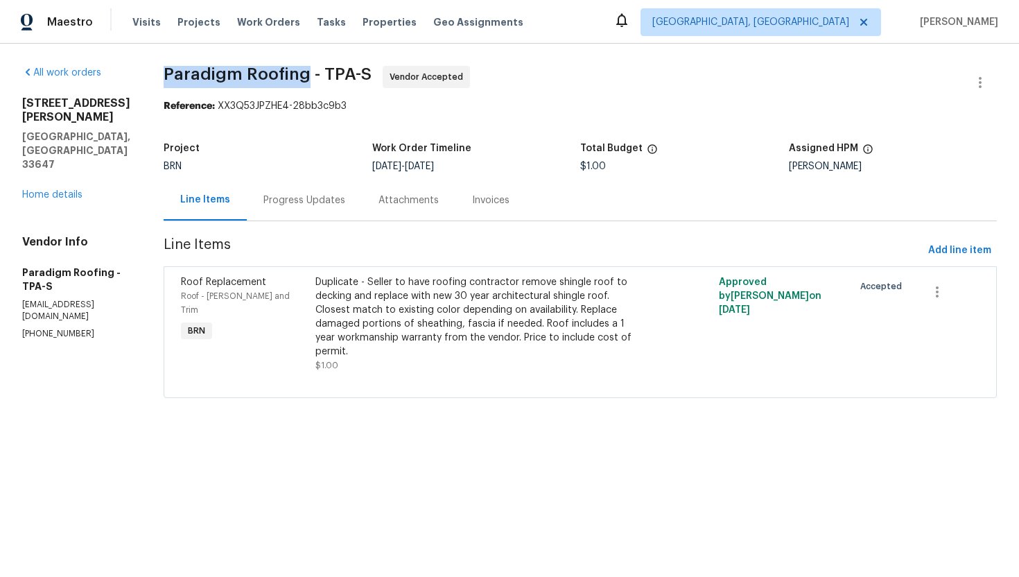
drag, startPoint x: 166, startPoint y: 77, endPoint x: 306, endPoint y: 72, distance: 140.1
click at [306, 72] on div "All work orders 18122 Sugar Brooke Dr Tampa, FL 33647 Home details Vendor Info …" at bounding box center [509, 240] width 1019 height 393
copy span "Paradigm Roofing"
click at [515, 104] on div "Reference: XX3Q53JPZHE4-28bb3c9b3" at bounding box center [580, 106] width 833 height 14
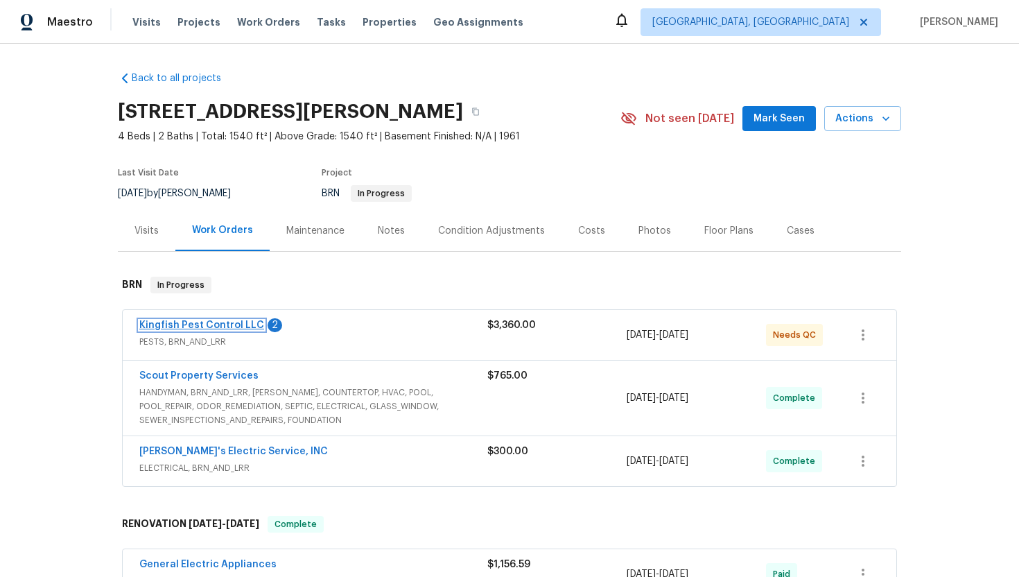
click at [218, 327] on link "Kingfish Pest Control LLC" at bounding box center [201, 325] width 125 height 10
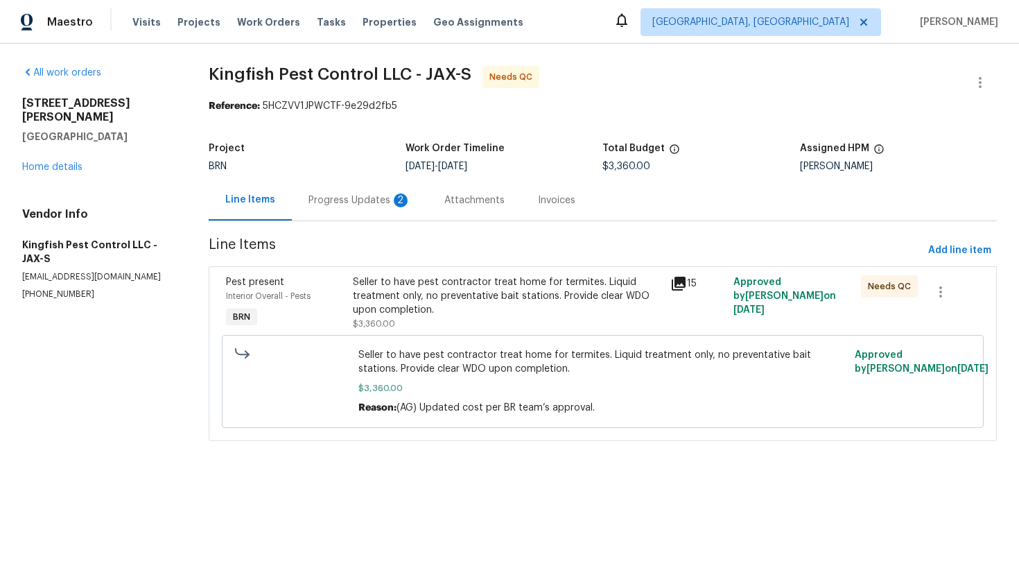
click at [367, 199] on div "Progress Updates 2" at bounding box center [359, 200] width 103 height 14
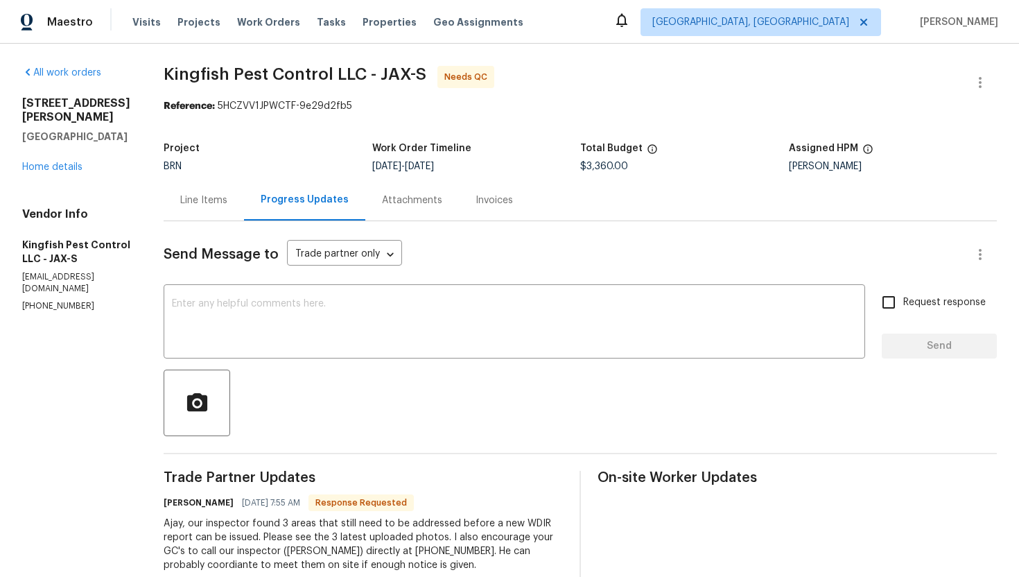
click at [71, 158] on div "[STREET_ADDRESS][PERSON_NAME] Home details" at bounding box center [76, 135] width 108 height 78
click at [67, 162] on link "Home details" at bounding box center [52, 167] width 60 height 10
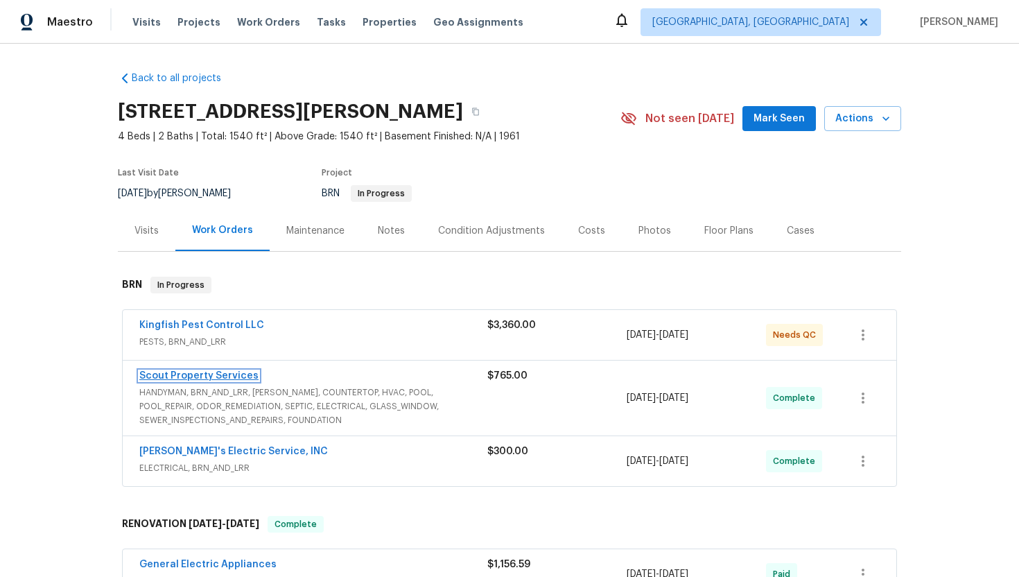
click at [202, 378] on link "Scout Property Services" at bounding box center [198, 376] width 119 height 10
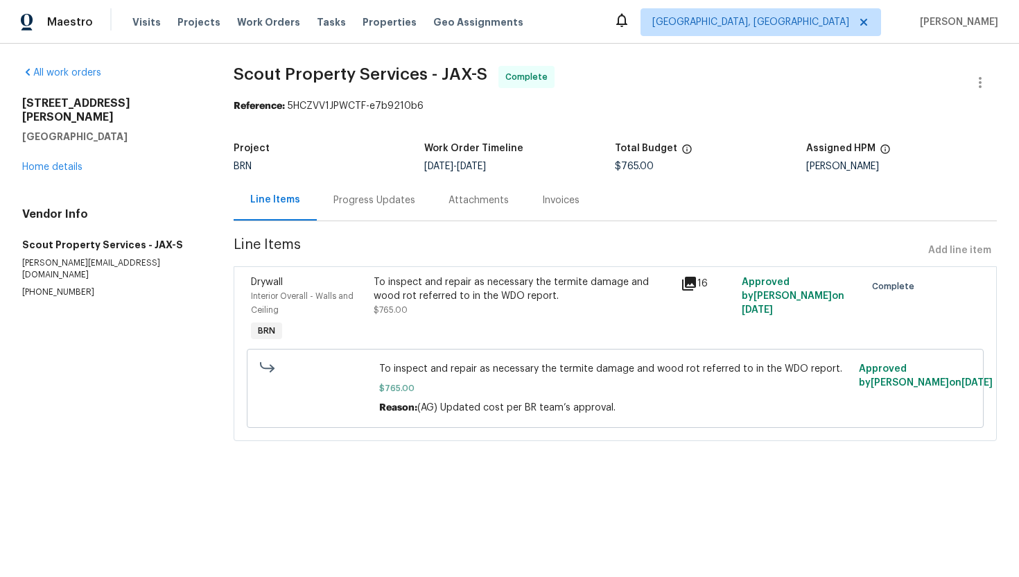
click at [365, 203] on div "Progress Updates" at bounding box center [374, 200] width 82 height 14
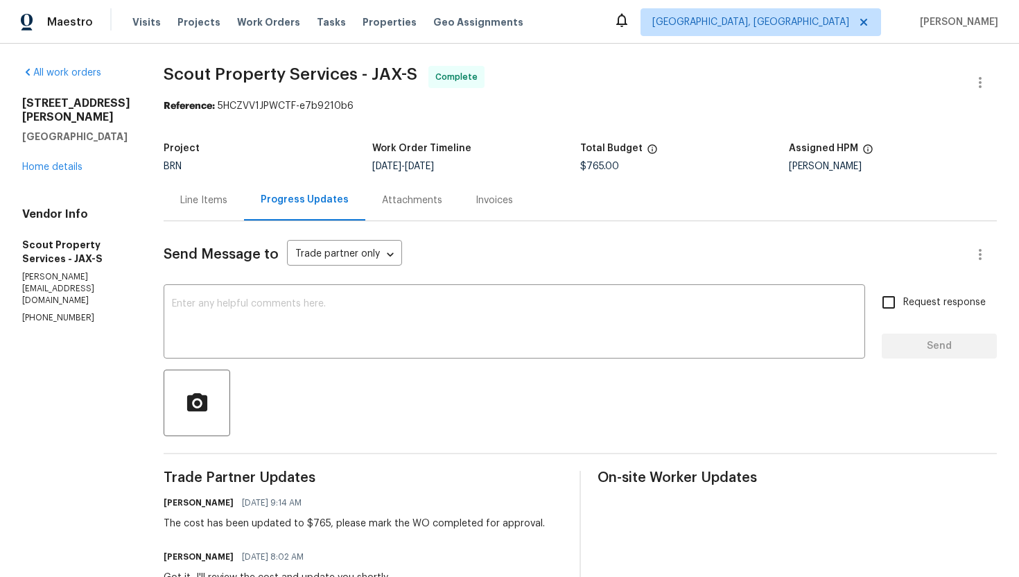
click at [200, 205] on div "Line Items" at bounding box center [203, 200] width 47 height 14
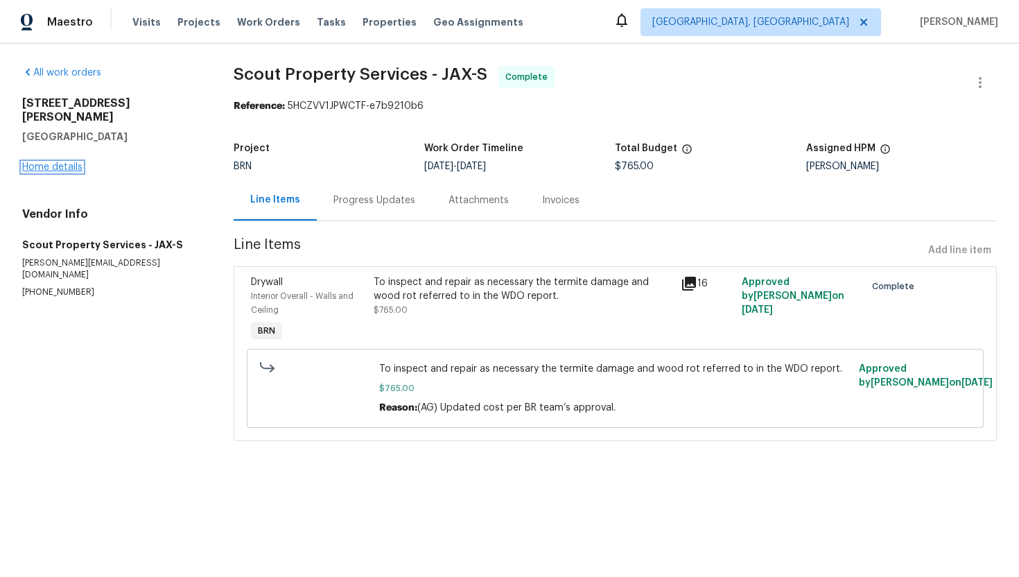
click at [57, 162] on link "Home details" at bounding box center [52, 167] width 60 height 10
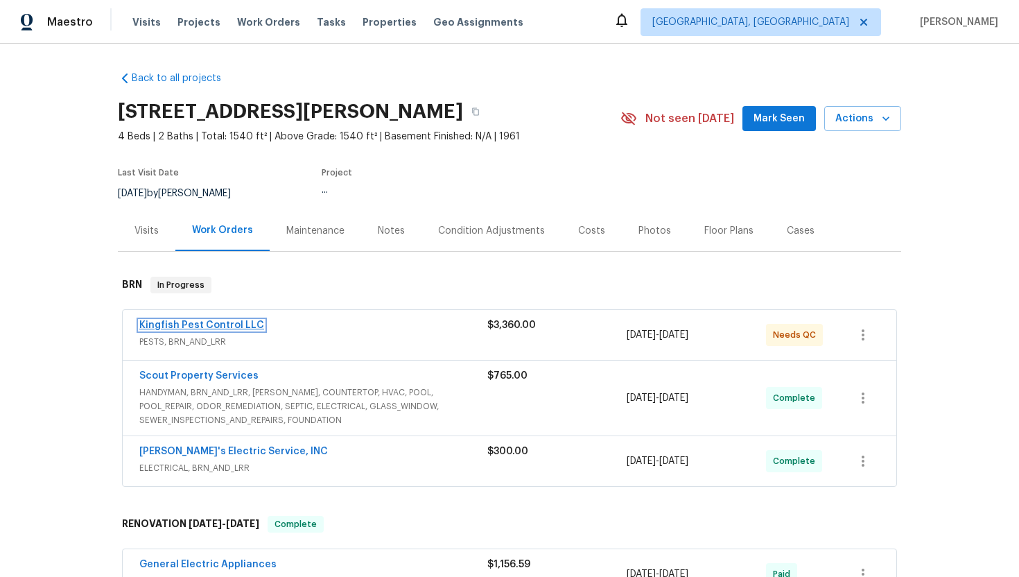
click at [204, 327] on link "Kingfish Pest Control LLC" at bounding box center [201, 325] width 125 height 10
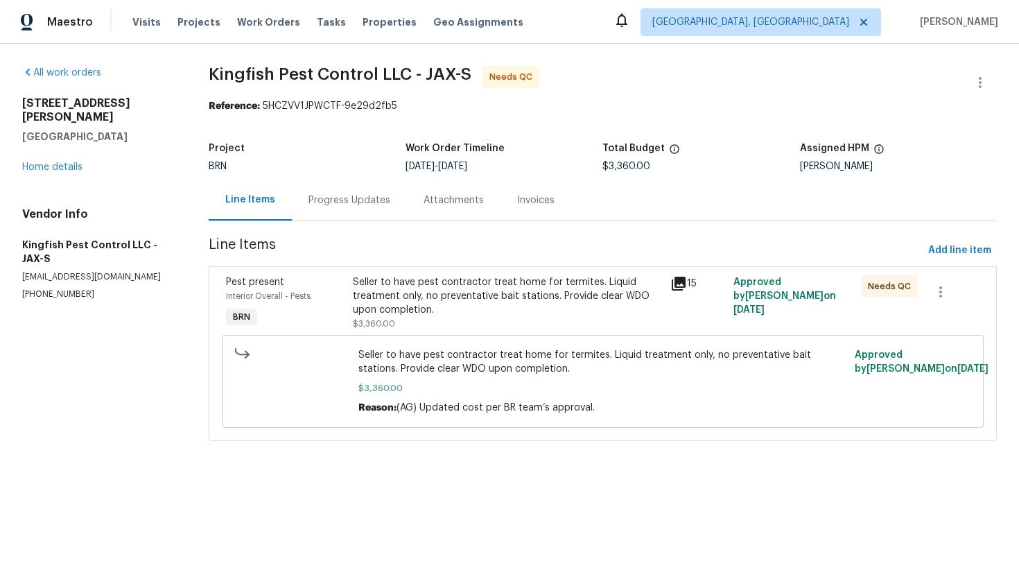
click at [335, 191] on div "Progress Updates" at bounding box center [349, 200] width 115 height 41
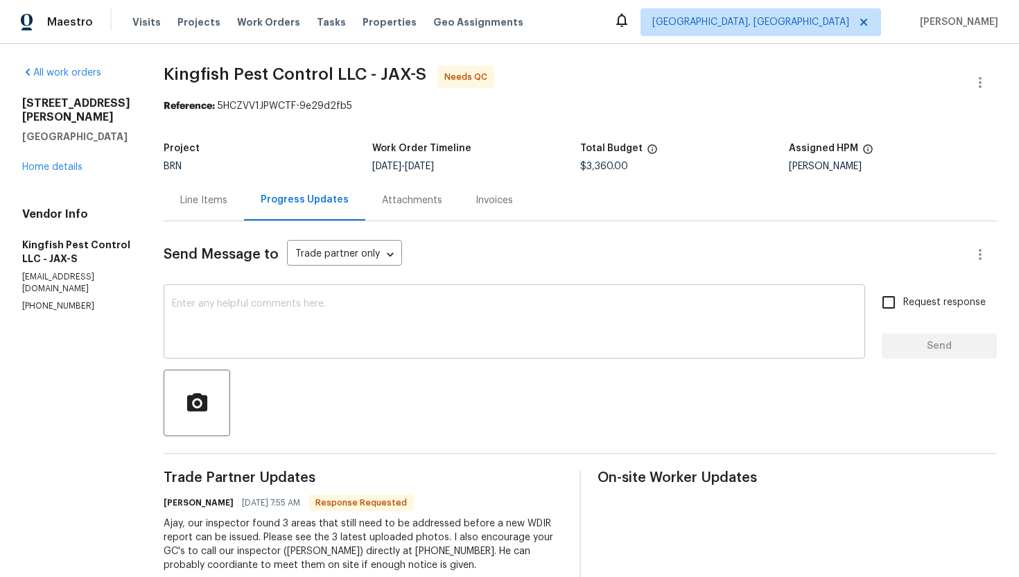
click at [258, 314] on textarea at bounding box center [514, 323] width 685 height 49
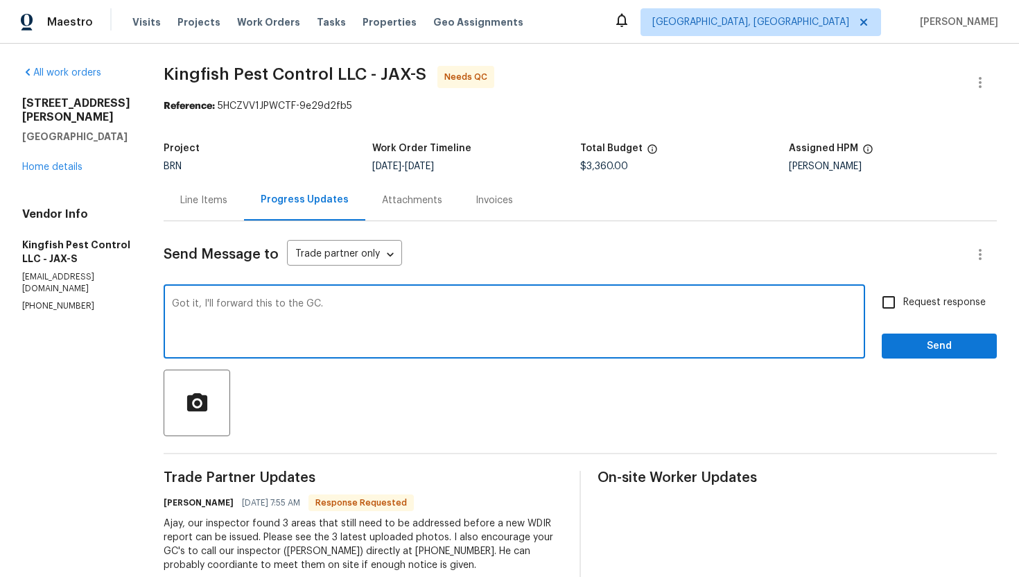
type textarea "Got it, I'll forward this to the GC."
click at [884, 314] on input "Request response" at bounding box center [888, 302] width 29 height 29
checkbox input "true"
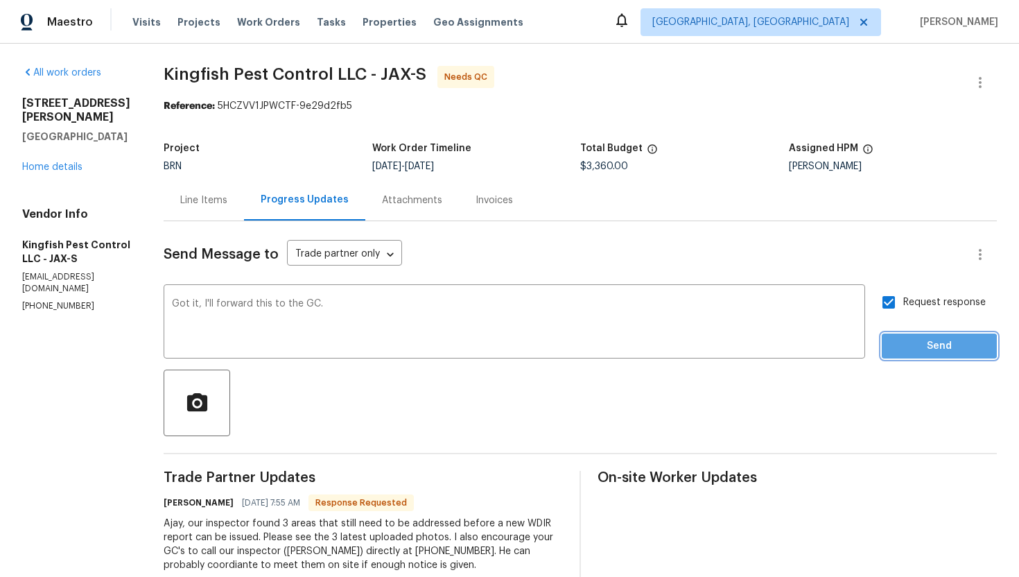
click at [925, 351] on span "Send" at bounding box center [939, 346] width 93 height 17
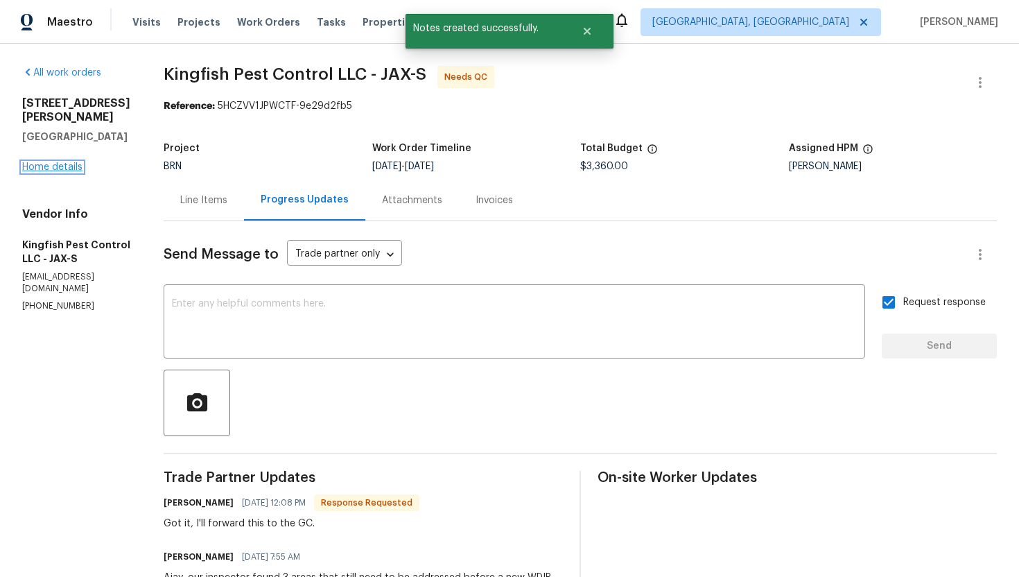
click at [50, 162] on link "Home details" at bounding box center [52, 167] width 60 height 10
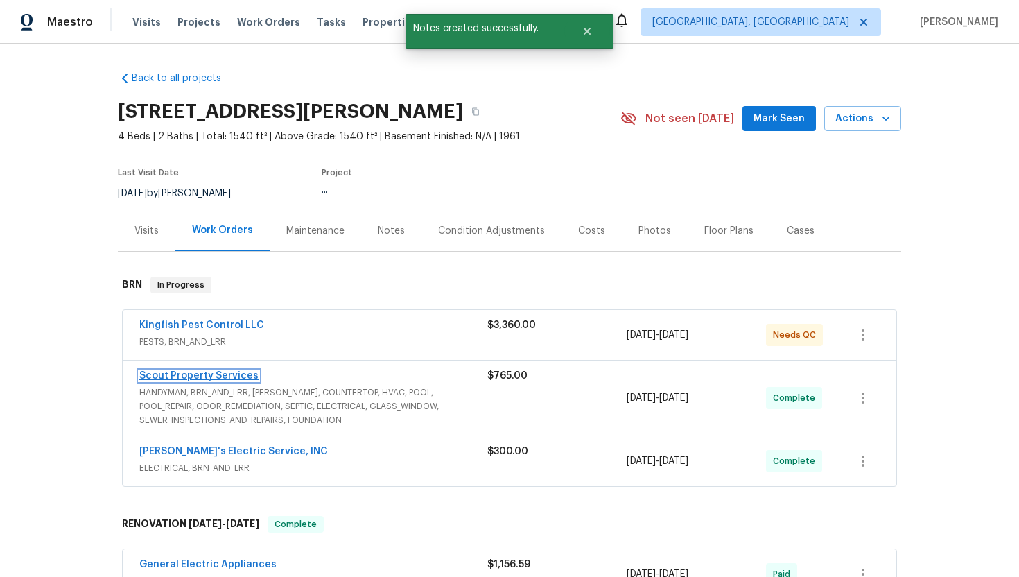
click at [164, 377] on link "Scout Property Services" at bounding box center [198, 376] width 119 height 10
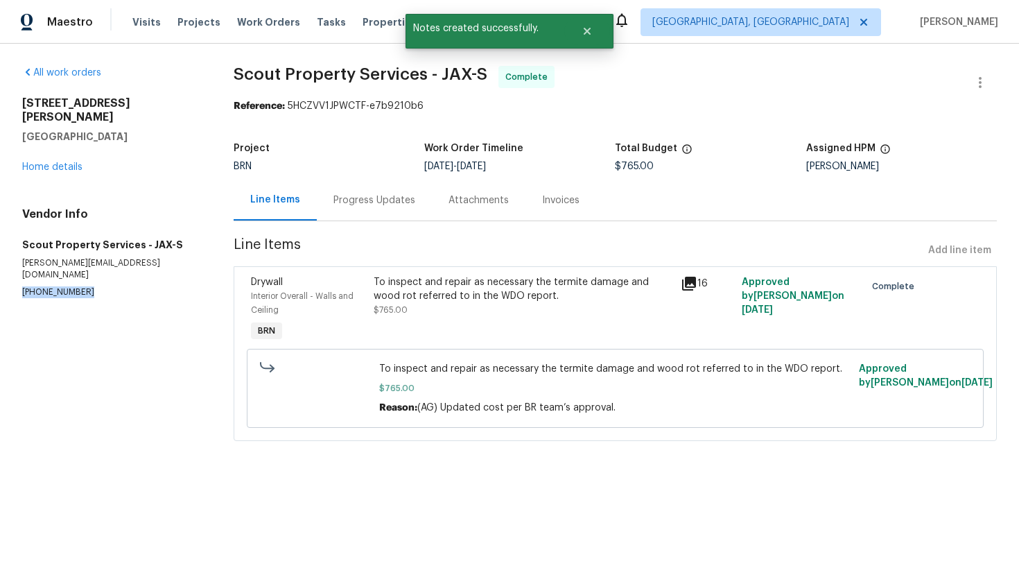
drag, startPoint x: 13, startPoint y: 268, endPoint x: 98, endPoint y: 269, distance: 85.3
click at [98, 269] on div "All work orders 9408 Little John Rd Jacksonville, FL 32208 Home details Vendor …" at bounding box center [509, 262] width 1019 height 436
copy p "(615) 913-6484"
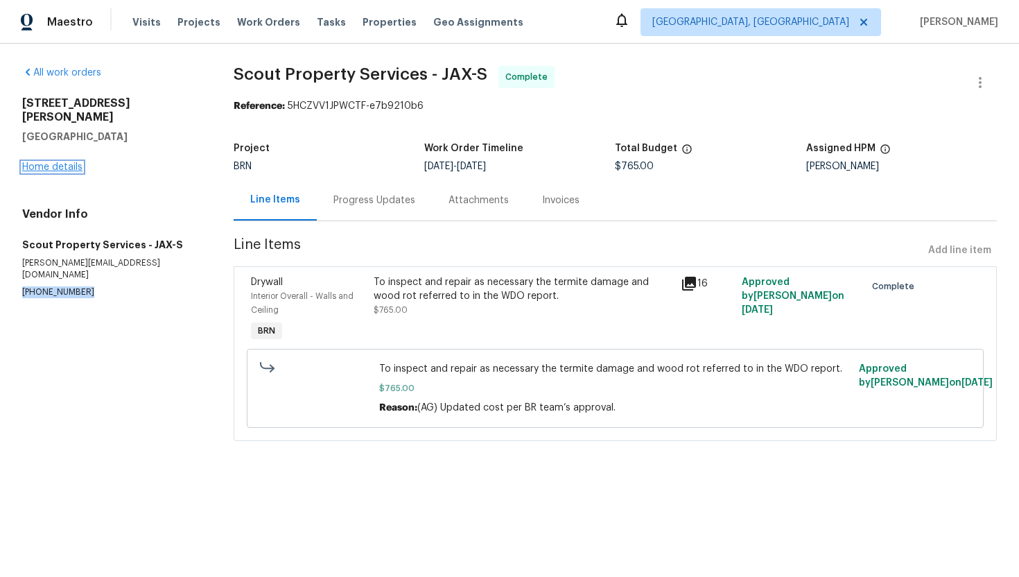
click at [78, 162] on link "Home details" at bounding box center [52, 167] width 60 height 10
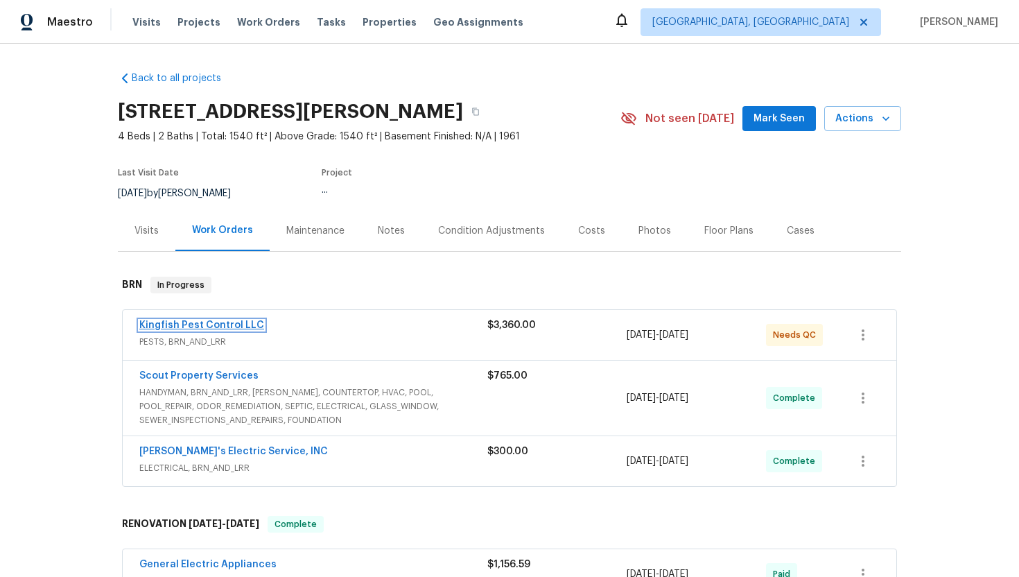
click at [230, 327] on link "Kingfish Pest Control LLC" at bounding box center [201, 325] width 125 height 10
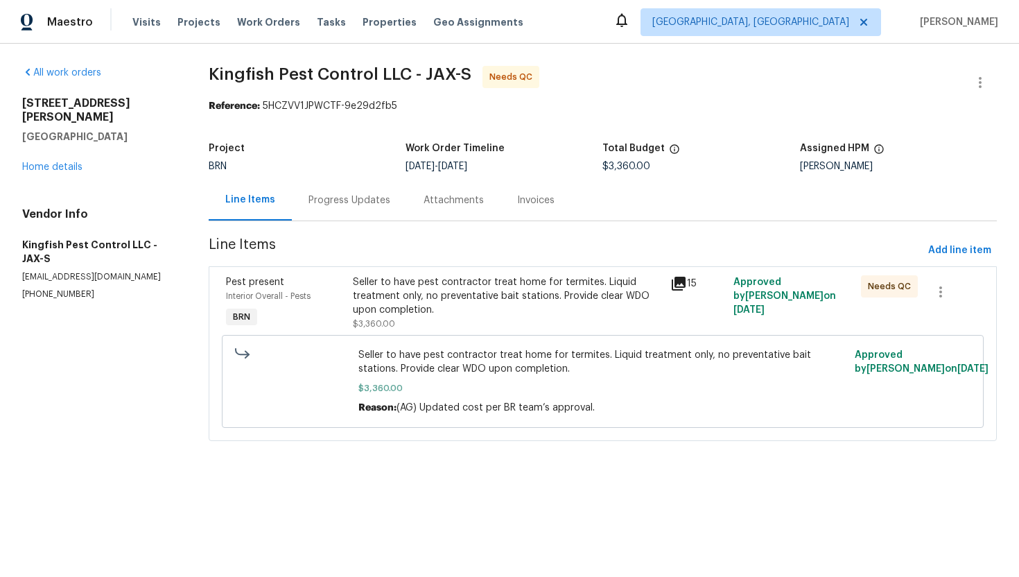
click at [315, 210] on div "Progress Updates" at bounding box center [349, 200] width 115 height 41
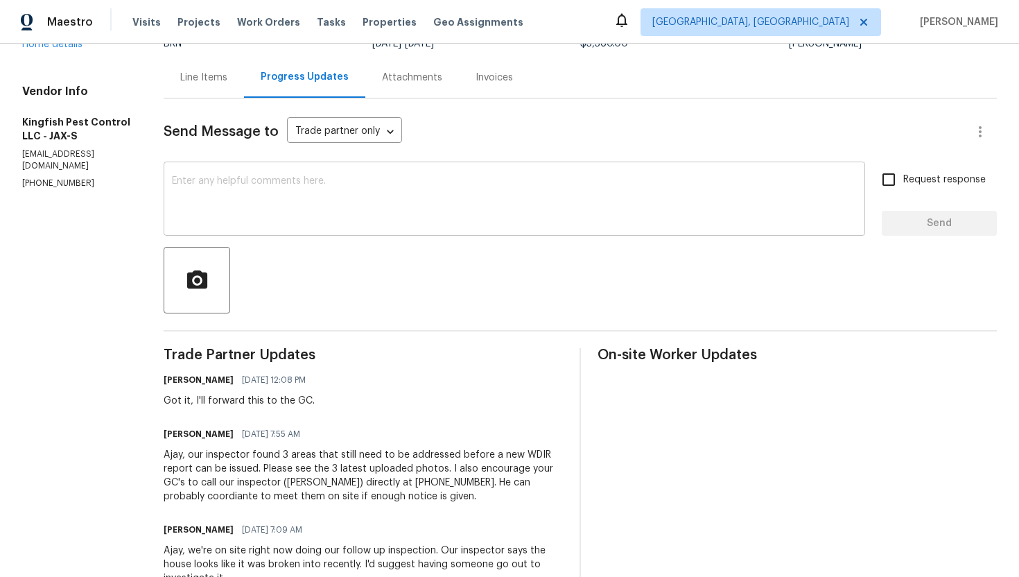
scroll to position [123, 0]
drag, startPoint x: 284, startPoint y: 483, endPoint x: 453, endPoint y: 480, distance: 169.9
click at [453, 480] on div "Ajay, our inspector found 3 areas that still need to be addressed before a new …" at bounding box center [363, 474] width 399 height 55
copy div "Eric Becerra) directly at 904-521-0400"
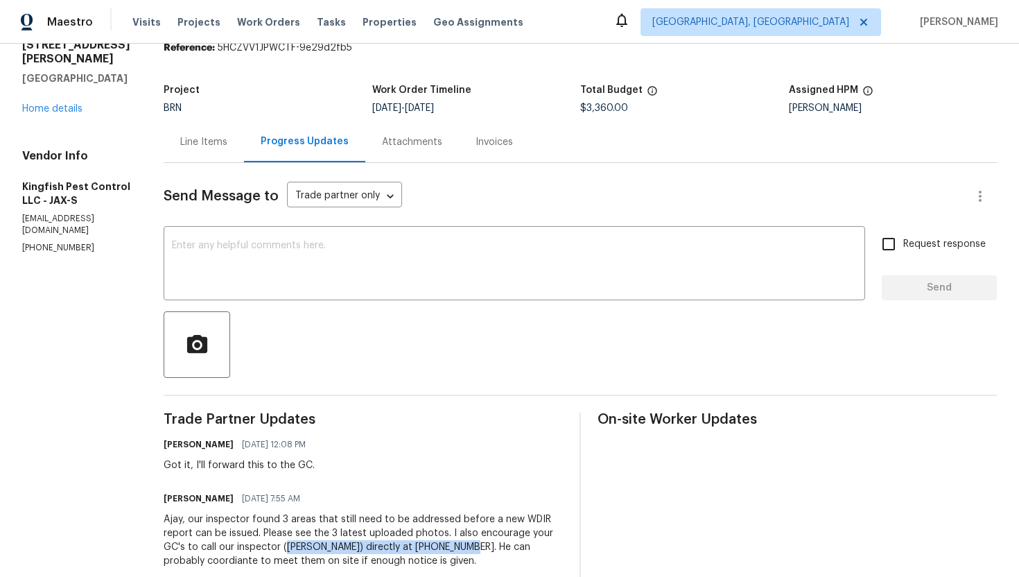
scroll to position [0, 0]
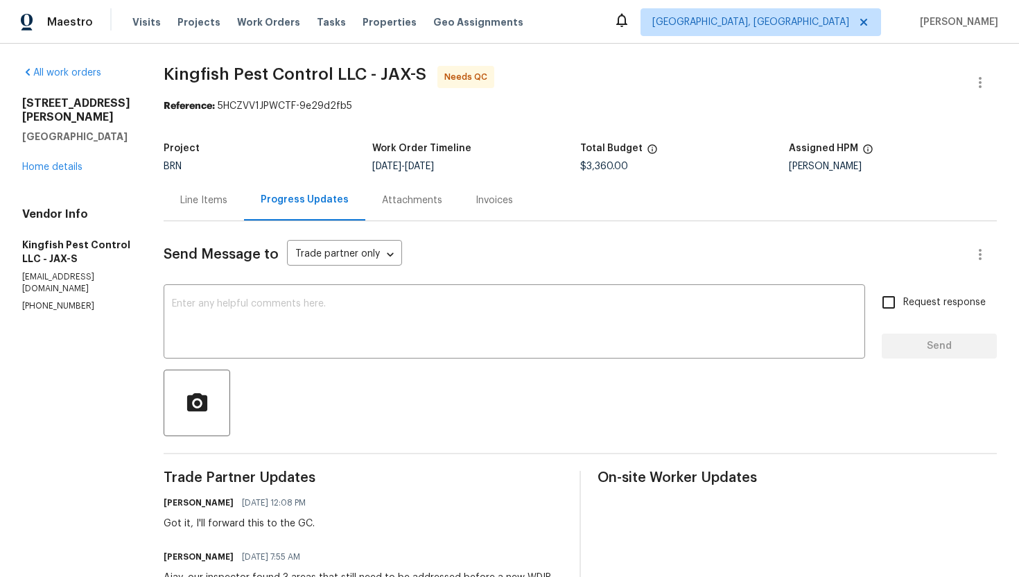
click at [191, 186] on div "Line Items" at bounding box center [204, 200] width 80 height 41
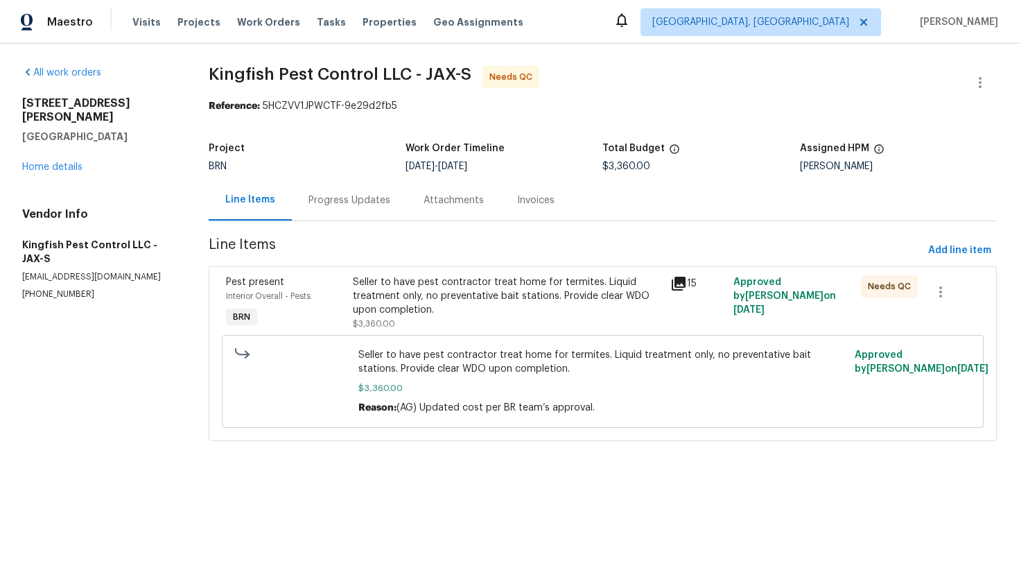
click at [426, 279] on div "Seller to have pest contractor treat home for termites. Liquid treatment only, …" at bounding box center [507, 296] width 309 height 42
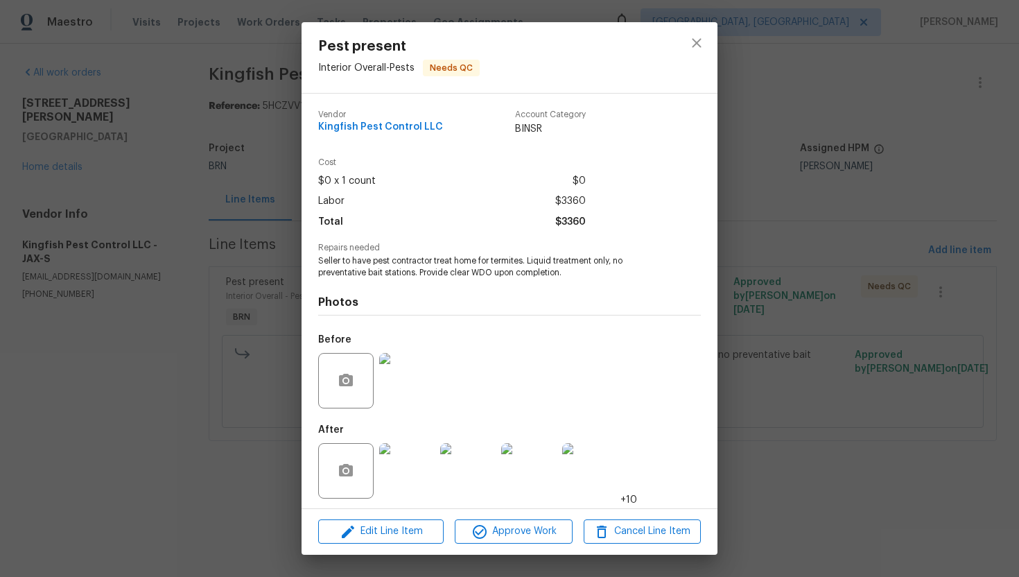
scroll to position [4, 0]
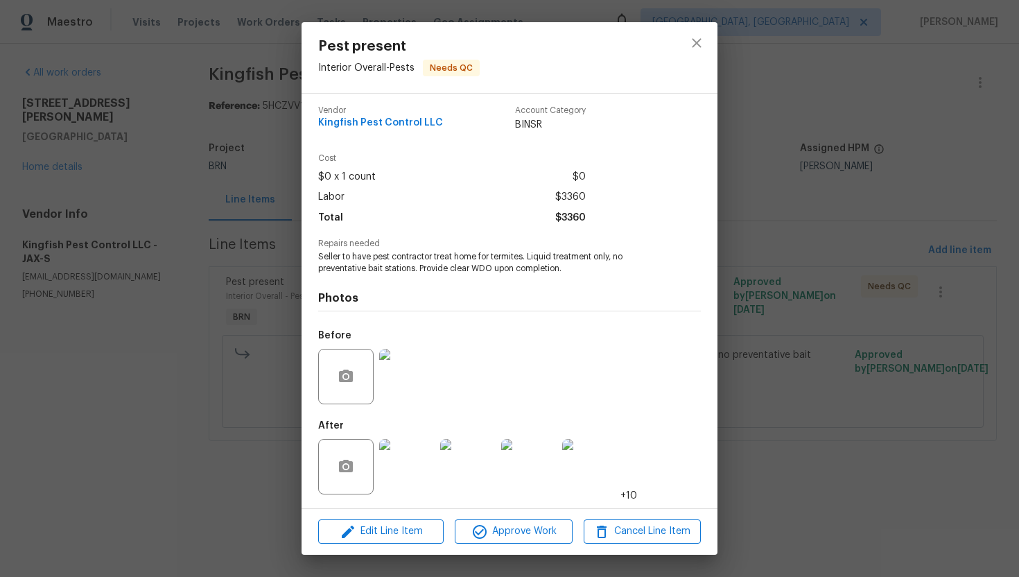
click at [533, 464] on img at bounding box center [528, 466] width 55 height 55
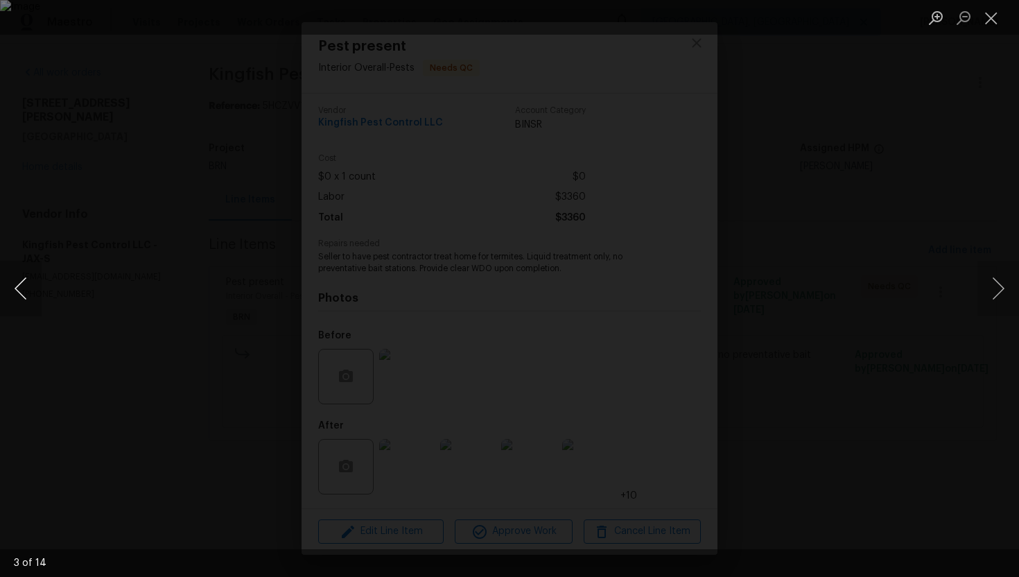
click at [10, 282] on button "Previous image" at bounding box center [21, 288] width 42 height 55
click at [998, 292] on button "Next image" at bounding box center [998, 288] width 42 height 55
click at [34, 291] on button "Previous image" at bounding box center [21, 288] width 42 height 55
click at [988, 19] on button "Close lightbox" at bounding box center [991, 18] width 28 height 24
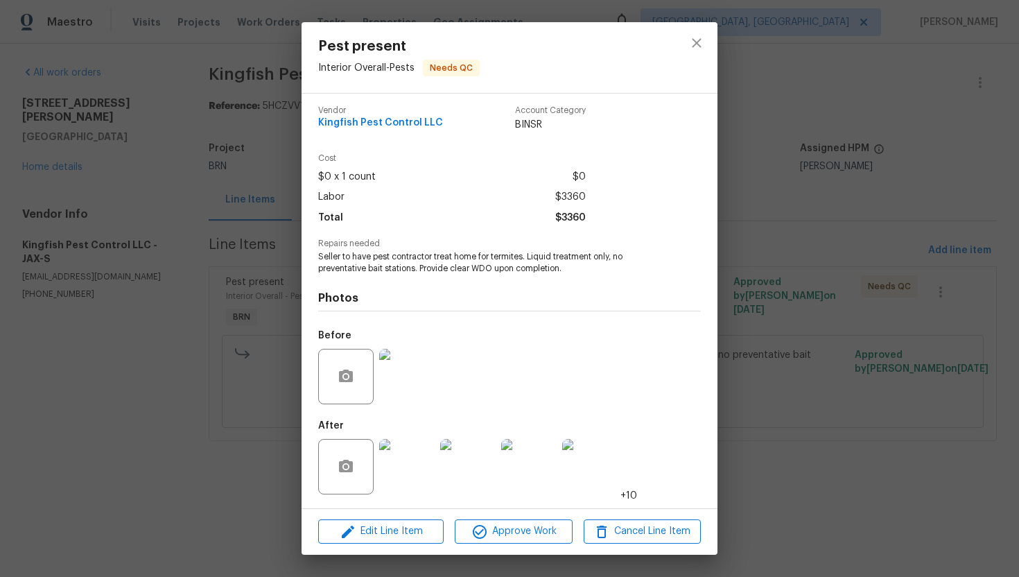
click at [605, 472] on img at bounding box center [589, 466] width 55 height 55
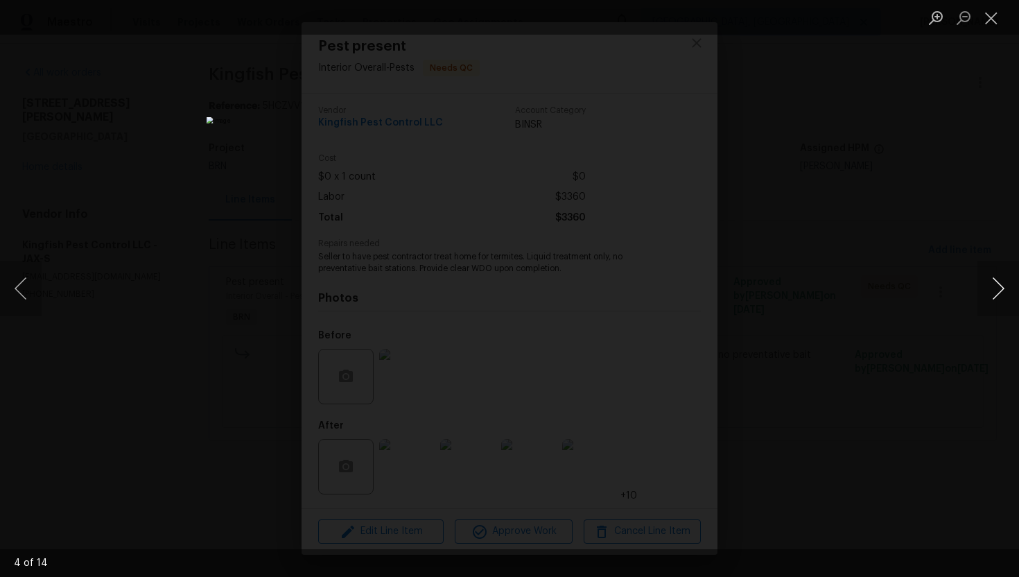
click at [1009, 288] on button "Next image" at bounding box center [998, 288] width 42 height 55
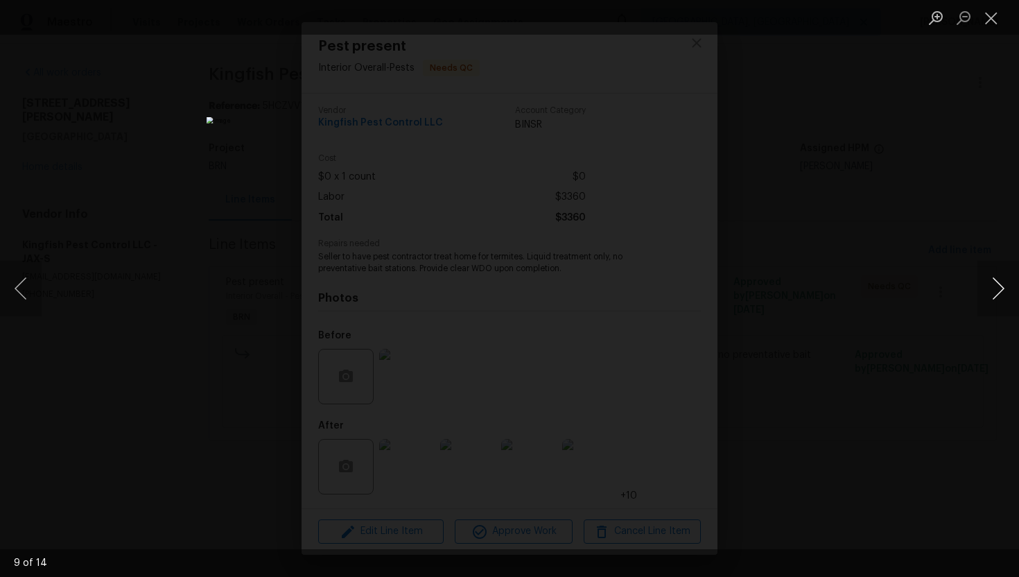
click at [1009, 288] on button "Next image" at bounding box center [998, 288] width 42 height 55
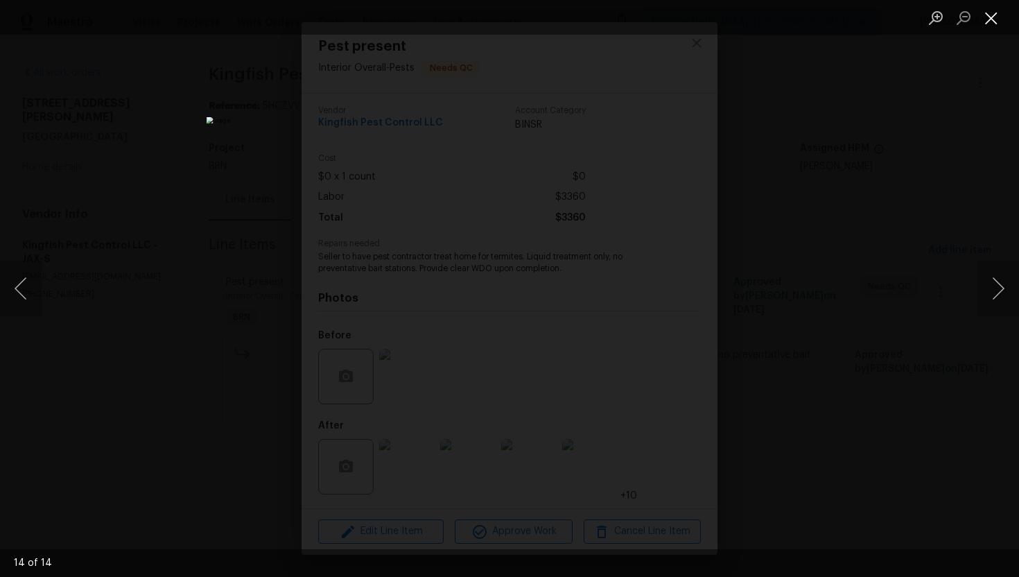
click at [990, 17] on button "Close lightbox" at bounding box center [991, 18] width 28 height 24
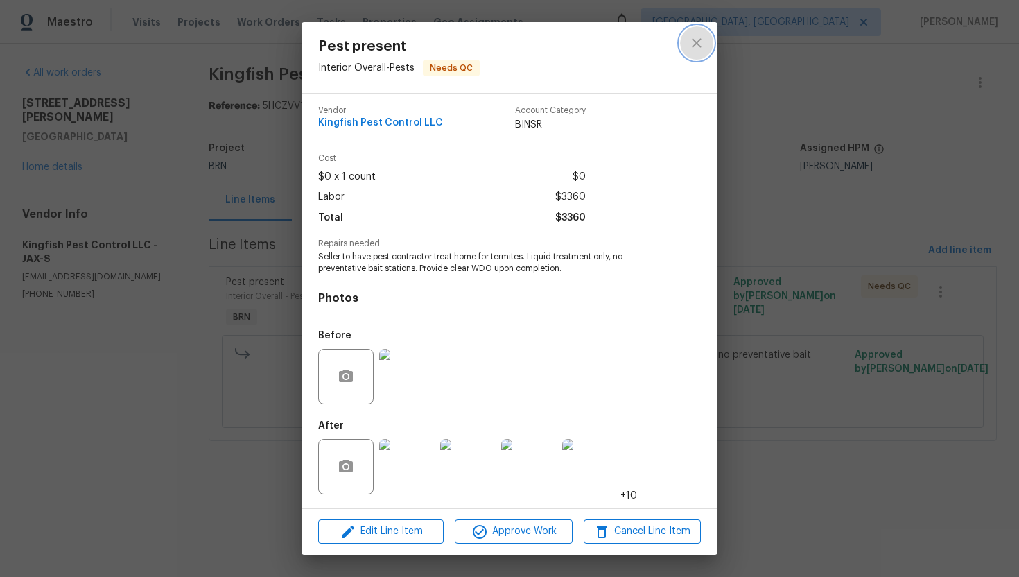
click at [687, 45] on button "close" at bounding box center [696, 42] width 33 height 33
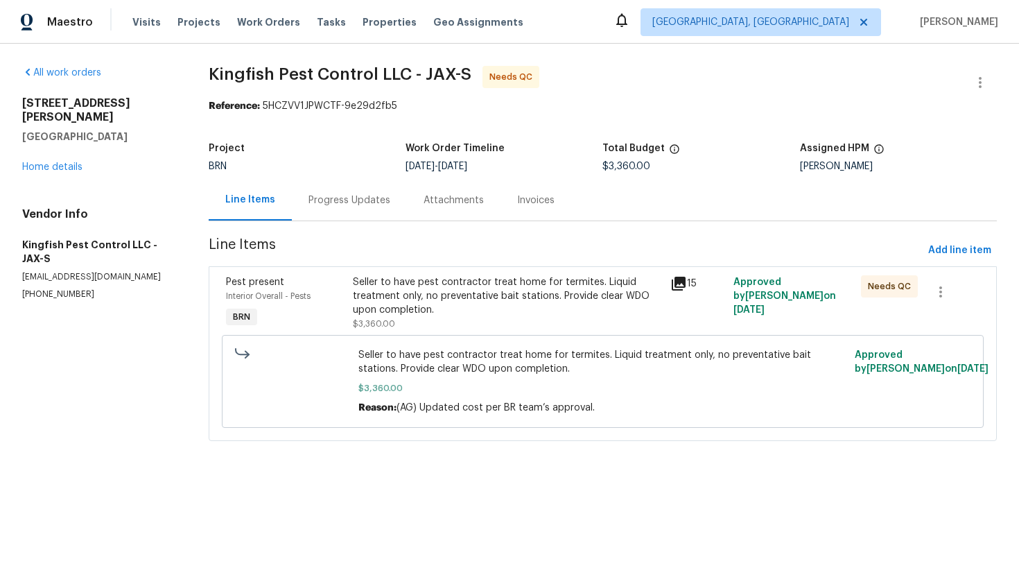
click at [550, 298] on div "Seller to have pest contractor treat home for termites. Liquid treatment only, …" at bounding box center [507, 296] width 309 height 42
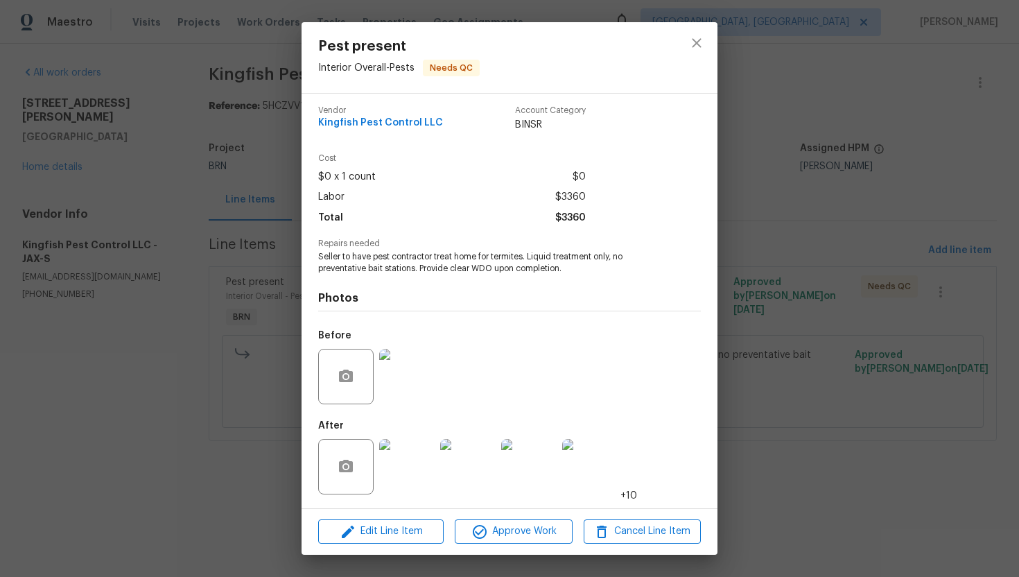
click at [751, 266] on div "Pest present Interior Overall - Pests Needs QC Vendor Kingfish Pest Control LLC…" at bounding box center [509, 288] width 1019 height 577
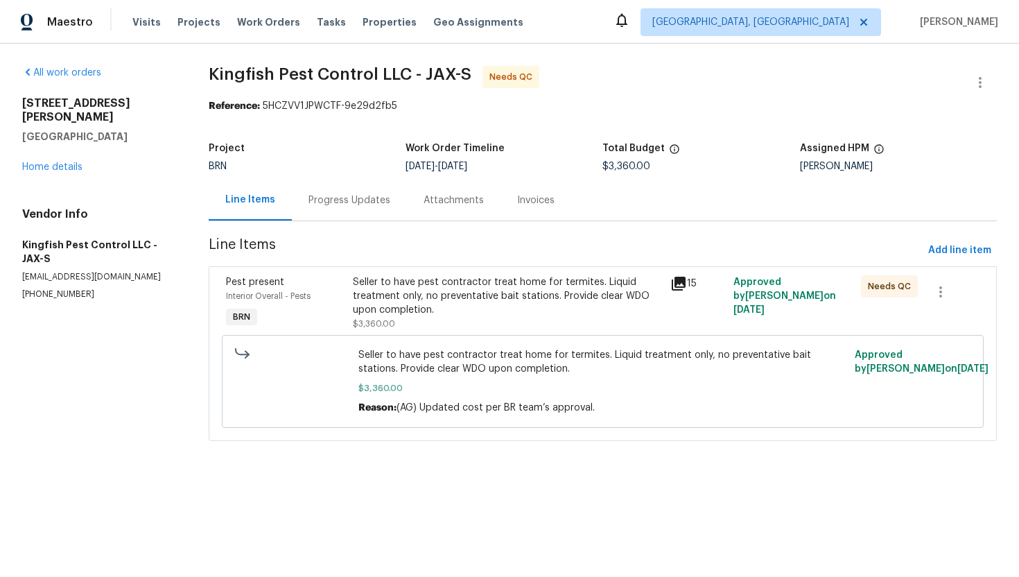
click at [391, 207] on div "Progress Updates" at bounding box center [349, 200] width 115 height 41
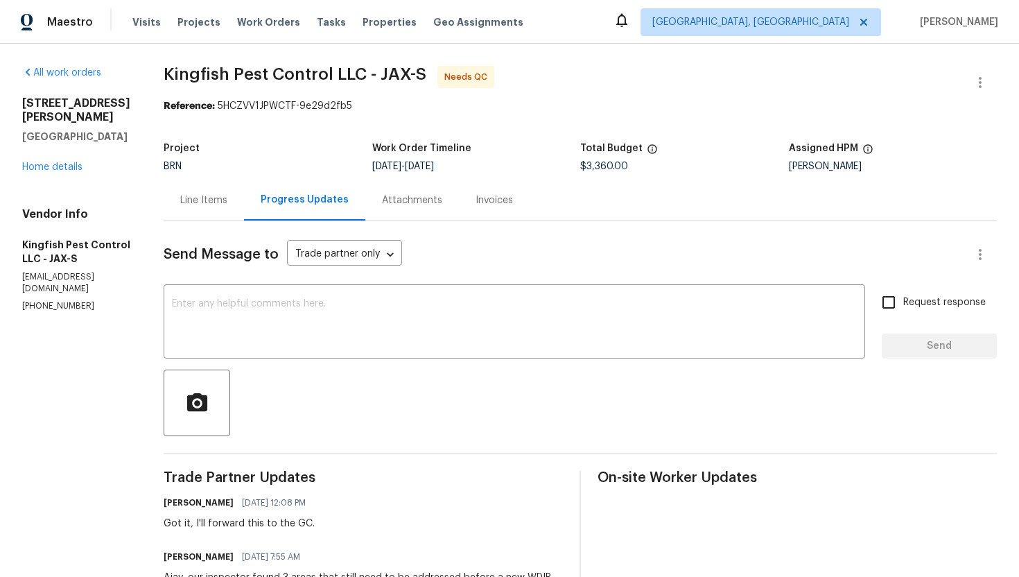
click at [207, 198] on div "Line Items" at bounding box center [203, 200] width 47 height 14
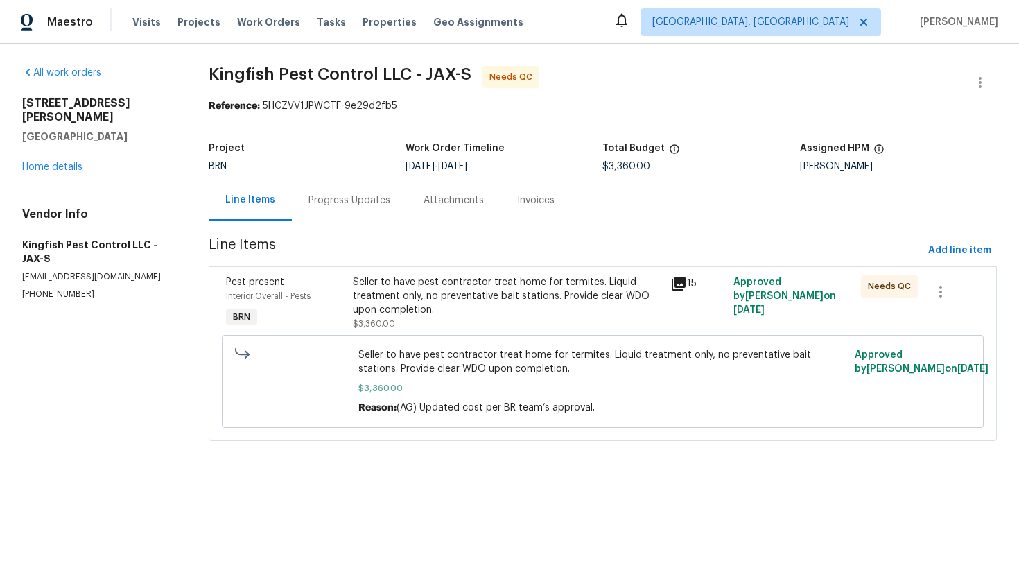
click at [443, 297] on div "Seller to have pest contractor treat home for termites. Liquid treatment only, …" at bounding box center [507, 296] width 309 height 42
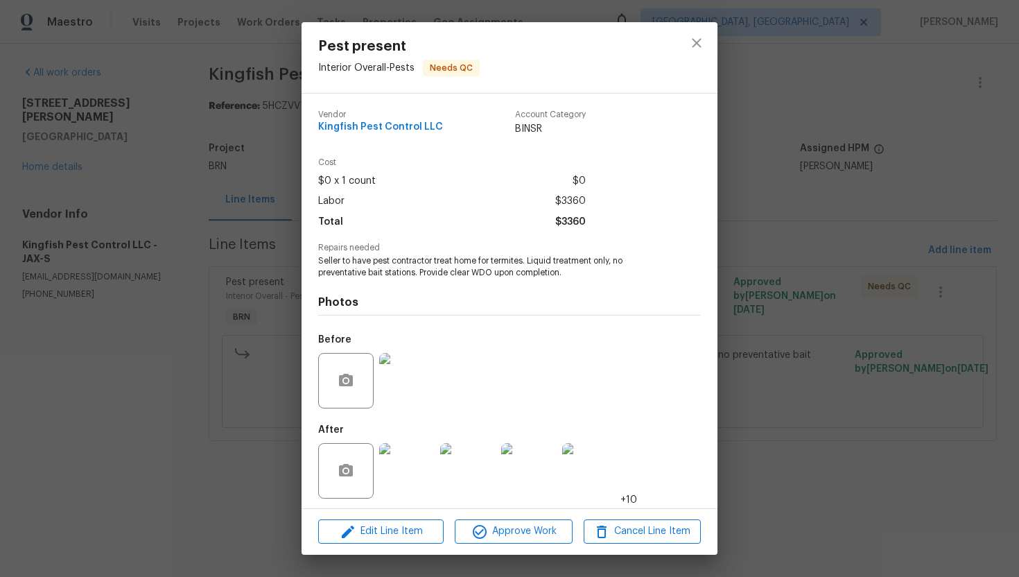
scroll to position [4, 0]
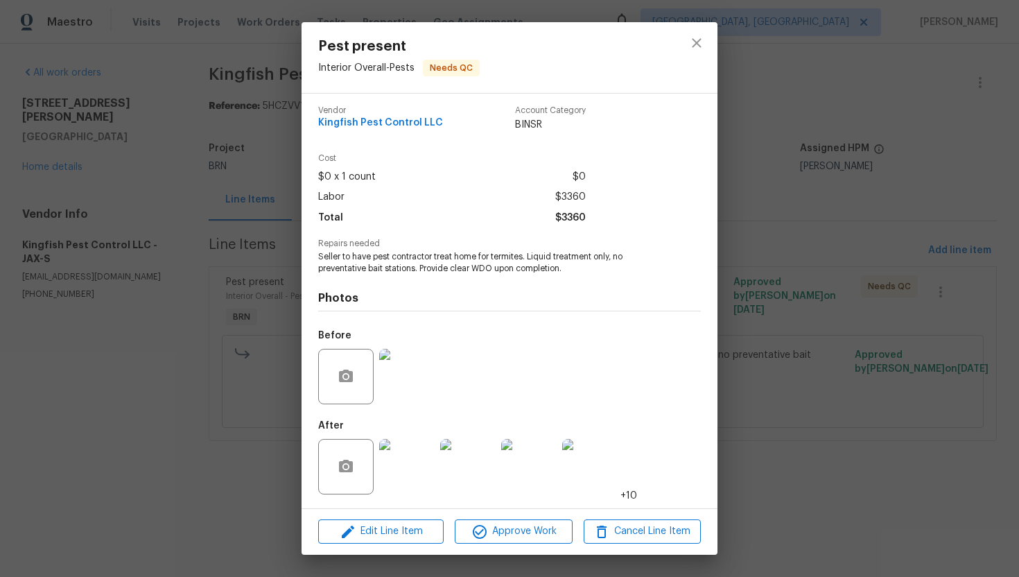
click at [410, 456] on img at bounding box center [406, 466] width 55 height 55
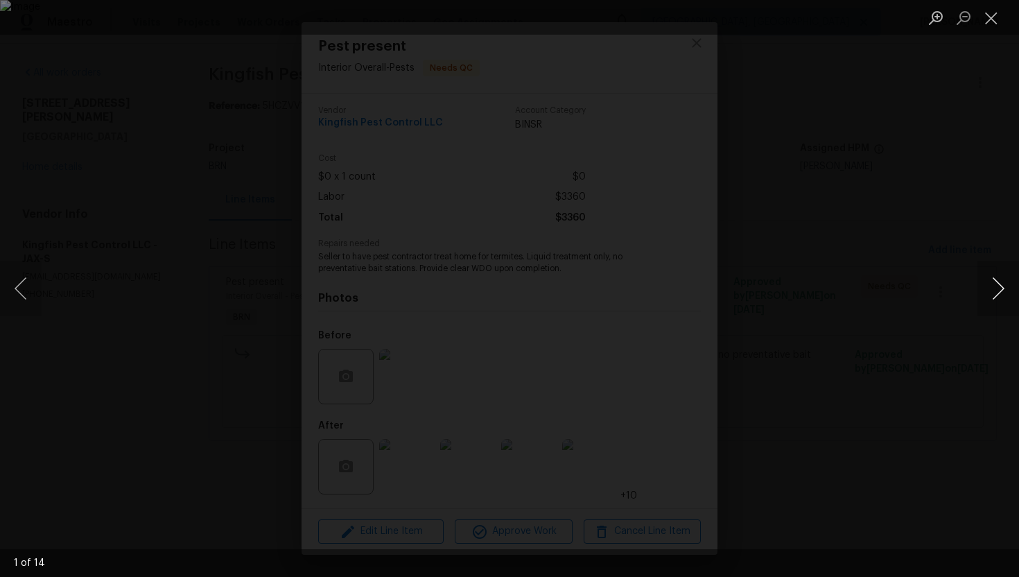
click at [991, 297] on button "Next image" at bounding box center [998, 288] width 42 height 55
click at [991, 298] on button "Next image" at bounding box center [998, 288] width 42 height 55
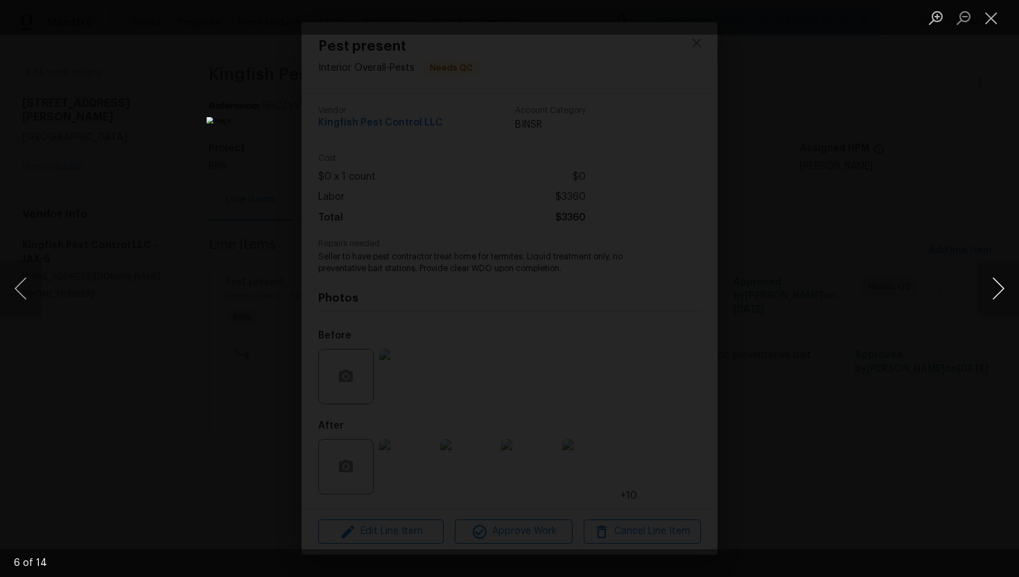
click at [991, 298] on button "Next image" at bounding box center [998, 288] width 42 height 55
click at [993, 285] on button "Next image" at bounding box center [998, 288] width 42 height 55
click at [989, 273] on button "Next image" at bounding box center [998, 288] width 42 height 55
click at [984, 24] on button "Close lightbox" at bounding box center [991, 18] width 28 height 24
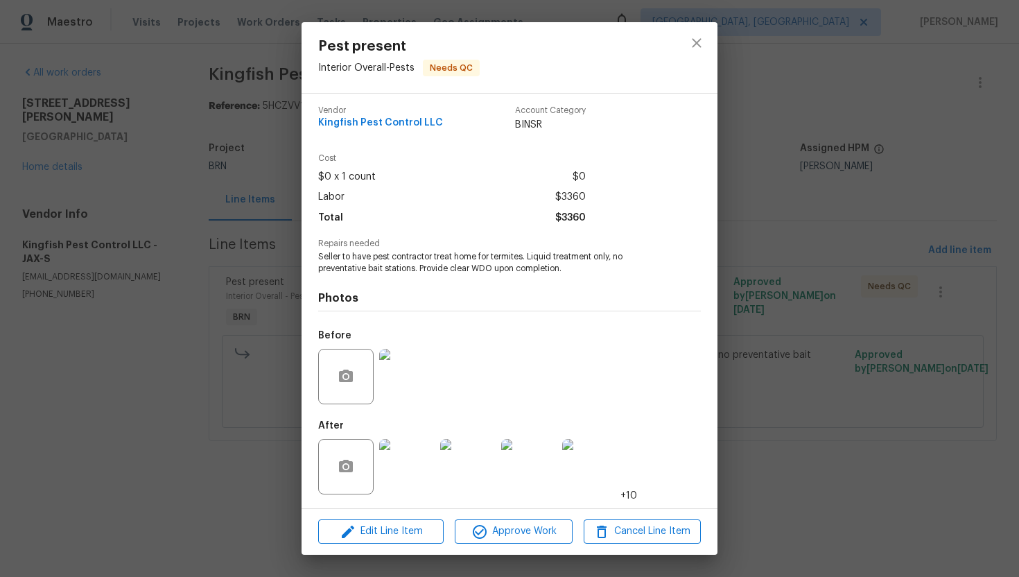
click at [542, 469] on img at bounding box center [528, 466] width 55 height 55
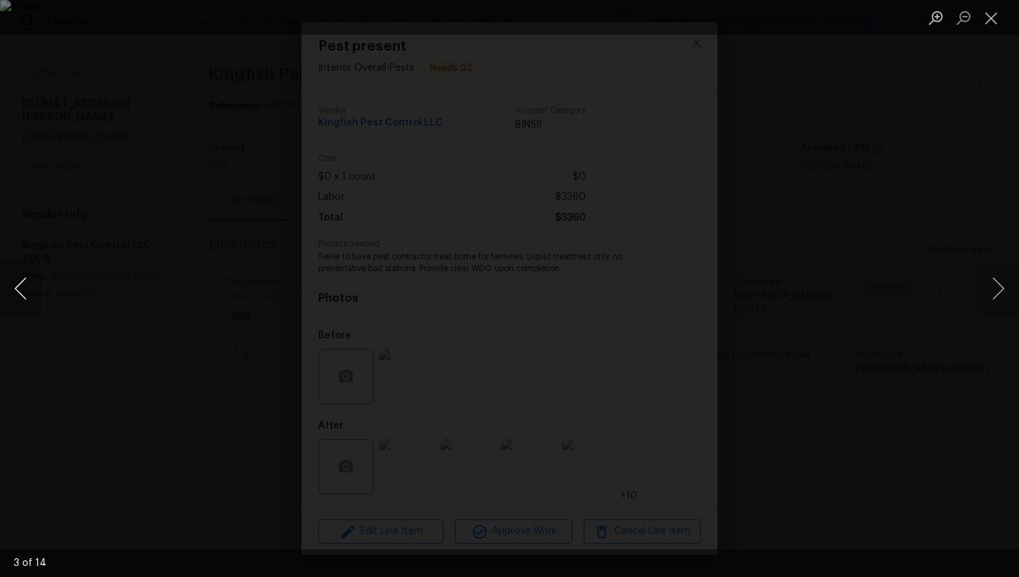
click at [23, 290] on button "Previous image" at bounding box center [21, 288] width 42 height 55
click at [21, 289] on button "Previous image" at bounding box center [21, 288] width 42 height 55
click at [991, 27] on button "Close lightbox" at bounding box center [991, 18] width 28 height 24
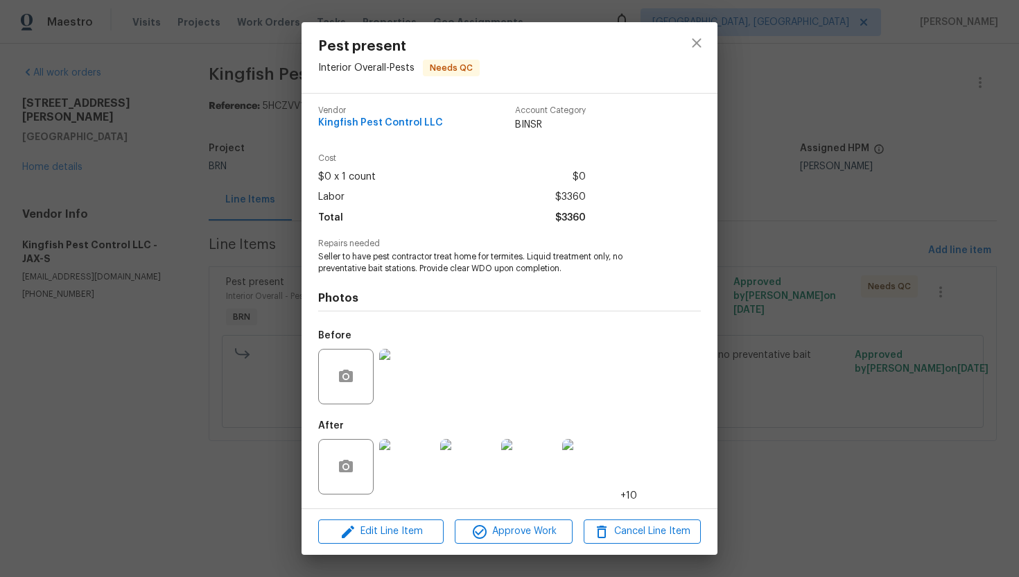
click at [583, 477] on img at bounding box center [589, 466] width 55 height 55
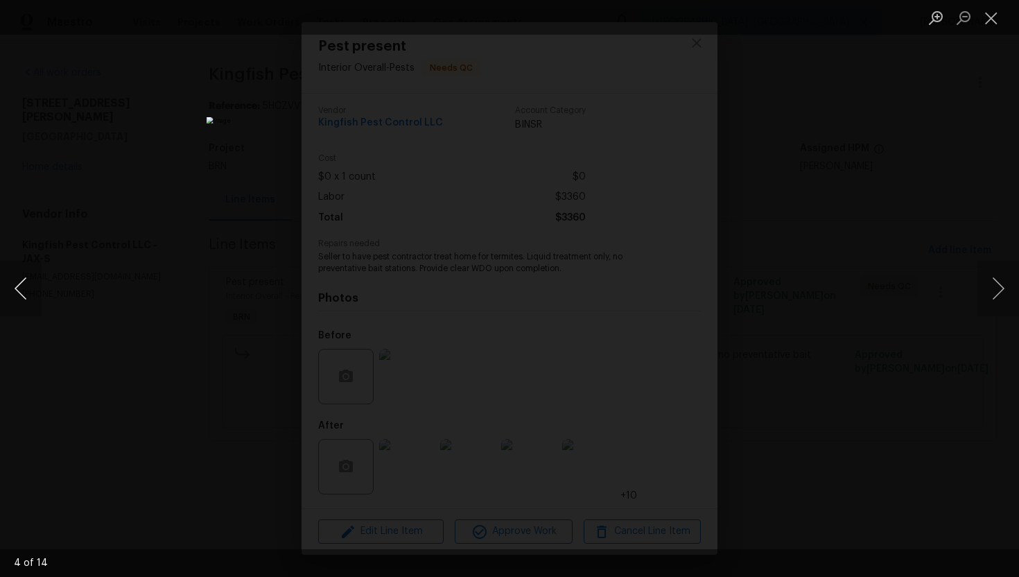
click at [18, 288] on button "Previous image" at bounding box center [21, 288] width 42 height 55
click at [1002, 286] on button "Next image" at bounding box center [998, 288] width 42 height 55
click at [19, 284] on button "Previous image" at bounding box center [21, 288] width 42 height 55
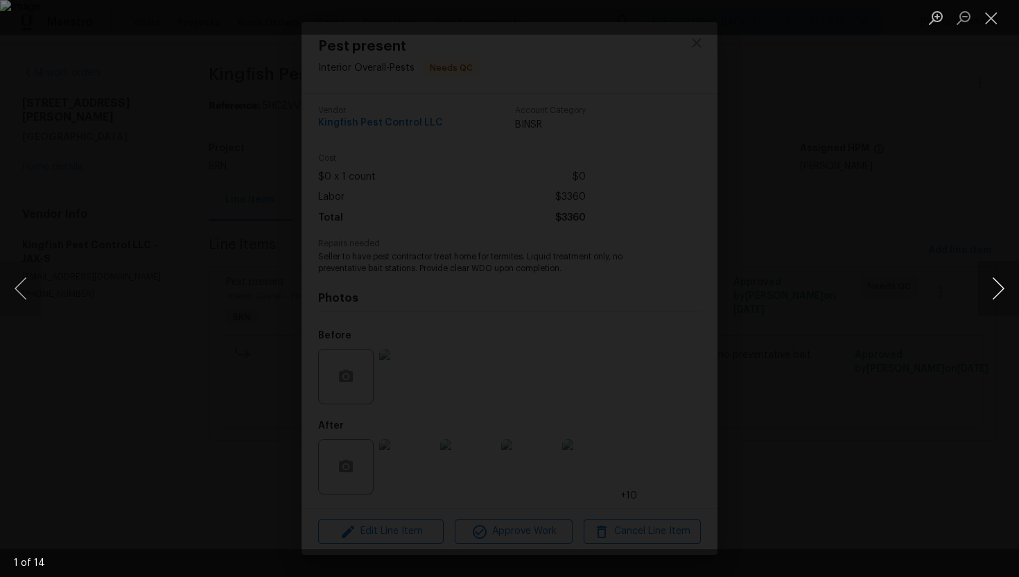
click at [997, 292] on button "Next image" at bounding box center [998, 288] width 42 height 55
click at [985, 297] on button "Next image" at bounding box center [998, 288] width 42 height 55
click at [1002, 282] on button "Next image" at bounding box center [998, 288] width 42 height 55
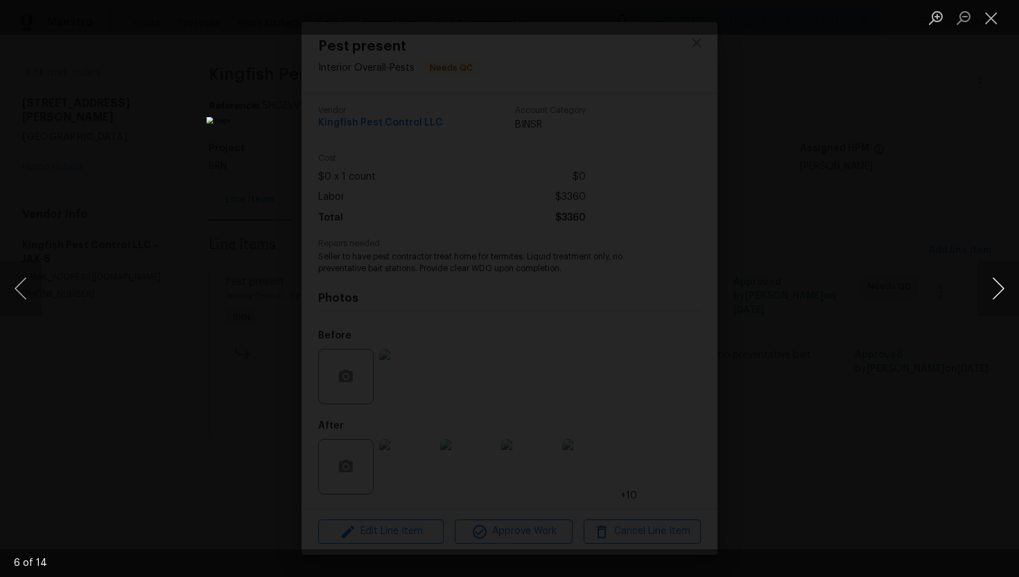
click at [998, 293] on button "Next image" at bounding box center [998, 288] width 42 height 55
click at [1004, 279] on button "Next image" at bounding box center [998, 288] width 42 height 55
click at [1000, 295] on button "Next image" at bounding box center [998, 288] width 42 height 55
click at [1006, 287] on button "Next image" at bounding box center [998, 288] width 42 height 55
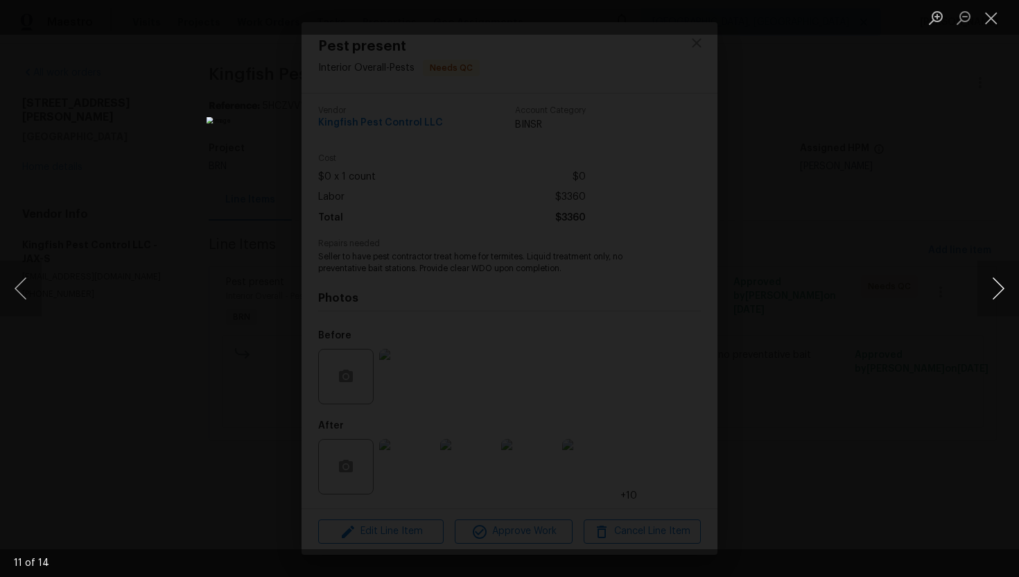
click at [1005, 286] on button "Next image" at bounding box center [998, 288] width 42 height 55
click at [991, 21] on button "Close lightbox" at bounding box center [991, 18] width 28 height 24
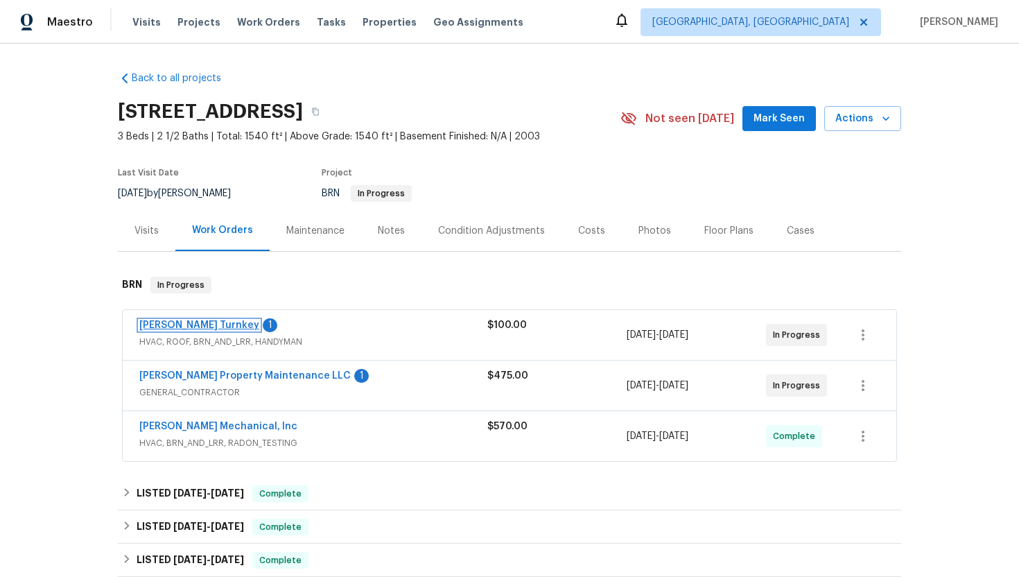
click at [186, 329] on link "[PERSON_NAME] Turnkey" at bounding box center [199, 325] width 120 height 10
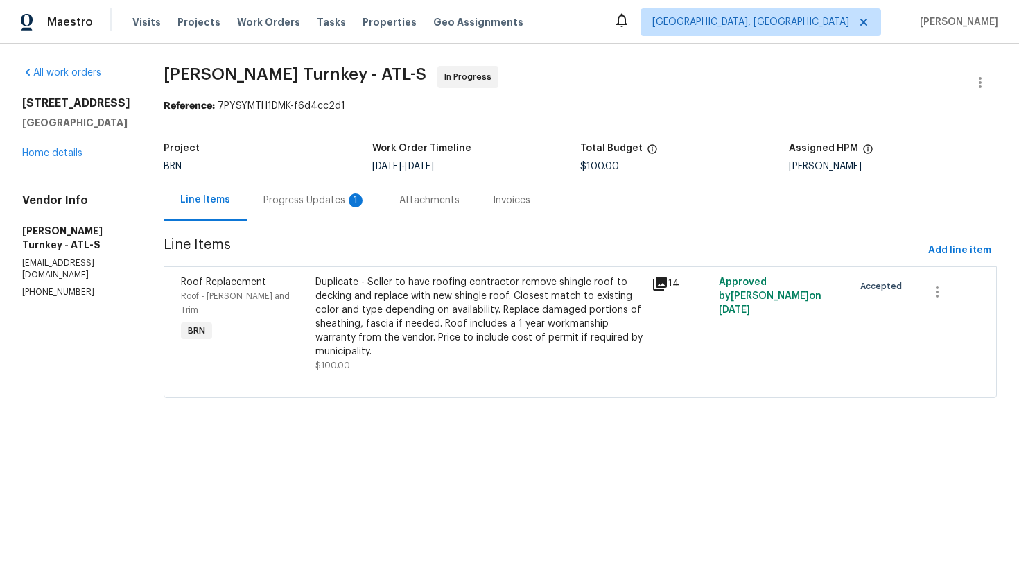
click at [361, 208] on div "Progress Updates 1" at bounding box center [315, 200] width 136 height 41
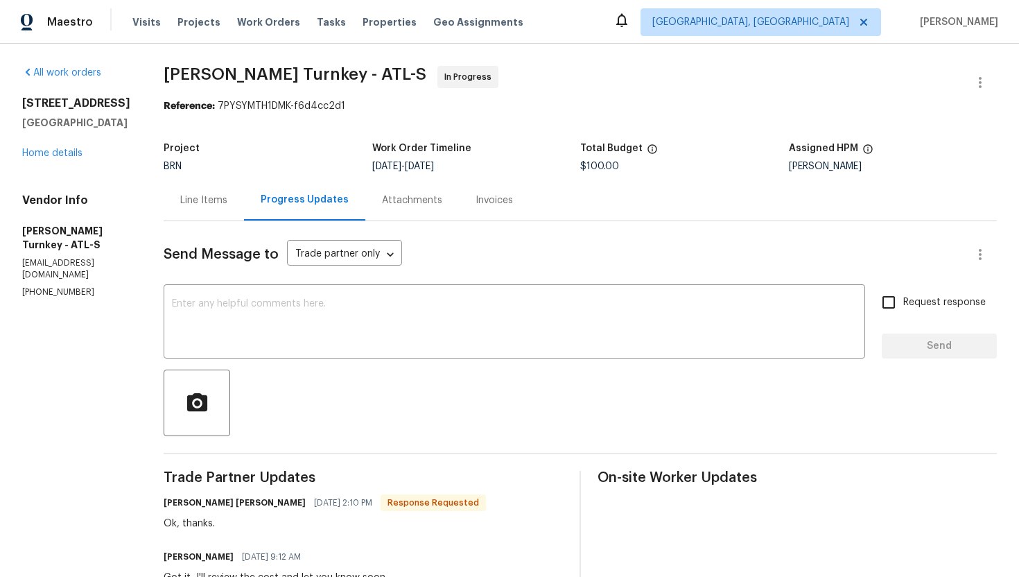
click at [55, 175] on div "All work orders [STREET_ADDRESS] Home details Vendor Info [PERSON_NAME] Turnkey…" at bounding box center [76, 182] width 108 height 232
click at [52, 158] on link "Home details" at bounding box center [52, 153] width 60 height 10
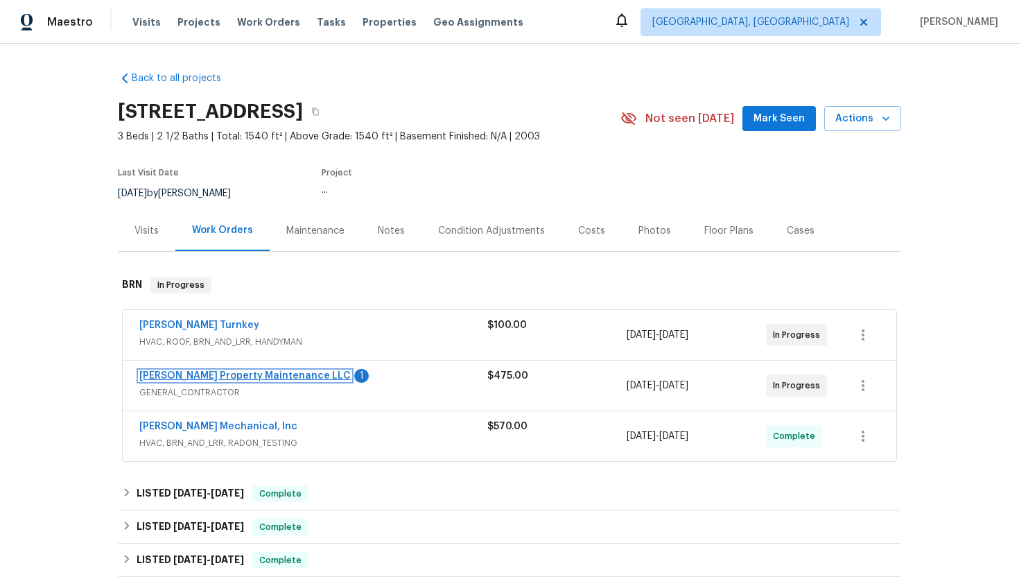
click at [241, 378] on link "[PERSON_NAME] Property Maintenance LLC" at bounding box center [244, 376] width 211 height 10
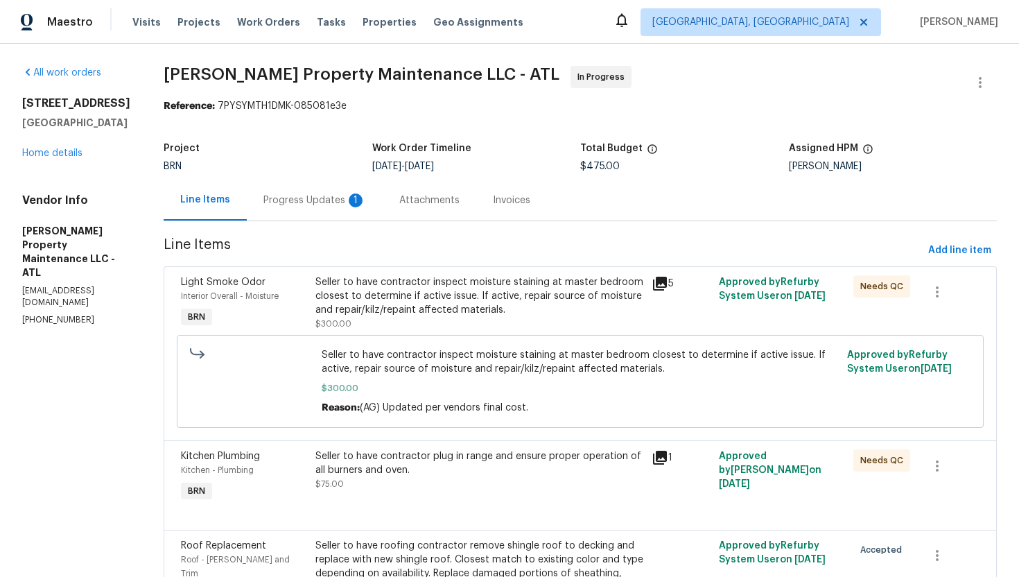
click at [353, 207] on div "Progress Updates 1" at bounding box center [315, 200] width 136 height 41
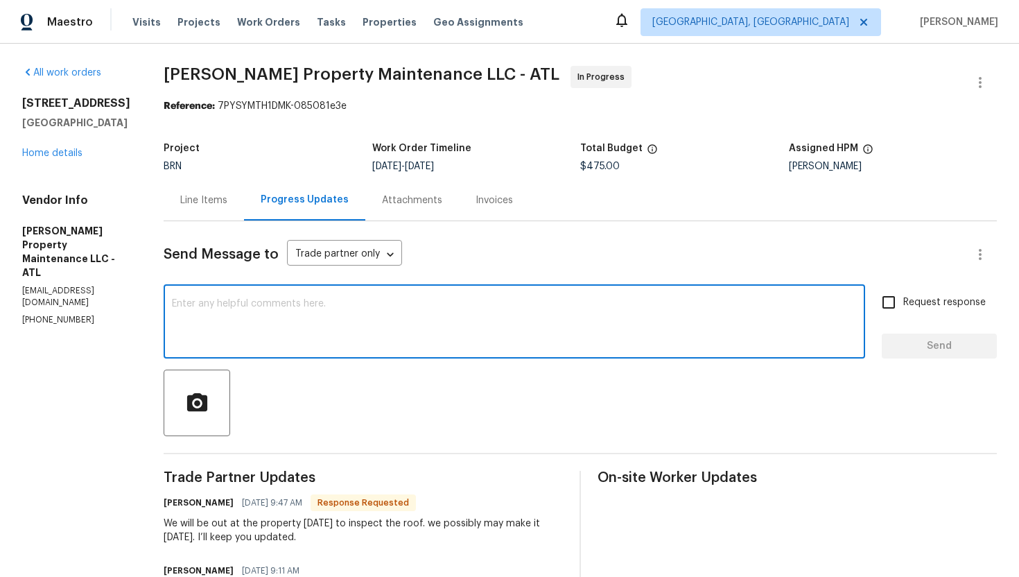
click at [324, 336] on textarea at bounding box center [514, 323] width 685 height 49
type textarea "Got it, thank you."
click at [903, 297] on input "Request response" at bounding box center [888, 302] width 29 height 29
checkbox input "true"
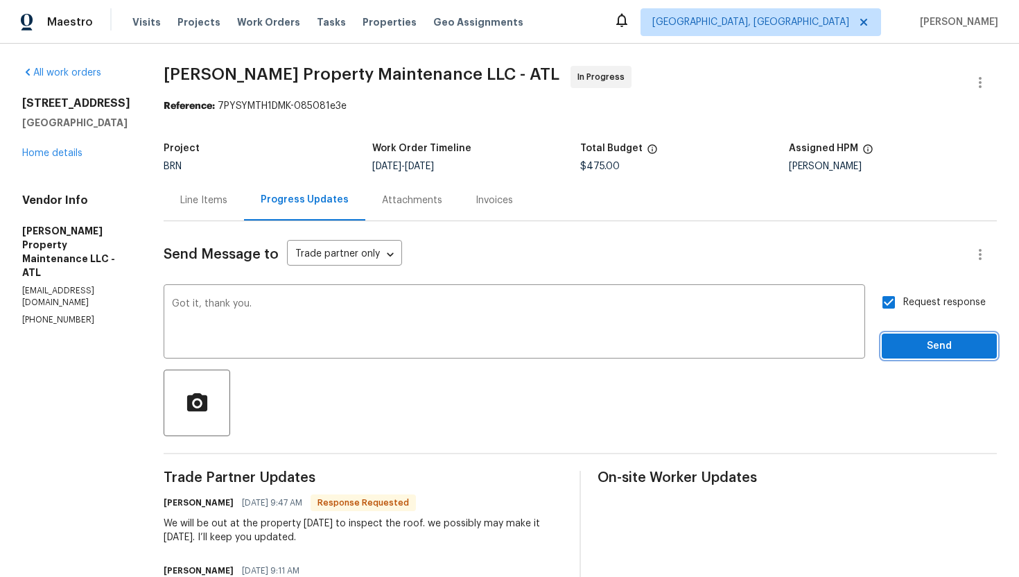
click at [912, 338] on span "Send" at bounding box center [939, 346] width 93 height 17
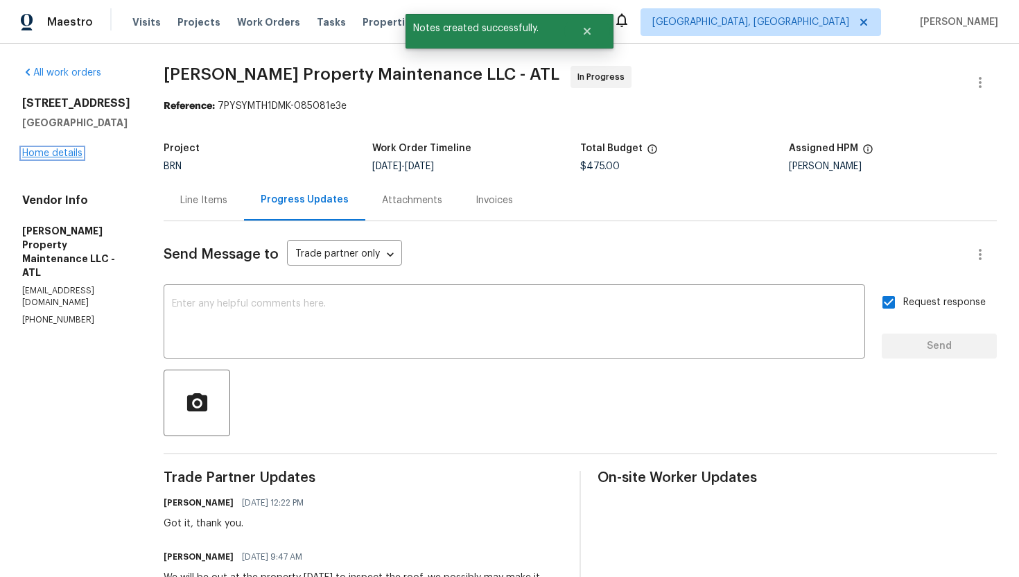
click at [64, 158] on link "Home details" at bounding box center [52, 153] width 60 height 10
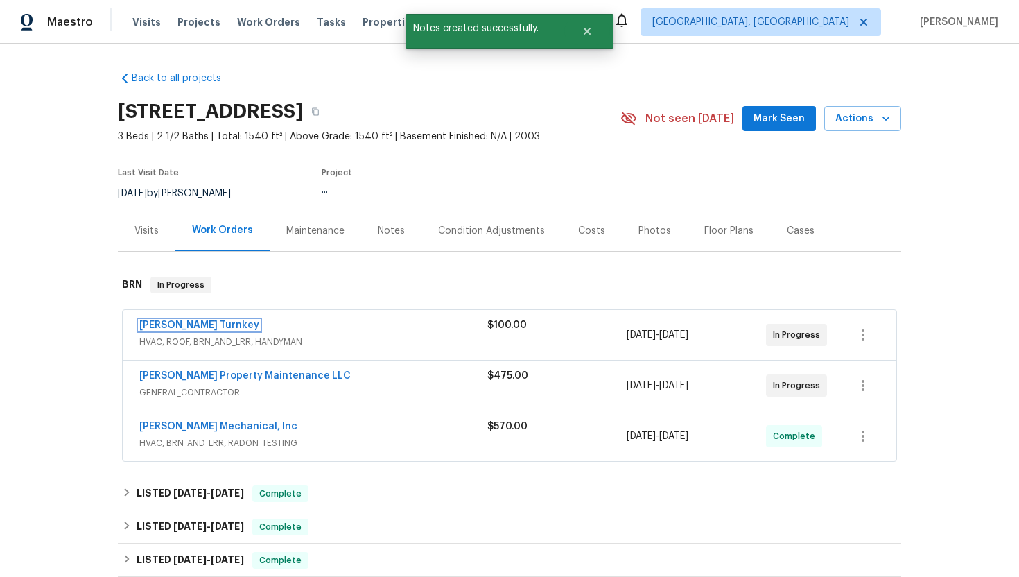
click at [189, 327] on link "[PERSON_NAME] Turnkey" at bounding box center [199, 325] width 120 height 10
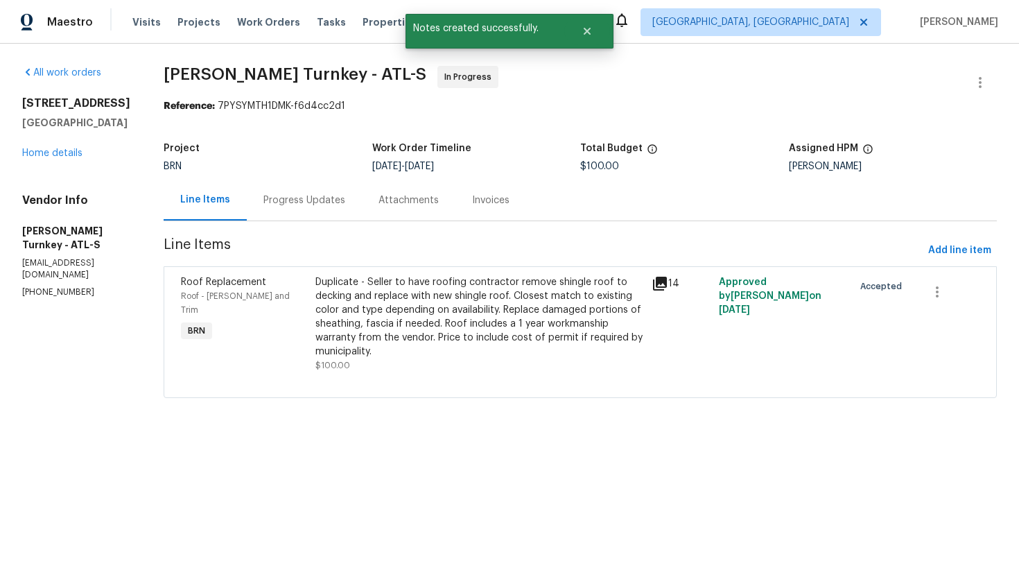
click at [323, 206] on div "Progress Updates" at bounding box center [304, 200] width 82 height 14
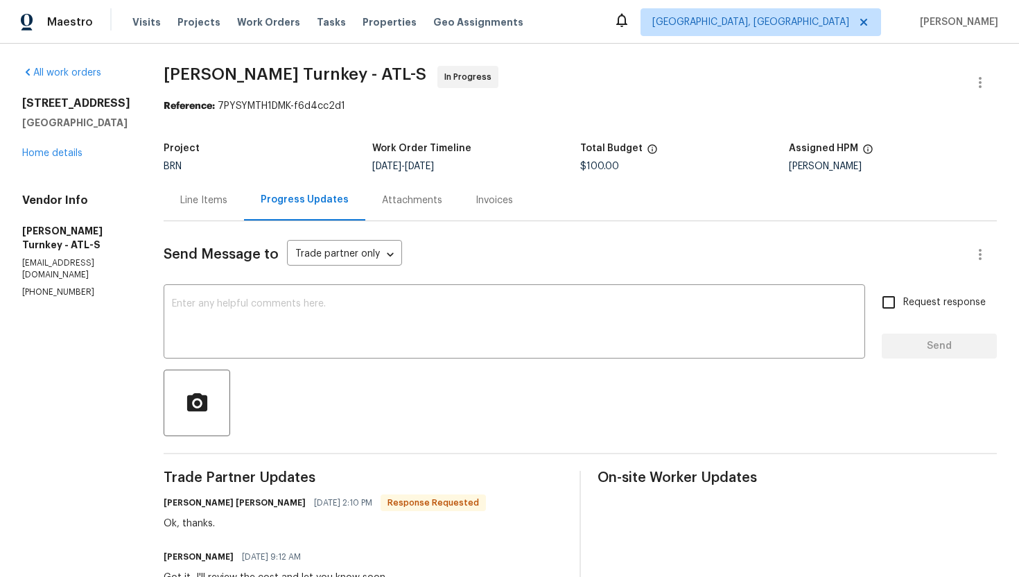
click at [200, 209] on div "Line Items" at bounding box center [204, 200] width 80 height 41
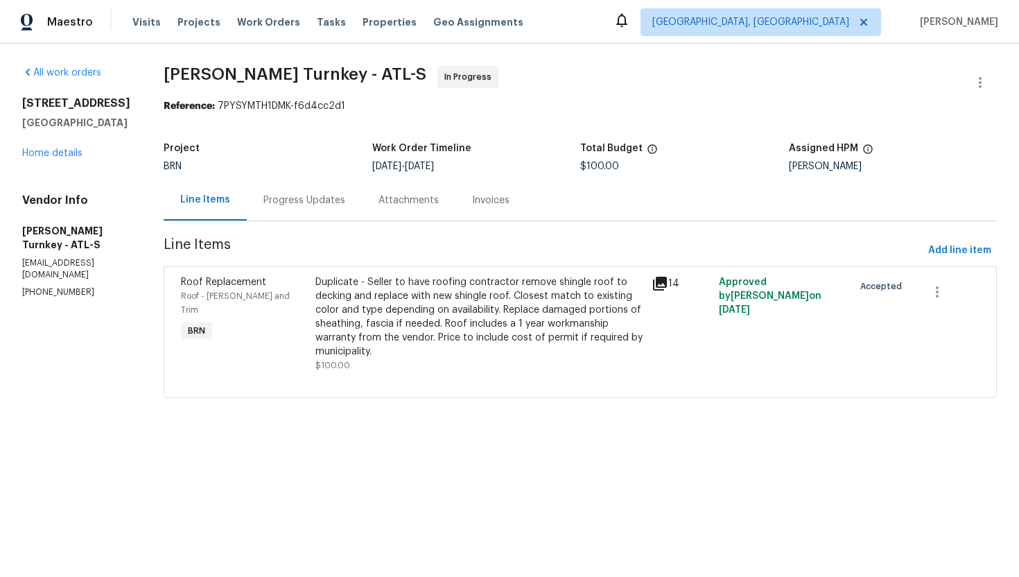
click at [247, 198] on div "Progress Updates" at bounding box center [304, 200] width 115 height 41
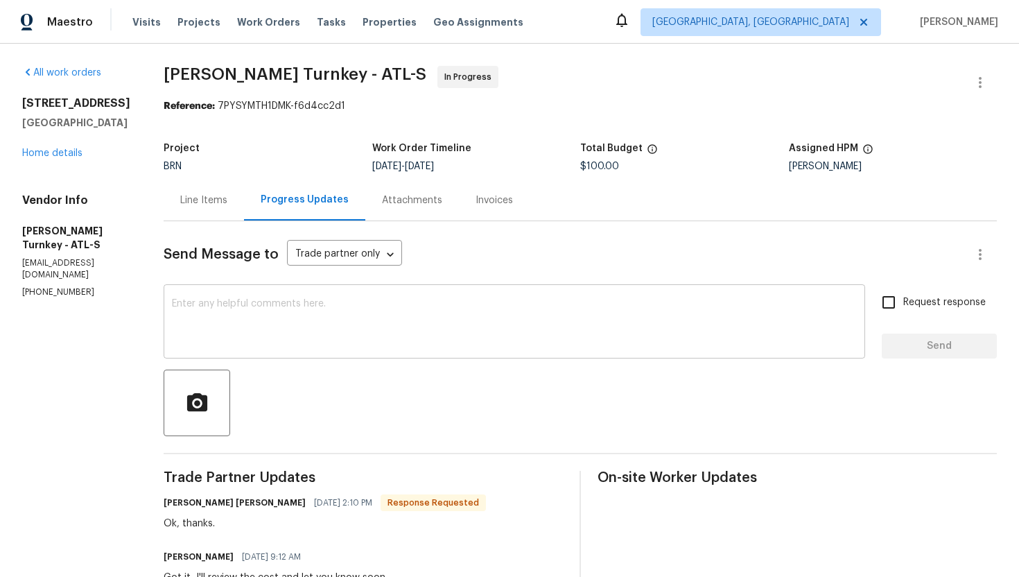
click at [319, 318] on textarea at bounding box center [514, 323] width 685 height 49
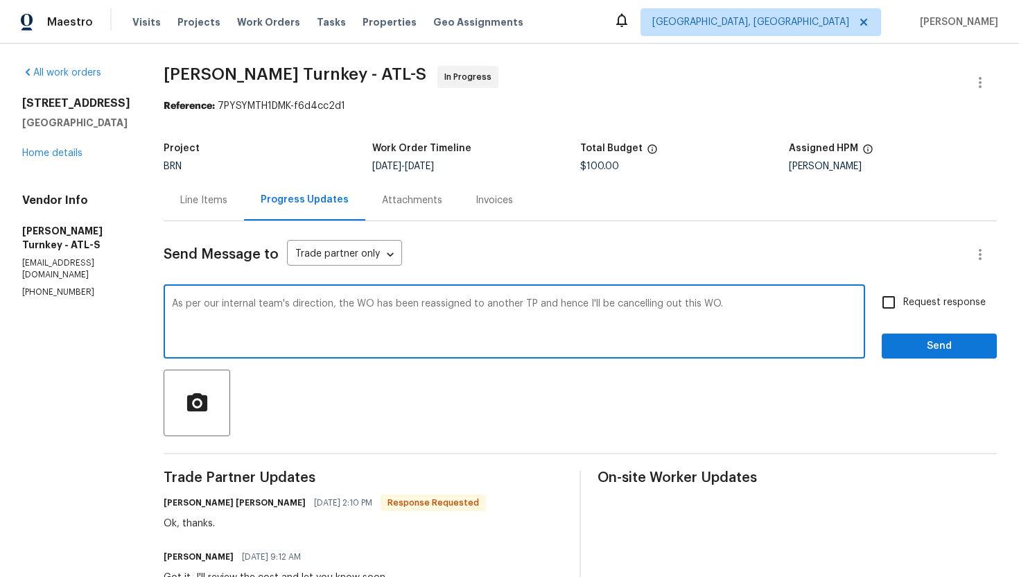
type textarea "As per our internal team's direction, the WO has been reassigned to another TP …"
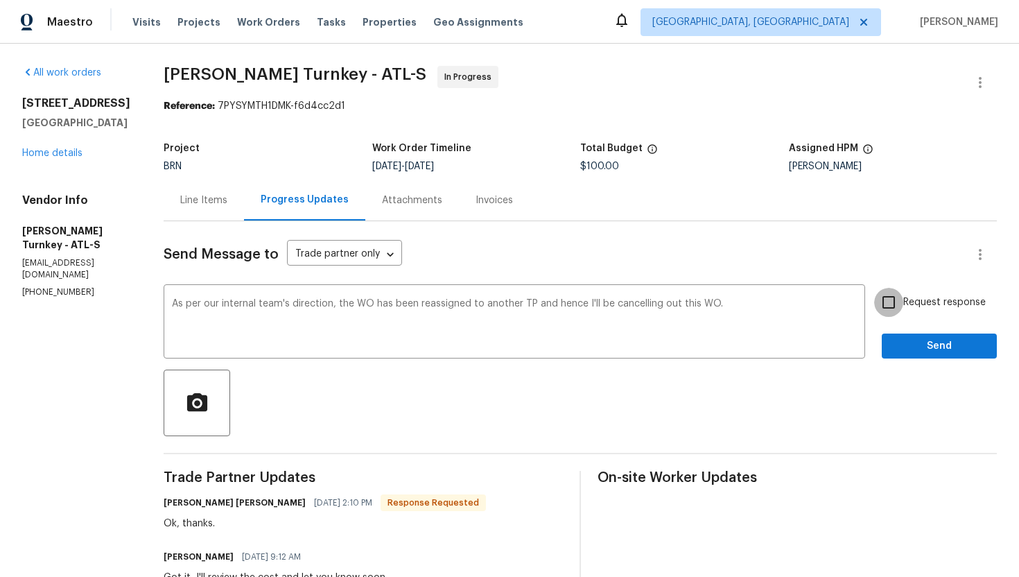
click at [881, 292] on input "Request response" at bounding box center [888, 302] width 29 height 29
checkbox input "true"
click at [906, 350] on span "Send" at bounding box center [939, 346] width 93 height 17
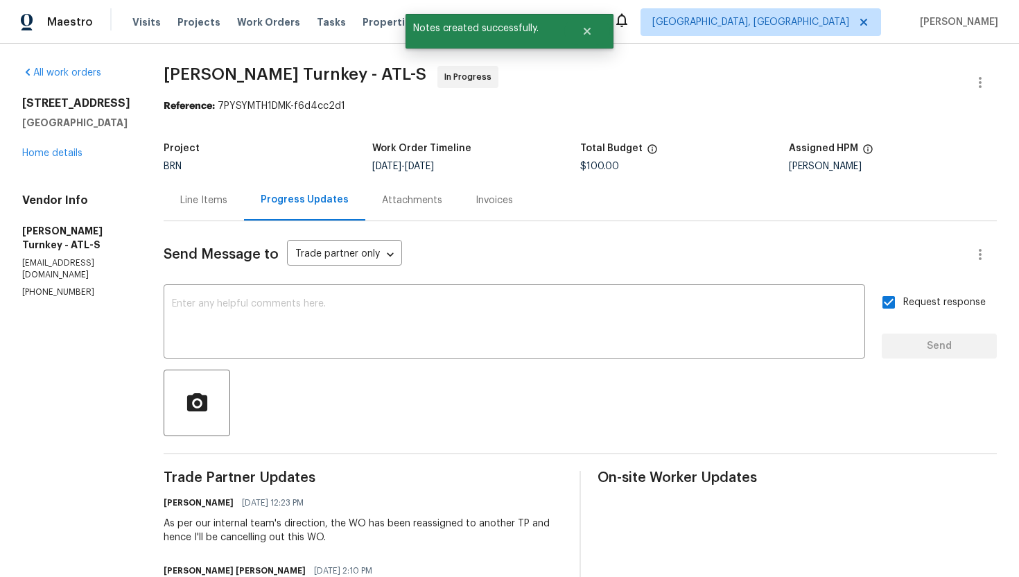
click at [186, 205] on div "Line Items" at bounding box center [203, 200] width 47 height 14
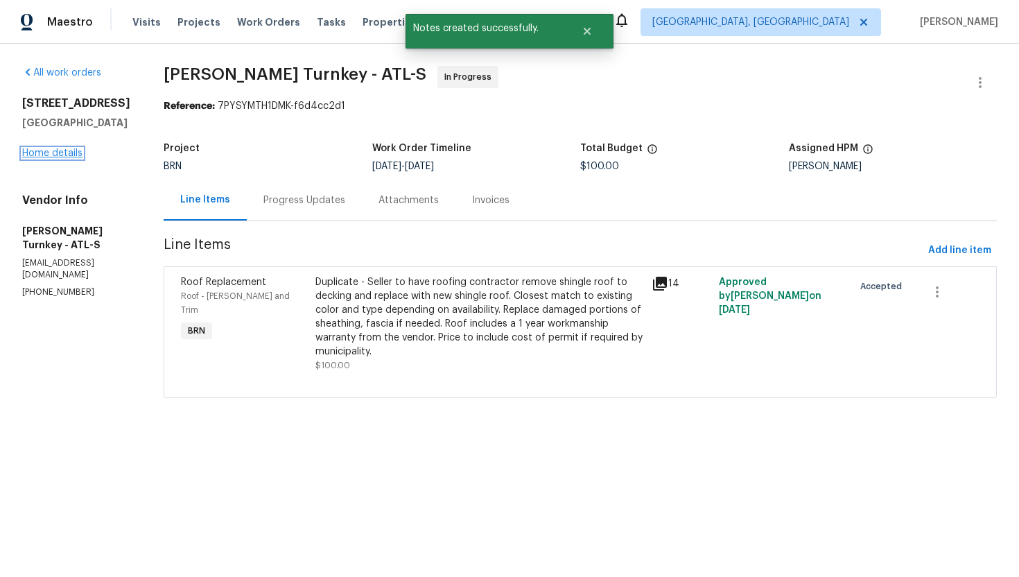
click at [63, 158] on link "Home details" at bounding box center [52, 153] width 60 height 10
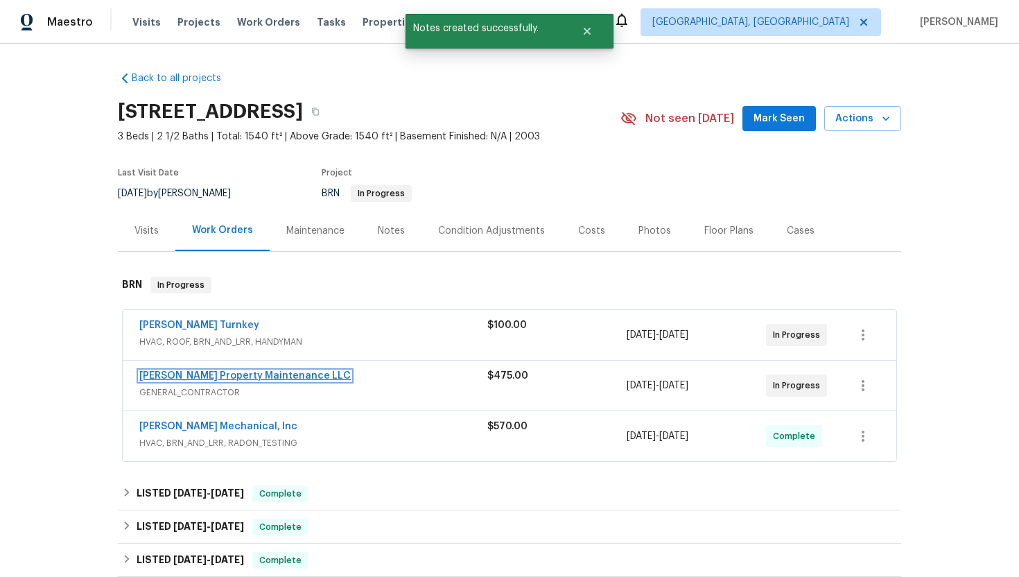
click at [220, 374] on link "[PERSON_NAME] Property Maintenance LLC" at bounding box center [244, 376] width 211 height 10
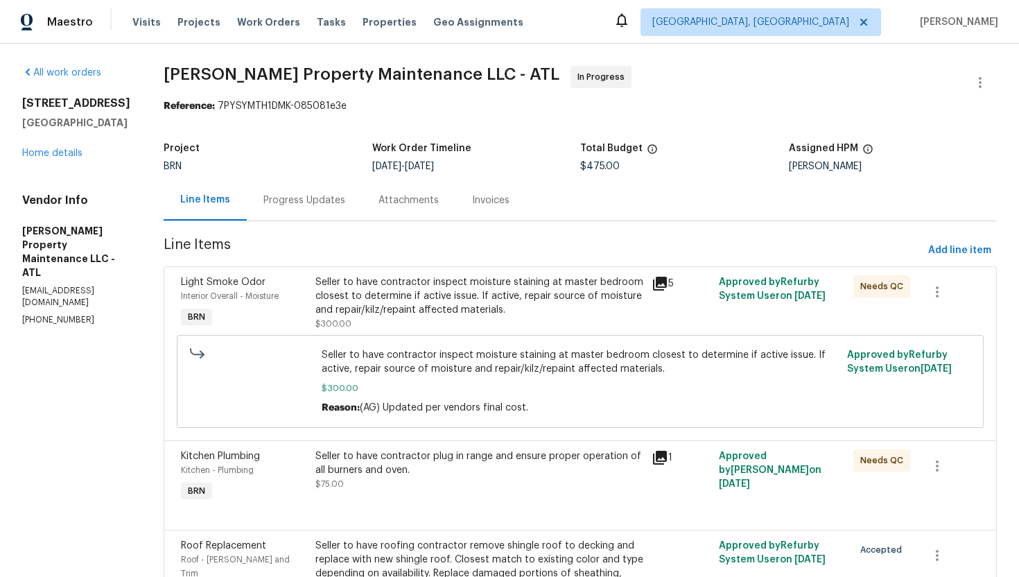
click at [311, 200] on div "Progress Updates" at bounding box center [304, 200] width 82 height 14
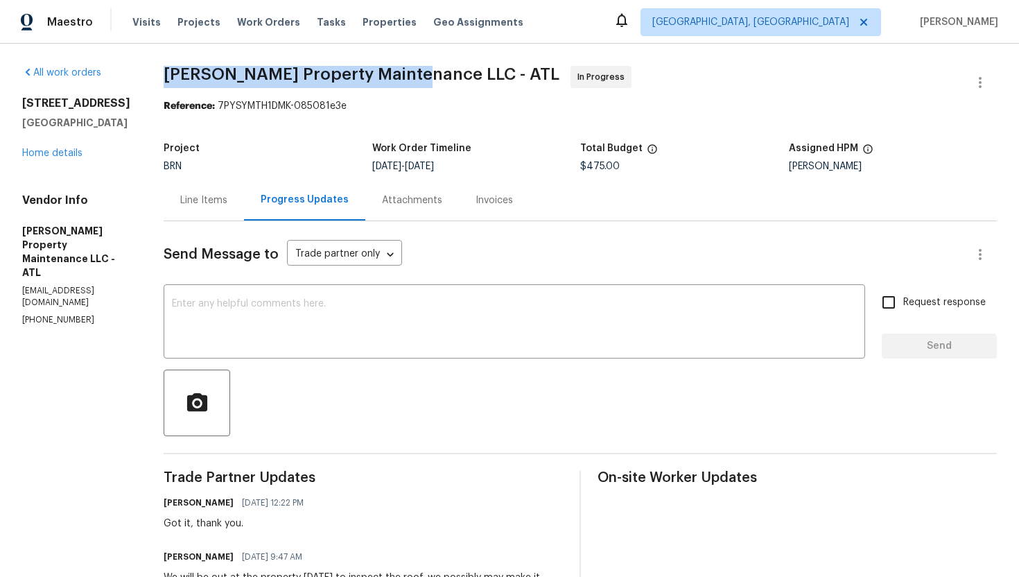
drag, startPoint x: 164, startPoint y: 74, endPoint x: 414, endPoint y: 71, distance: 249.6
copy span "[PERSON_NAME] Property Maintenance LLC"
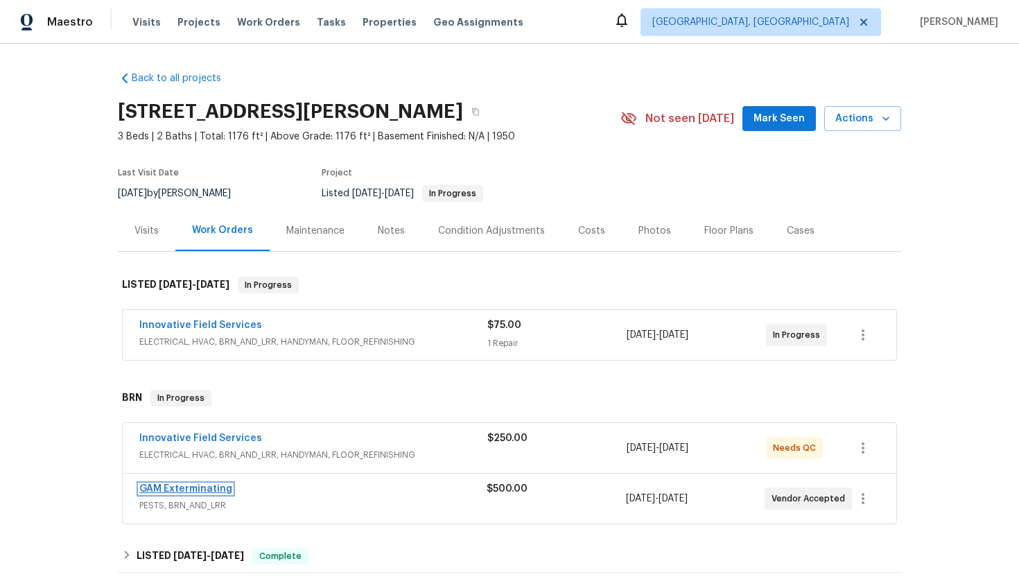
click at [165, 486] on link "GAM Exterminating" at bounding box center [185, 489] width 93 height 10
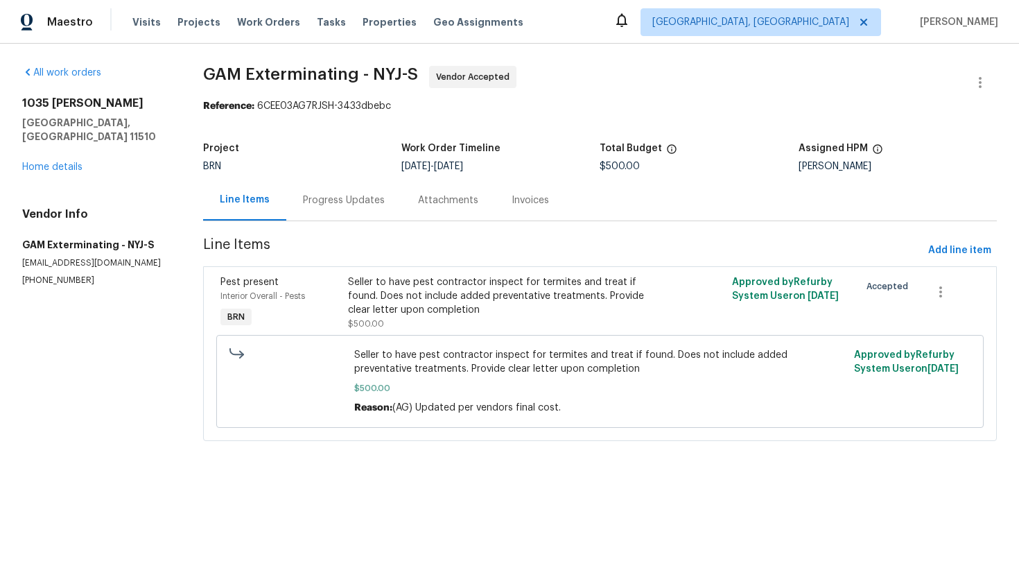
click at [333, 200] on div "Progress Updates" at bounding box center [344, 200] width 82 height 14
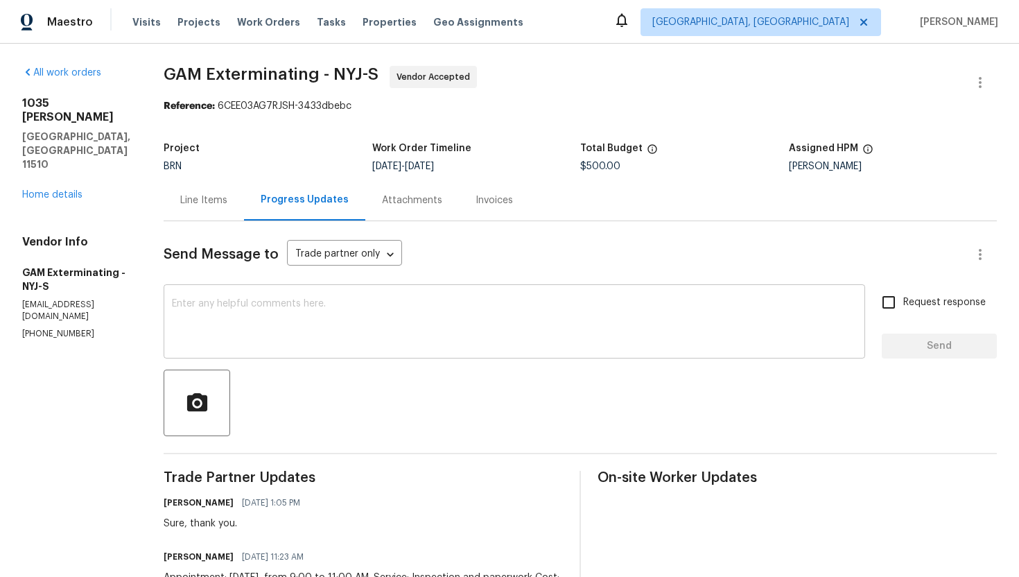
click at [227, 317] on textarea at bounding box center [514, 323] width 685 height 49
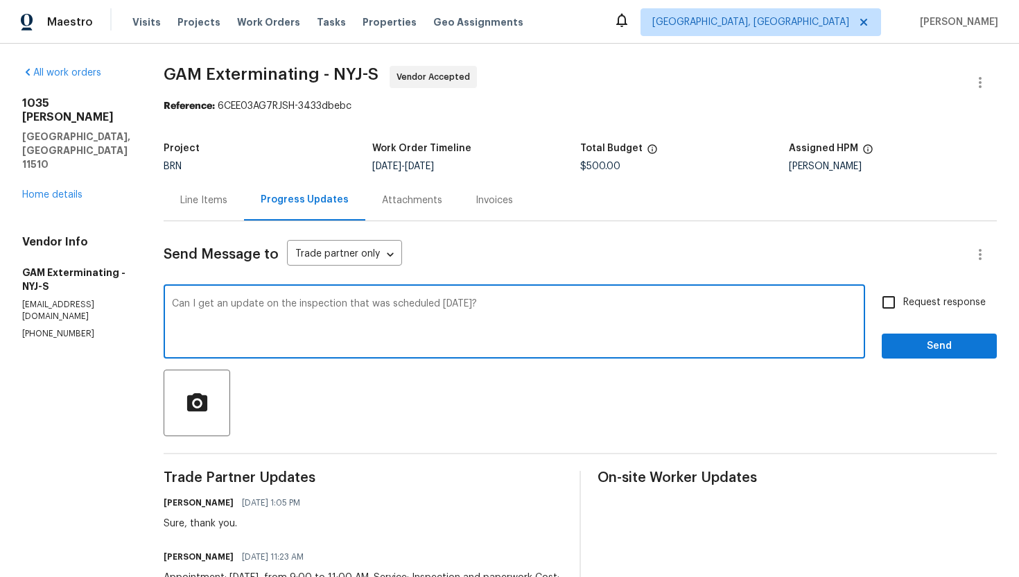
type textarea "Can I get an update on the inspection that was scheduled today?"
click at [897, 297] on input "Request response" at bounding box center [888, 302] width 29 height 29
checkbox input "true"
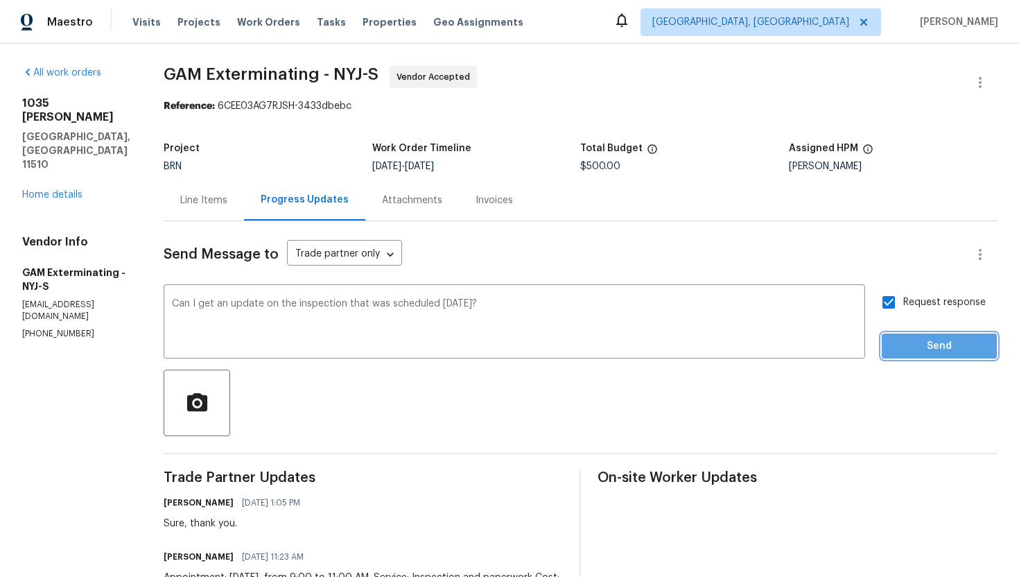
click at [917, 342] on span "Send" at bounding box center [939, 346] width 93 height 17
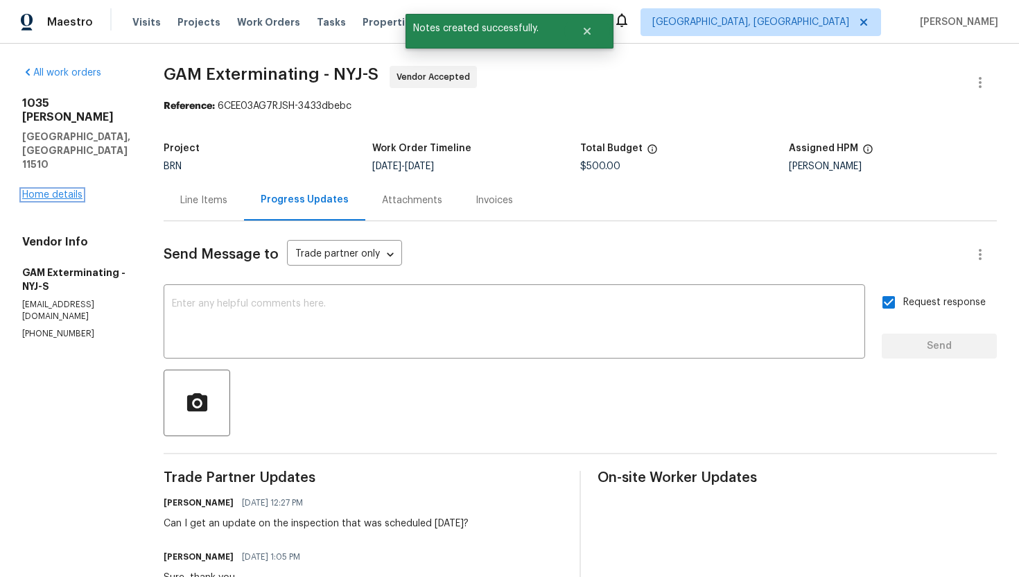
click at [78, 190] on link "Home details" at bounding box center [52, 195] width 60 height 10
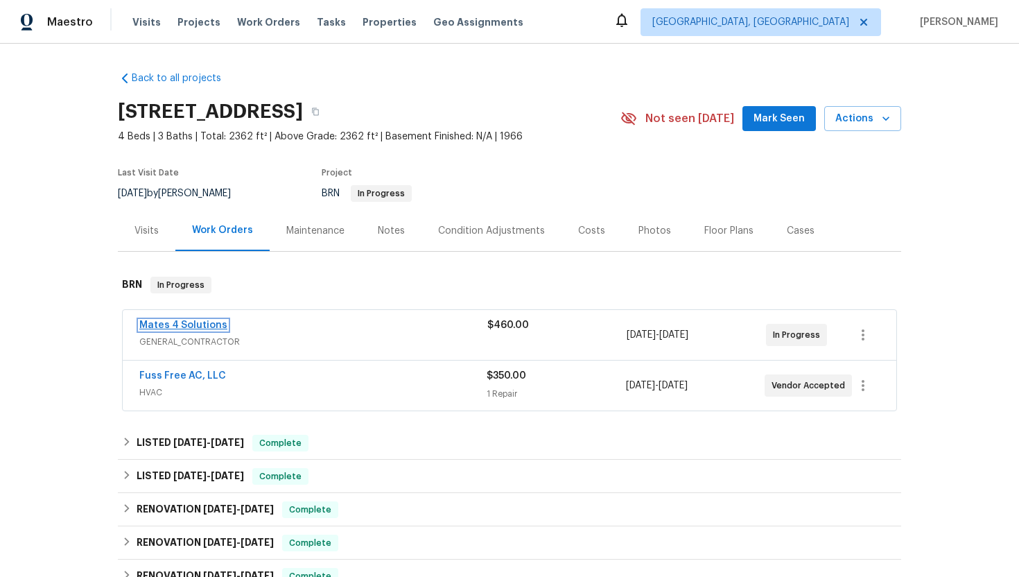
click at [198, 323] on link "Mates 4 Solutions" at bounding box center [183, 325] width 88 height 10
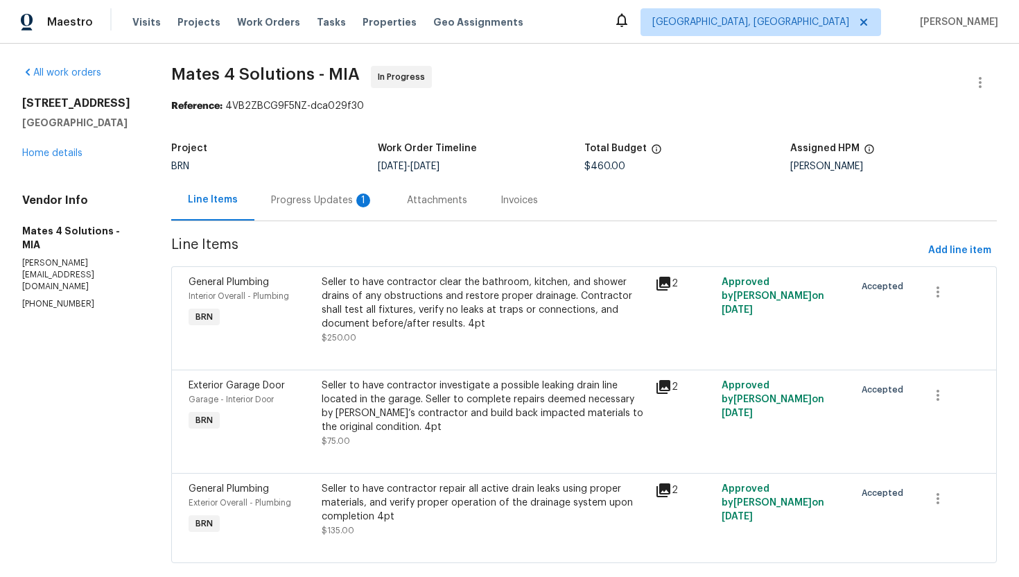
click at [353, 200] on div "Progress Updates 1" at bounding box center [322, 200] width 103 height 14
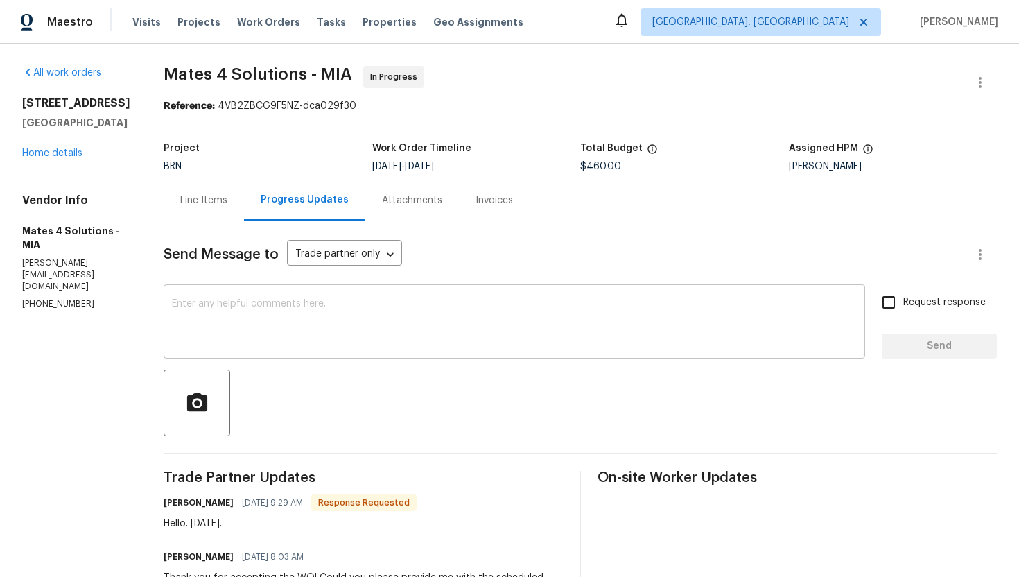
click at [345, 323] on textarea at bounding box center [514, 323] width 685 height 49
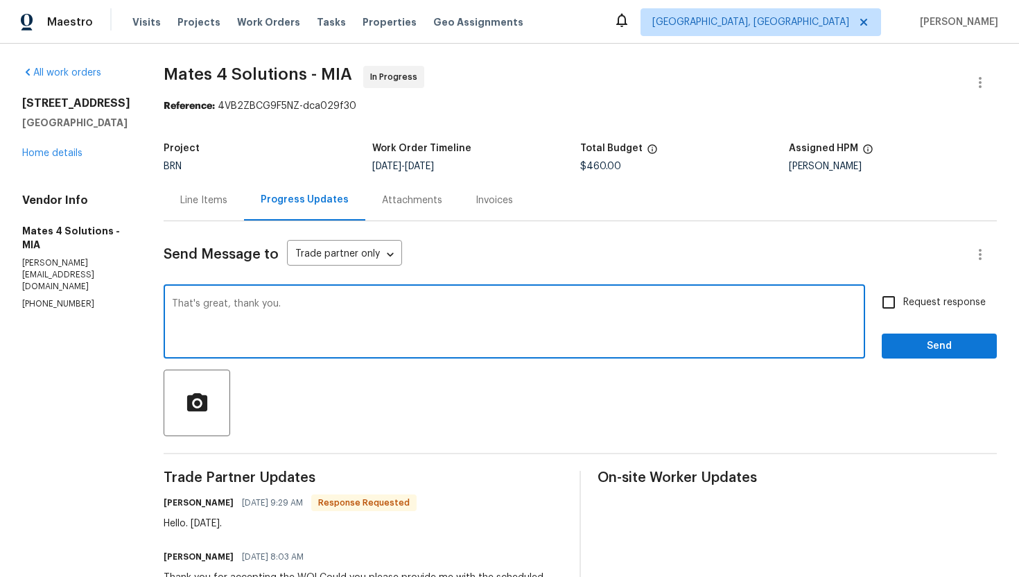
type textarea "That's great, thank you."
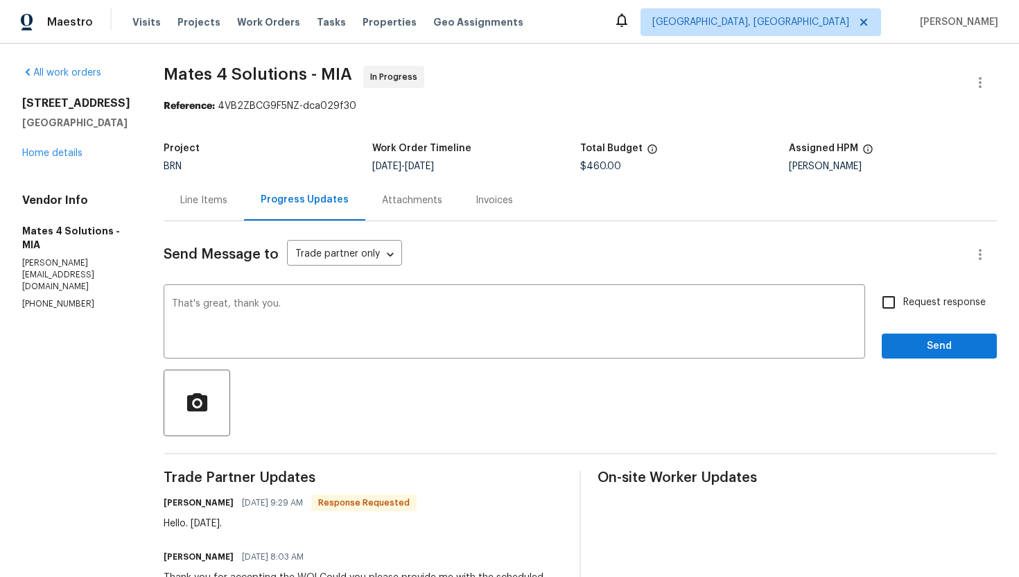
click at [910, 308] on span "Request response" at bounding box center [944, 302] width 82 height 15
click at [903, 308] on input "Request response" at bounding box center [888, 302] width 29 height 29
checkbox input "true"
click at [913, 349] on span "Send" at bounding box center [939, 346] width 93 height 17
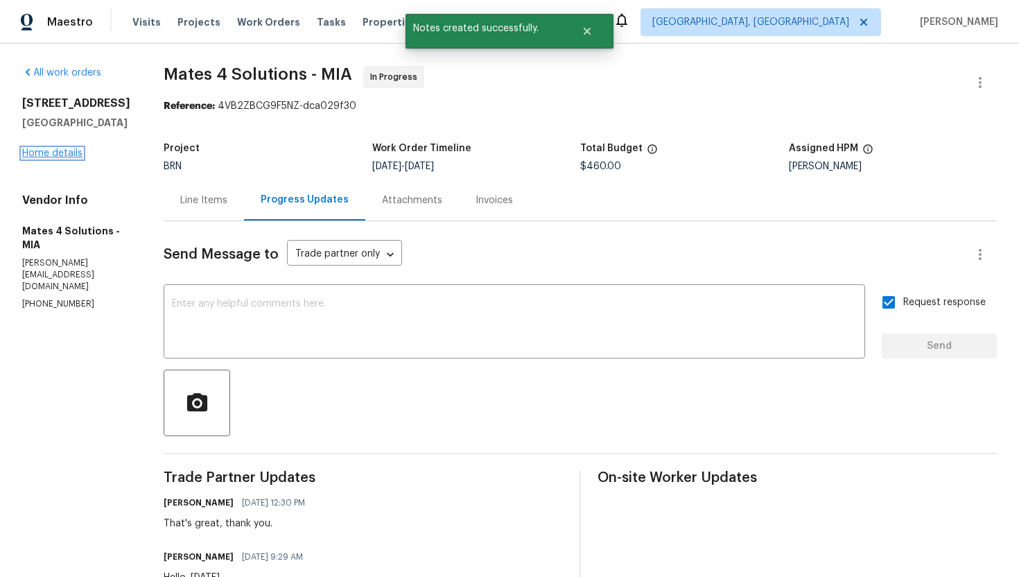
click at [67, 158] on link "Home details" at bounding box center [52, 153] width 60 height 10
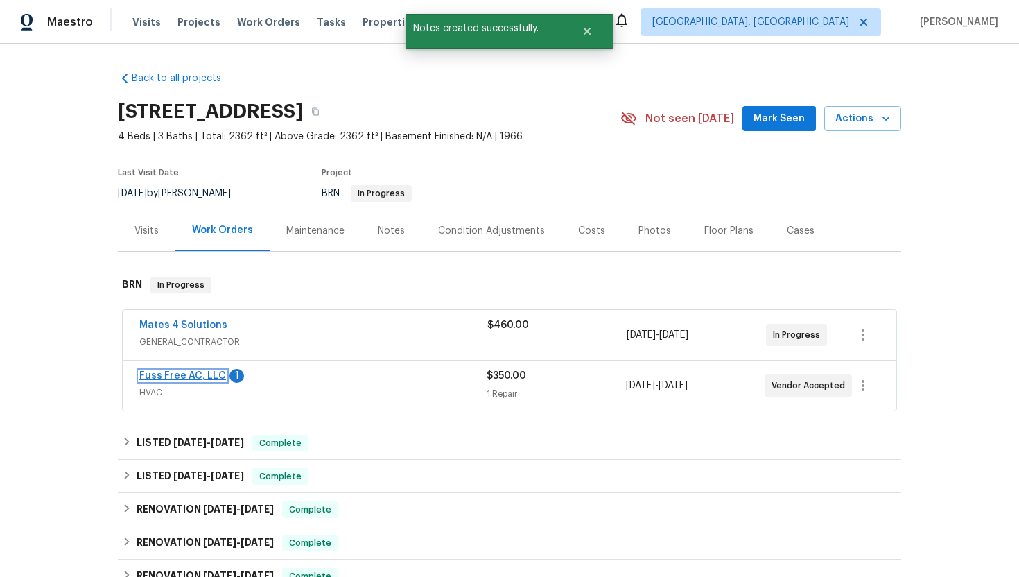
click at [197, 373] on link "Fuss Free AC, LLC" at bounding box center [182, 376] width 87 height 10
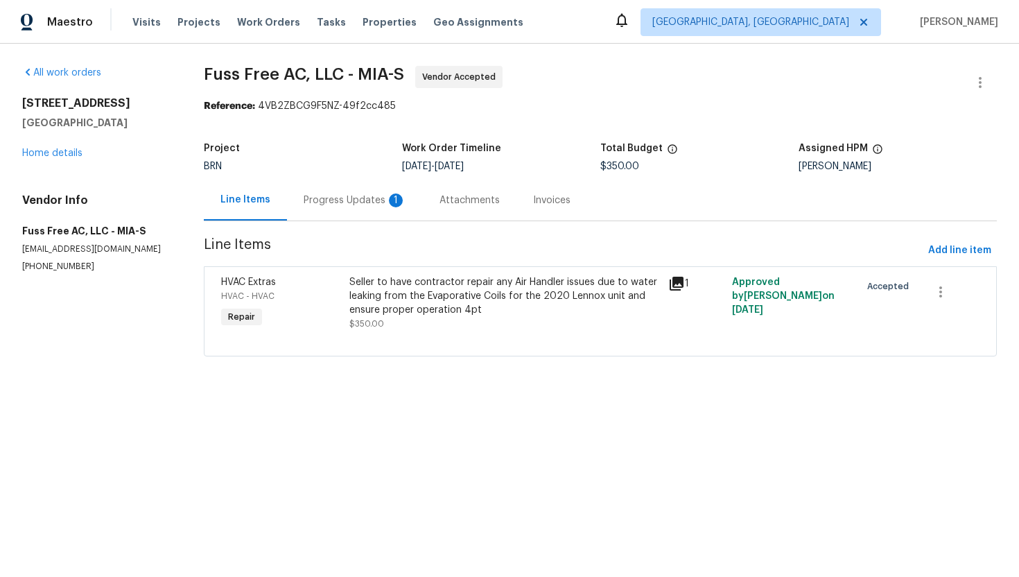
click at [370, 200] on div "Progress Updates 1" at bounding box center [355, 200] width 103 height 14
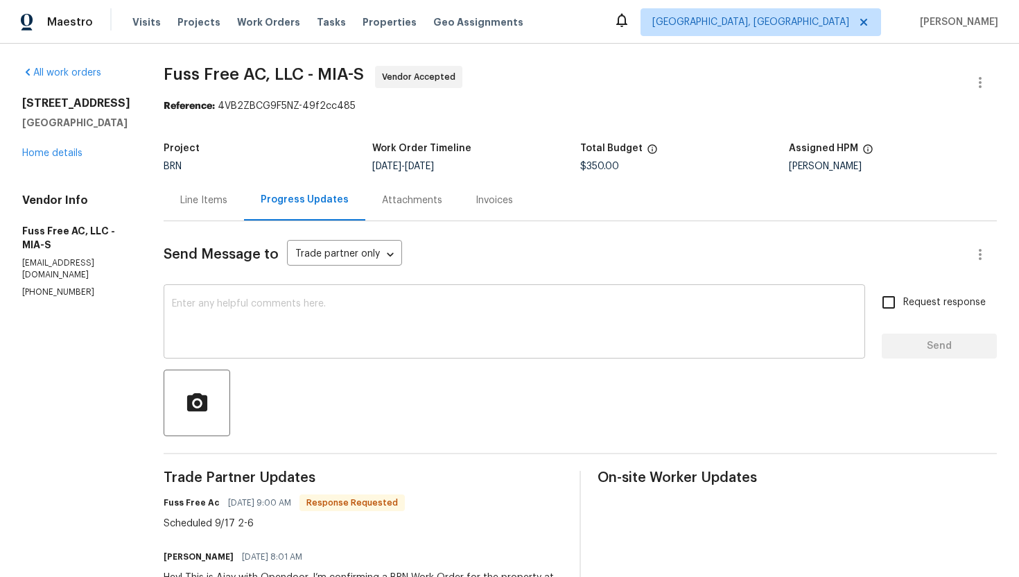
click at [381, 337] on textarea at bounding box center [514, 323] width 685 height 49
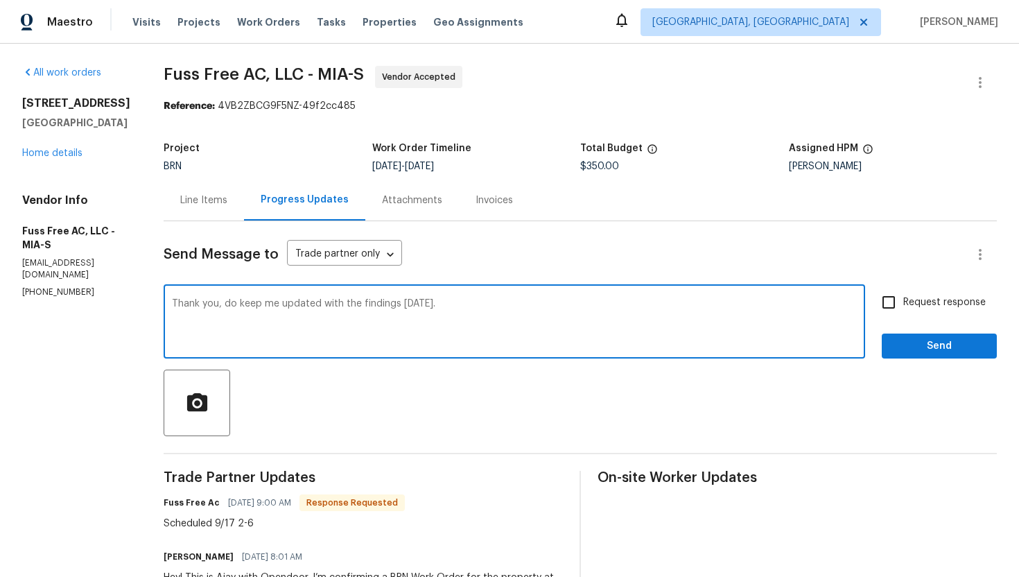
type textarea "Thank you, do keep me updated with the findings [DATE]."
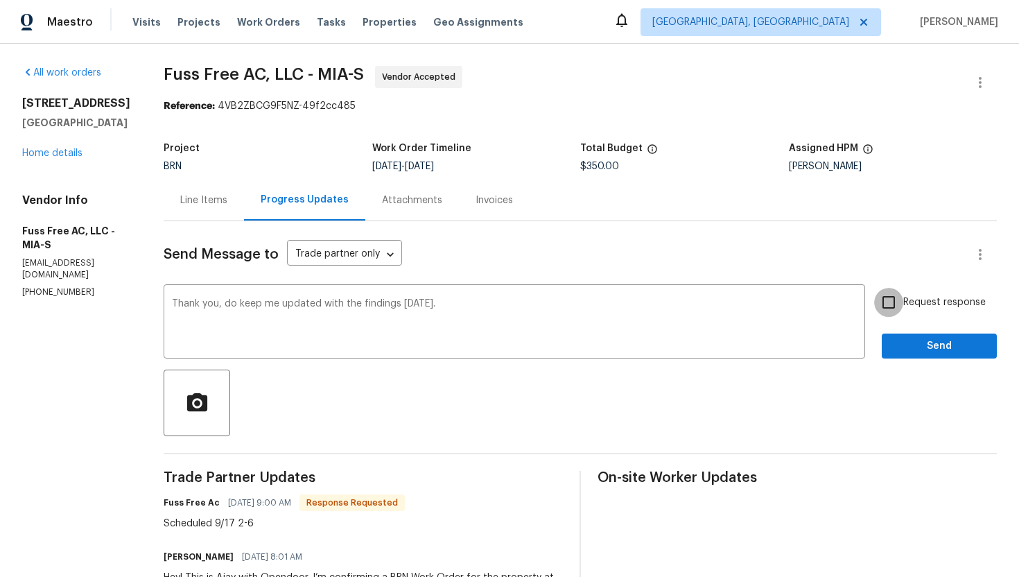
click at [896, 302] on input "Request response" at bounding box center [888, 302] width 29 height 29
checkbox input "true"
click at [907, 342] on span "Send" at bounding box center [939, 346] width 93 height 17
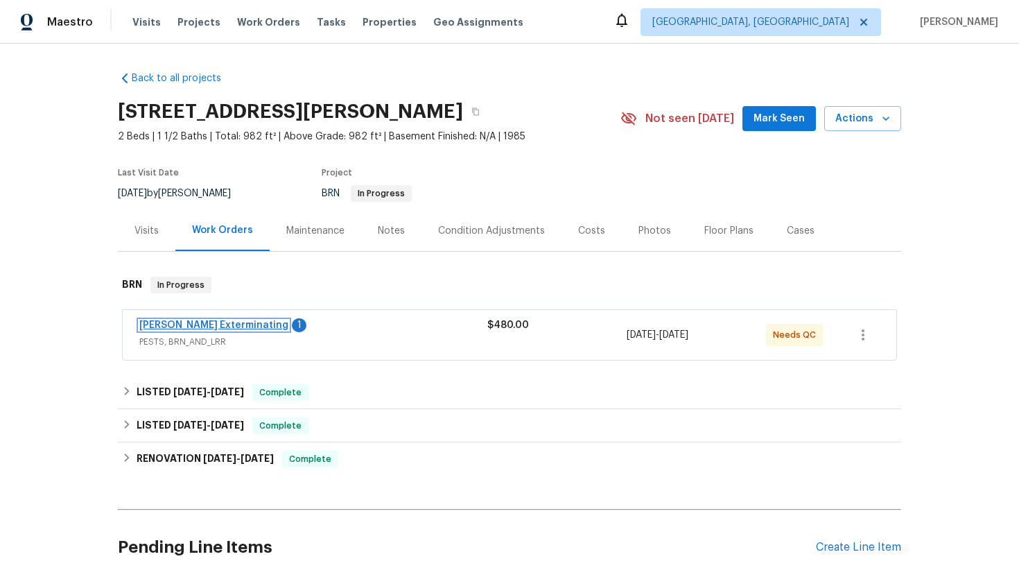
click at [189, 322] on link "[PERSON_NAME] Exterminating" at bounding box center [213, 325] width 149 height 10
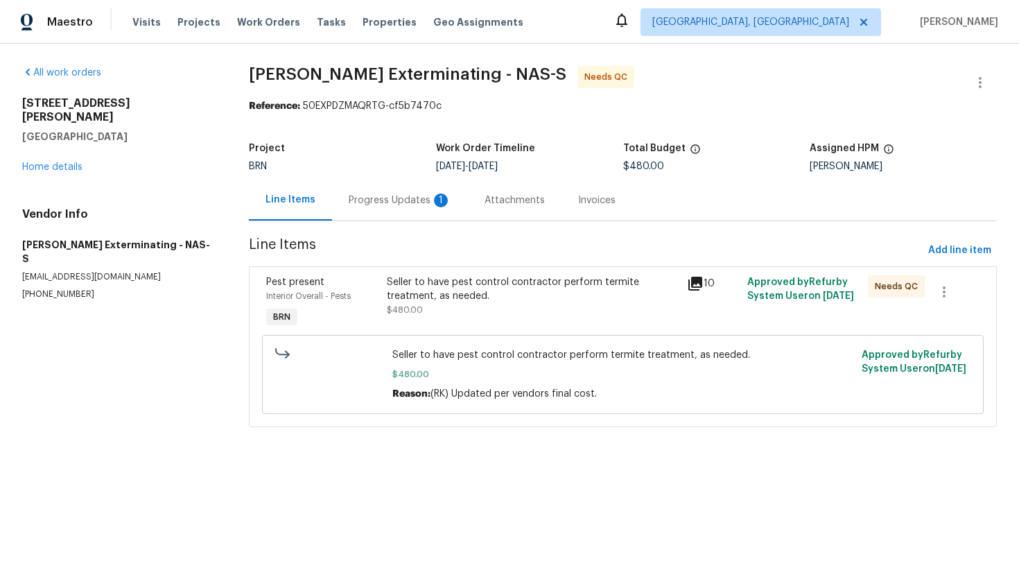
click at [367, 206] on div "Progress Updates 1" at bounding box center [400, 200] width 103 height 14
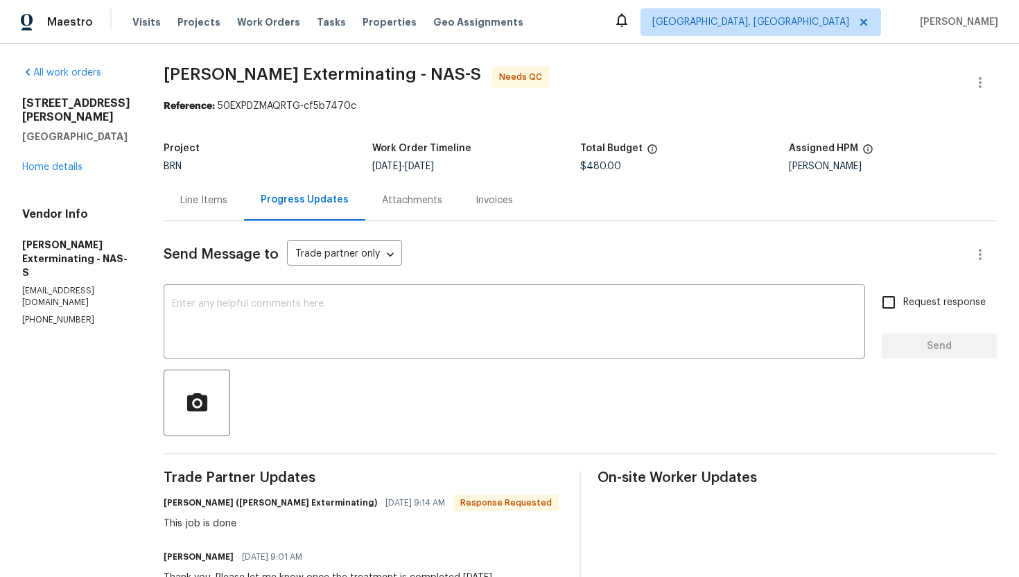
click at [200, 200] on div "Line Items" at bounding box center [203, 200] width 47 height 14
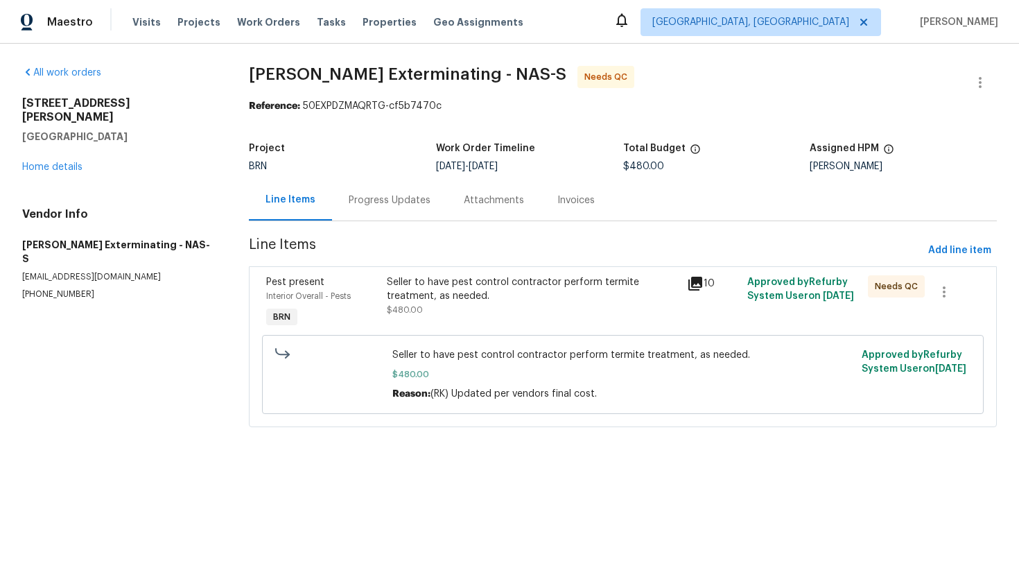
click at [478, 290] on div "Seller to have pest control contractor perform termite treatment, as needed." at bounding box center [533, 289] width 293 height 28
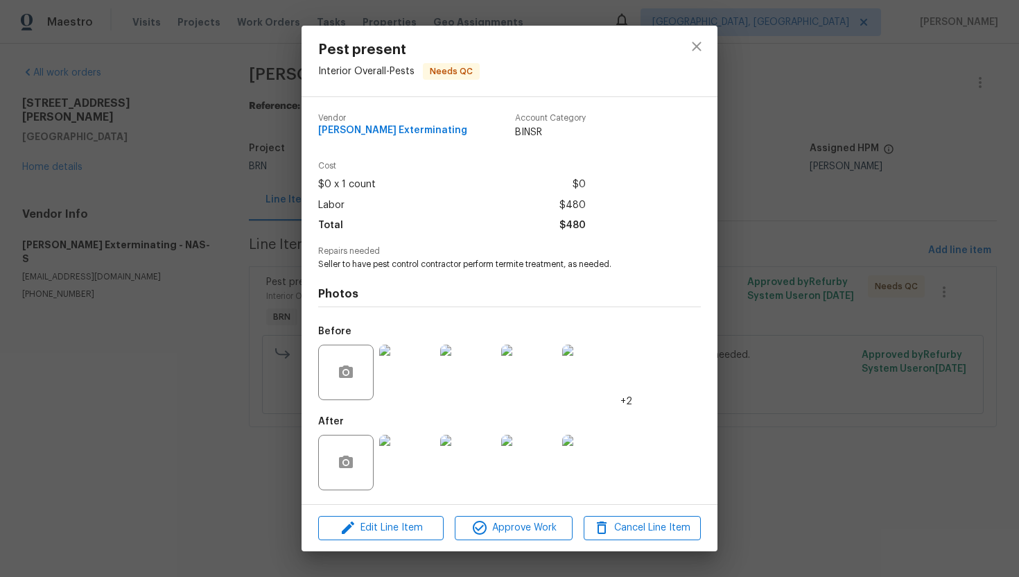
click at [403, 449] on img at bounding box center [406, 462] width 55 height 55
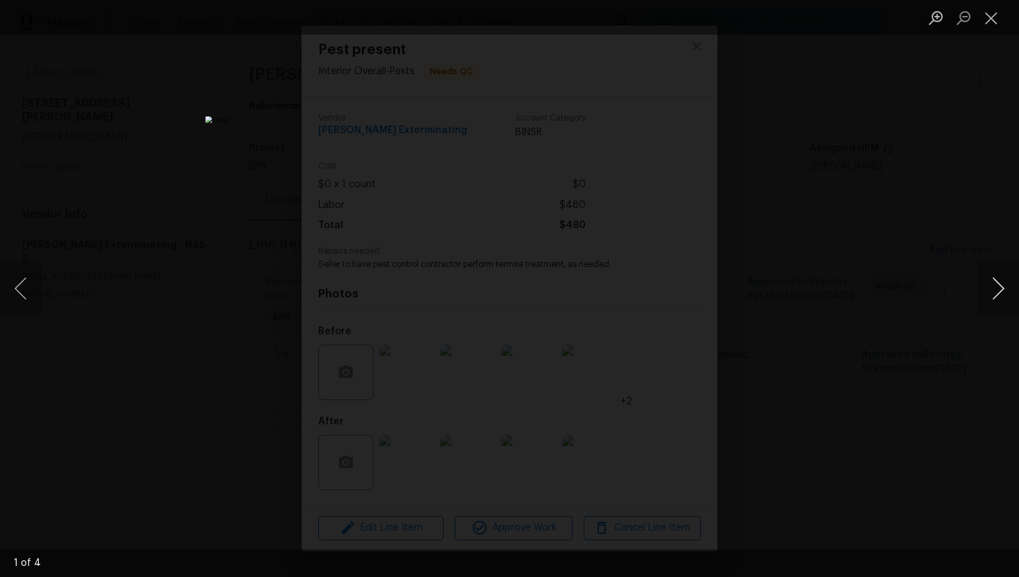
click at [1000, 284] on button "Next image" at bounding box center [998, 288] width 42 height 55
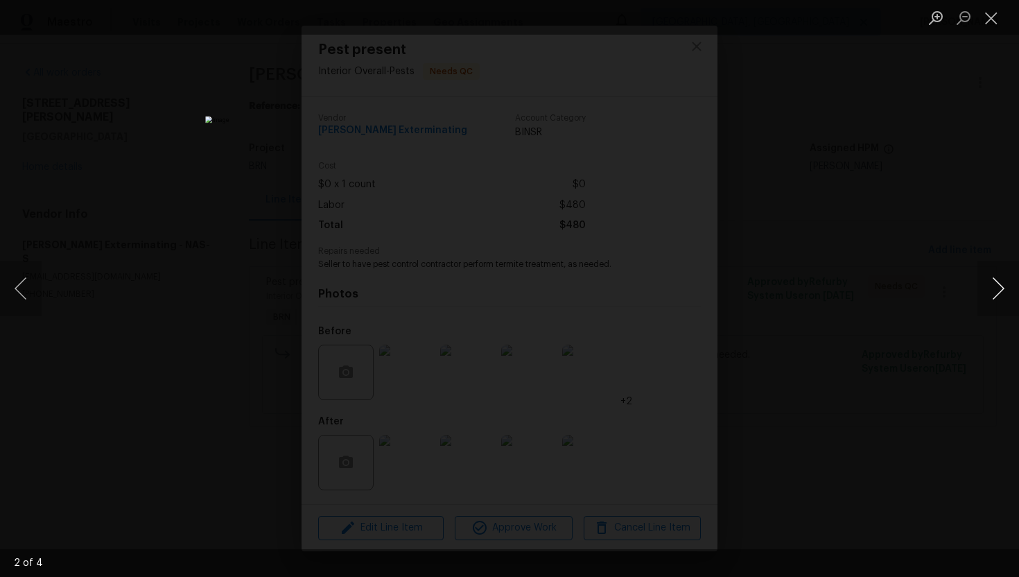
click at [1000, 284] on button "Next image" at bounding box center [998, 288] width 42 height 55
click at [992, 12] on button "Close lightbox" at bounding box center [991, 18] width 28 height 24
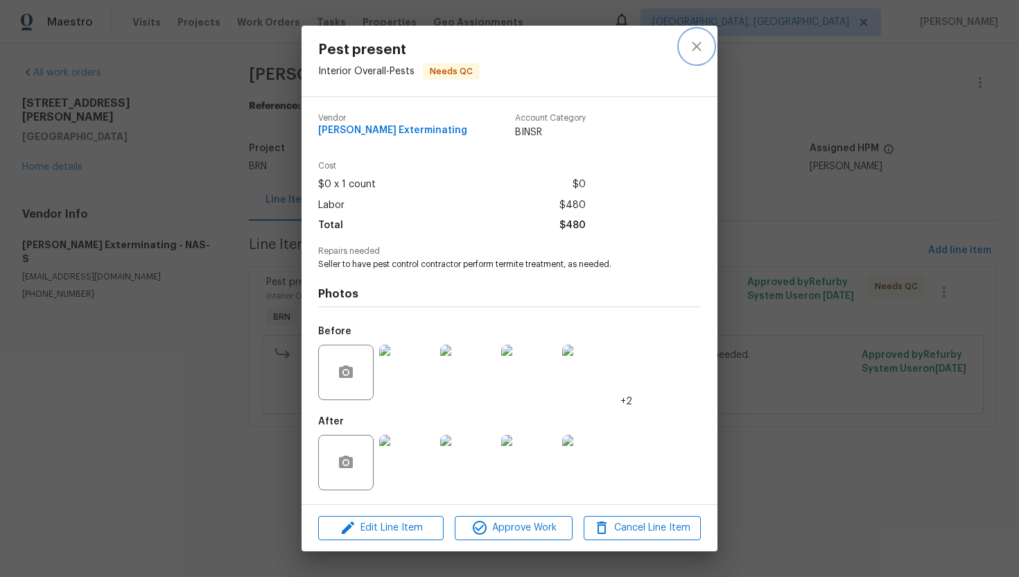
click at [697, 49] on icon "close" at bounding box center [696, 46] width 17 height 17
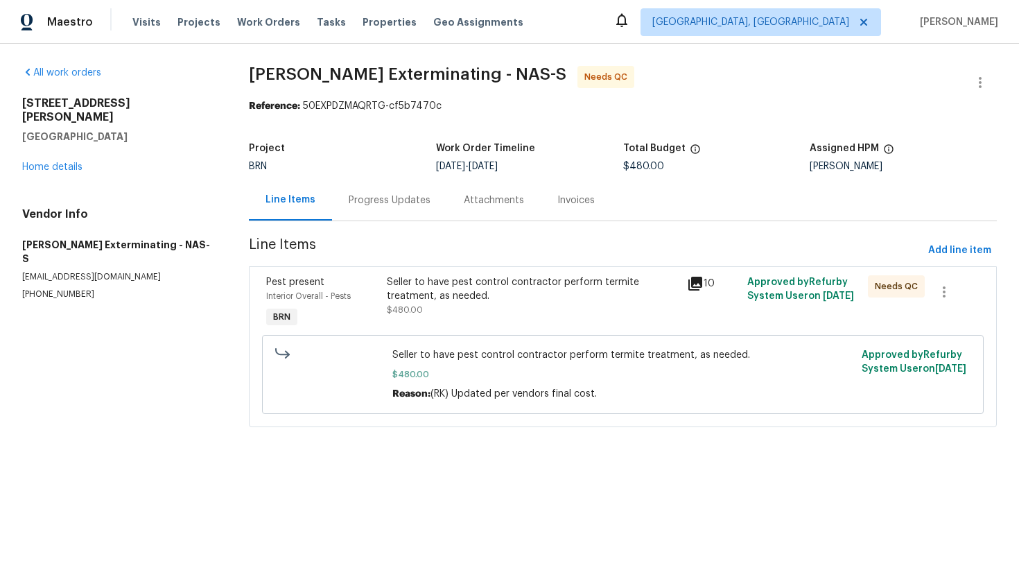
click at [406, 198] on div "Progress Updates" at bounding box center [390, 200] width 82 height 14
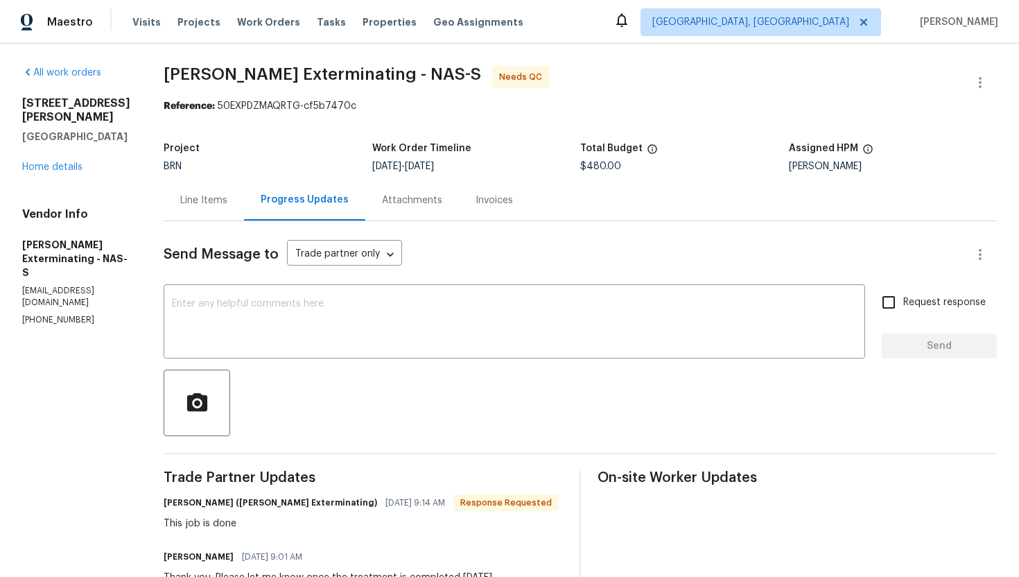
click at [218, 203] on div "Line Items" at bounding box center [204, 200] width 80 height 41
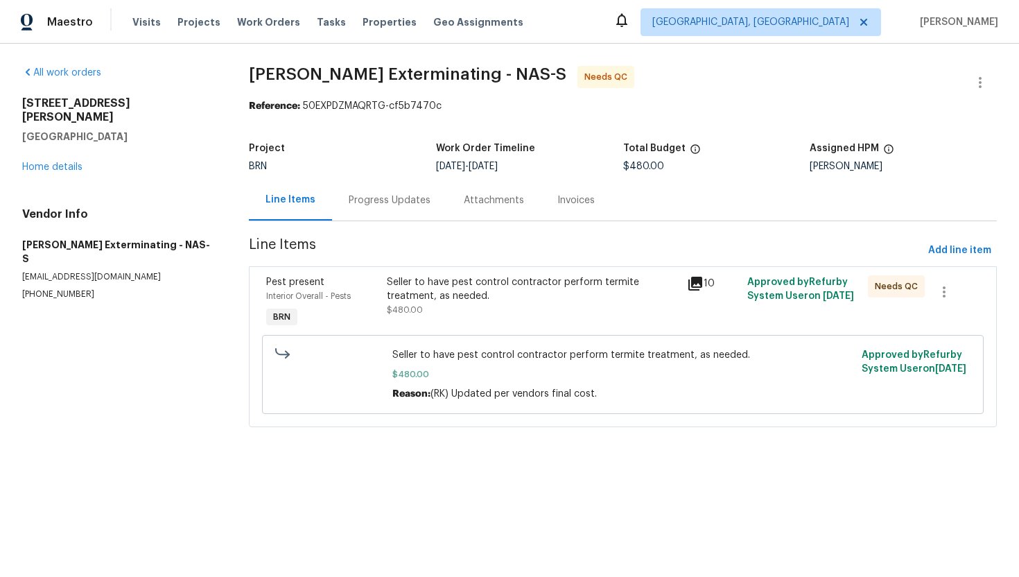
click at [378, 208] on div "Progress Updates" at bounding box center [389, 200] width 115 height 41
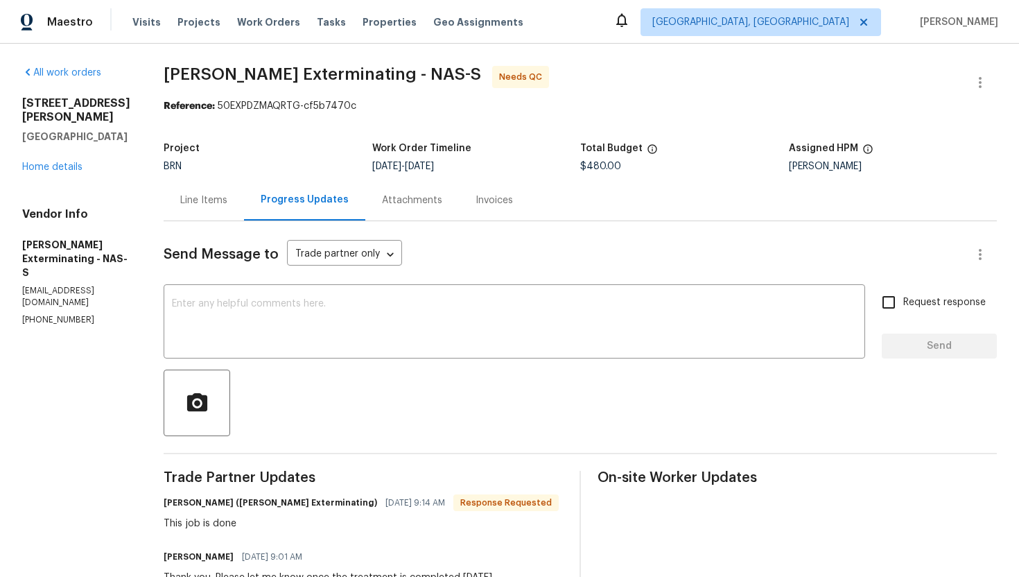
click at [202, 204] on div "Line Items" at bounding box center [203, 200] width 47 height 14
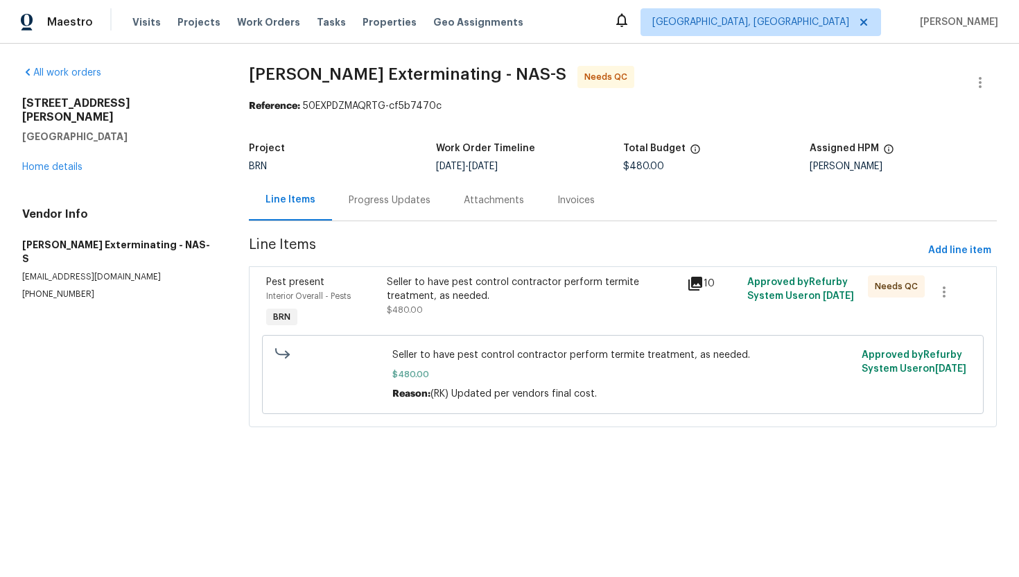
click at [549, 281] on div "Seller to have pest control contractor perform termite treatment, as needed." at bounding box center [533, 289] width 293 height 28
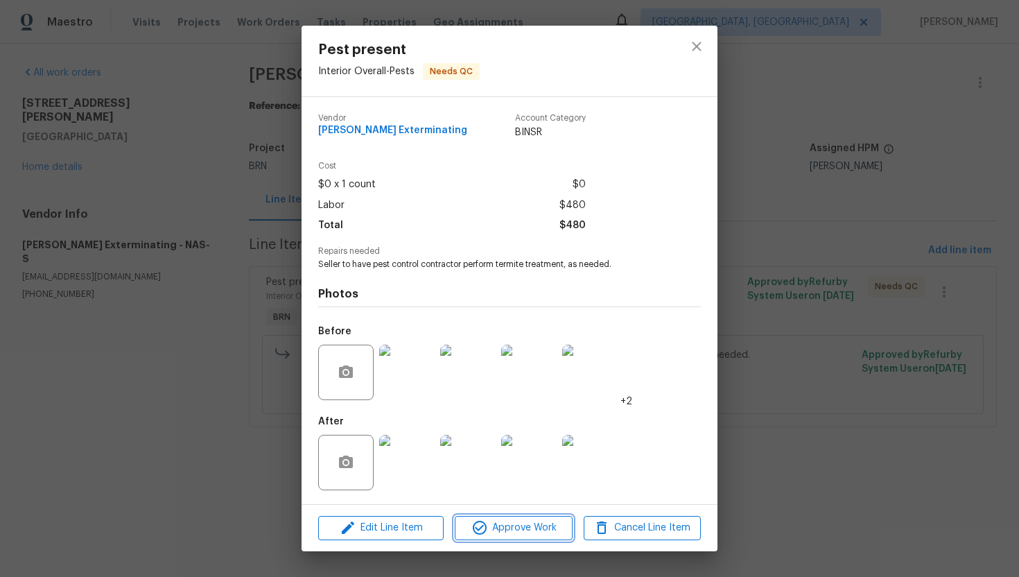
click at [541, 532] on span "Approve Work" at bounding box center [513, 527] width 109 height 17
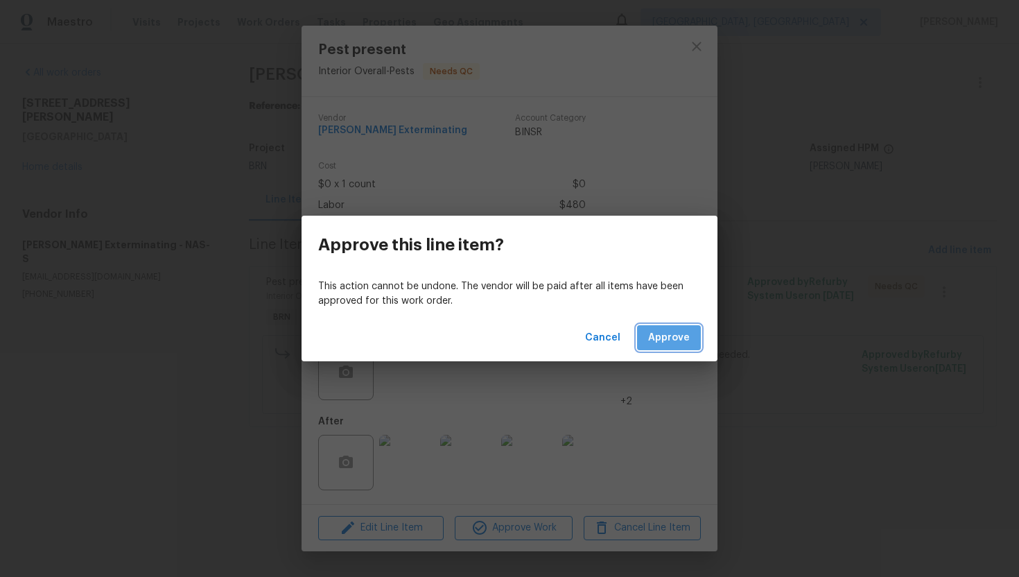
click at [675, 338] on span "Approve" at bounding box center [669, 337] width 42 height 17
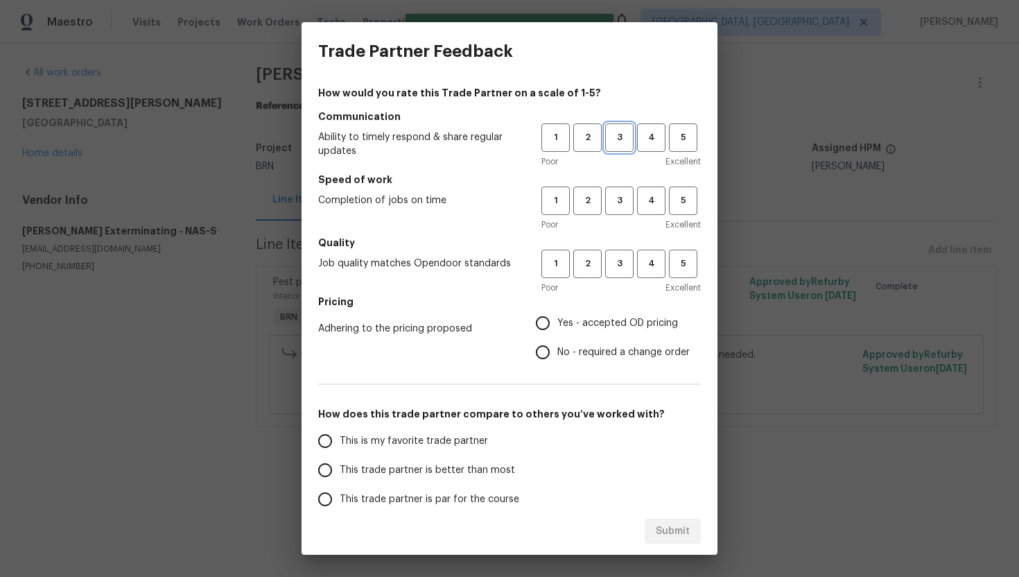
click at [623, 140] on span "3" at bounding box center [620, 138] width 26 height 16
click at [622, 191] on button "3" at bounding box center [619, 200] width 28 height 28
click at [621, 254] on button "3" at bounding box center [619, 264] width 28 height 28
click at [557, 340] on input "No - required a change order" at bounding box center [542, 352] width 29 height 29
radio input "true"
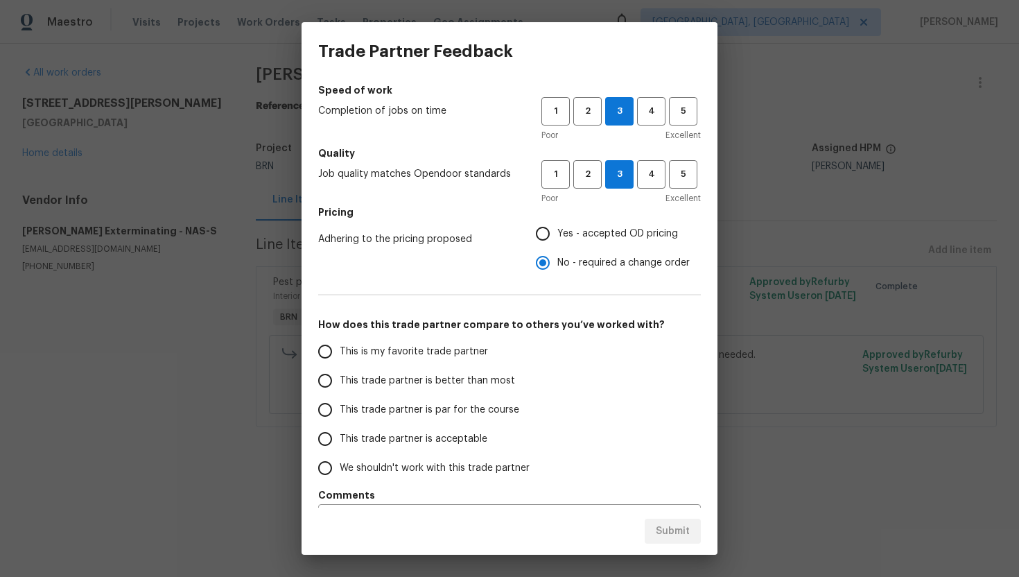
scroll to position [119, 0]
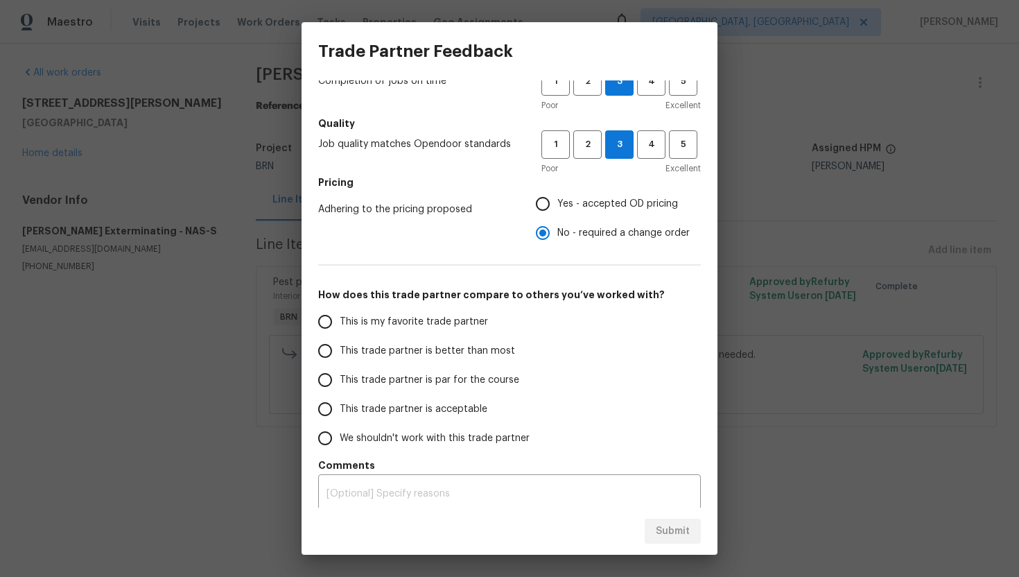
click at [421, 376] on span "This trade partner is par for the course" at bounding box center [430, 380] width 180 height 15
click at [340, 376] on input "This trade partner is par for the course" at bounding box center [325, 379] width 29 height 29
click at [696, 525] on button "Submit" at bounding box center [673, 532] width 56 height 26
radio input "true"
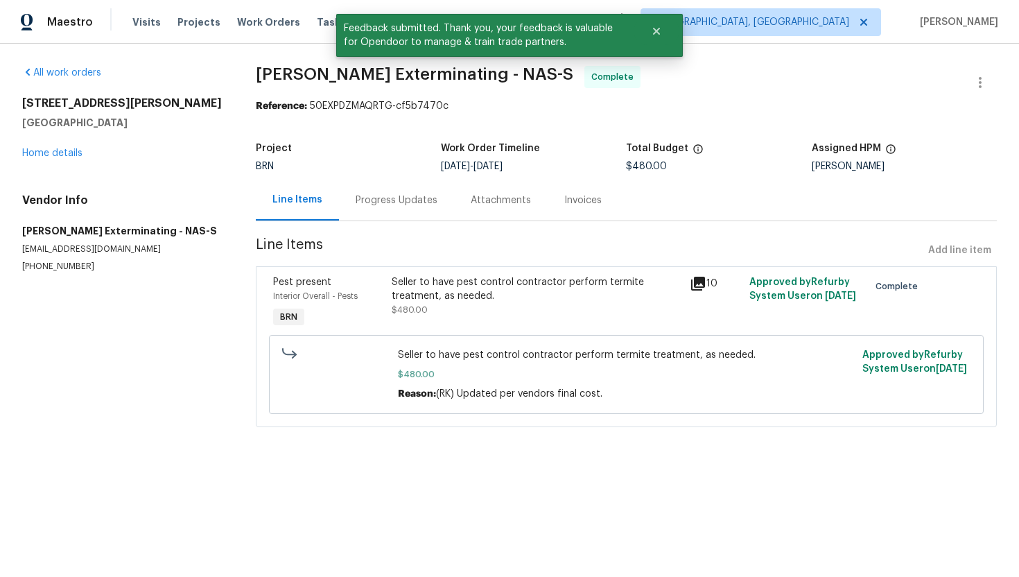
click at [417, 211] on div "Progress Updates" at bounding box center [396, 200] width 115 height 41
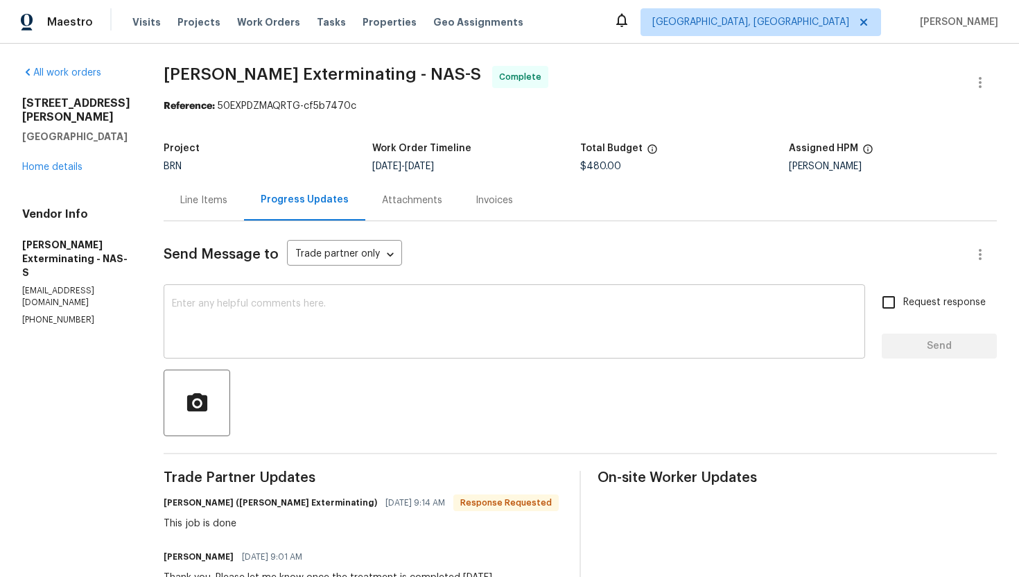
click at [512, 308] on textarea at bounding box center [514, 323] width 685 height 49
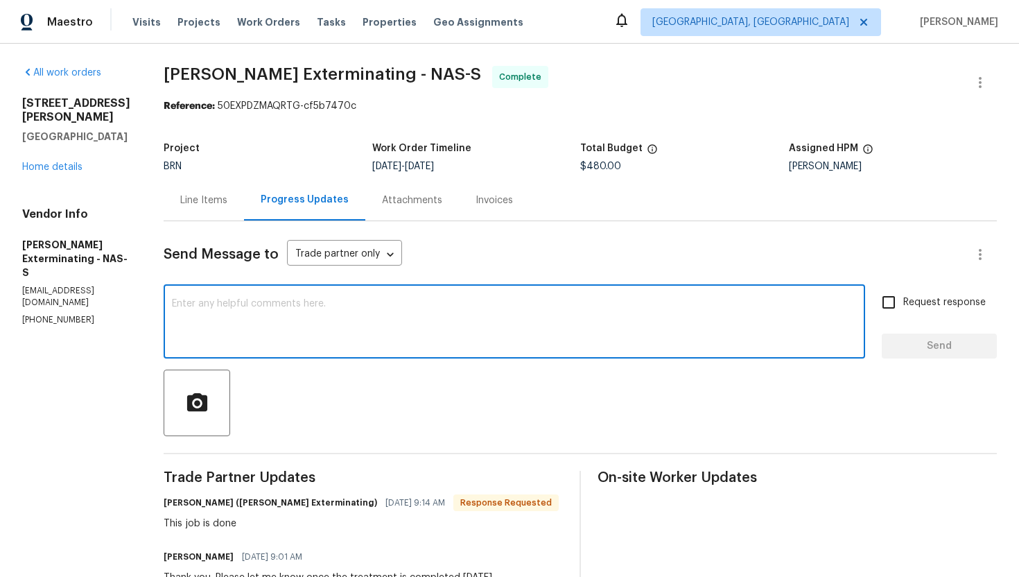
paste textarea "WO is approved. Please upload the invoice under invoice section. Thanks!"
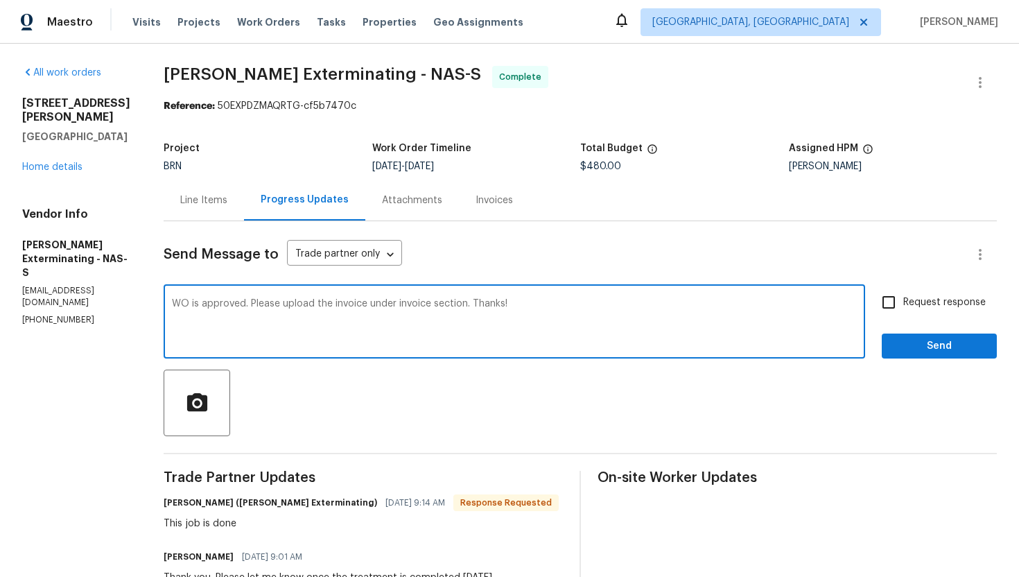
type textarea "WO is approved. Please upload the invoice under invoice section. Thanks!"
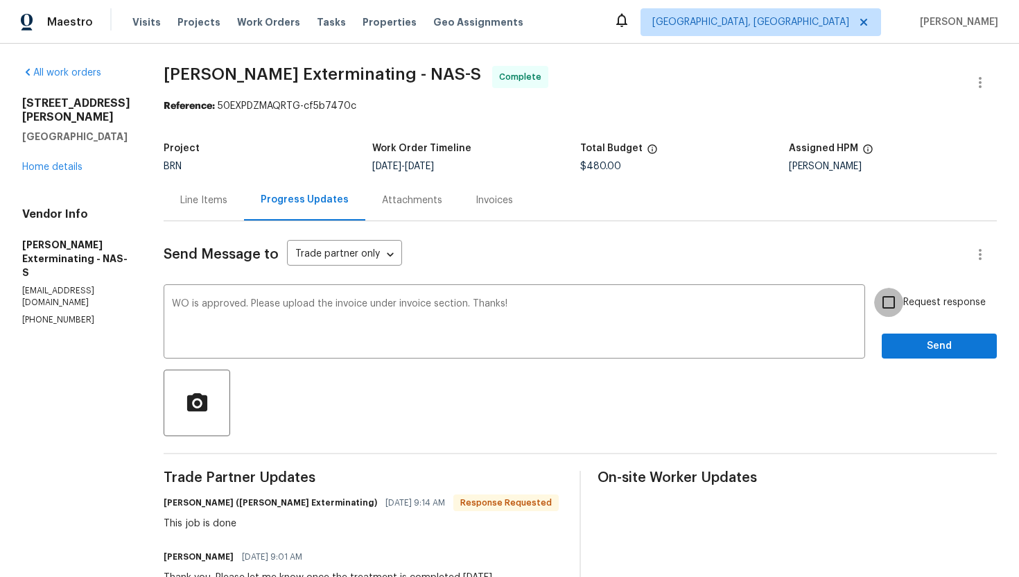
click at [901, 308] on input "Request response" at bounding box center [888, 302] width 29 height 29
checkbox input "true"
click at [924, 338] on span "Send" at bounding box center [939, 346] width 93 height 17
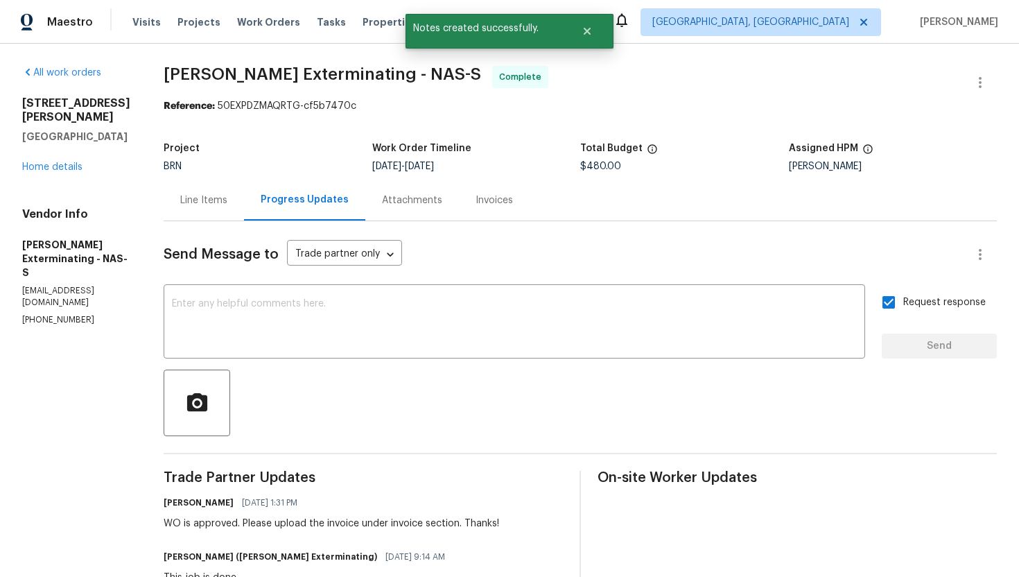
click at [201, 204] on div "Line Items" at bounding box center [203, 200] width 47 height 14
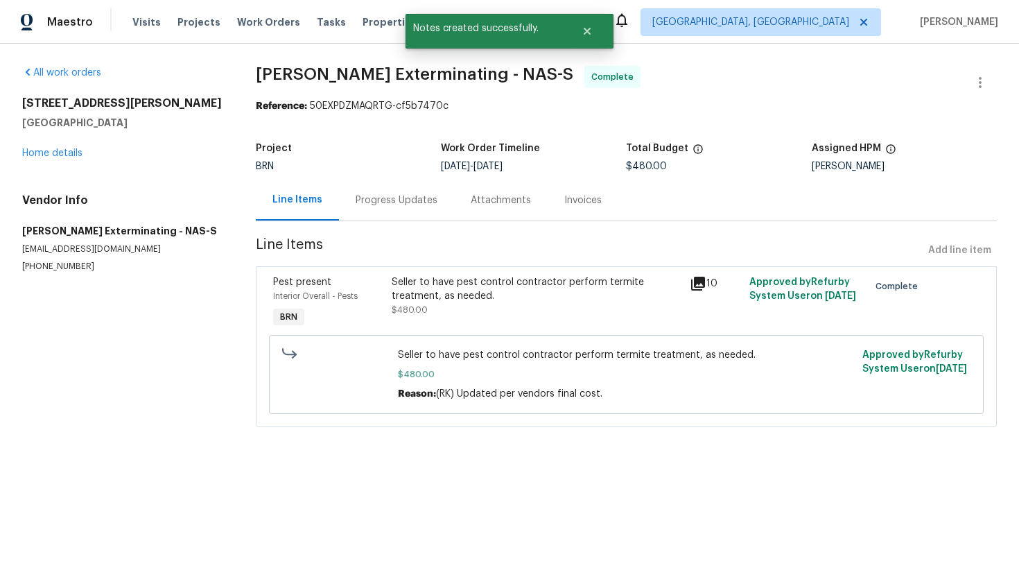
click at [572, 209] on div "Invoices" at bounding box center [583, 200] width 71 height 41
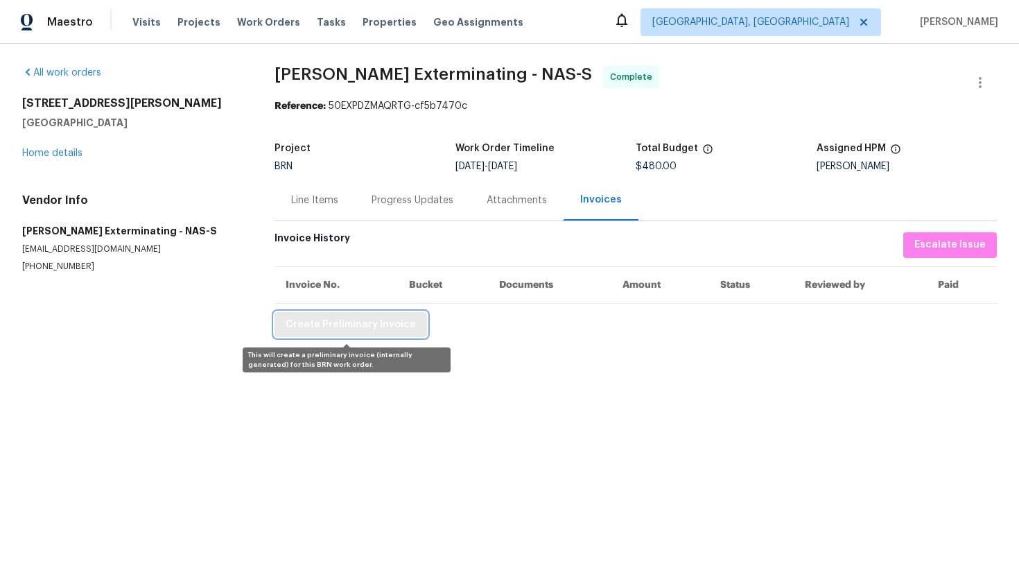
click at [351, 327] on span "Create Preliminary Invoice" at bounding box center [351, 324] width 130 height 17
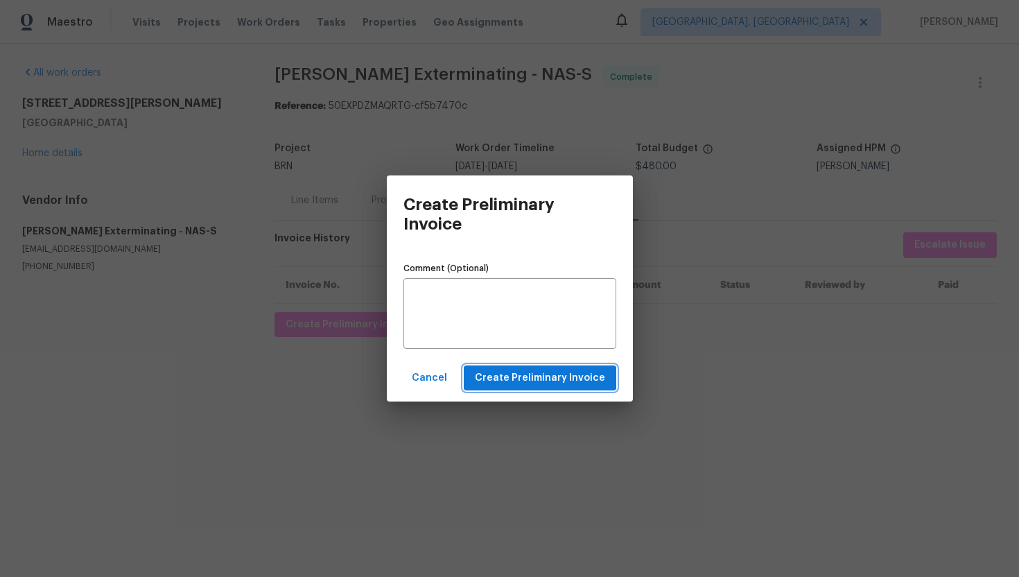
click at [485, 374] on span "Create Preliminary Invoice" at bounding box center [540, 377] width 130 height 17
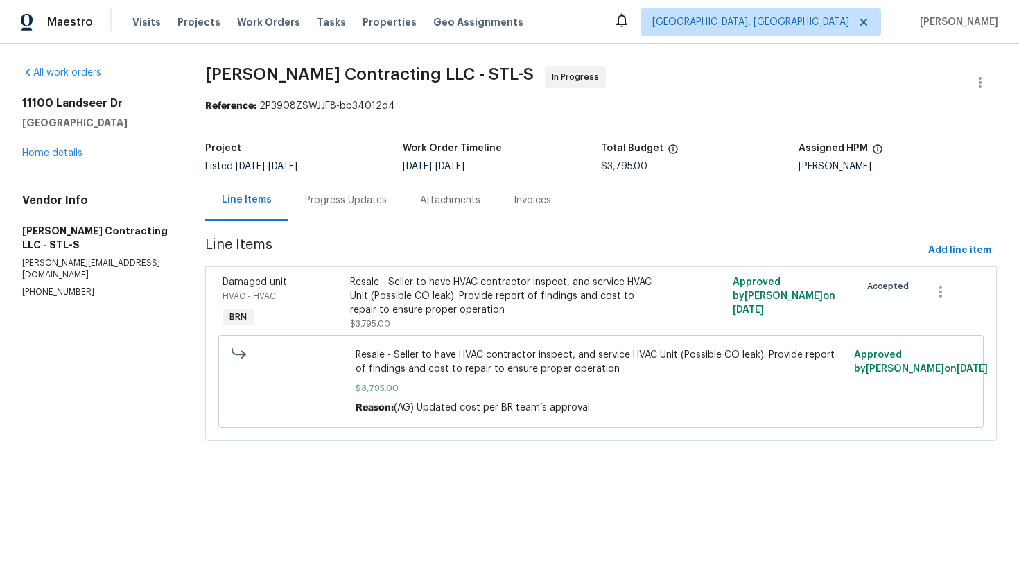
click at [360, 200] on div "Progress Updates" at bounding box center [346, 200] width 82 height 14
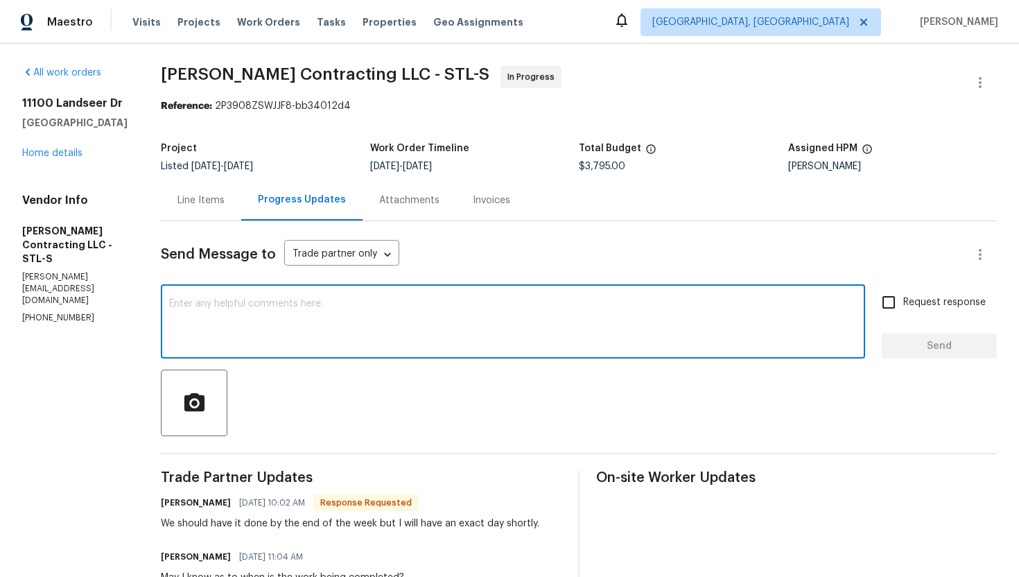
click at [331, 311] on textarea at bounding box center [513, 323] width 688 height 49
type textarea "Got it, please confirm the date and let me know."
click at [928, 299] on span "Request response" at bounding box center [944, 302] width 82 height 15
click at [903, 299] on input "Request response" at bounding box center [888, 302] width 29 height 29
checkbox input "true"
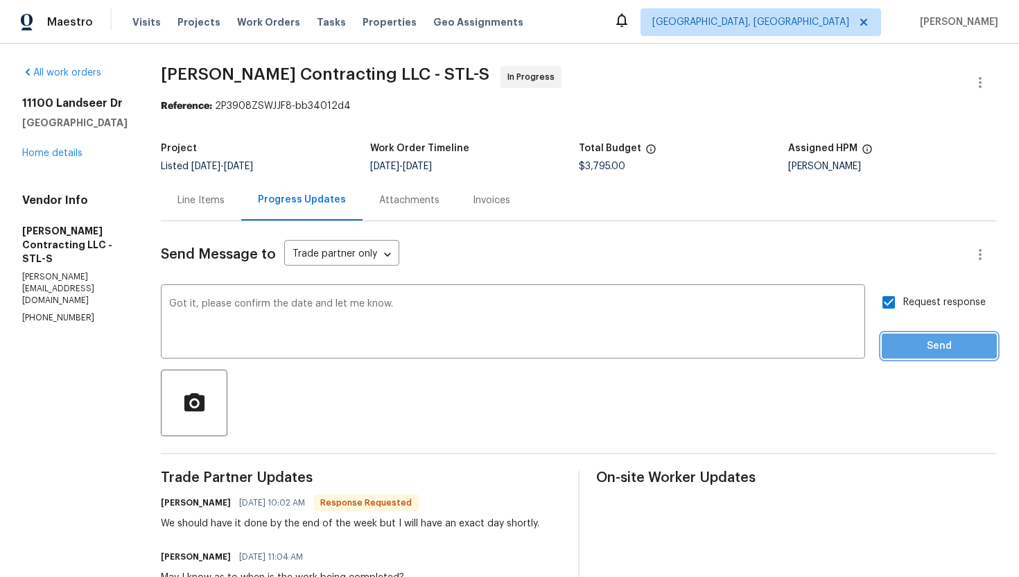
click at [919, 339] on span "Send" at bounding box center [939, 346] width 93 height 17
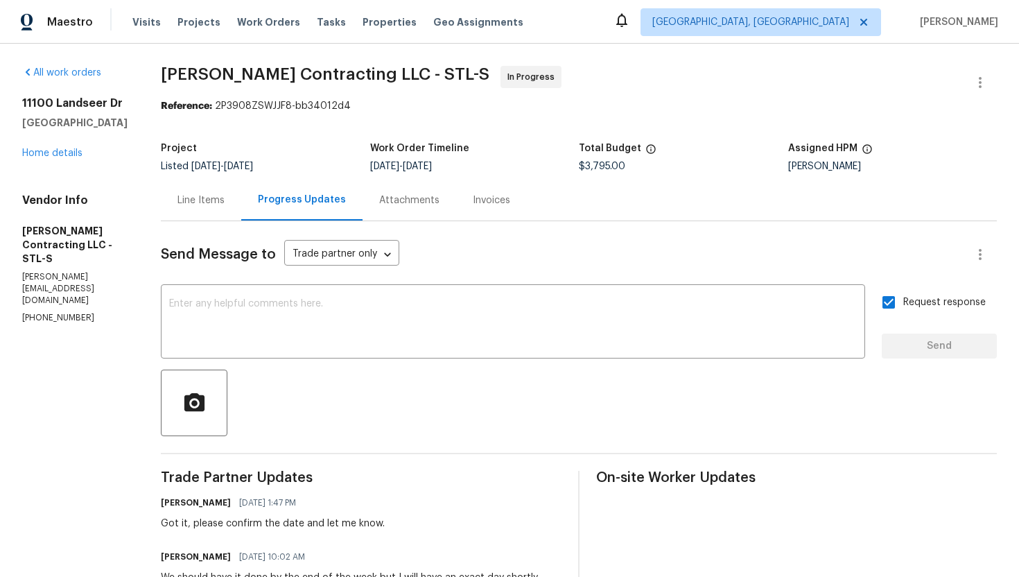
click at [232, 193] on div "Line Items" at bounding box center [201, 200] width 80 height 41
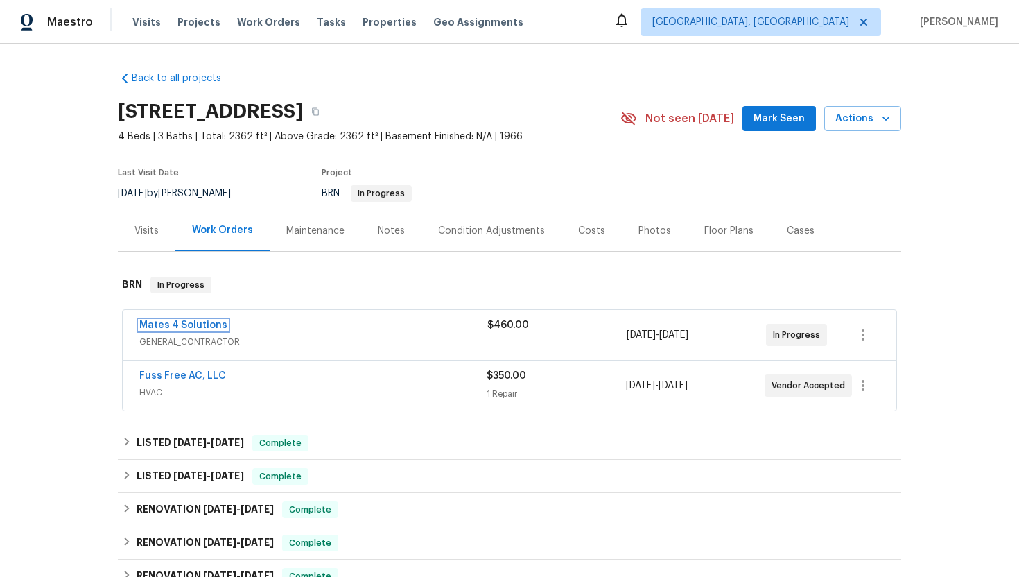
click at [206, 322] on link "Mates 4 Solutions" at bounding box center [183, 325] width 88 height 10
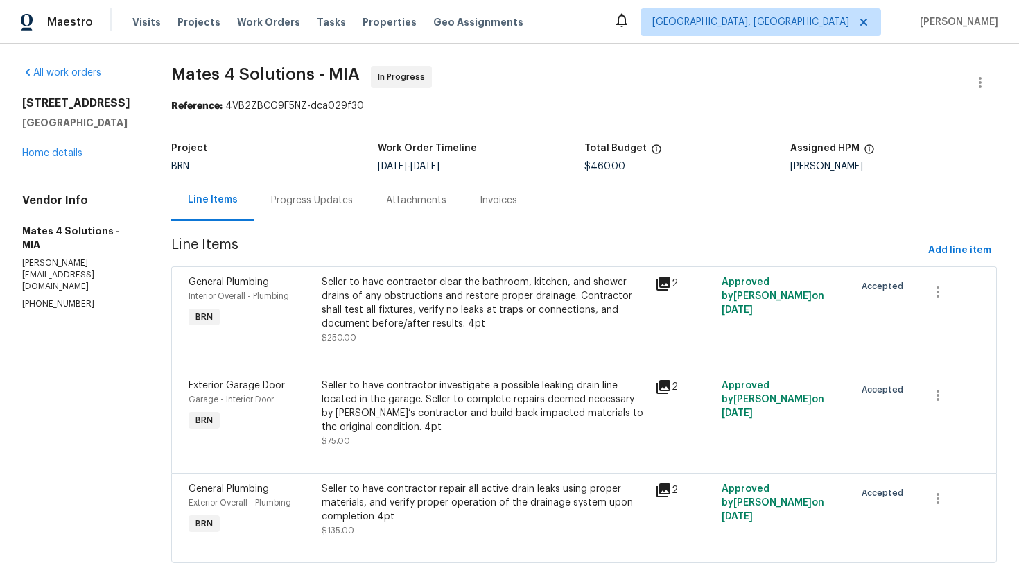
scroll to position [26, 0]
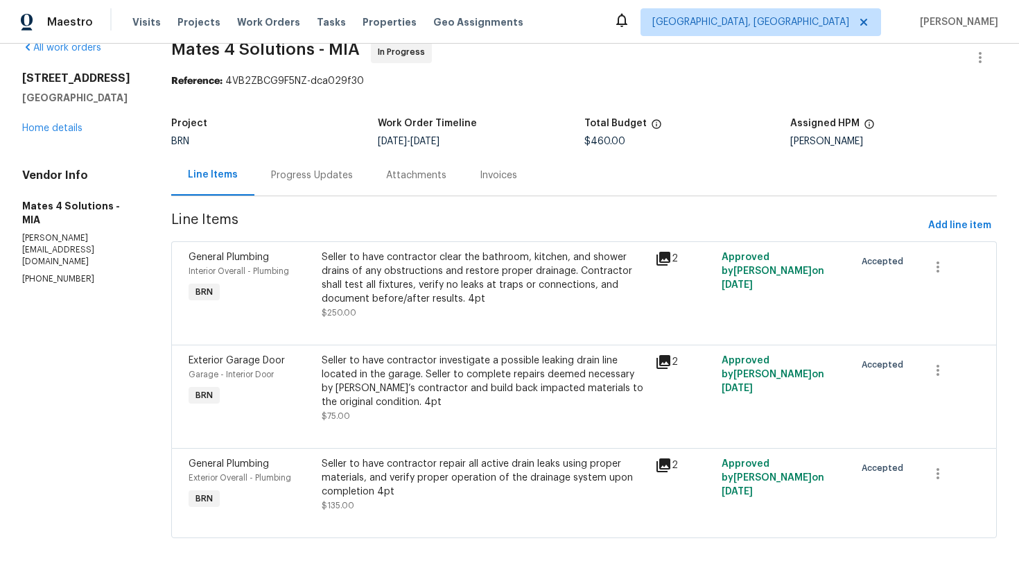
click at [479, 290] on div "Seller to have contractor clear the bathroom, kitchen, and shower drains of any…" at bounding box center [484, 277] width 324 height 55
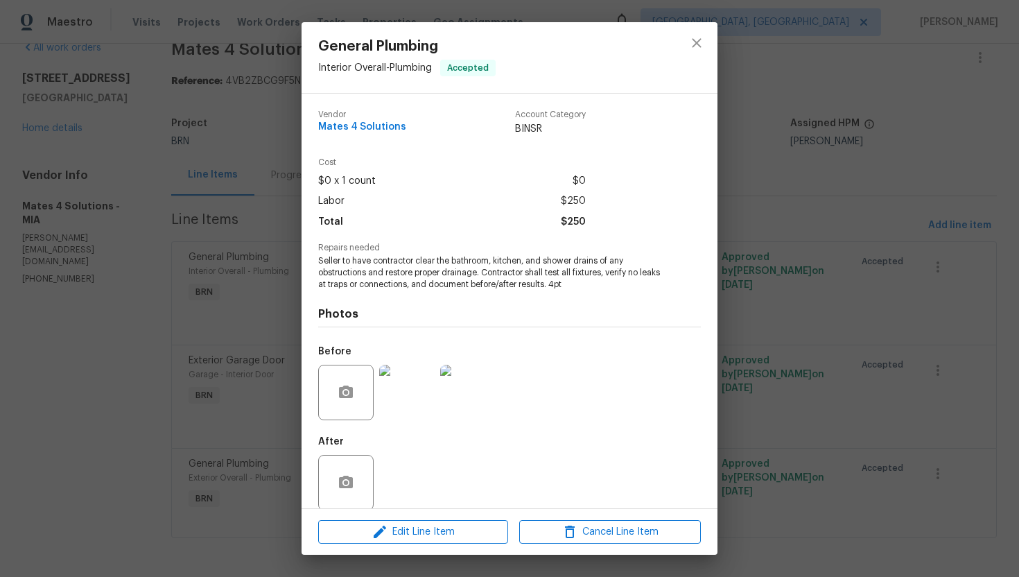
scroll to position [16, 0]
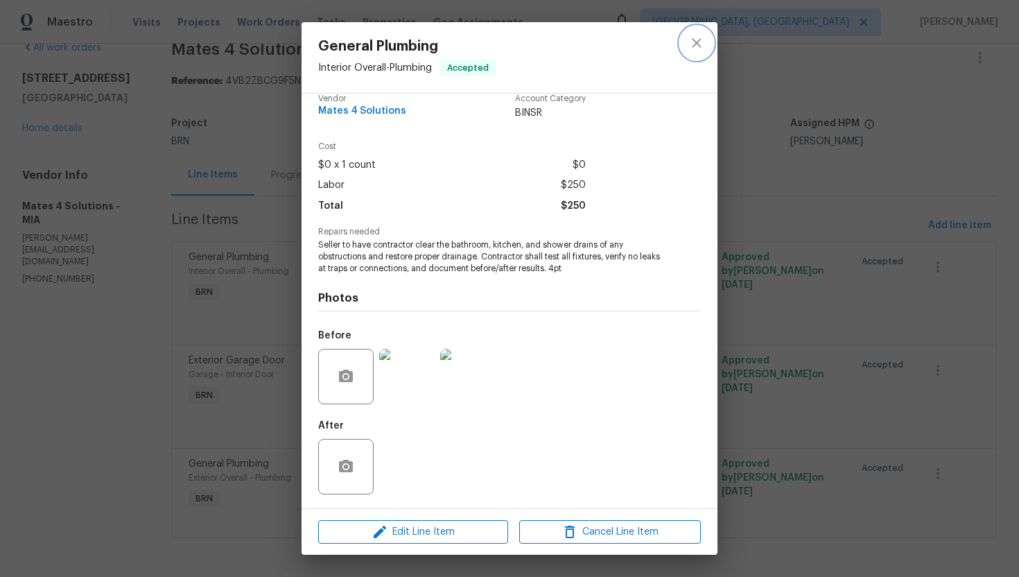
click at [696, 45] on icon "close" at bounding box center [696, 43] width 17 height 17
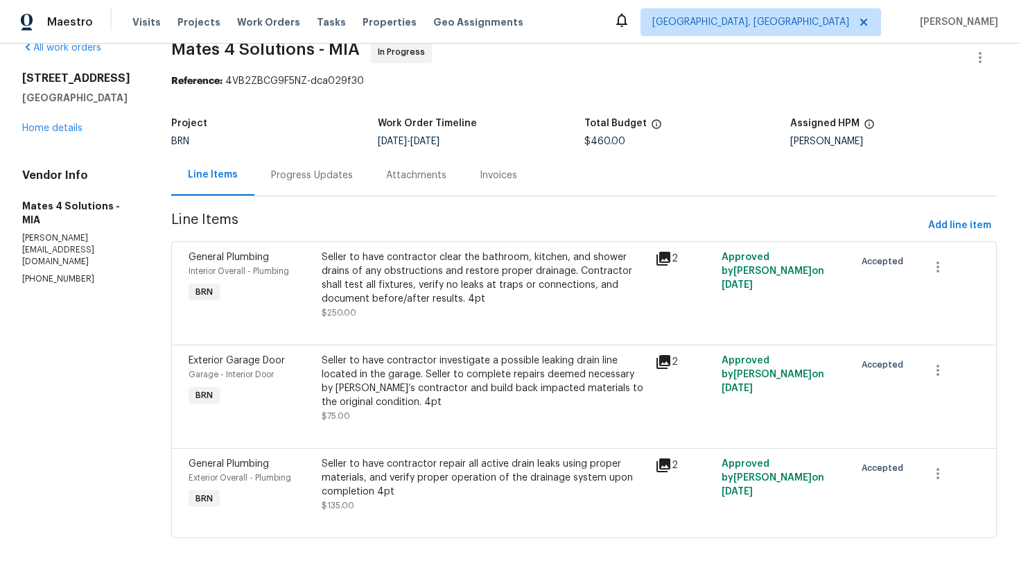
click at [320, 176] on div "Progress Updates" at bounding box center [312, 175] width 82 height 14
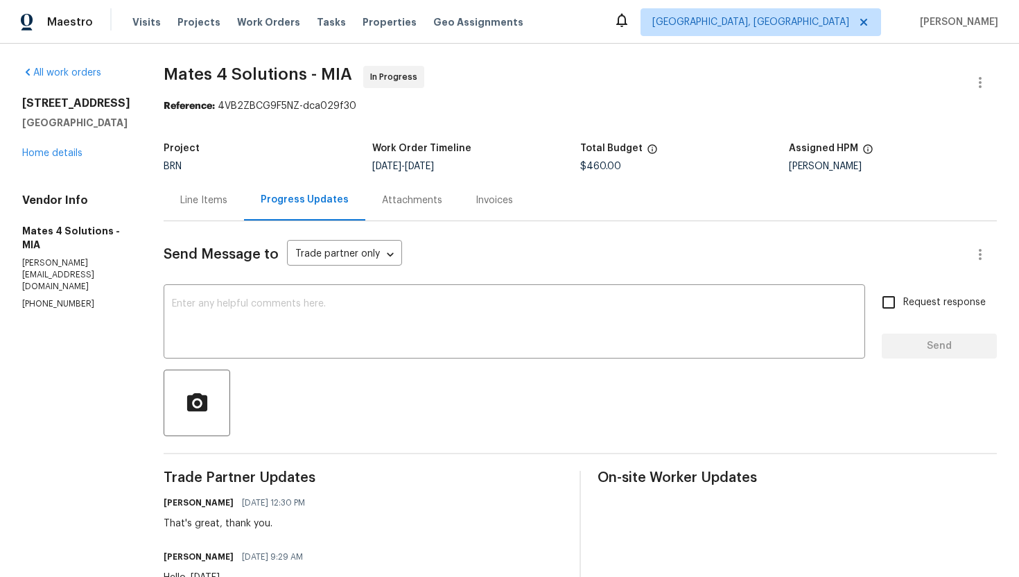
click at [227, 201] on div "Line Items" at bounding box center [203, 200] width 47 height 14
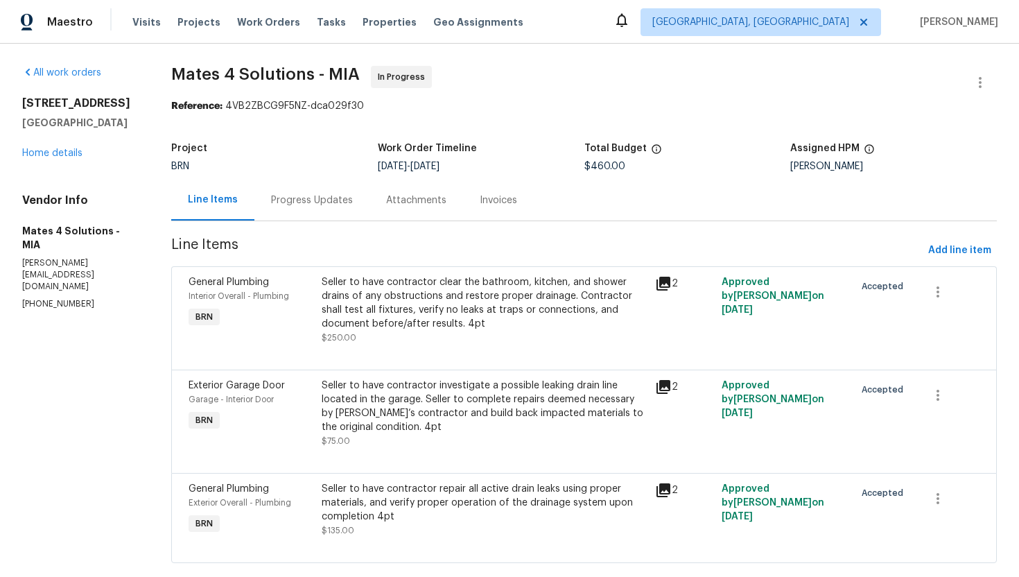
click at [307, 189] on div "Progress Updates" at bounding box center [311, 200] width 115 height 41
